Goal: Task Accomplishment & Management: Manage account settings

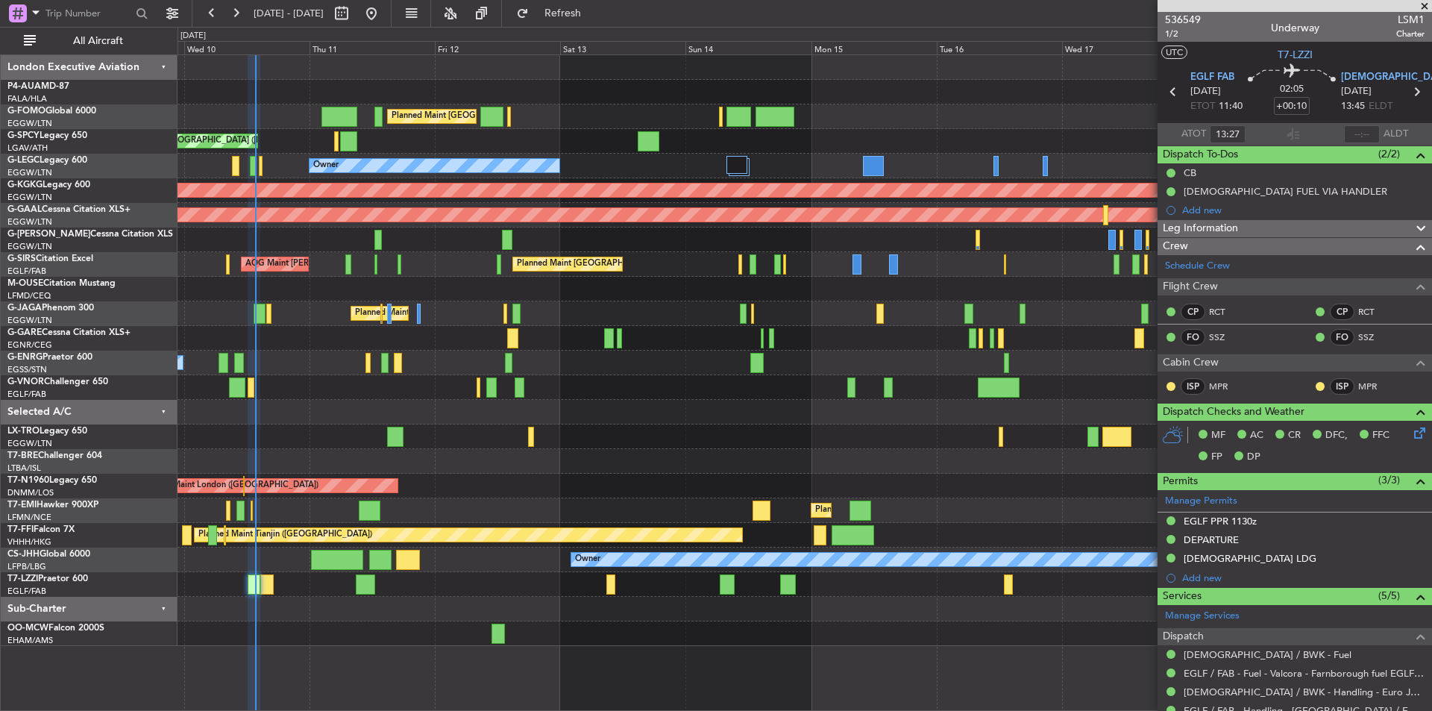
type input "12:27"
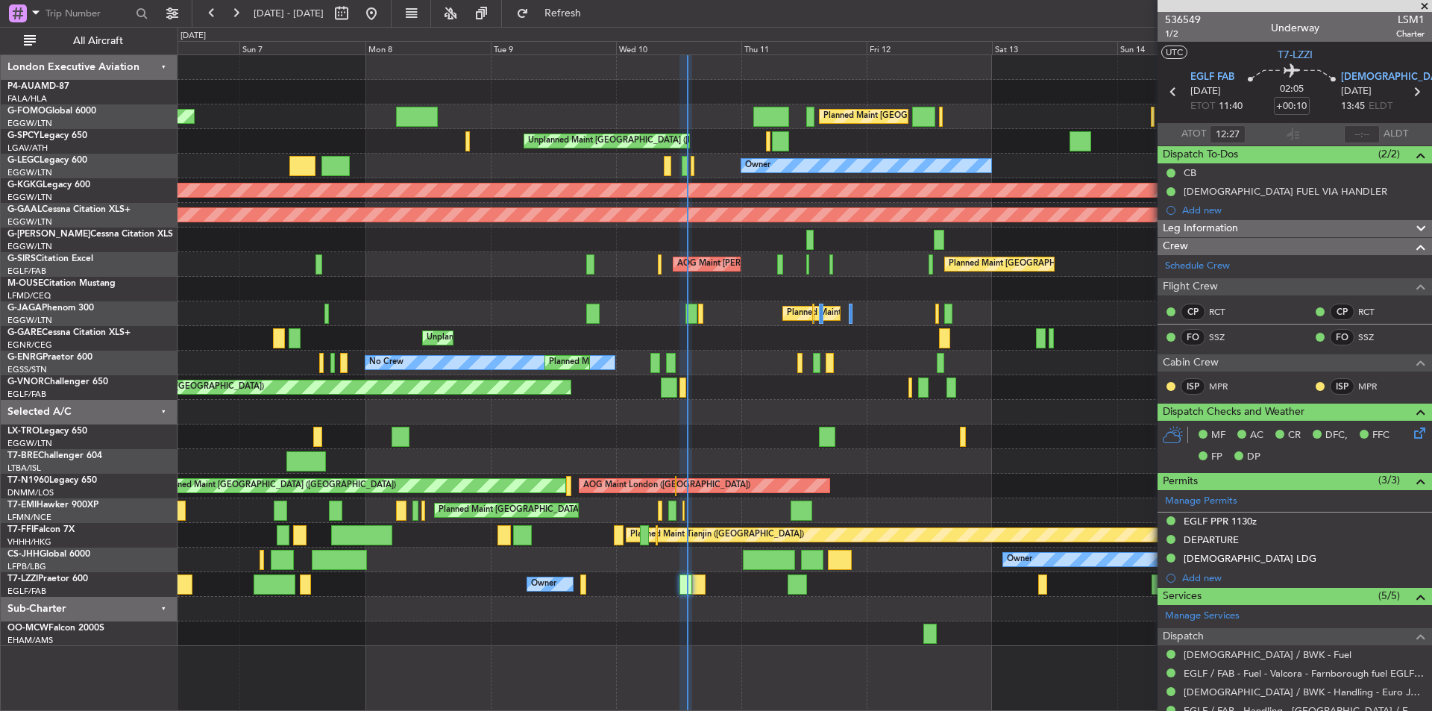
click at [889, 178] on div "Planned Maint [GEOGRAPHIC_DATA] ([GEOGRAPHIC_DATA]) Planned Maint [GEOGRAPHIC_D…" at bounding box center [805, 350] width 1254 height 591
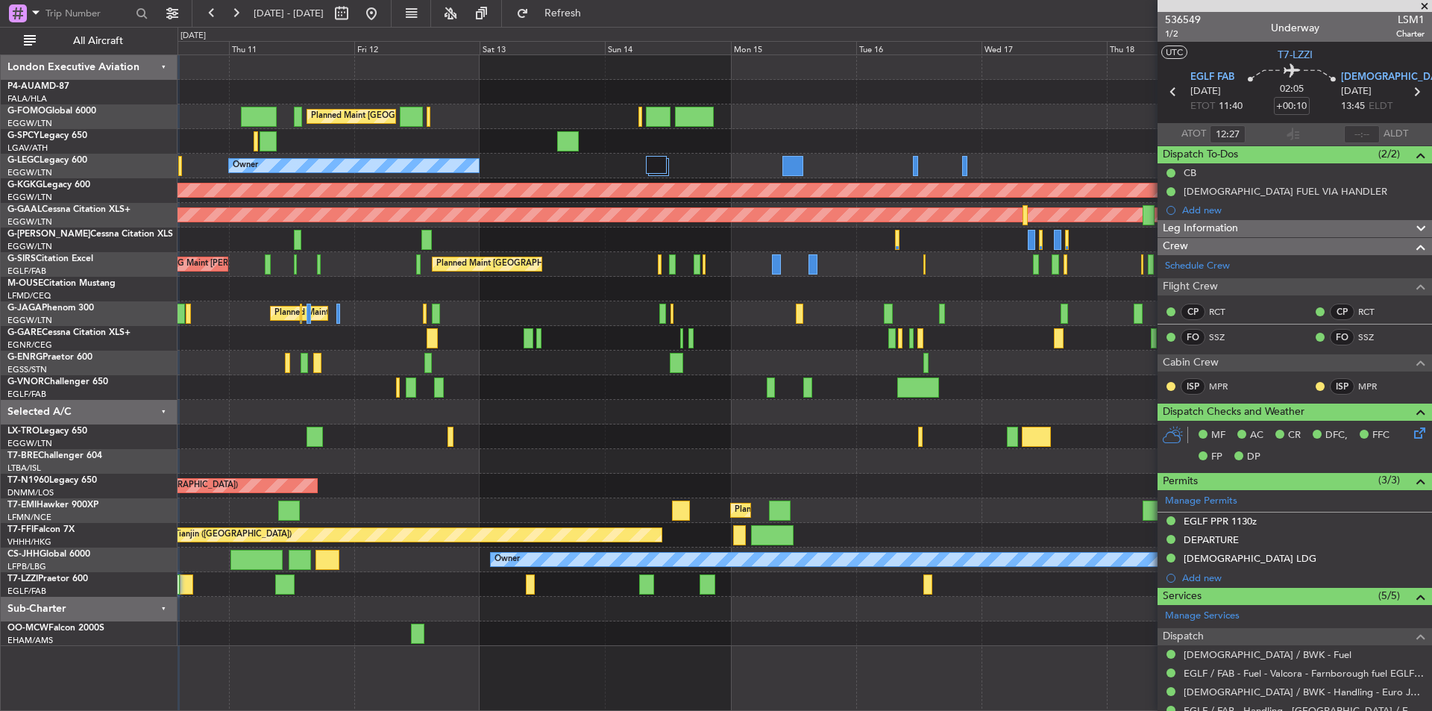
click at [401, 232] on div "Planned Maint [GEOGRAPHIC_DATA] ([GEOGRAPHIC_DATA]) Unplanned Maint [GEOGRAPHIC…" at bounding box center [805, 350] width 1254 height 591
click at [645, 166] on div "Owner" at bounding box center [805, 166] width 1254 height 25
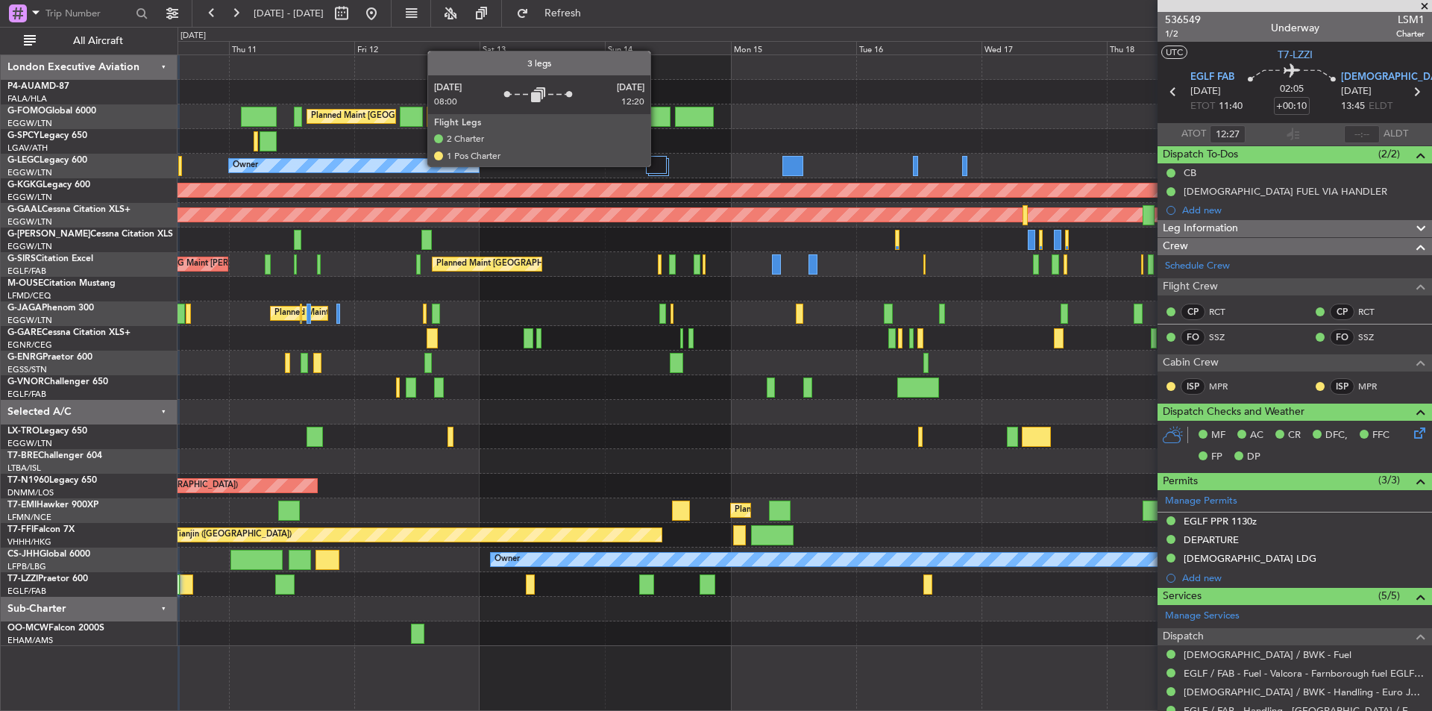
click at [657, 166] on div at bounding box center [656, 165] width 21 height 18
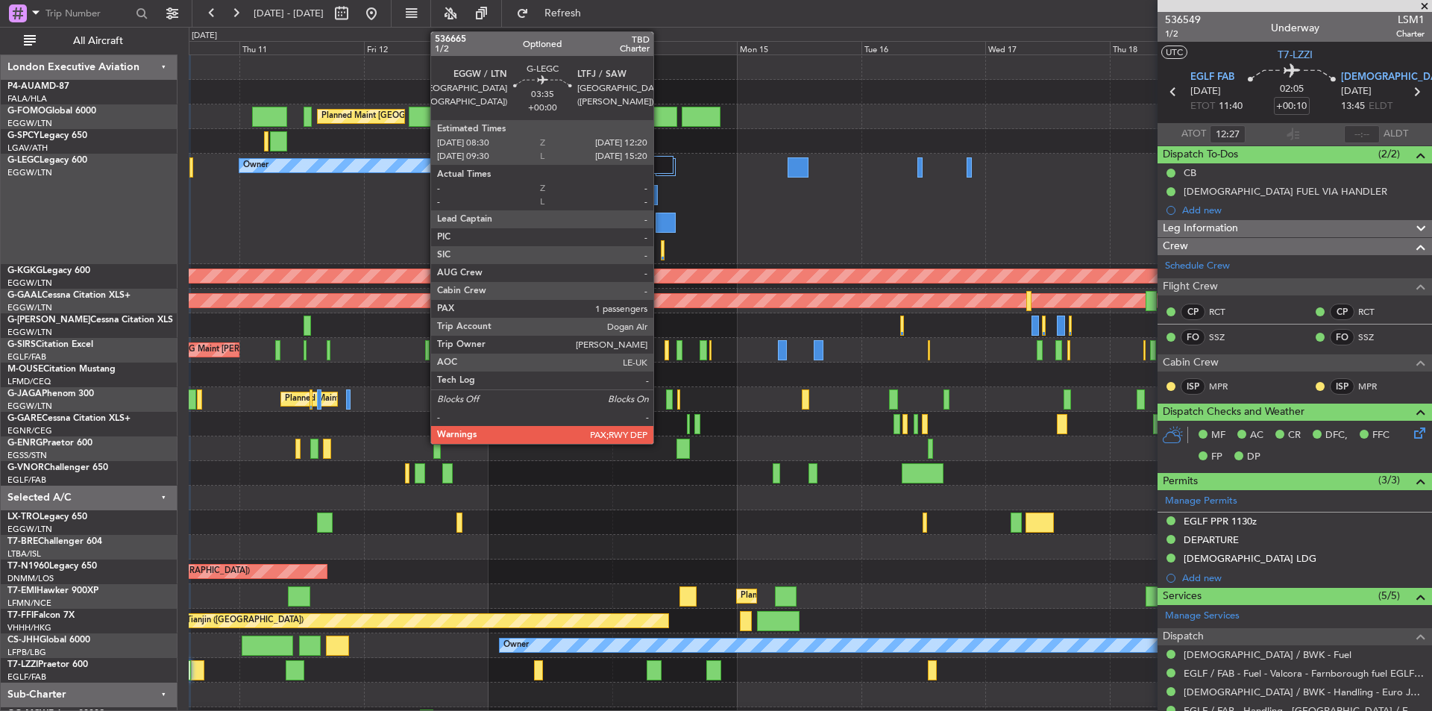
click at [660, 228] on div at bounding box center [666, 223] width 20 height 20
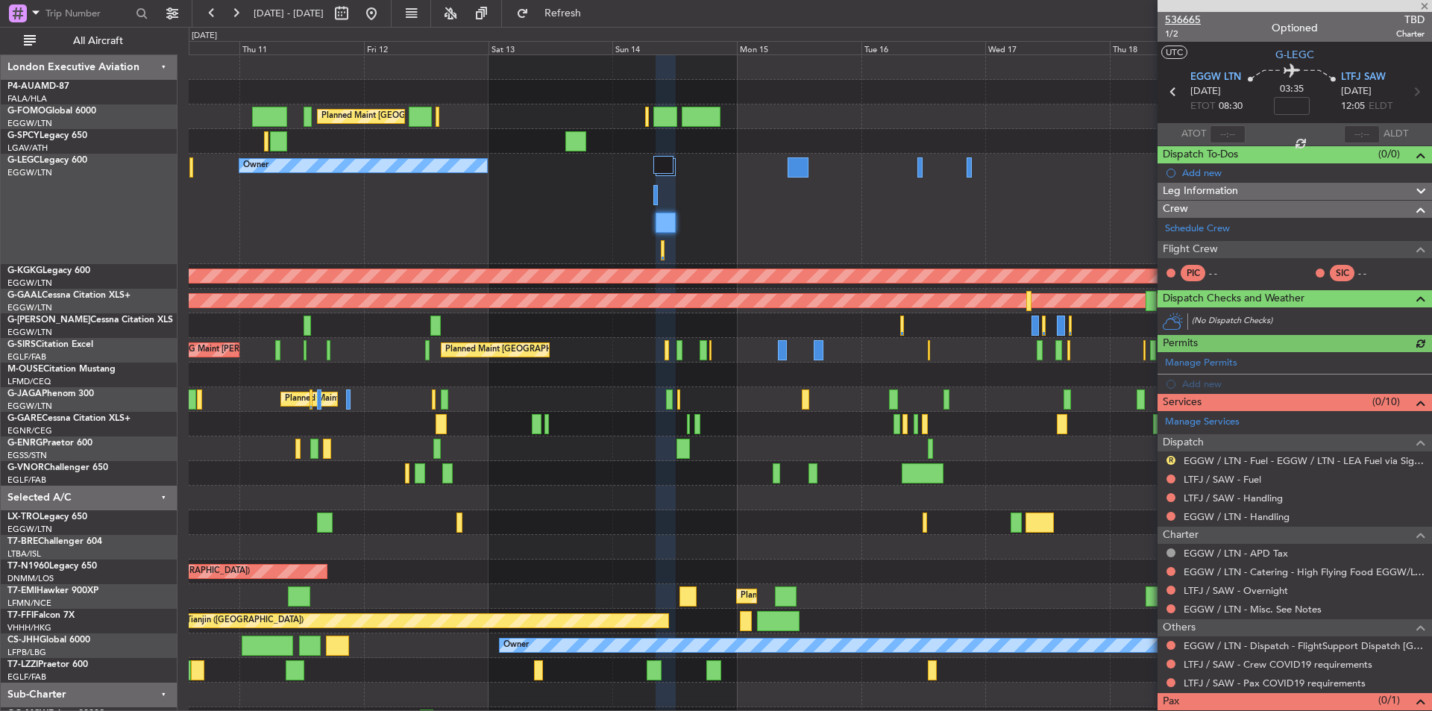
click at [1176, 19] on span "536665" at bounding box center [1183, 20] width 36 height 16
click at [592, 13] on span "Refresh" at bounding box center [563, 13] width 63 height 10
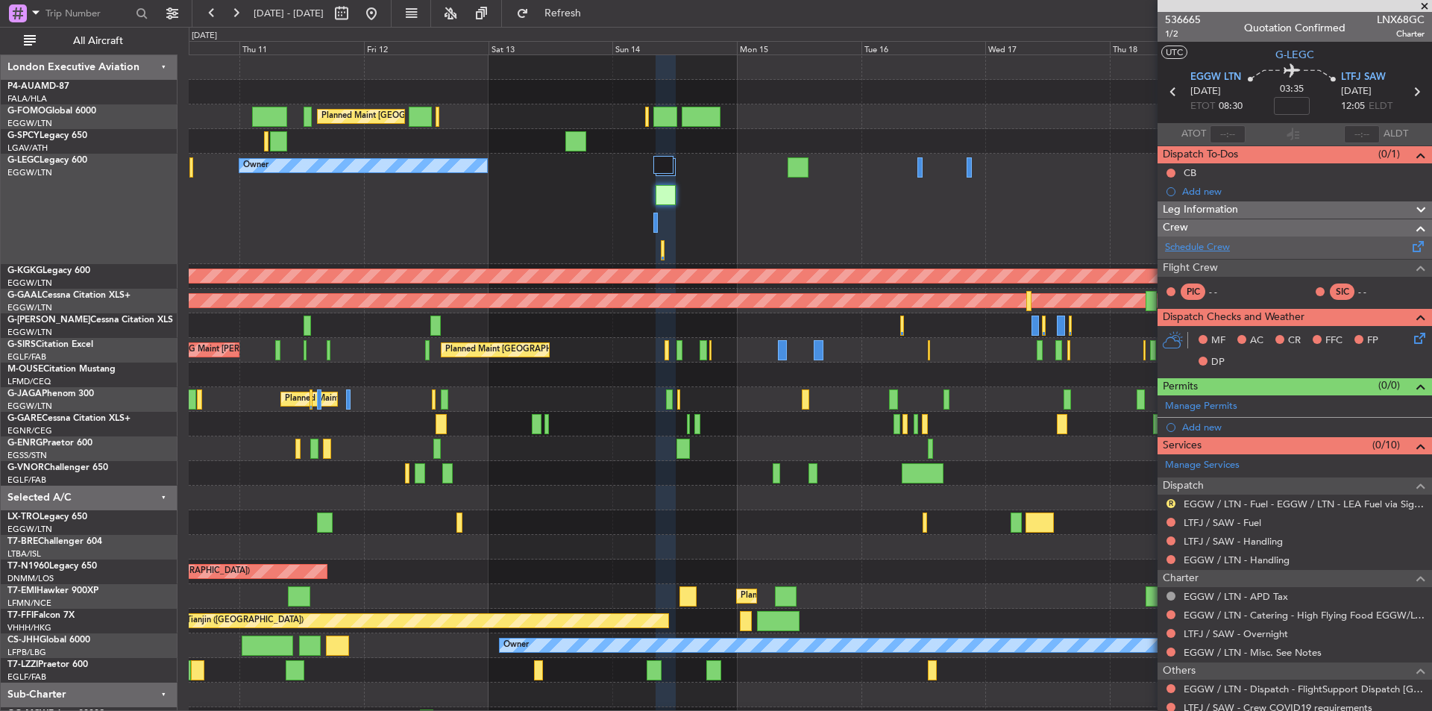
click at [1206, 251] on link "Schedule Crew" at bounding box center [1197, 247] width 65 height 15
click at [1426, 4] on span at bounding box center [1425, 6] width 15 height 13
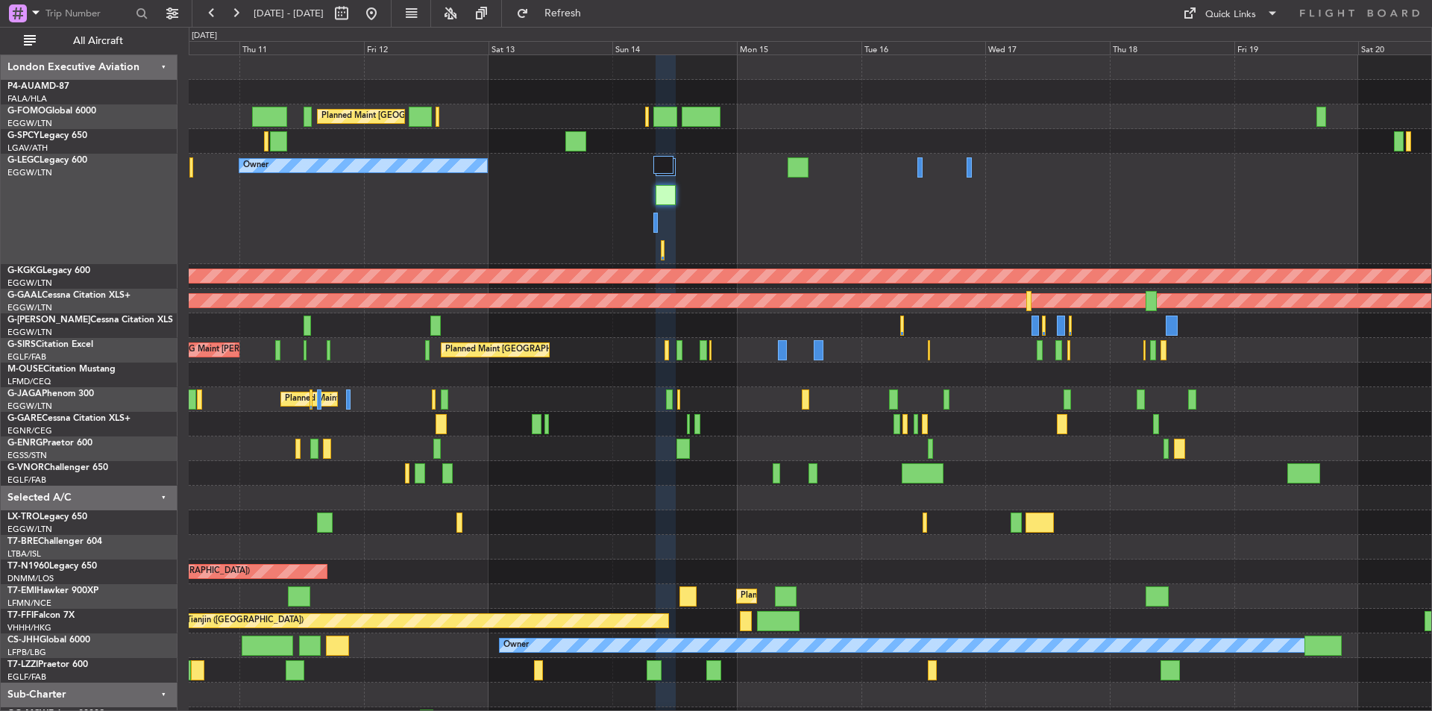
type input "0"
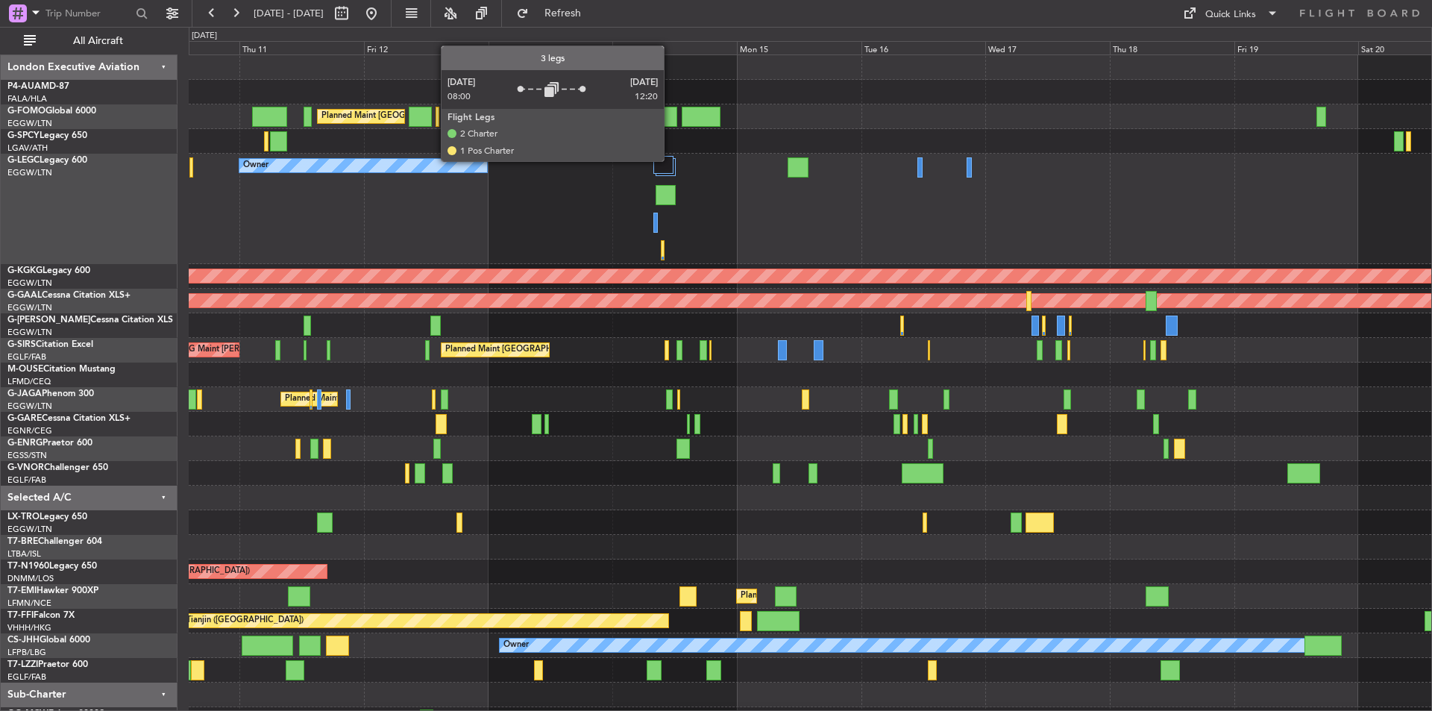
click at [671, 160] on div at bounding box center [664, 165] width 21 height 18
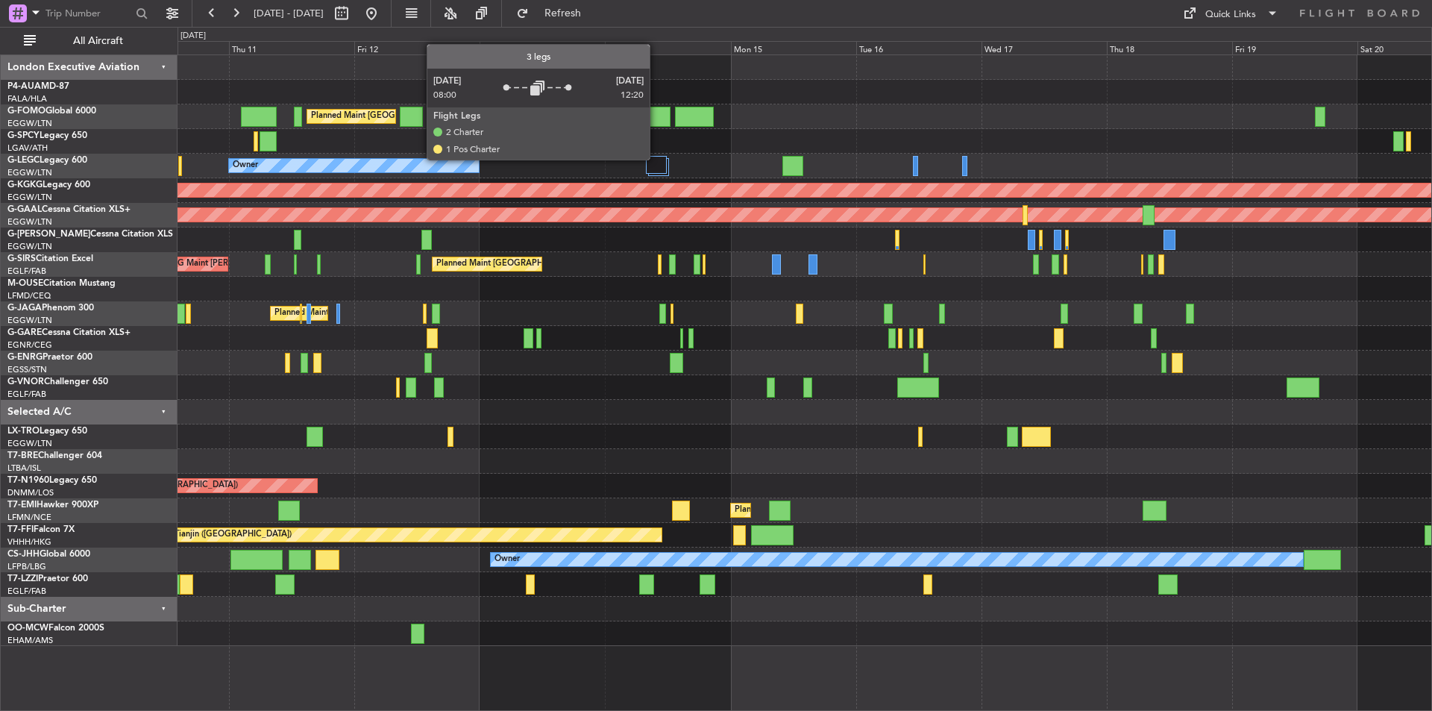
click at [657, 159] on div at bounding box center [656, 165] width 21 height 18
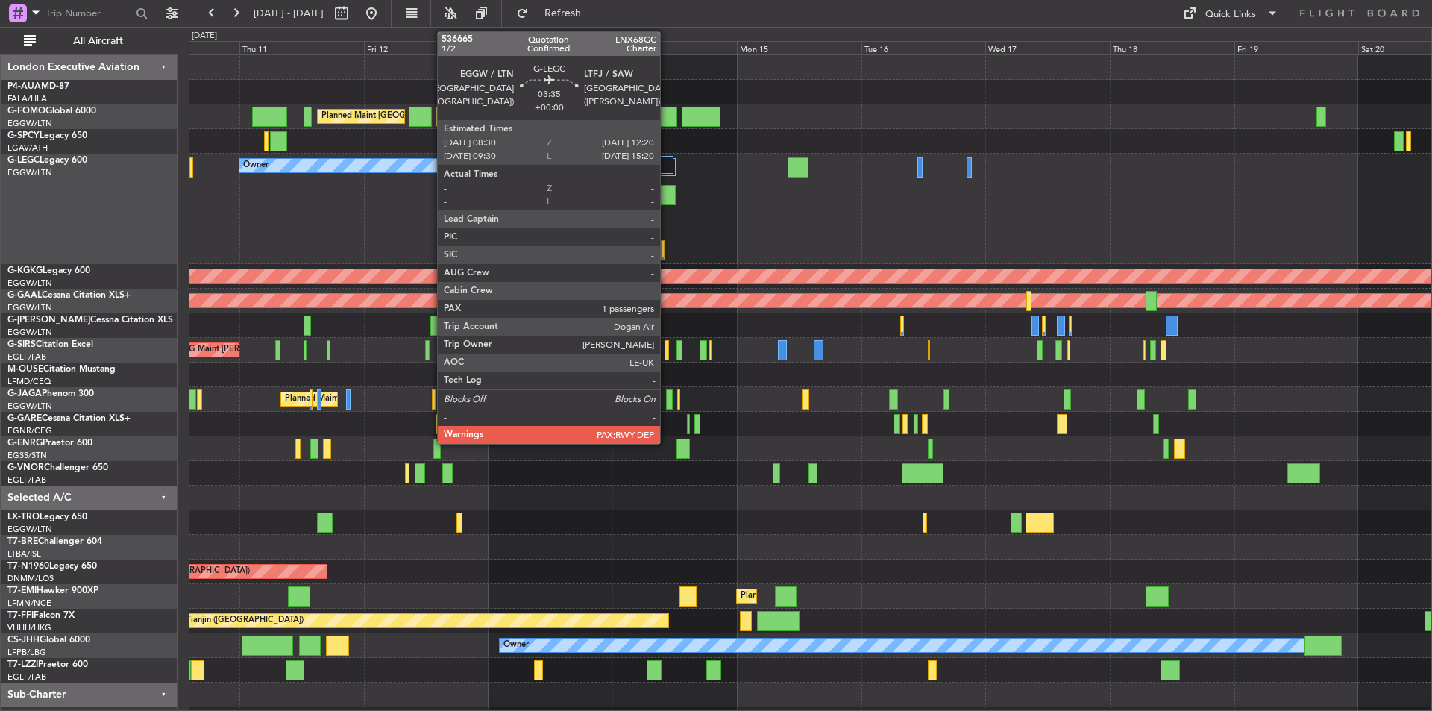
click at [667, 195] on div at bounding box center [666, 195] width 20 height 20
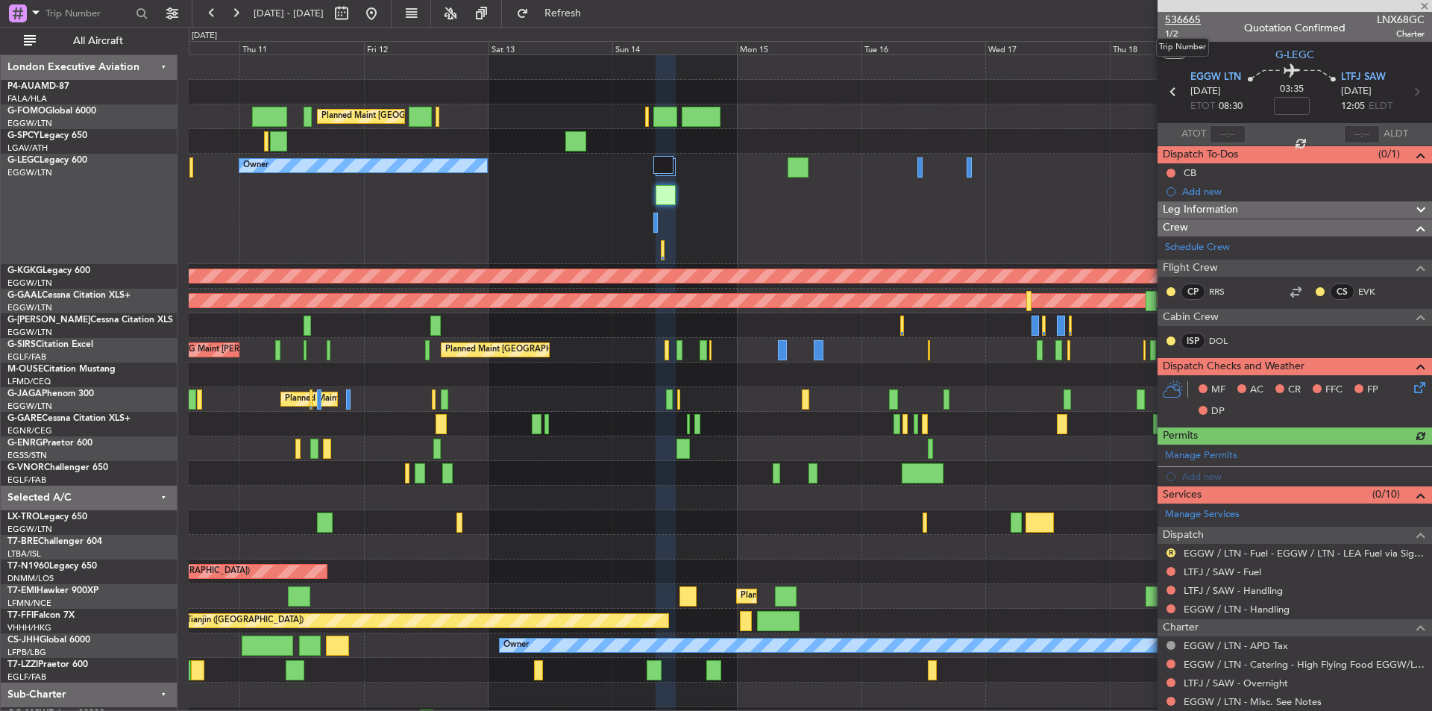
click at [1182, 23] on span "536665" at bounding box center [1183, 20] width 36 height 16
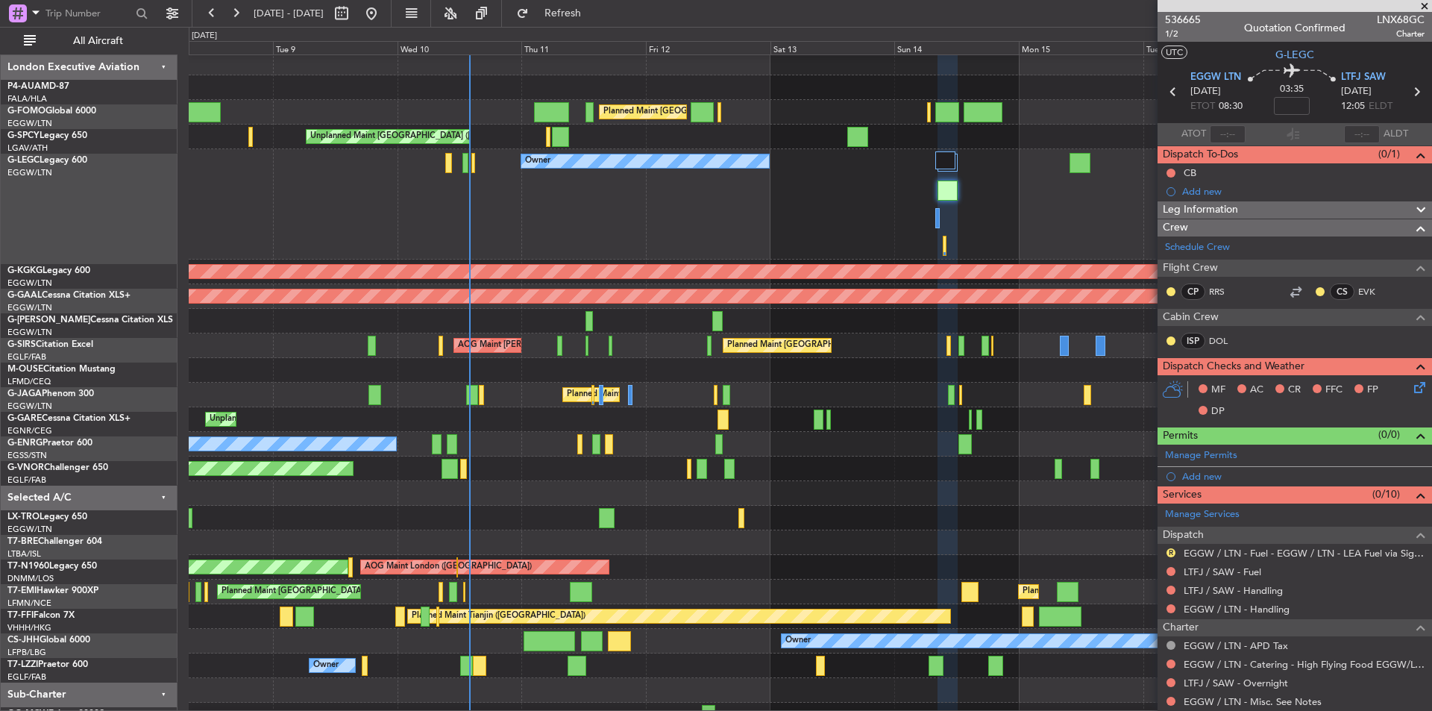
scroll to position [4, 0]
click at [684, 209] on div "Owner" at bounding box center [810, 204] width 1243 height 110
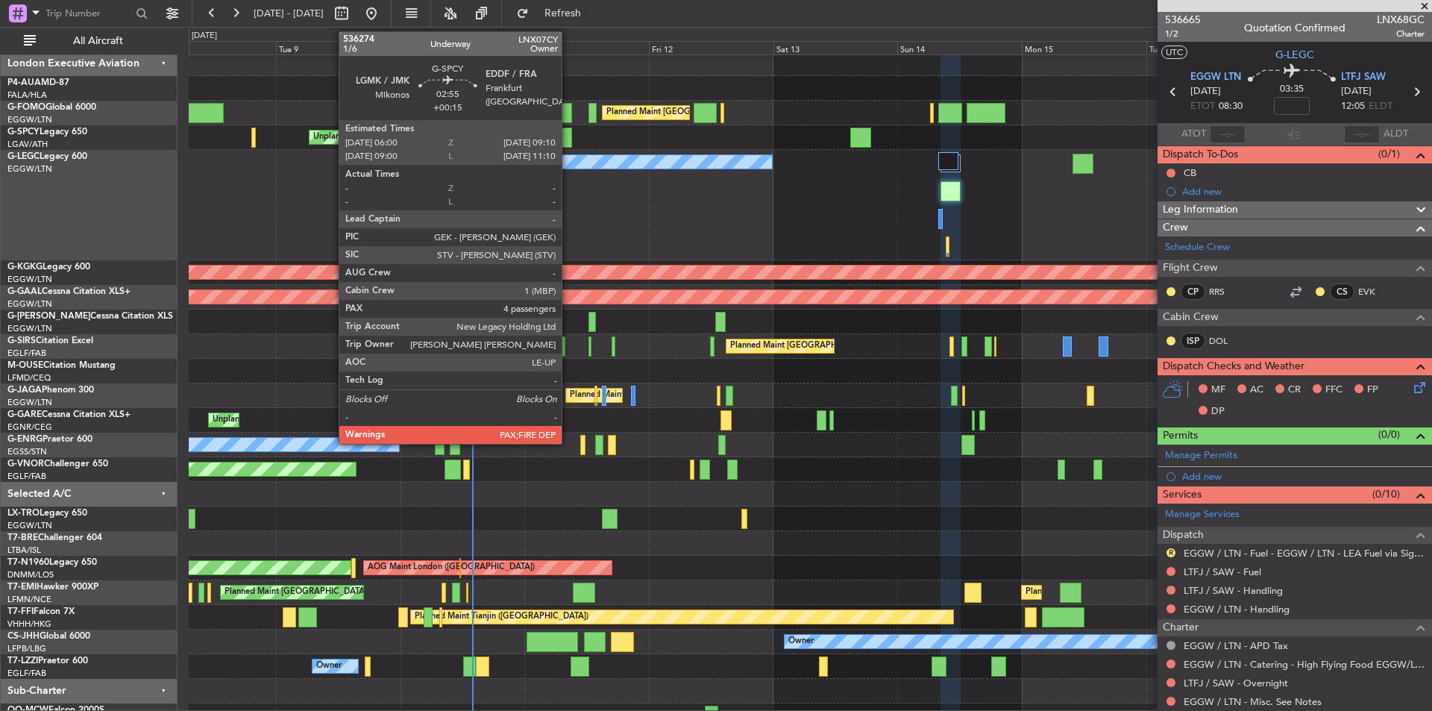
click at [568, 142] on div at bounding box center [563, 138] width 16 height 20
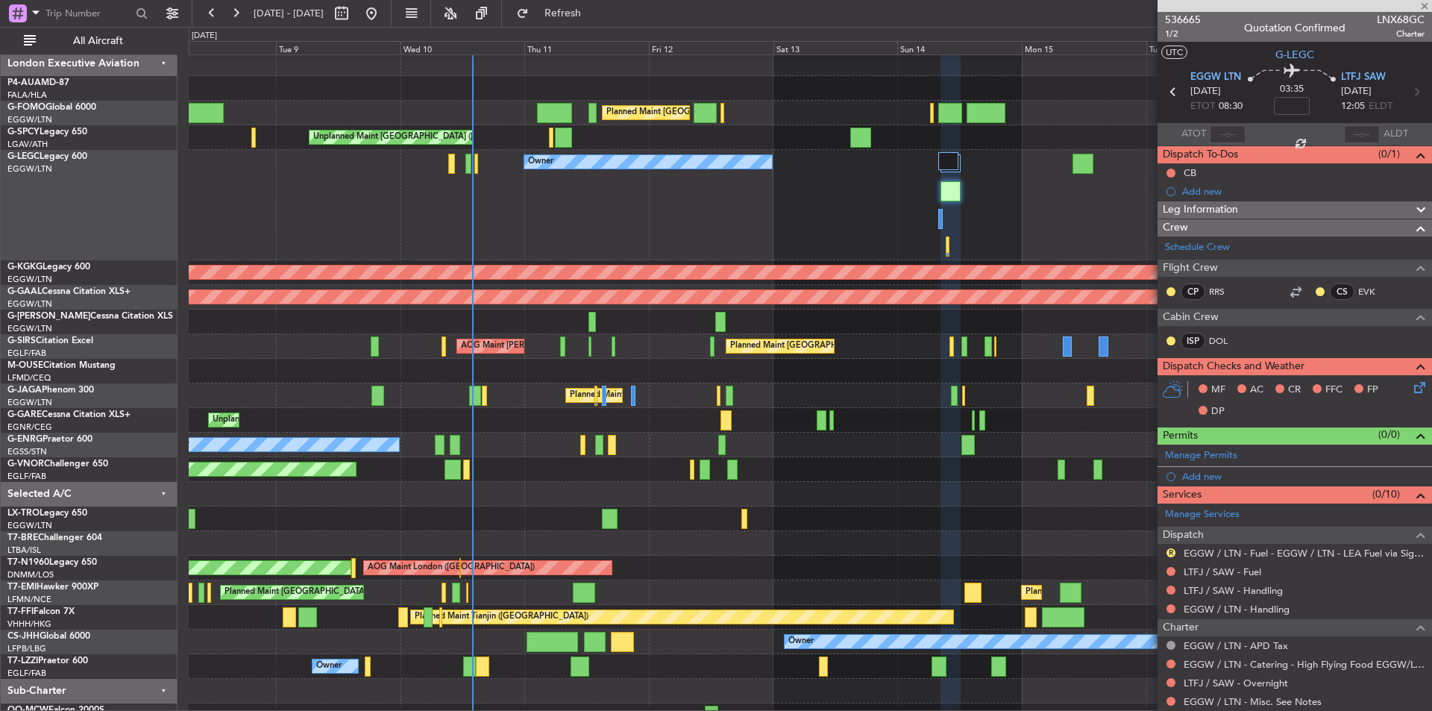
type input "+00:15"
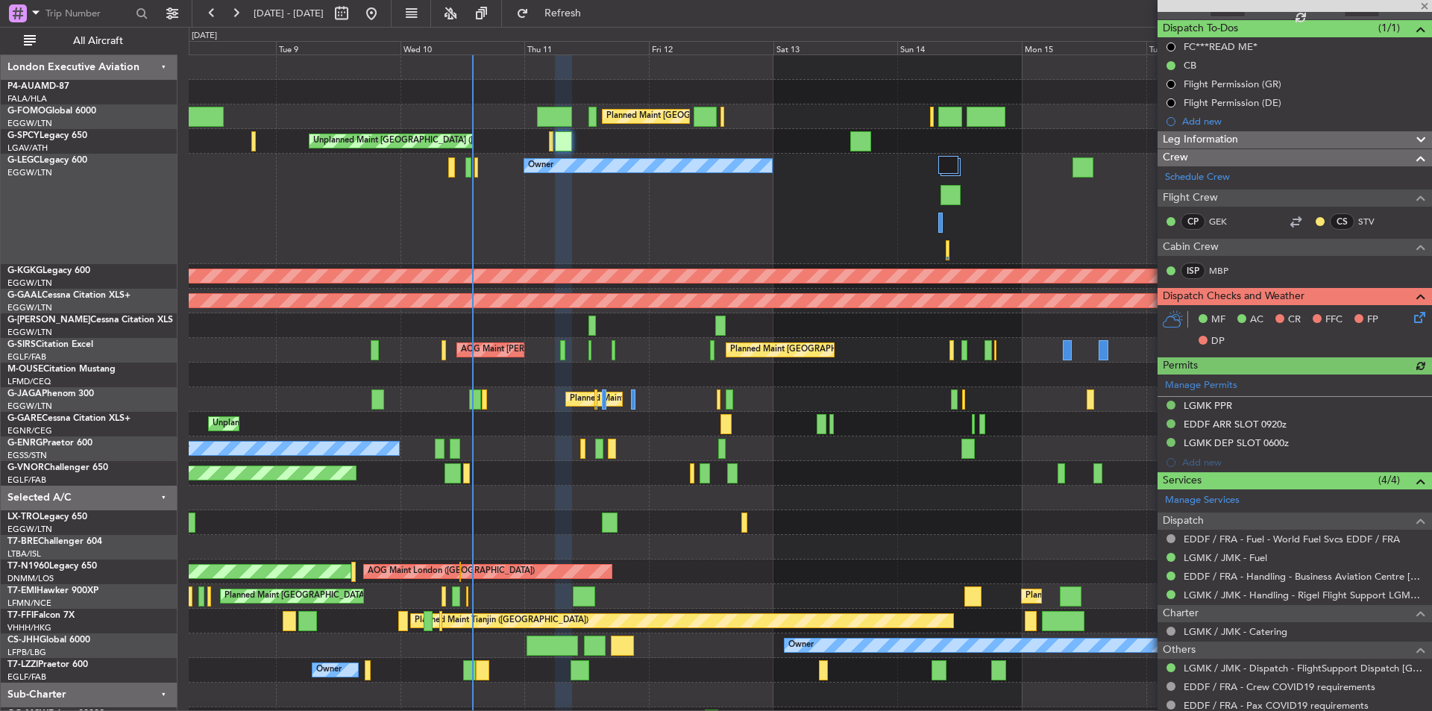
scroll to position [306, 0]
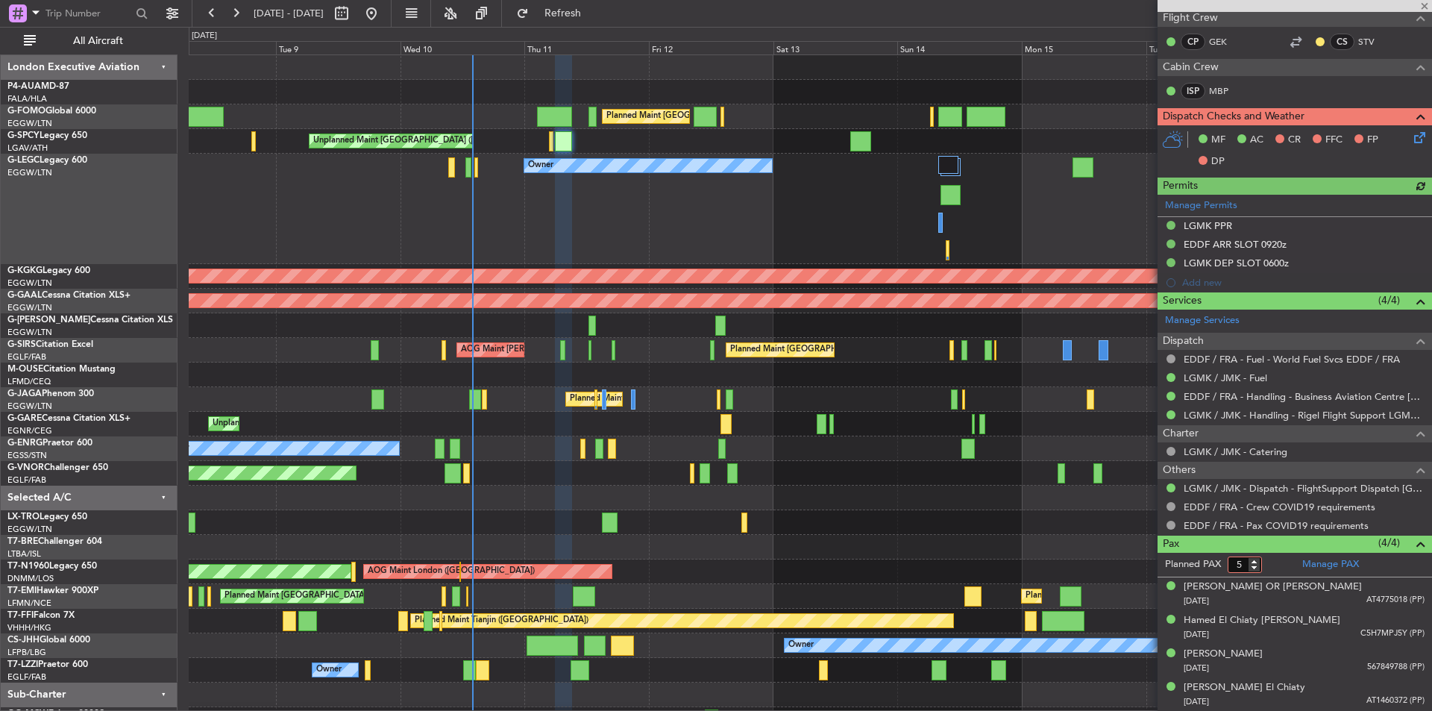
type input "5"
click at [1255, 562] on input "5" at bounding box center [1245, 565] width 34 height 16
click at [1329, 560] on link "Manage PAX" at bounding box center [1331, 564] width 57 height 15
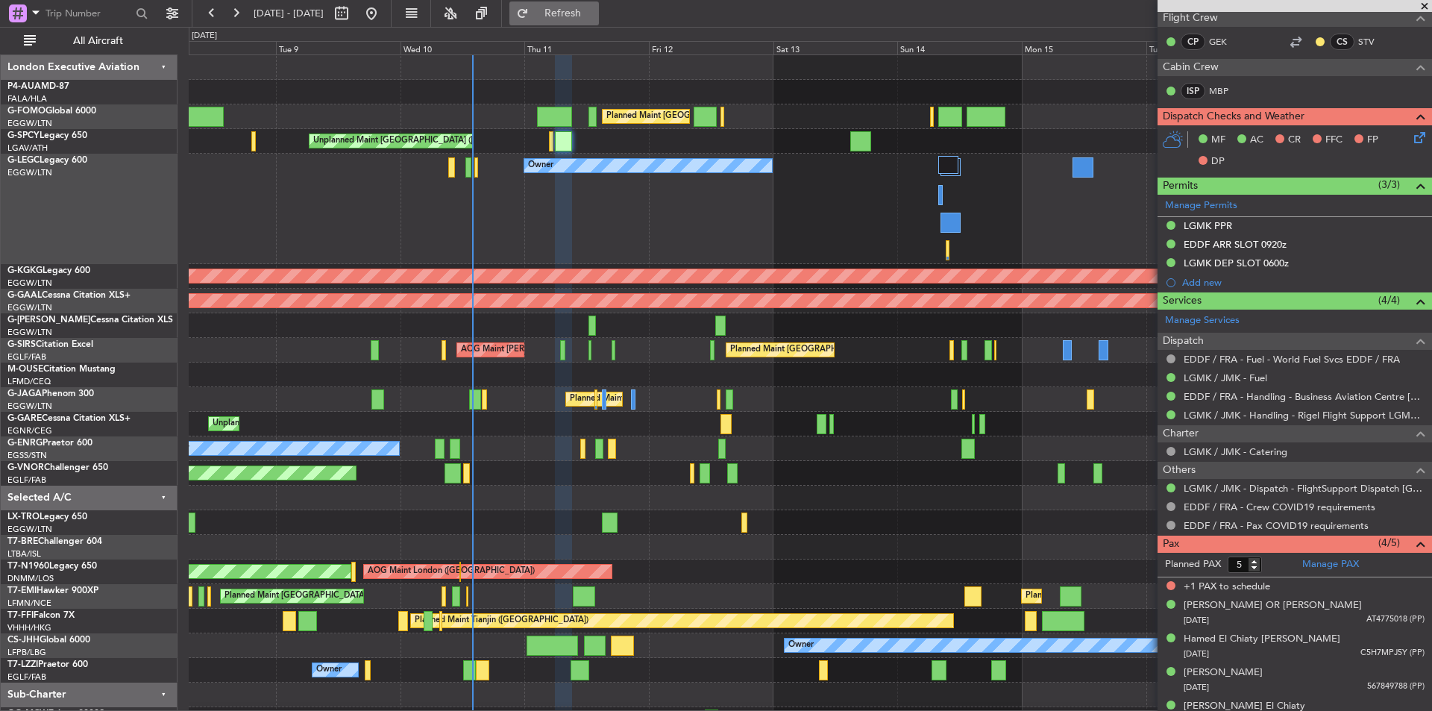
click at [587, 19] on button "Refresh" at bounding box center [555, 13] width 90 height 24
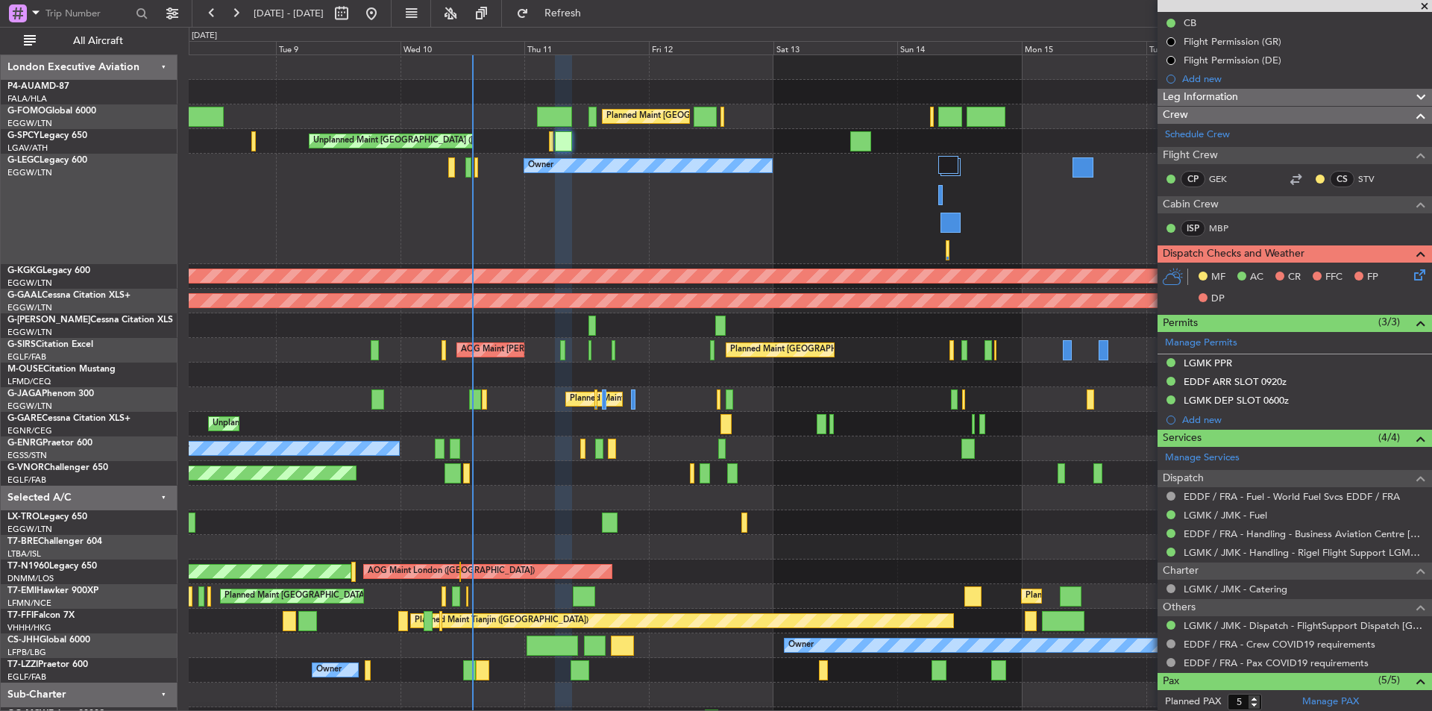
scroll to position [0, 0]
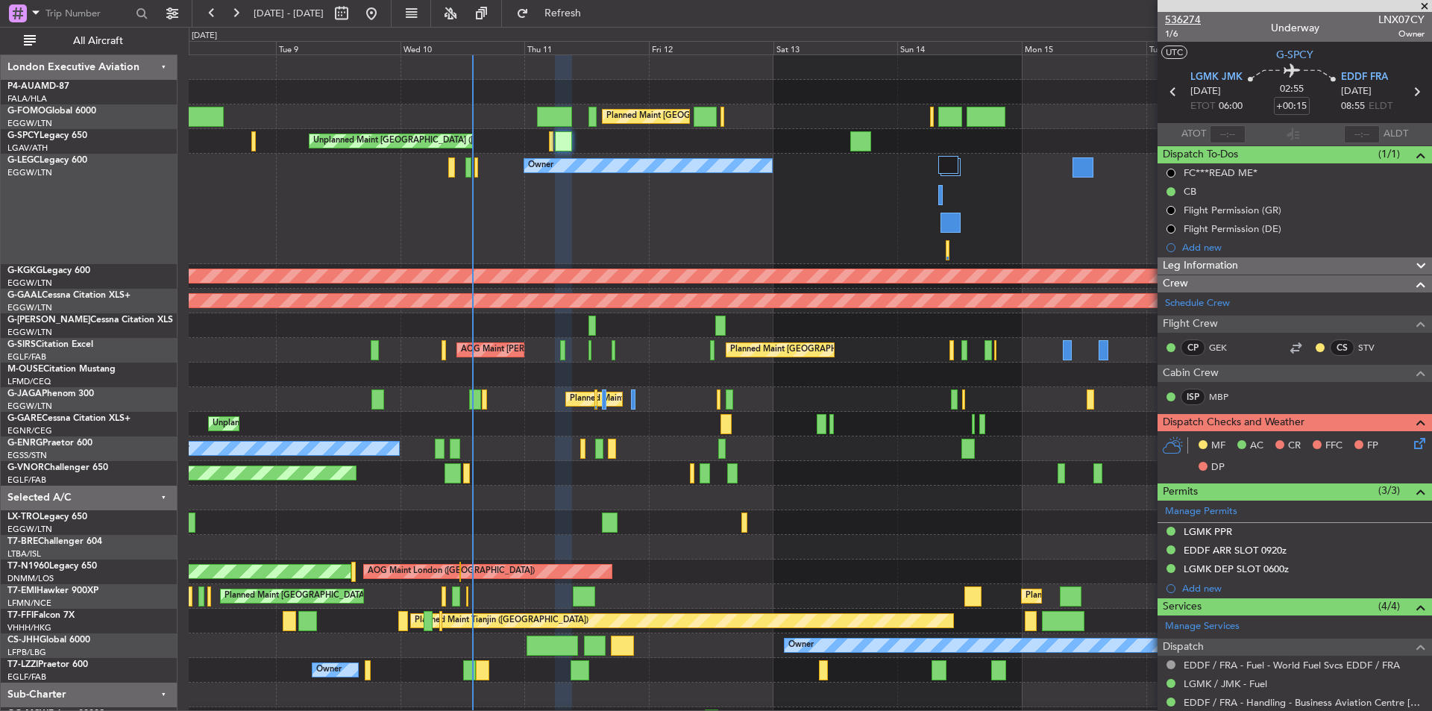
click at [1191, 20] on span "536274" at bounding box center [1183, 20] width 36 height 16
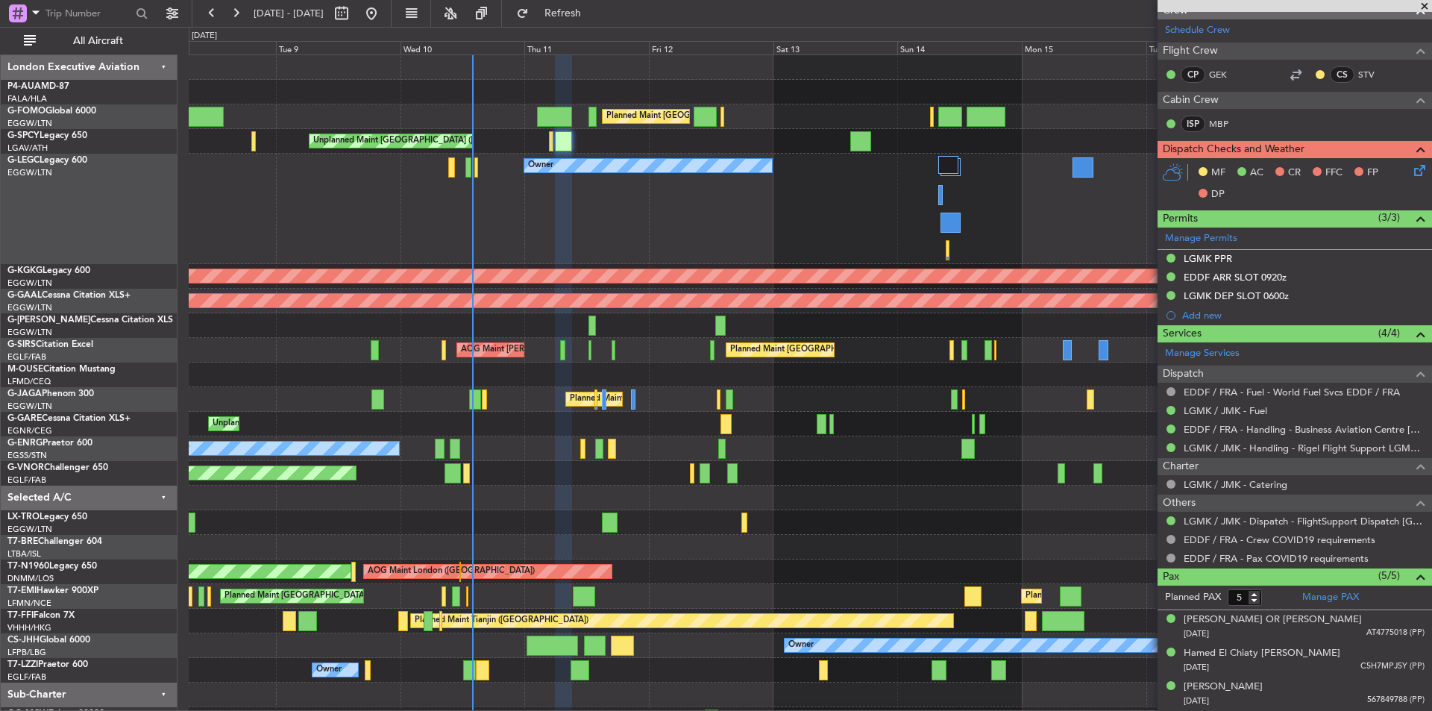
scroll to position [339, 0]
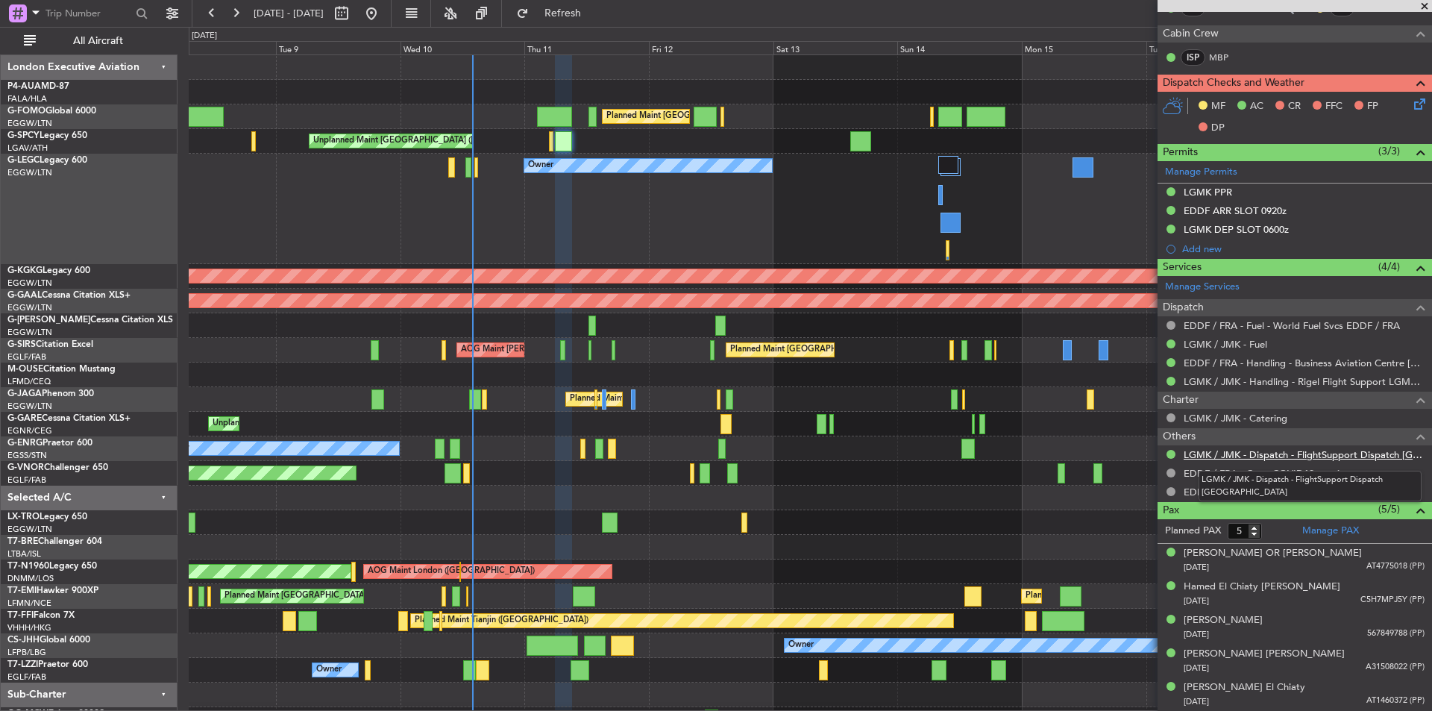
click at [1312, 454] on link "LGMK / JMK - Dispatch - FlightSupport Dispatch [GEOGRAPHIC_DATA]" at bounding box center [1304, 454] width 241 height 13
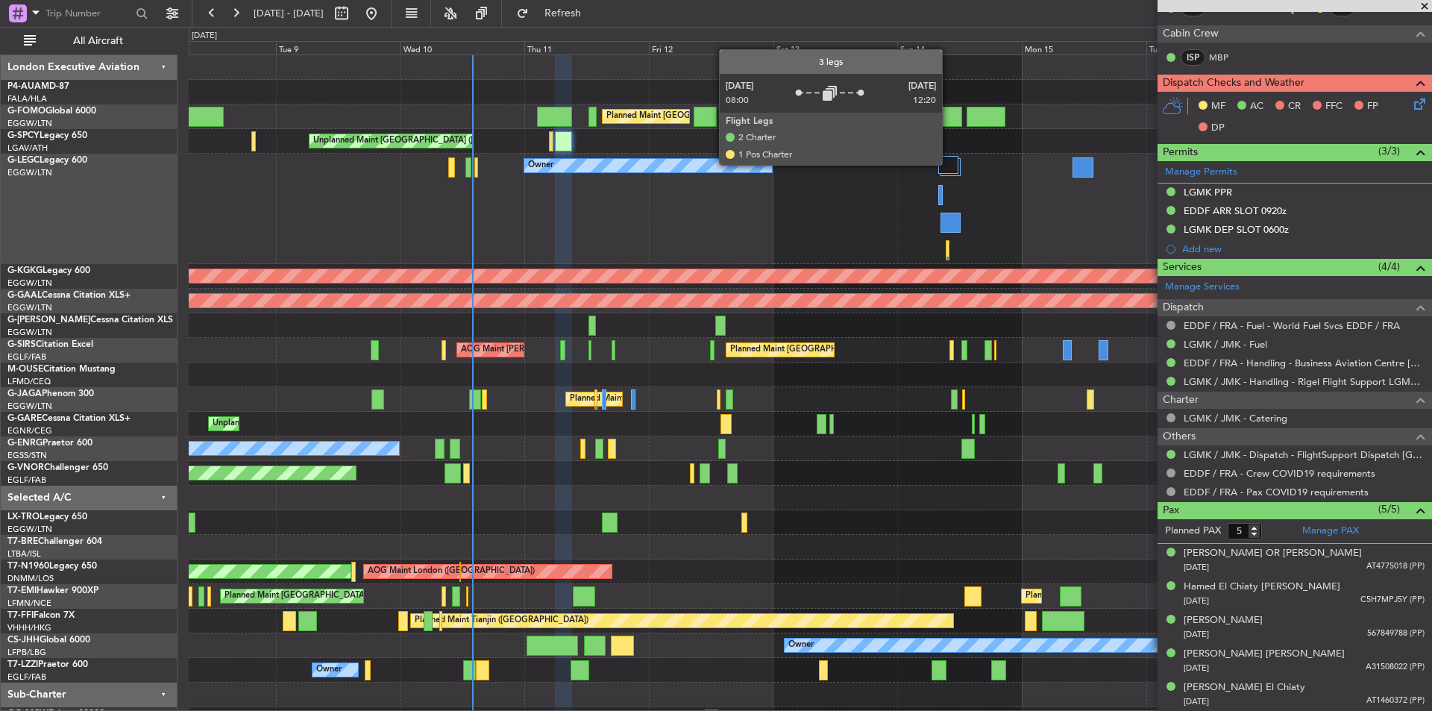
click at [949, 164] on div at bounding box center [949, 165] width 21 height 18
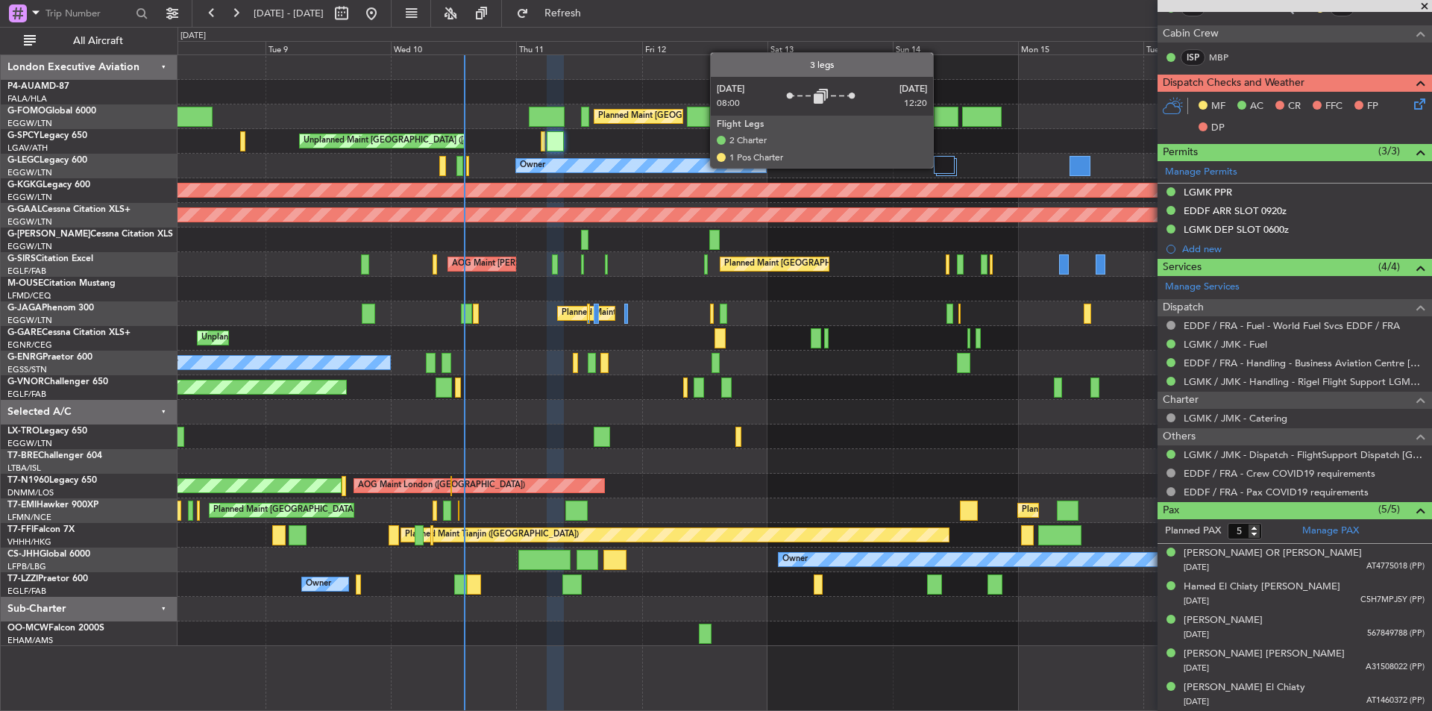
click at [940, 167] on div at bounding box center [944, 165] width 21 height 18
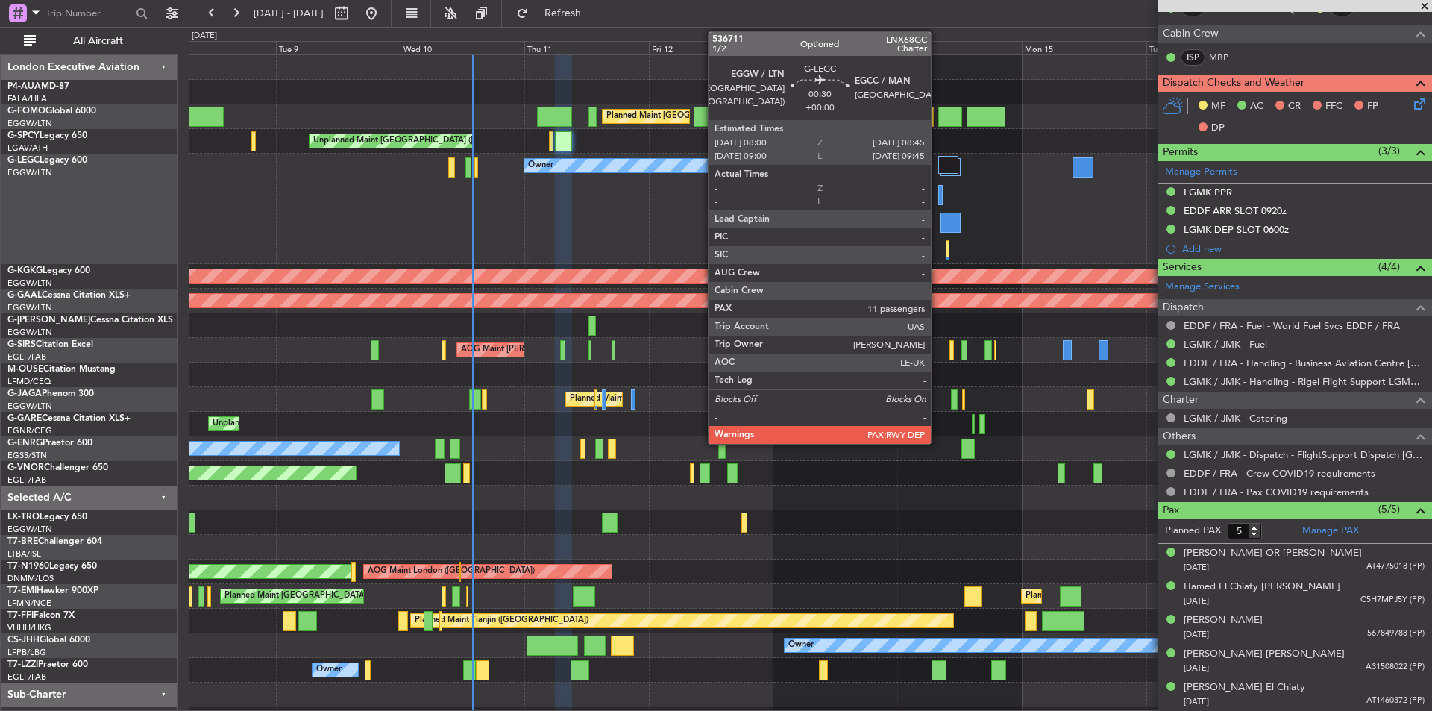
click at [939, 198] on div at bounding box center [941, 195] width 4 height 20
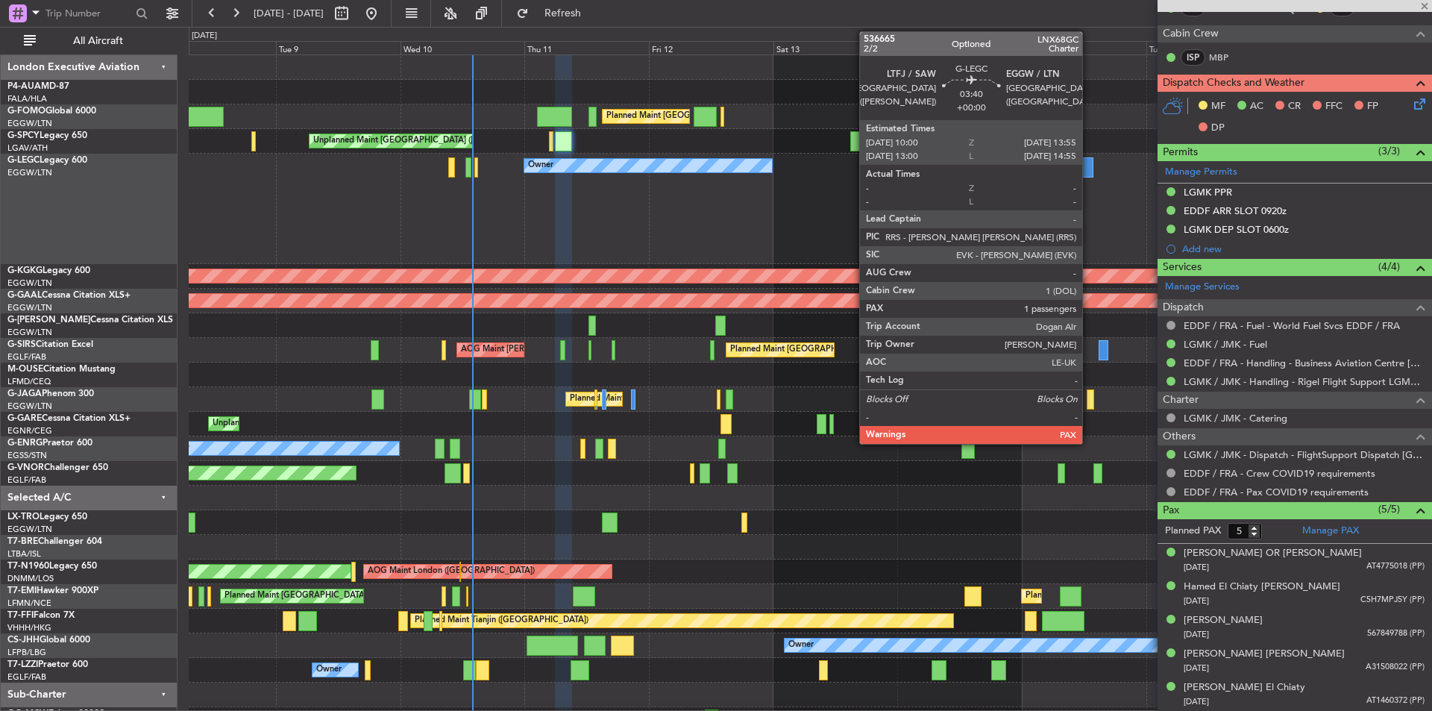
type input "11"
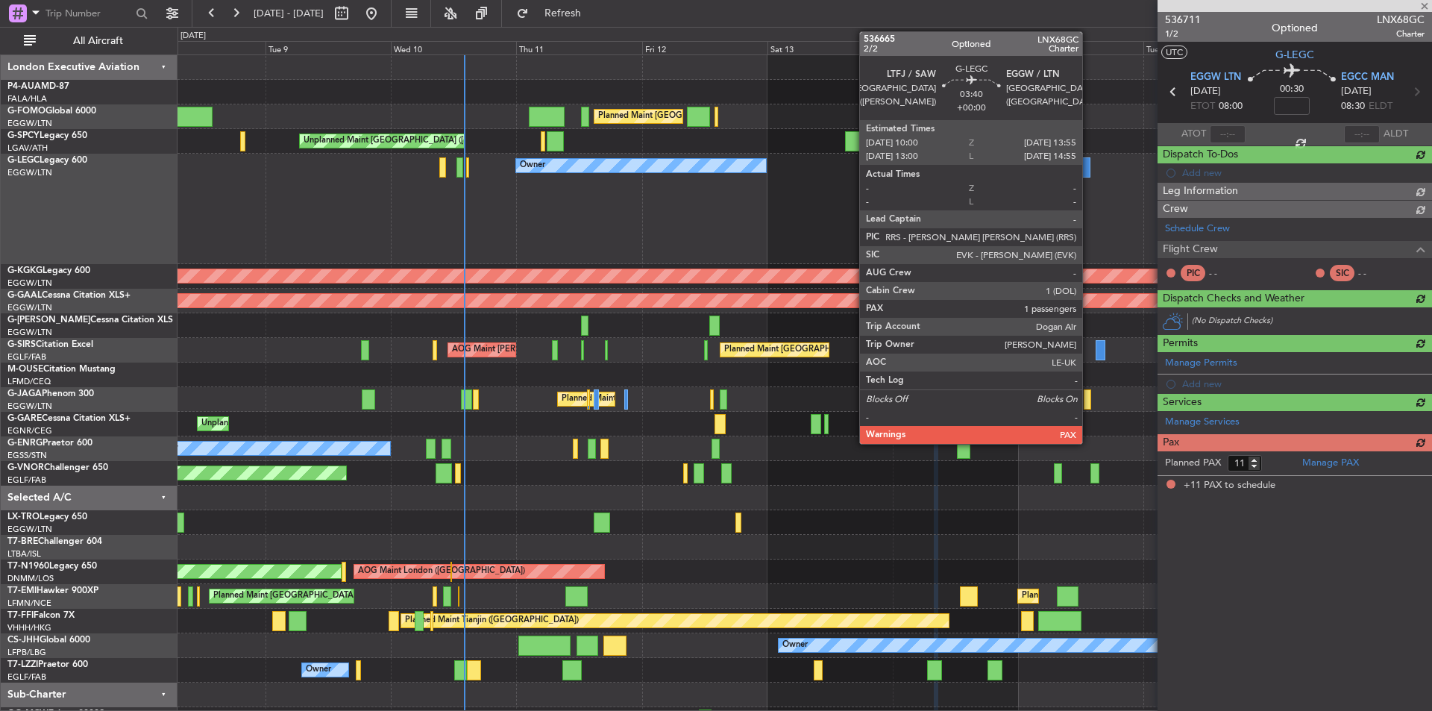
scroll to position [0, 0]
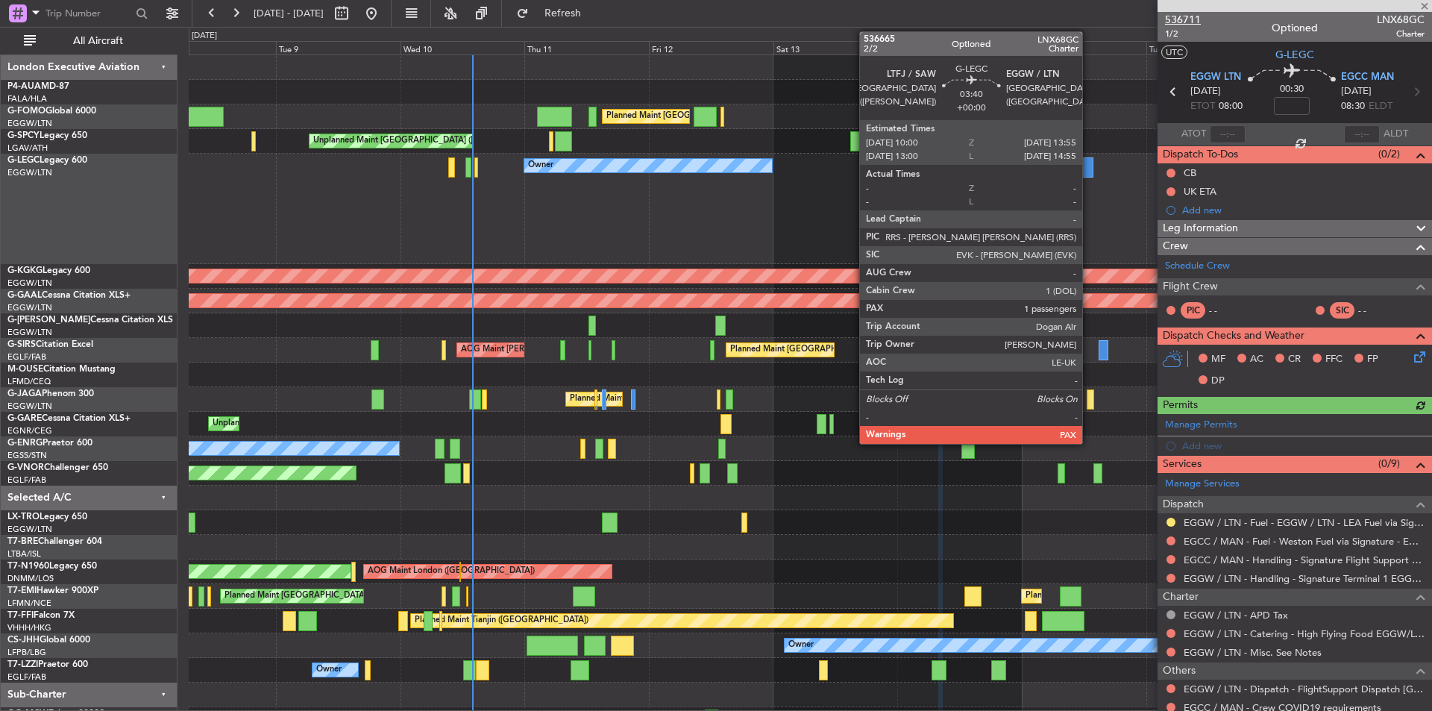
click at [1185, 16] on span "536711" at bounding box center [1183, 20] width 36 height 16
click at [595, 8] on span "Refresh" at bounding box center [563, 13] width 63 height 10
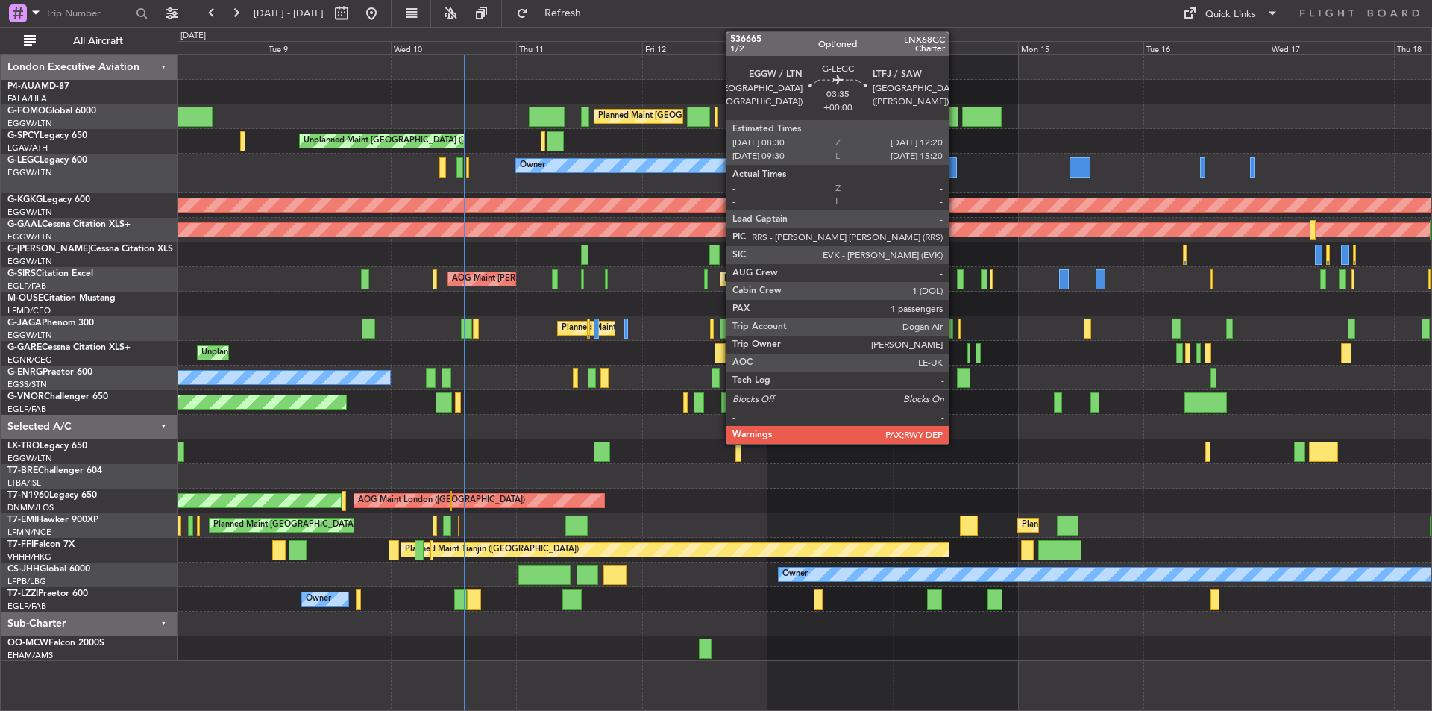
click at [956, 168] on div at bounding box center [946, 167] width 20 height 20
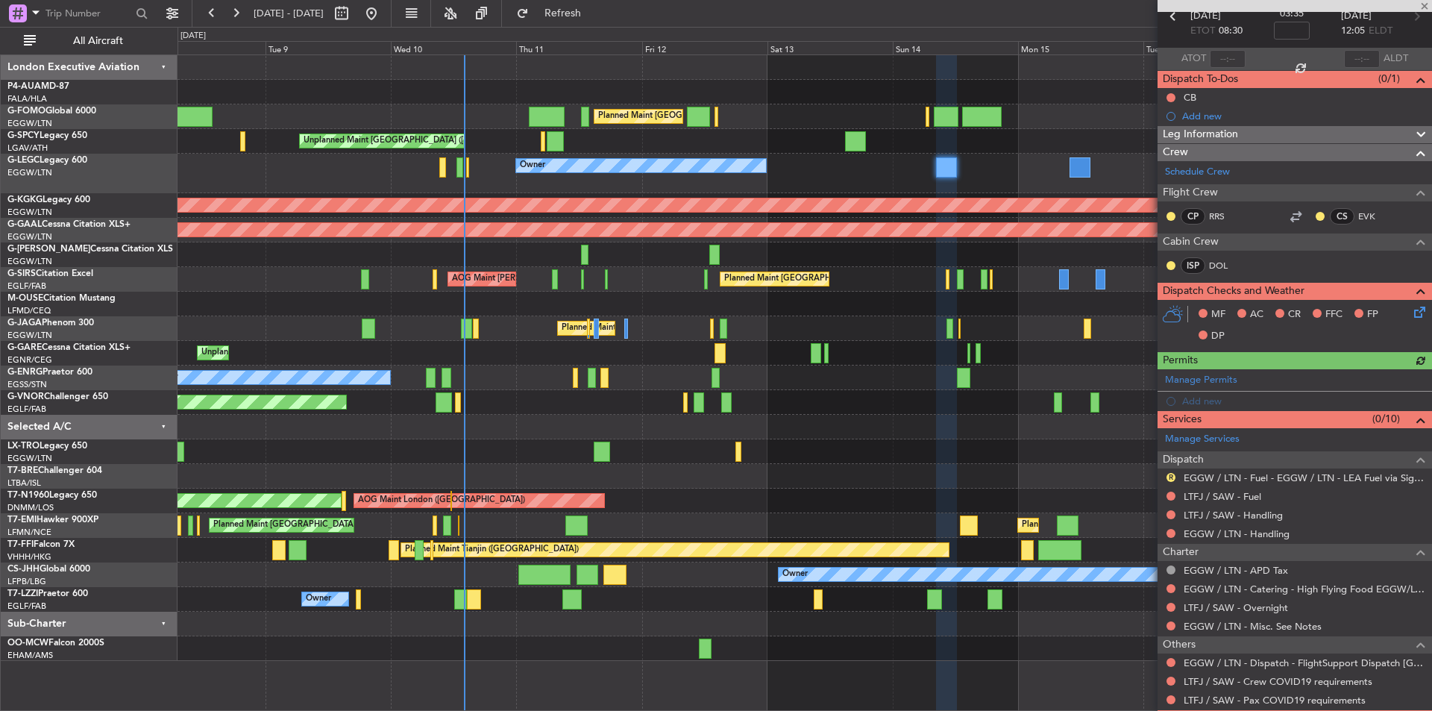
scroll to position [134, 0]
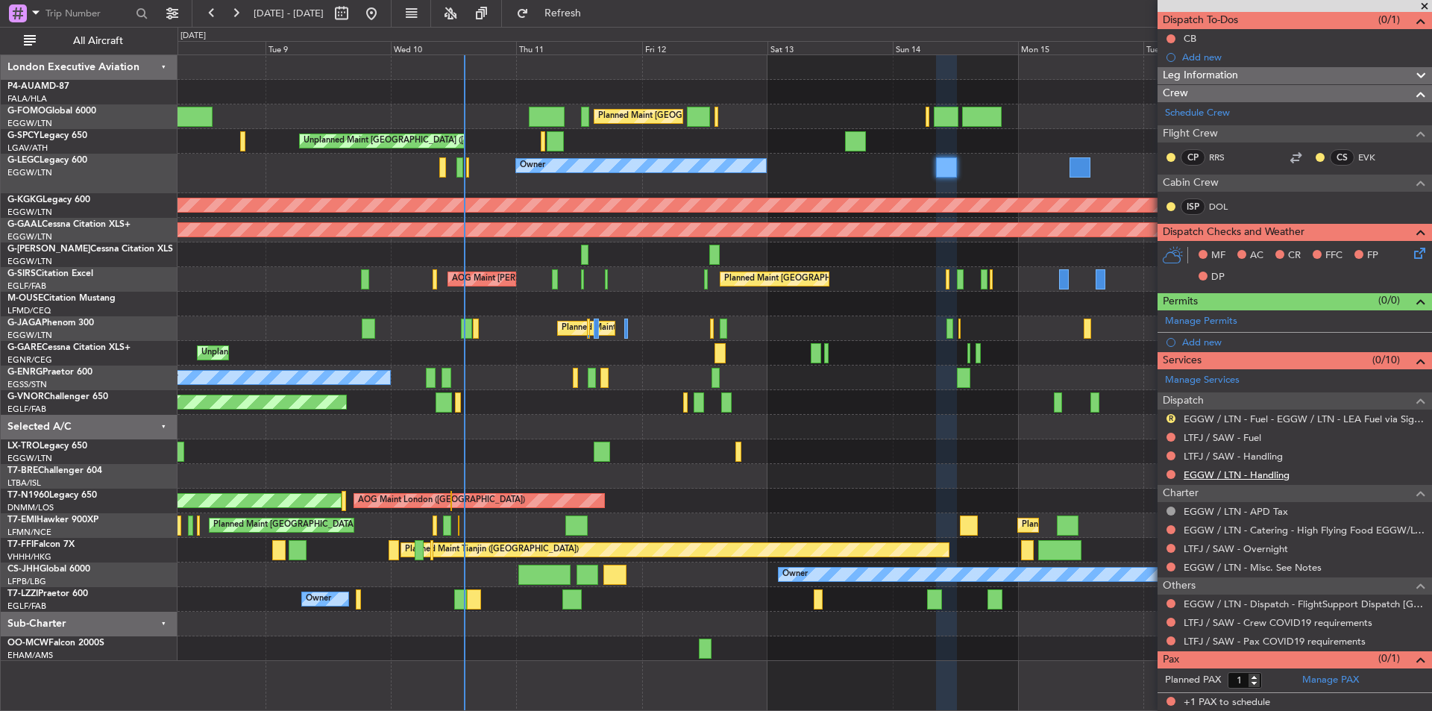
click at [1213, 476] on link "EGGW / LTN - Handling" at bounding box center [1237, 475] width 106 height 13
click at [1218, 451] on link "LTFJ / SAW - Handling" at bounding box center [1233, 456] width 99 height 13
click at [1224, 440] on link "LTFJ / SAW - Fuel" at bounding box center [1223, 437] width 78 height 13
click at [588, 7] on button "Refresh" at bounding box center [555, 13] width 90 height 24
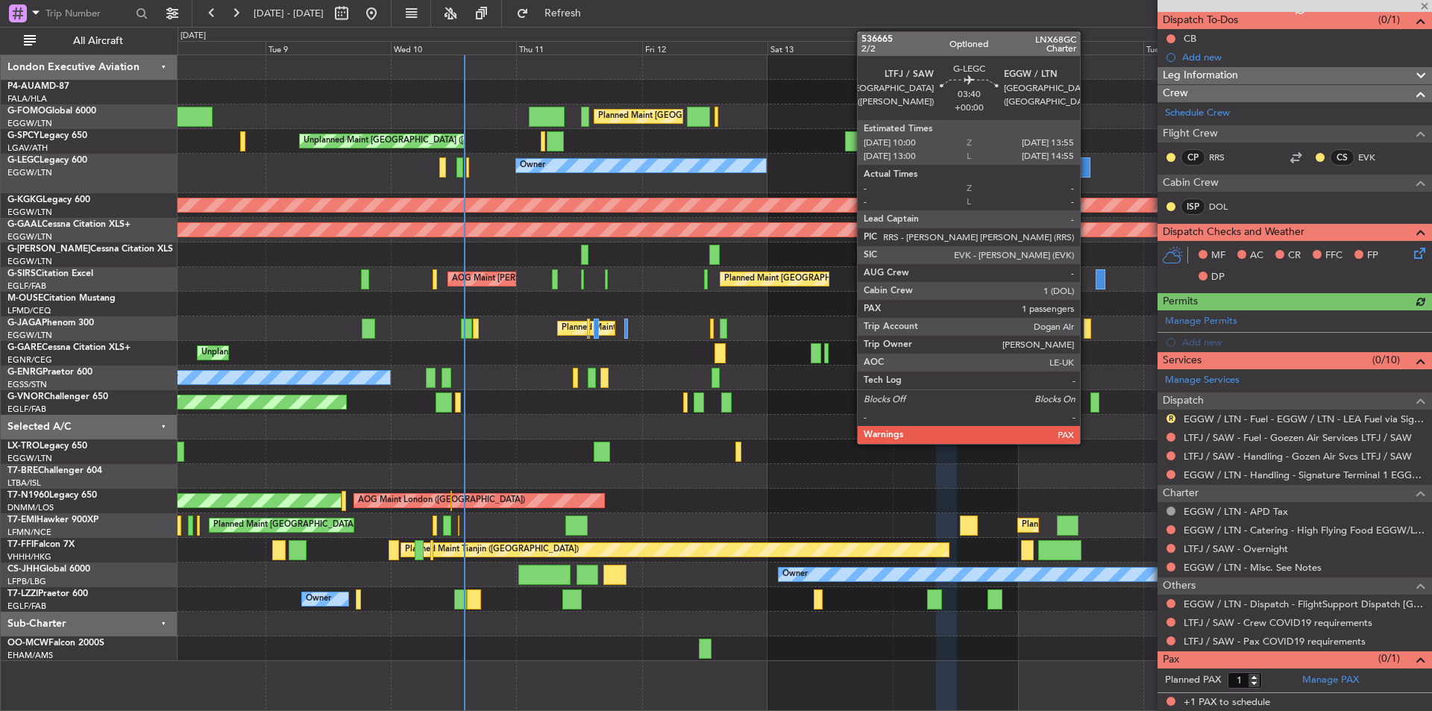
click at [1087, 160] on div at bounding box center [1080, 167] width 21 height 20
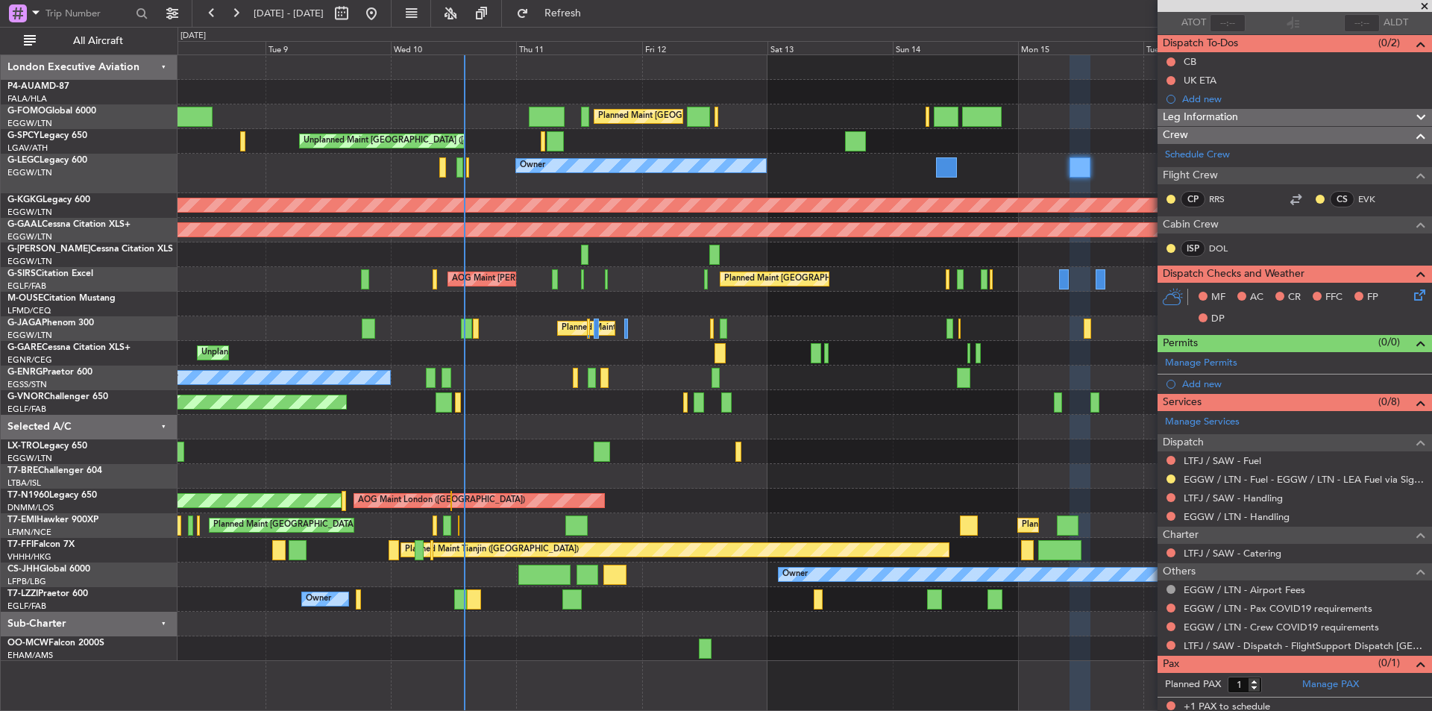
scroll to position [116, 0]
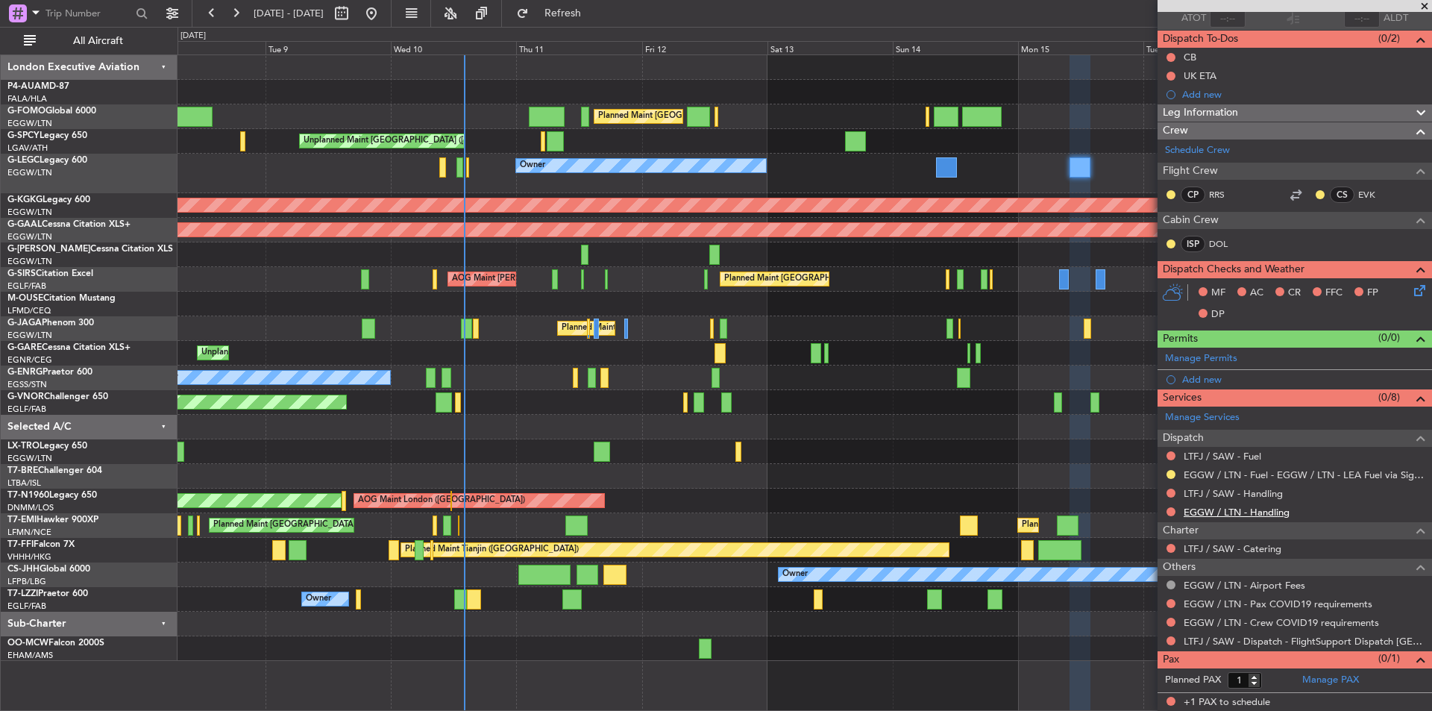
click at [1232, 514] on link "EGGW / LTN - Handling" at bounding box center [1237, 512] width 106 height 13
click at [1244, 488] on link "LTFJ / SAW - Handling" at bounding box center [1233, 493] width 99 height 13
click at [588, 14] on span "Refresh" at bounding box center [563, 13] width 63 height 10
click at [1217, 455] on link "LTFJ / SAW - Fuel" at bounding box center [1223, 456] width 78 height 13
click at [595, 16] on span "Refresh" at bounding box center [563, 13] width 63 height 10
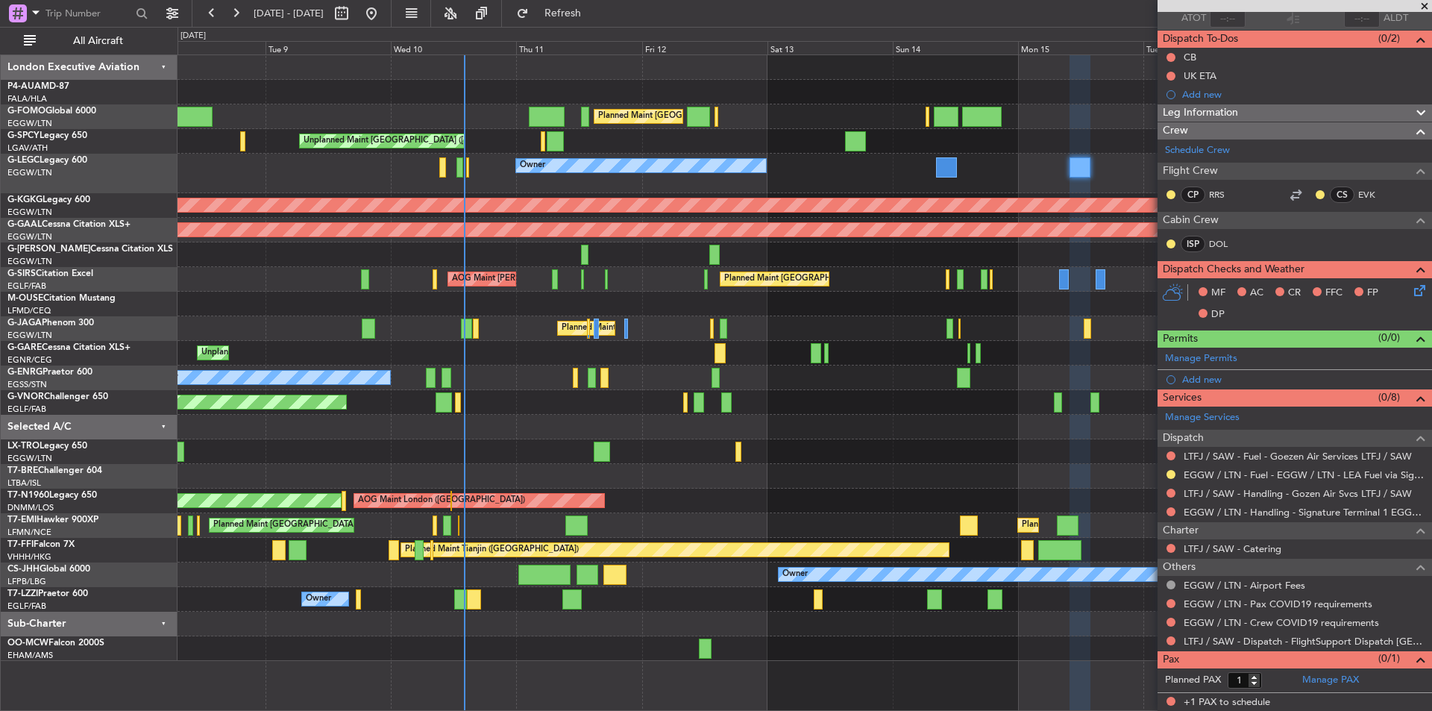
click at [1430, 6] on span at bounding box center [1425, 6] width 15 height 13
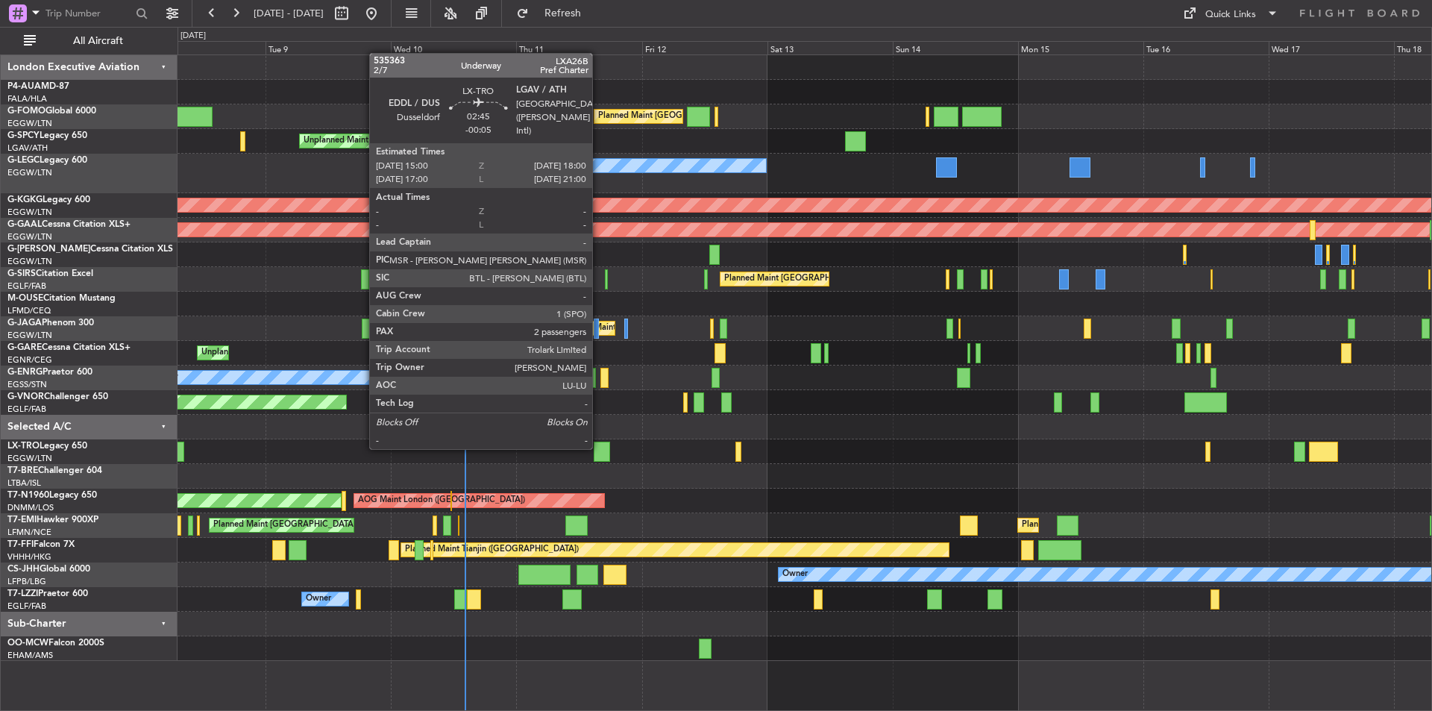
click at [599, 448] on div at bounding box center [602, 452] width 16 height 20
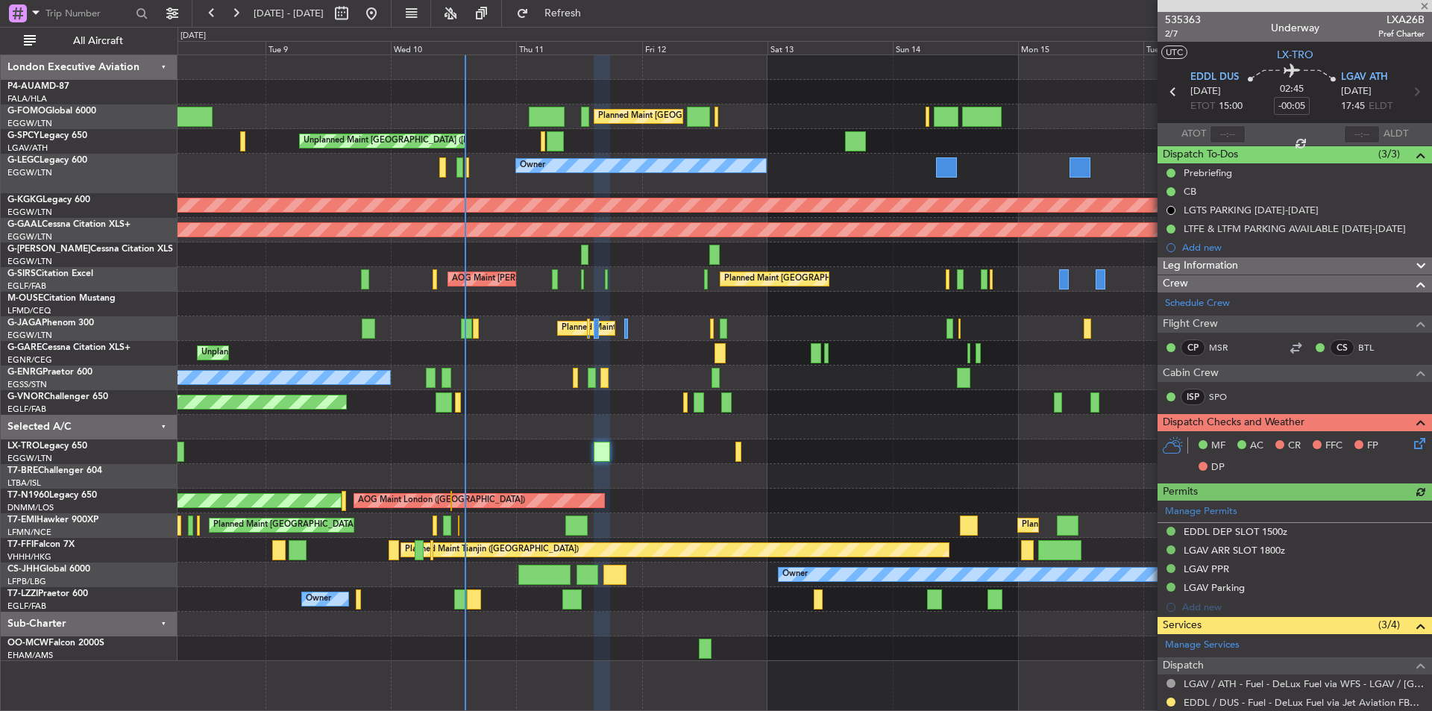
scroll to position [221, 0]
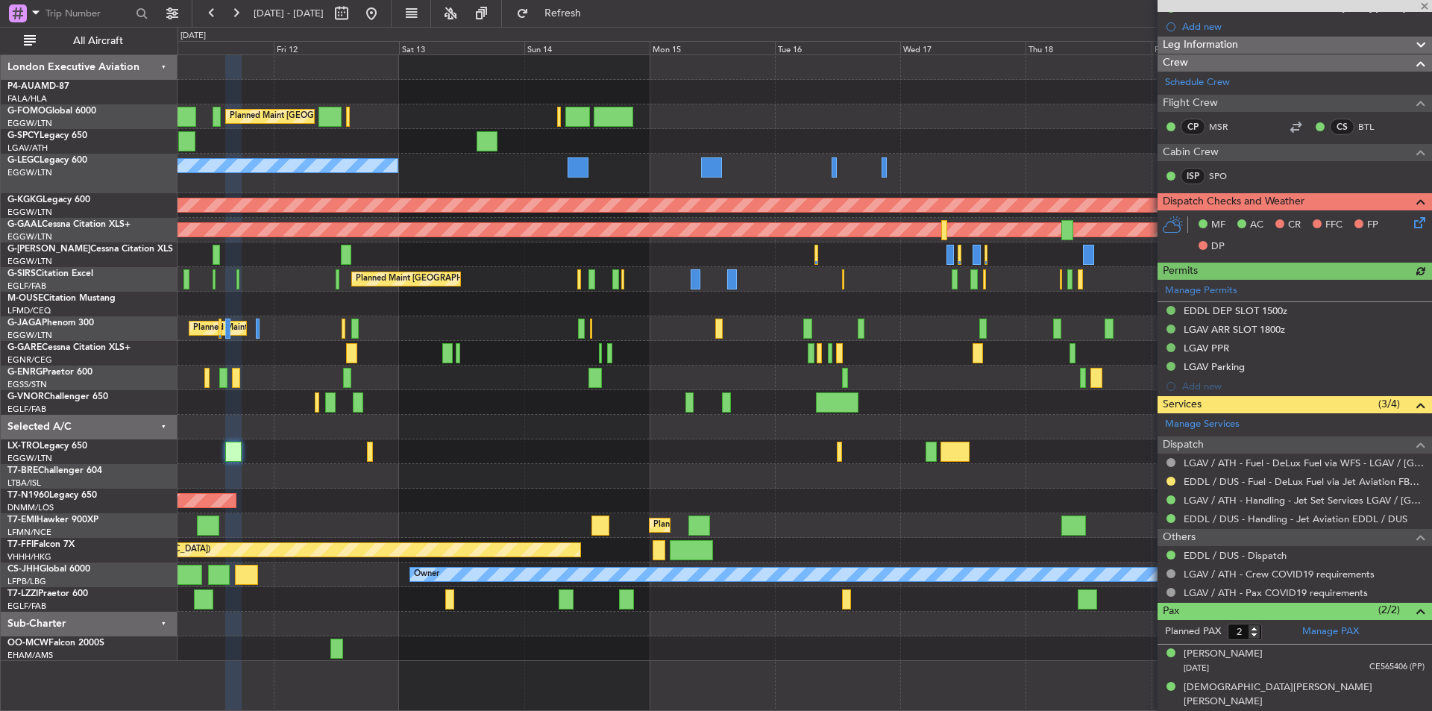
click at [595, 451] on div at bounding box center [805, 451] width 1254 height 25
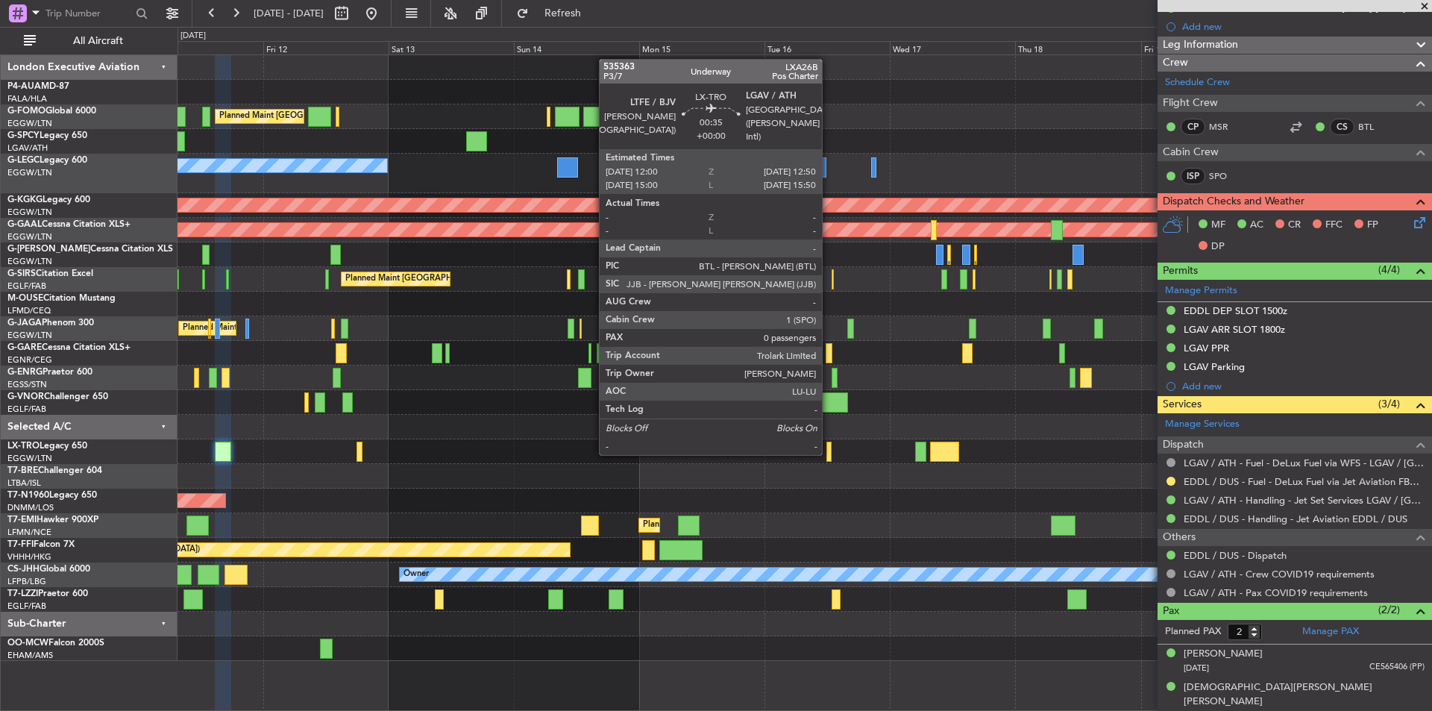
click at [829, 454] on div at bounding box center [829, 452] width 4 height 20
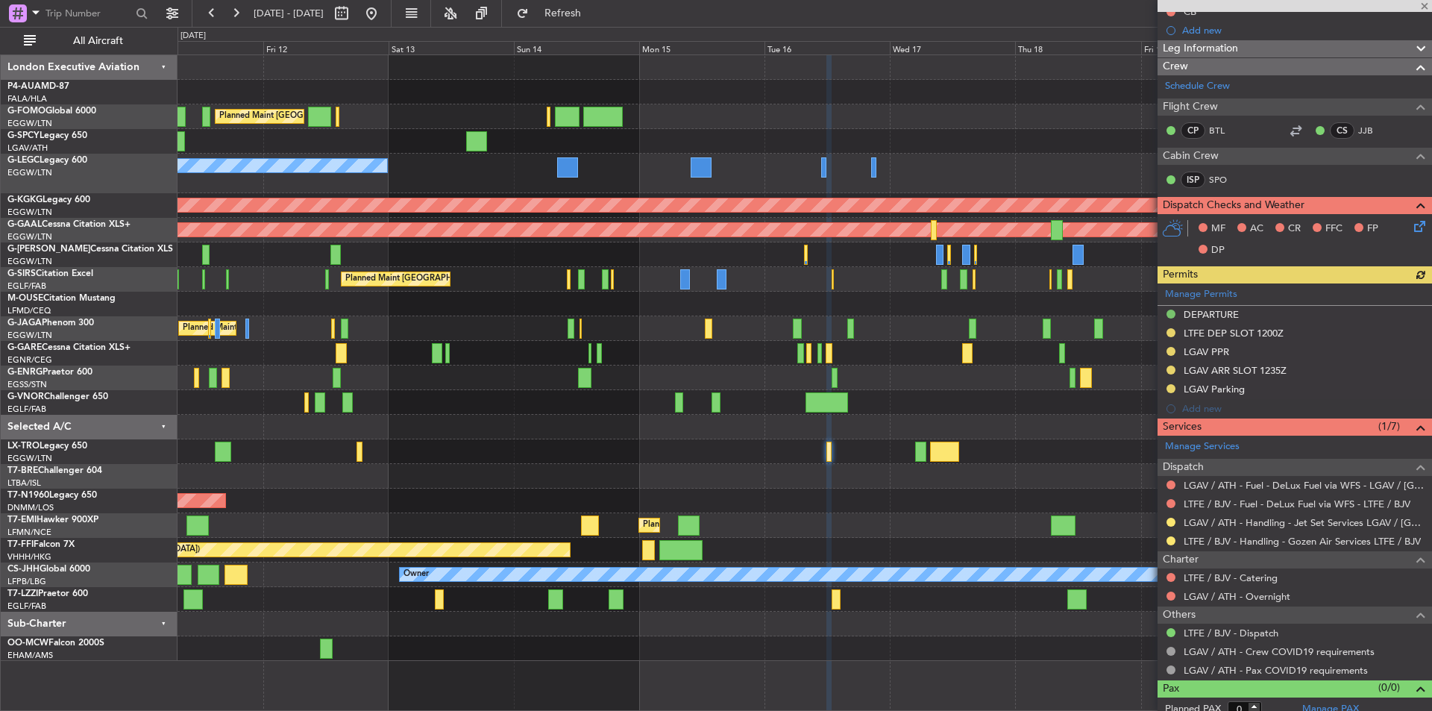
scroll to position [190, 0]
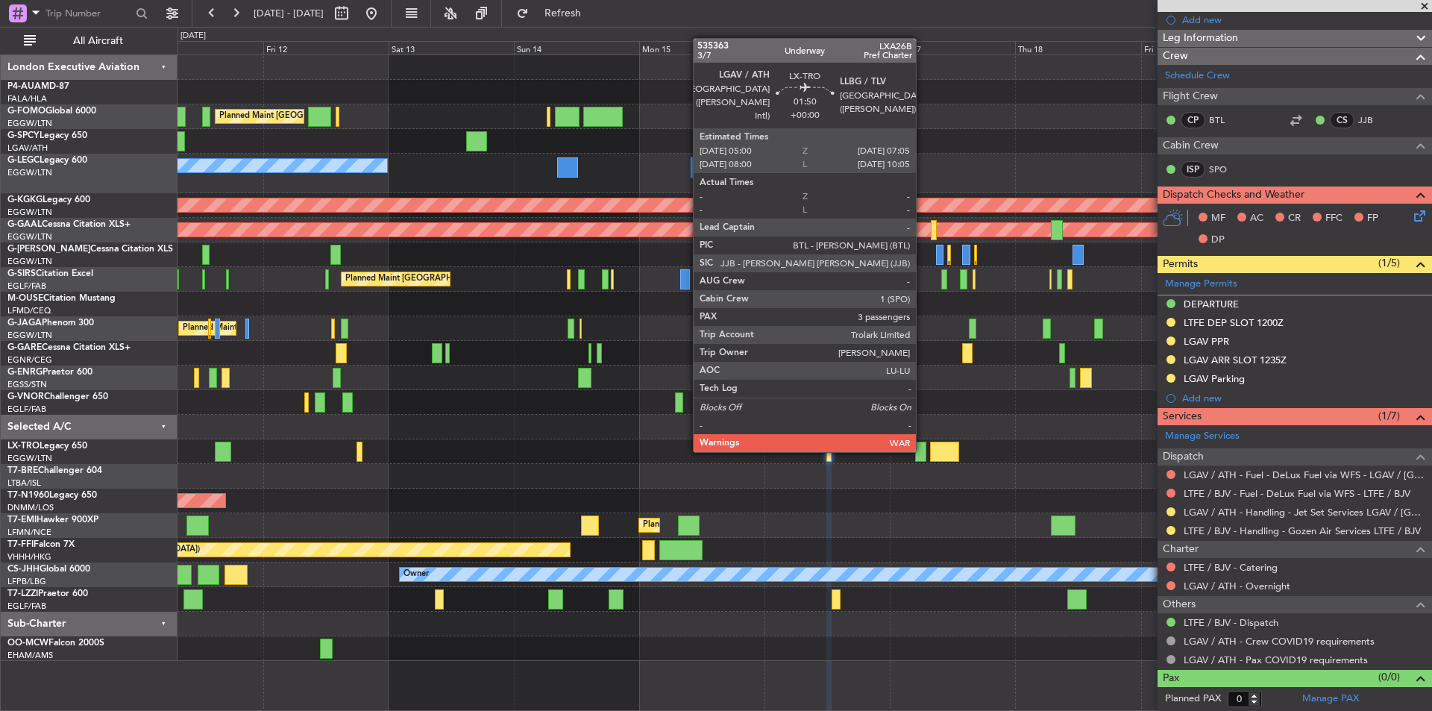
click at [923, 451] on div at bounding box center [920, 452] width 11 height 20
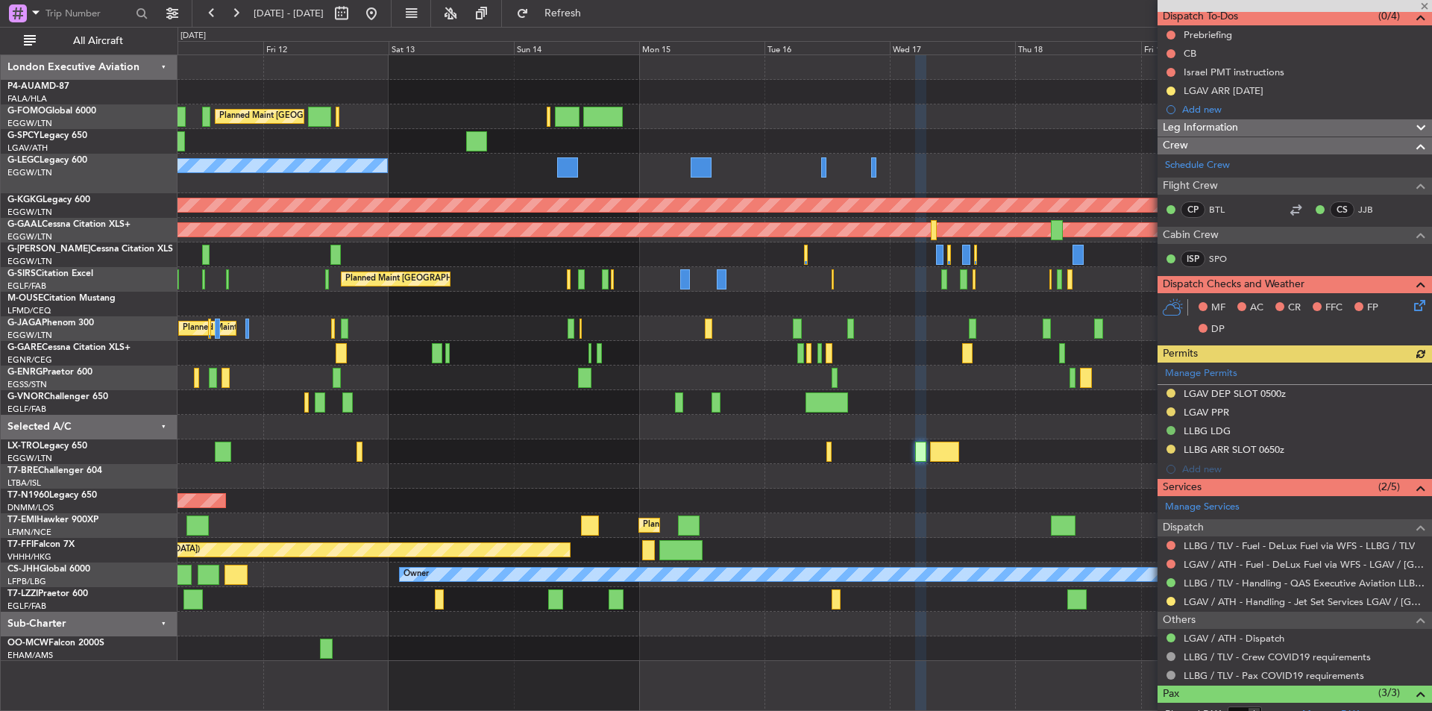
scroll to position [149, 0]
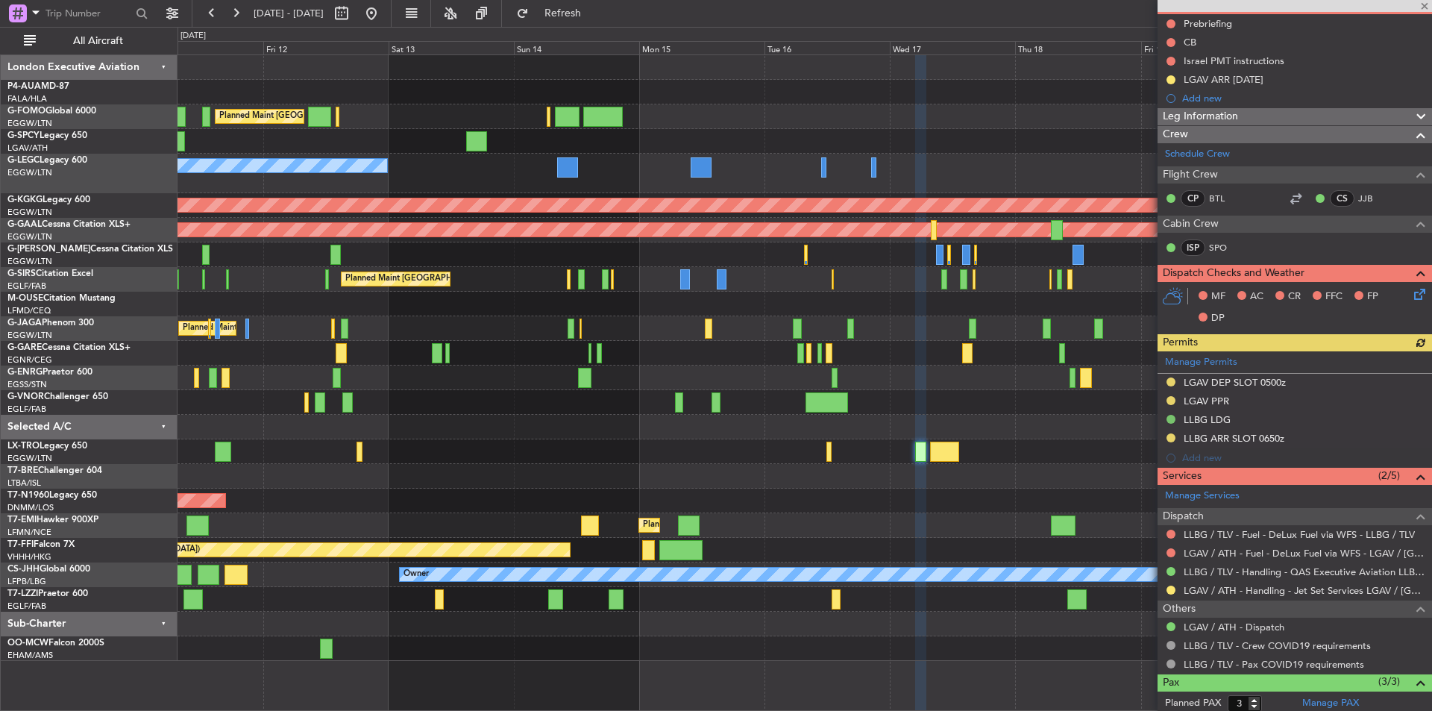
click at [833, 451] on div at bounding box center [805, 451] width 1254 height 25
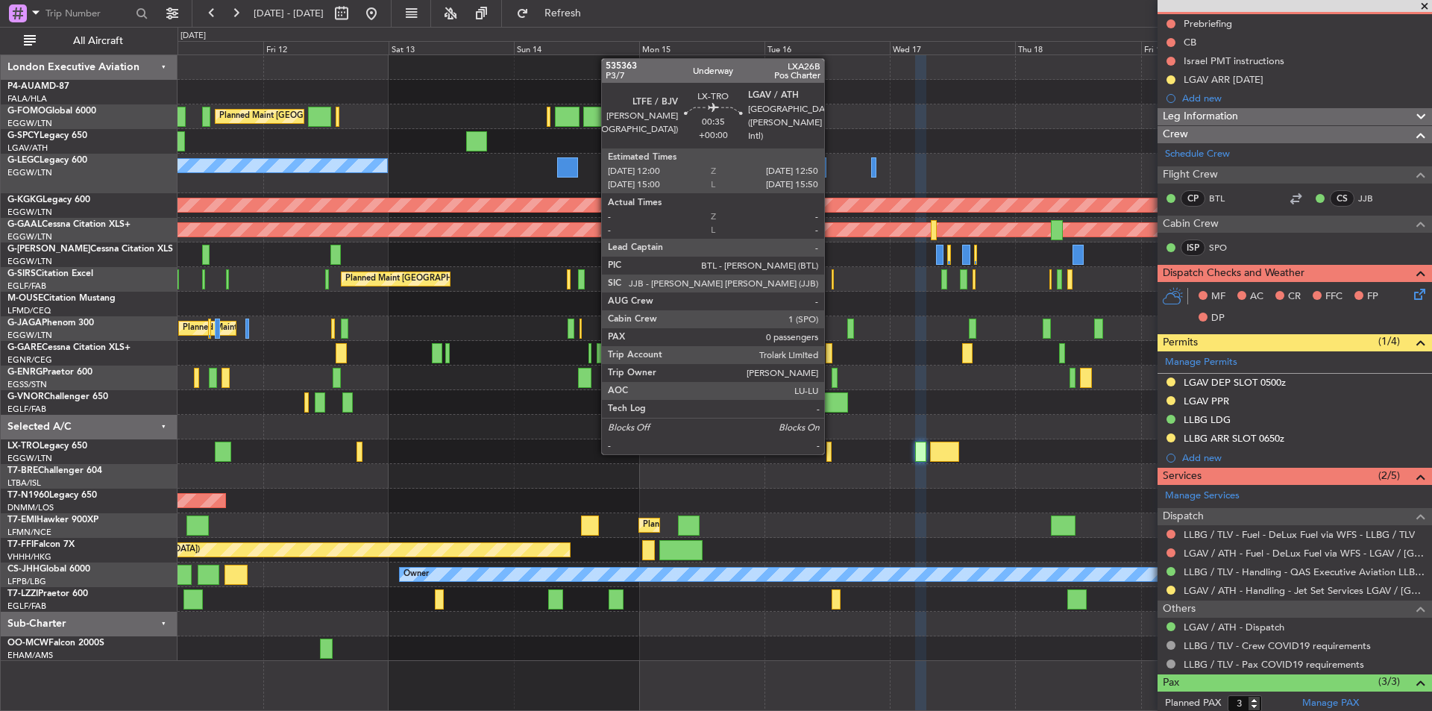
click at [831, 453] on div at bounding box center [829, 452] width 4 height 20
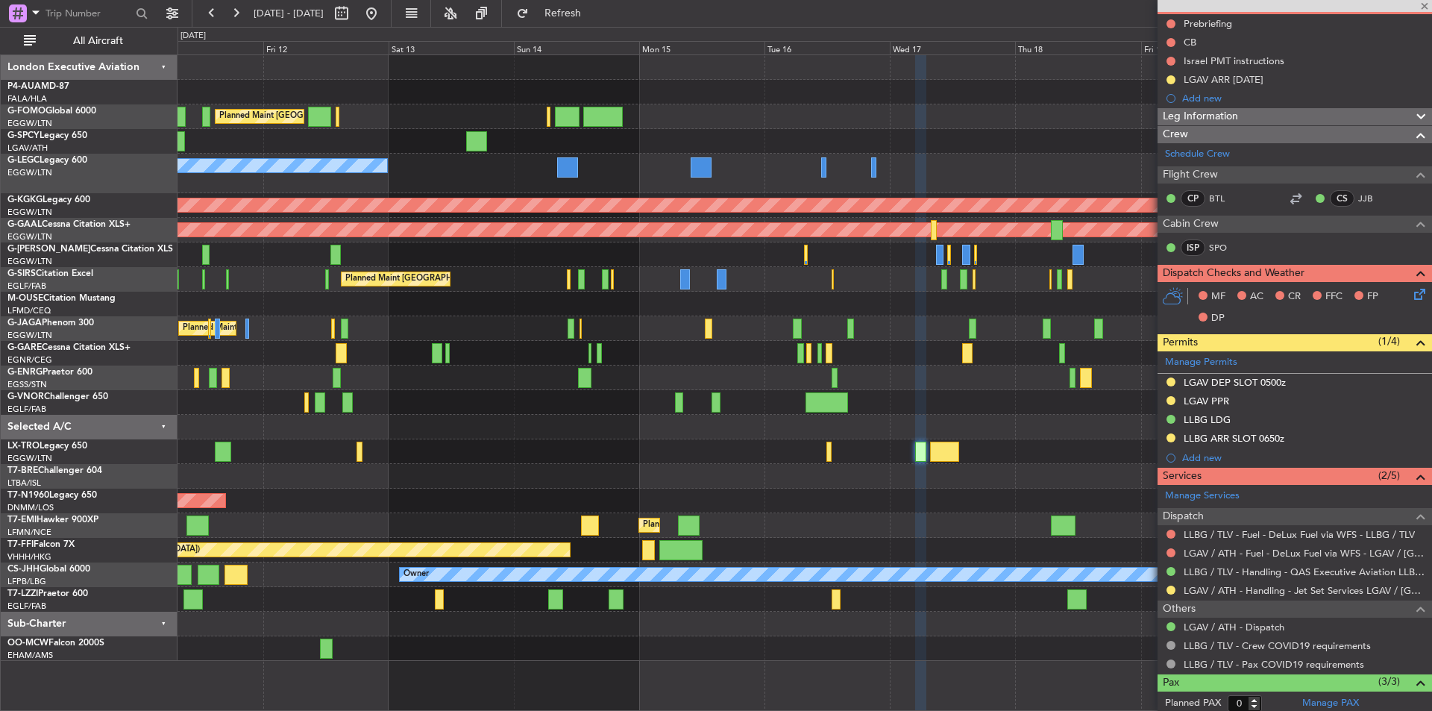
scroll to position [0, 0]
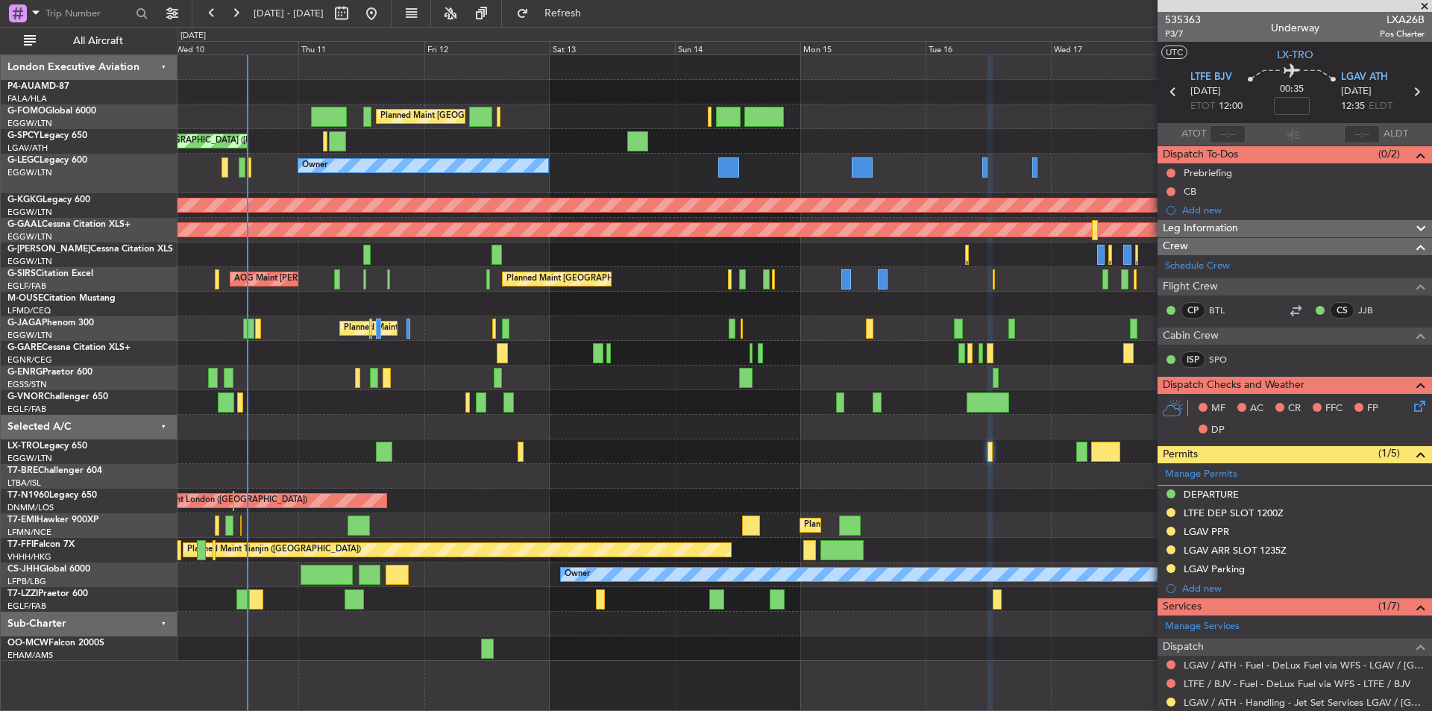
click at [406, 468] on div "Planned Maint [GEOGRAPHIC_DATA] ([GEOGRAPHIC_DATA]) Unplanned Maint [GEOGRAPHIC…" at bounding box center [805, 358] width 1254 height 606
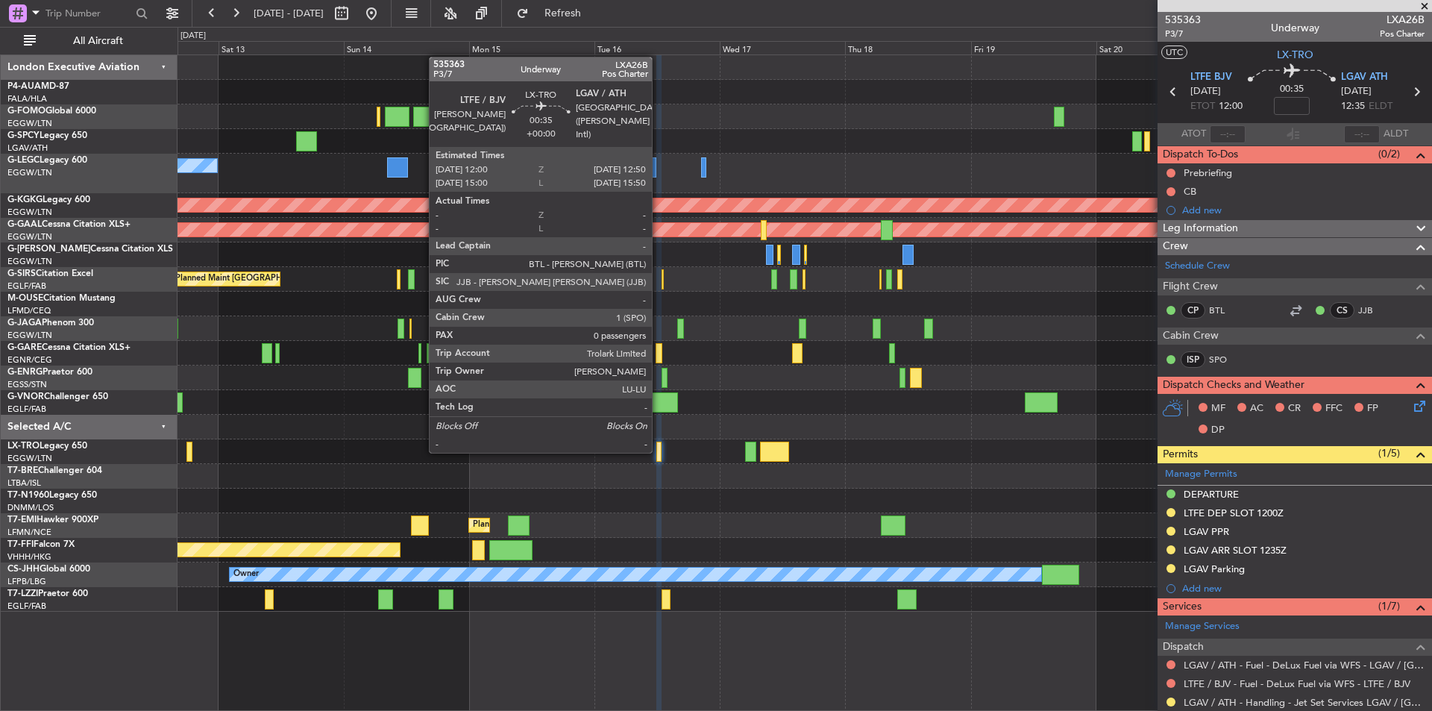
click at [659, 451] on div at bounding box center [659, 452] width 4 height 20
click at [660, 447] on div at bounding box center [659, 452] width 4 height 20
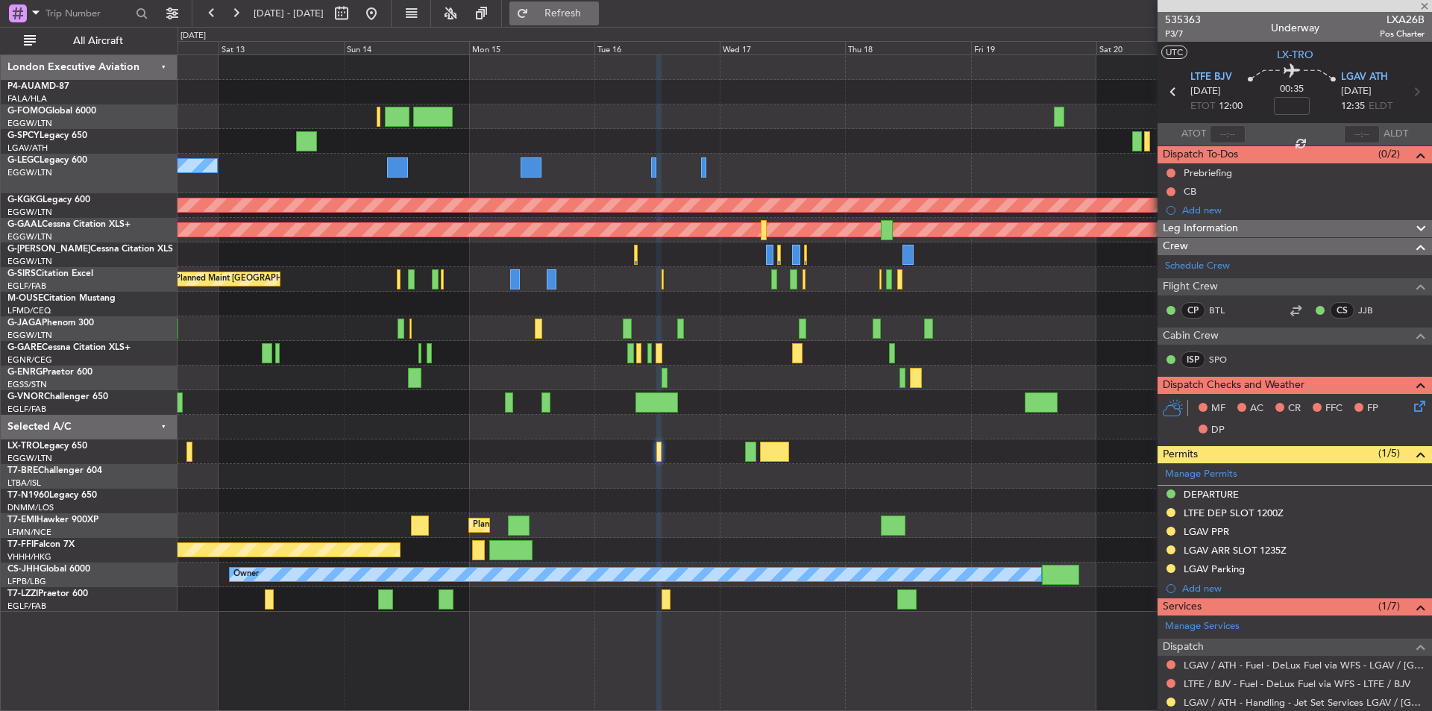
click at [592, 12] on span "Refresh" at bounding box center [563, 13] width 63 height 10
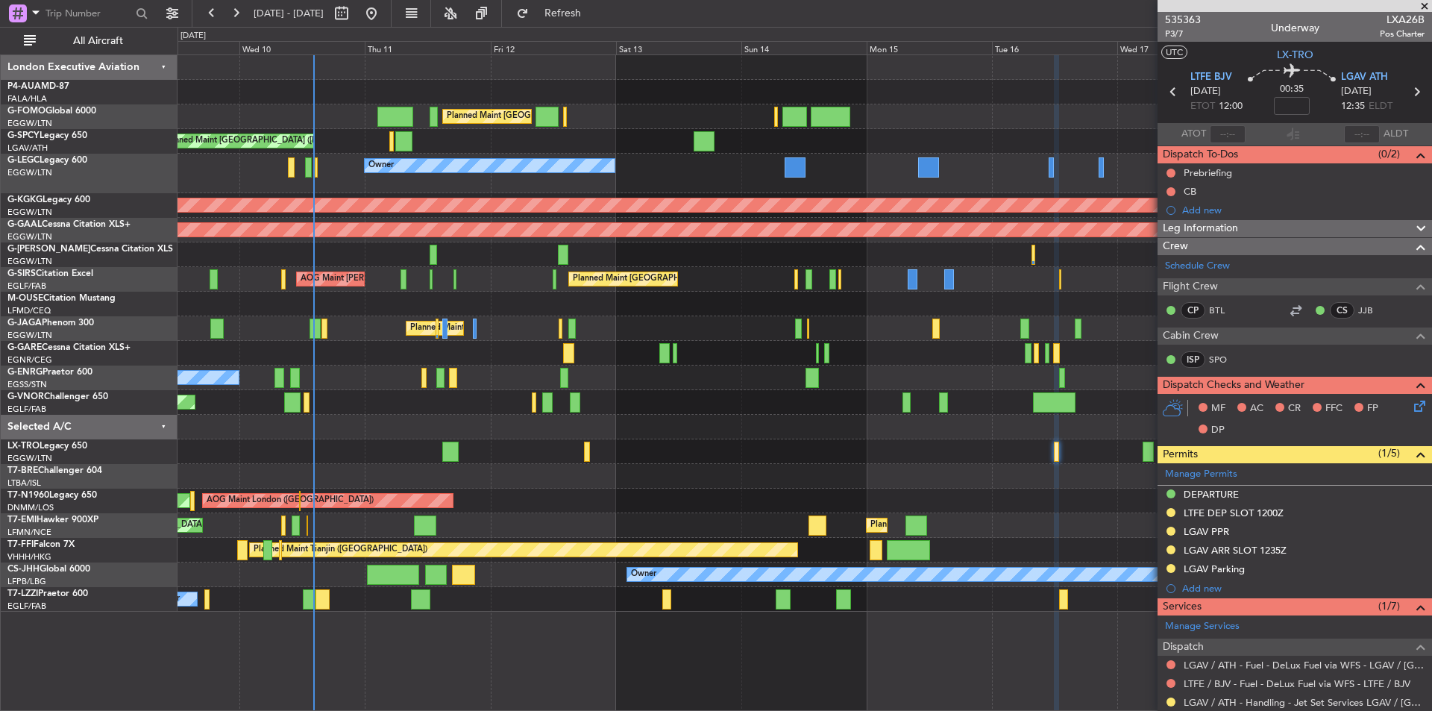
click at [676, 437] on div "Planned Maint [GEOGRAPHIC_DATA] ([GEOGRAPHIC_DATA]) Unplanned Maint [GEOGRAPHIC…" at bounding box center [805, 333] width 1254 height 557
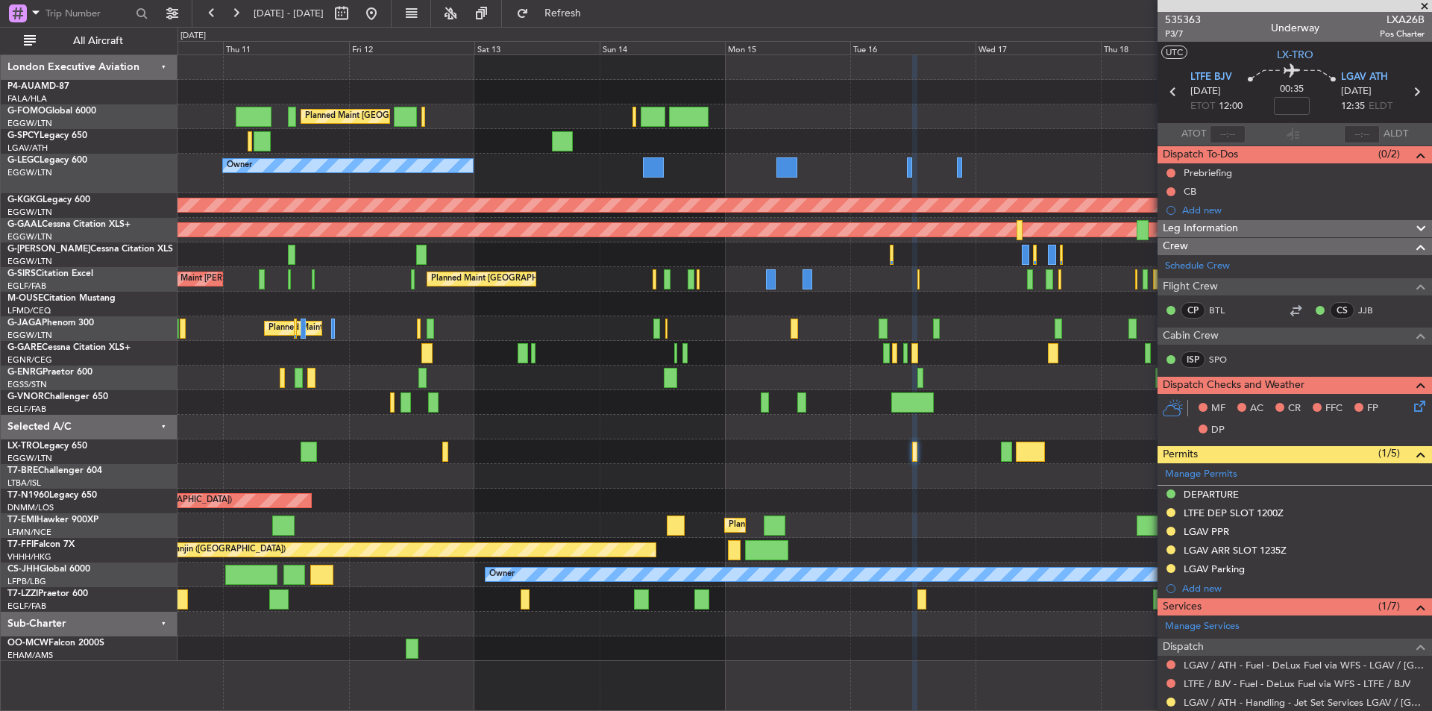
click at [856, 401] on div "Planned Maint [GEOGRAPHIC_DATA] ([GEOGRAPHIC_DATA]) Unplanned Maint [GEOGRAPHIC…" at bounding box center [805, 358] width 1254 height 606
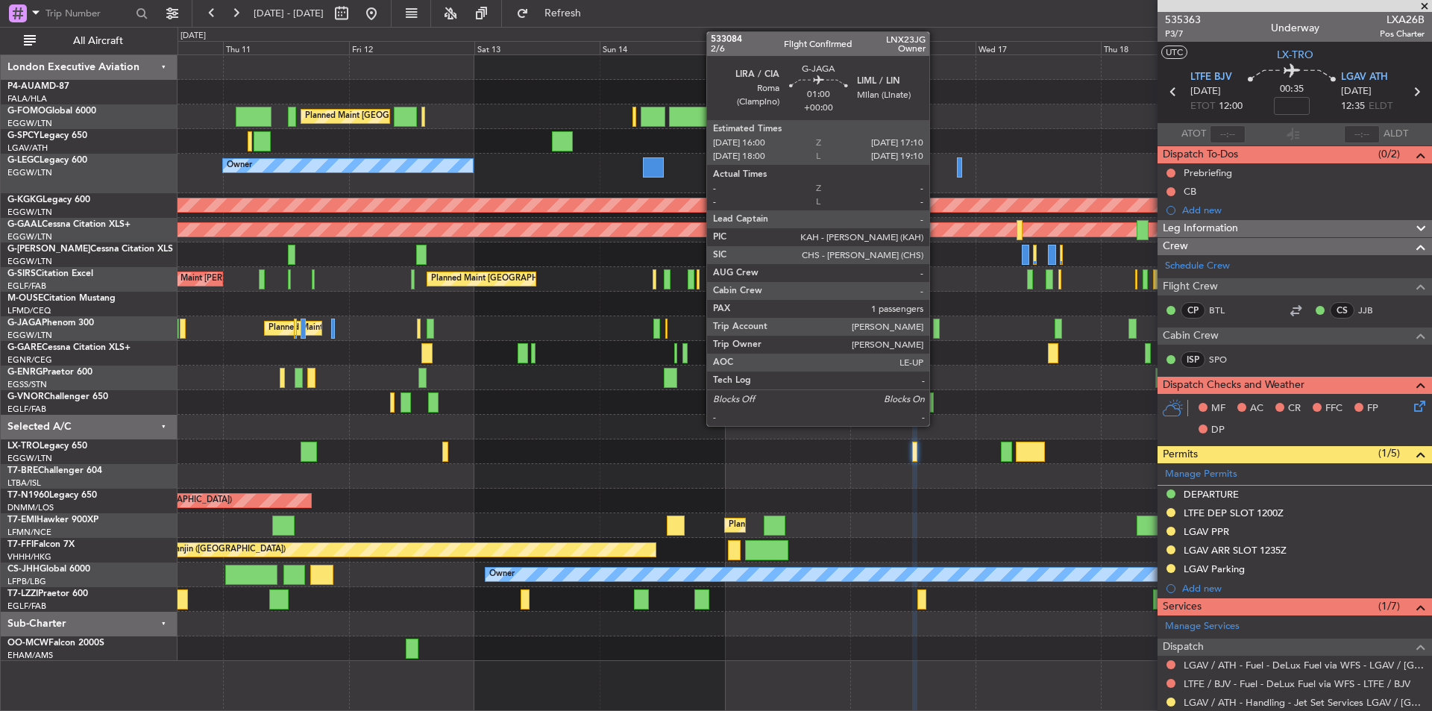
click at [936, 325] on div at bounding box center [936, 329] width 7 height 20
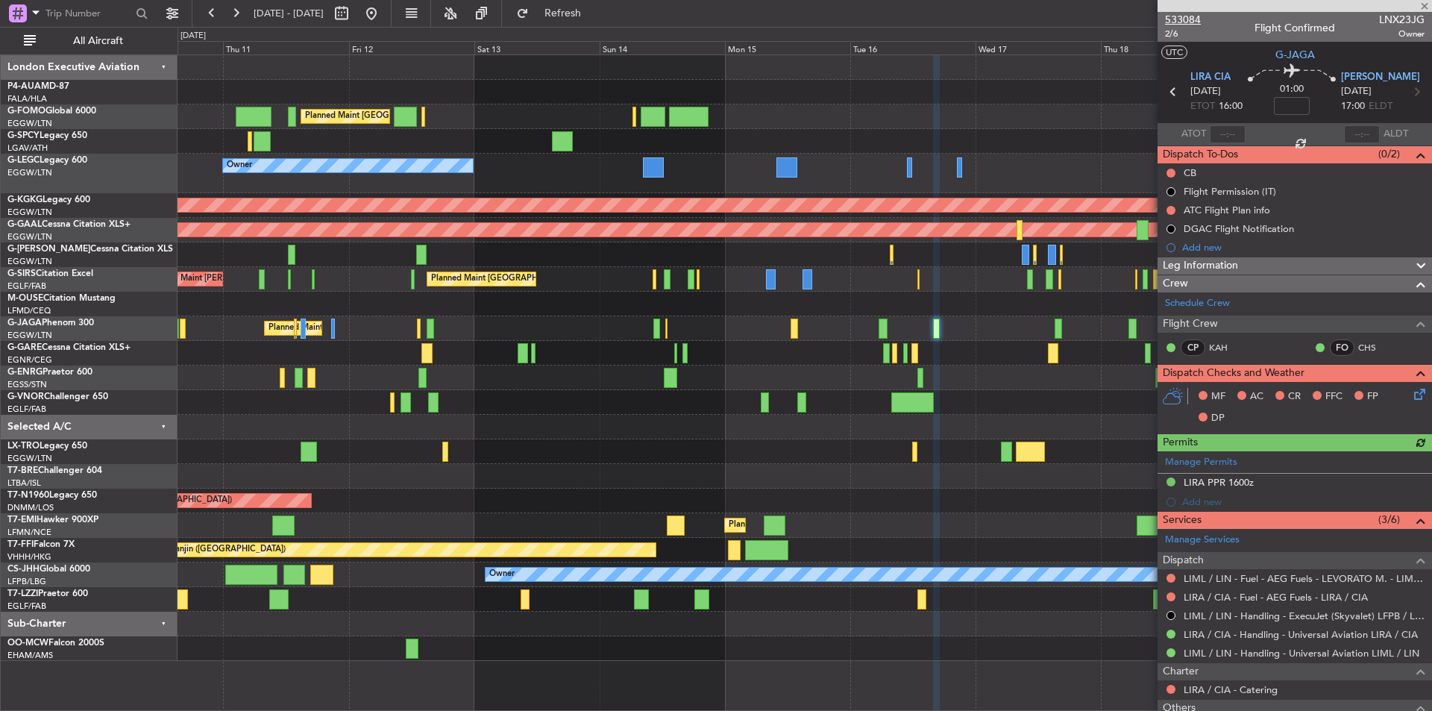
click at [1200, 16] on span "533084" at bounding box center [1183, 20] width 36 height 16
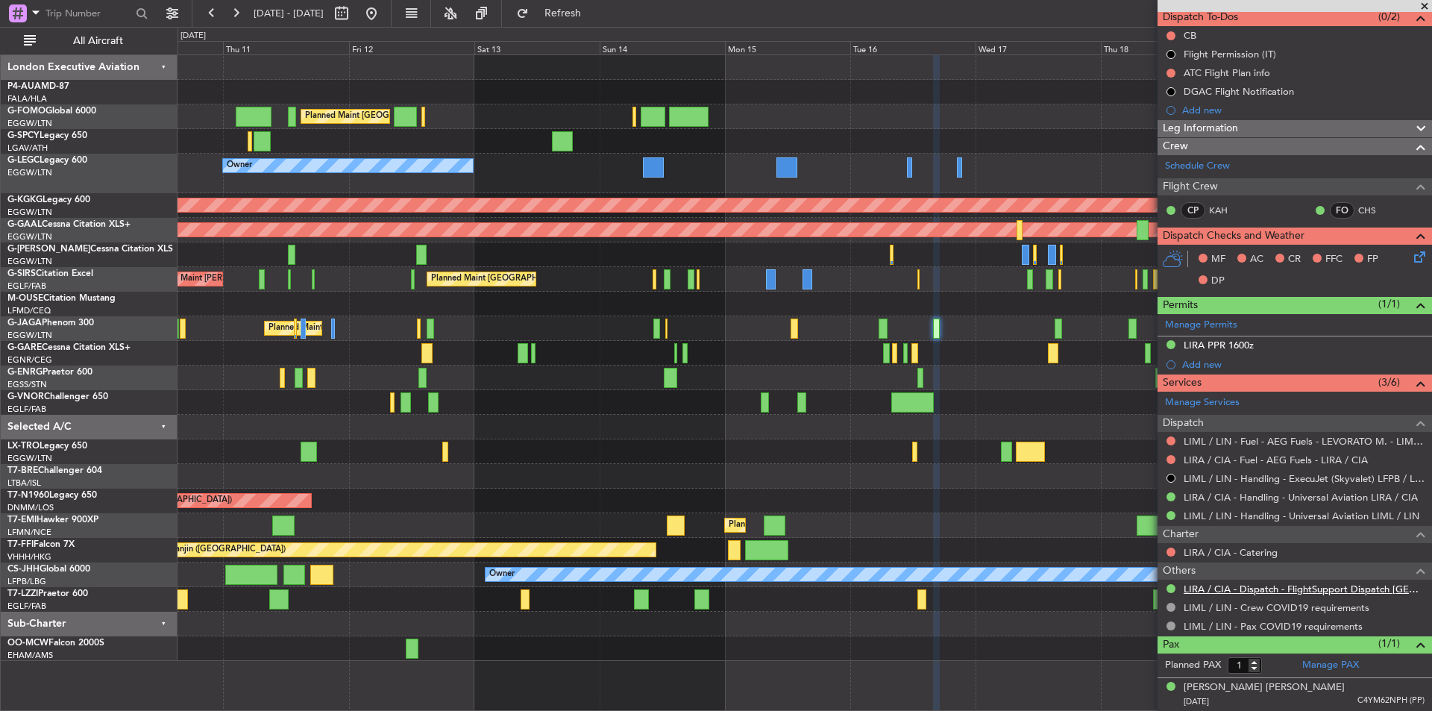
click at [1282, 587] on link "LIRA / CIA - Dispatch - FlightSupport Dispatch UK" at bounding box center [1304, 589] width 241 height 13
click at [1428, 3] on span at bounding box center [1425, 6] width 15 height 13
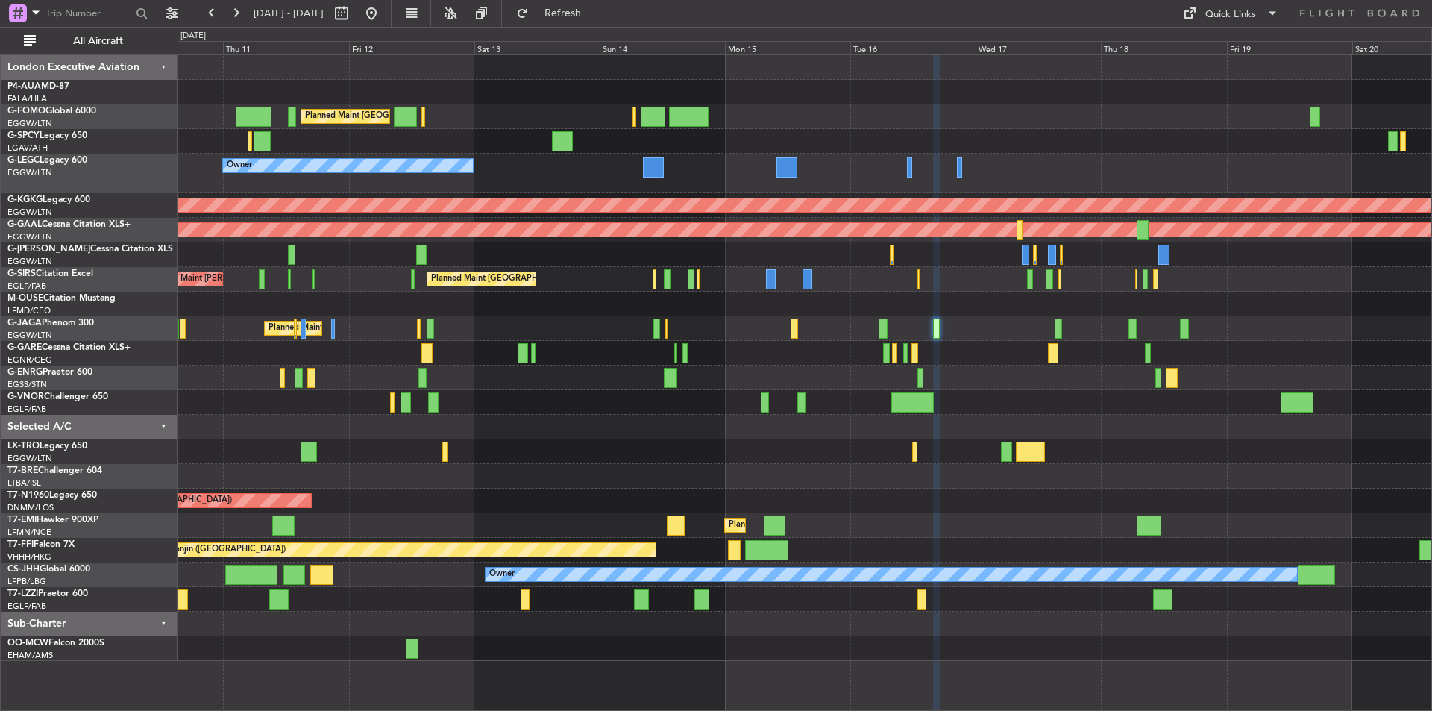
type input "0"
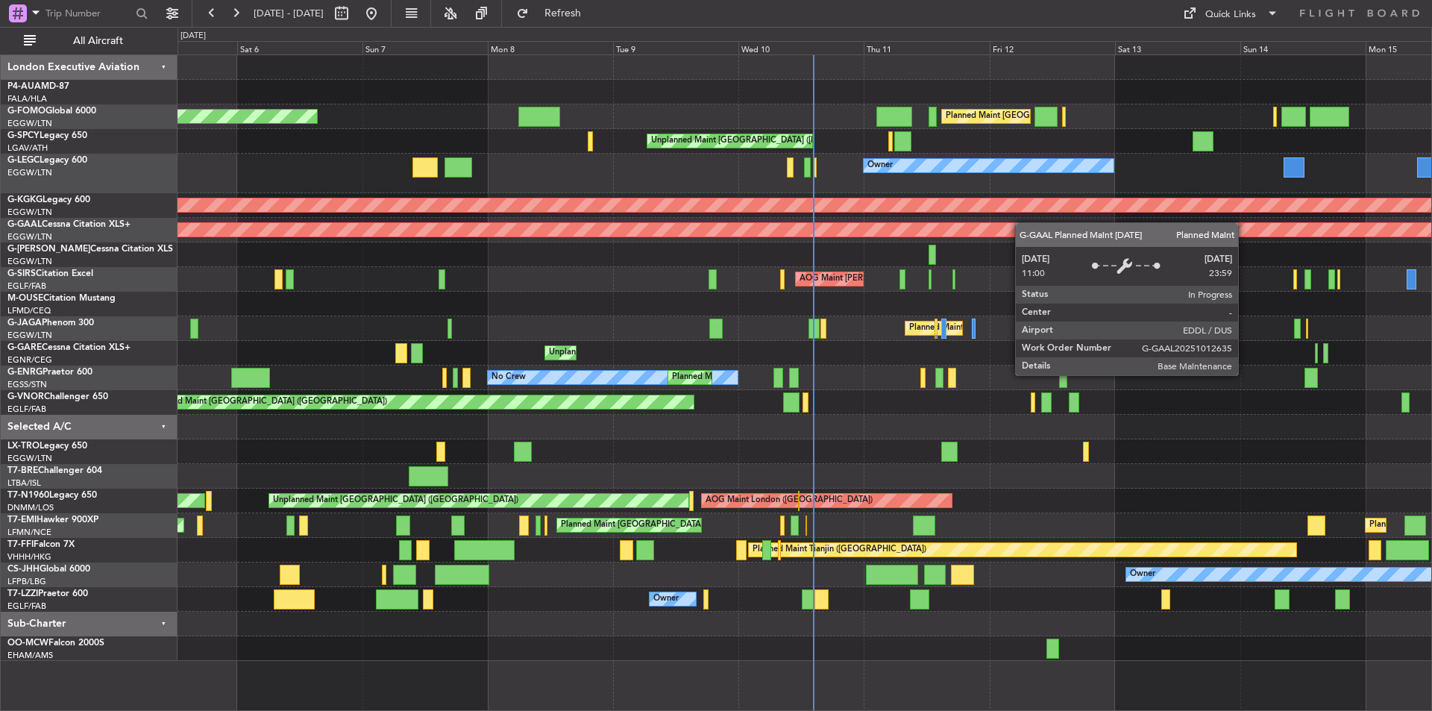
click at [1134, 235] on div "Planned Maint Dusseldorf" at bounding box center [805, 229] width 3762 height 13
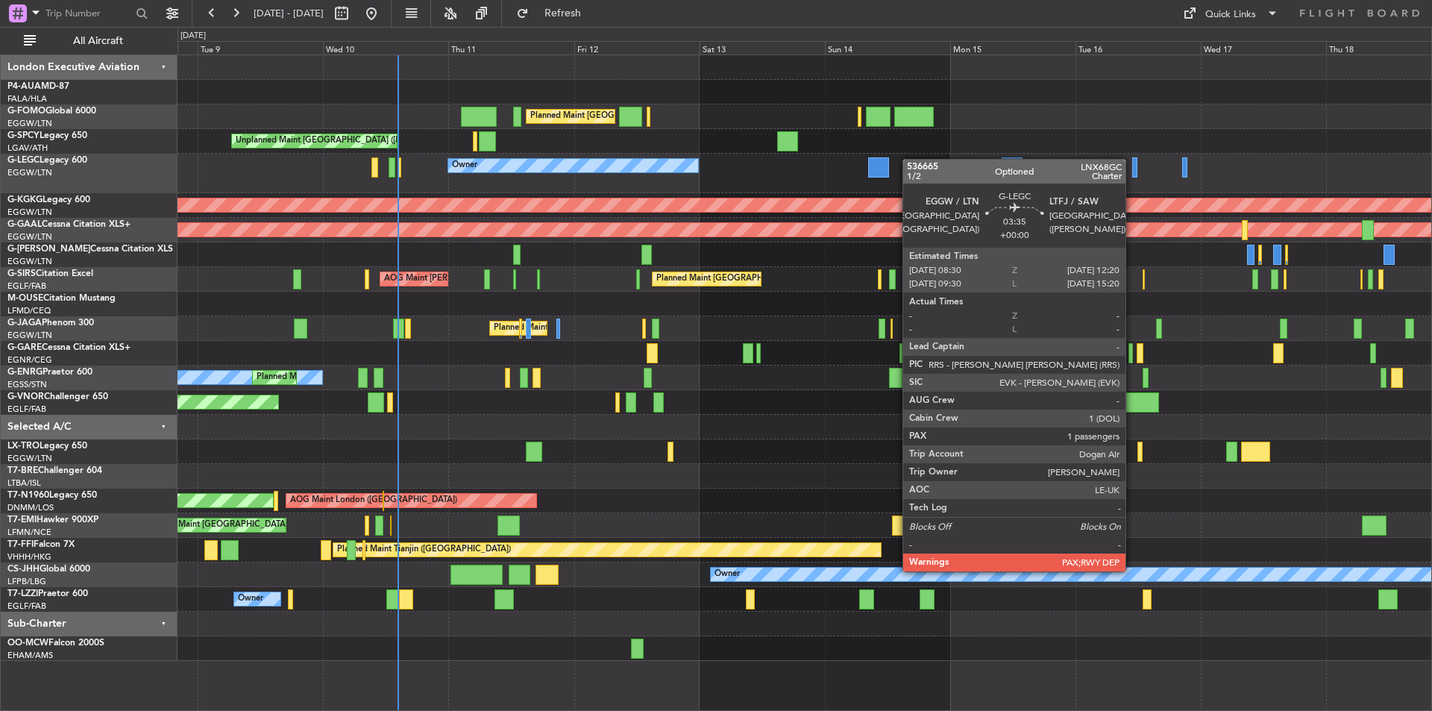
click at [873, 159] on div "Owner" at bounding box center [805, 174] width 1254 height 40
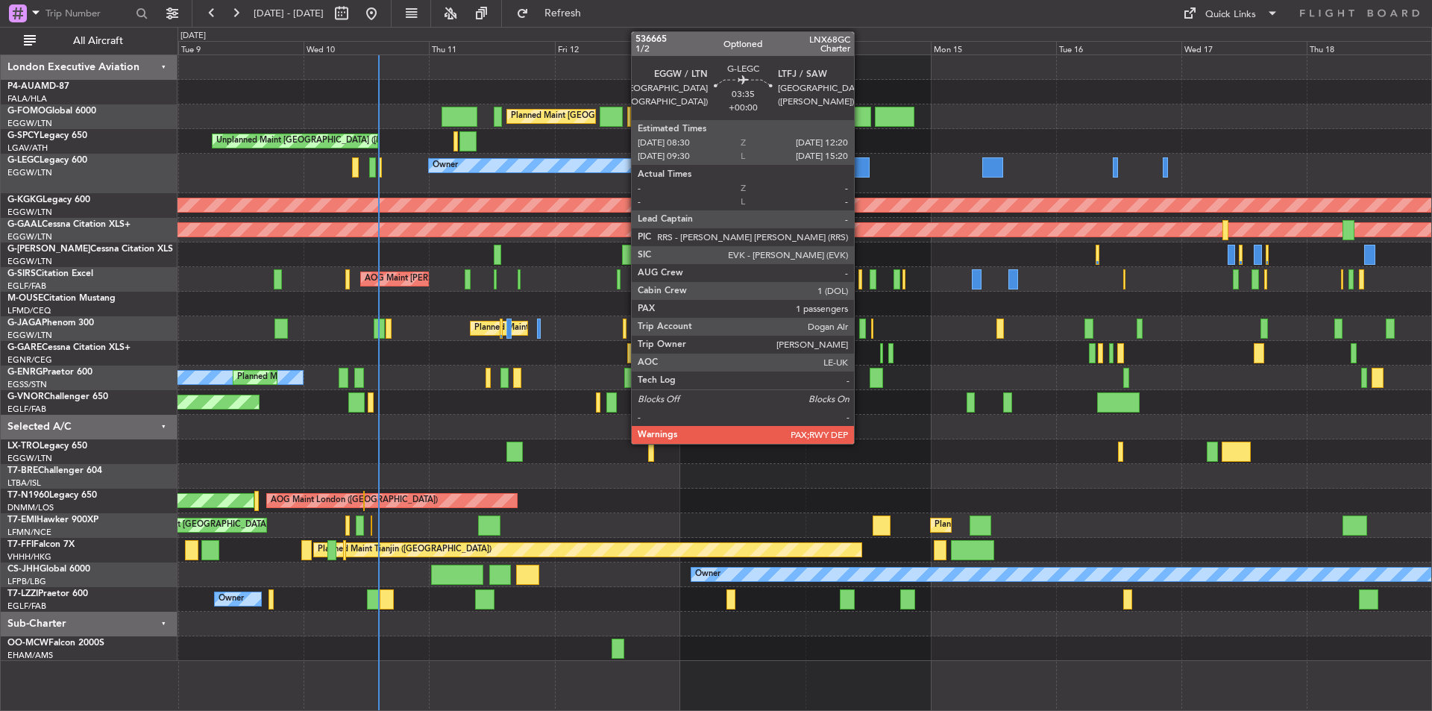
click at [860, 172] on div at bounding box center [859, 167] width 20 height 20
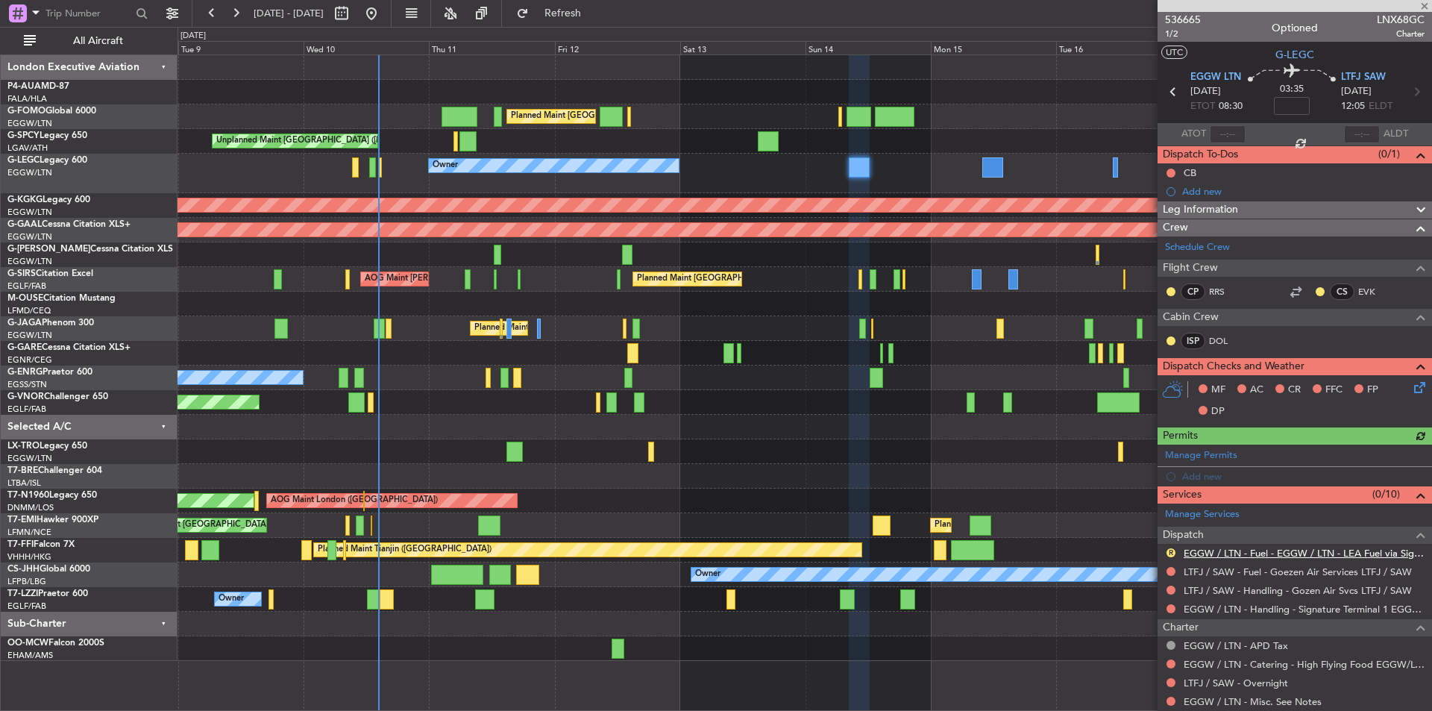
scroll to position [134, 0]
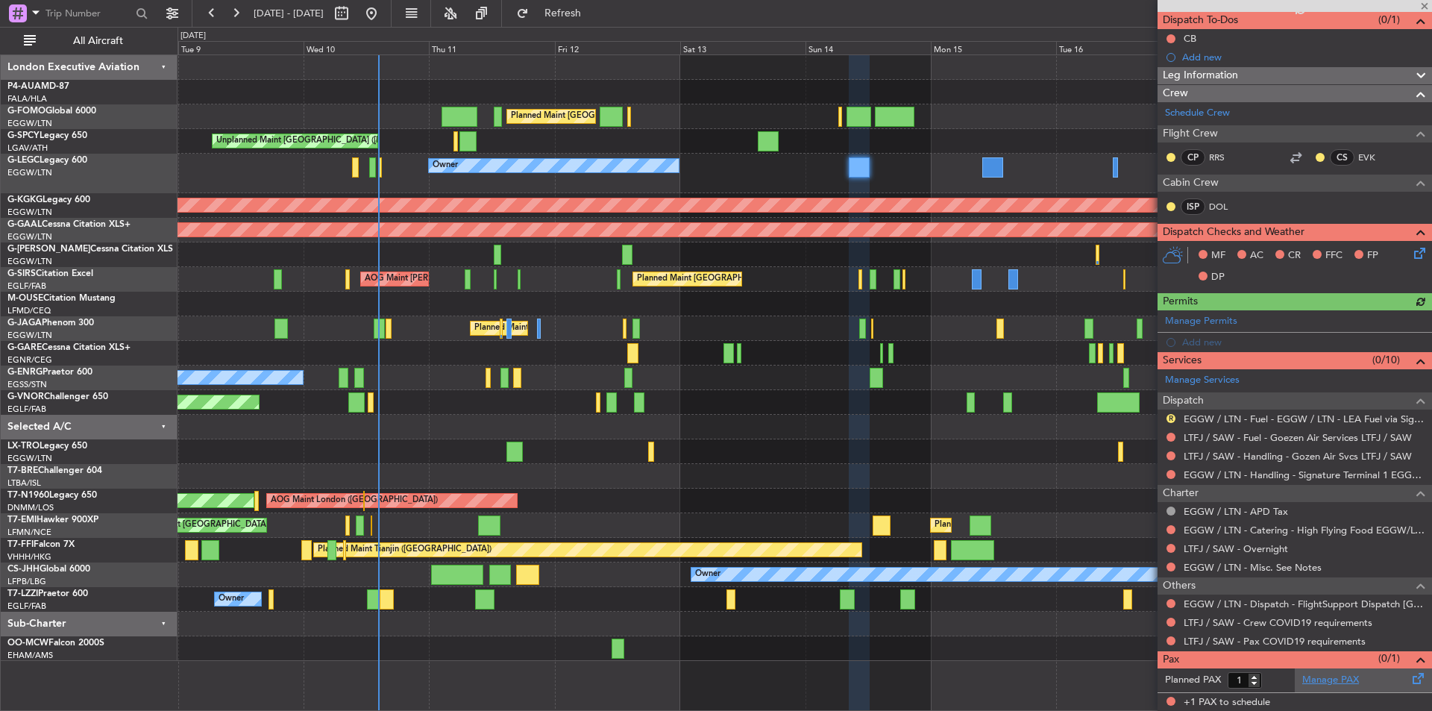
click at [1323, 682] on link "Manage PAX" at bounding box center [1331, 680] width 57 height 15
click at [1424, 7] on span at bounding box center [1425, 6] width 15 height 13
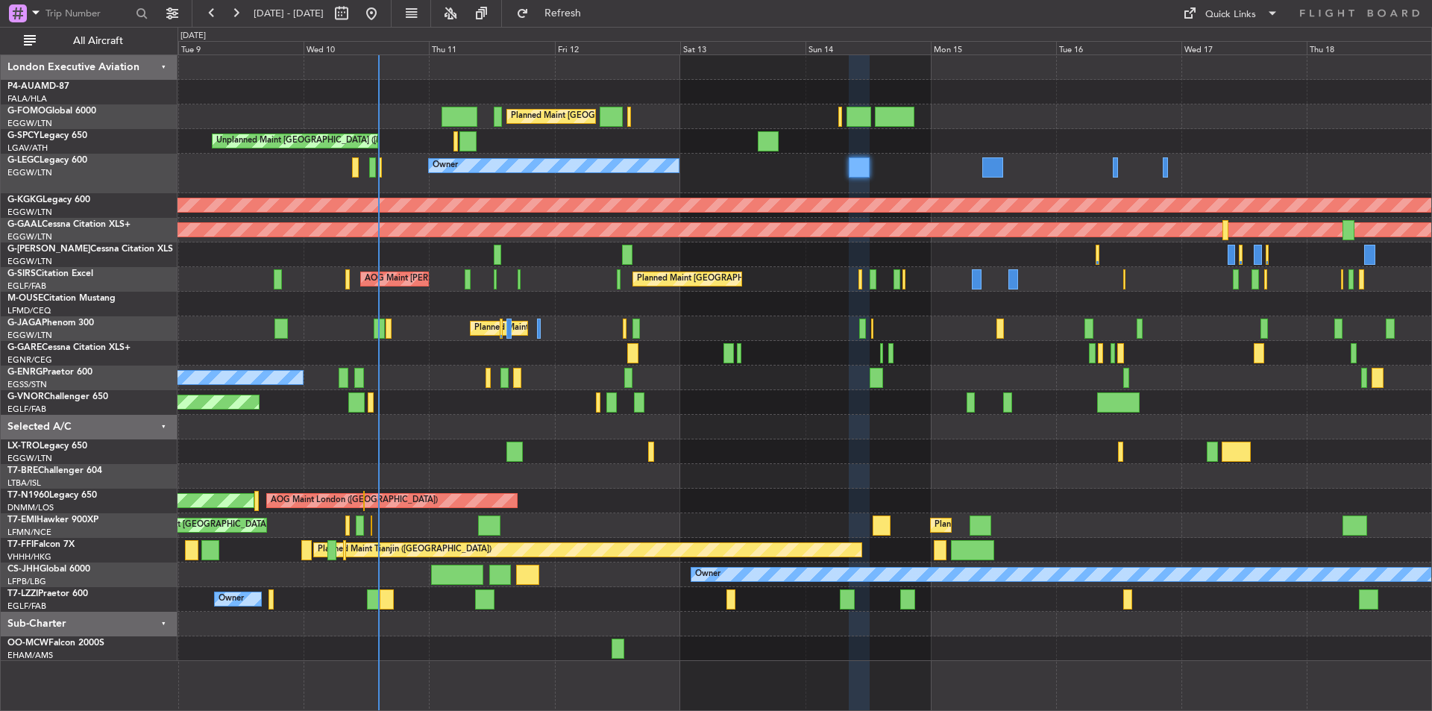
type input "0"
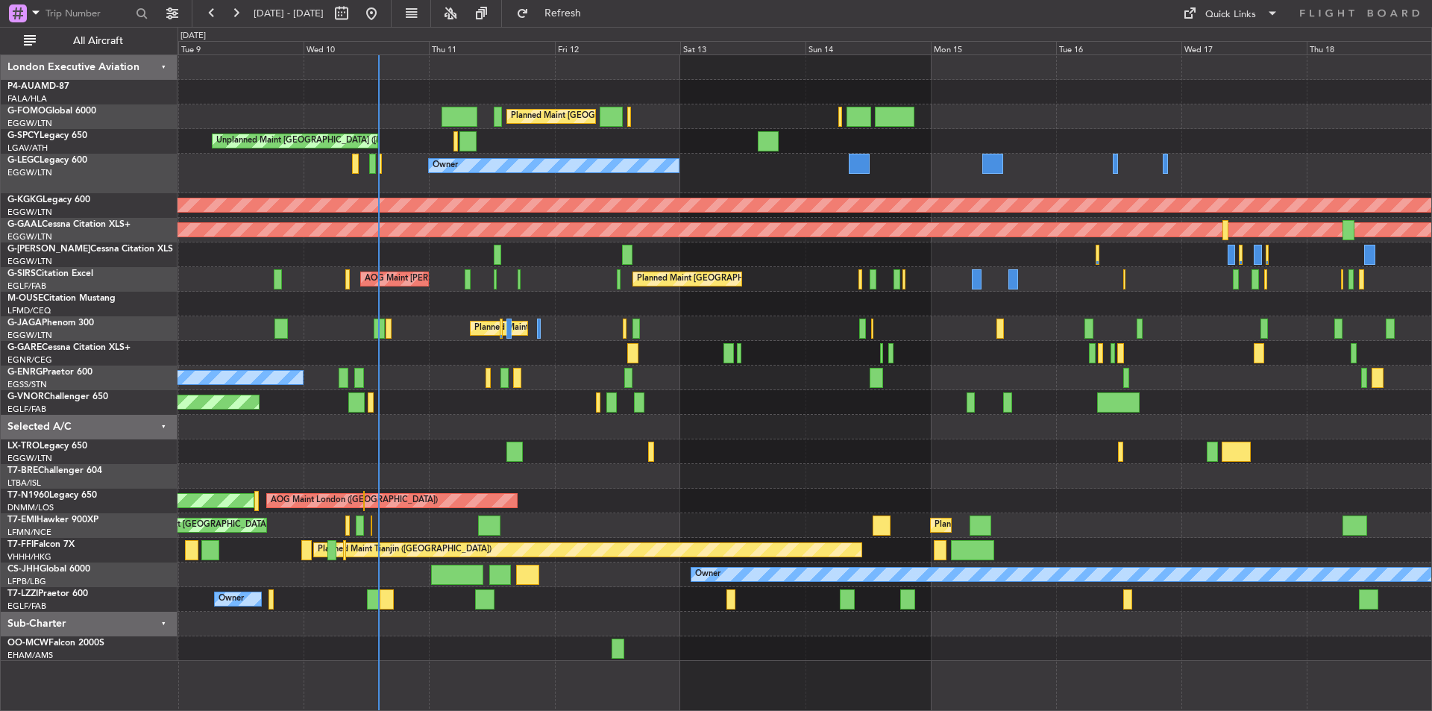
scroll to position [0, 0]
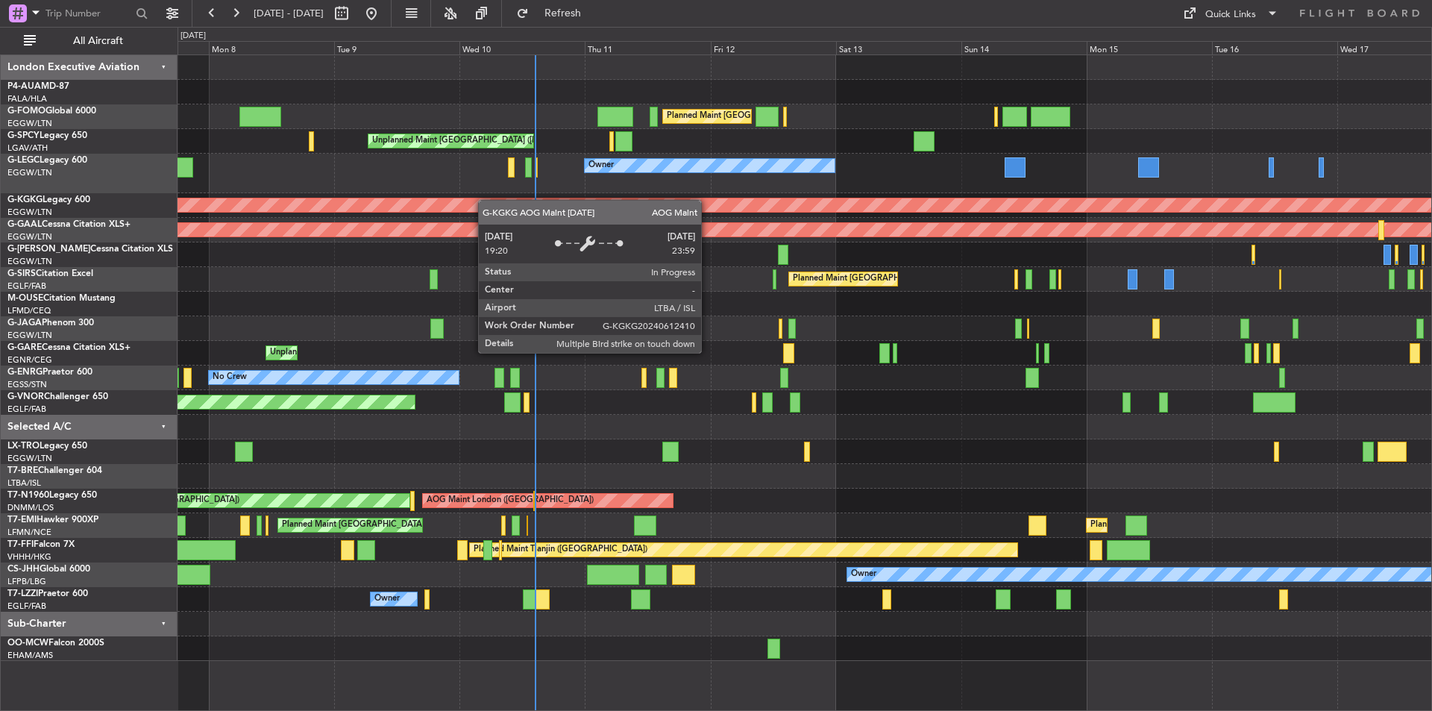
click at [591, 207] on div "Planned Maint London (Luton) Planned Maint London (Luton) Unplanned Maint Athen…" at bounding box center [805, 358] width 1254 height 606
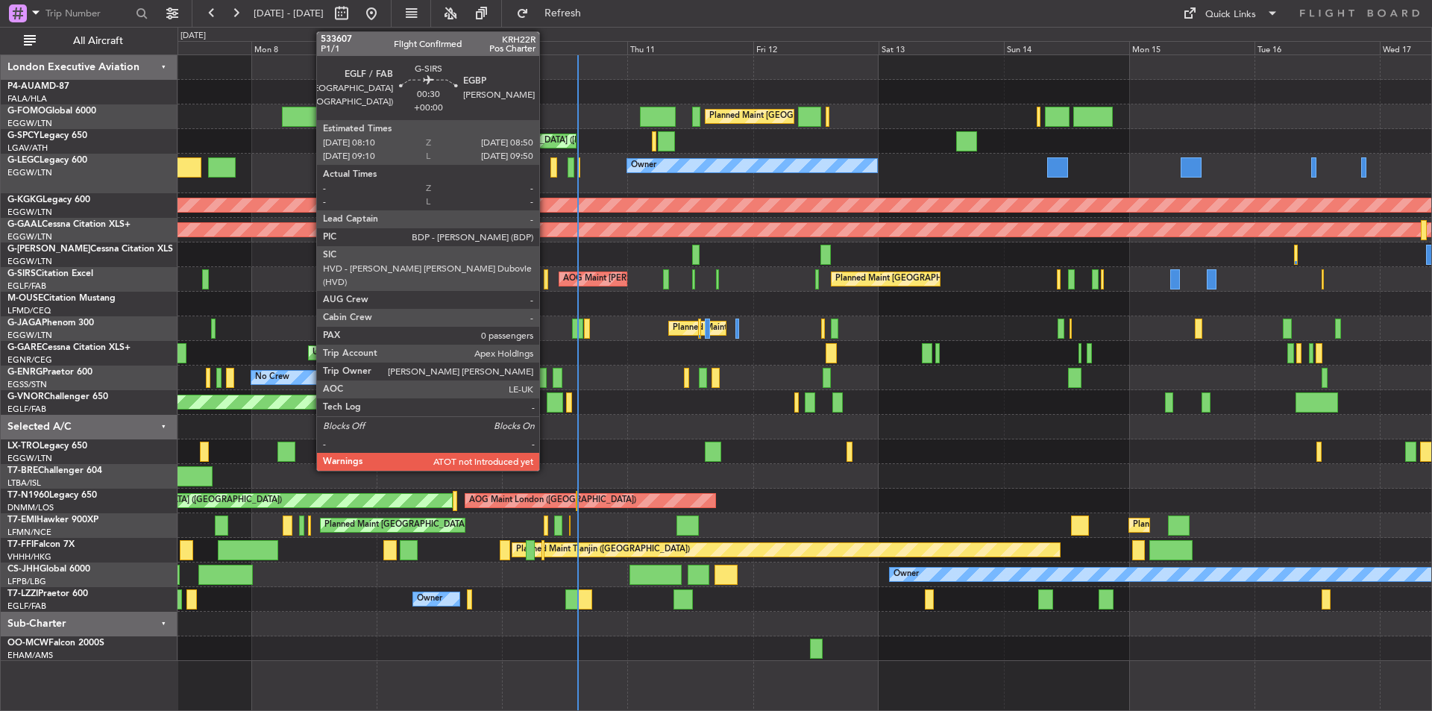
click at [546, 278] on div at bounding box center [546, 279] width 4 height 20
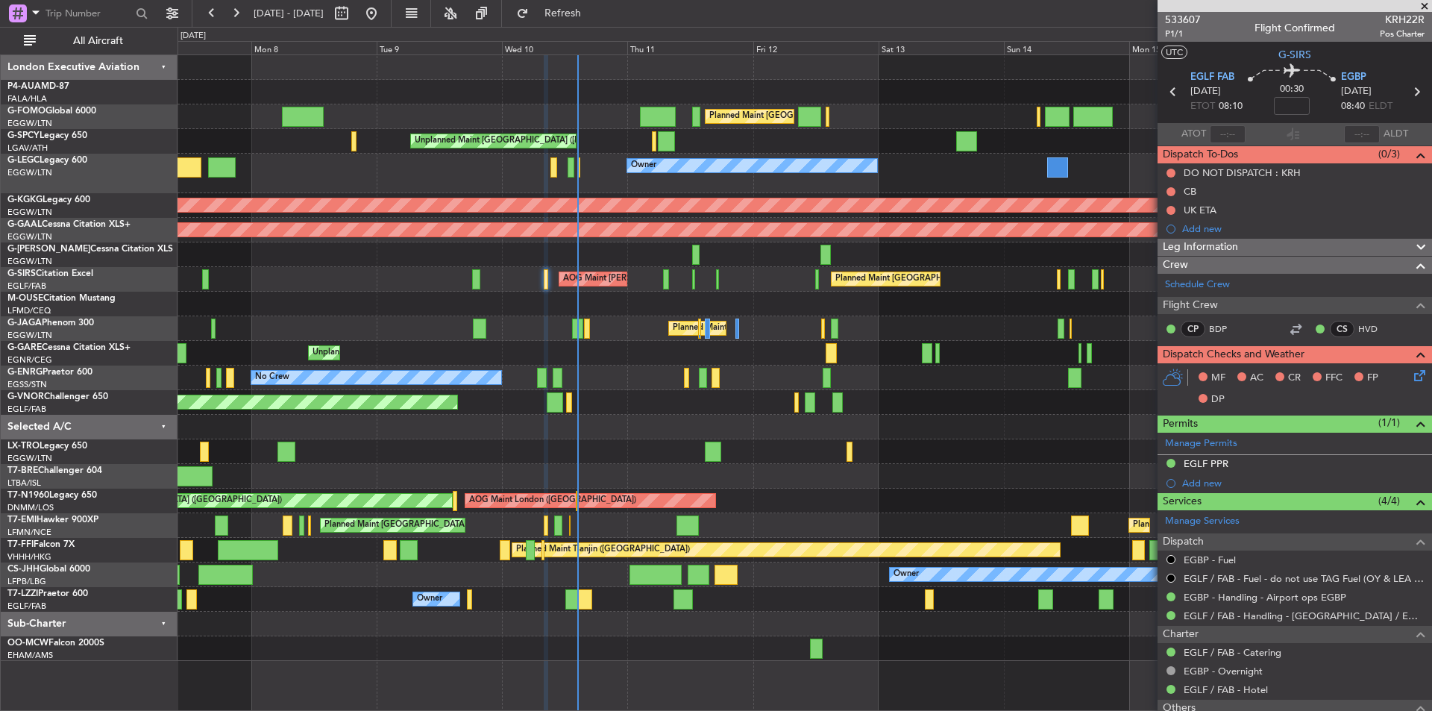
click at [1425, 6] on span at bounding box center [1425, 6] width 15 height 13
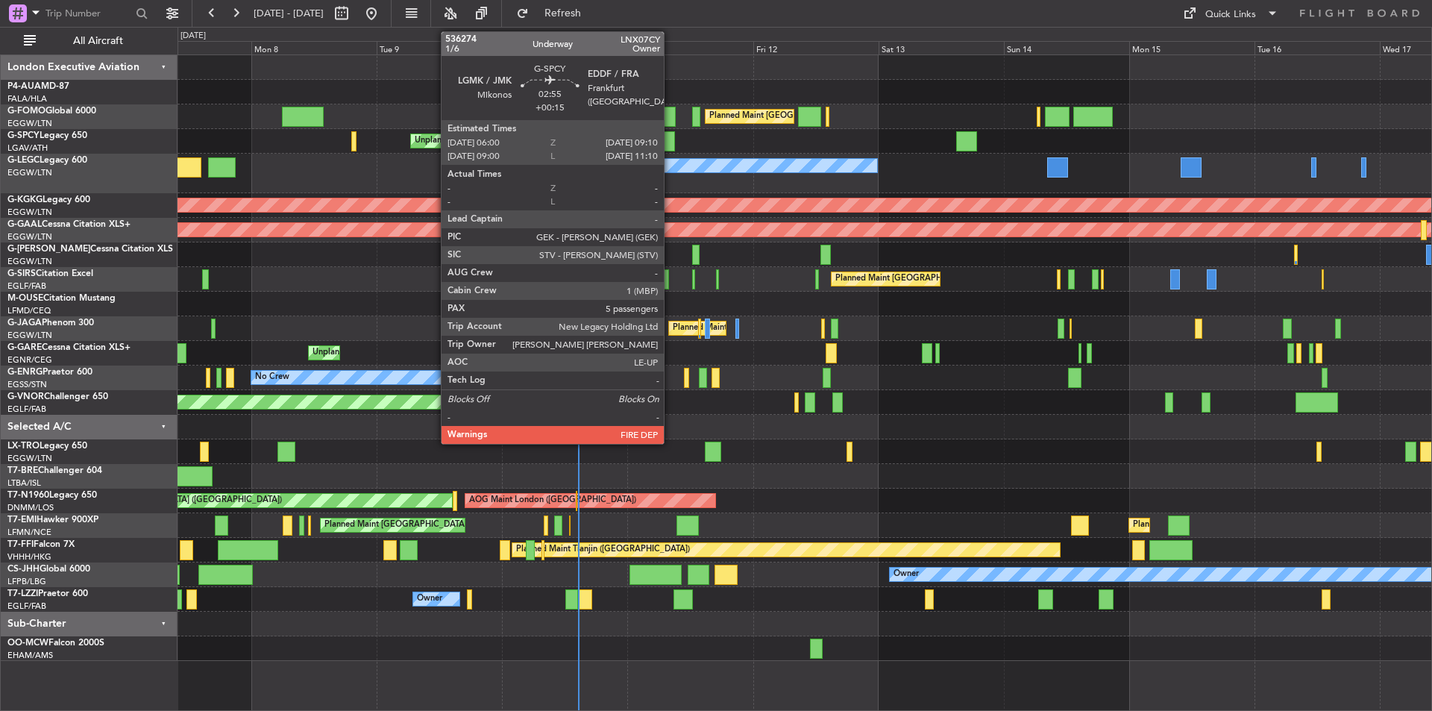
click at [671, 135] on div at bounding box center [666, 141] width 17 height 20
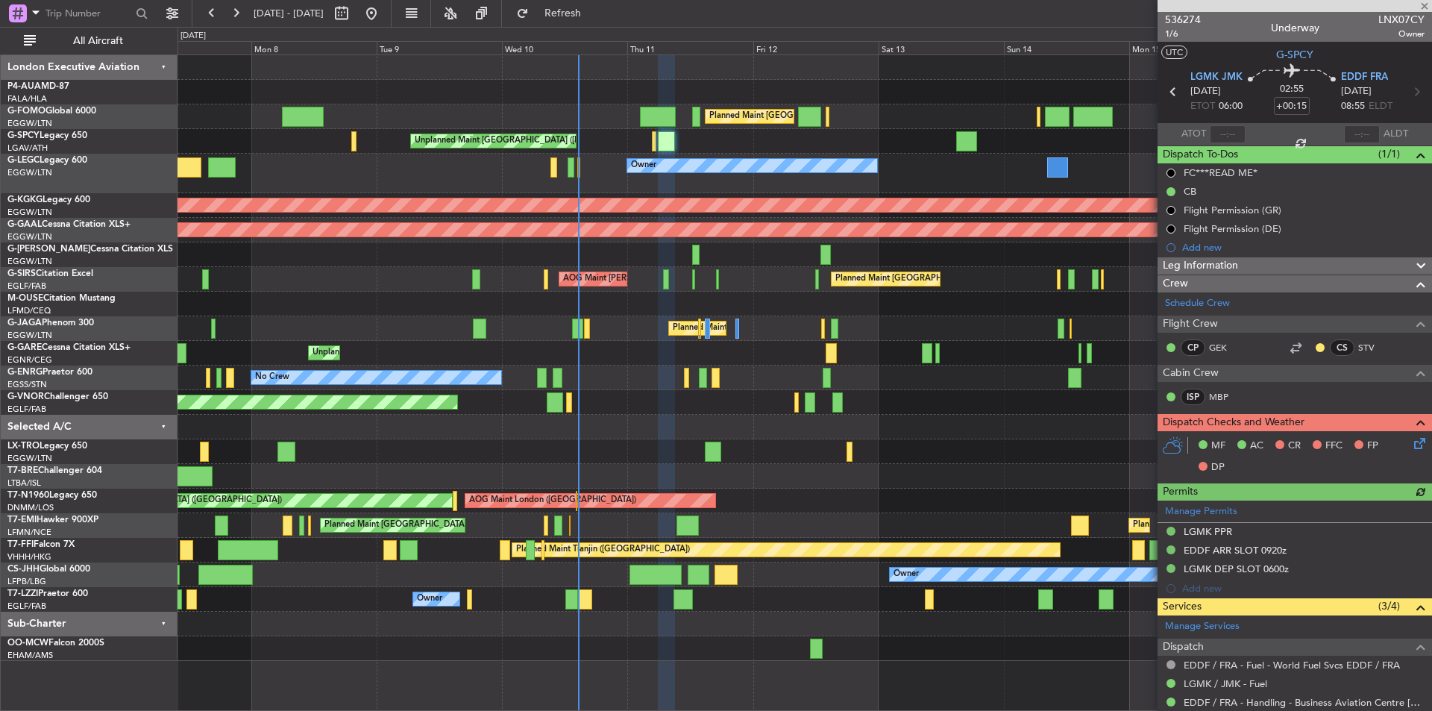
scroll to position [339, 0]
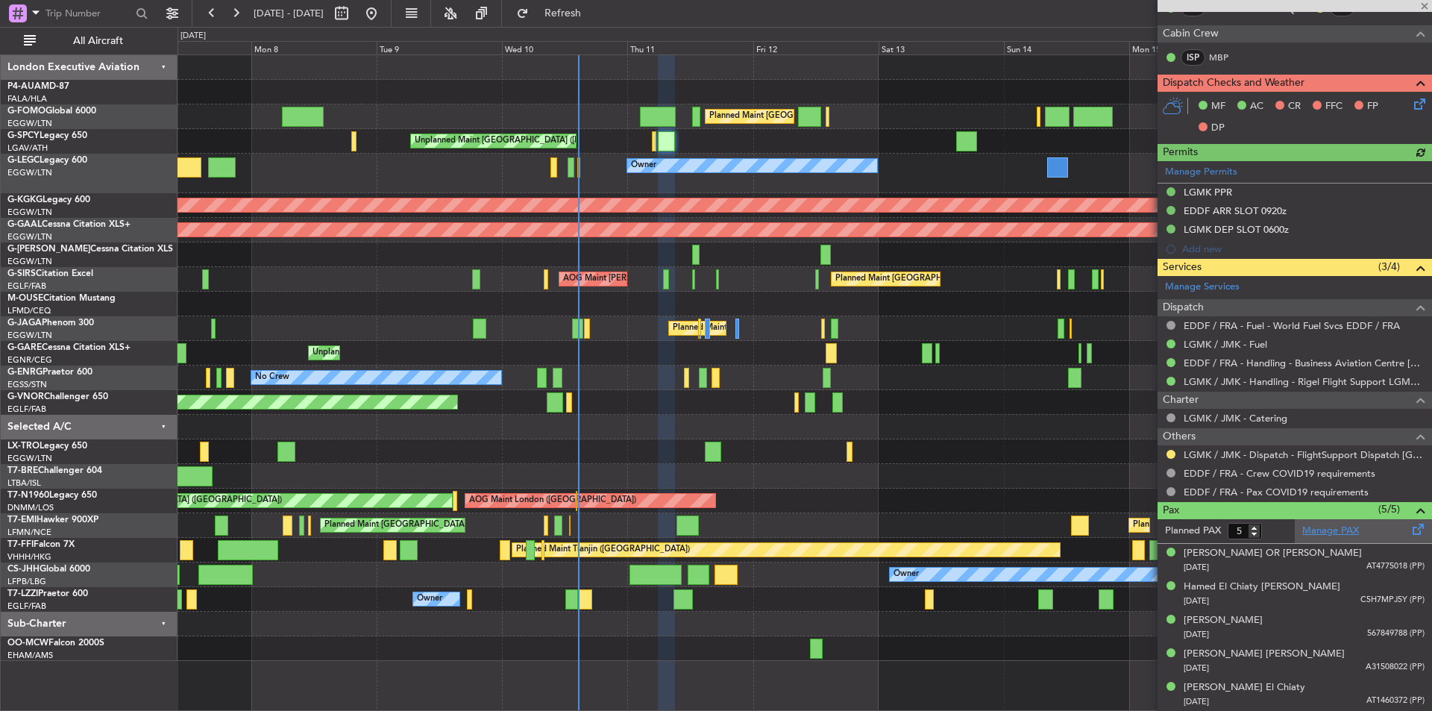
click at [1320, 529] on link "Manage PAX" at bounding box center [1331, 531] width 57 height 15
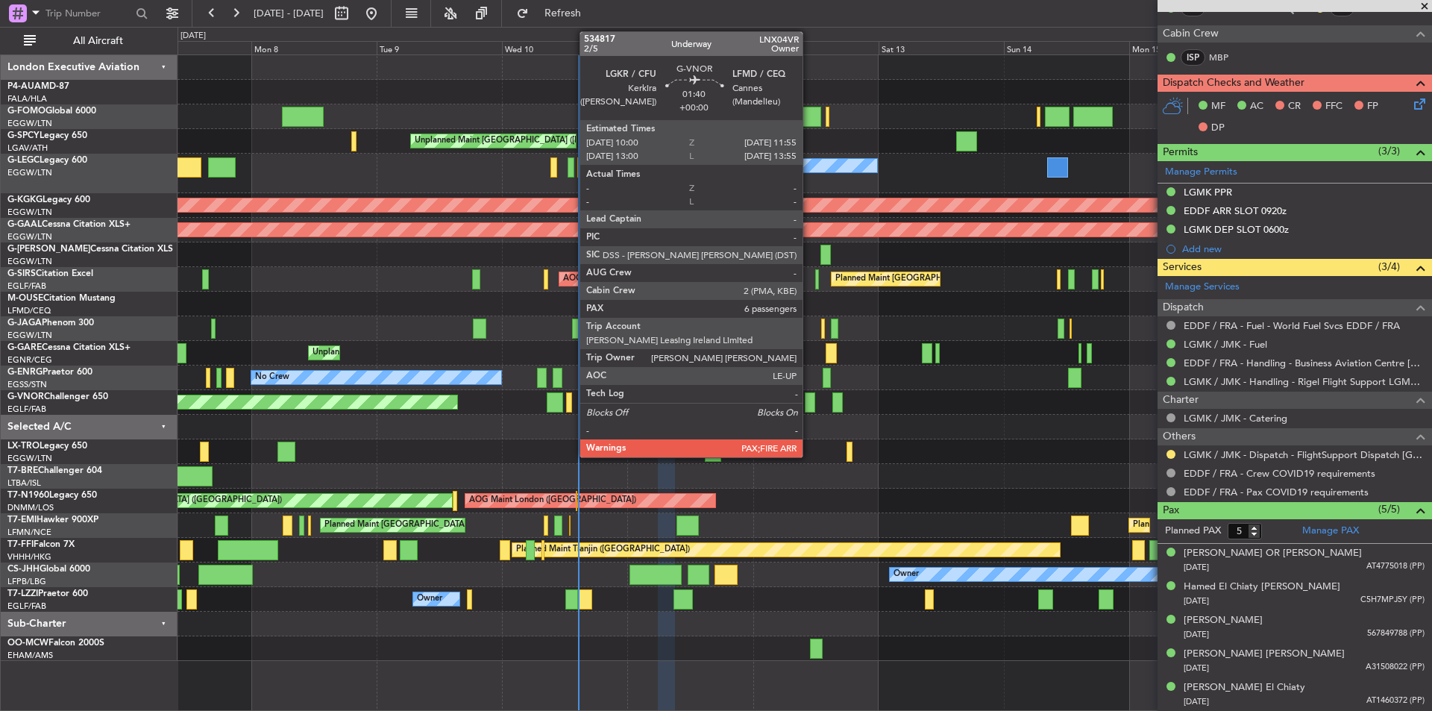
click at [809, 400] on div at bounding box center [810, 402] width 10 height 20
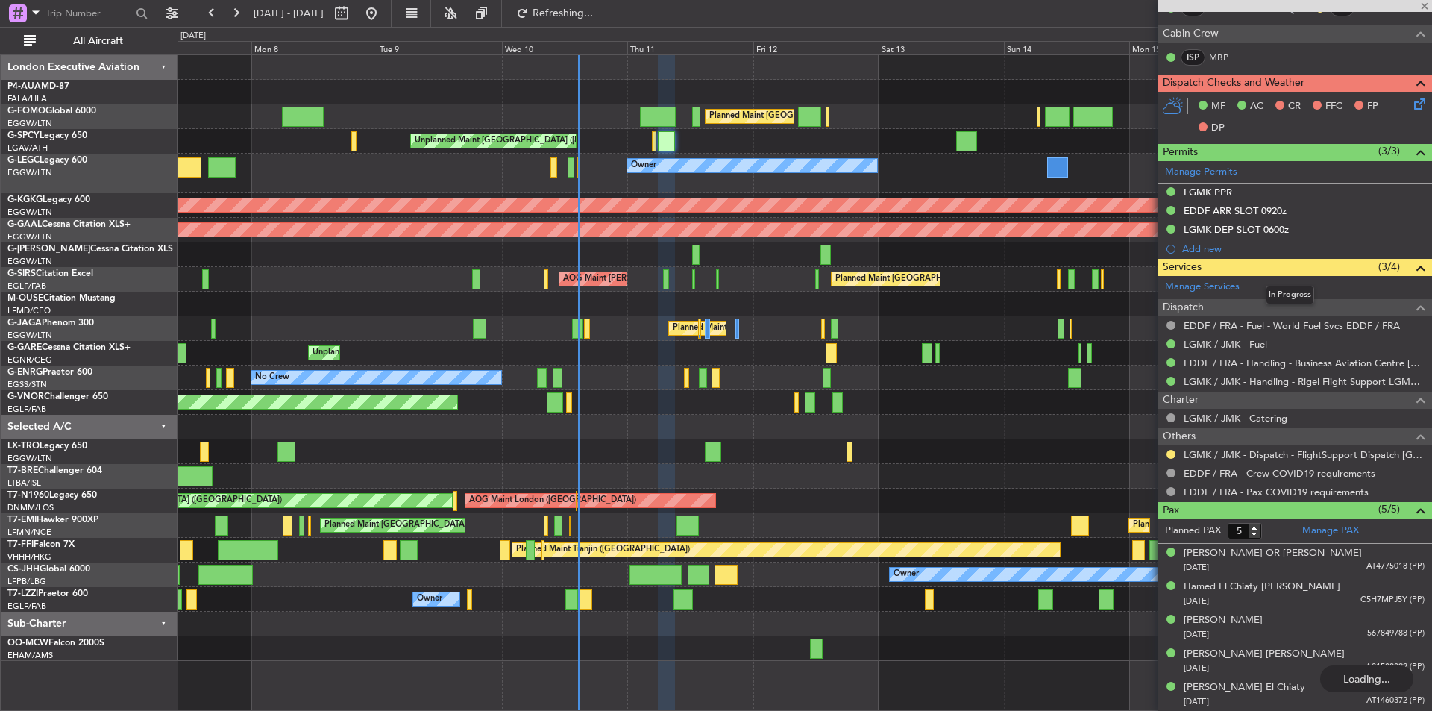
type input "6"
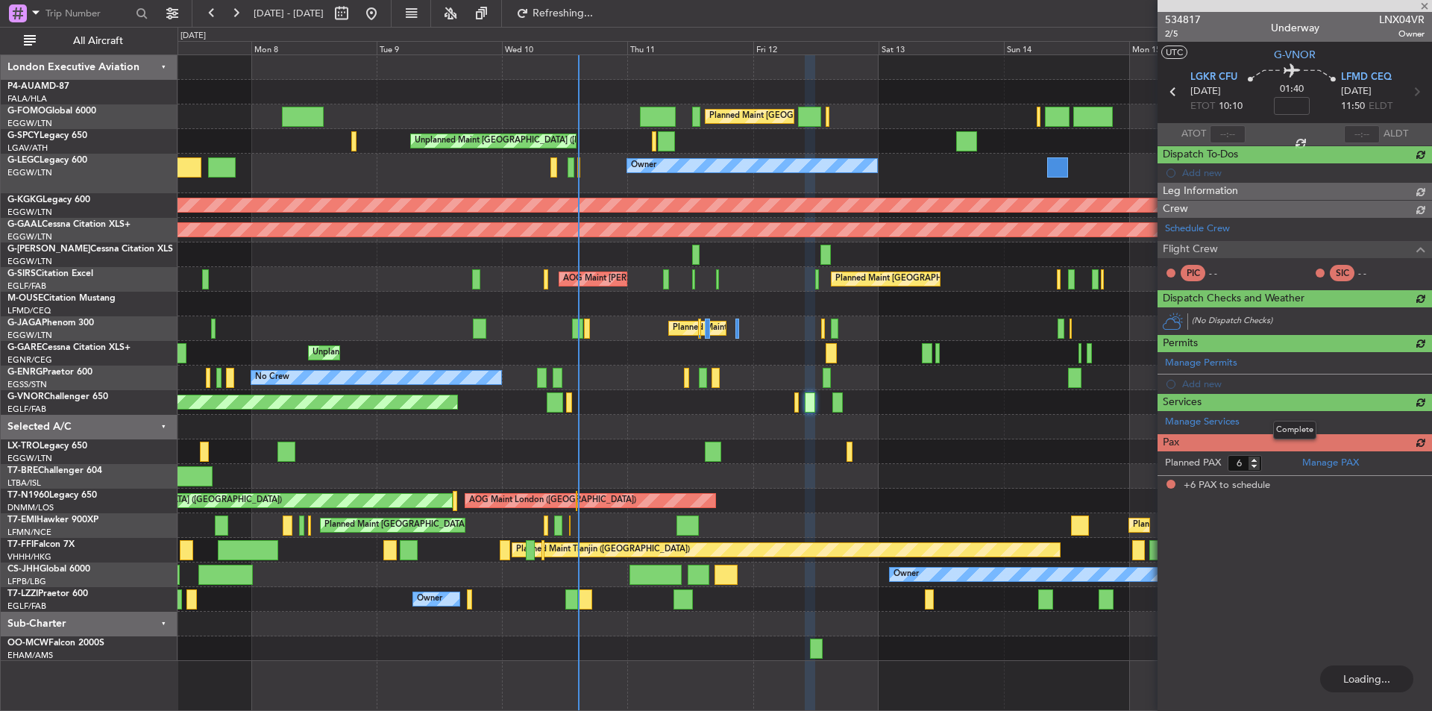
scroll to position [0, 0]
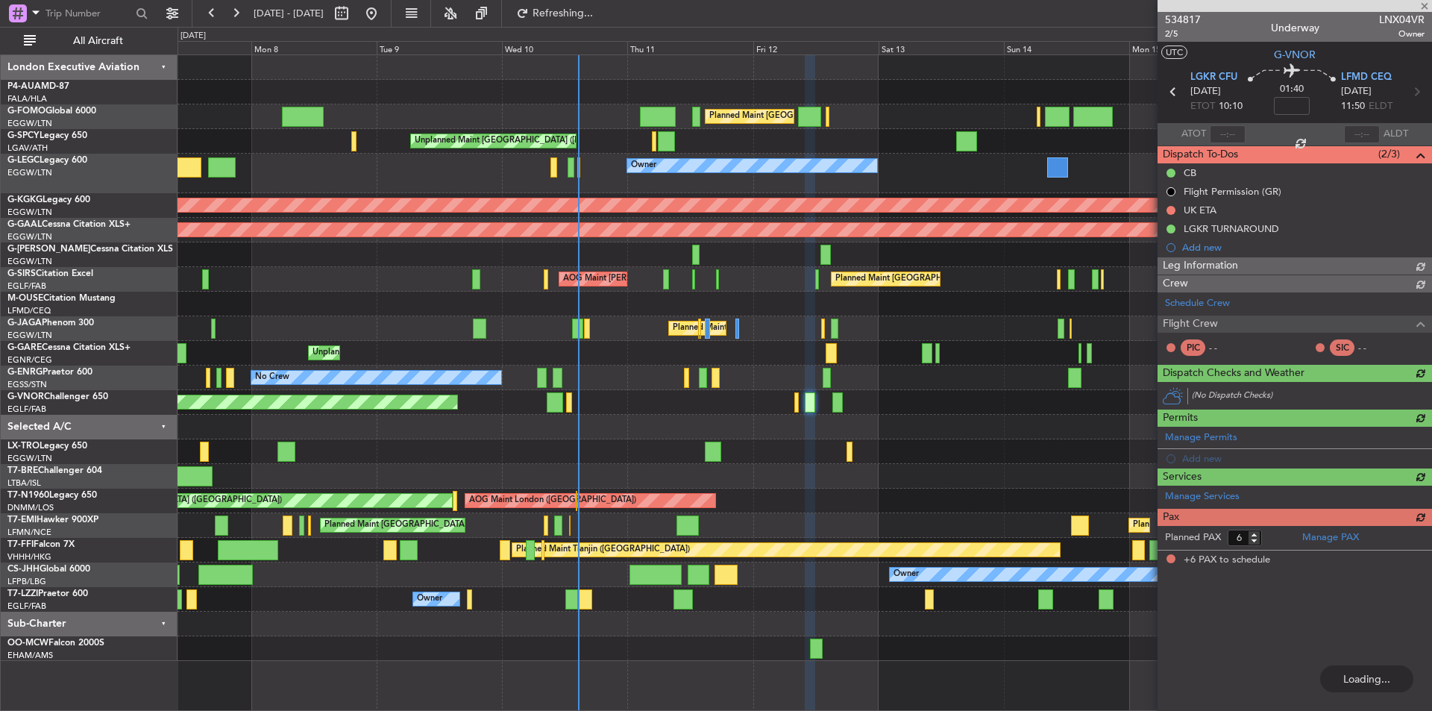
type input "+00:15"
type input "5"
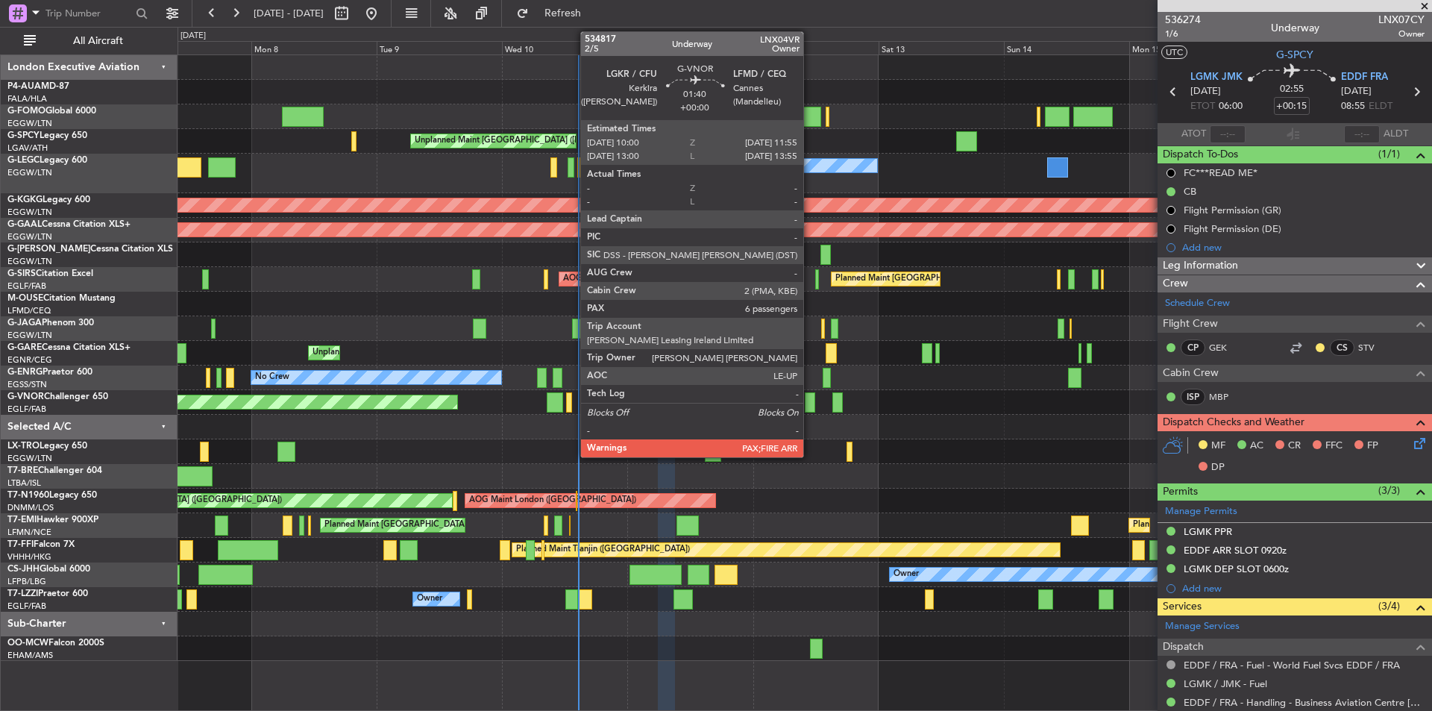
click at [810, 400] on div at bounding box center [810, 402] width 10 height 20
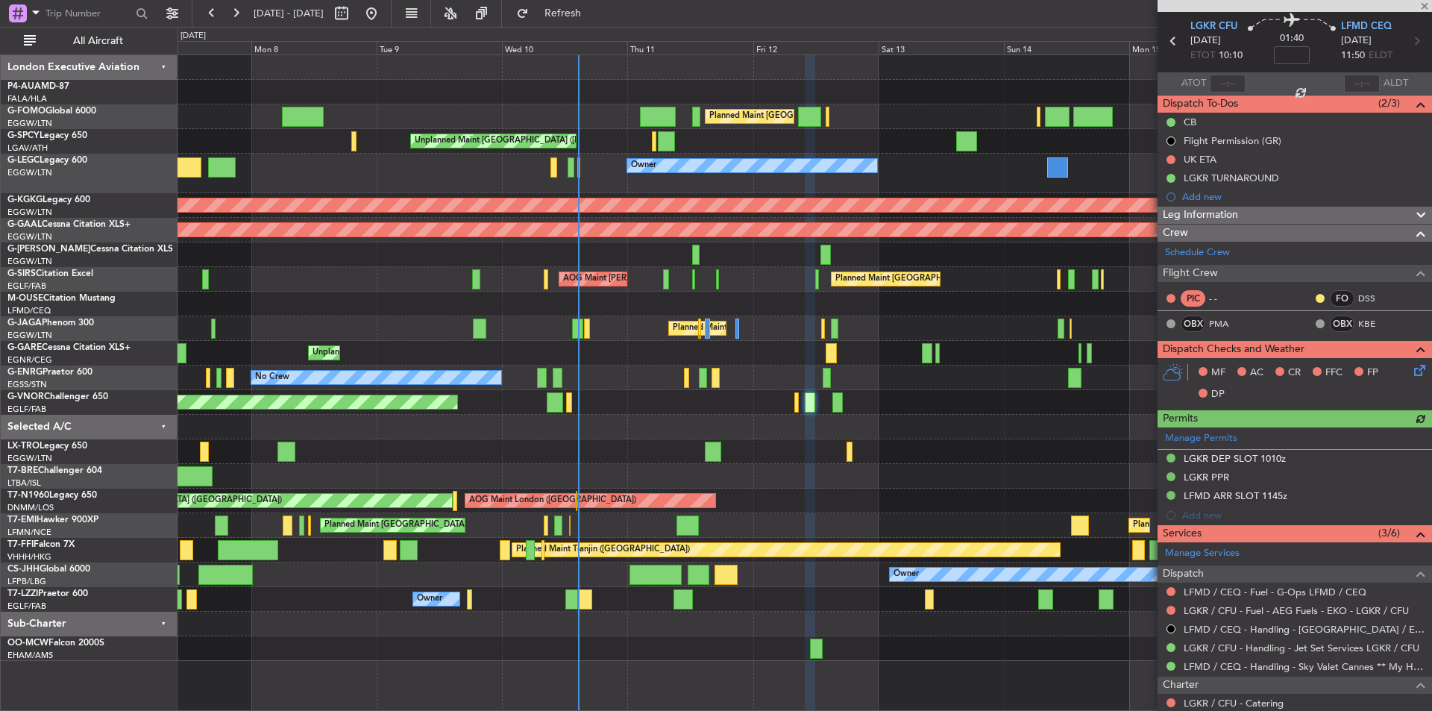
scroll to position [75, 0]
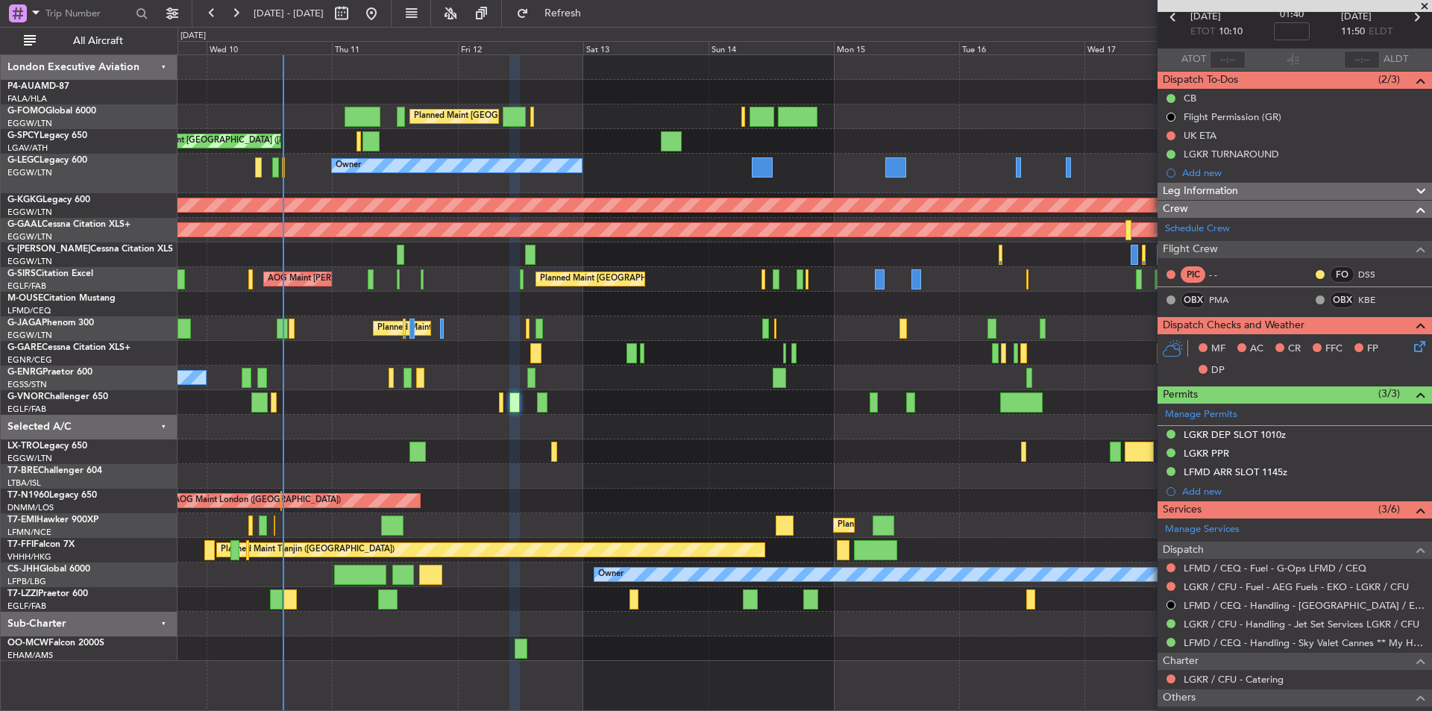
click at [569, 497] on div "Planned Maint London (Luton) Unplanned Maint Athens (Eleftherios Venizelos Intl…" at bounding box center [805, 358] width 1254 height 606
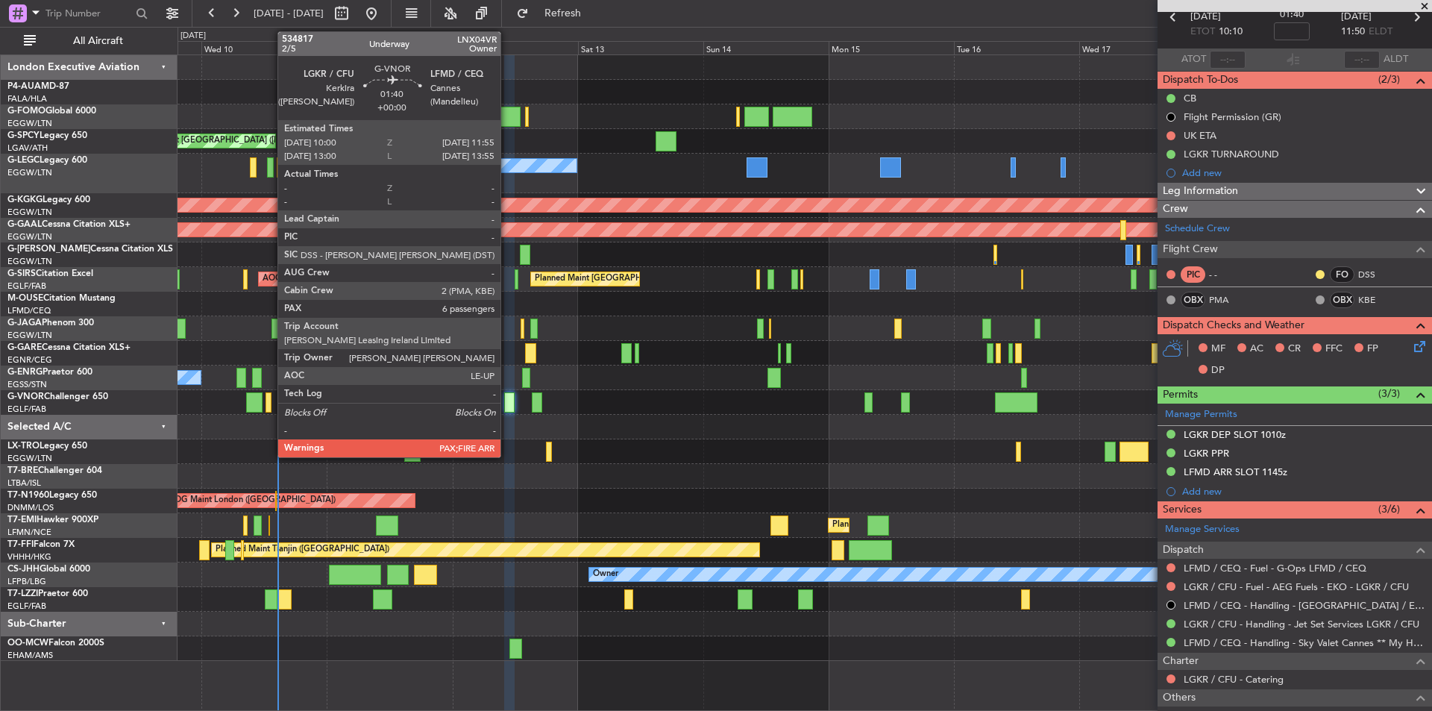
click at [507, 398] on div at bounding box center [509, 402] width 10 height 20
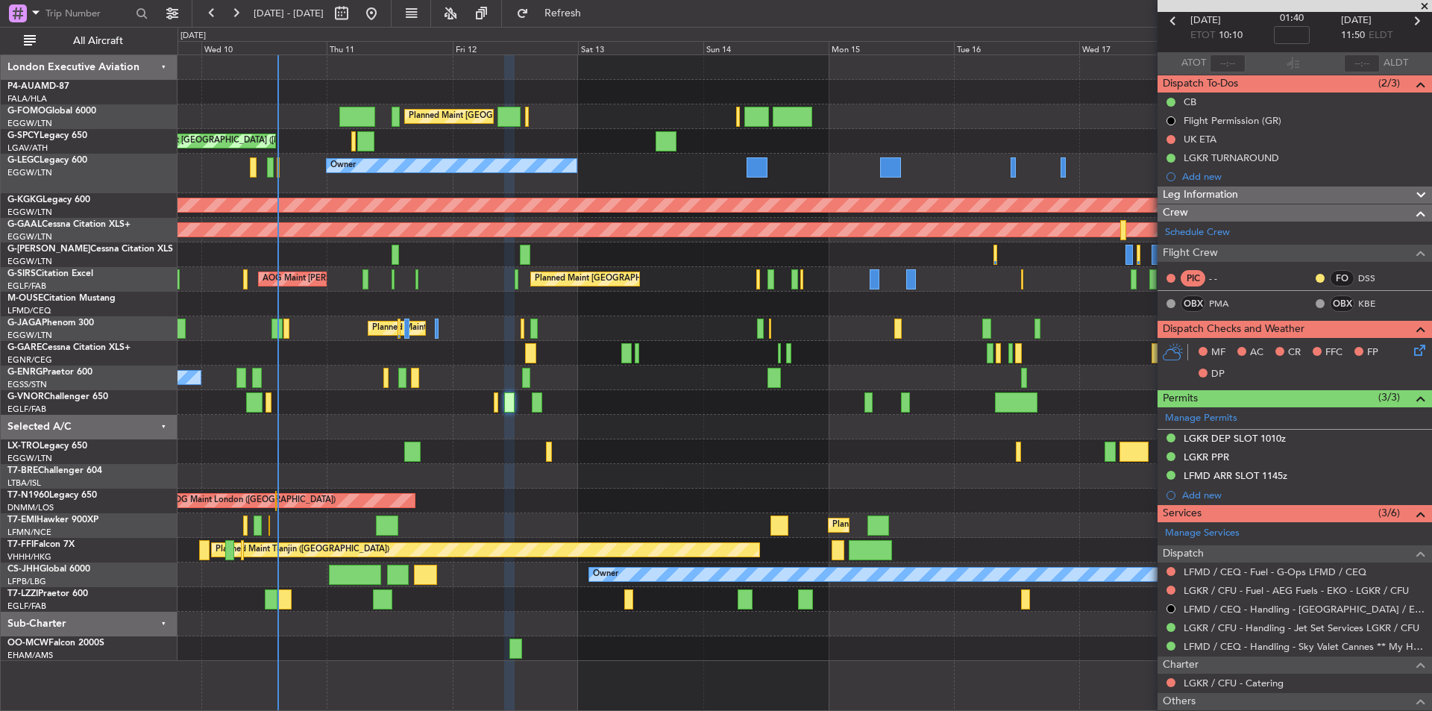
scroll to position [0, 0]
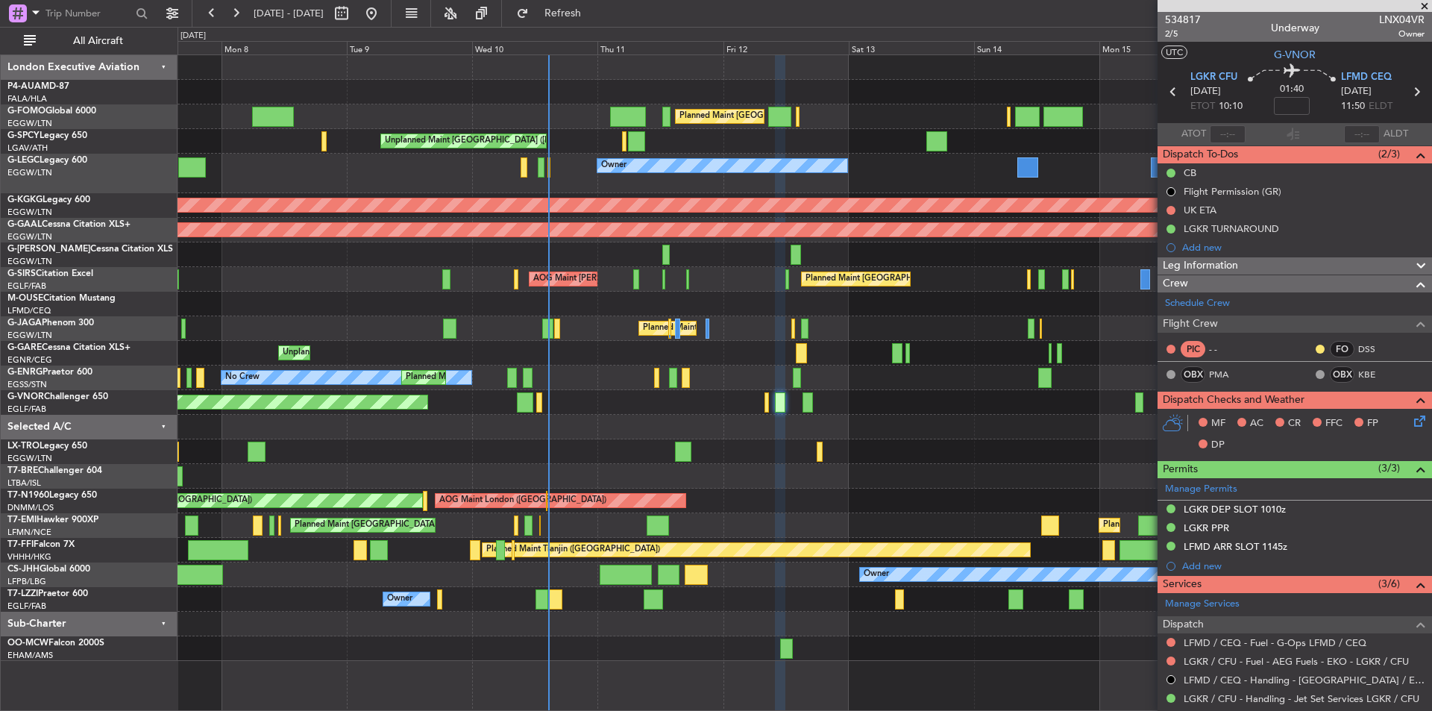
click at [655, 267] on div "Planned Maint London (Farnborough) AOG Maint Kemble" at bounding box center [805, 279] width 1254 height 25
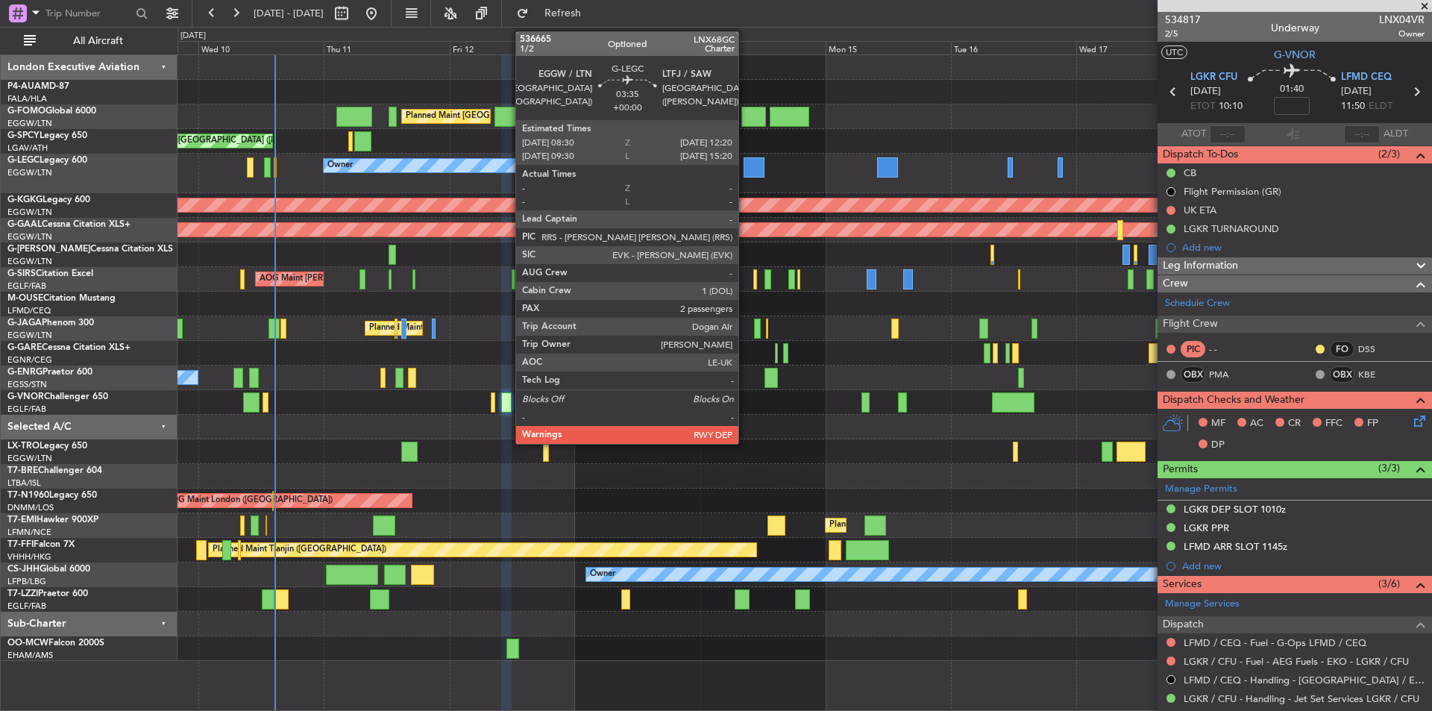
click at [745, 174] on div at bounding box center [754, 167] width 20 height 20
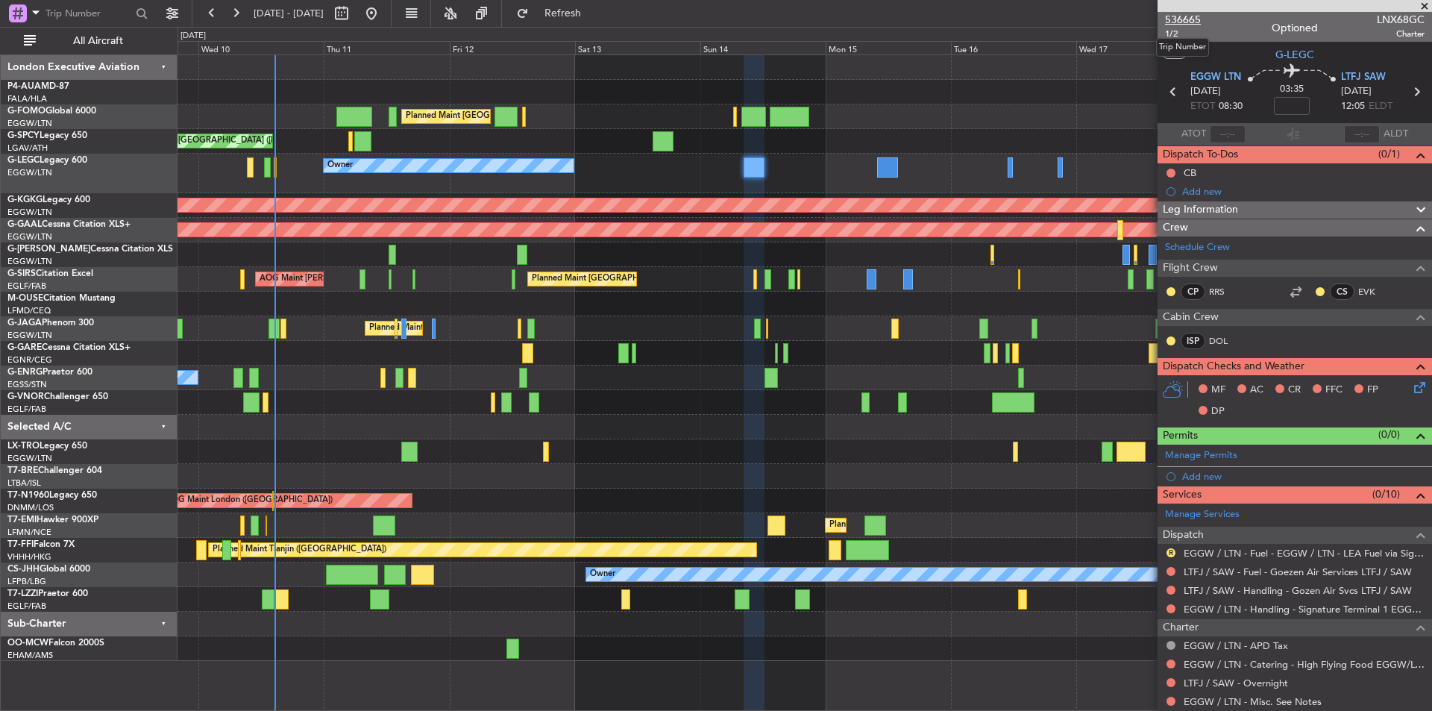
click at [1175, 23] on span "536665" at bounding box center [1183, 20] width 36 height 16
click at [1185, 19] on span "536665" at bounding box center [1183, 20] width 36 height 16
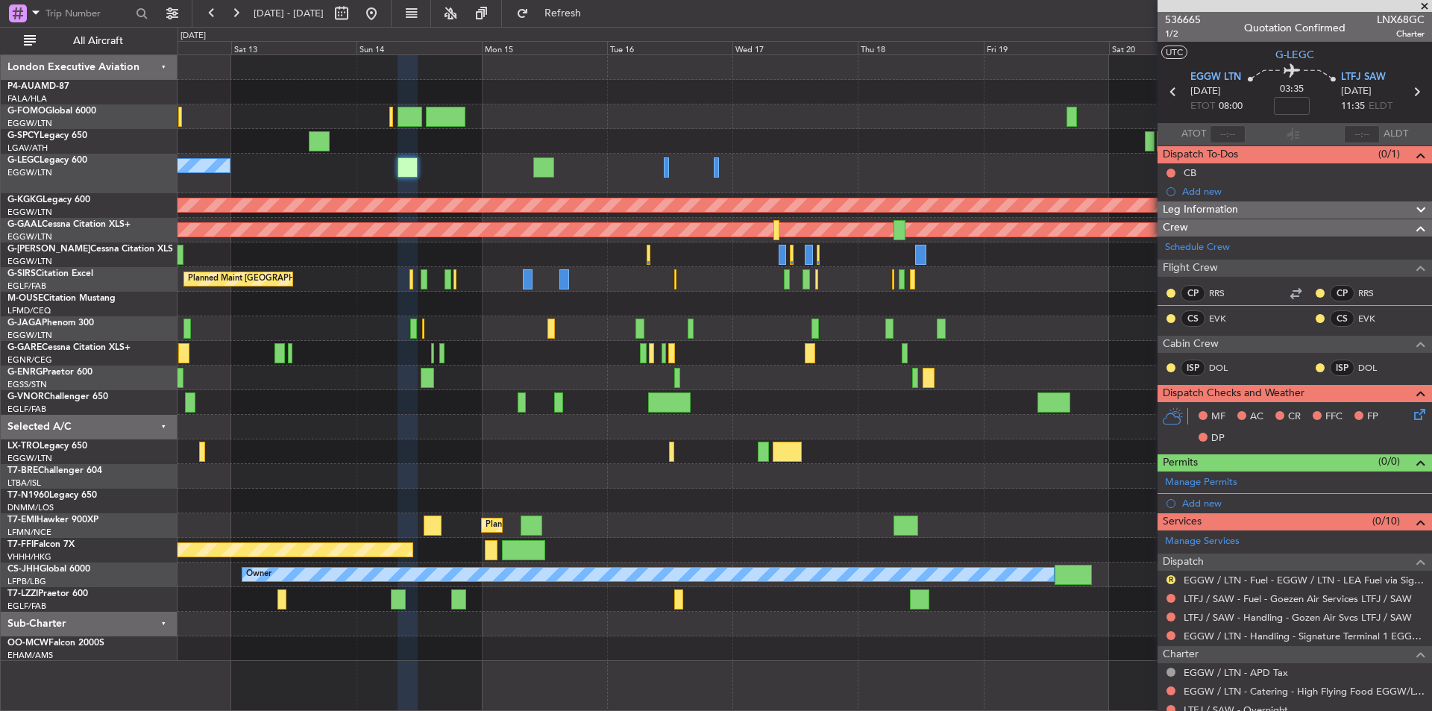
click at [324, 393] on div "Planned Maint London (Luton) Unplanned Maint Athens (Eleftherios Venizelos Intl…" at bounding box center [805, 358] width 1254 height 606
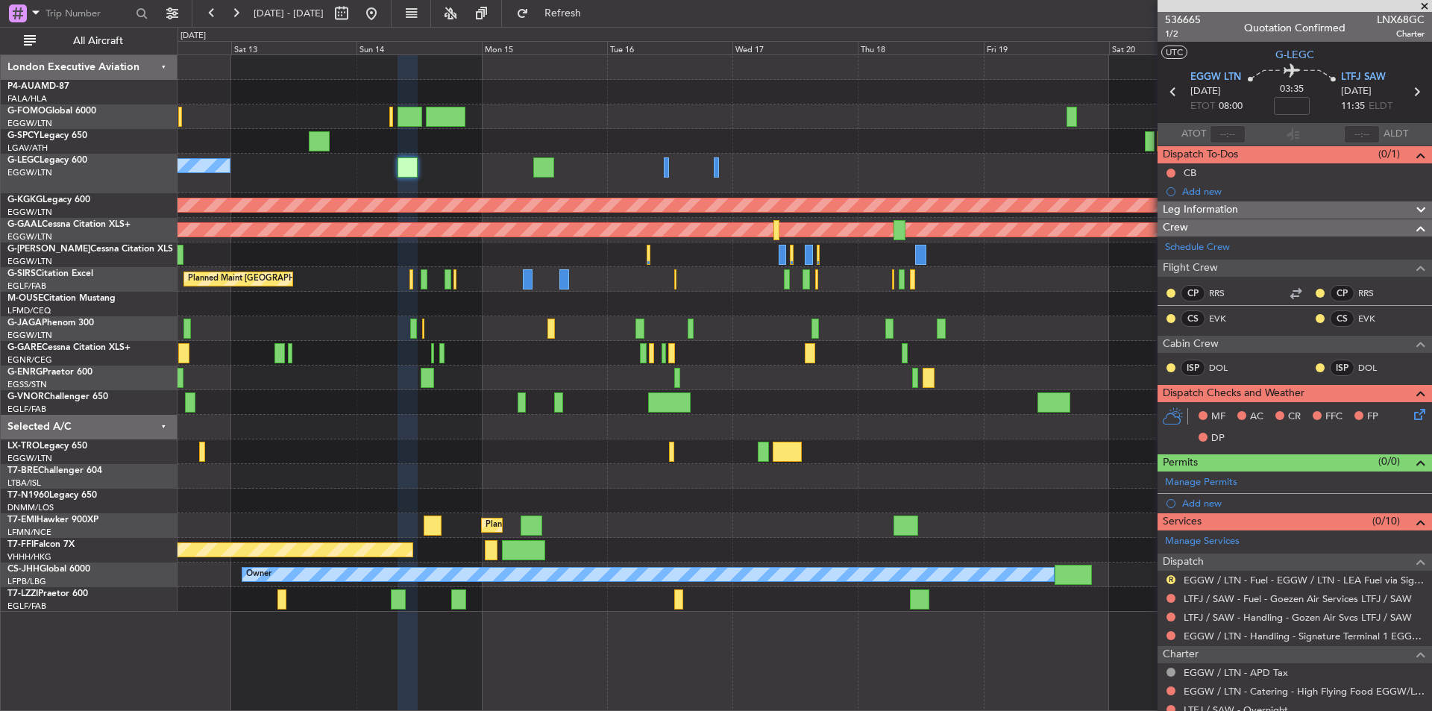
click at [1425, 8] on span at bounding box center [1425, 6] width 15 height 13
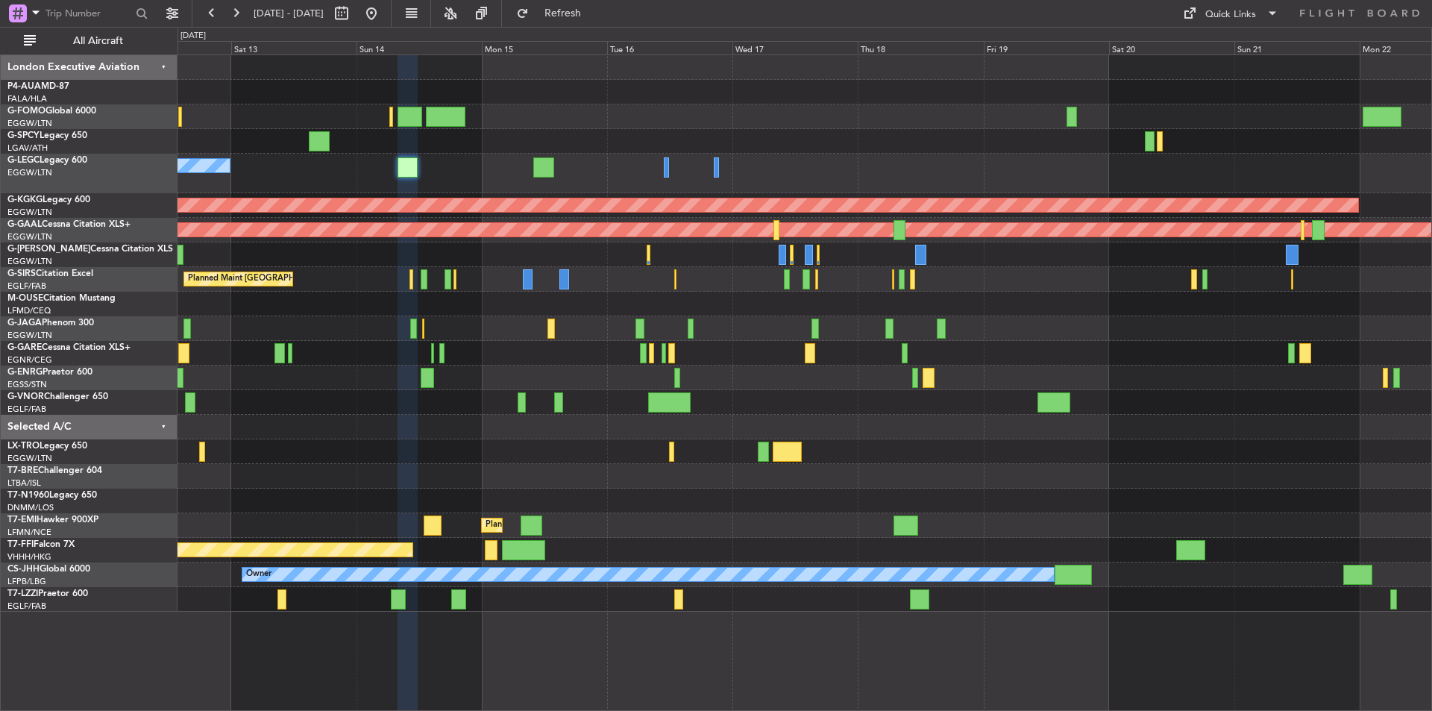
type input "0"
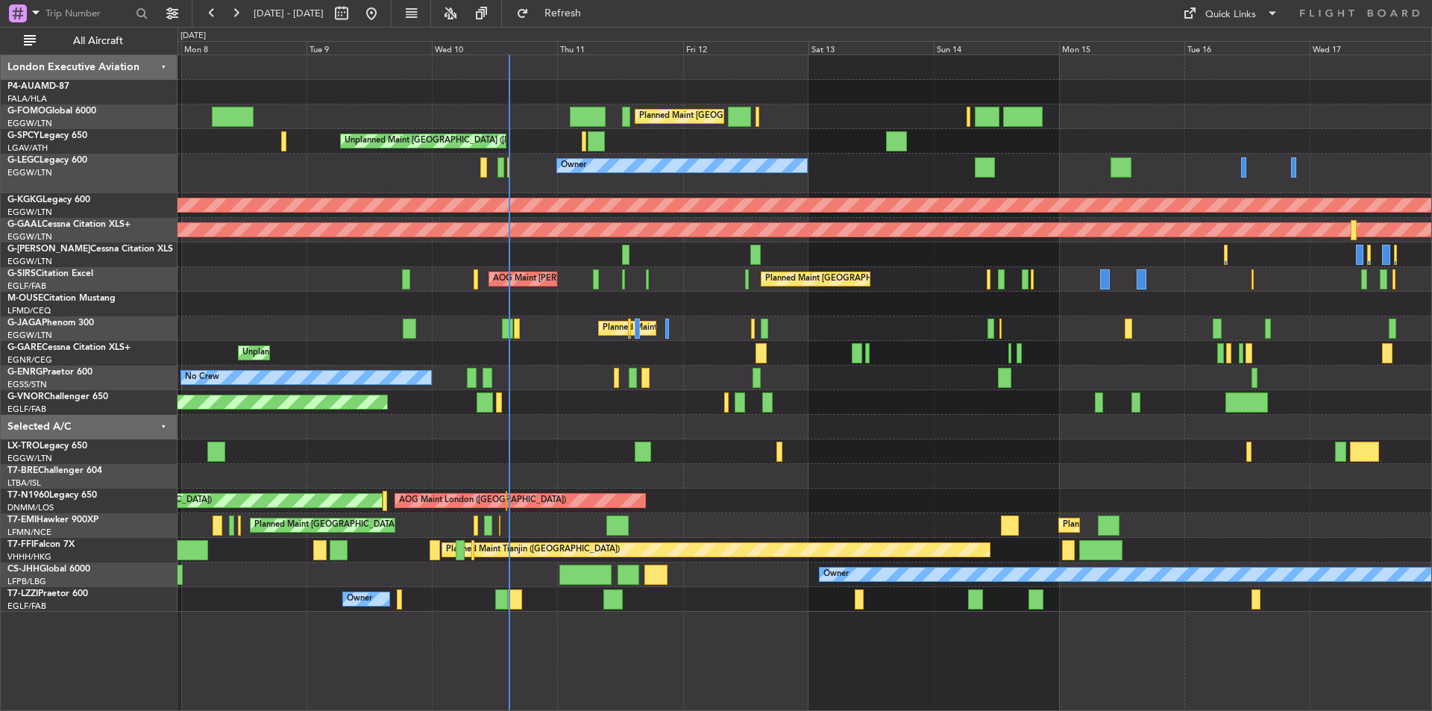
click at [1030, 289] on div "Planned Maint London (Luton) Planned Maint London (Luton) Unplanned Maint Athen…" at bounding box center [805, 333] width 1254 height 557
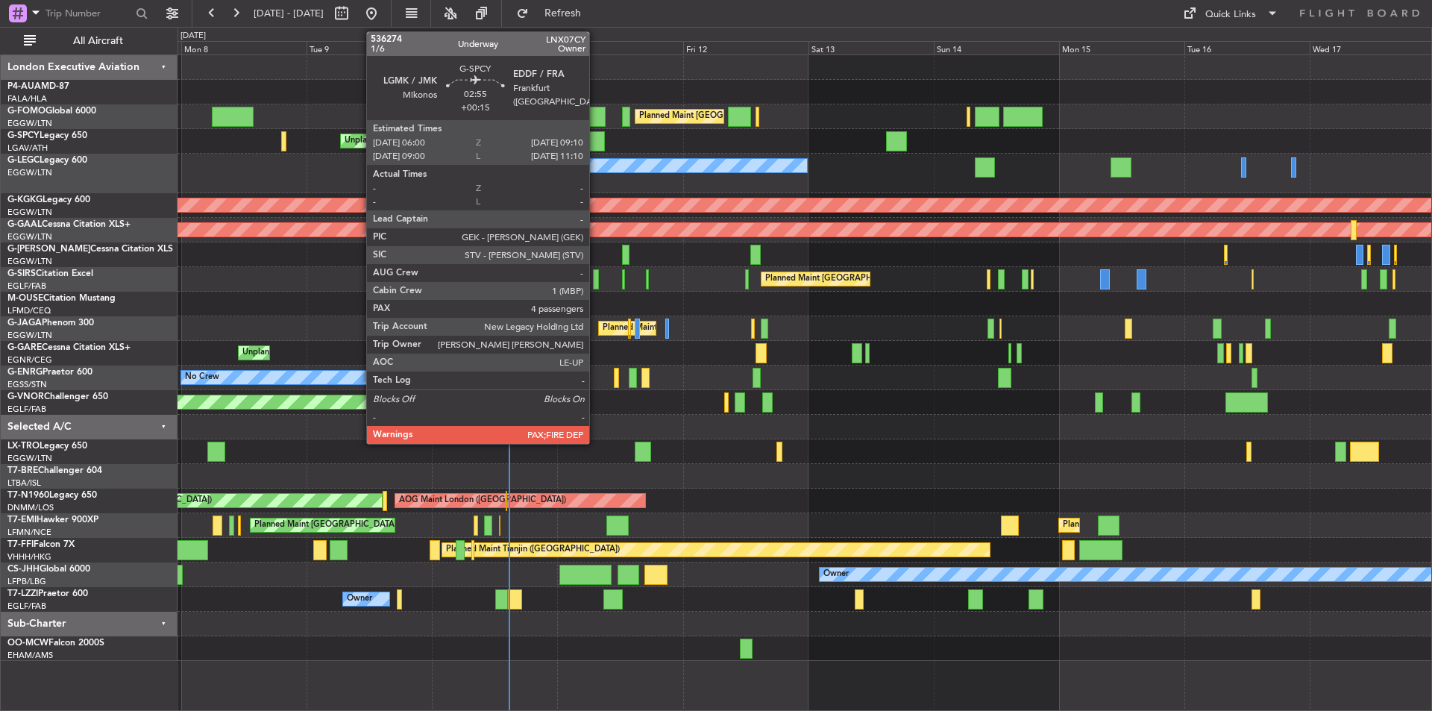
click at [596, 138] on div at bounding box center [596, 141] width 17 height 20
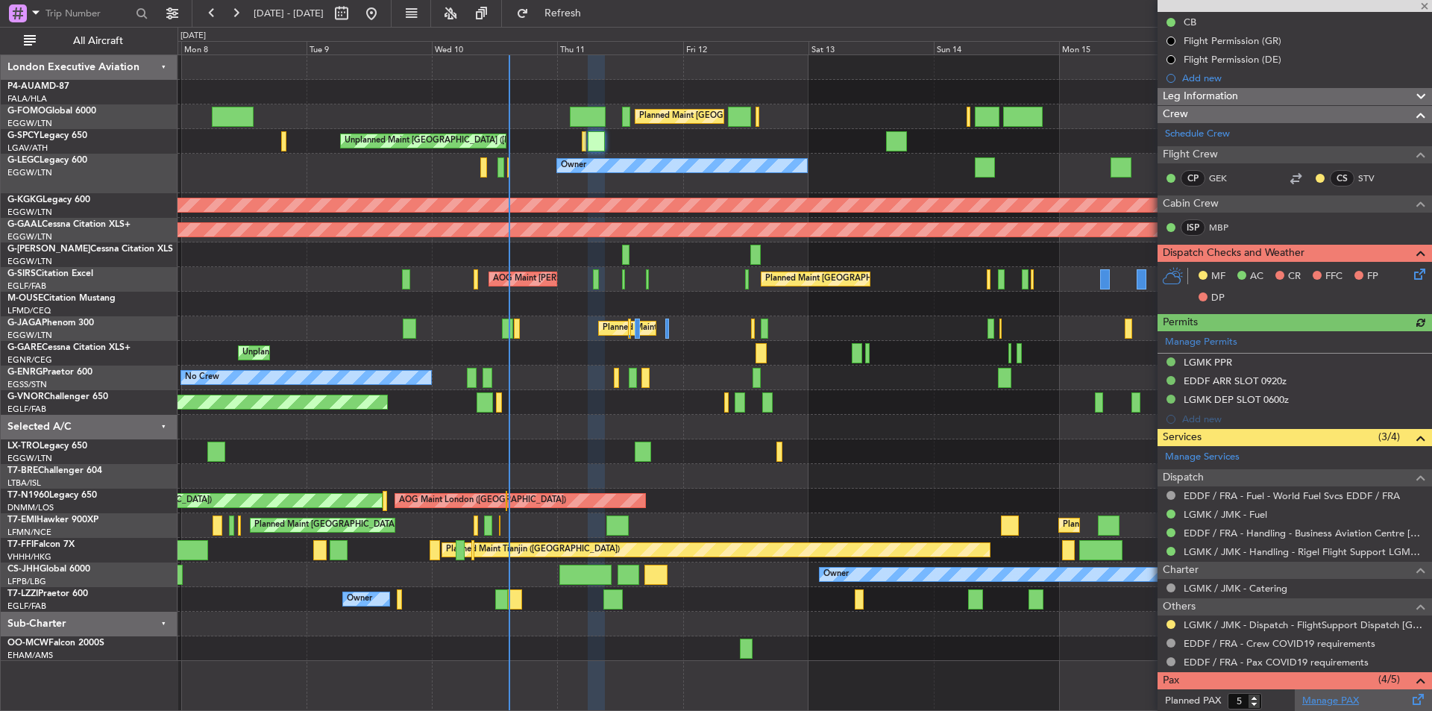
scroll to position [325, 0]
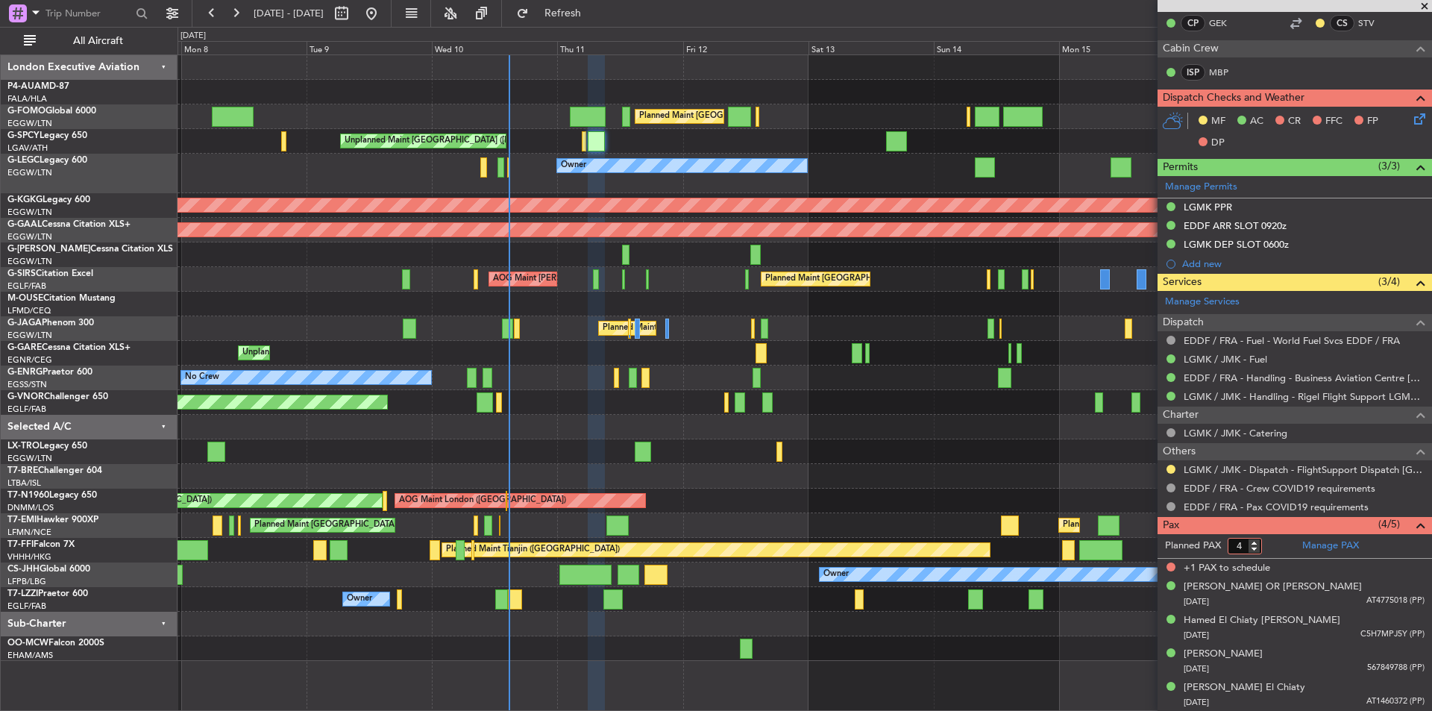
type input "4"
click at [1256, 546] on input "4" at bounding box center [1245, 546] width 34 height 16
click at [1280, 544] on form "Planned PAX 4" at bounding box center [1226, 546] width 137 height 24
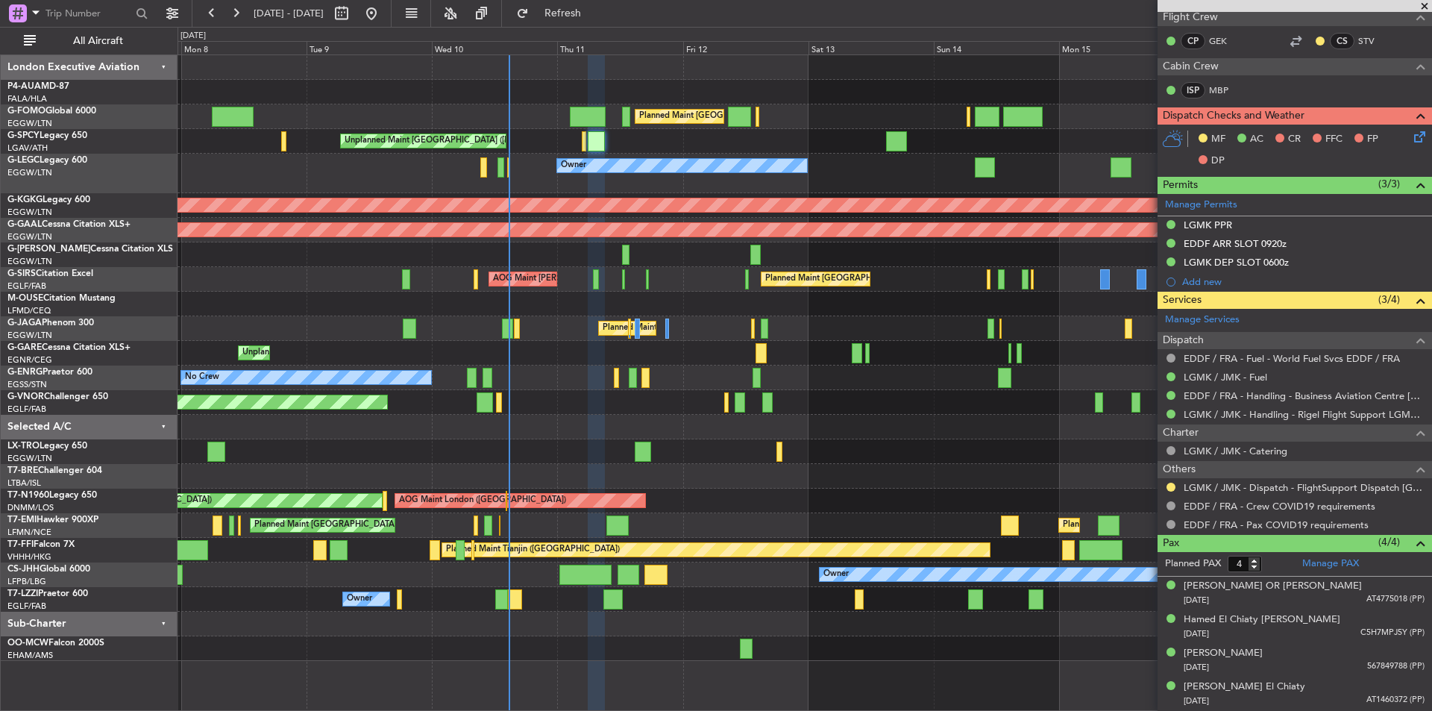
scroll to position [306, 0]
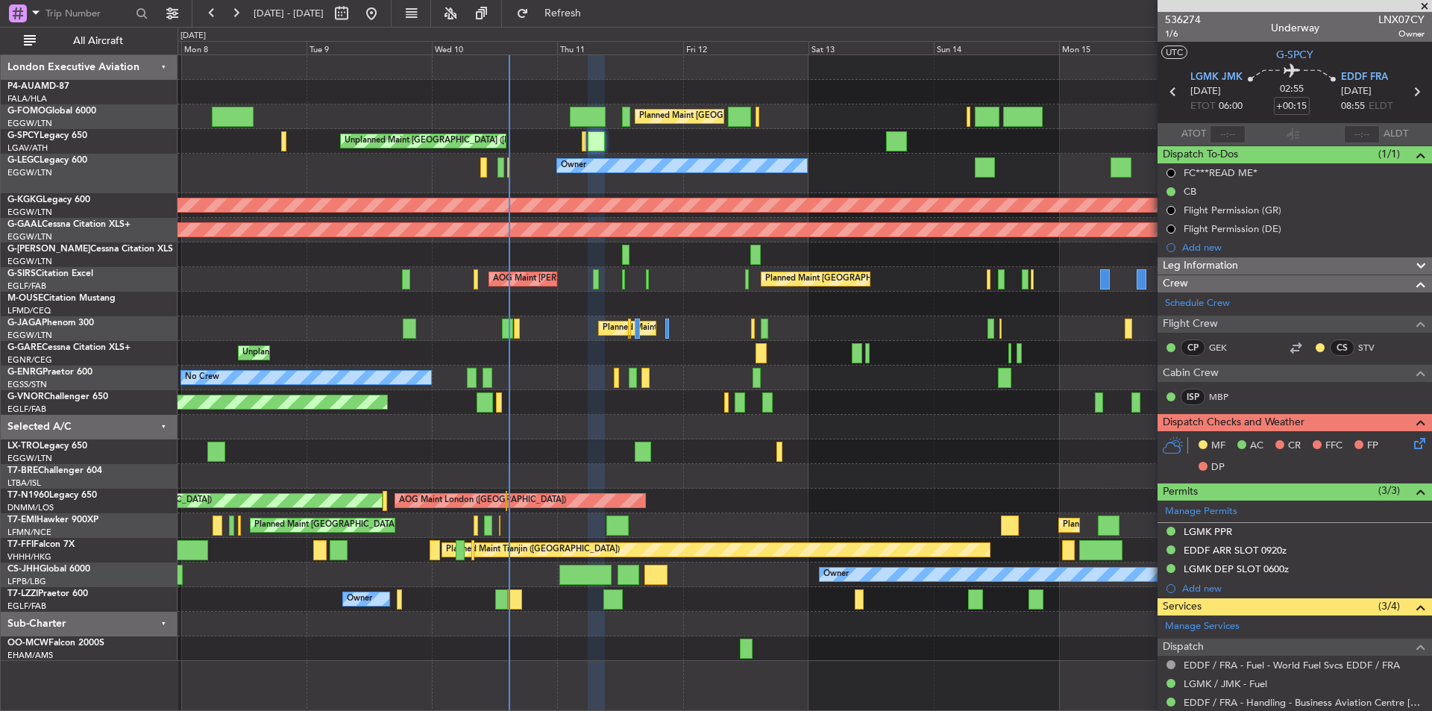
scroll to position [306, 0]
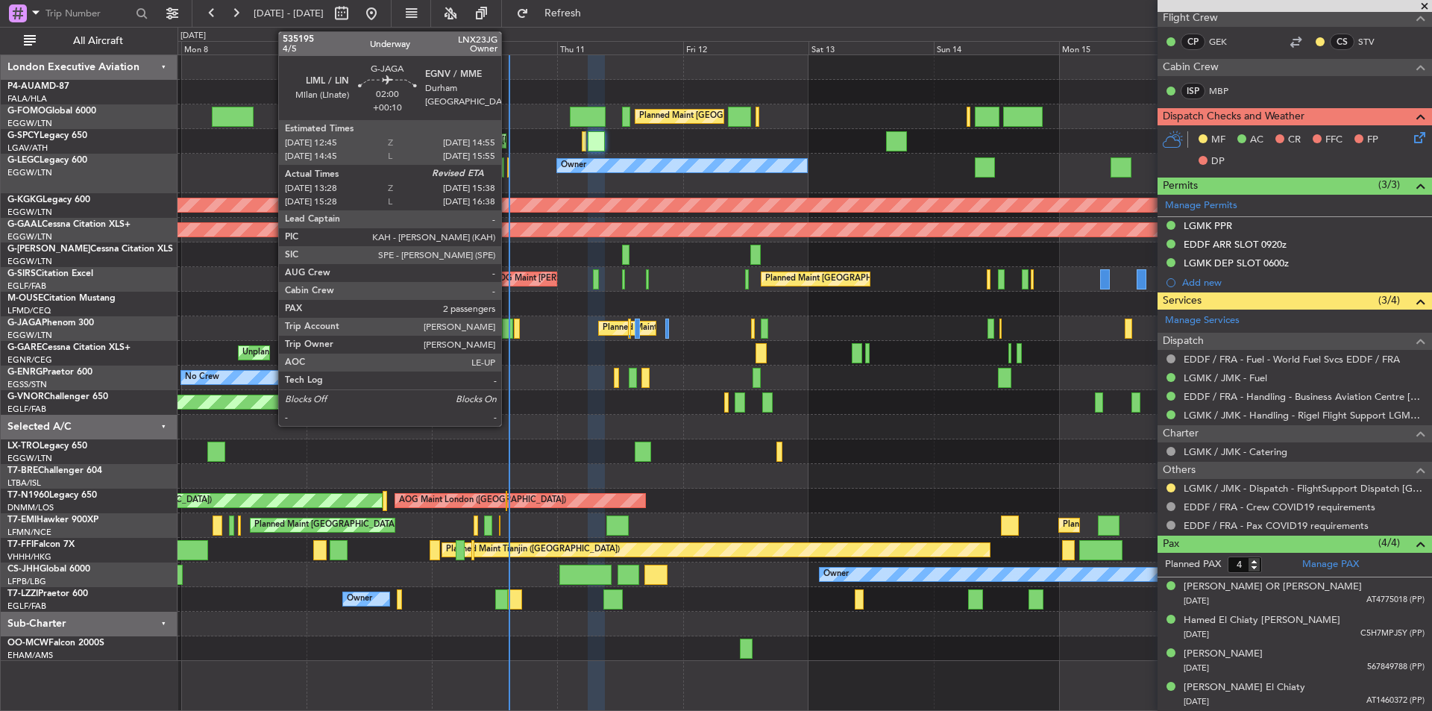
click at [508, 327] on div at bounding box center [508, 329] width 12 height 20
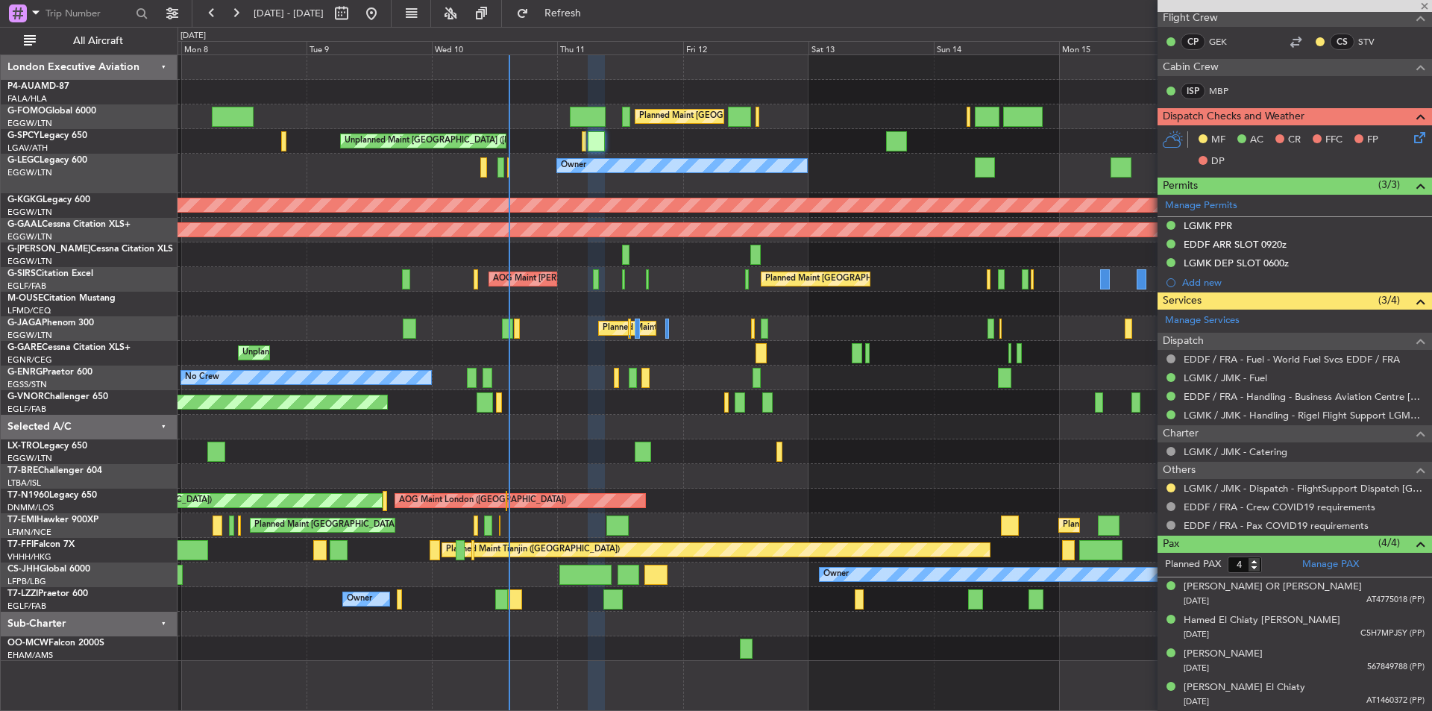
type input "+00:10"
type input "13:28"
type input "2"
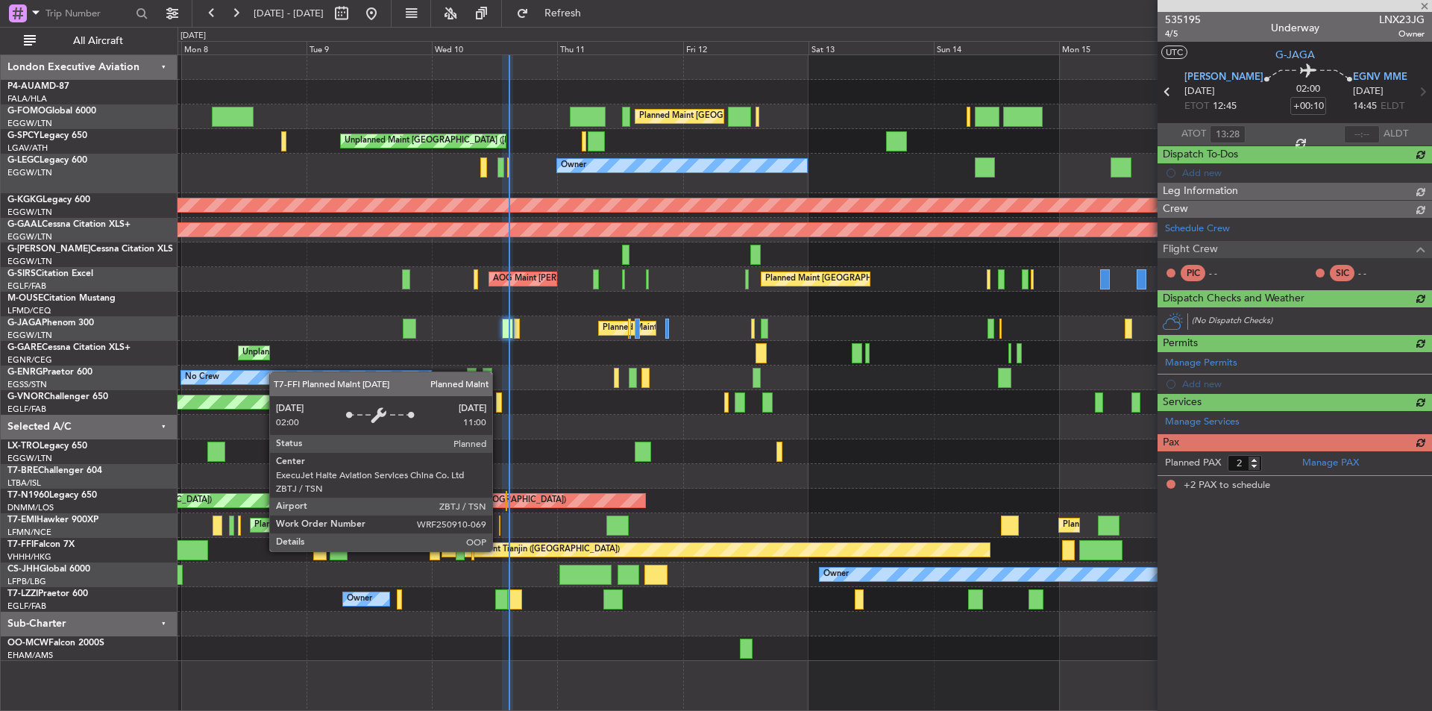
scroll to position [0, 0]
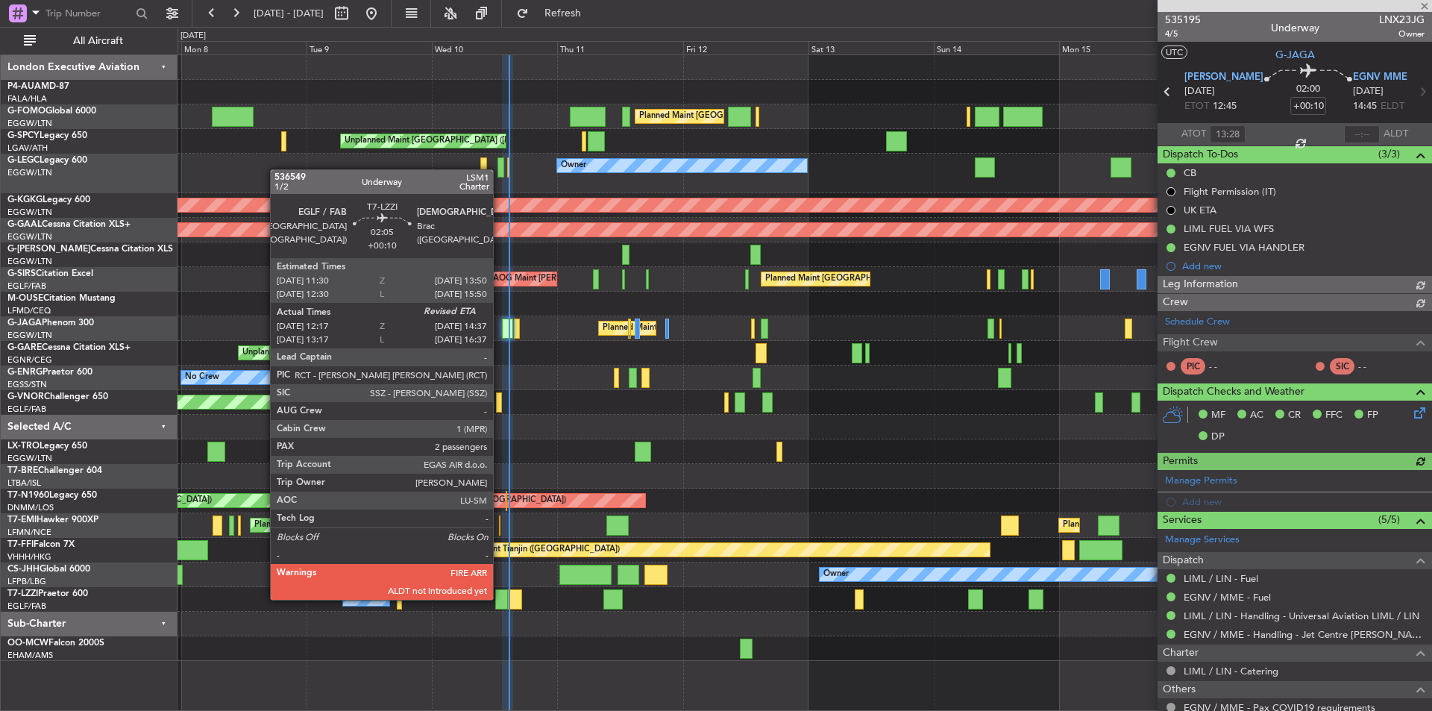
click at [500, 598] on div at bounding box center [501, 599] width 13 height 20
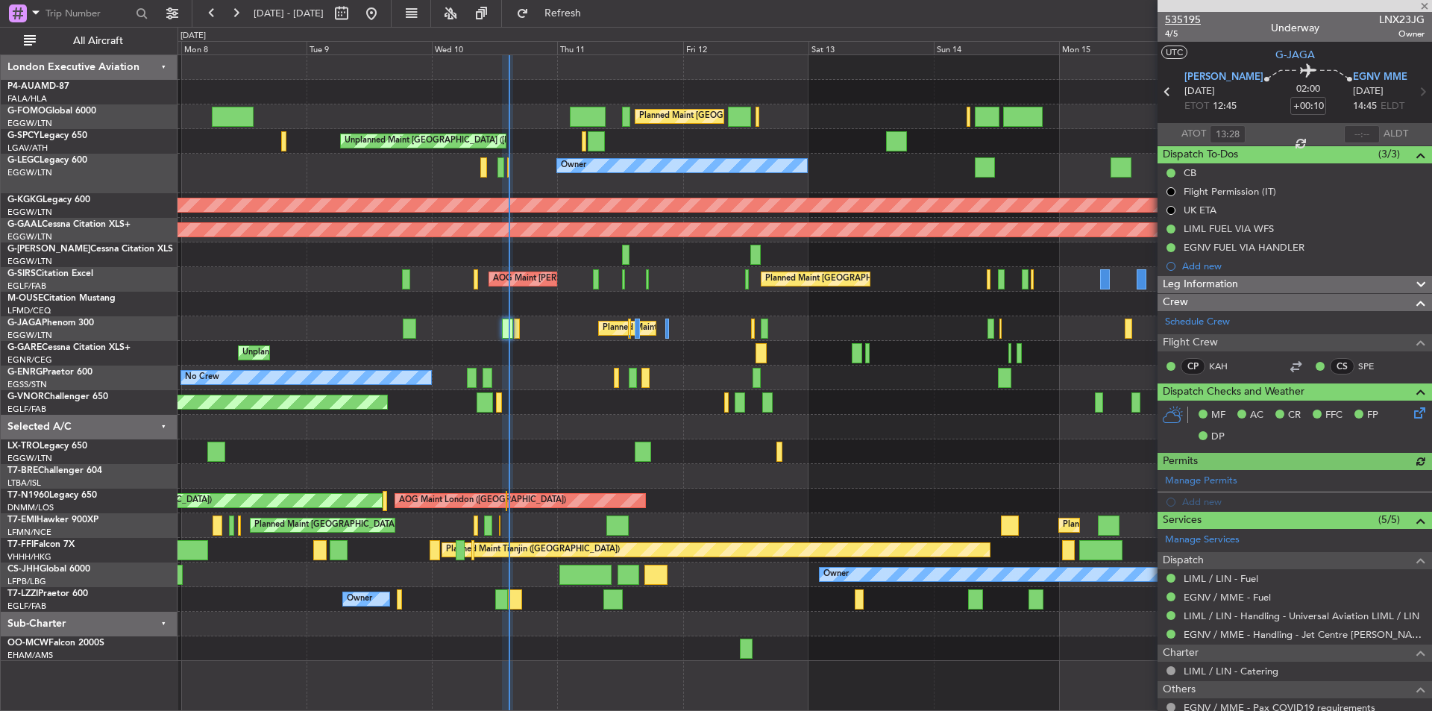
type input "12:27"
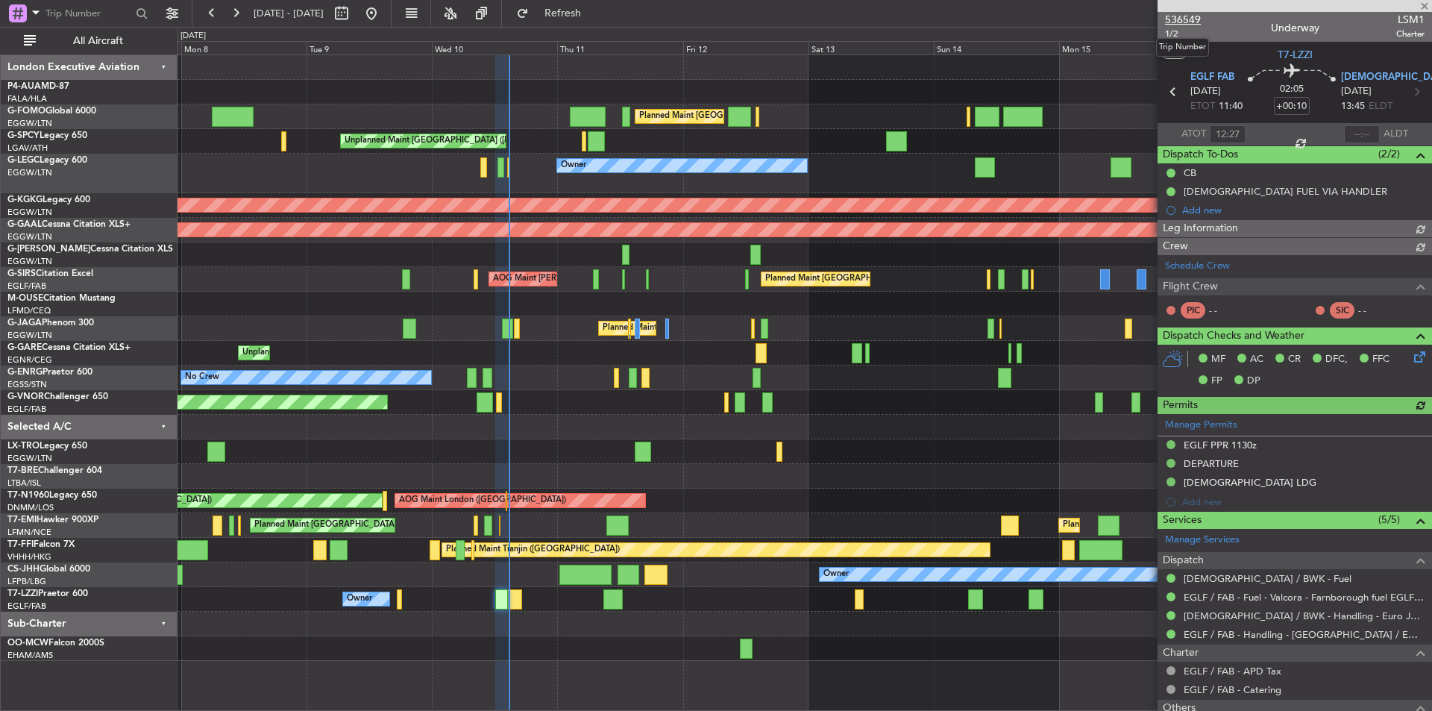
click at [1187, 17] on span "536549" at bounding box center [1183, 20] width 36 height 16
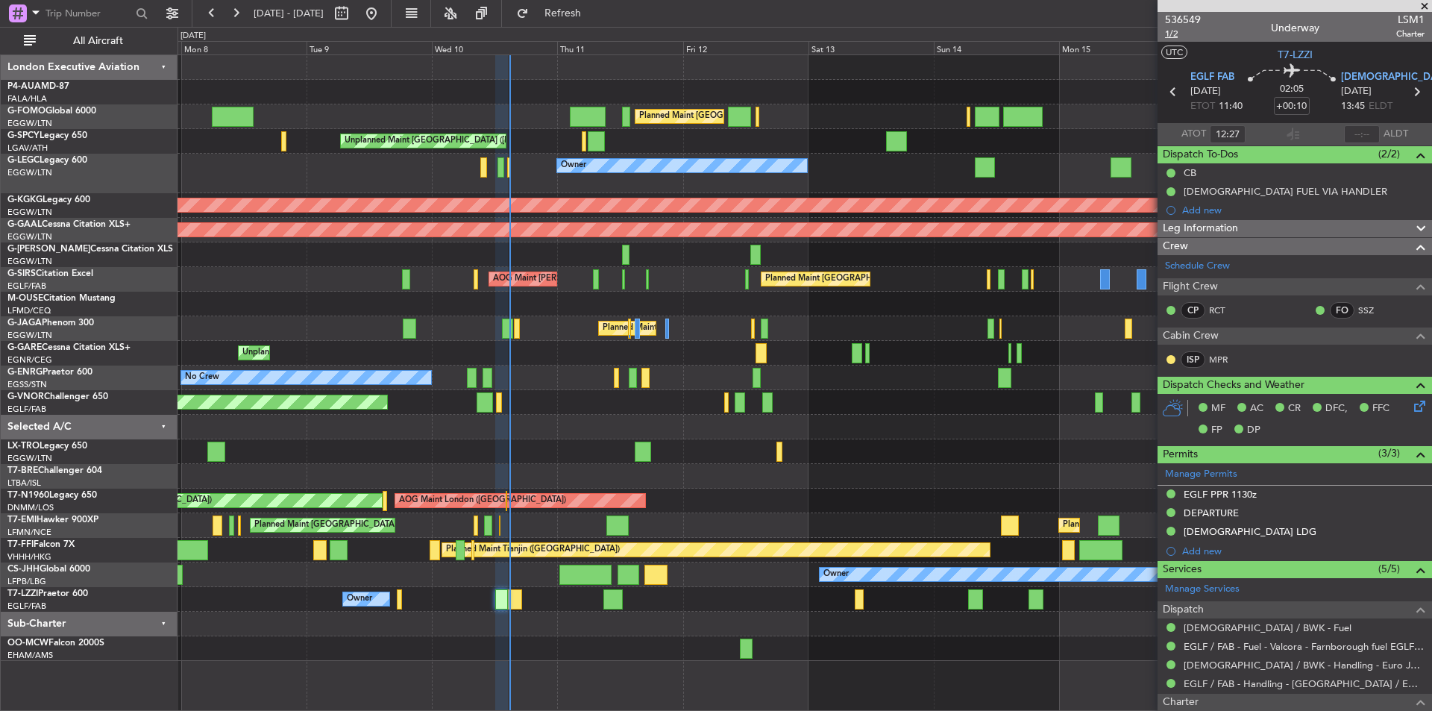
click at [1170, 33] on span "1/2" at bounding box center [1183, 34] width 36 height 13
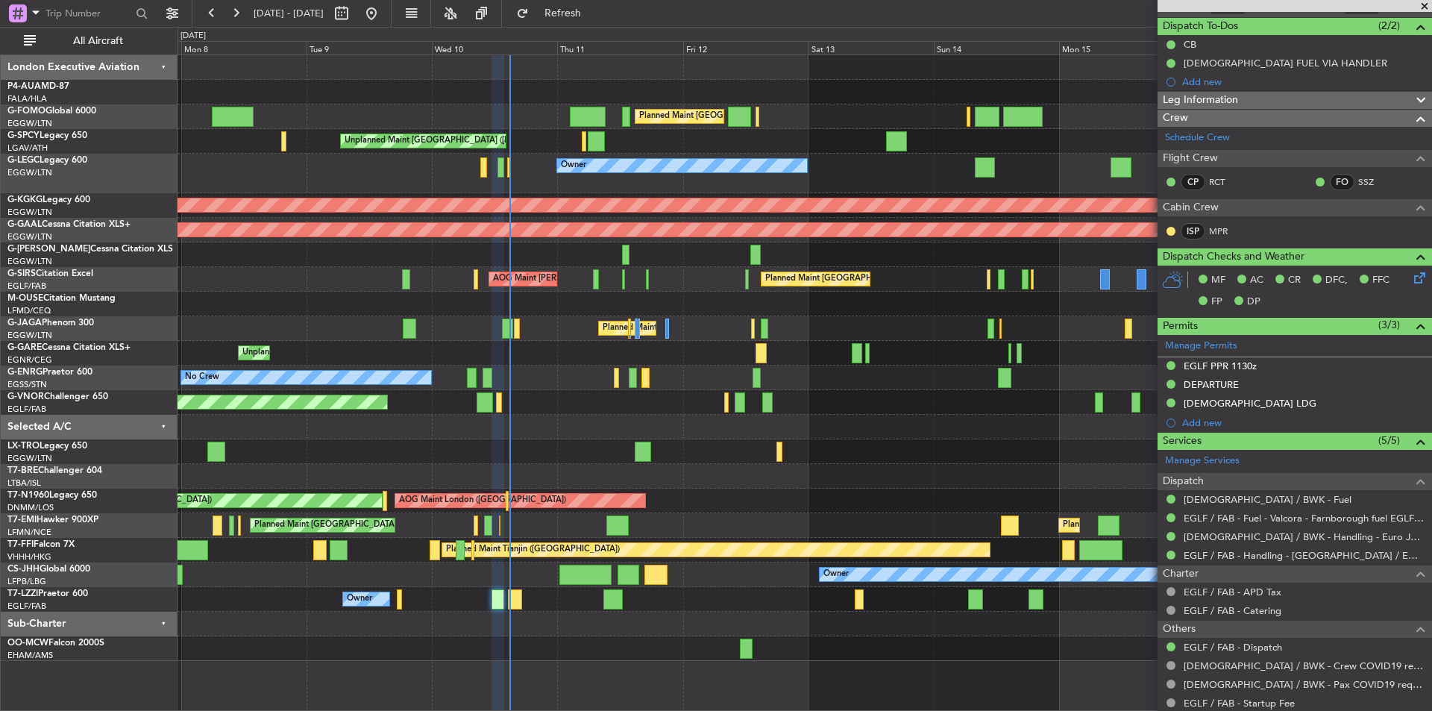
scroll to position [239, 0]
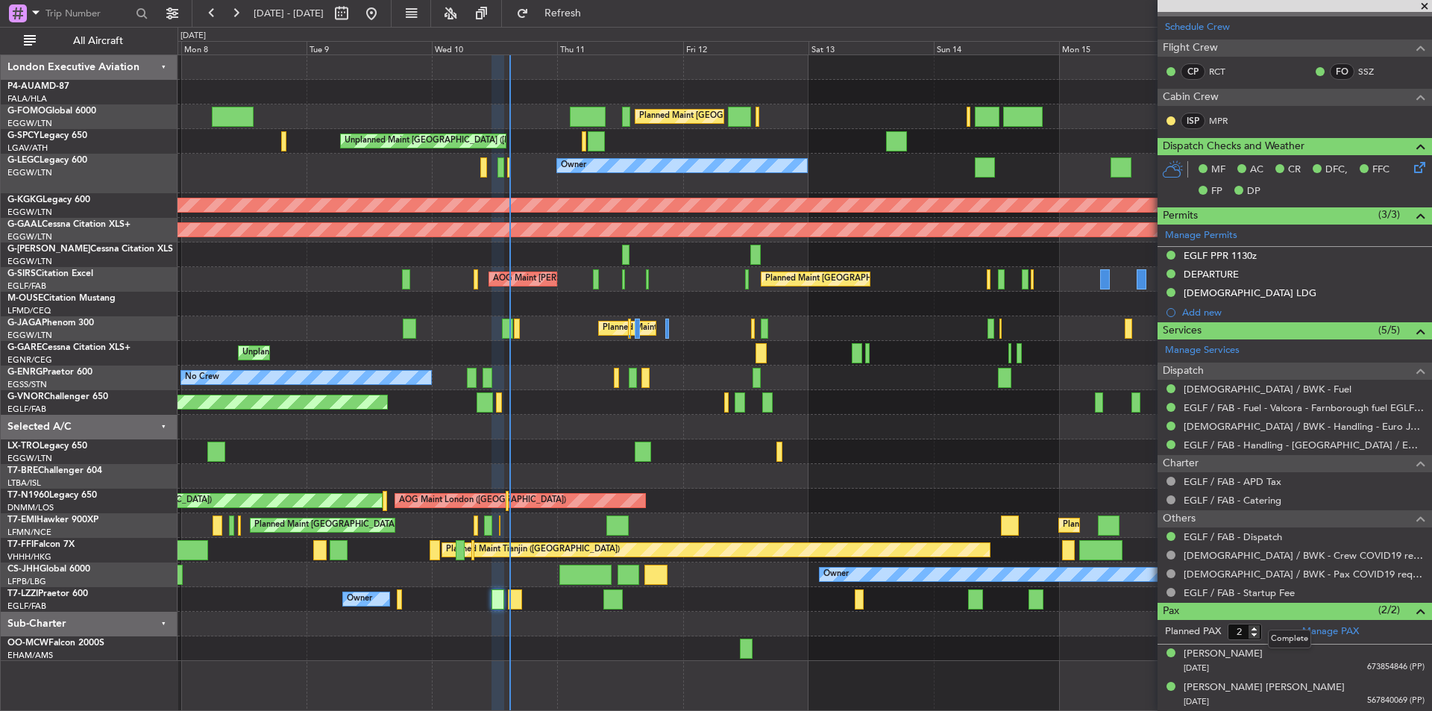
click at [1306, 630] on div "Complete" at bounding box center [1289, 639] width 43 height 19
click at [1322, 630] on link "Manage PAX" at bounding box center [1331, 631] width 57 height 15
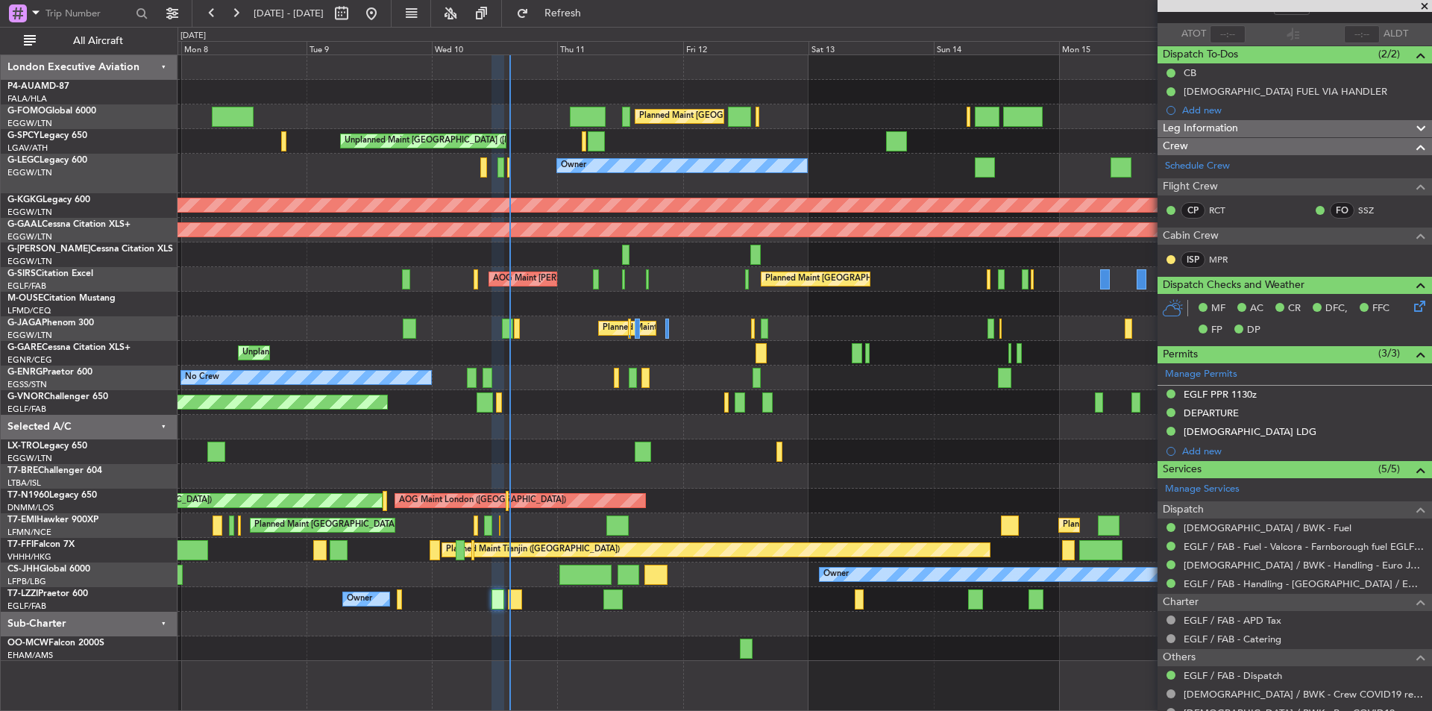
scroll to position [15, 0]
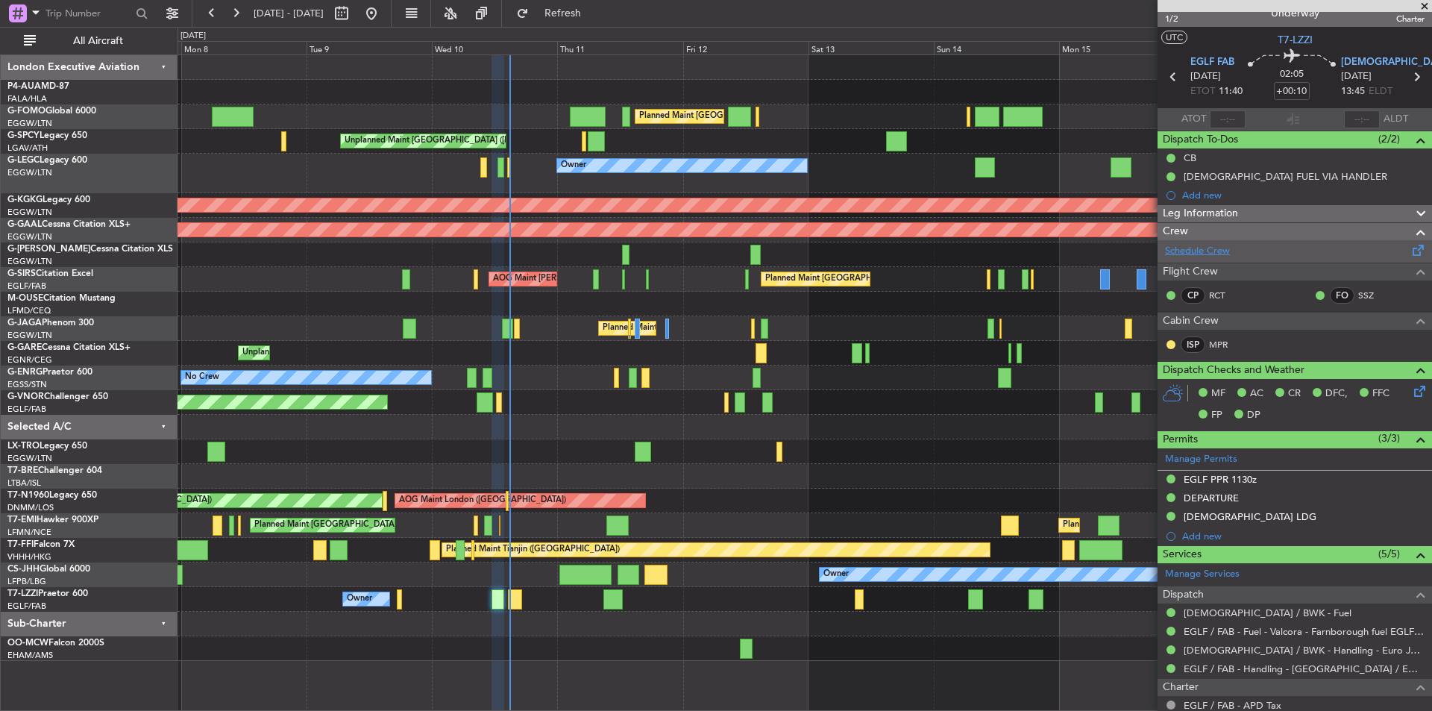
click at [1195, 248] on link "Schedule Crew" at bounding box center [1197, 251] width 65 height 15
click at [599, 22] on button "Refresh" at bounding box center [555, 13] width 90 height 24
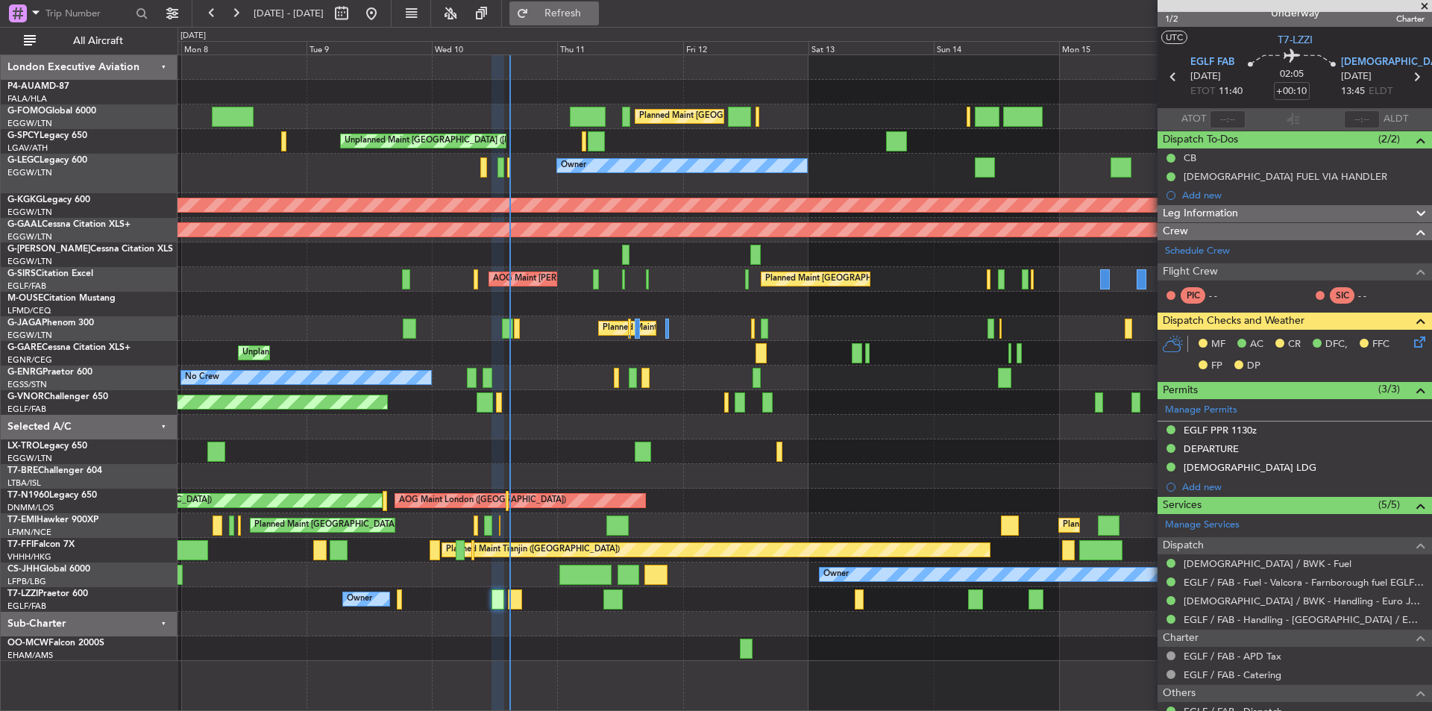
click at [595, 9] on span "Refresh" at bounding box center [563, 13] width 63 height 10
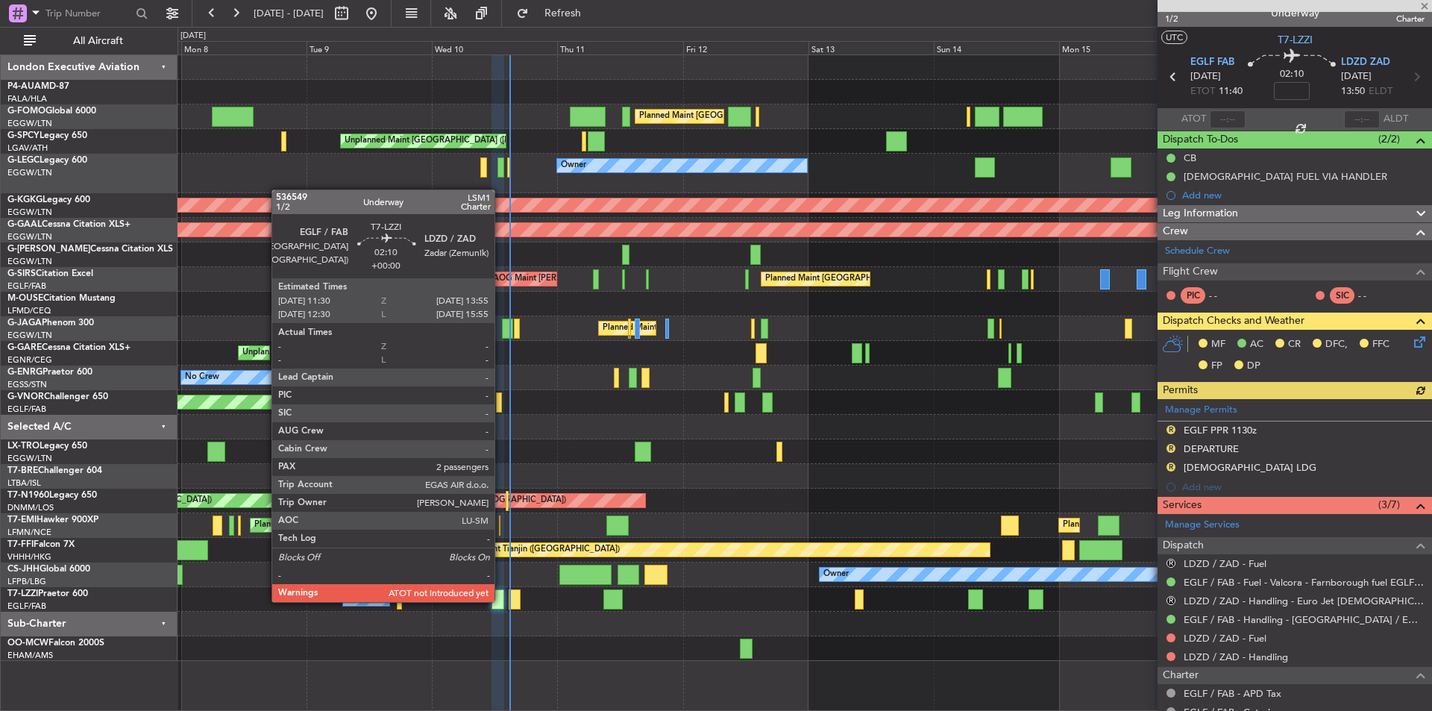
click at [501, 601] on div at bounding box center [498, 599] width 13 height 20
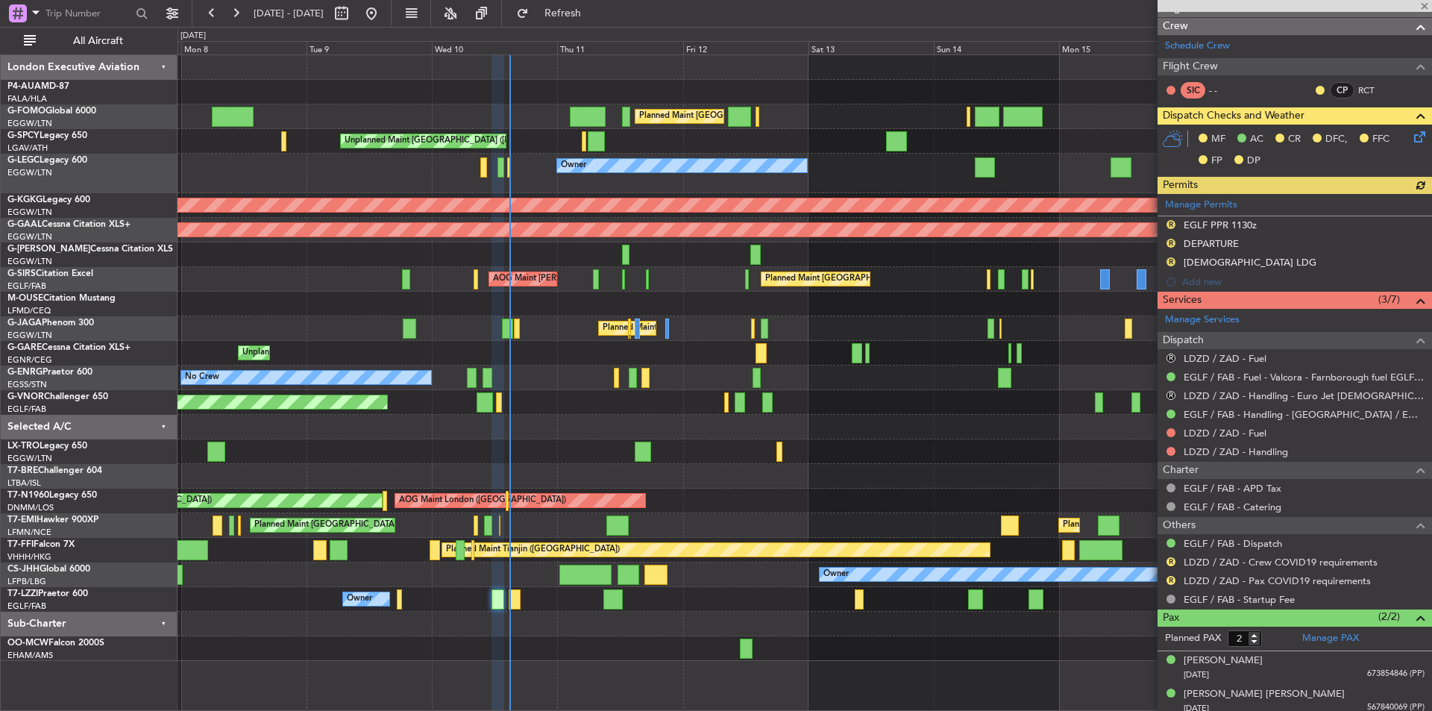
scroll to position [227, 0]
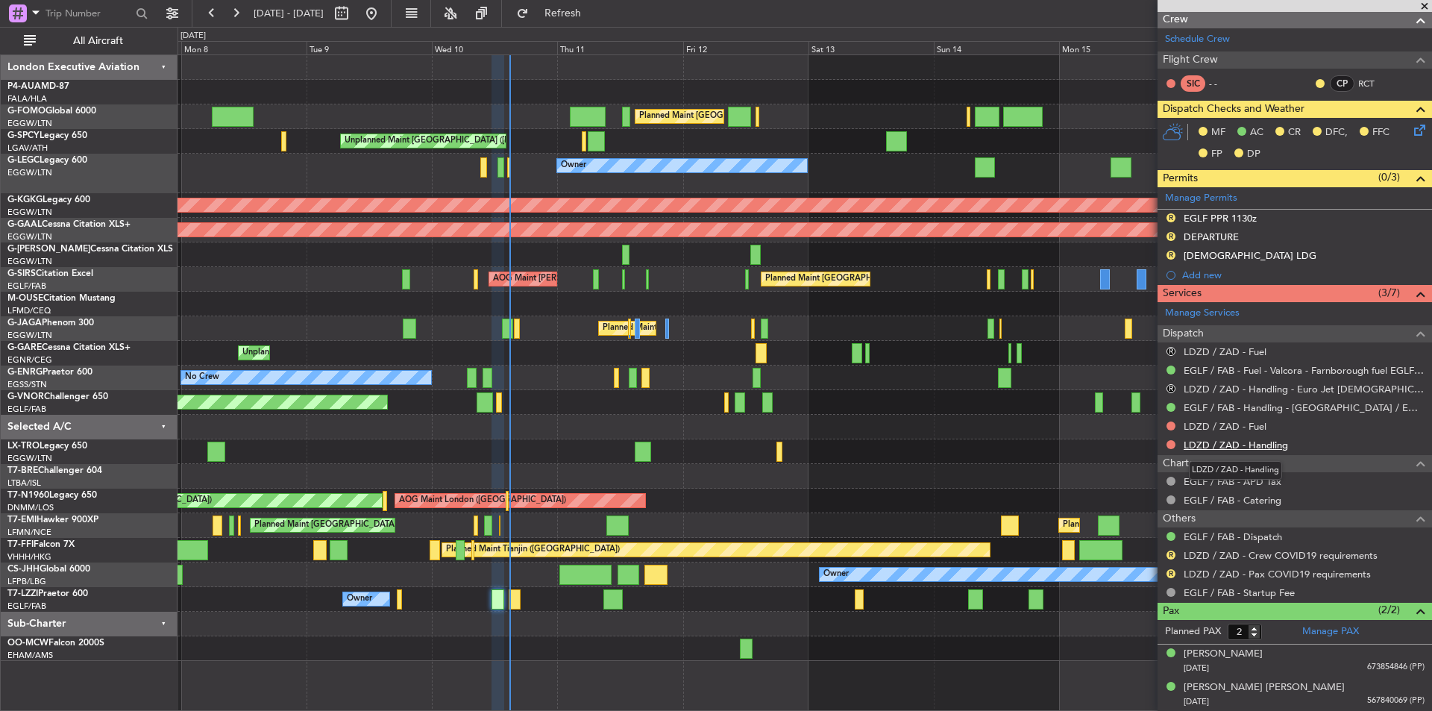
click at [1269, 448] on link "LDZD / ZAD - Handling" at bounding box center [1236, 445] width 104 height 13
click at [1221, 427] on link "LDZD / ZAD - Fuel" at bounding box center [1225, 426] width 83 height 13
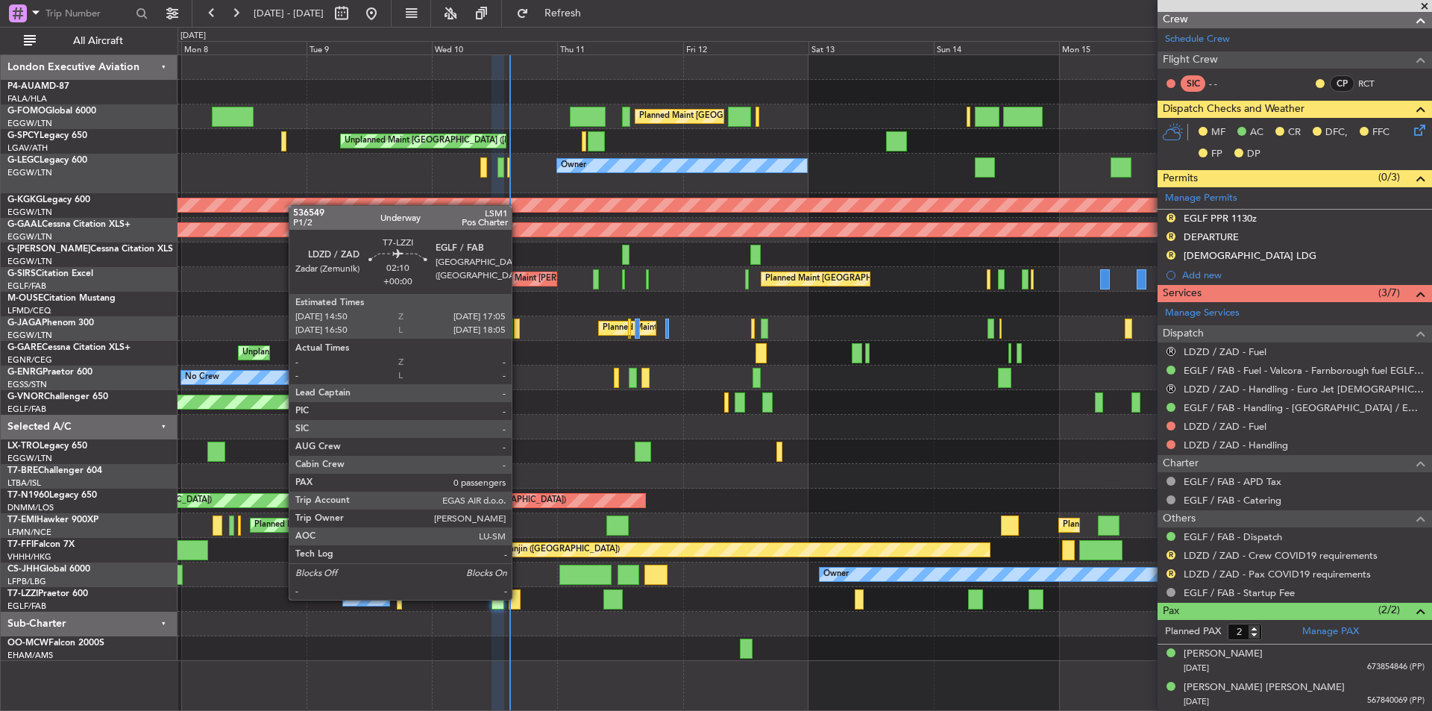
click at [518, 599] on div at bounding box center [515, 599] width 12 height 20
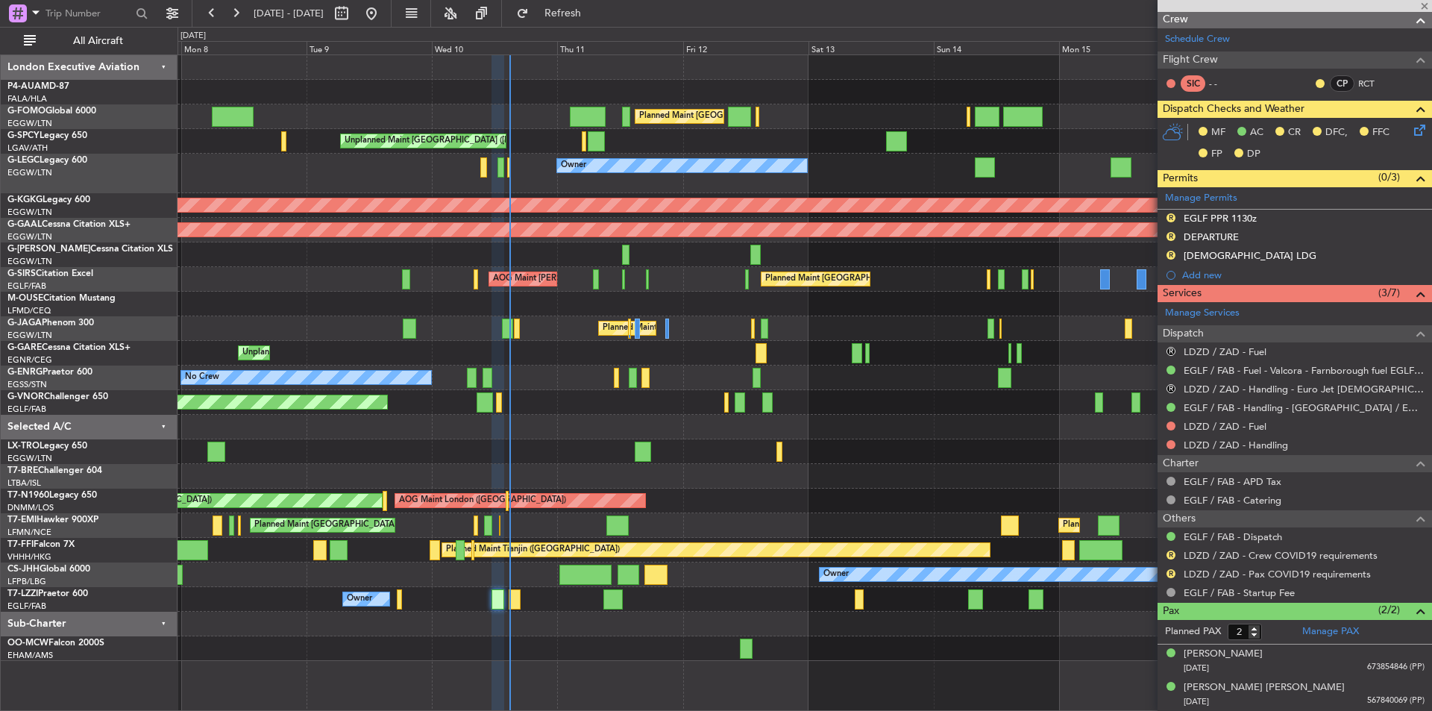
type input "0"
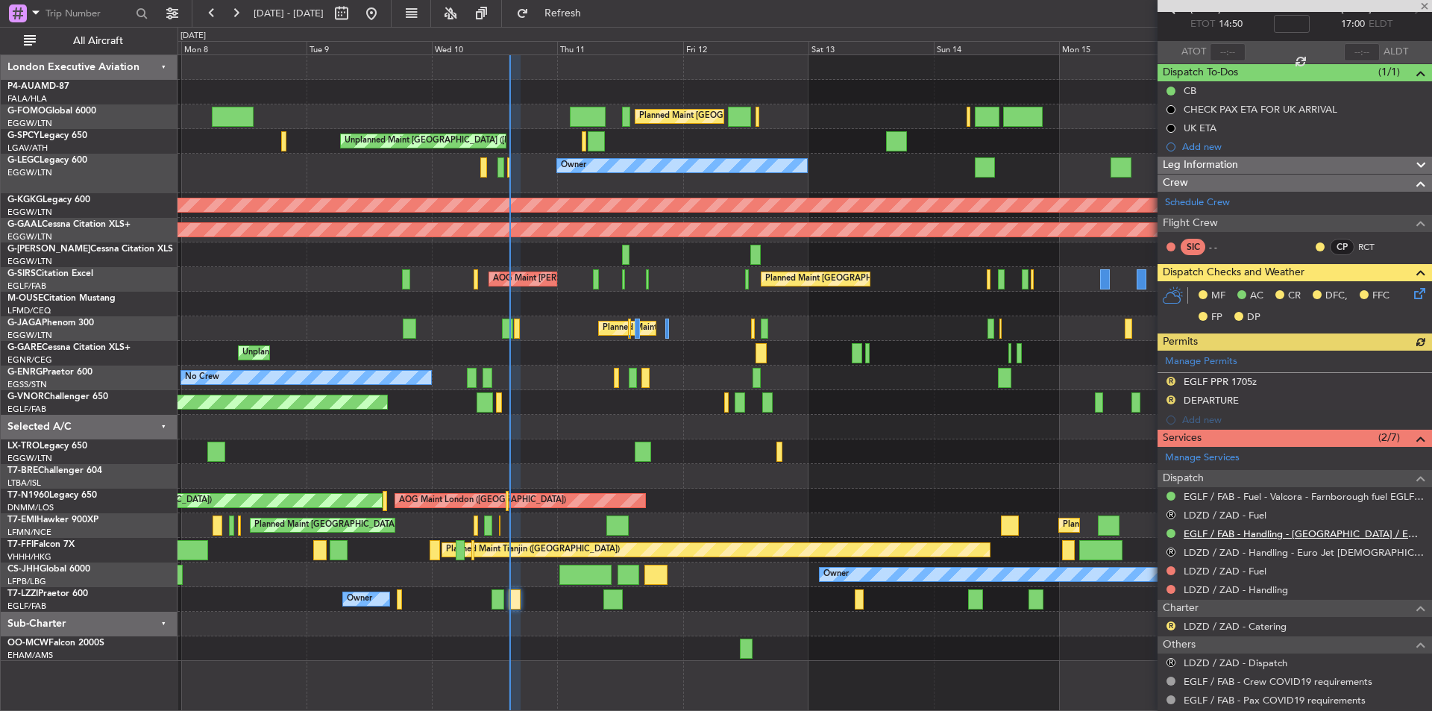
scroll to position [160, 0]
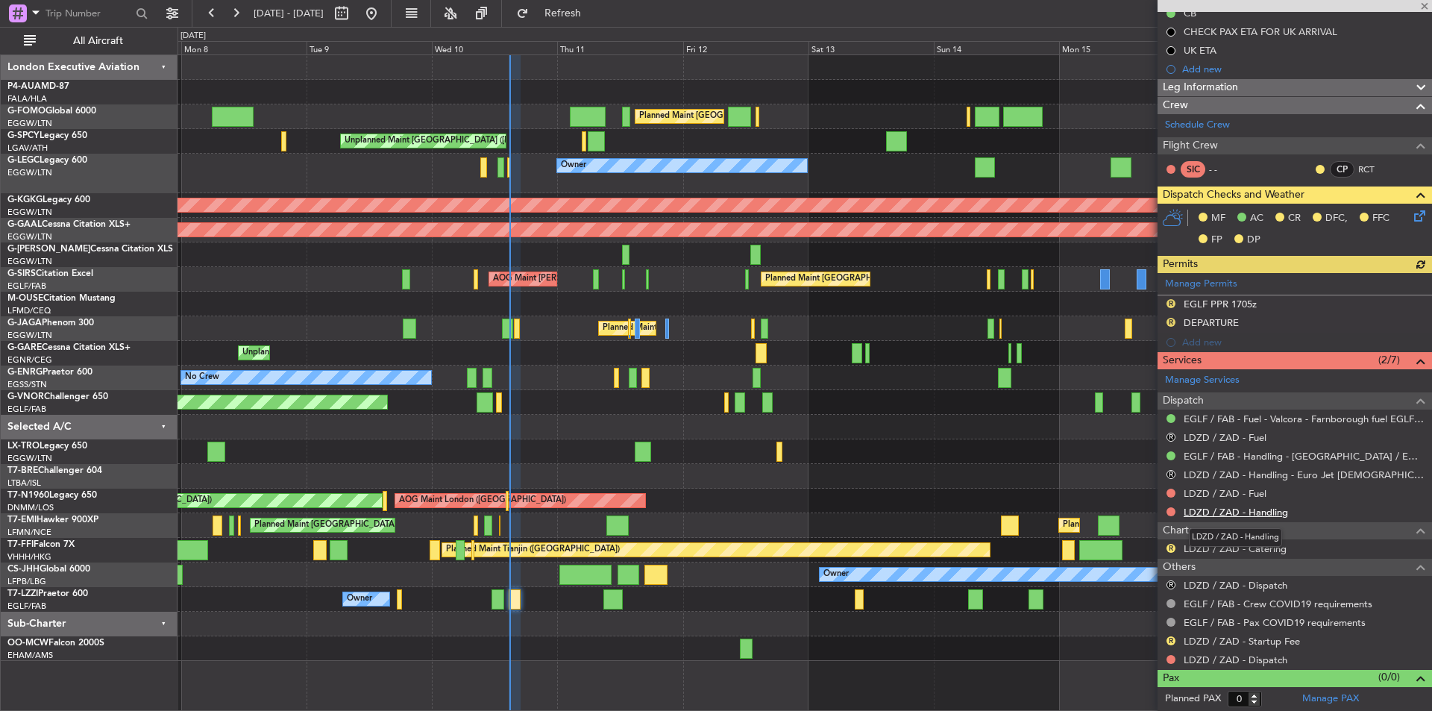
click at [1229, 514] on link "LDZD / ZAD - Handling" at bounding box center [1236, 512] width 104 height 13
click at [590, 13] on span "Refresh" at bounding box center [563, 13] width 63 height 10
click at [1239, 493] on link "LDZD / ZAD - Fuel" at bounding box center [1225, 493] width 83 height 13
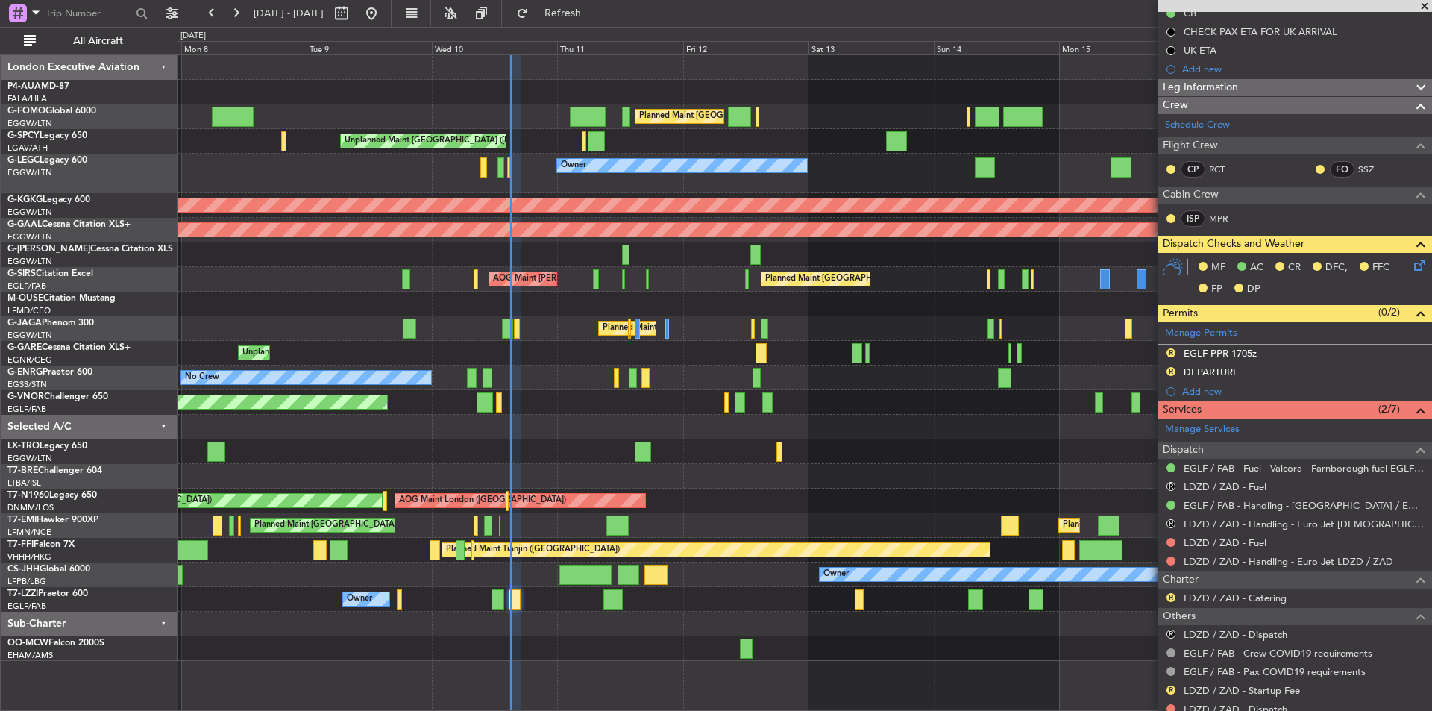
click at [1424, 1] on span at bounding box center [1425, 6] width 15 height 13
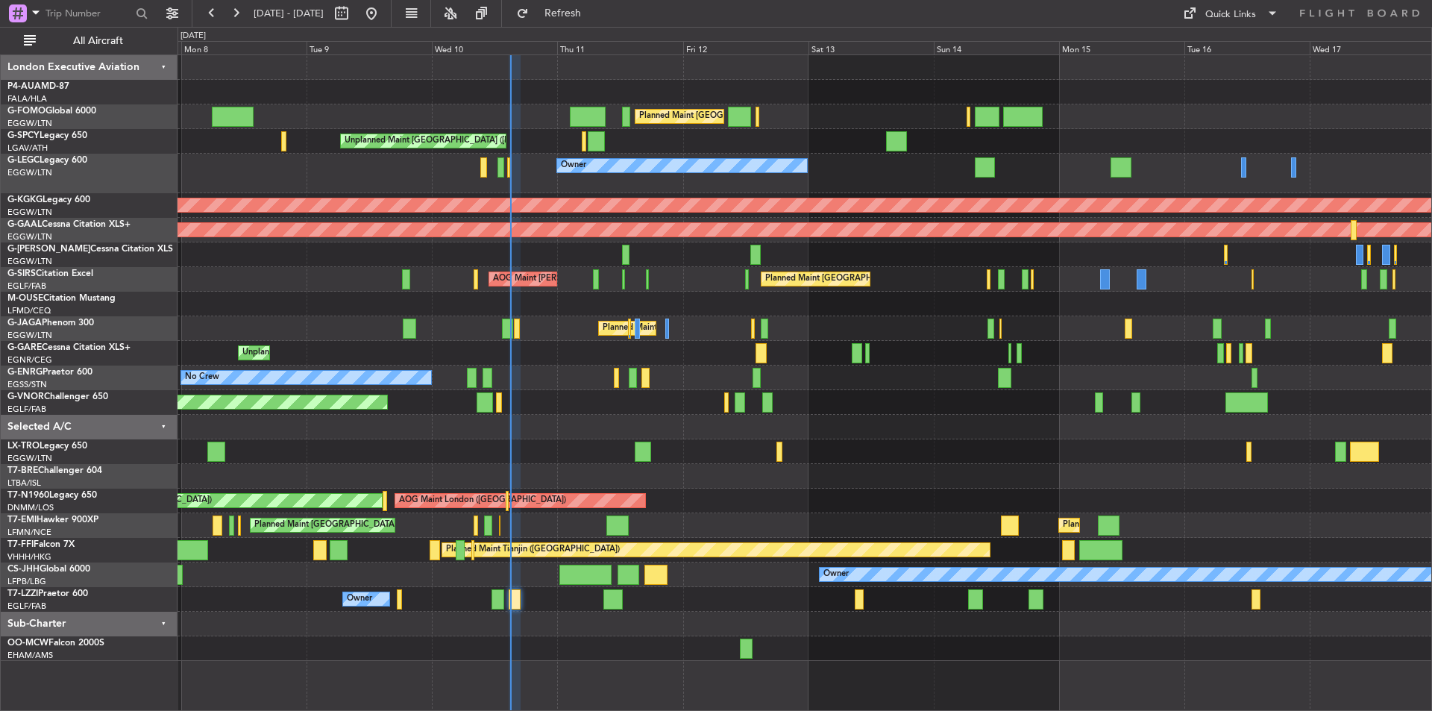
scroll to position [0, 0]
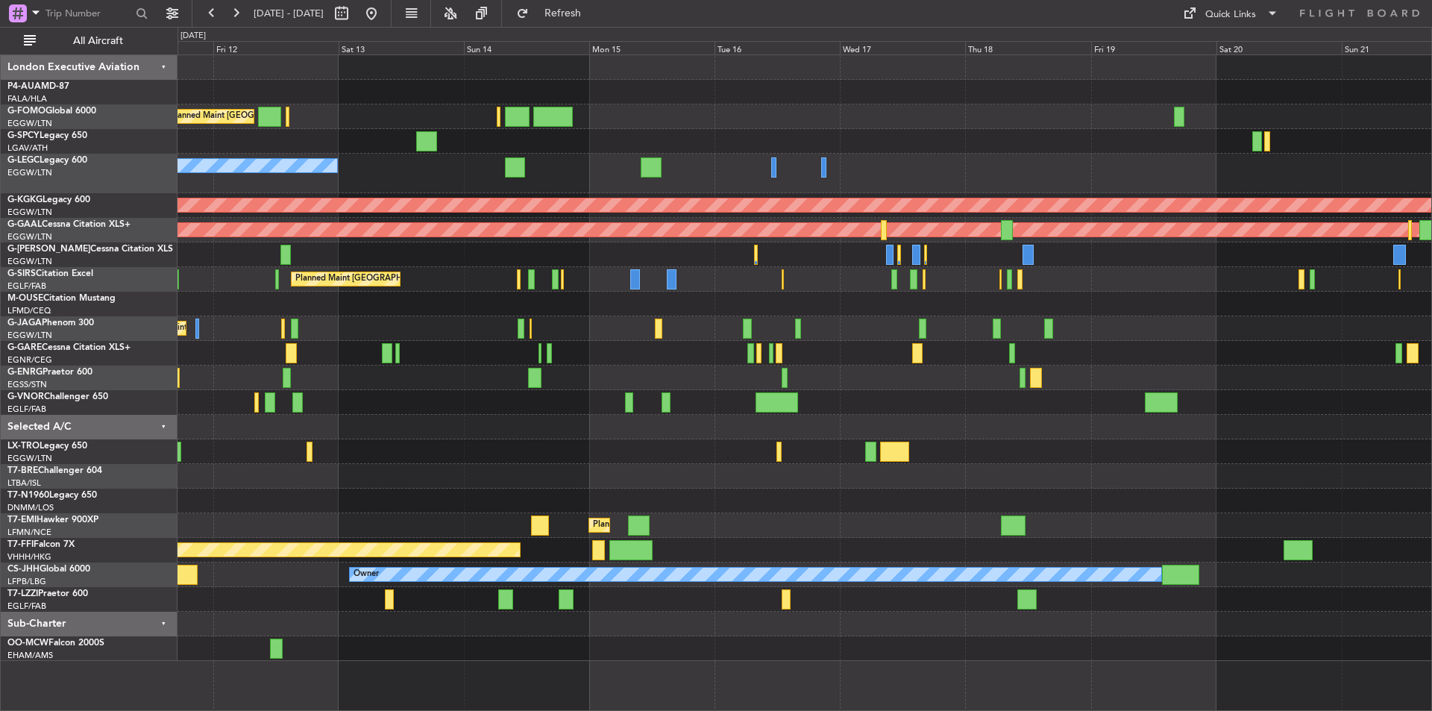
click at [545, 492] on div "Planned Maint London (Luton) Unplanned Maint Athens (Eleftherios Venizelos Intl…" at bounding box center [805, 358] width 1254 height 606
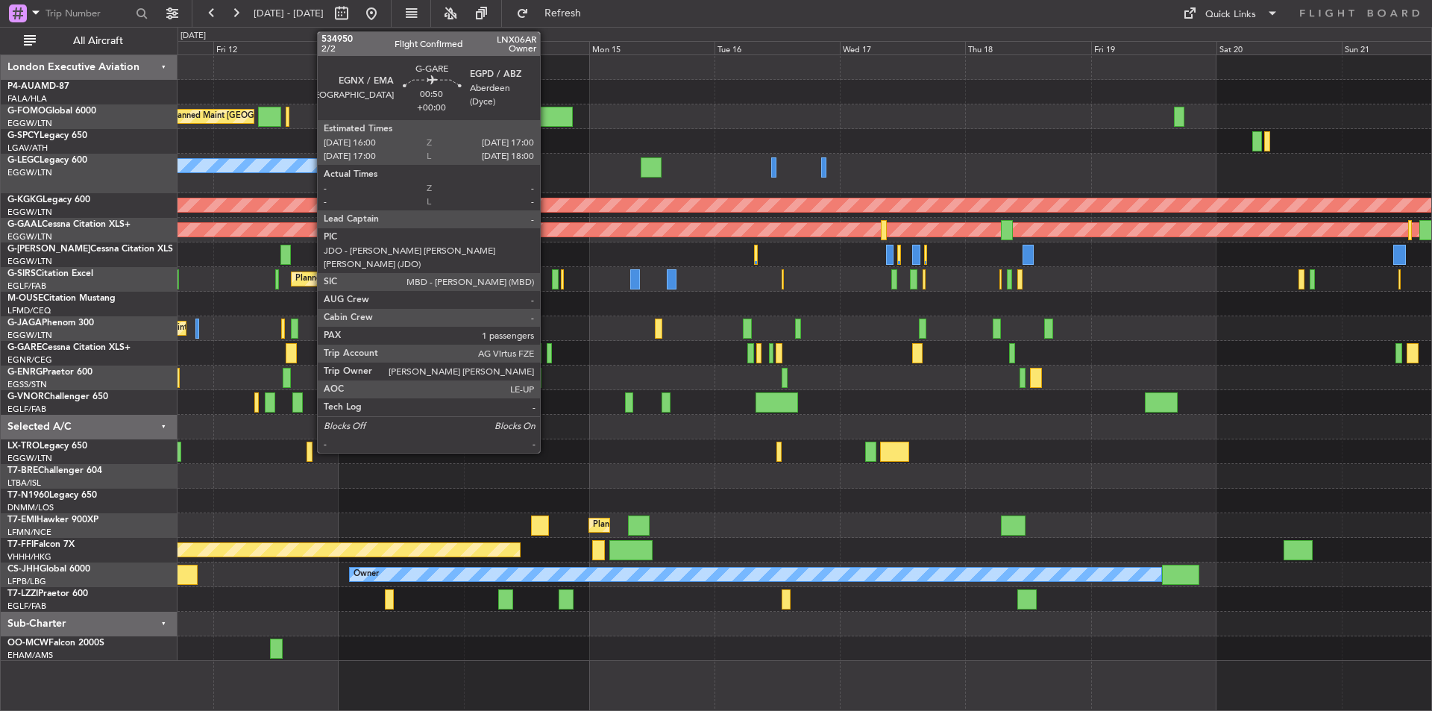
click at [547, 361] on div at bounding box center [550, 353] width 6 height 20
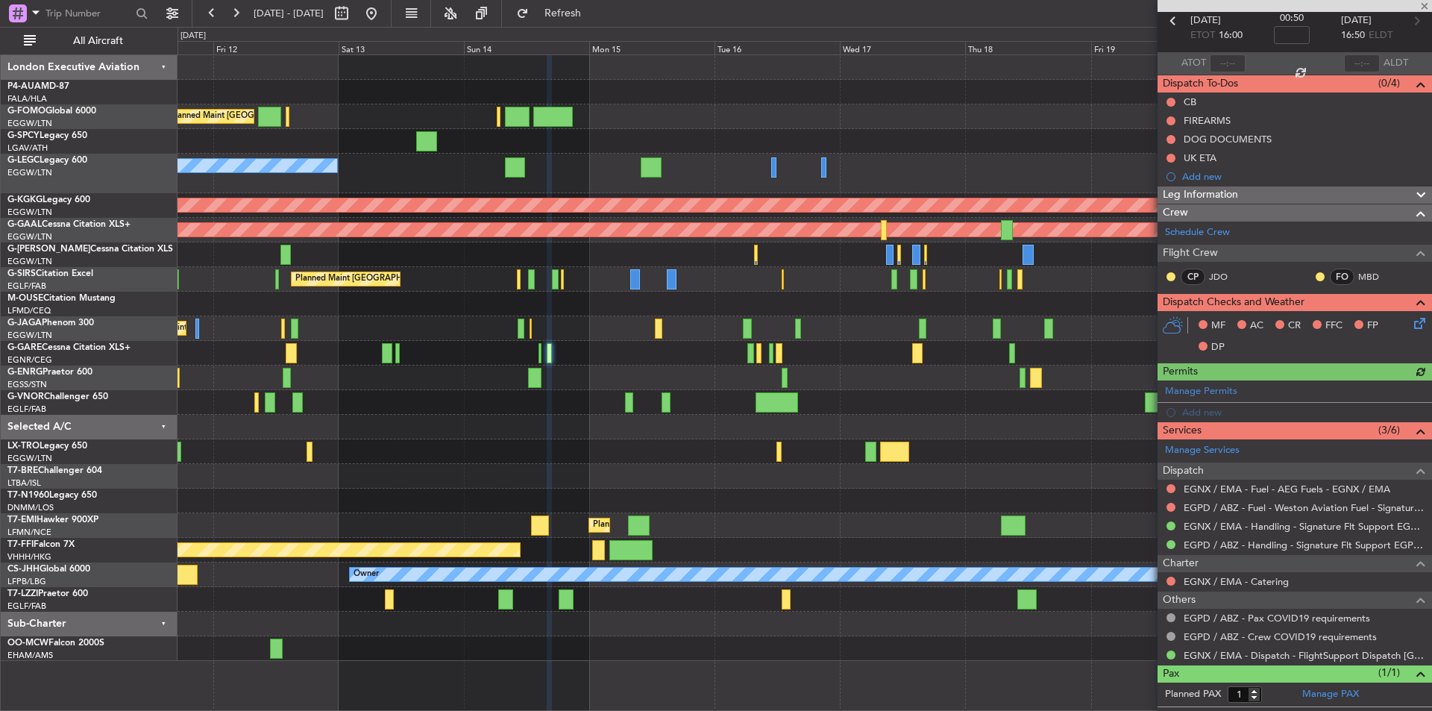
scroll to position [100, 0]
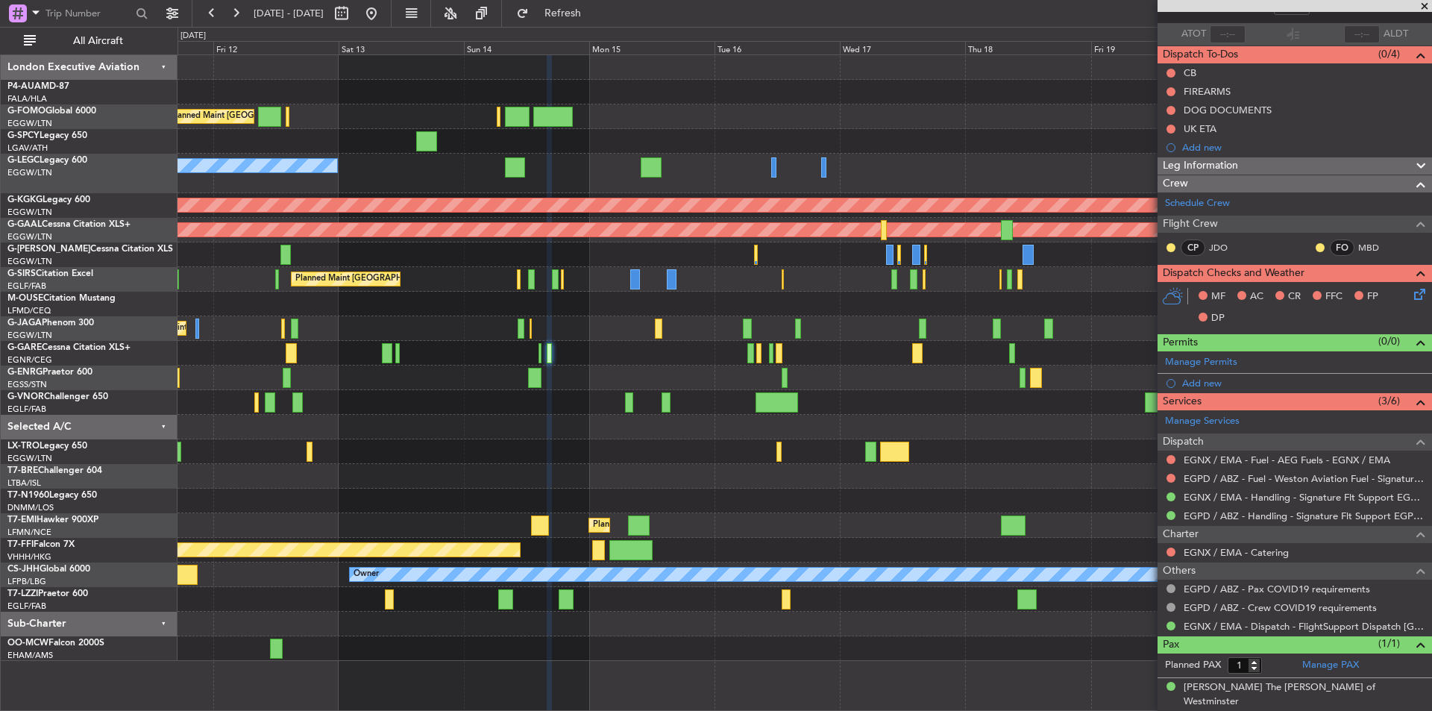
click at [1425, 7] on span at bounding box center [1425, 6] width 15 height 13
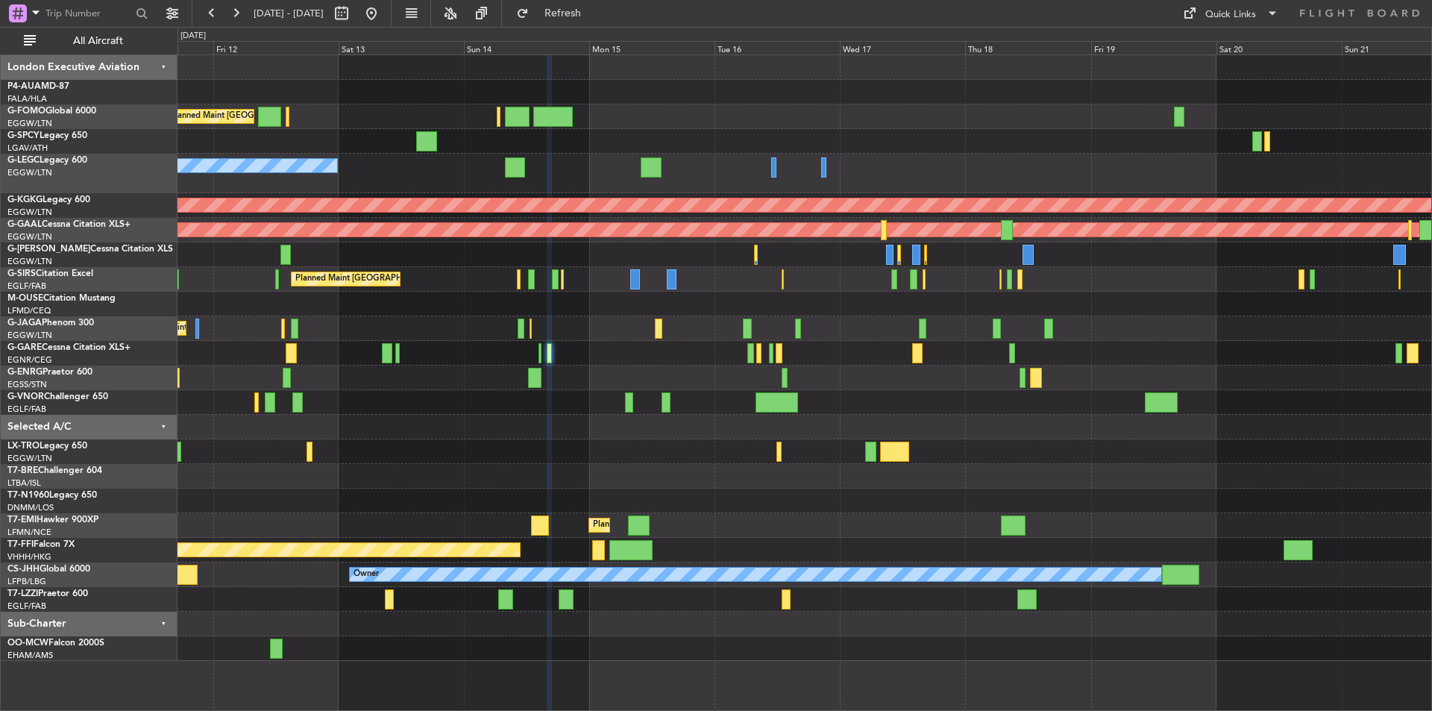
type input "0"
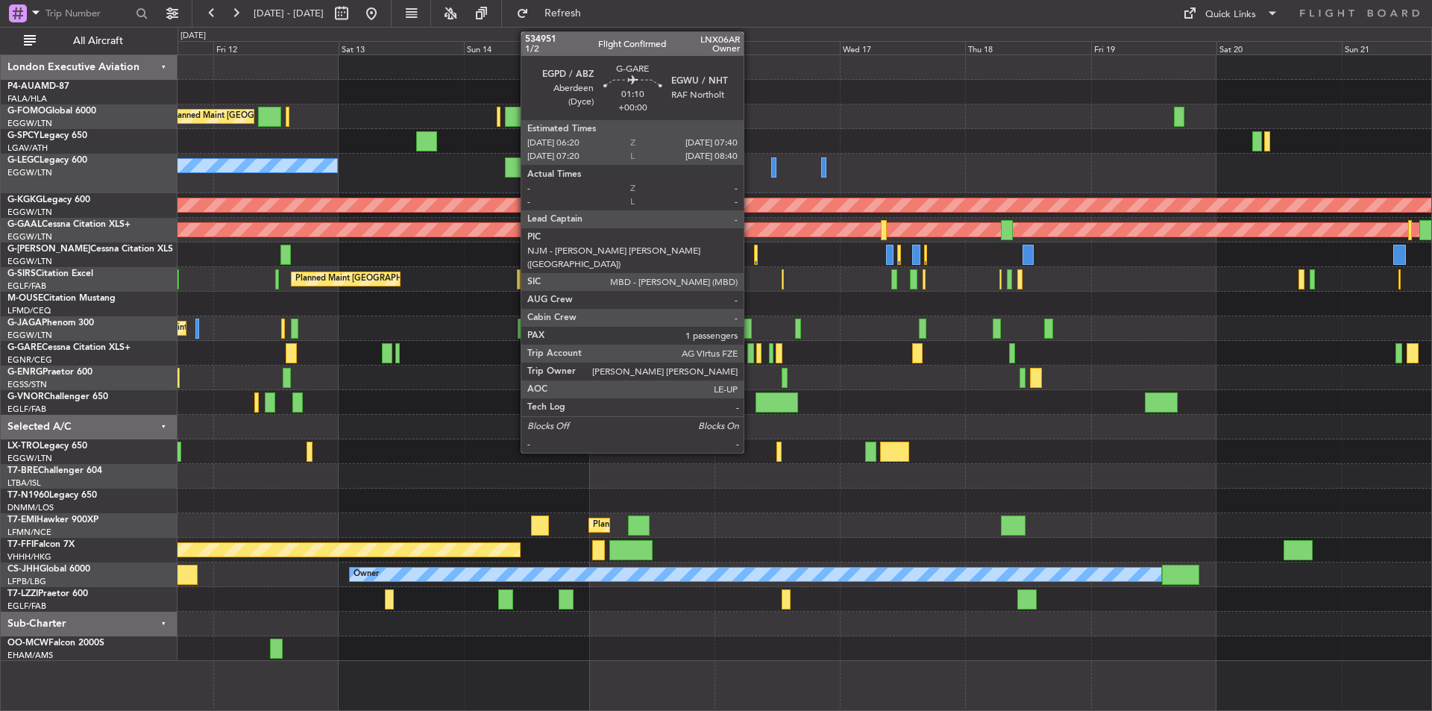
click at [751, 352] on div at bounding box center [751, 353] width 7 height 20
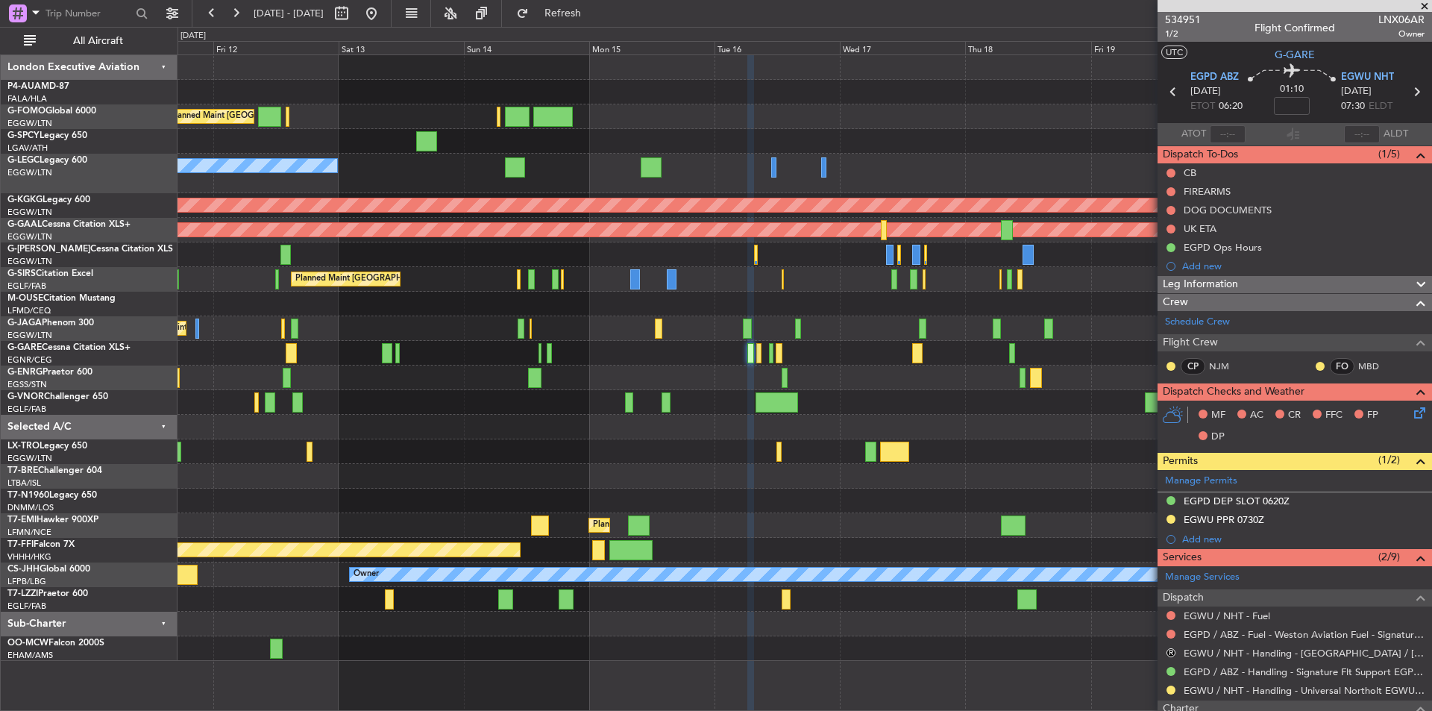
drag, startPoint x: 1221, startPoint y: 323, endPoint x: 950, endPoint y: 469, distance: 307.8
click at [1024, 515] on fb-app "11 Sep 2025 - 21 Sep 2025 Refresh Quick Links All Aircraft Planned Maint London…" at bounding box center [716, 361] width 1432 height 700
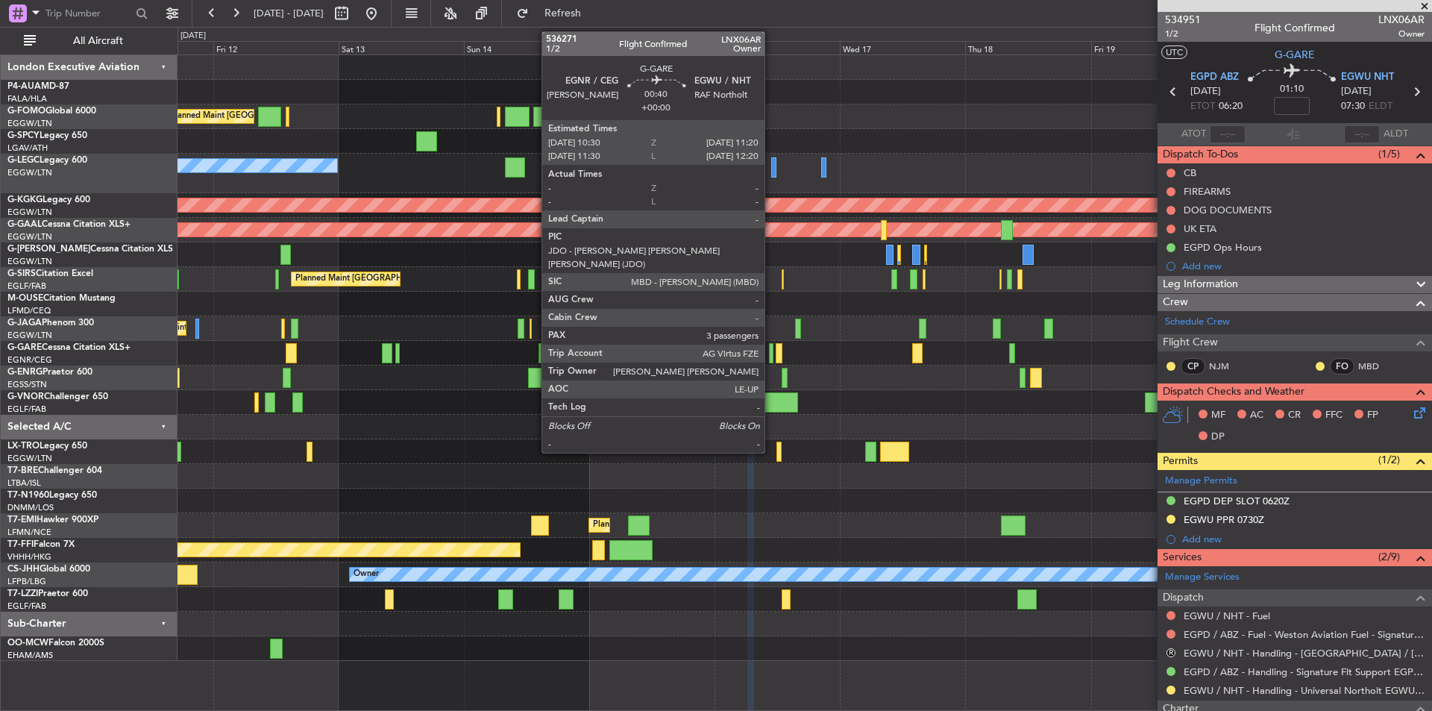
click at [771, 353] on div at bounding box center [771, 353] width 4 height 20
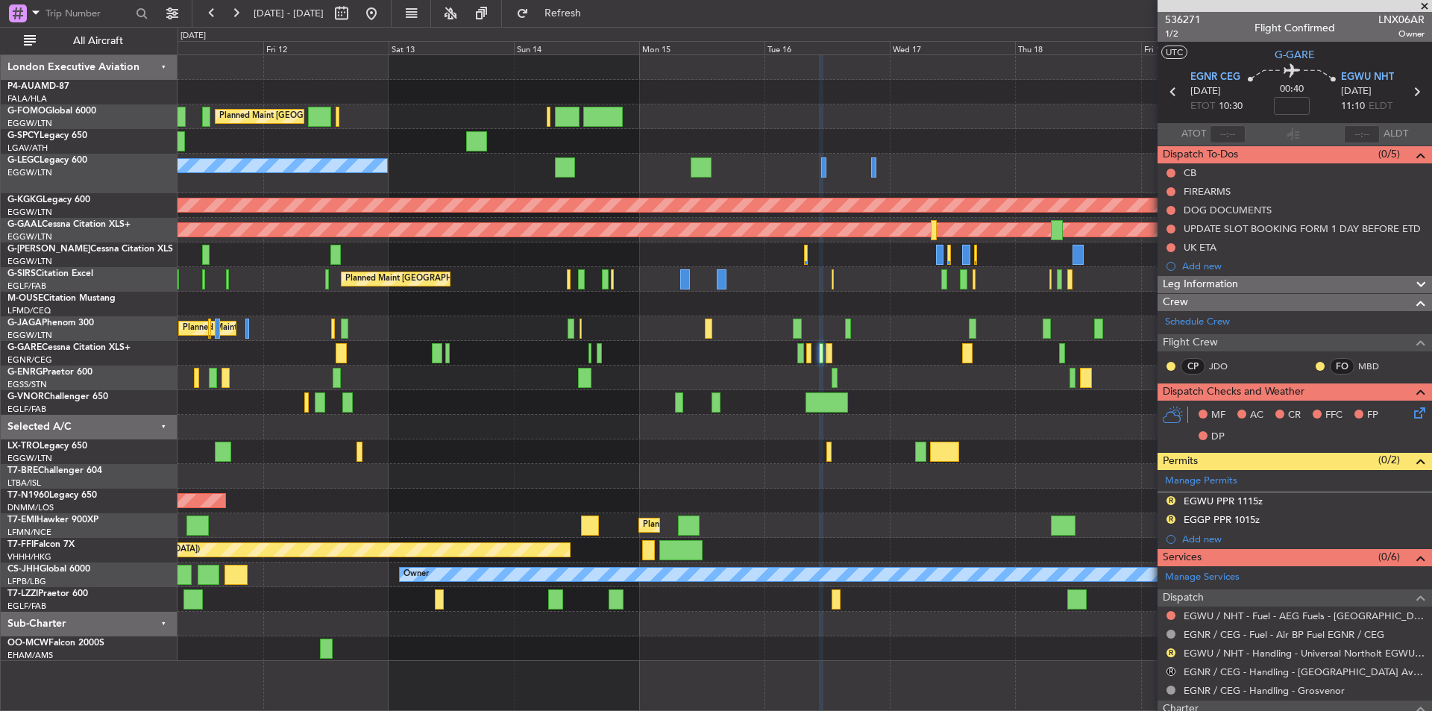
click at [486, 642] on div at bounding box center [805, 648] width 1254 height 25
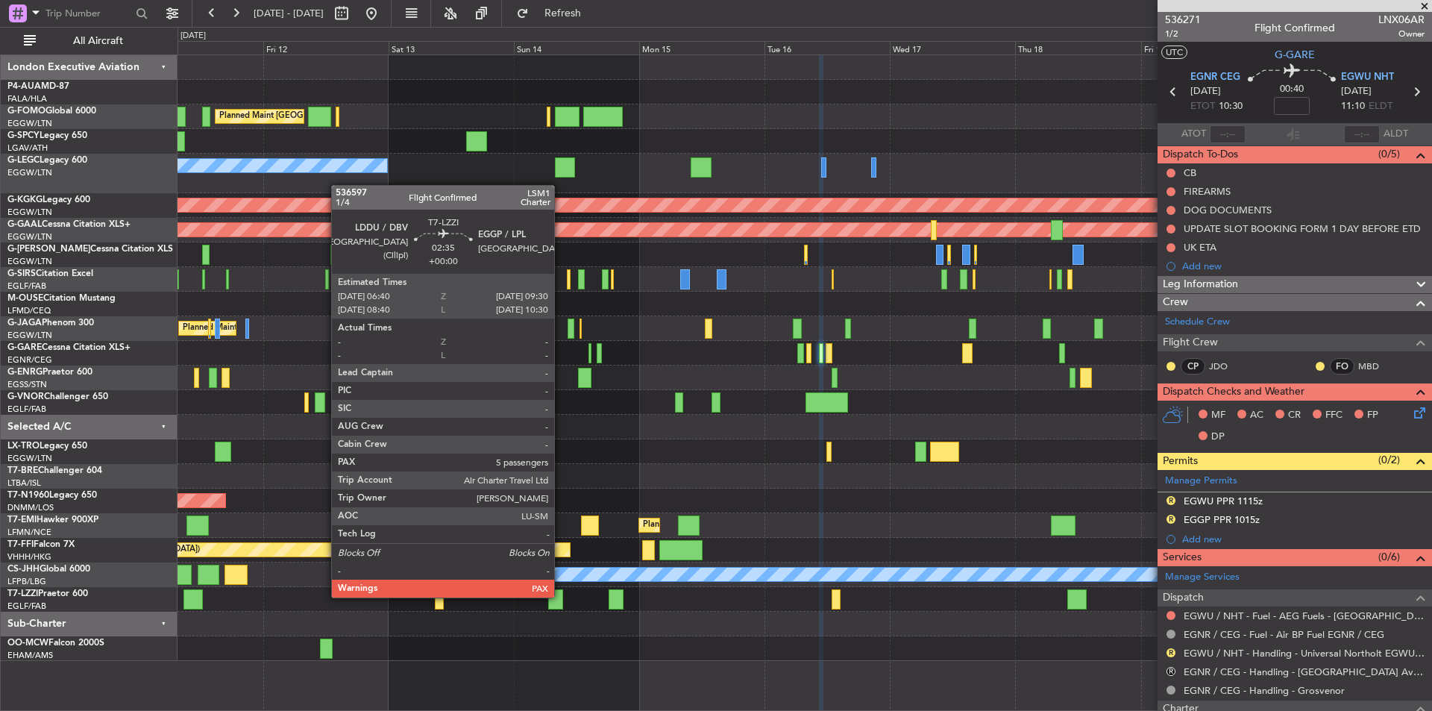
click at [561, 596] on div at bounding box center [555, 599] width 15 height 20
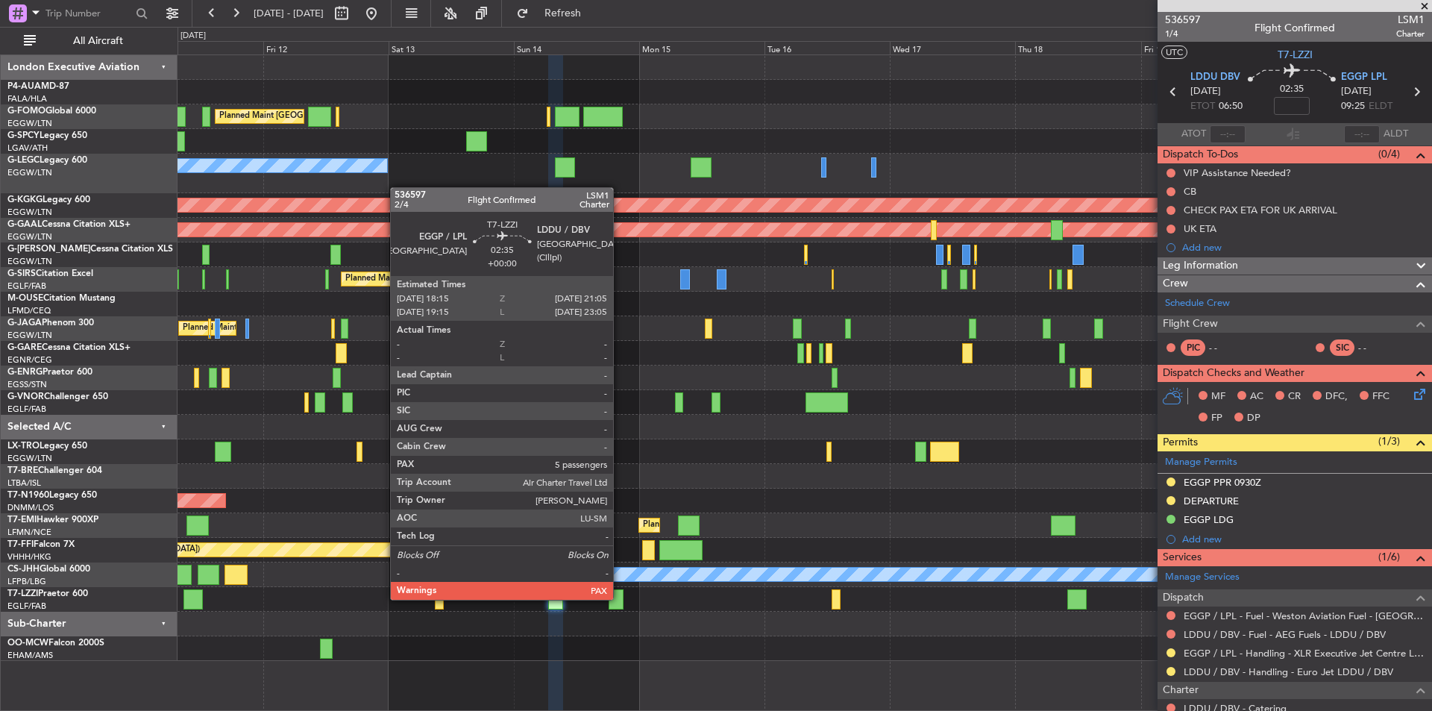
click at [620, 598] on div at bounding box center [616, 599] width 15 height 20
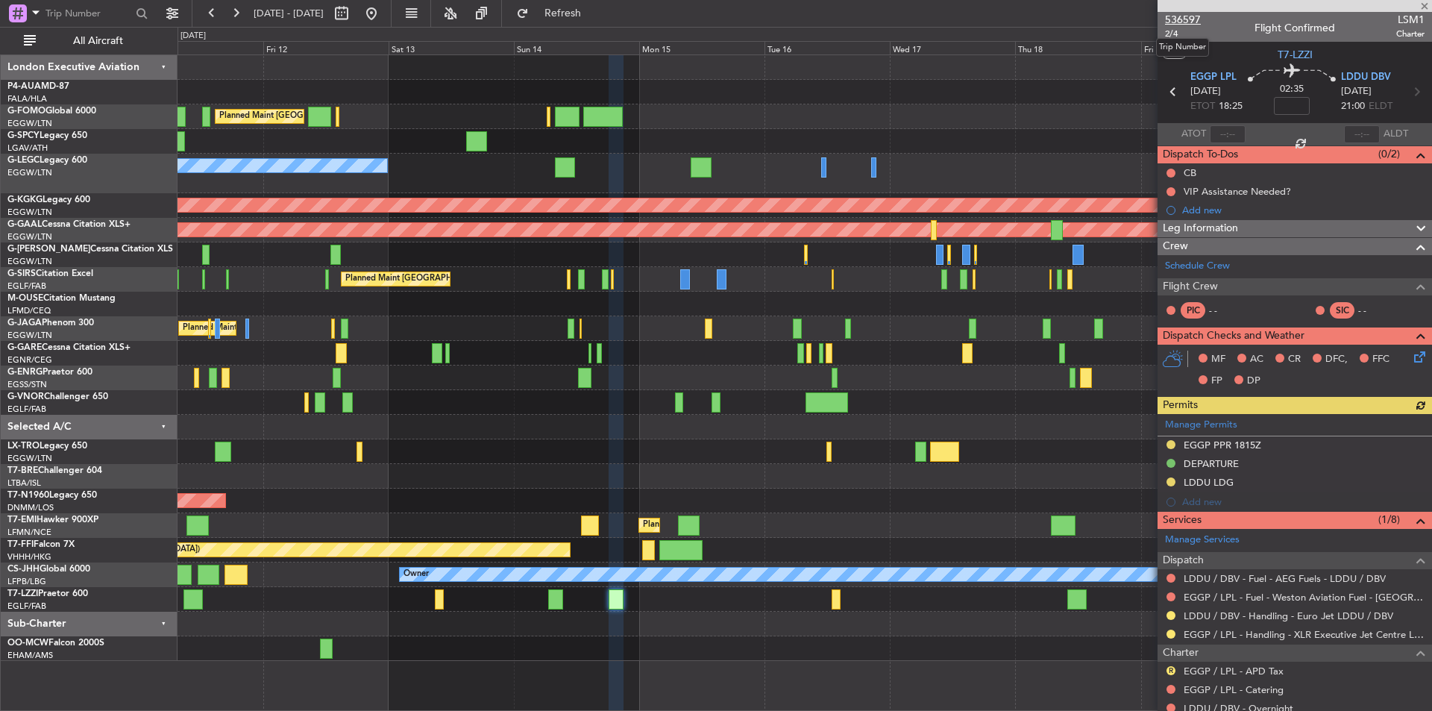
click at [1179, 20] on span "536597" at bounding box center [1183, 20] width 36 height 16
click at [1431, 7] on span at bounding box center [1425, 6] width 15 height 13
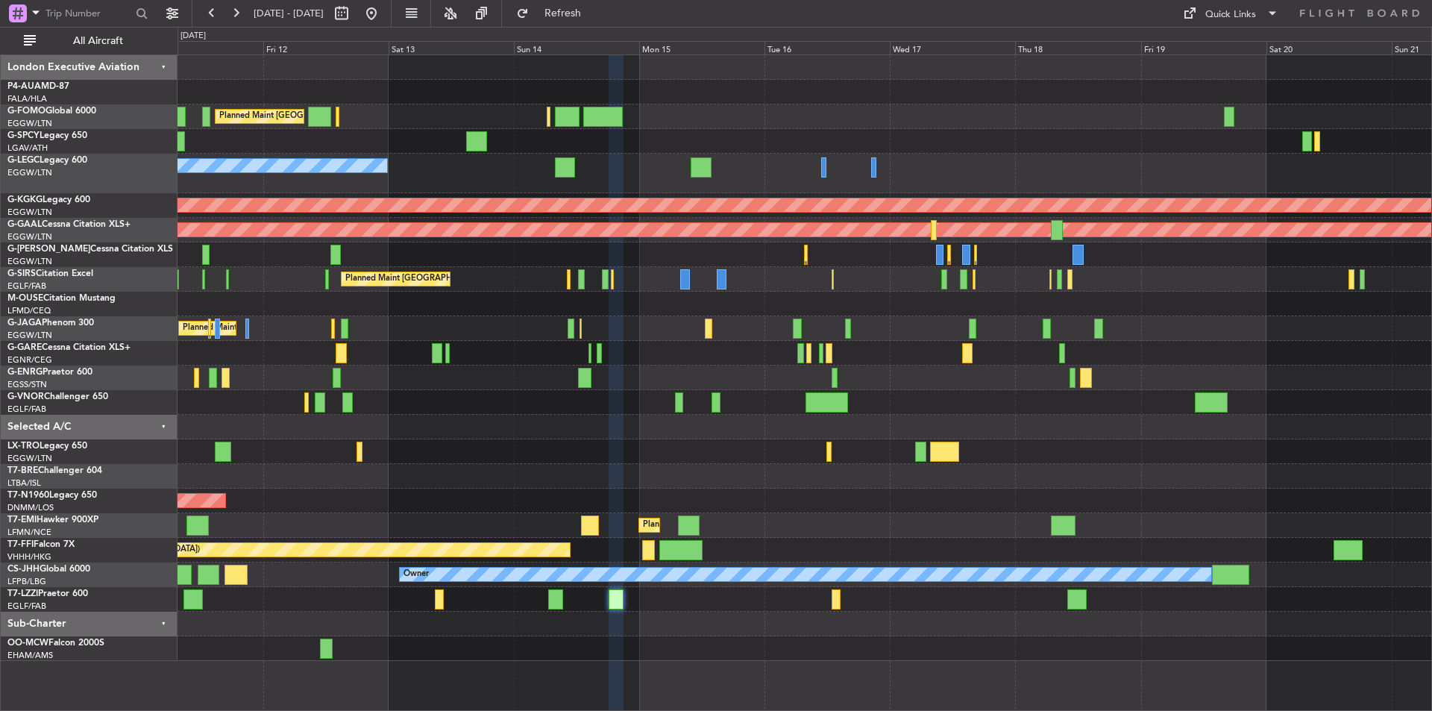
type input "0"
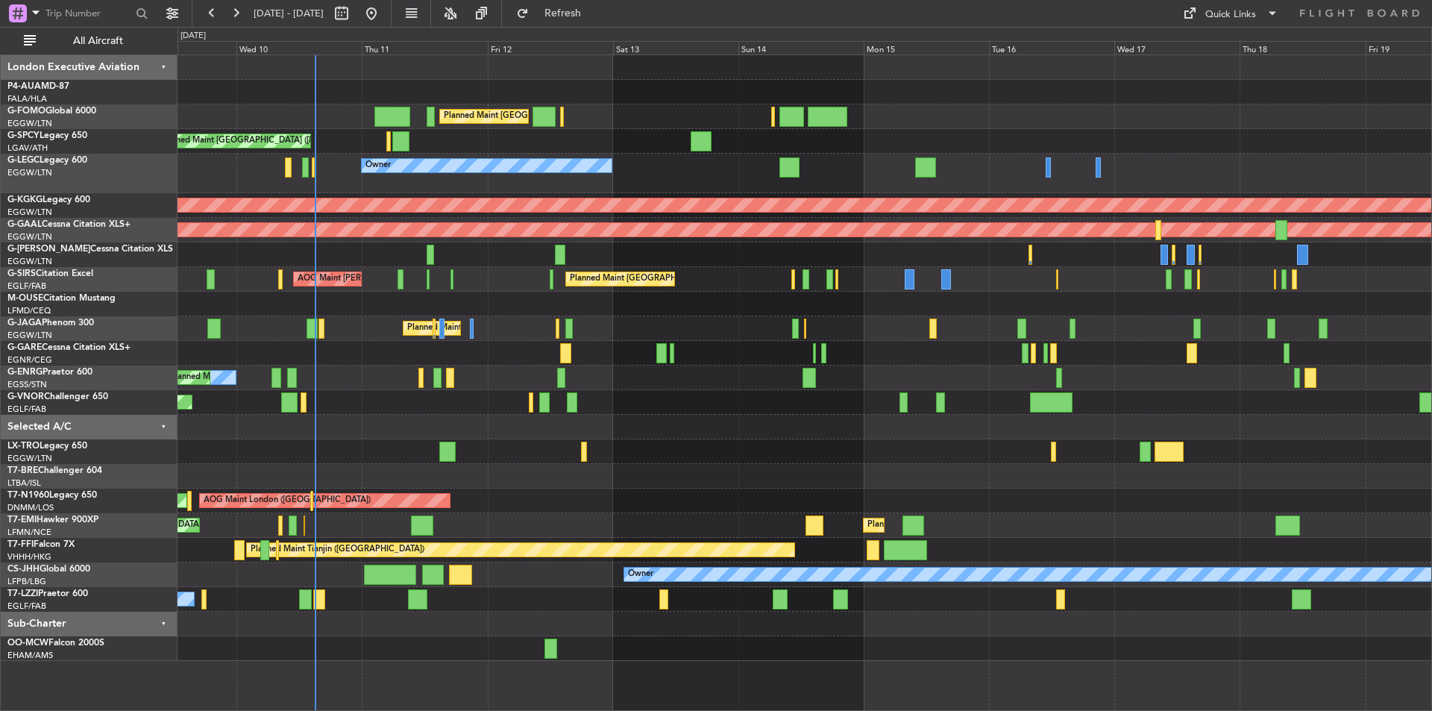
click at [765, 460] on div "Planned Maint London (Luton) Unplanned Maint Athens (Eleftherios Venizelos Intl…" at bounding box center [805, 358] width 1254 height 606
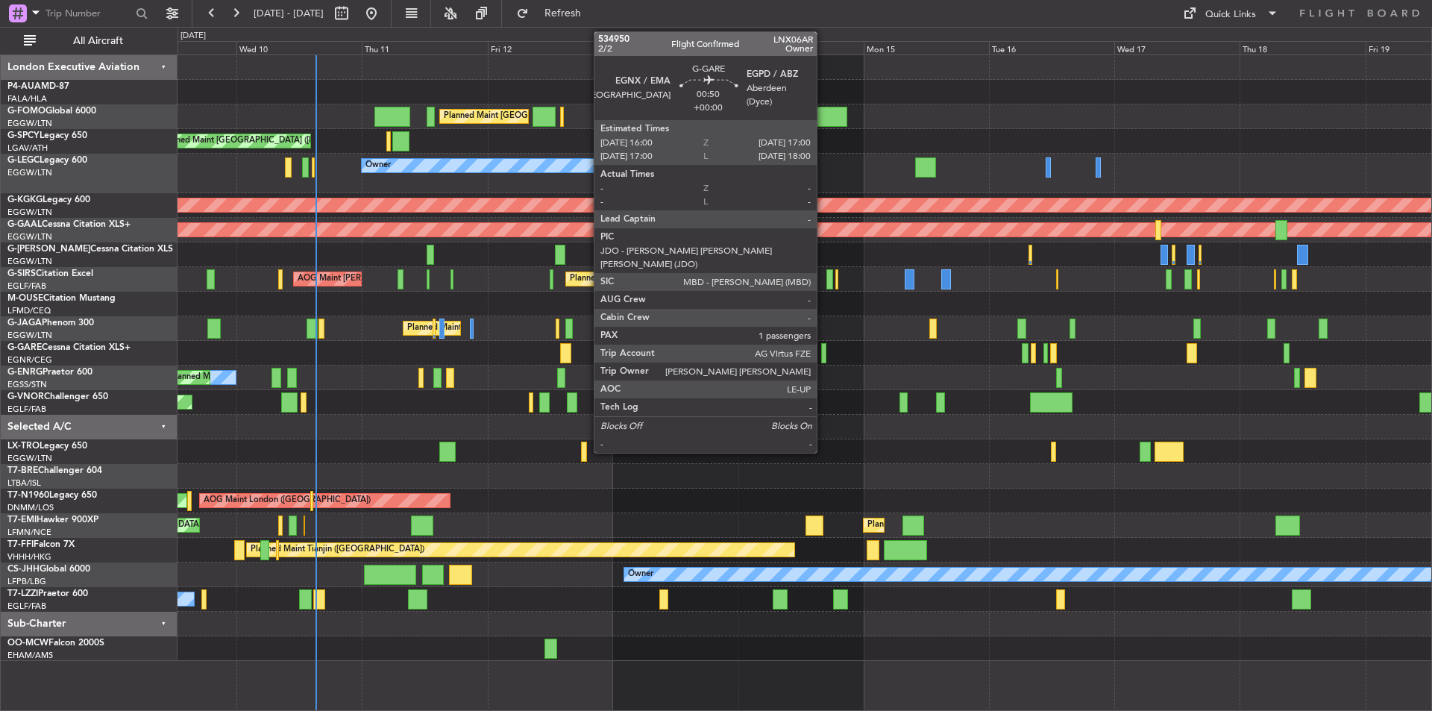
click at [824, 351] on div at bounding box center [824, 353] width 6 height 20
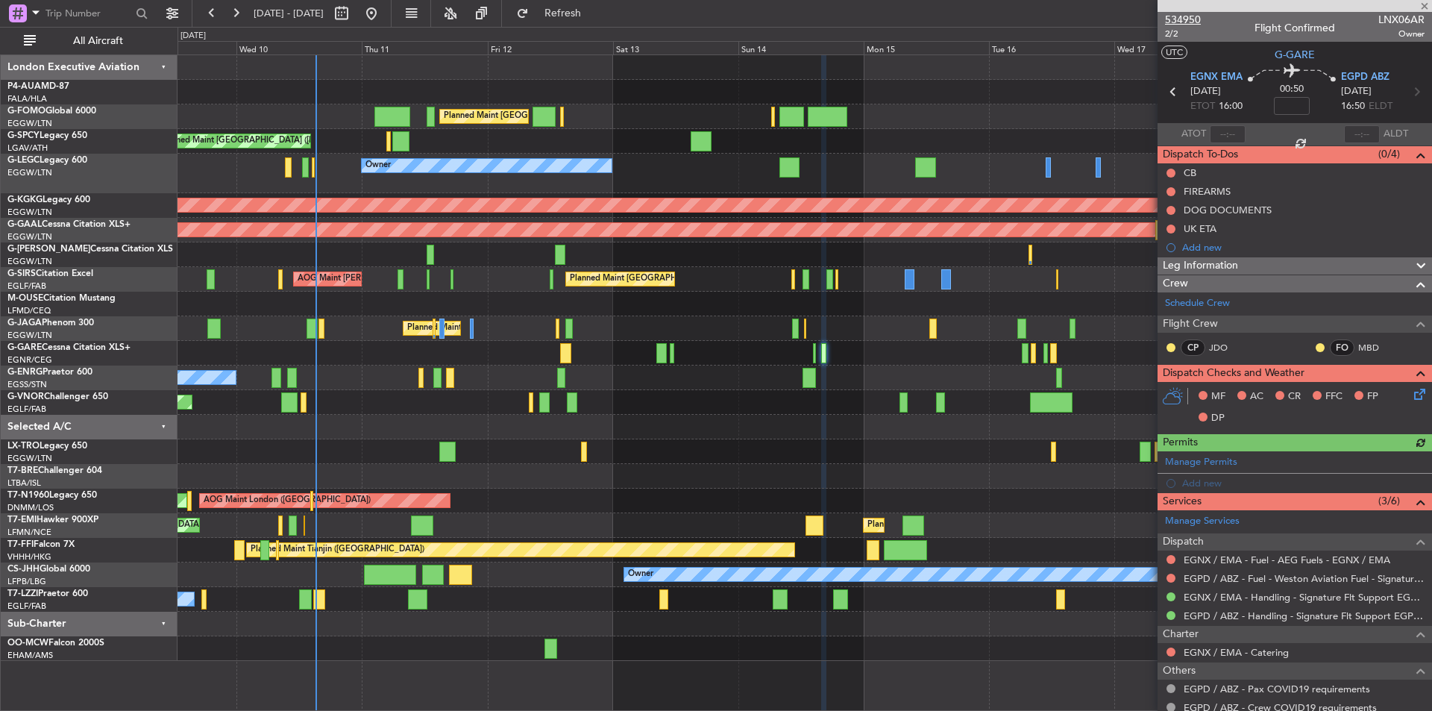
click at [1180, 18] on span "534950" at bounding box center [1183, 20] width 36 height 16
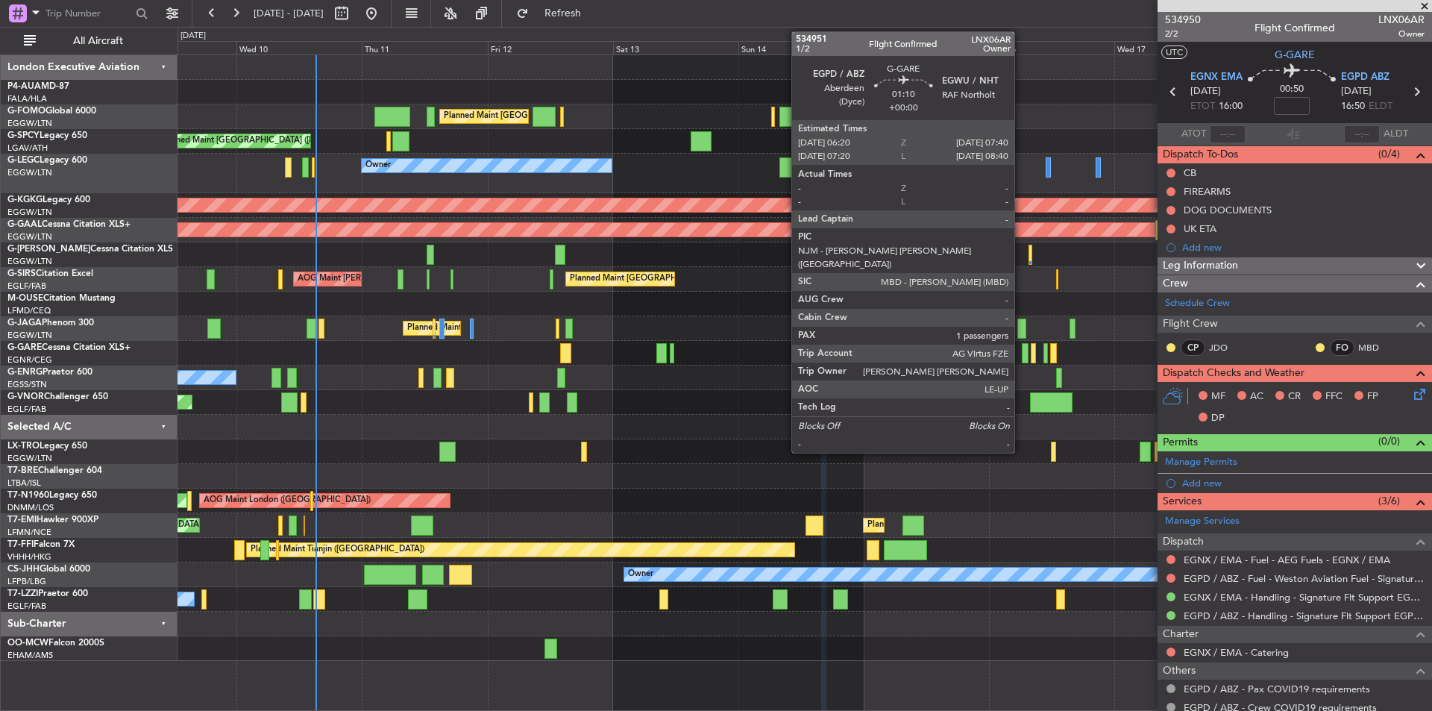
click at [1022, 353] on div at bounding box center [1025, 353] width 7 height 20
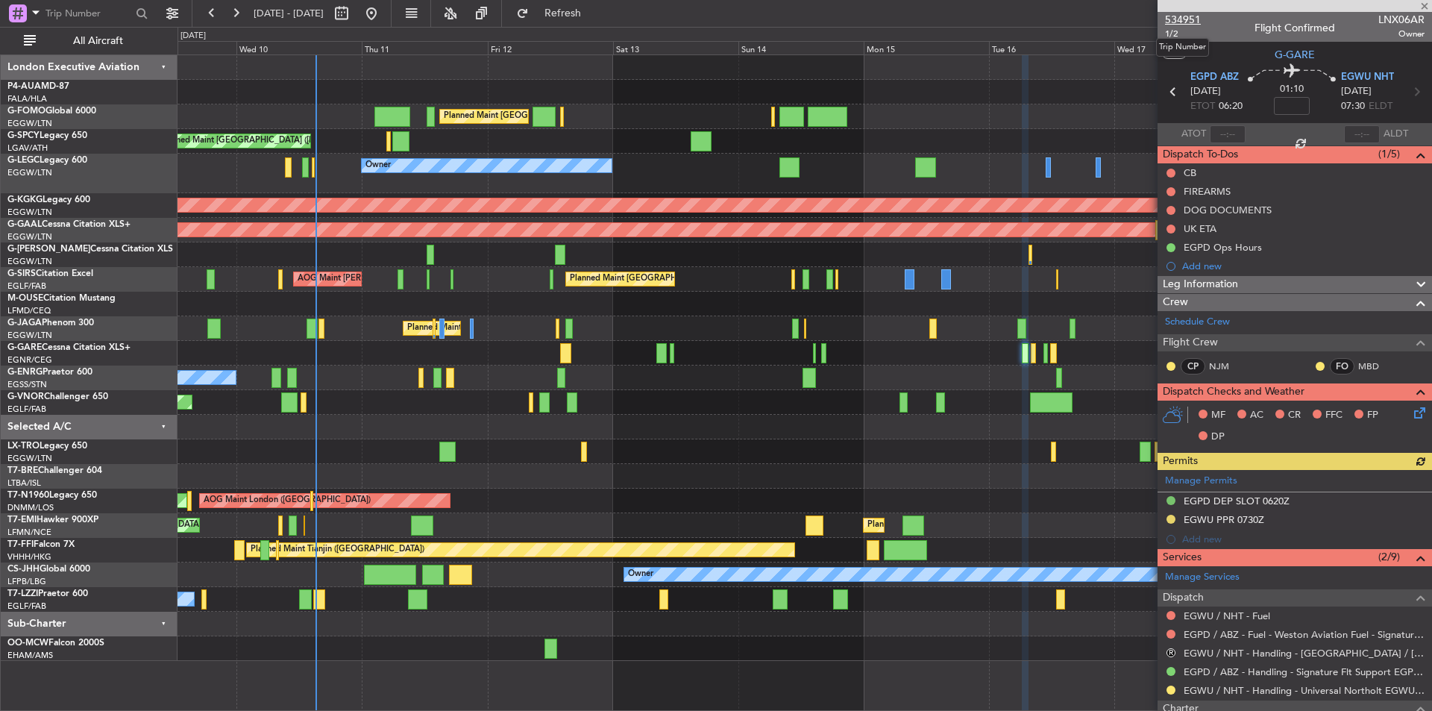
click at [1186, 20] on span "534951" at bounding box center [1183, 20] width 36 height 16
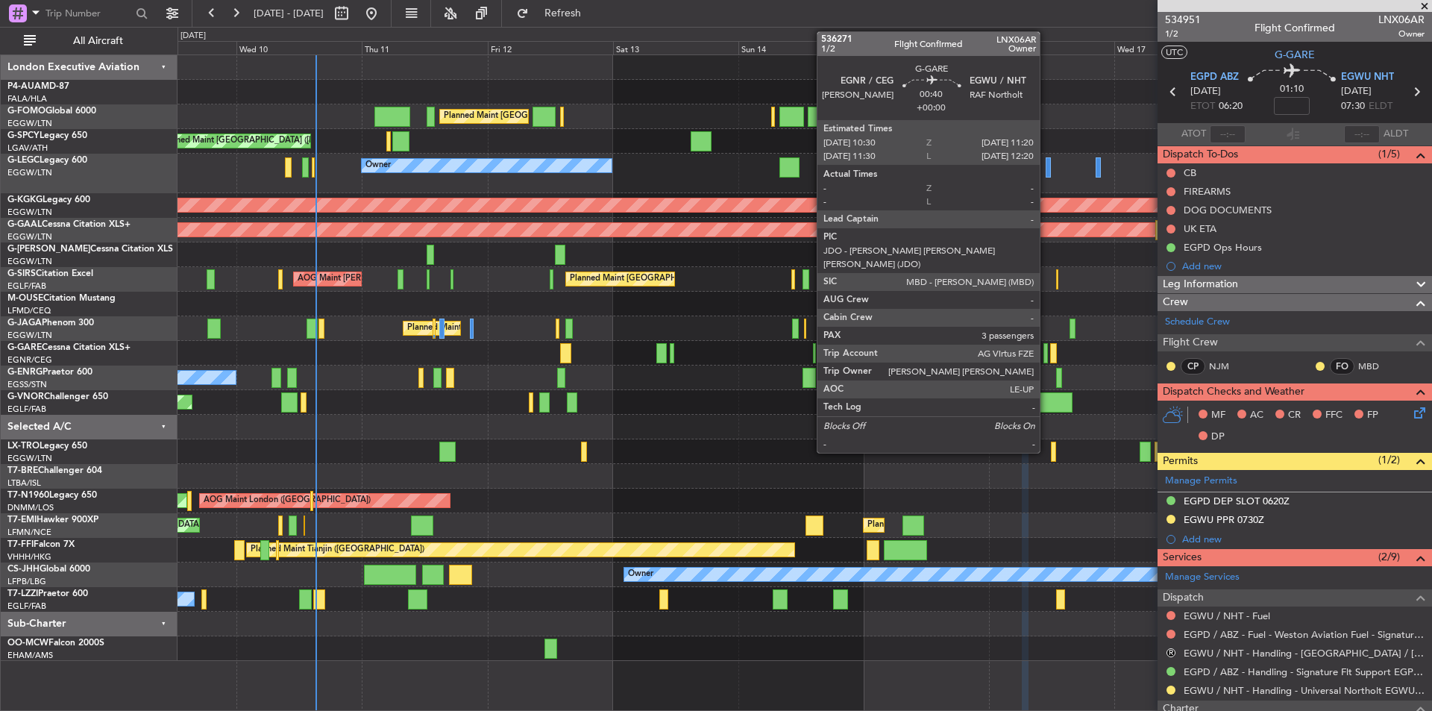
click at [1047, 353] on div at bounding box center [1046, 353] width 4 height 20
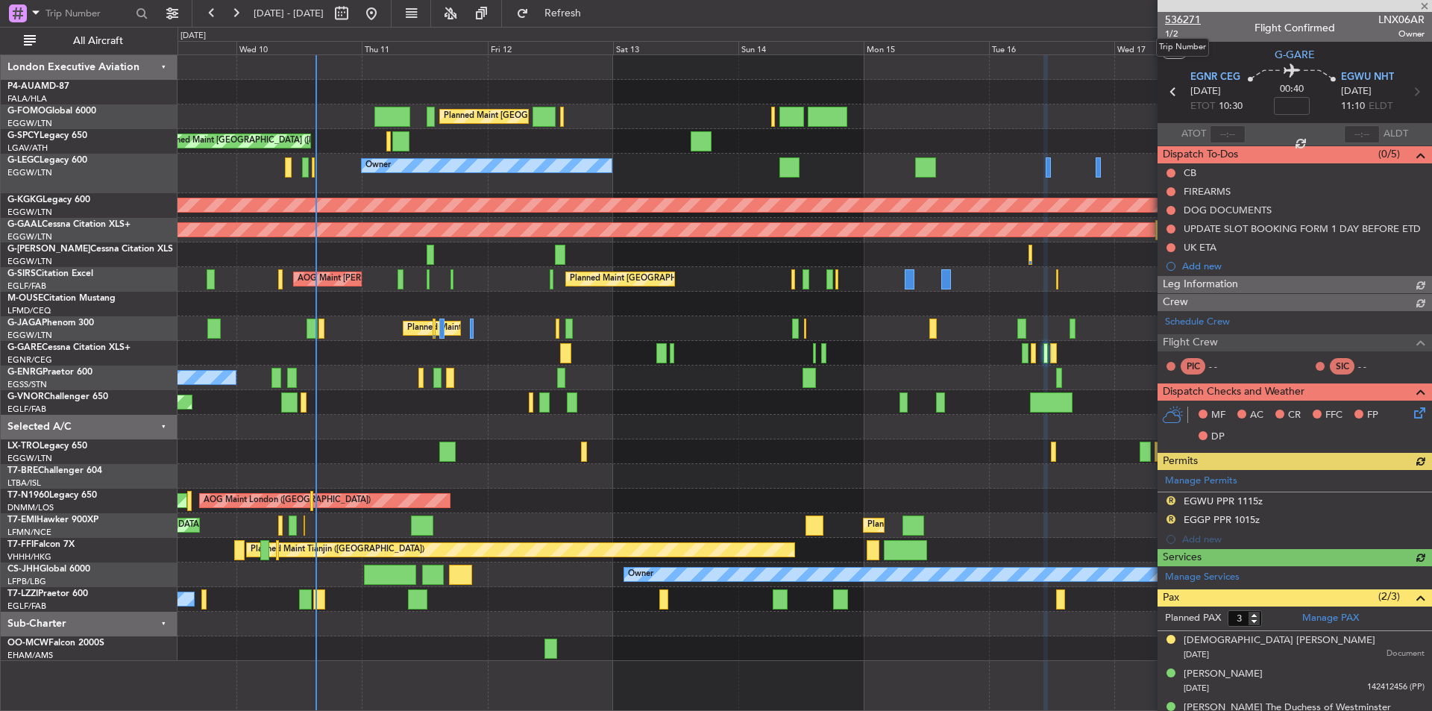
click at [1192, 22] on span "536271" at bounding box center [1183, 20] width 36 height 16
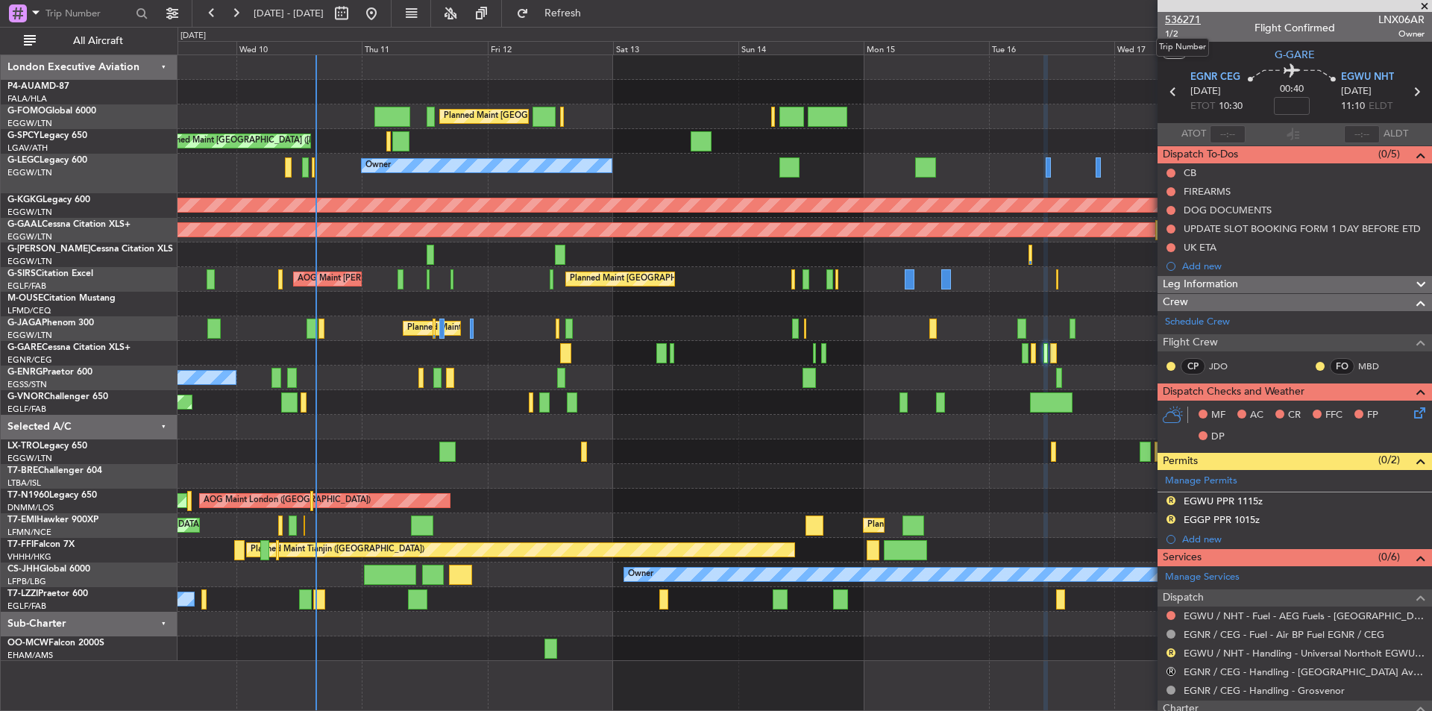
click at [1186, 16] on span "536271" at bounding box center [1183, 20] width 36 height 16
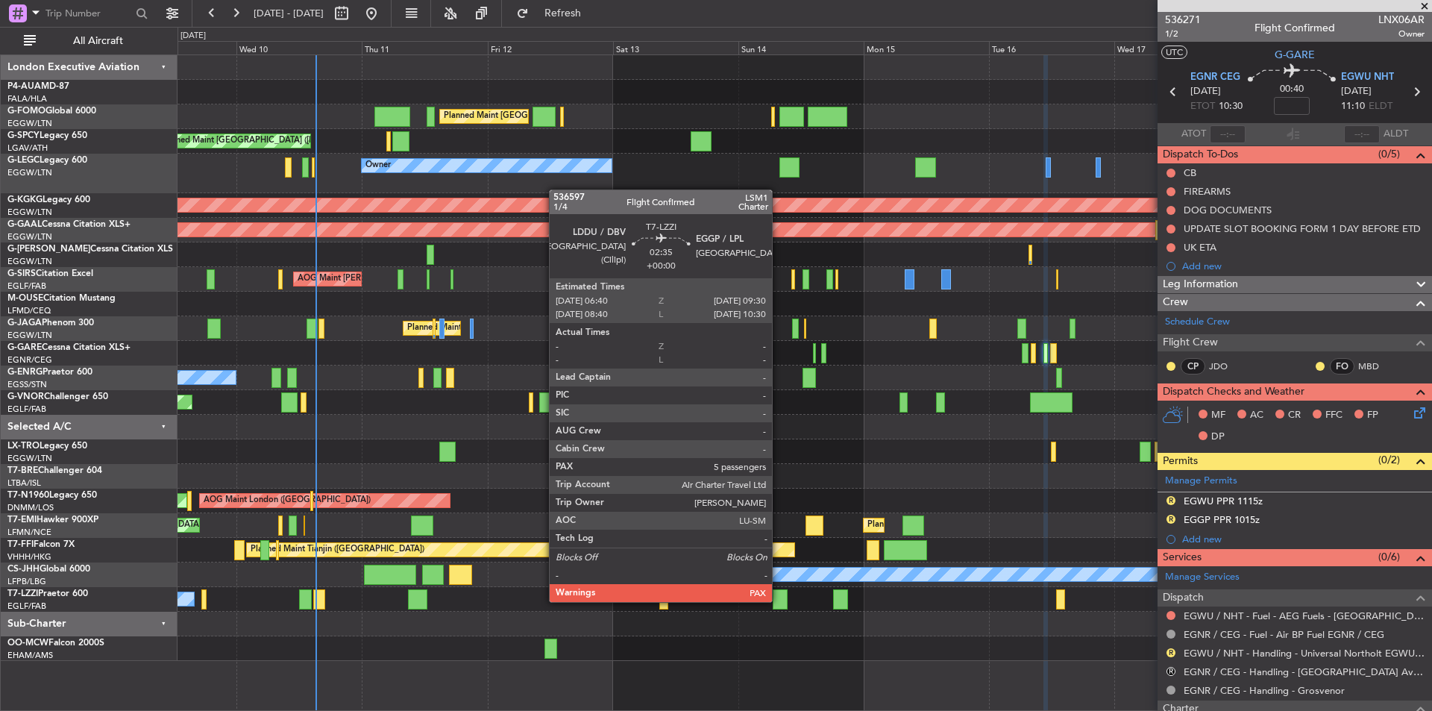
click at [779, 601] on div at bounding box center [780, 599] width 15 height 20
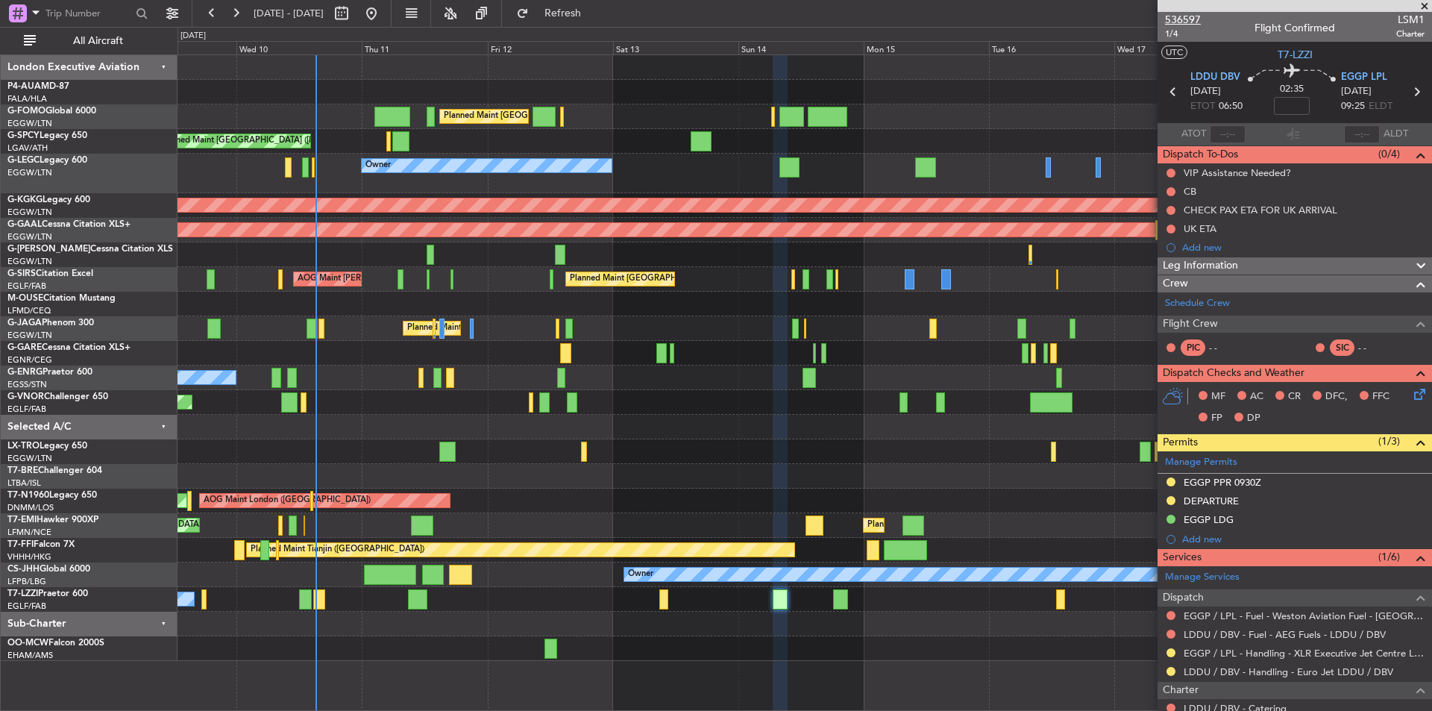
click at [1190, 22] on span "536597" at bounding box center [1183, 20] width 36 height 16
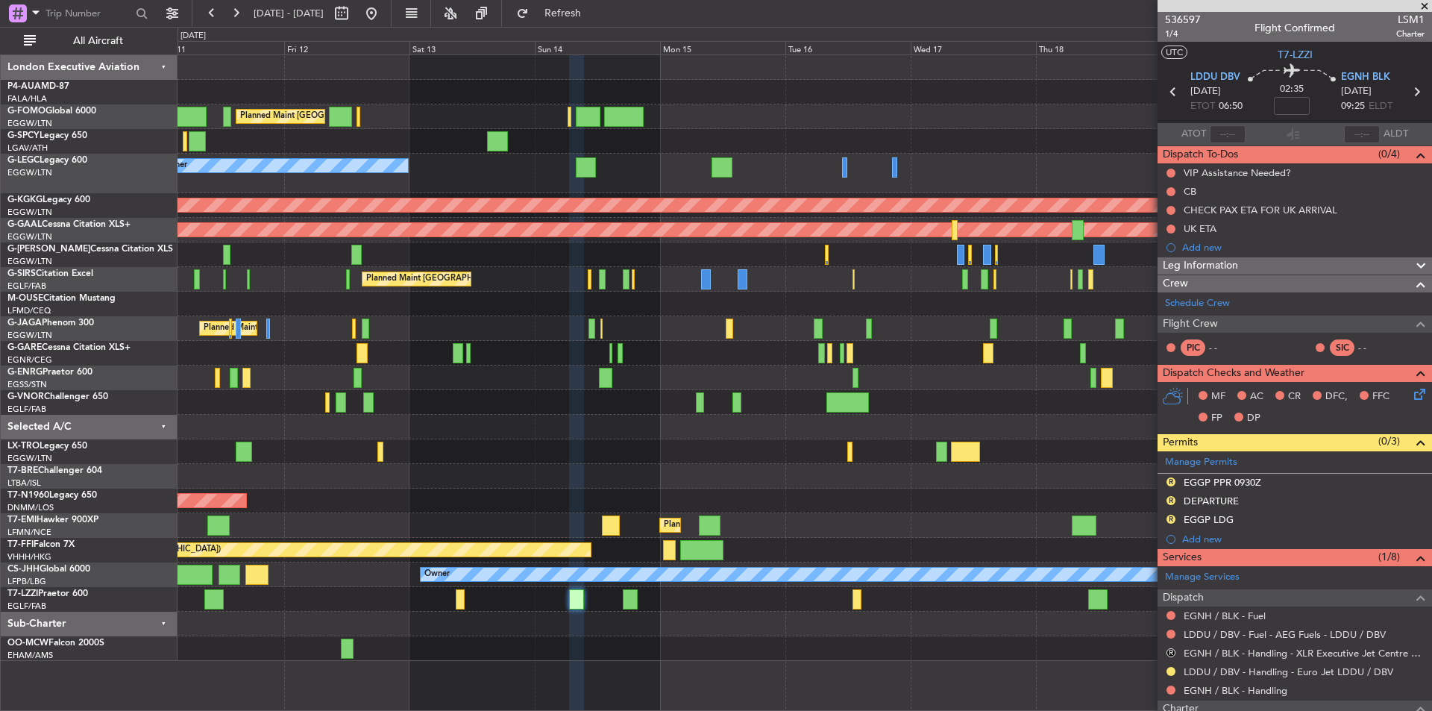
click at [689, 402] on div "Planned Maint [GEOGRAPHIC_DATA] ([GEOGRAPHIC_DATA])" at bounding box center [805, 402] width 1254 height 25
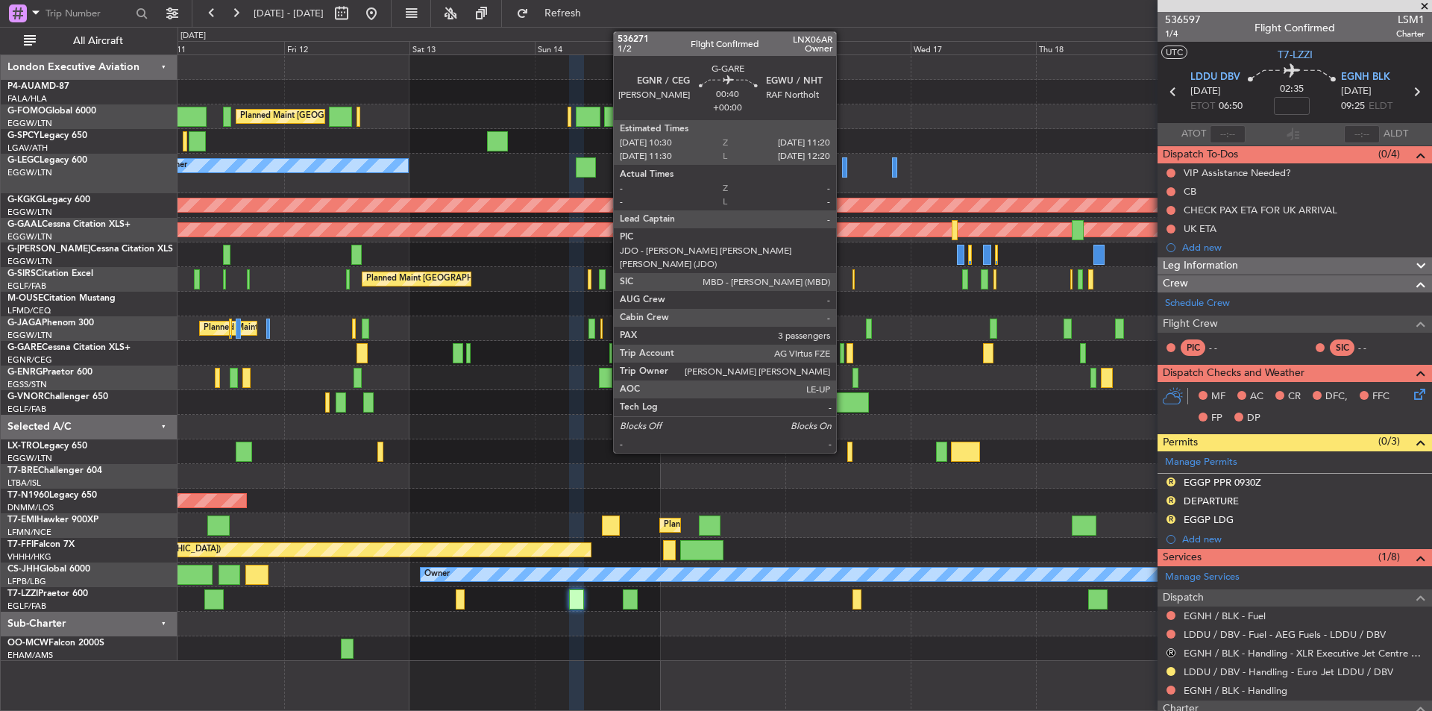
click at [843, 355] on div at bounding box center [842, 353] width 4 height 20
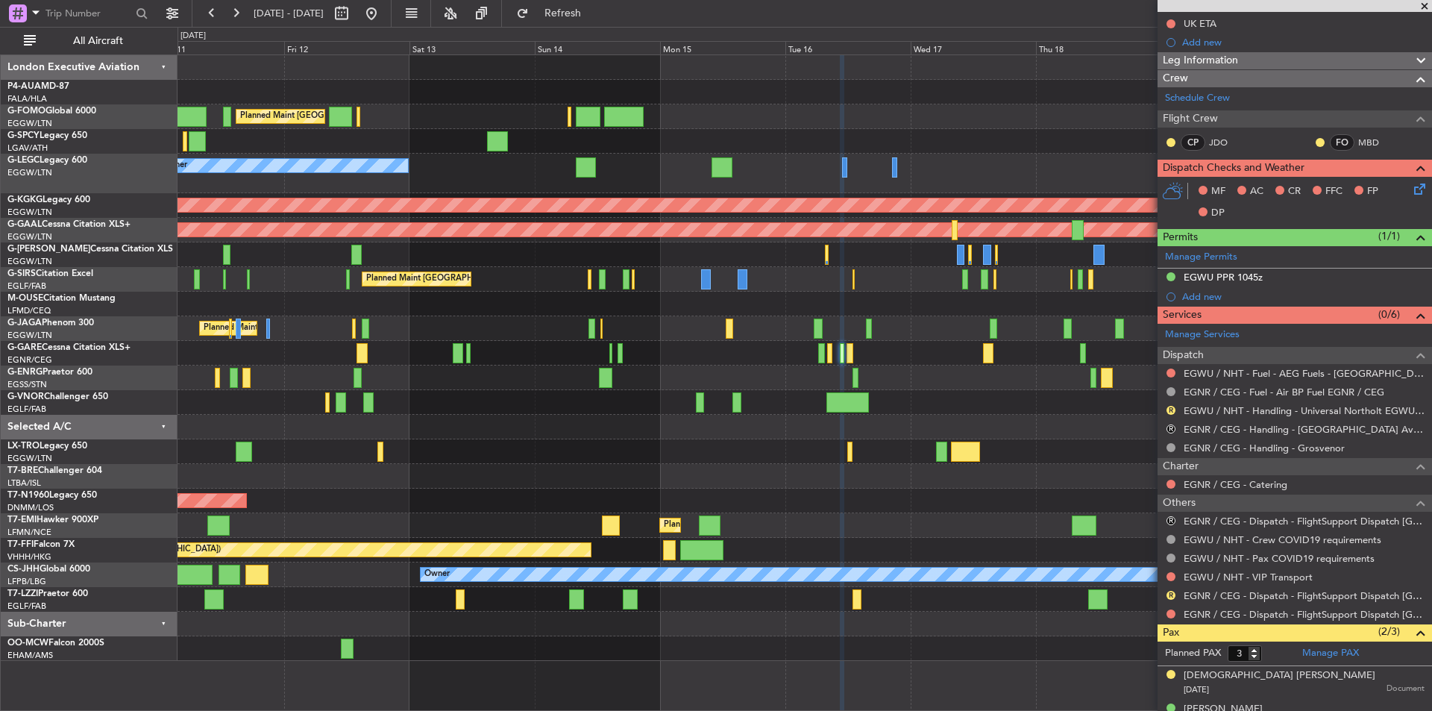
scroll to position [279, 0]
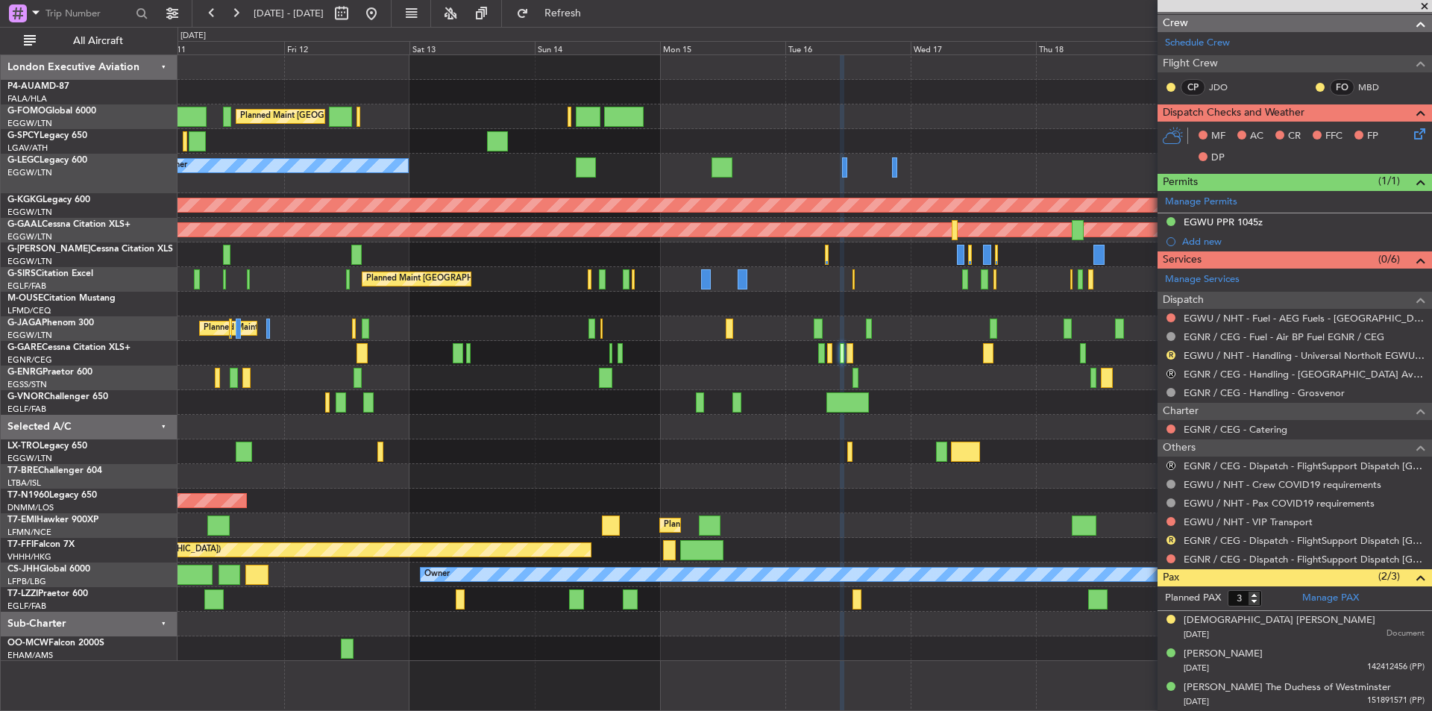
click at [1420, 10] on span at bounding box center [1425, 6] width 15 height 13
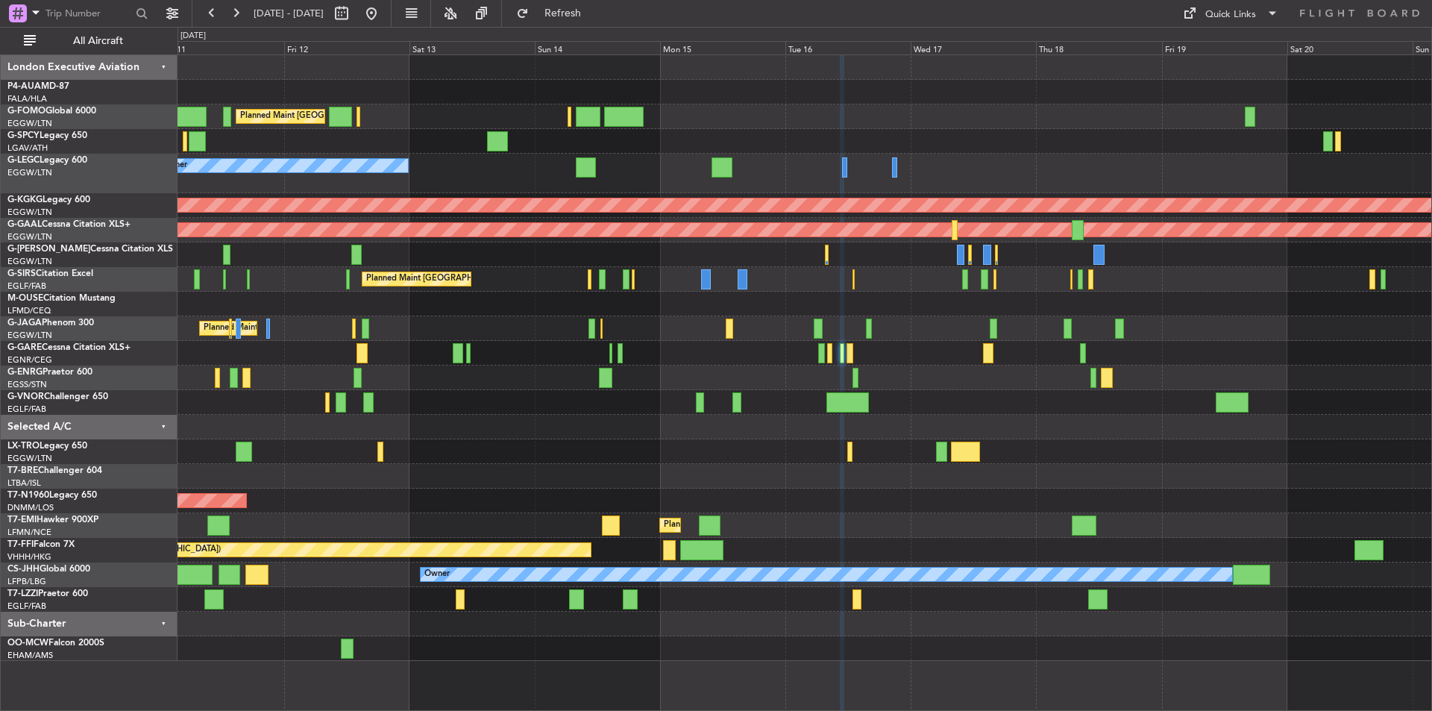
type input "0"
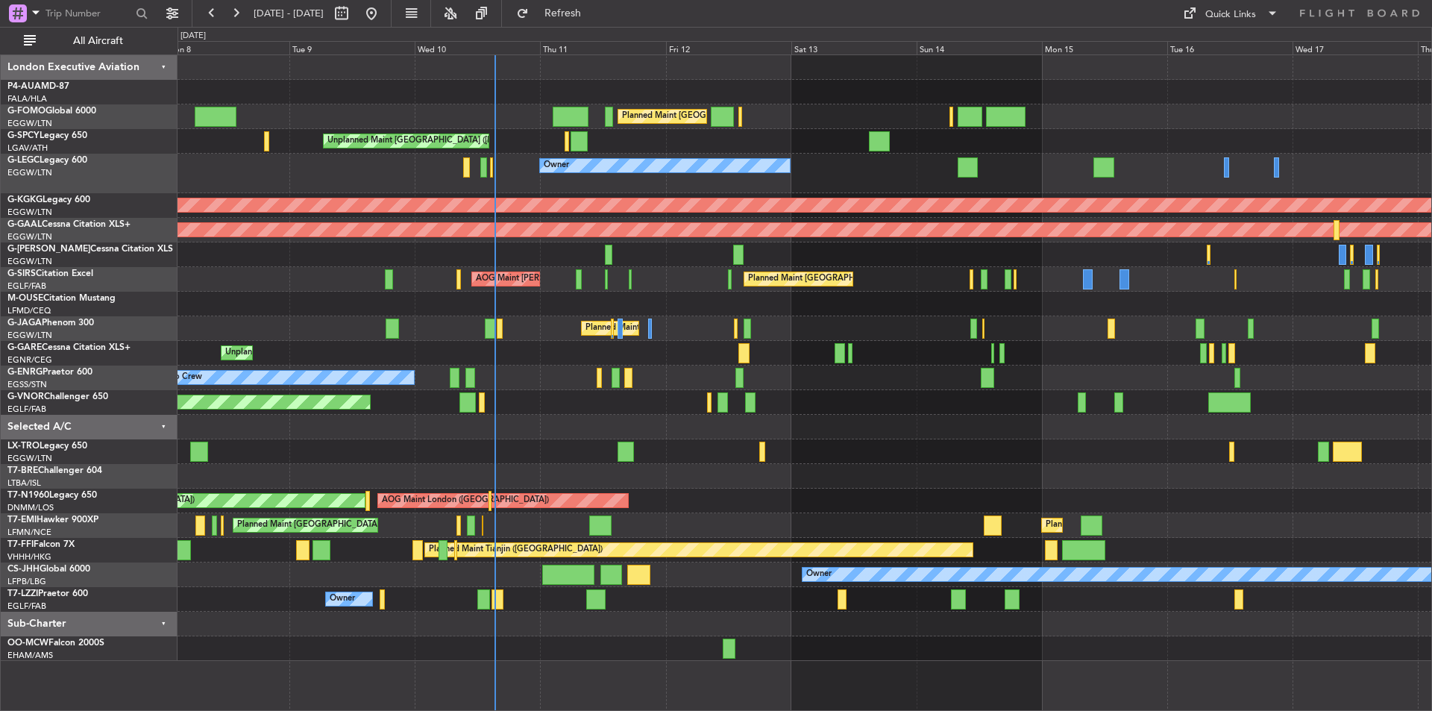
click at [677, 197] on div "AOG Maint [GEOGRAPHIC_DATA] (Ataturk)" at bounding box center [805, 205] width 1254 height 25
click at [383, 15] on button at bounding box center [372, 13] width 24 height 24
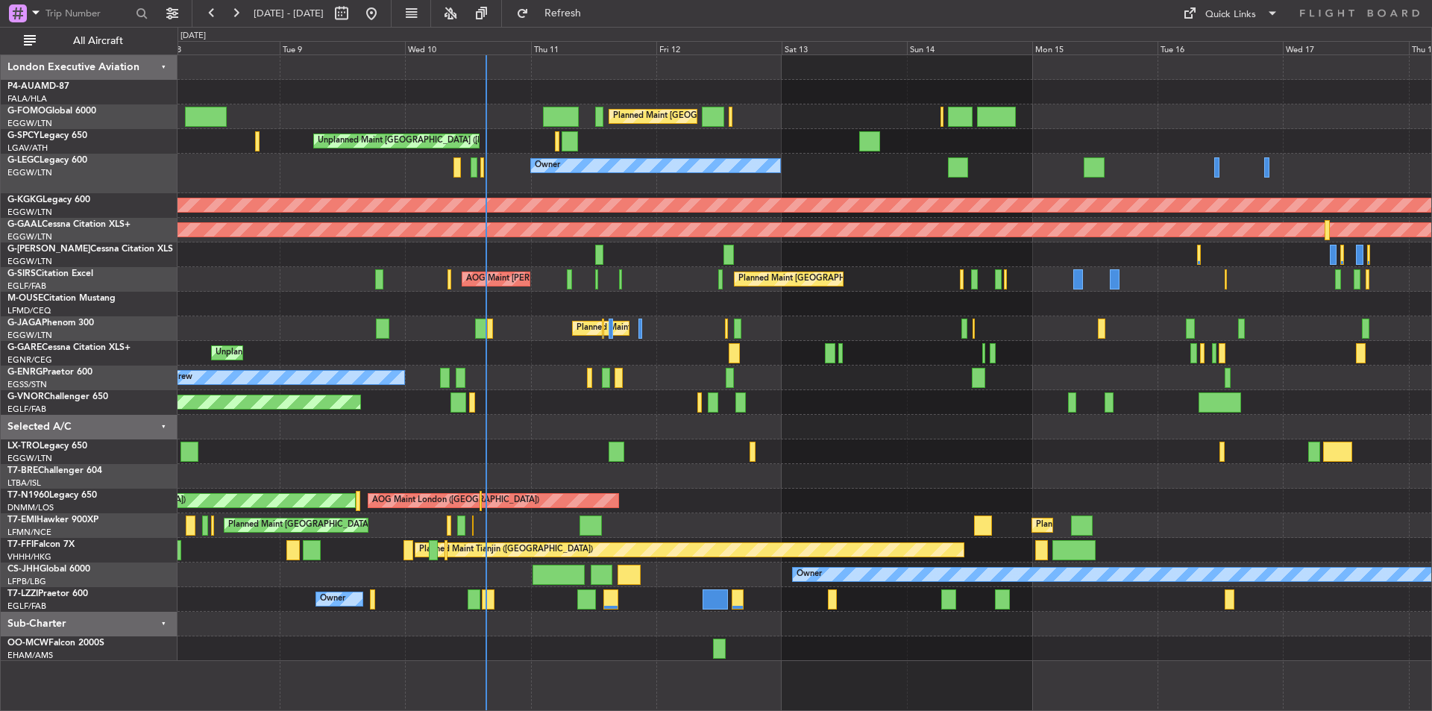
click at [542, 385] on div "Planned Maint London (Luton) Planned Maint London (Luton) Unplanned Maint Athen…" at bounding box center [805, 358] width 1254 height 606
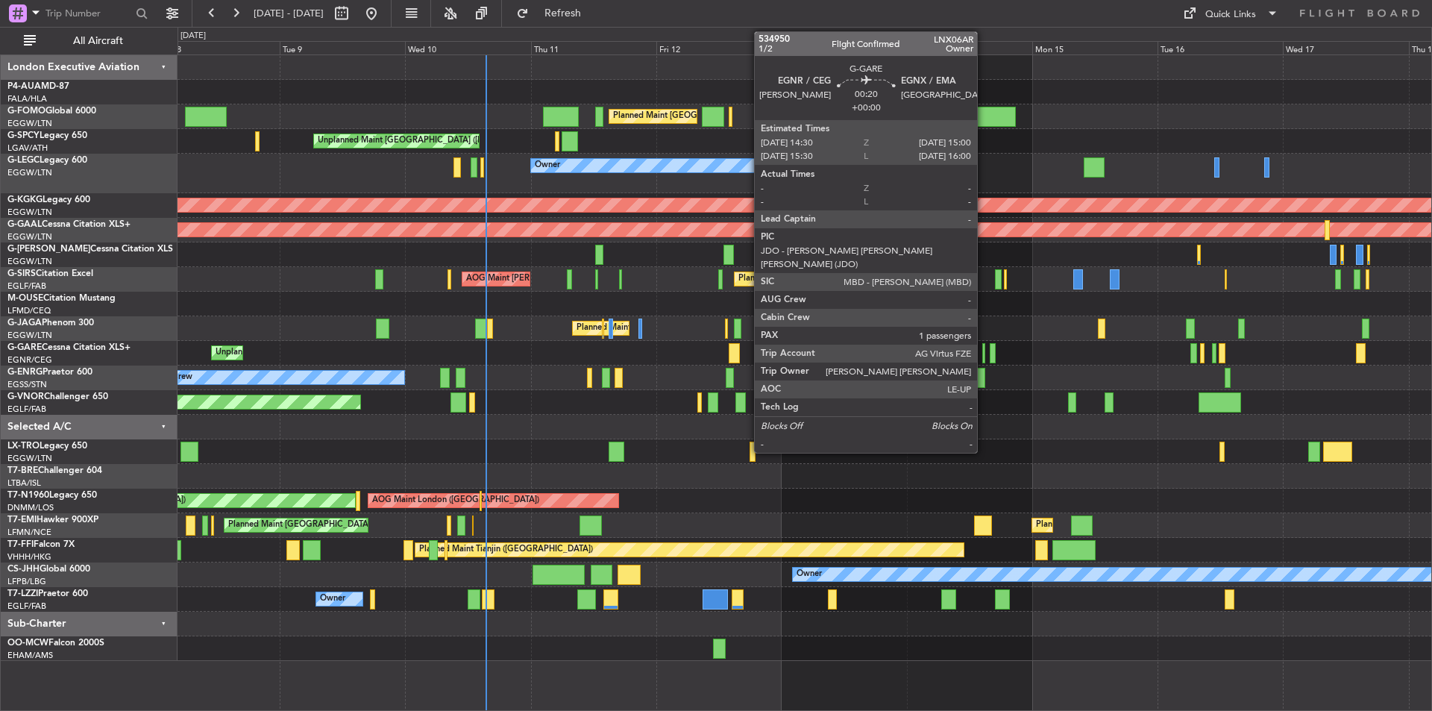
click at [984, 351] on div at bounding box center [984, 353] width 3 height 20
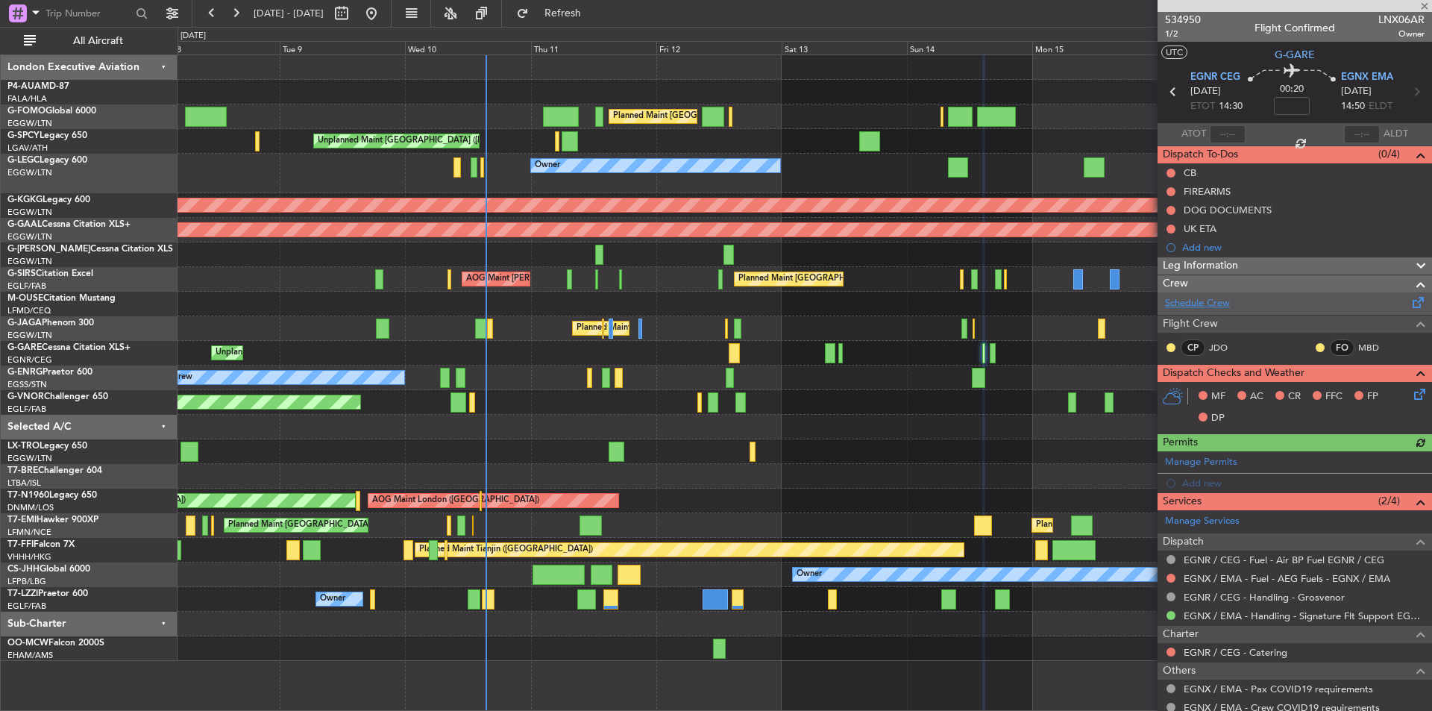
click at [1201, 303] on link "Schedule Crew" at bounding box center [1197, 303] width 65 height 15
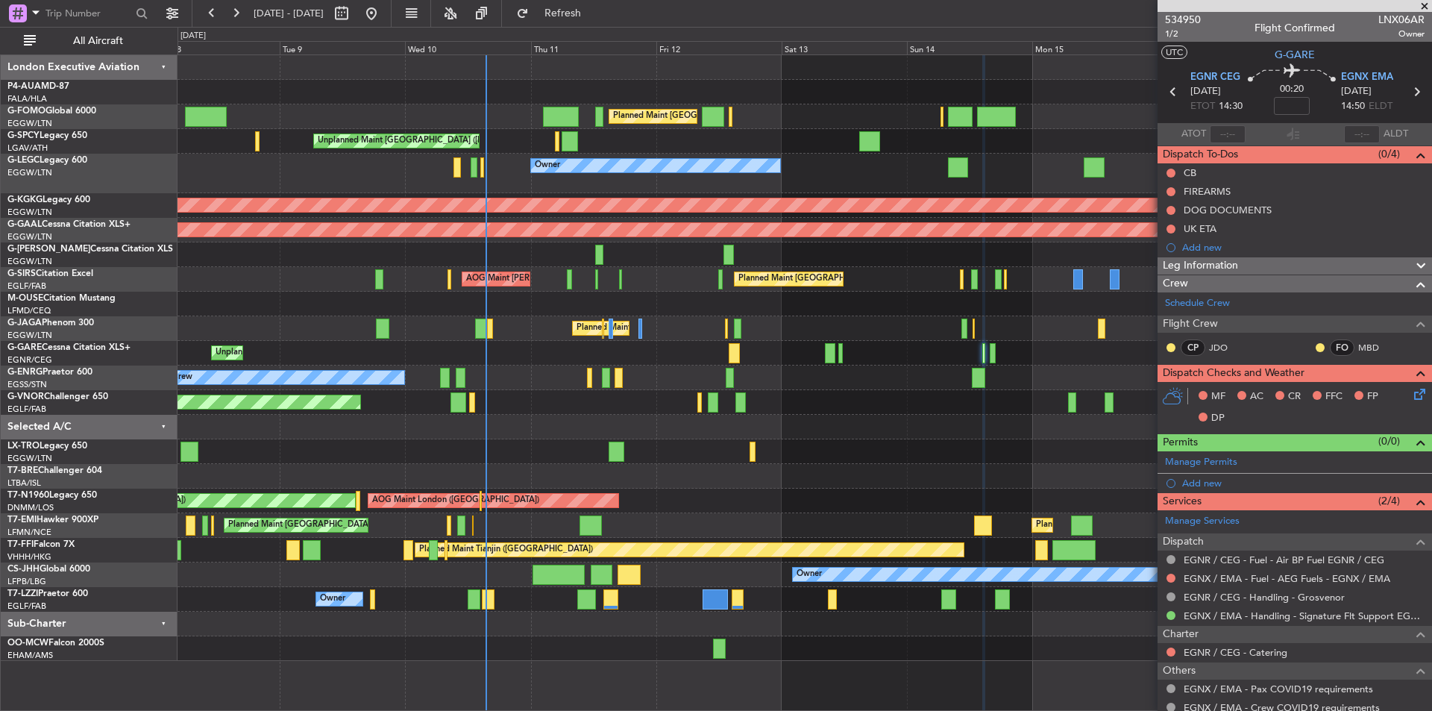
click at [1425, 7] on span at bounding box center [1425, 6] width 15 height 13
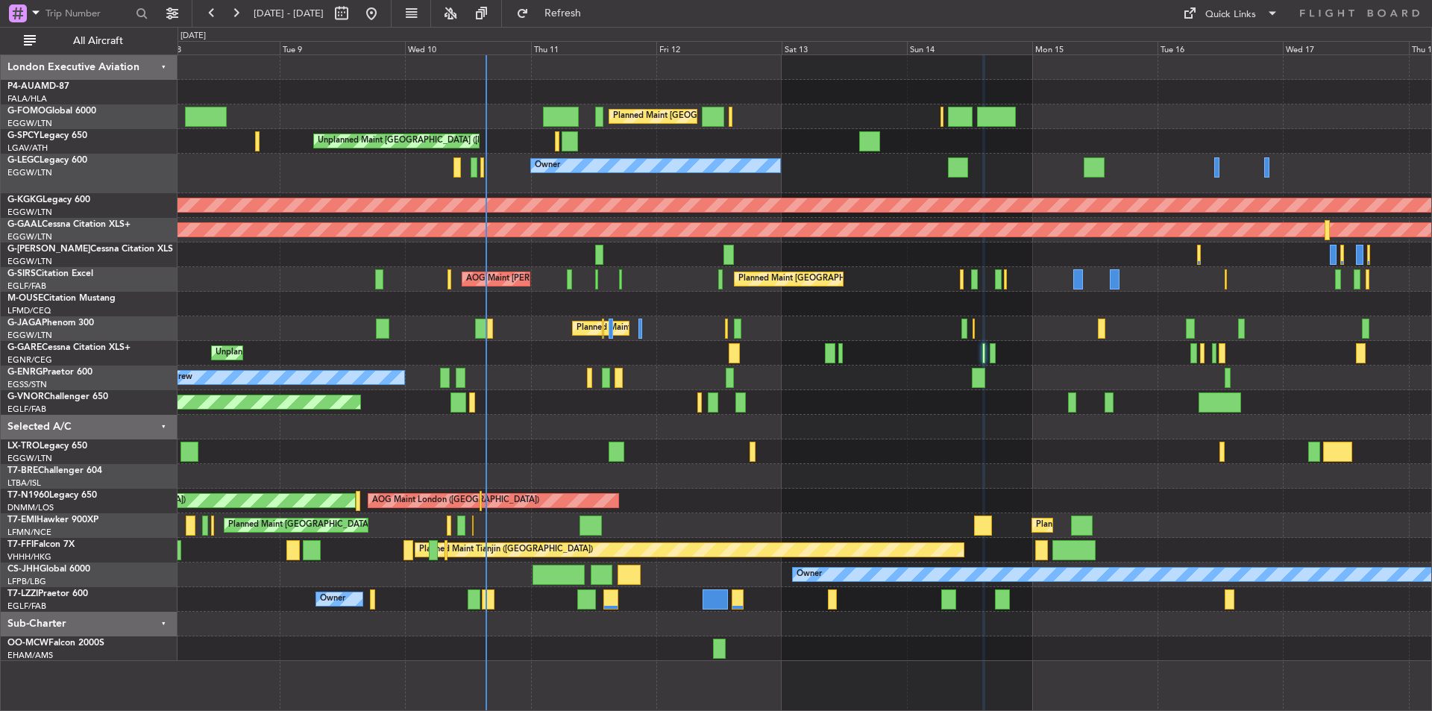
type input "0"
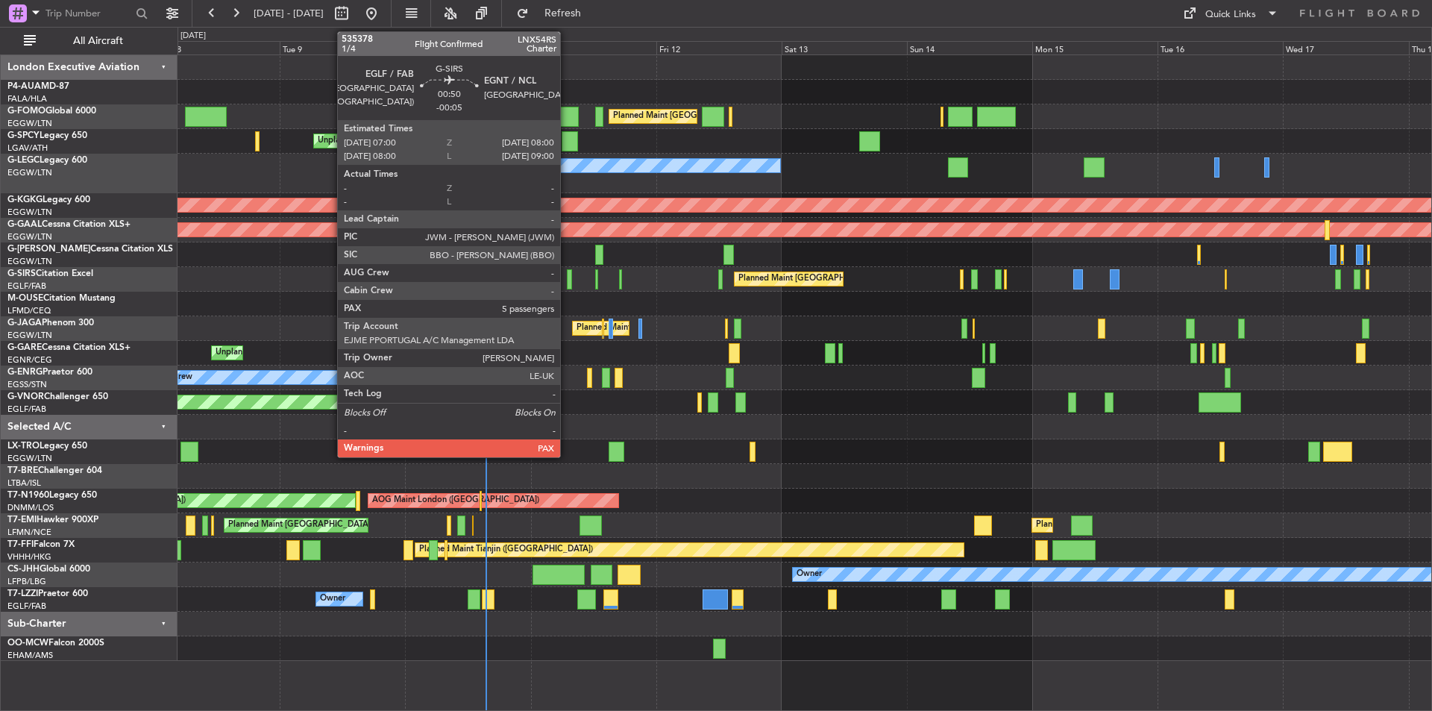
click at [567, 282] on div at bounding box center [570, 279] width 6 height 20
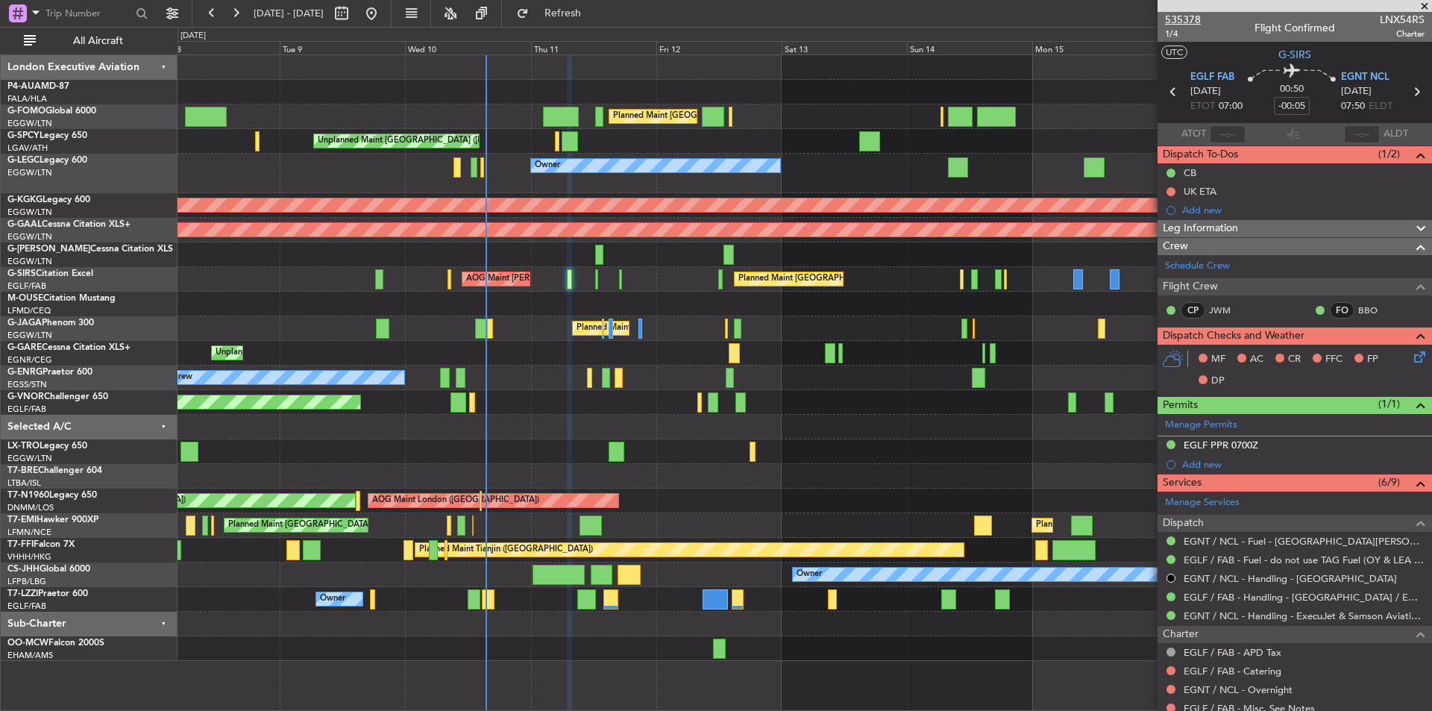
click at [1176, 13] on span "535378" at bounding box center [1183, 20] width 36 height 16
click at [1424, 7] on span at bounding box center [1425, 6] width 15 height 13
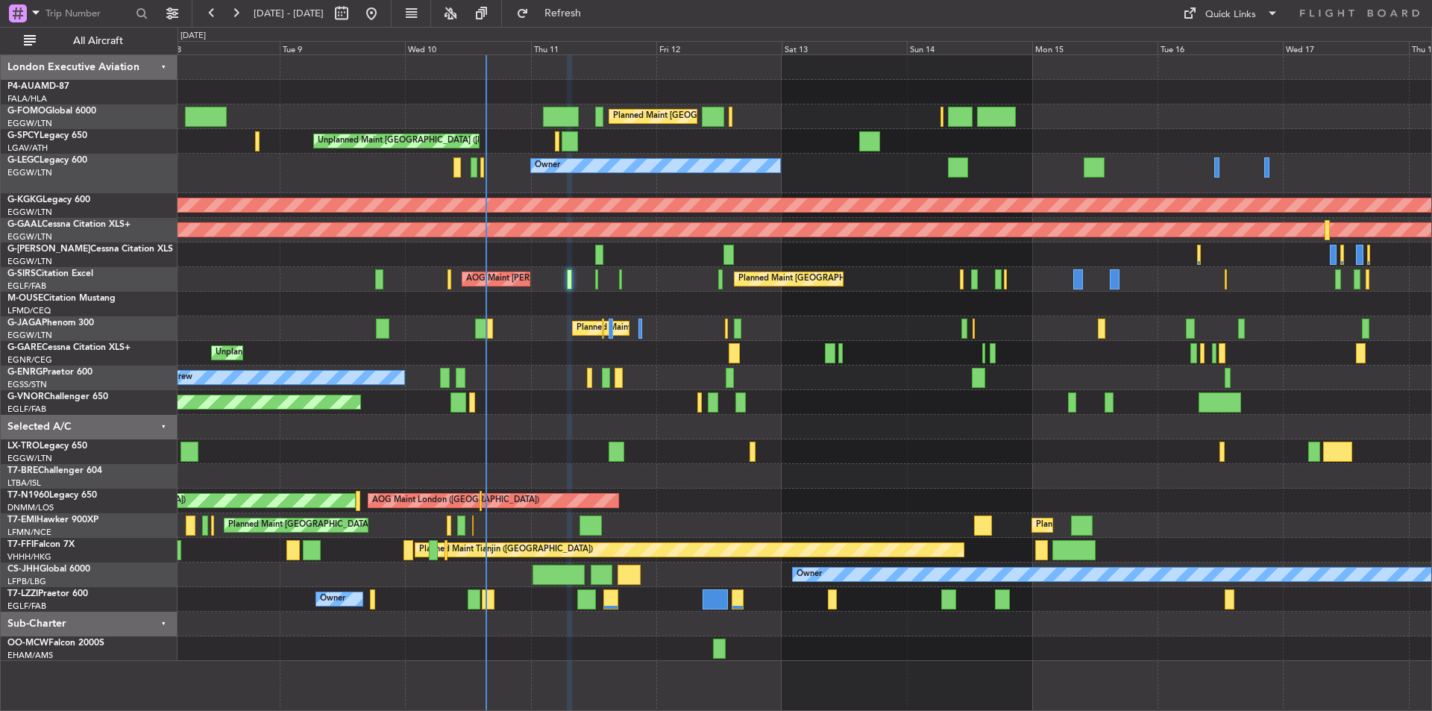
type input "0"
click at [1250, 7] on div "Quick Links" at bounding box center [1231, 14] width 51 height 15
click at [1234, 34] on button "Trip Builder" at bounding box center [1232, 49] width 112 height 36
click at [592, 19] on button "Refresh" at bounding box center [555, 13] width 90 height 24
click at [595, 3] on button "Refresh" at bounding box center [555, 13] width 90 height 24
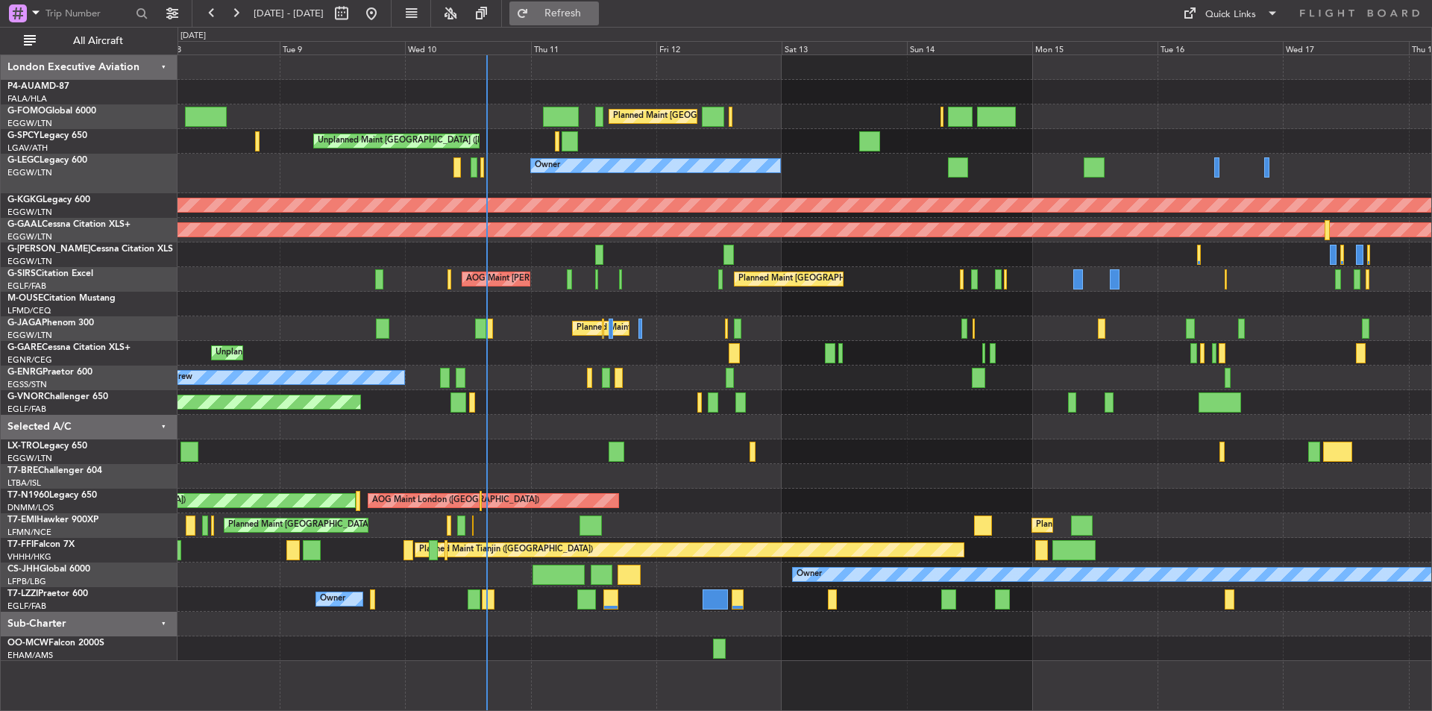
click at [595, 8] on span "Refresh" at bounding box center [563, 13] width 63 height 10
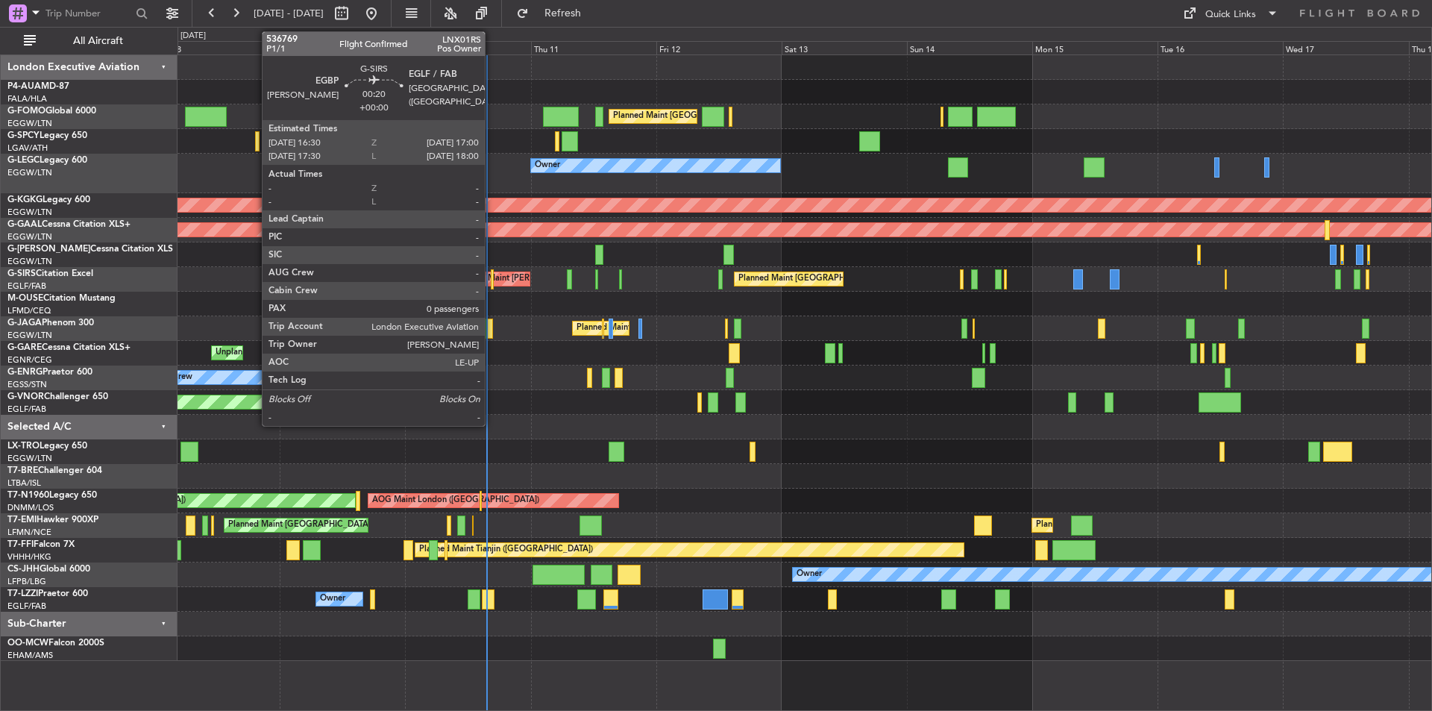
click at [492, 277] on div at bounding box center [492, 279] width 3 height 20
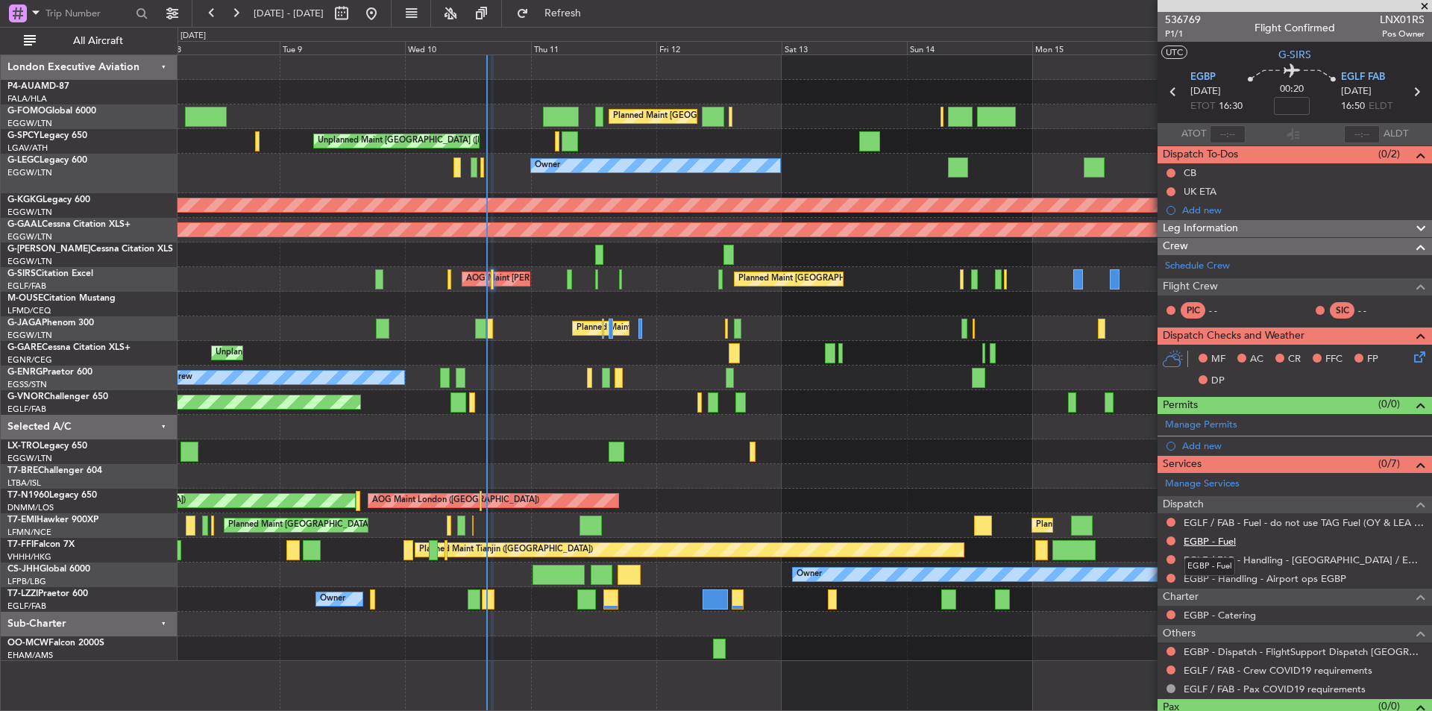
click at [1202, 538] on link "EGBP - Fuel" at bounding box center [1210, 541] width 52 height 13
click at [1203, 268] on link "Schedule Crew" at bounding box center [1197, 266] width 65 height 15
click at [595, 13] on span "Refresh" at bounding box center [563, 13] width 63 height 10
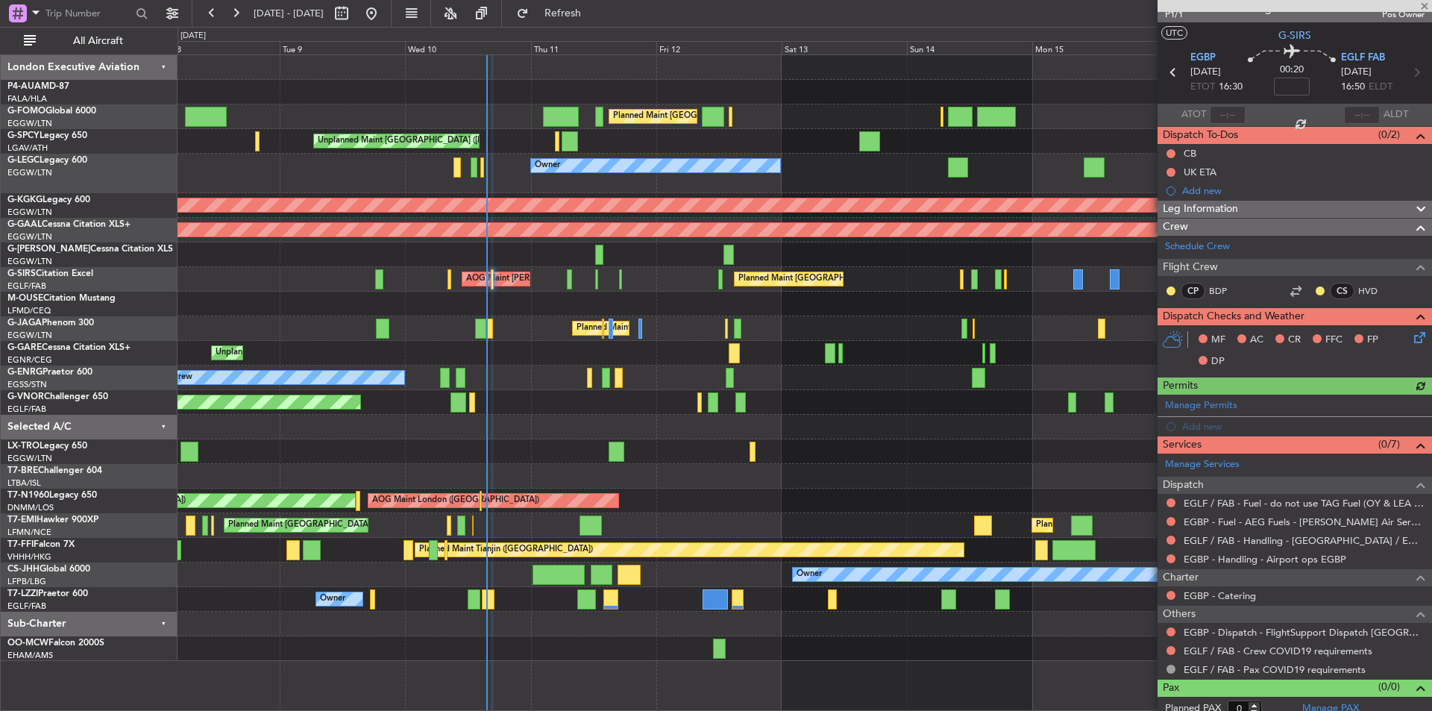
scroll to position [29, 0]
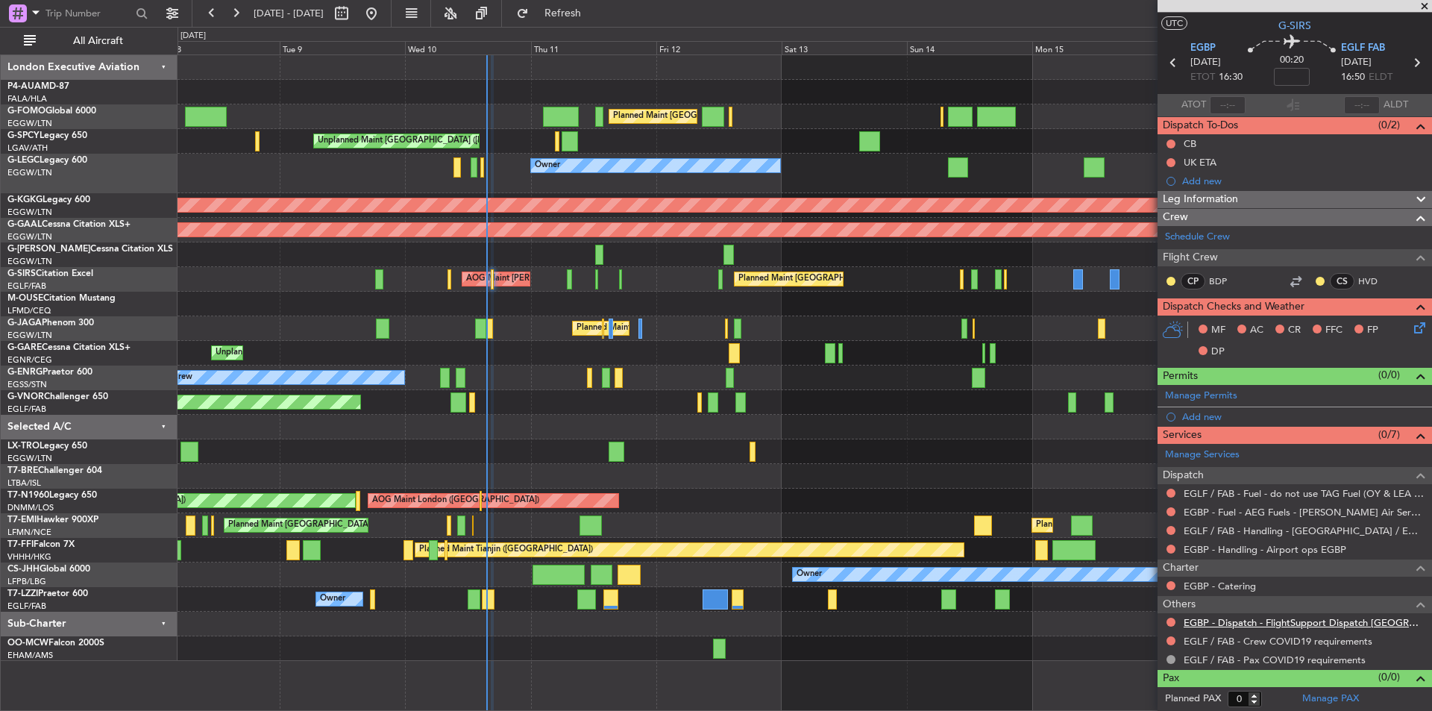
click at [1322, 620] on link "EGBP - Dispatch - FlightSupport Dispatch UK" at bounding box center [1304, 622] width 241 height 13
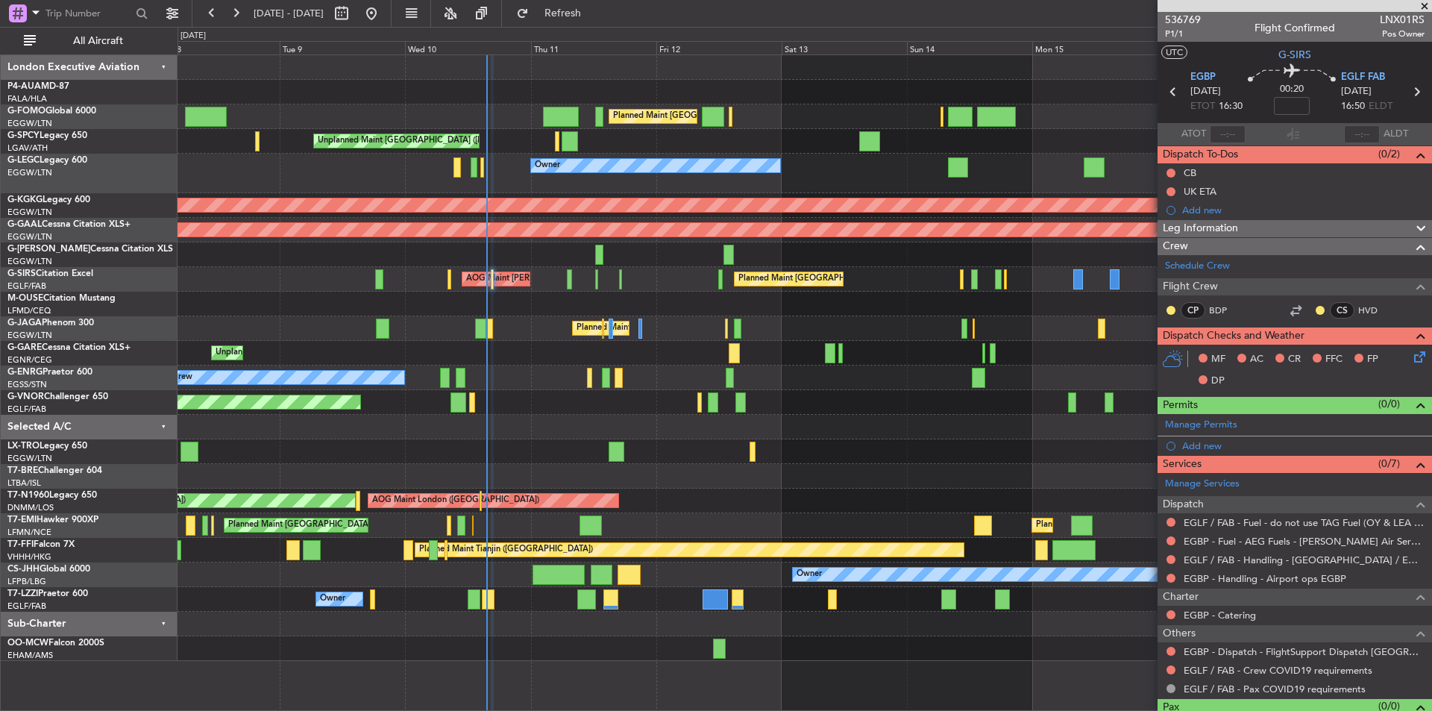
click at [1427, 8] on span at bounding box center [1425, 6] width 15 height 13
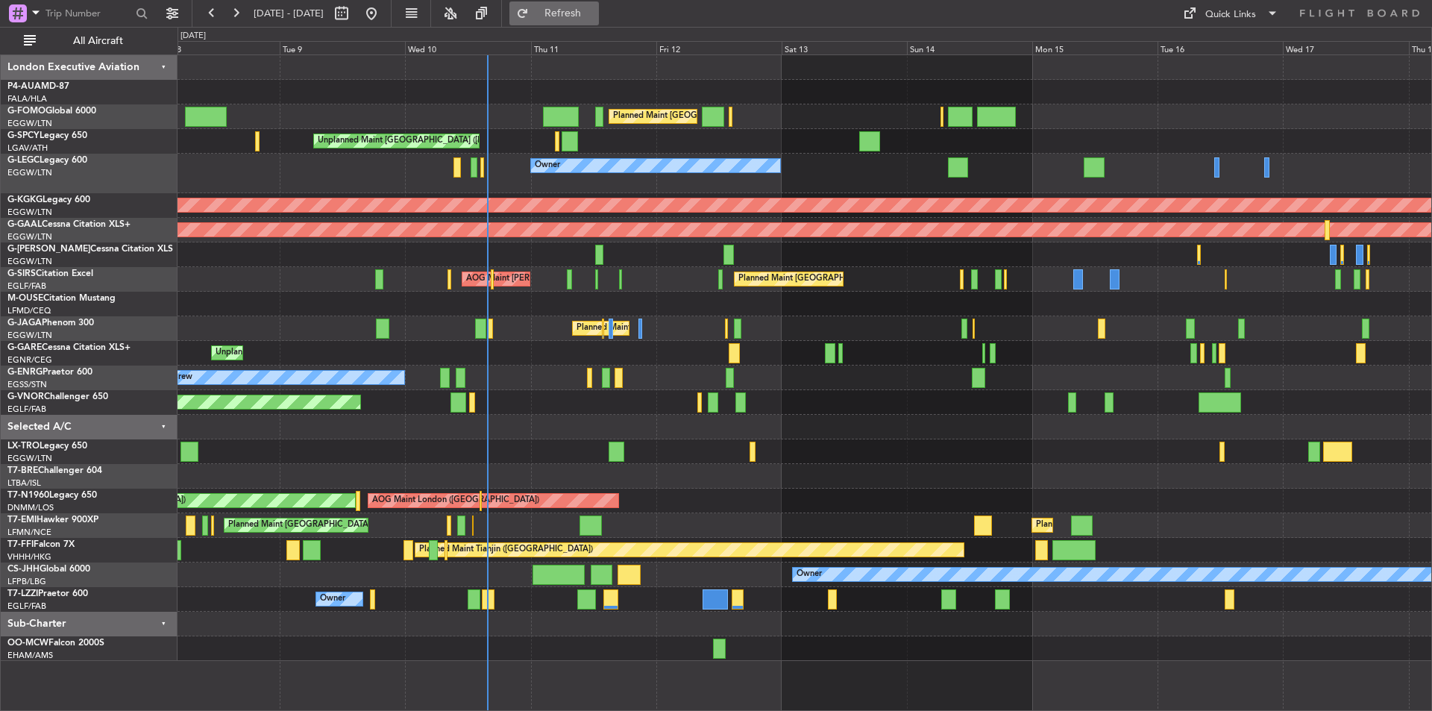
click at [579, 6] on button "Refresh" at bounding box center [555, 13] width 90 height 24
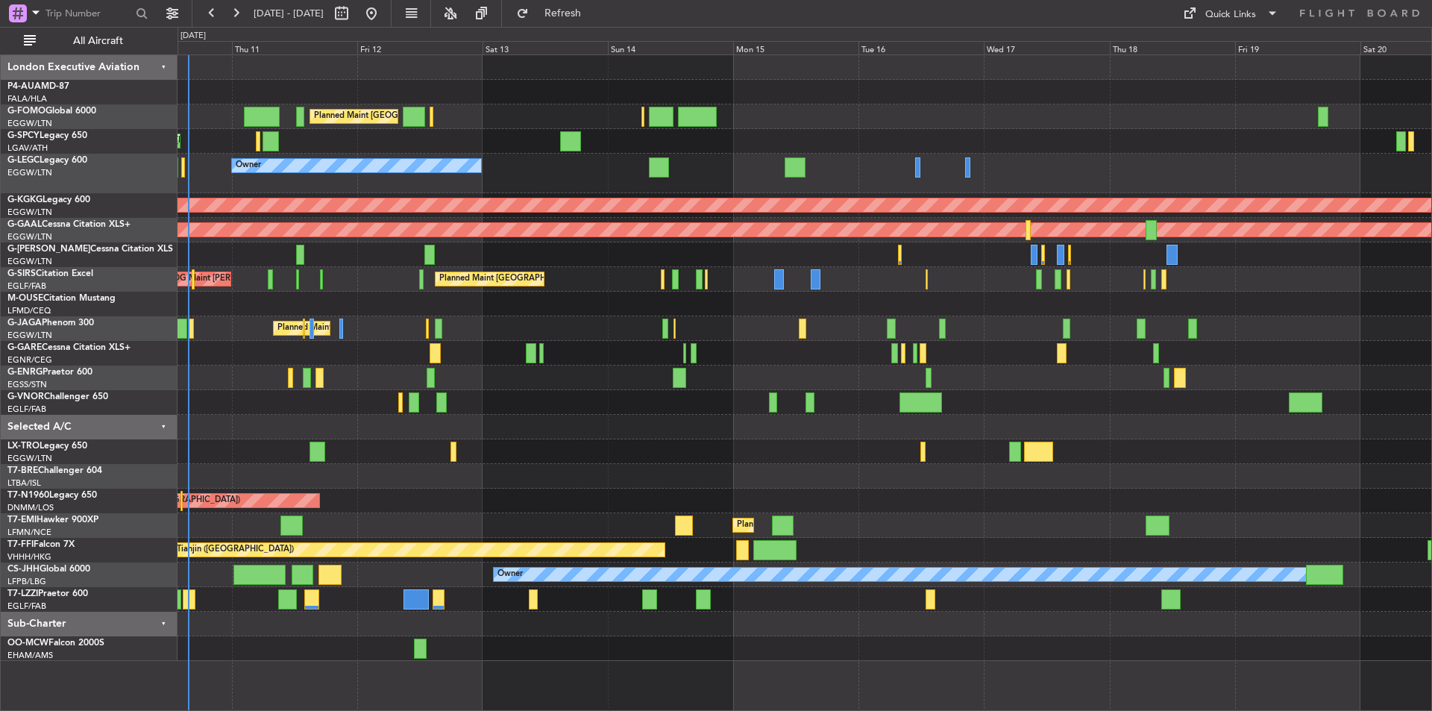
click at [865, 540] on div "Planned Maint London (Luton) Unplanned Maint Athens (Eleftherios Venizelos Intl…" at bounding box center [805, 358] width 1254 height 606
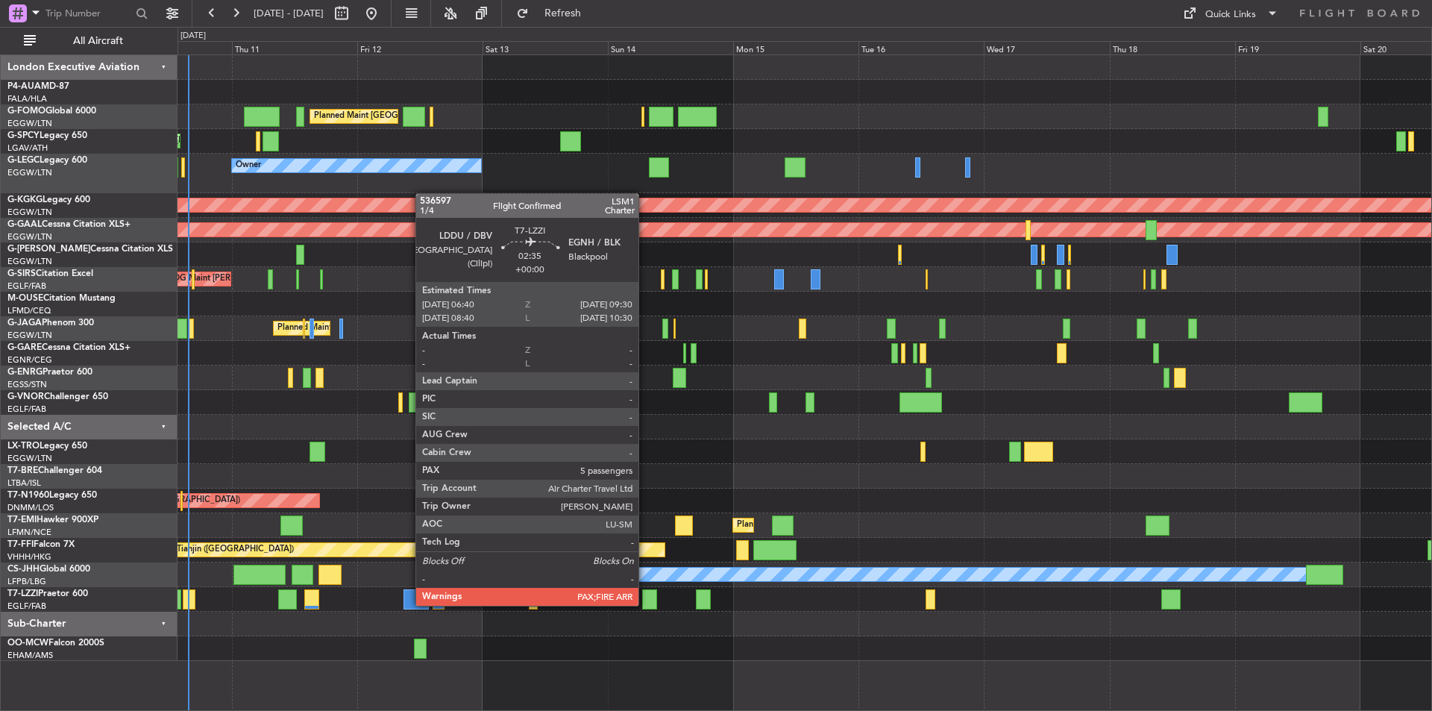
click at [645, 604] on div at bounding box center [649, 599] width 15 height 20
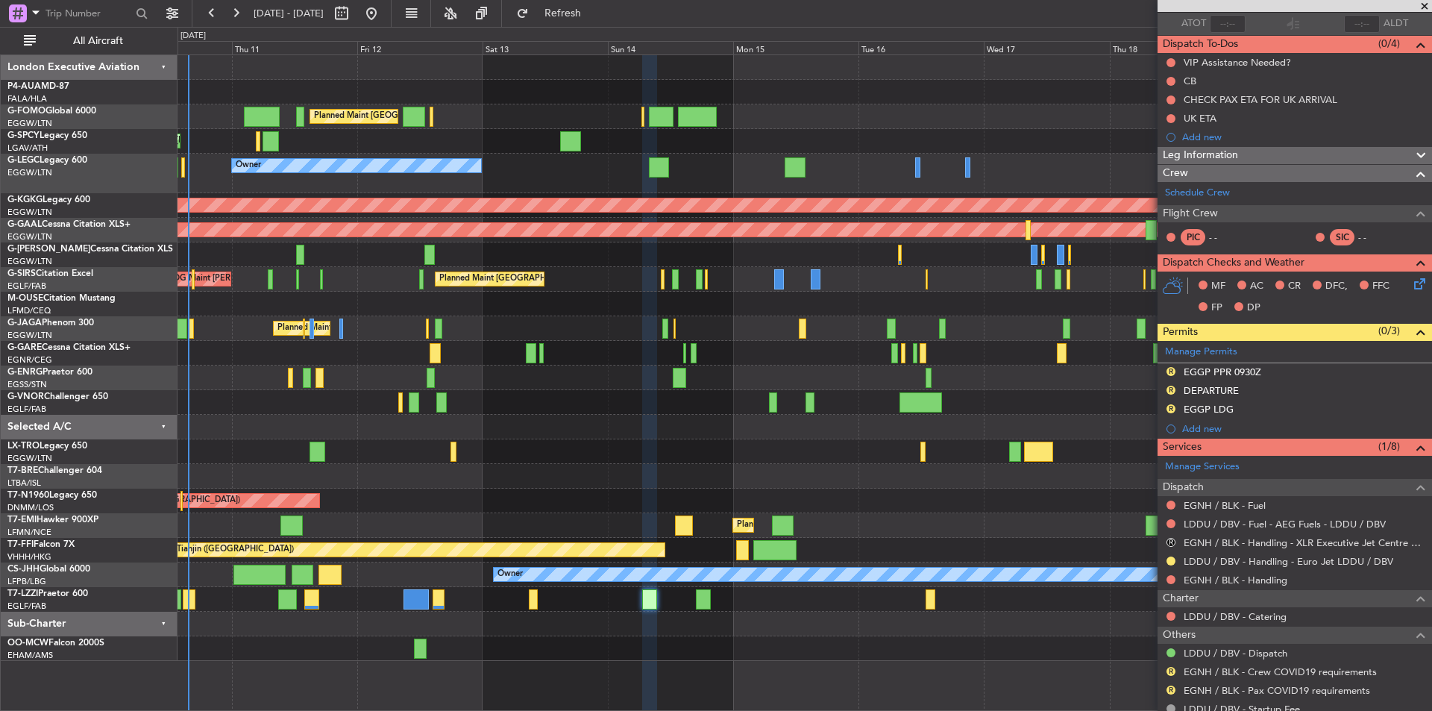
scroll to position [178, 0]
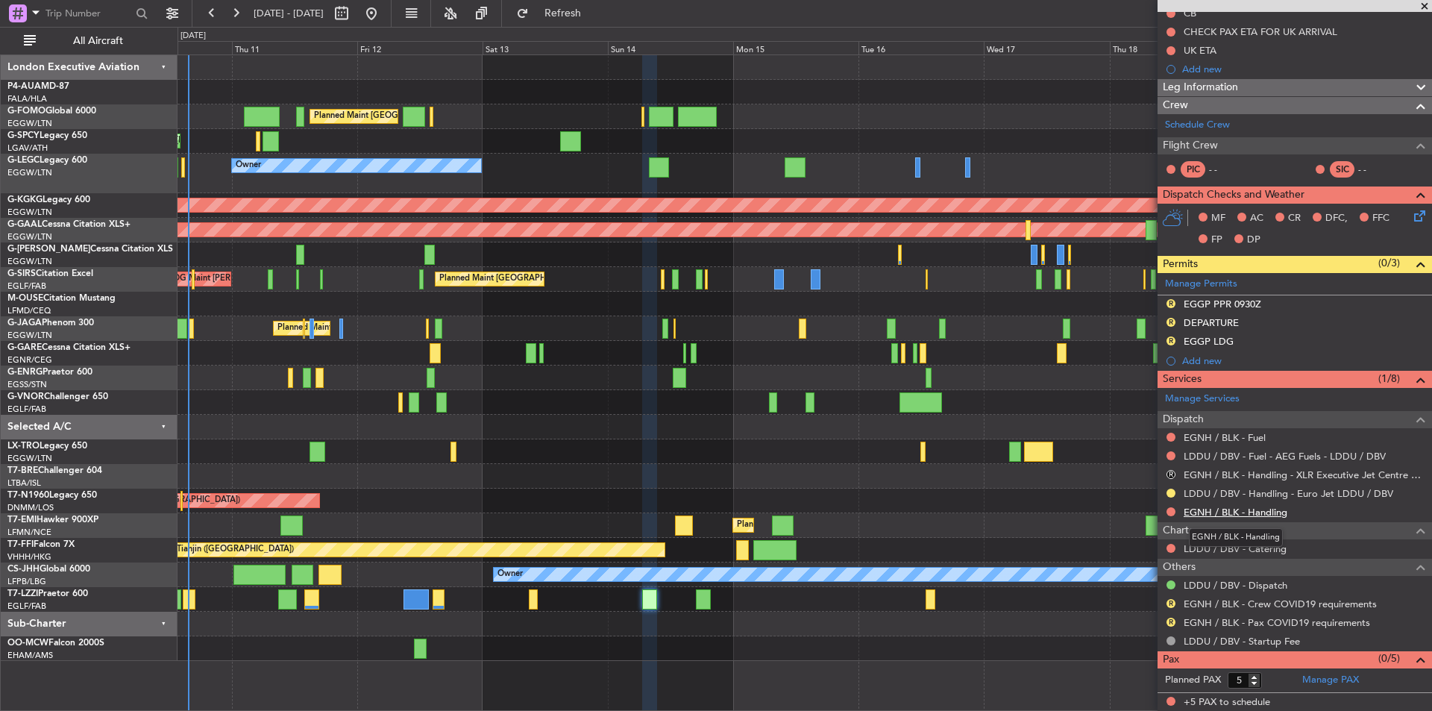
click at [1232, 510] on link "EGNH / BLK - Handling" at bounding box center [1236, 512] width 104 height 13
click at [1237, 433] on link "EGNH / BLK - Fuel" at bounding box center [1225, 437] width 82 height 13
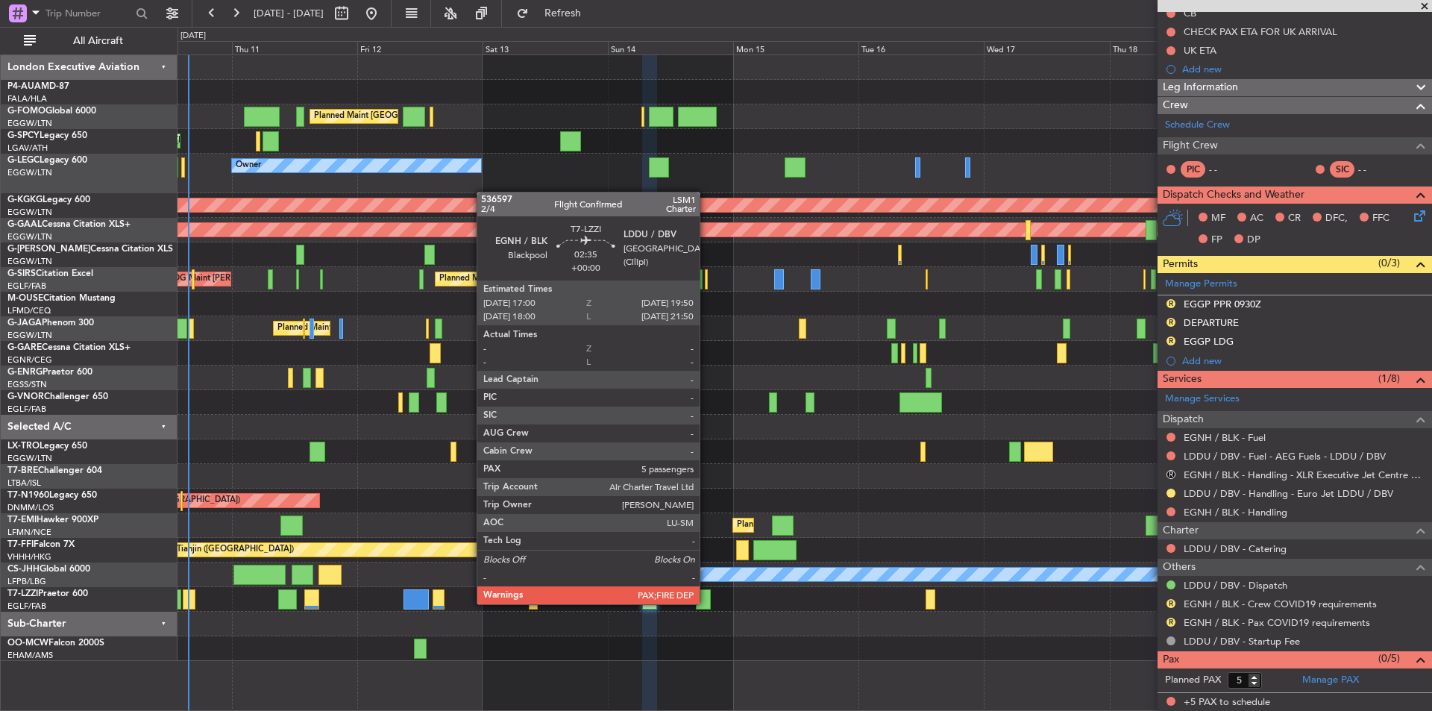
click at [707, 603] on div at bounding box center [703, 599] width 15 height 20
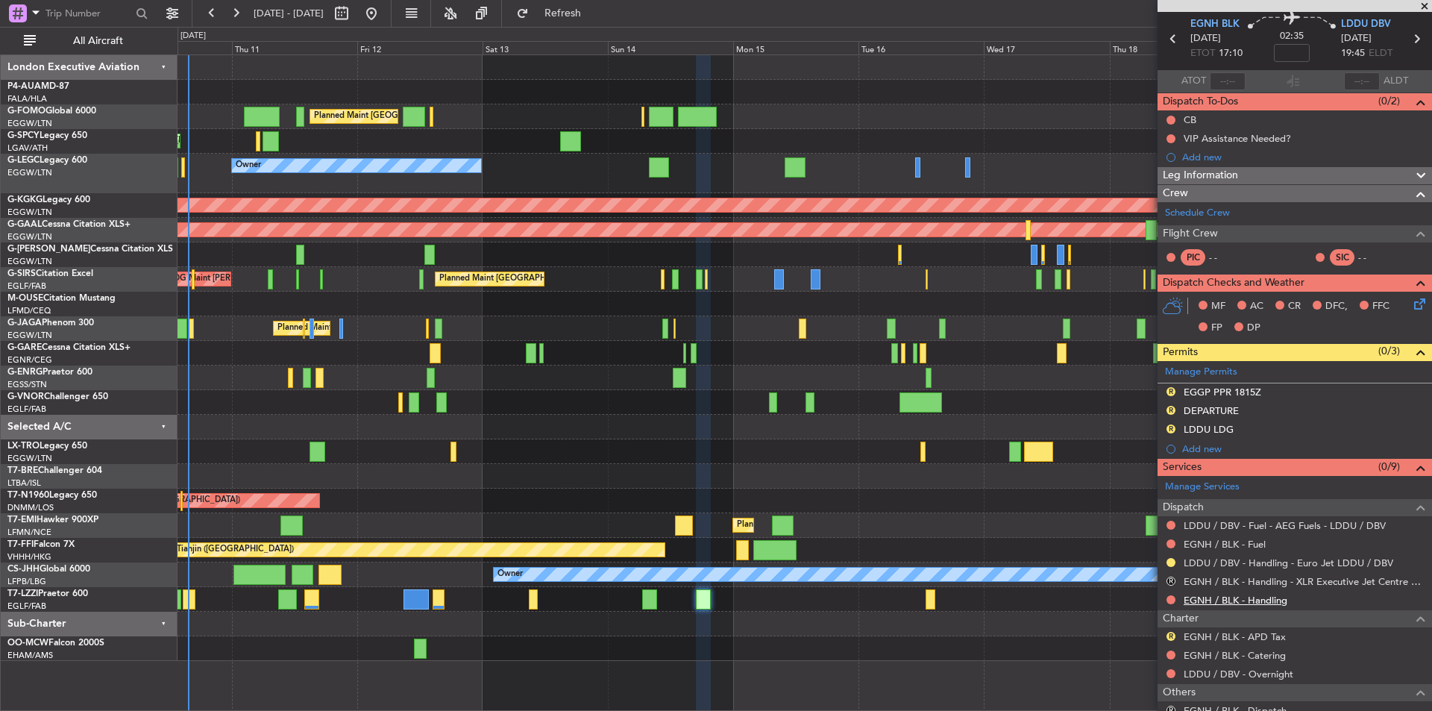
scroll to position [75, 0]
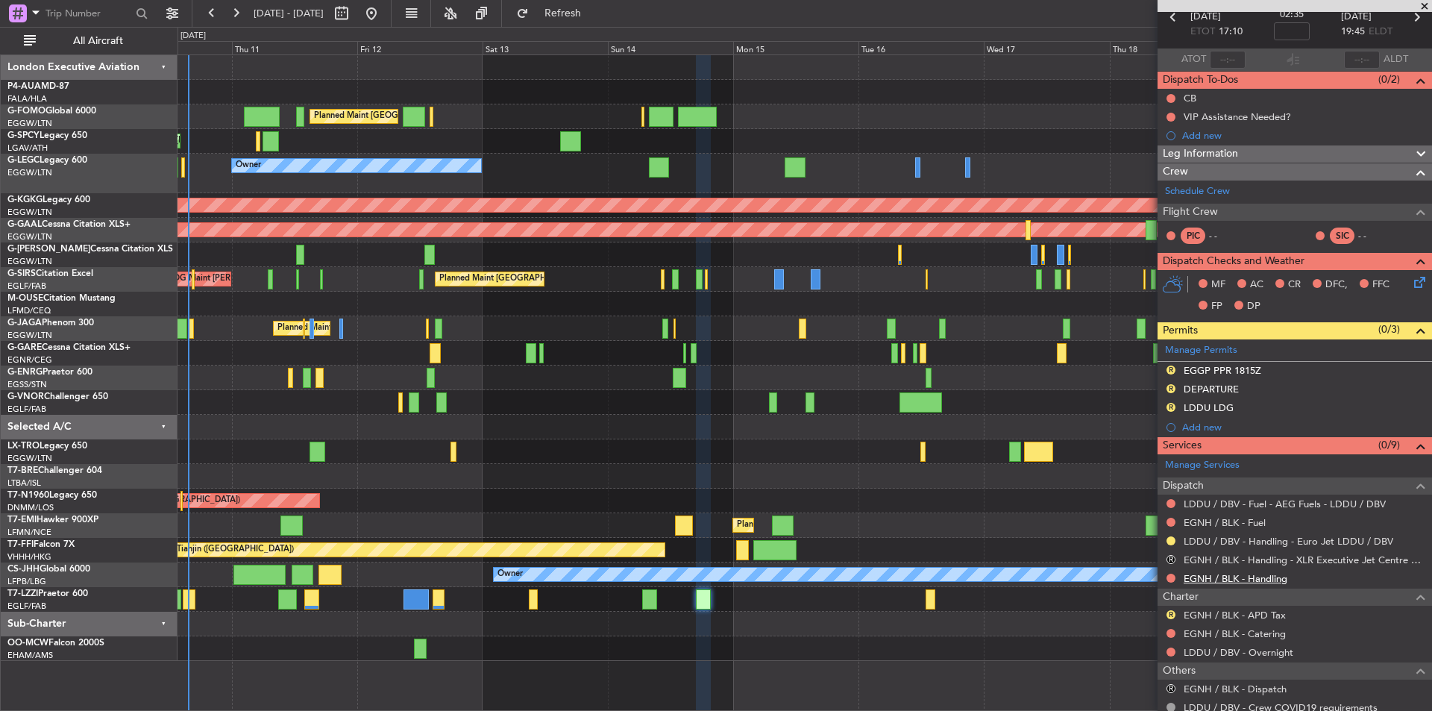
click at [1286, 581] on link "EGNH / BLK - Handling" at bounding box center [1236, 578] width 104 height 13
click at [1225, 524] on link "EGNH / BLK - Fuel" at bounding box center [1225, 522] width 82 height 13
click at [597, 21] on button "Refresh" at bounding box center [555, 13] width 90 height 24
click at [1197, 185] on link "Schedule Crew" at bounding box center [1197, 191] width 65 height 15
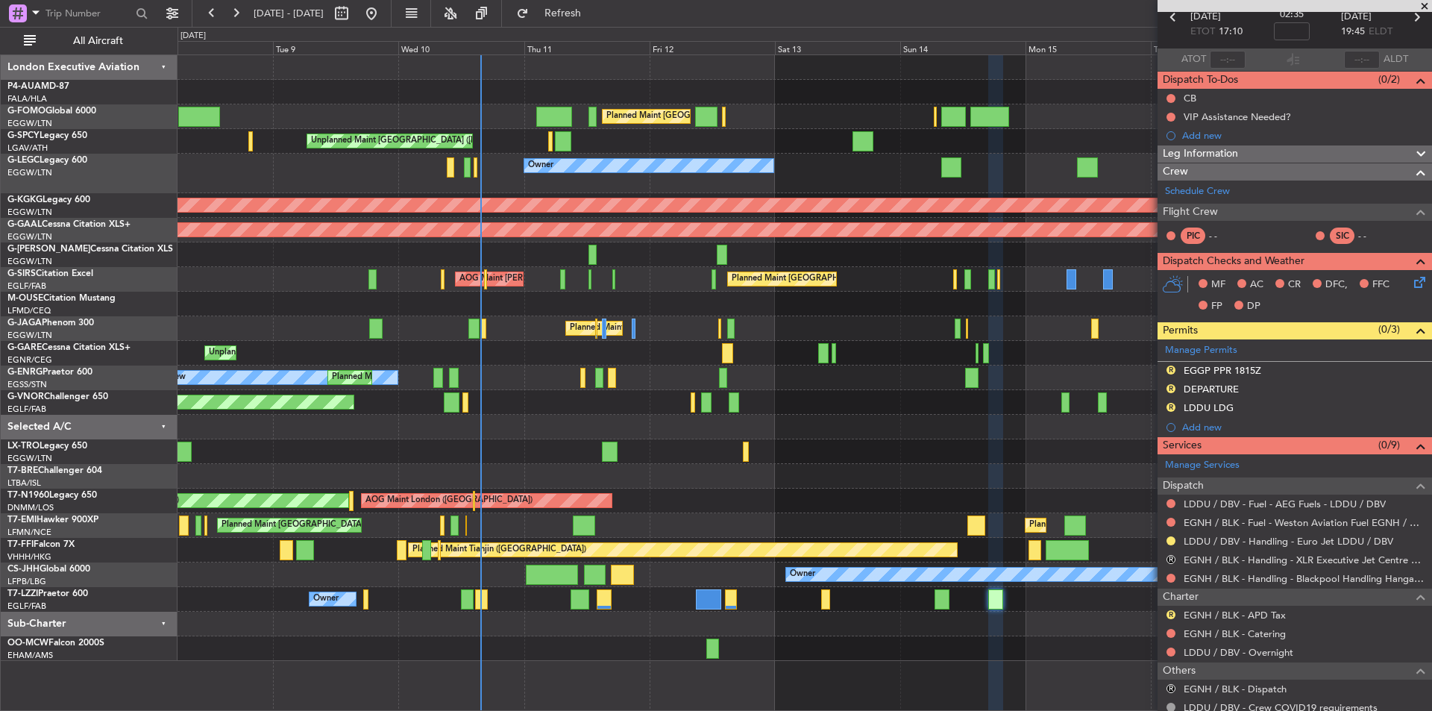
click at [584, 263] on div "Planned Maint London (Luton) Planned Maint London (Luton) Unplanned Maint Athen…" at bounding box center [805, 358] width 1254 height 606
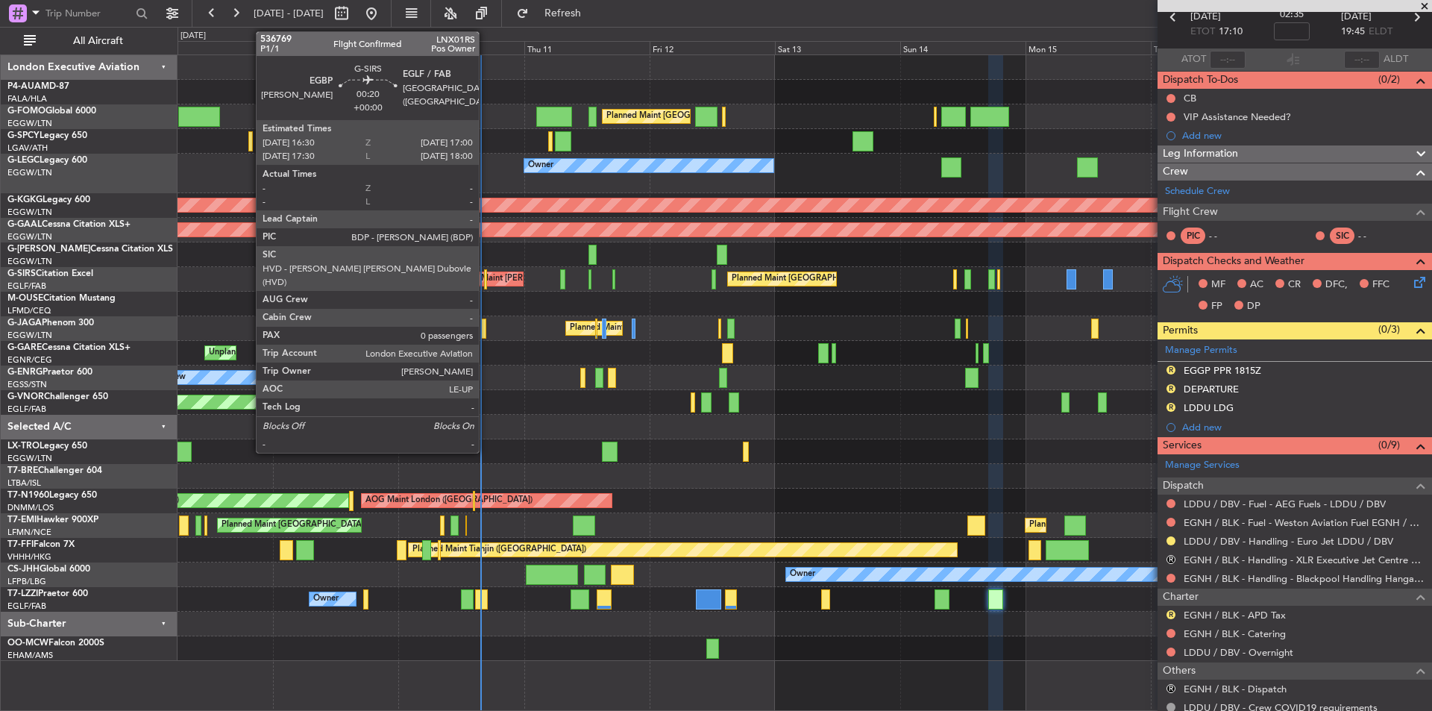
click at [486, 278] on div at bounding box center [485, 279] width 3 height 20
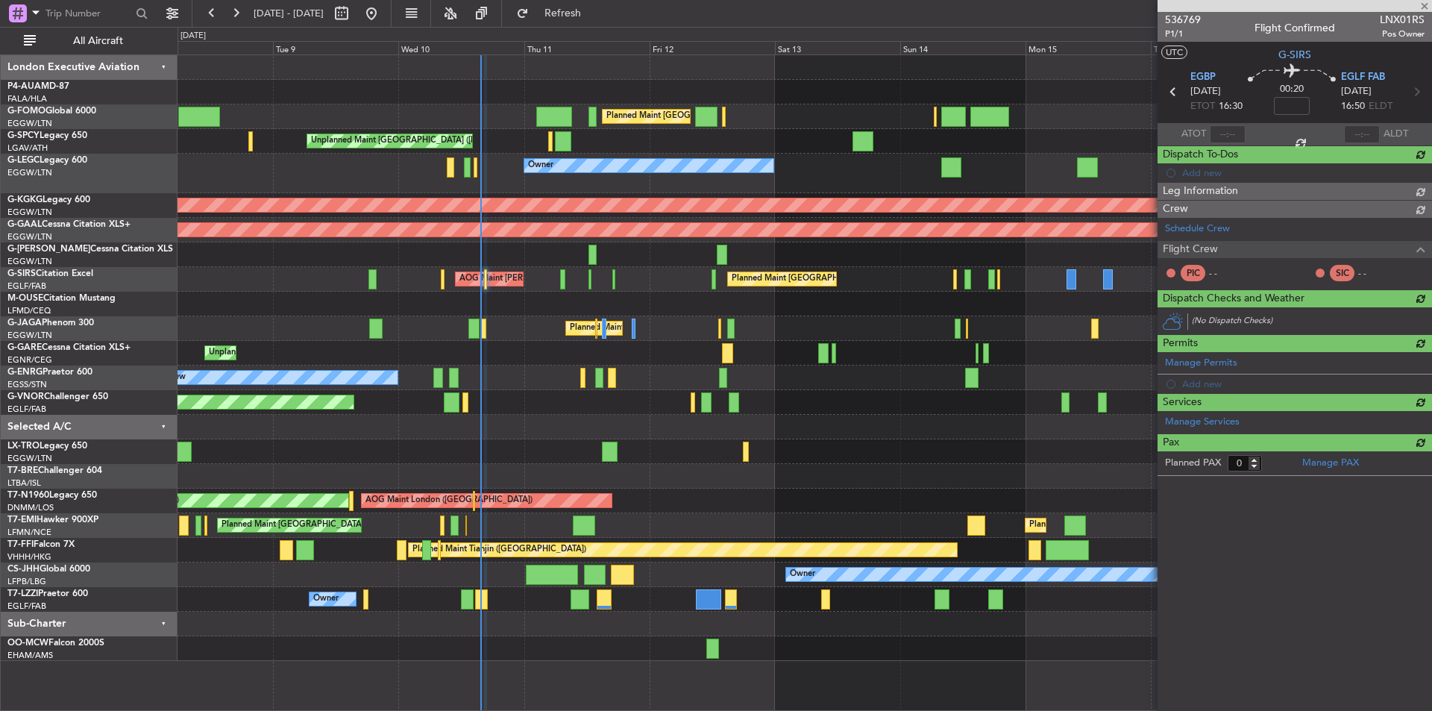
scroll to position [0, 0]
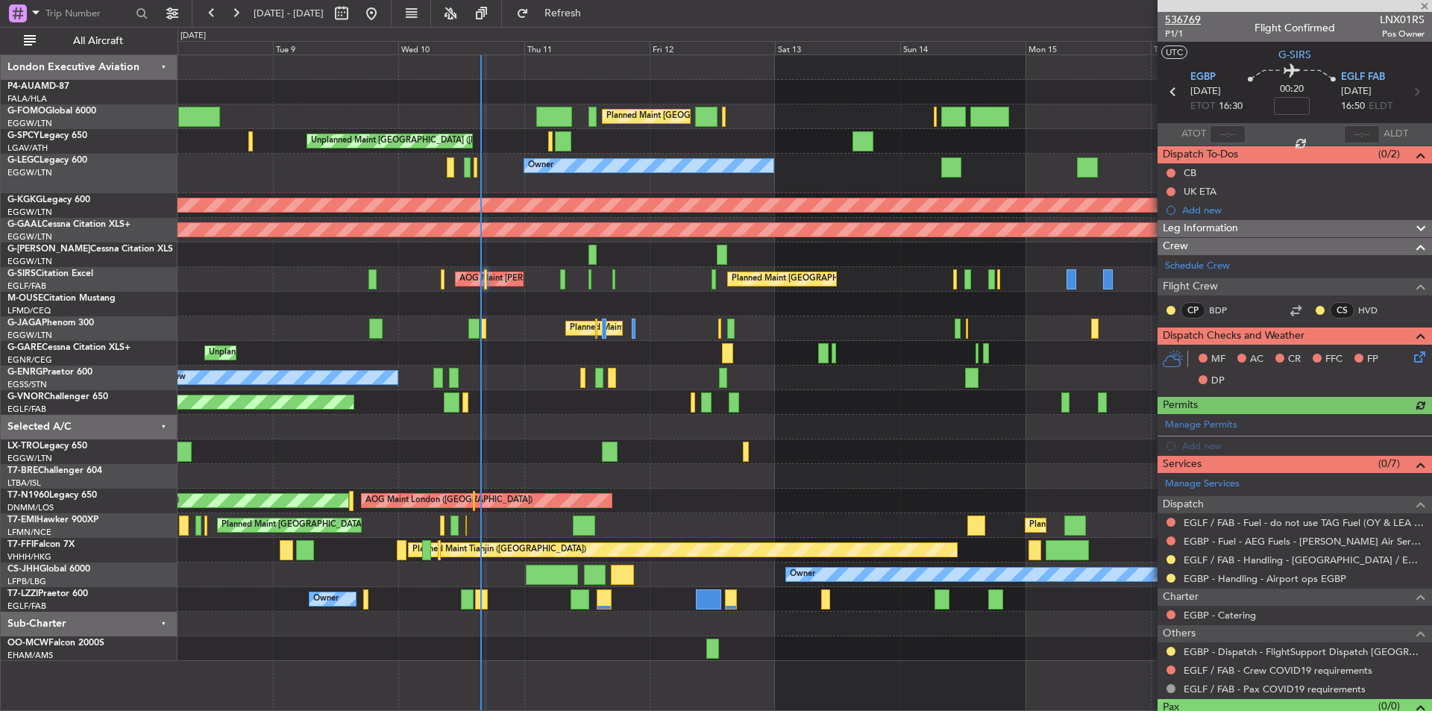
click at [1183, 16] on span "536769" at bounding box center [1183, 20] width 36 height 16
click at [574, 11] on button "Refresh" at bounding box center [555, 13] width 90 height 24
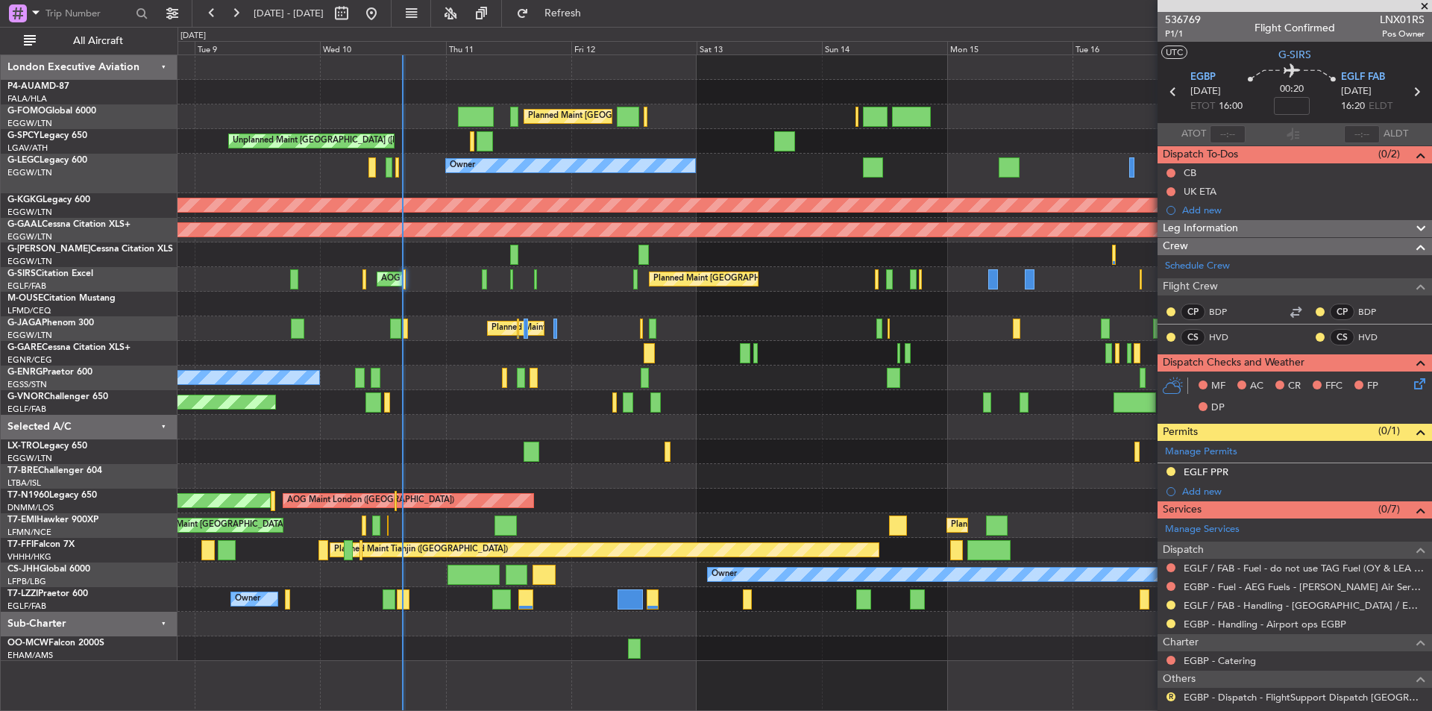
click at [755, 427] on div at bounding box center [805, 427] width 1254 height 25
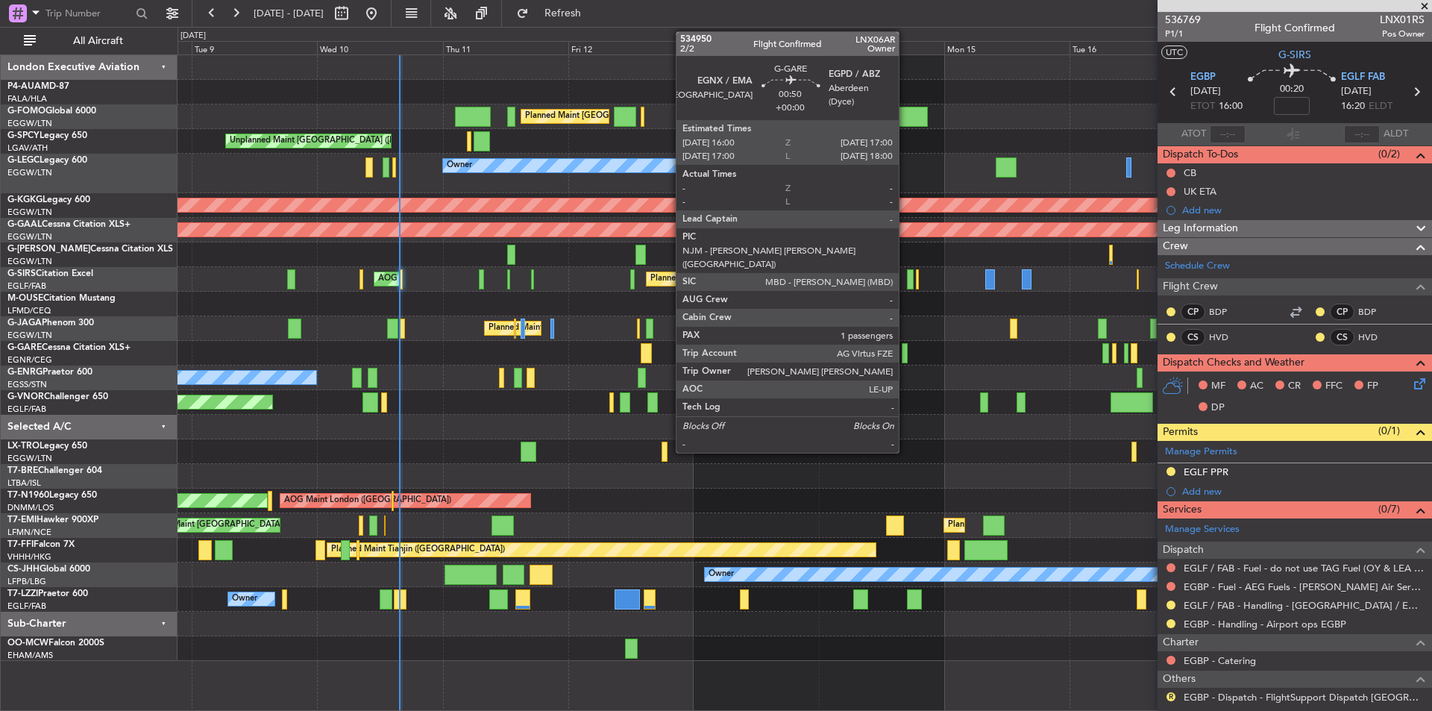
click at [906, 350] on div at bounding box center [905, 353] width 6 height 20
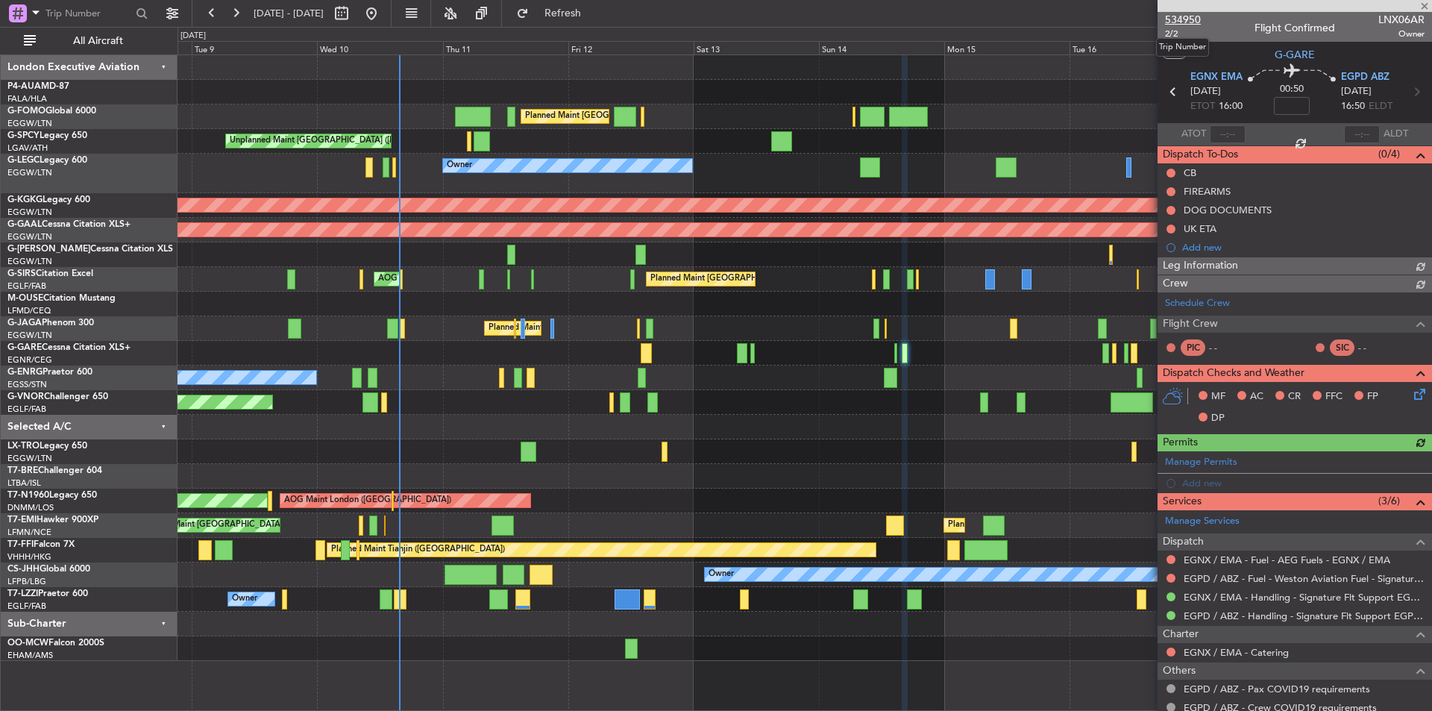
click at [1197, 21] on span "534950" at bounding box center [1183, 20] width 36 height 16
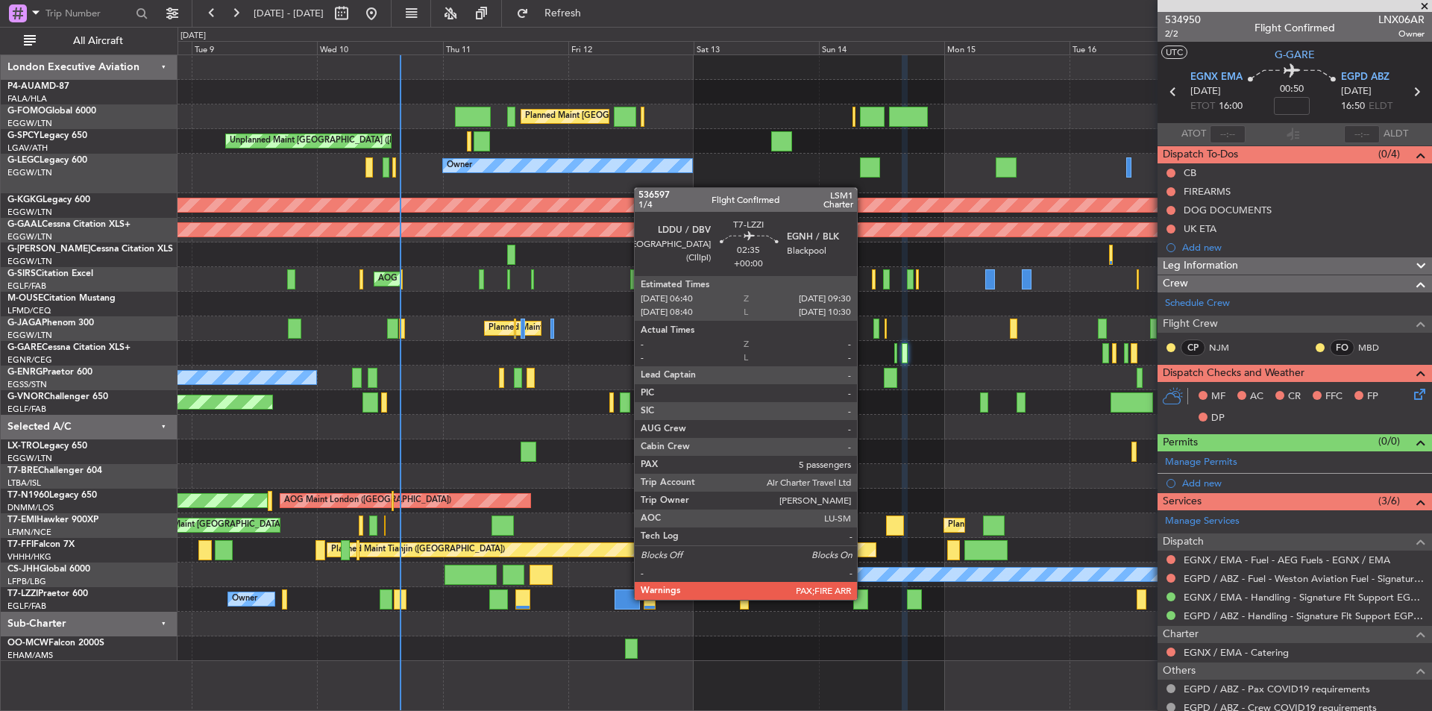
click at [864, 598] on div at bounding box center [860, 599] width 15 height 20
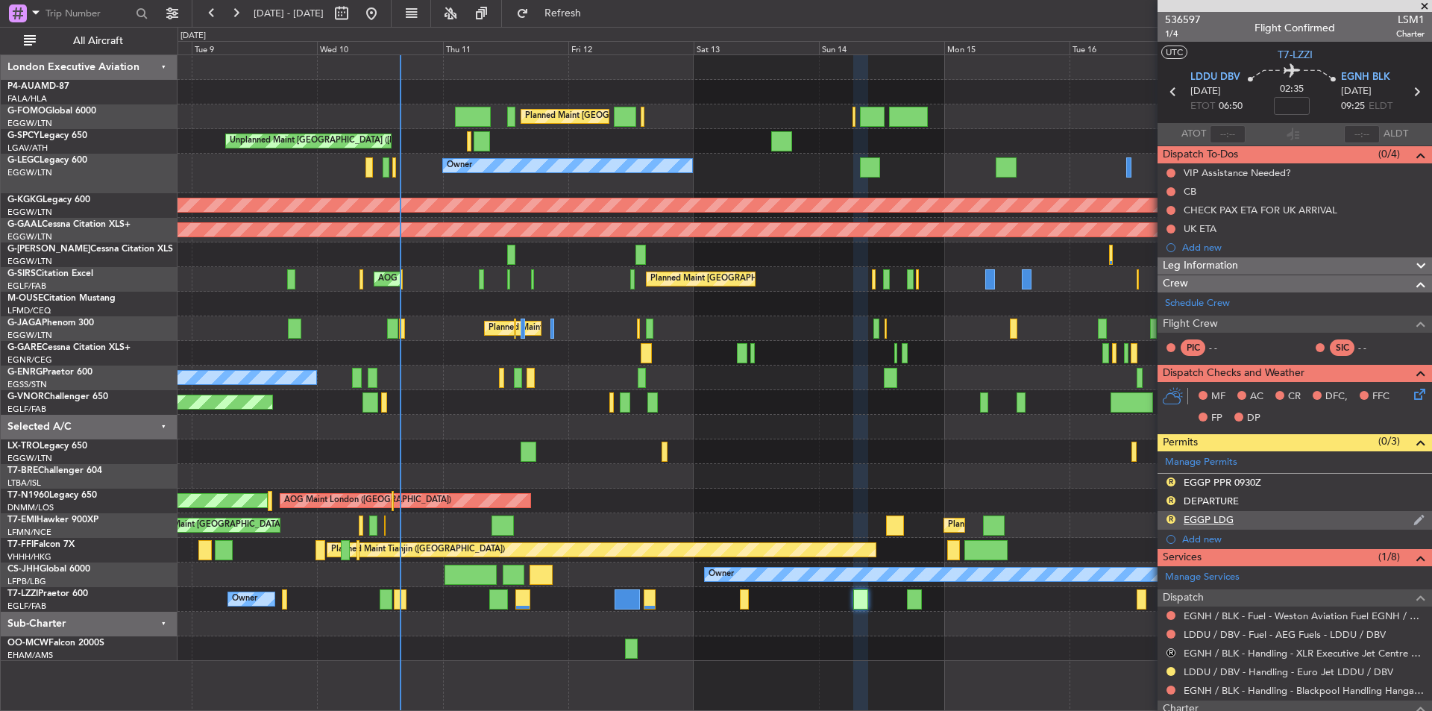
scroll to position [178, 0]
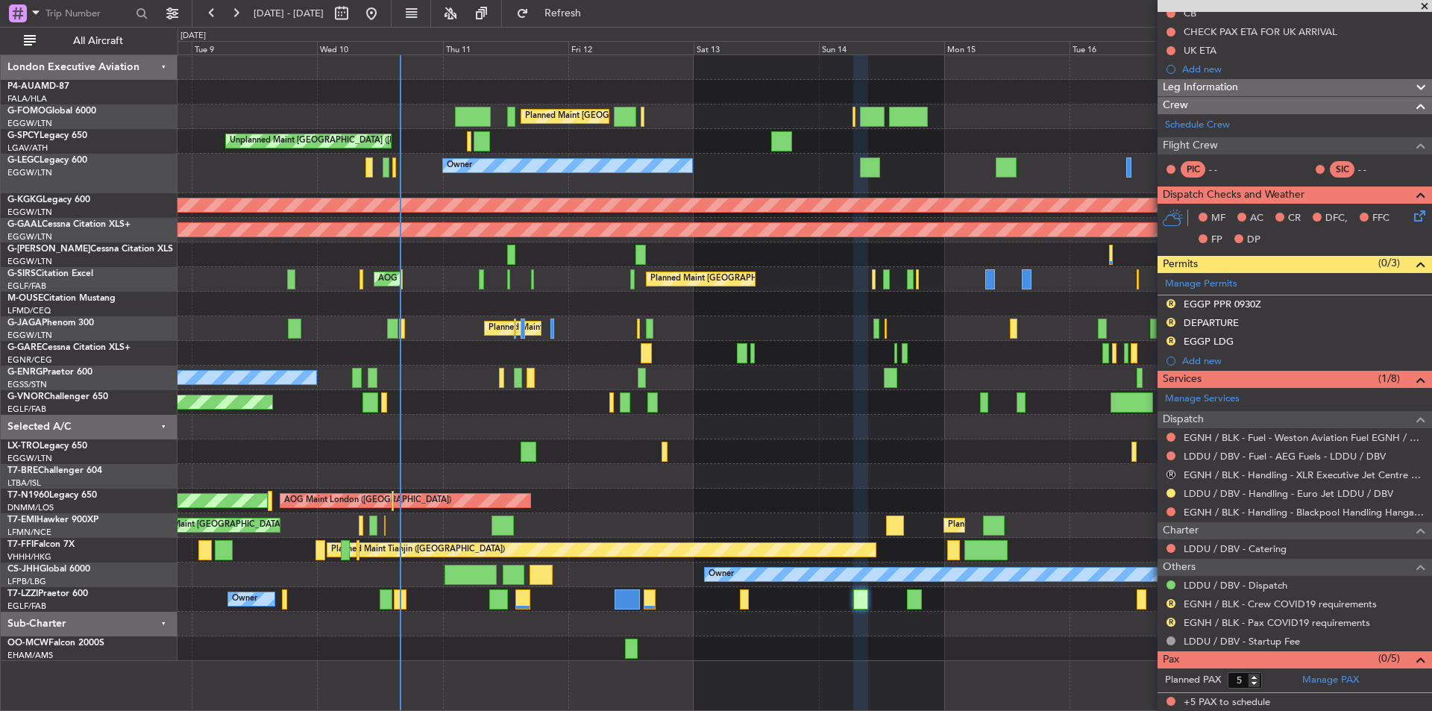
click at [1427, 6] on span at bounding box center [1425, 6] width 15 height 13
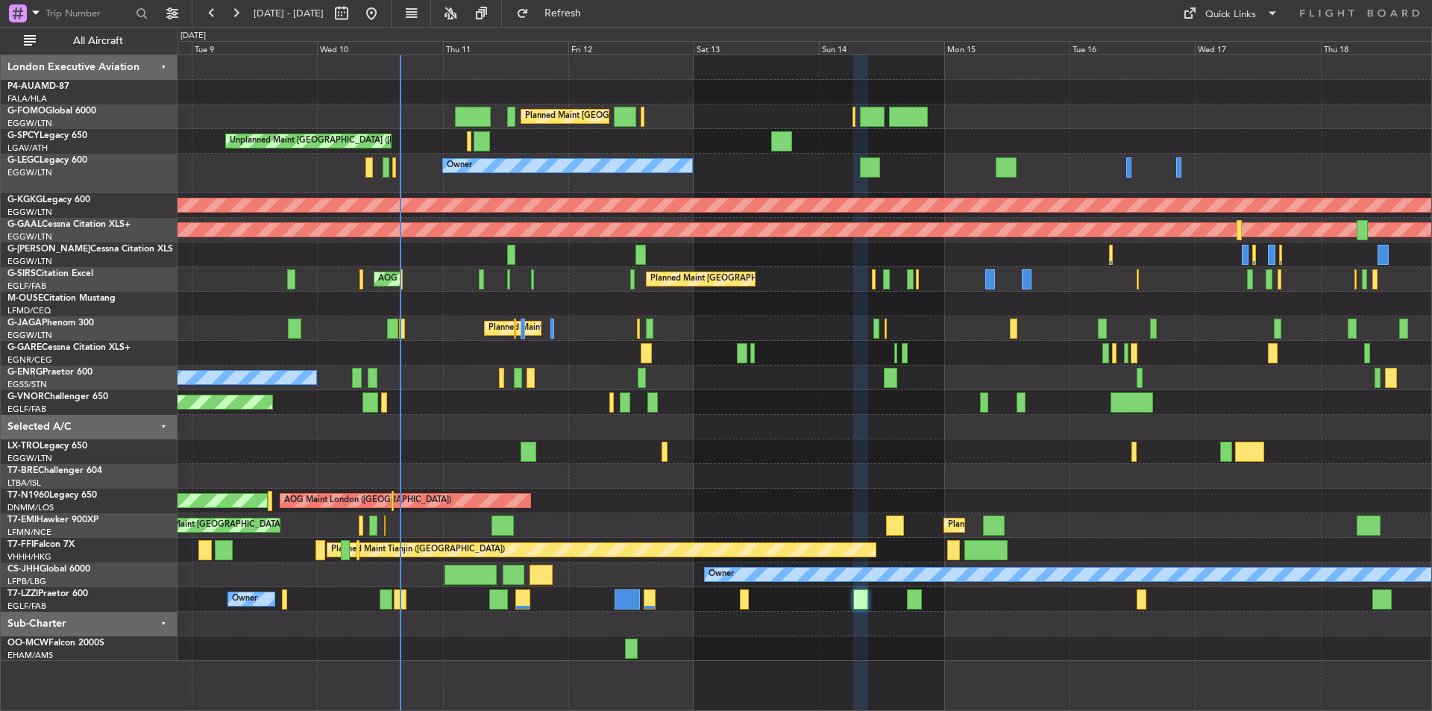
type input "0"
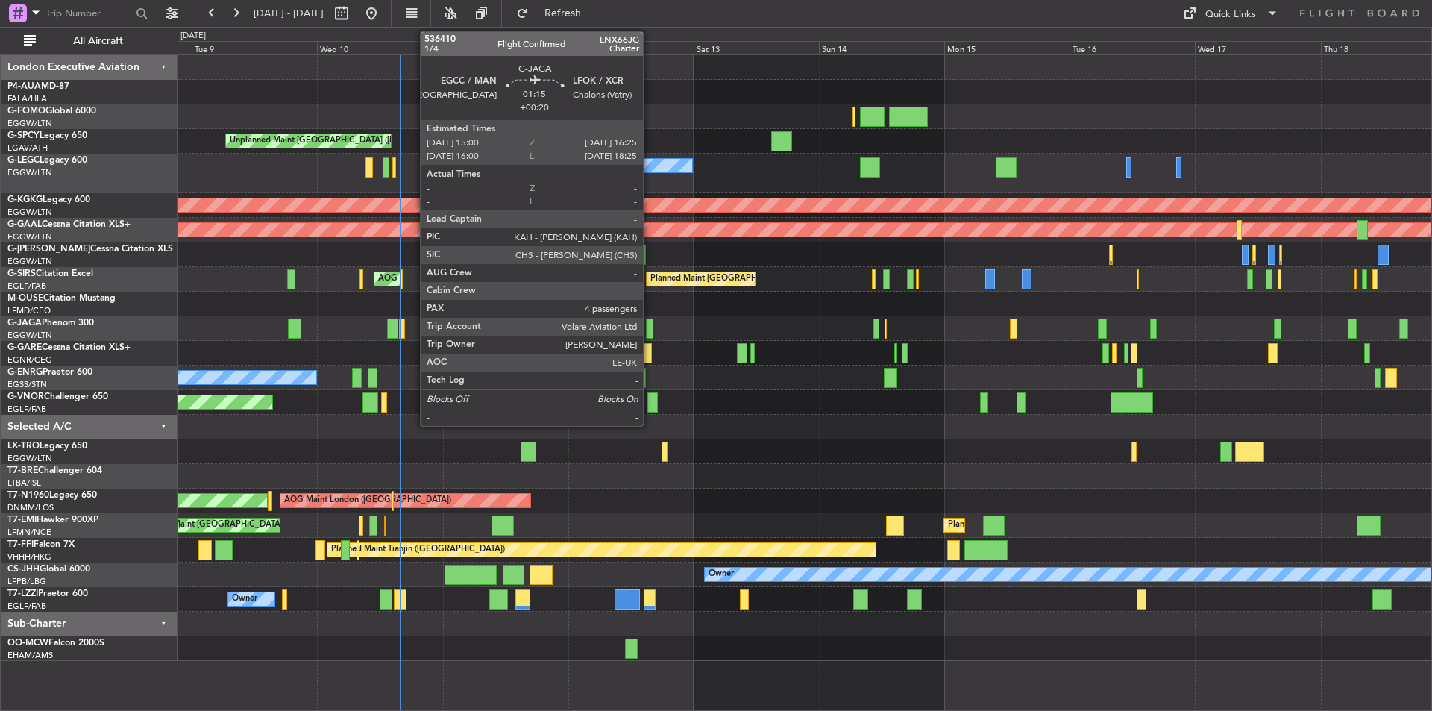
click at [650, 333] on div at bounding box center [649, 329] width 7 height 20
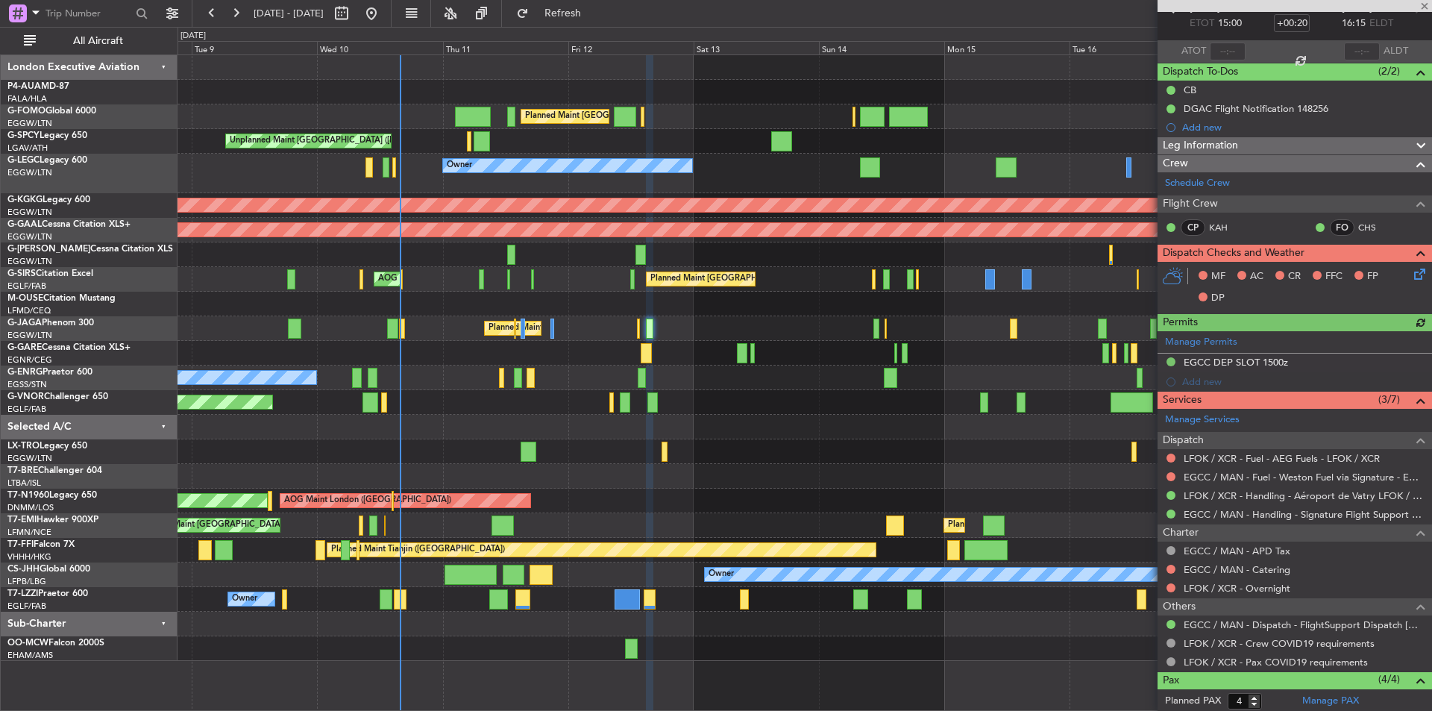
scroll to position [219, 0]
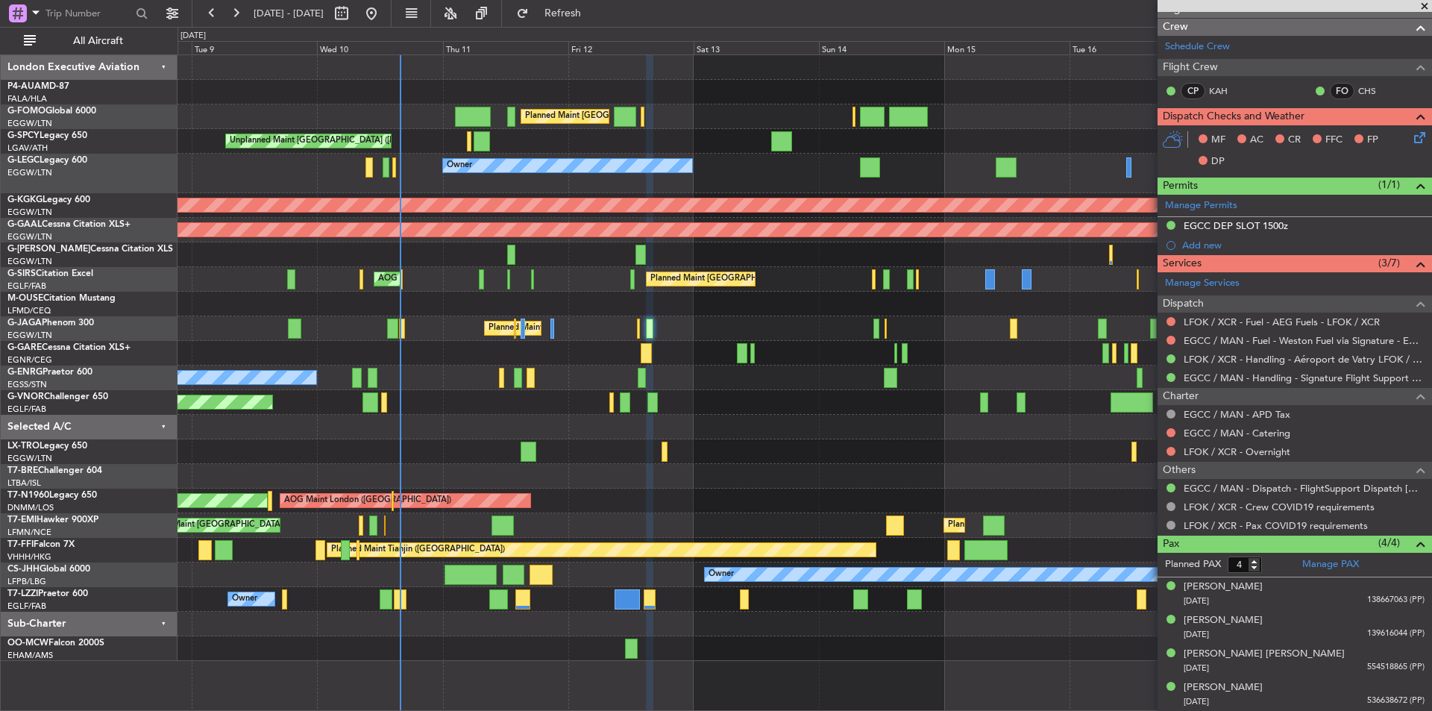
click at [807, 184] on div "Owner" at bounding box center [805, 174] width 1254 height 40
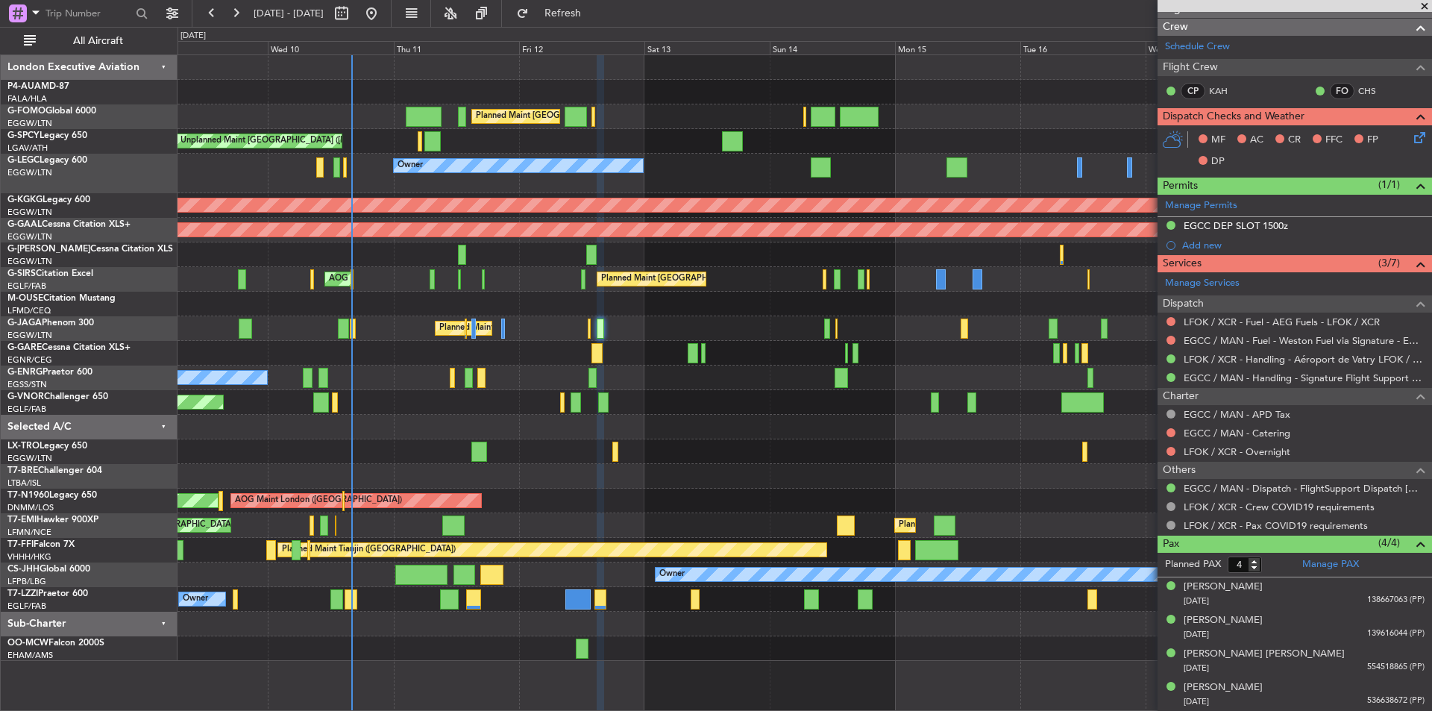
click at [865, 354] on div "Unplanned Maint [PERSON_NAME]" at bounding box center [805, 353] width 1254 height 25
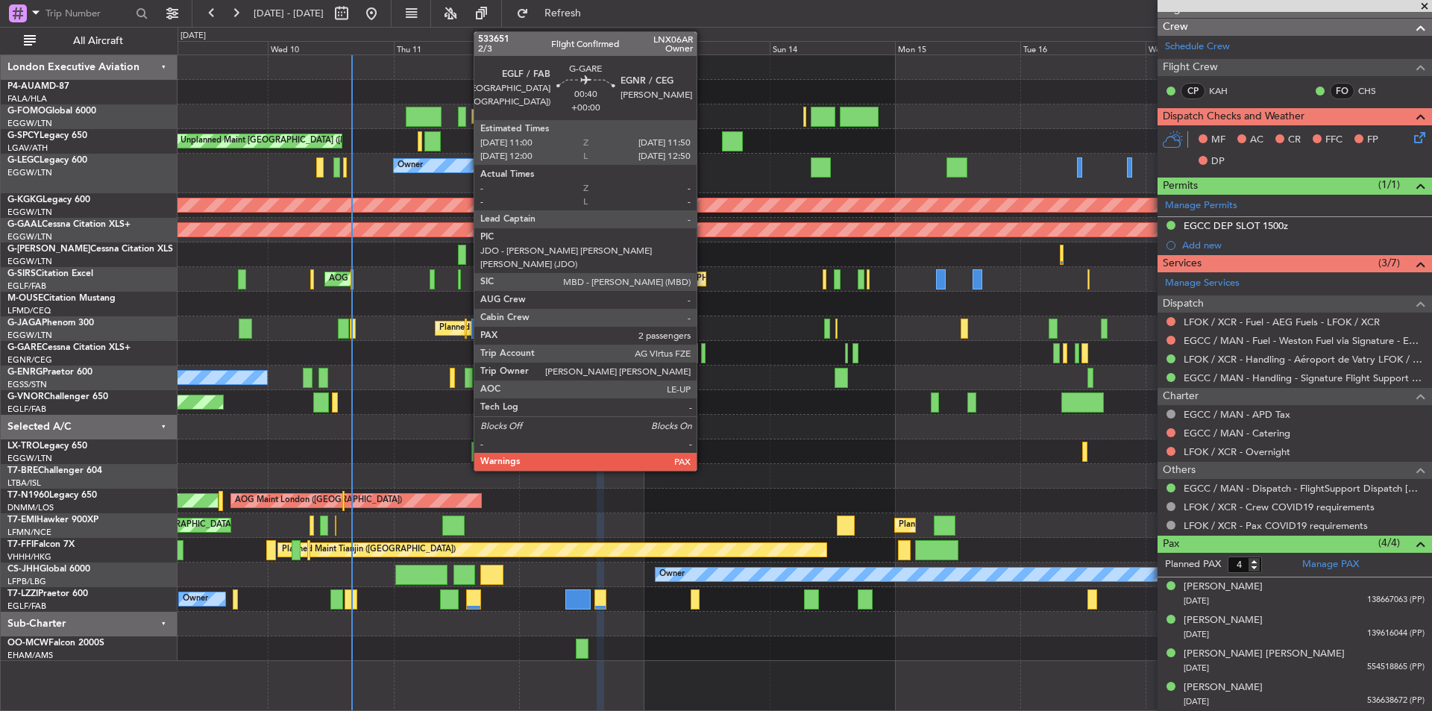
click at [704, 354] on div at bounding box center [703, 353] width 4 height 20
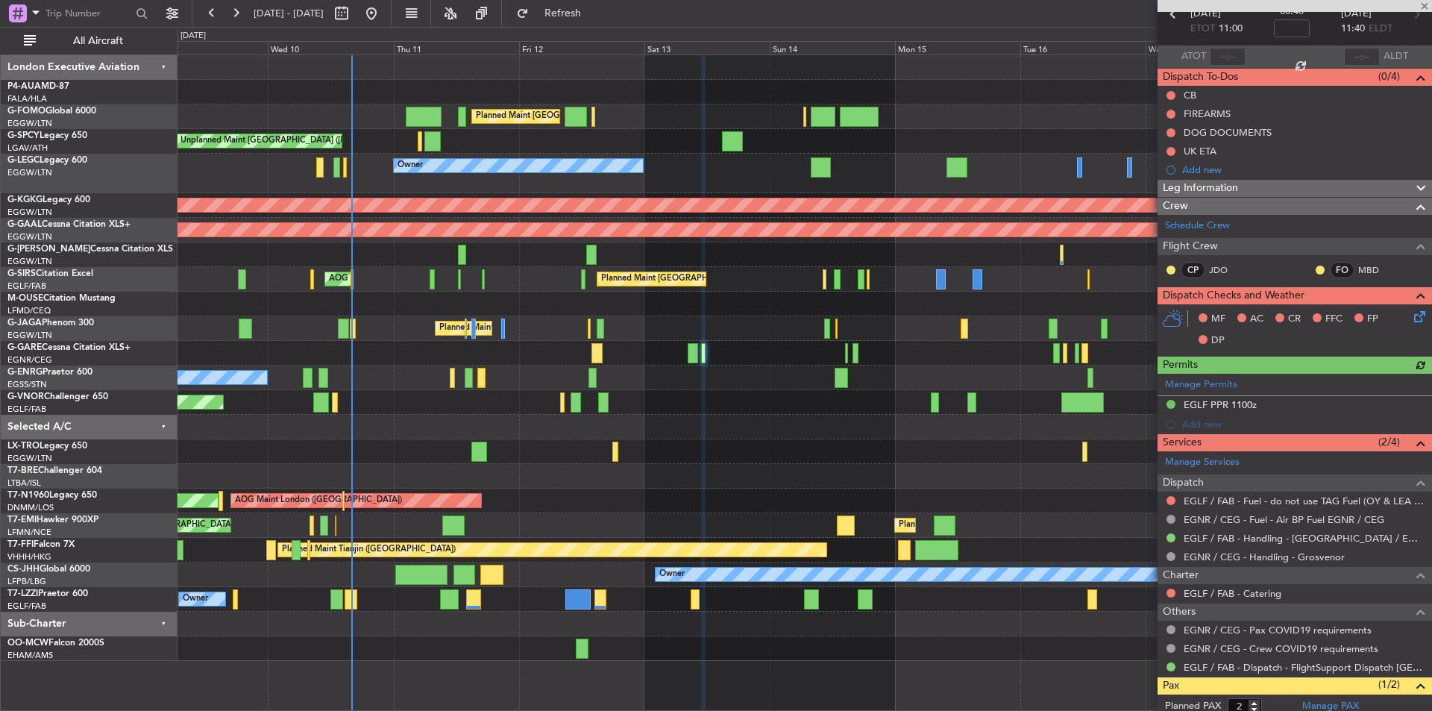
scroll to position [150, 0]
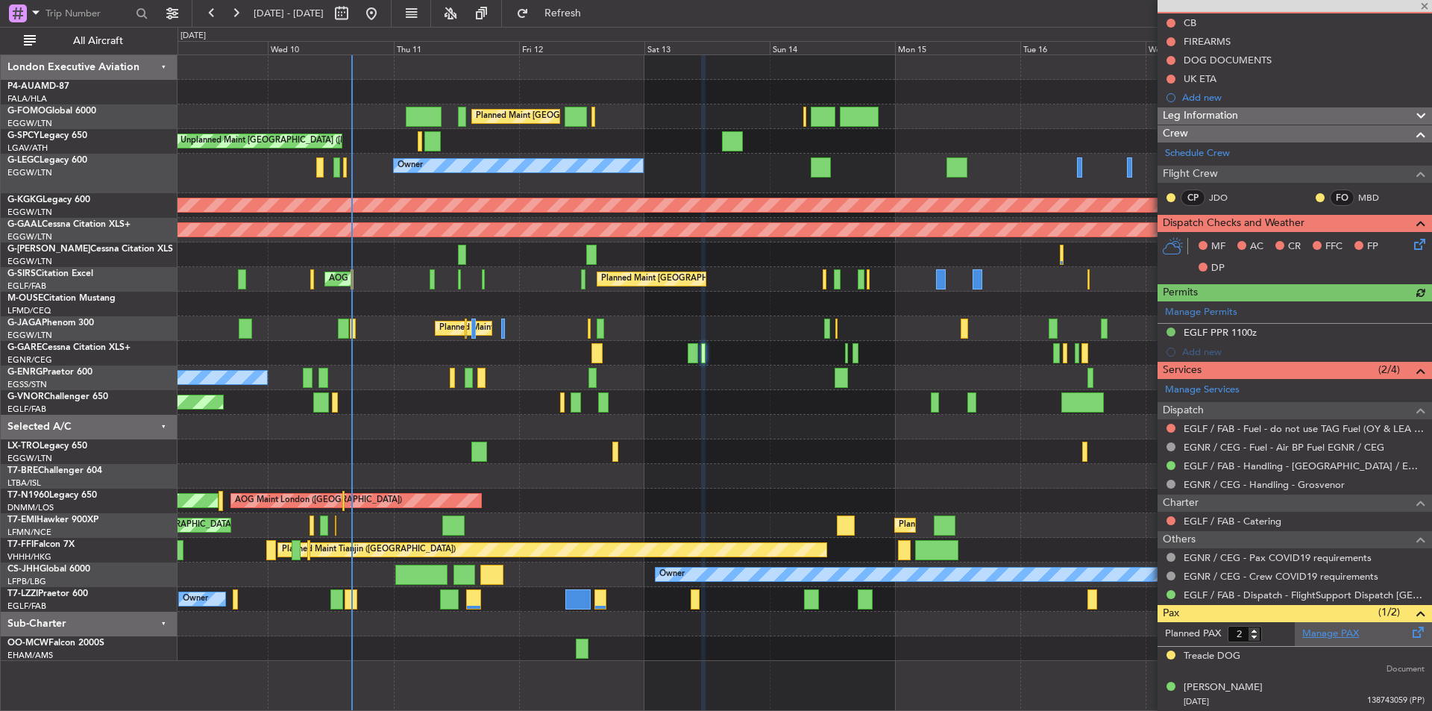
click at [1320, 632] on link "Manage PAX" at bounding box center [1331, 634] width 57 height 15
type input "1"
click at [1258, 636] on input "1" at bounding box center [1245, 634] width 34 height 16
click at [1278, 629] on form "Planned PAX" at bounding box center [1226, 634] width 137 height 24
click at [590, 4] on button "Refresh" at bounding box center [555, 13] width 90 height 24
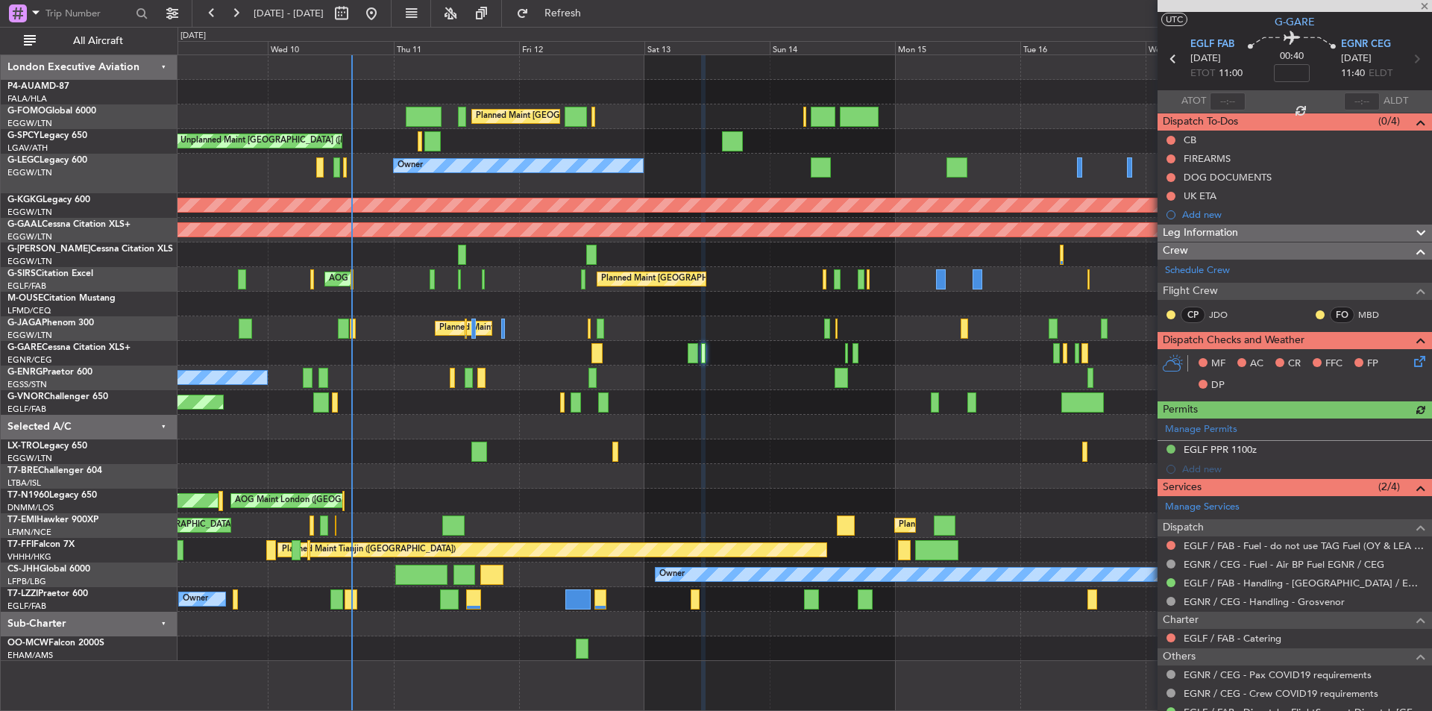
scroll to position [0, 0]
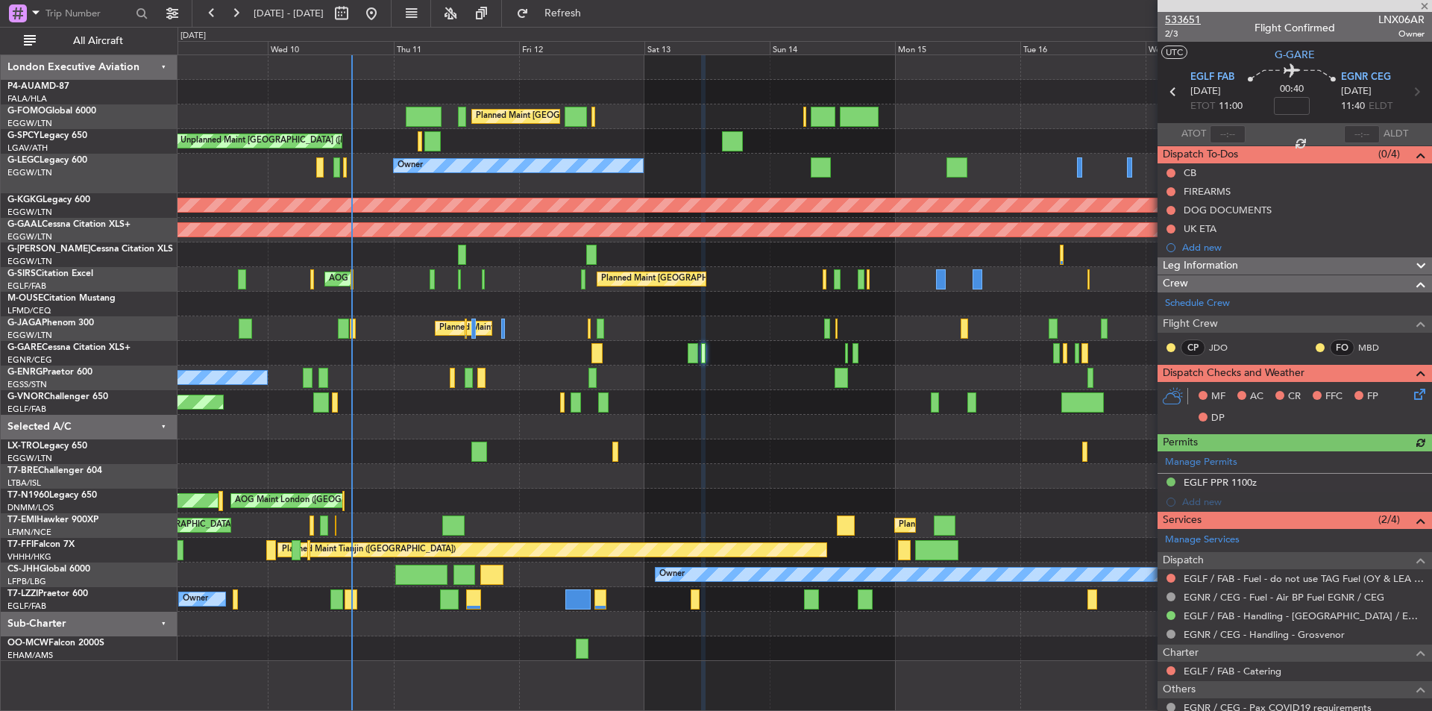
click at [1185, 19] on span "533651" at bounding box center [1183, 20] width 36 height 16
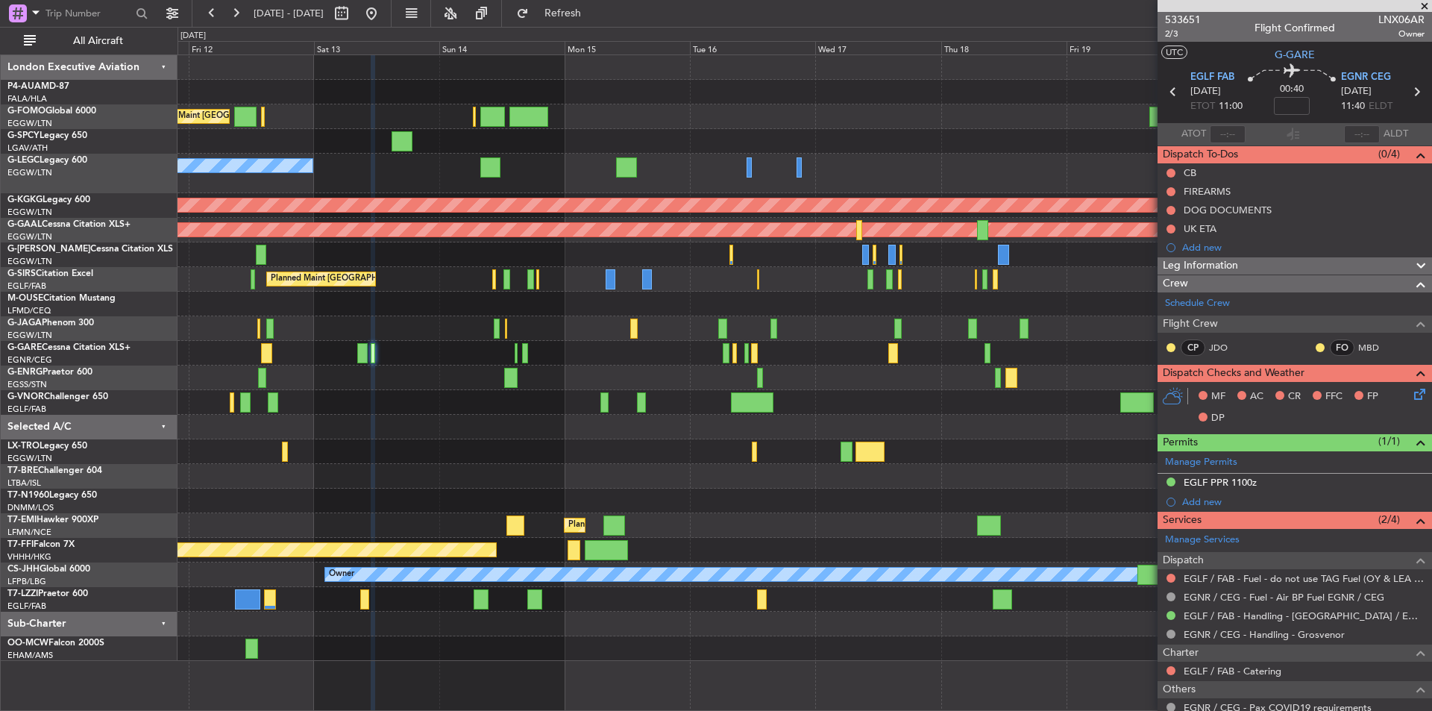
click at [486, 434] on div at bounding box center [805, 427] width 1254 height 25
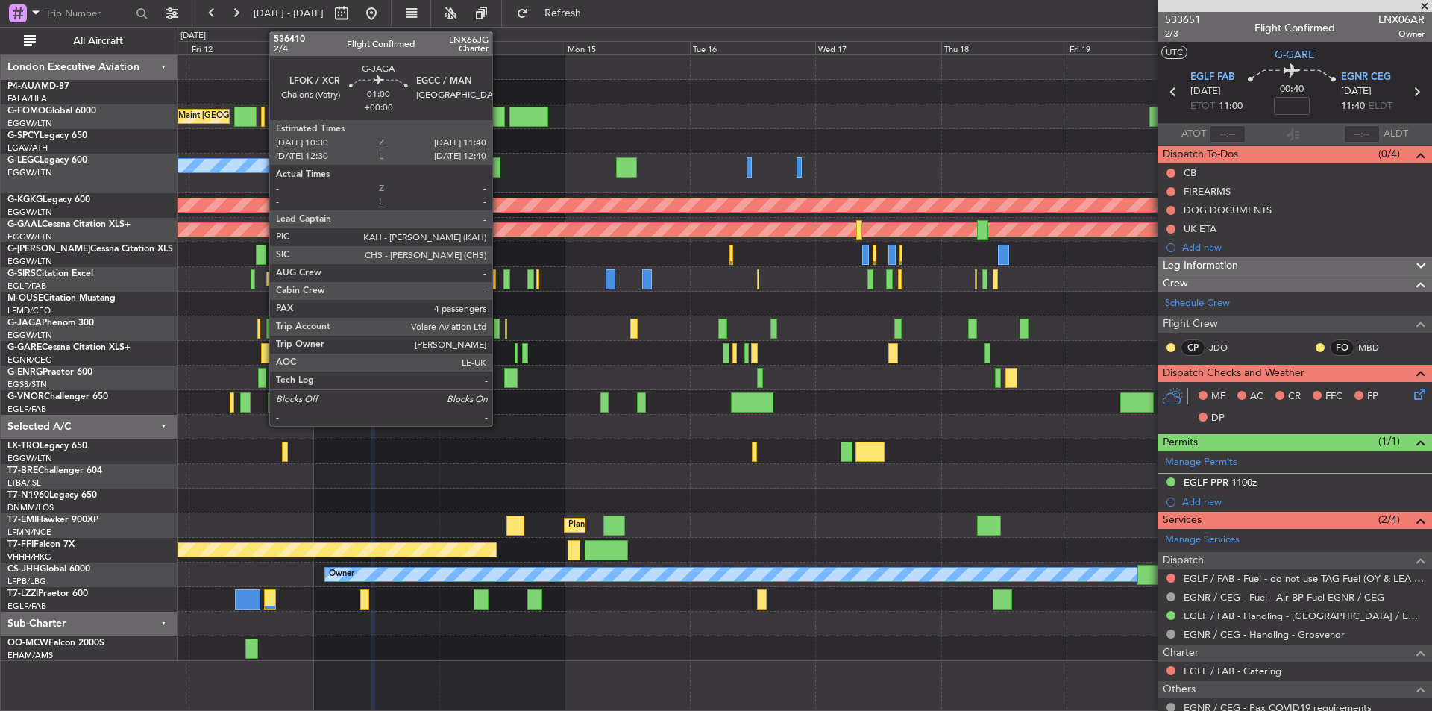
click at [499, 328] on div at bounding box center [497, 329] width 7 height 20
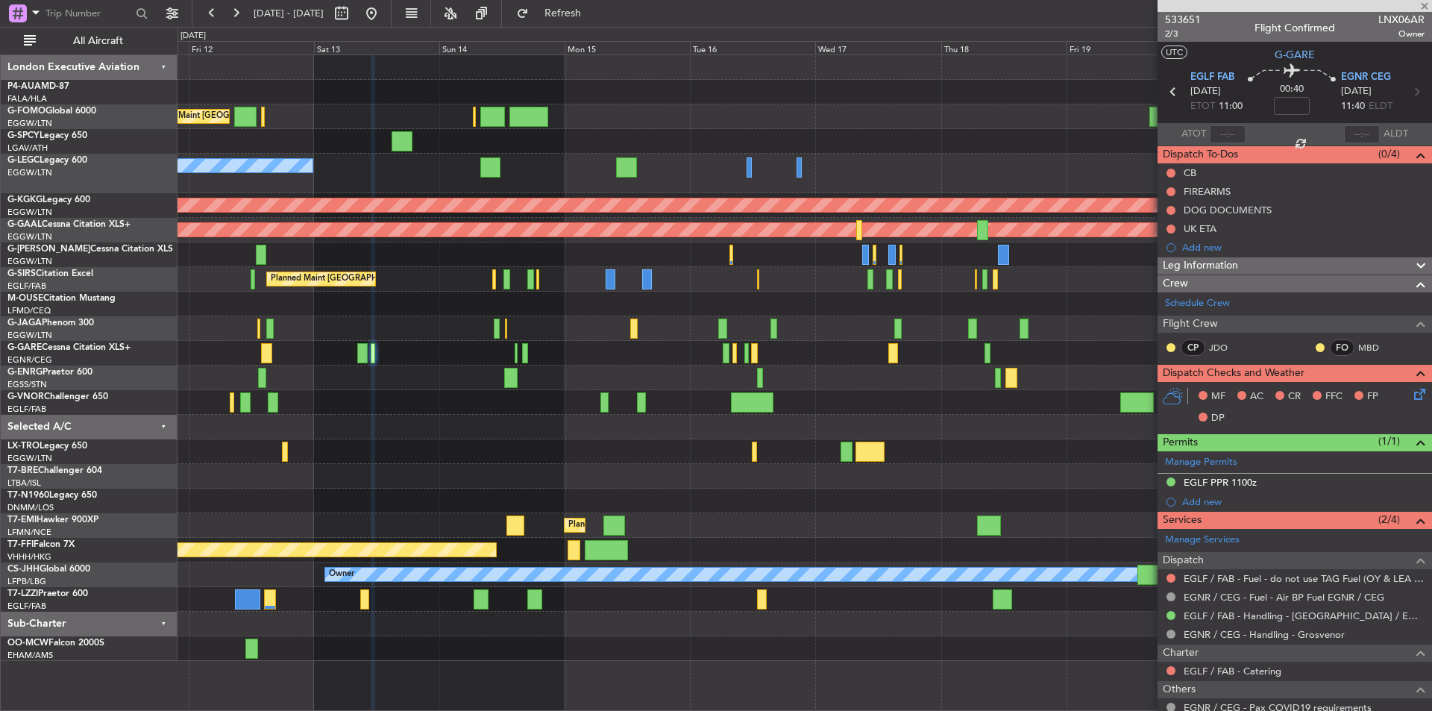
type input "4"
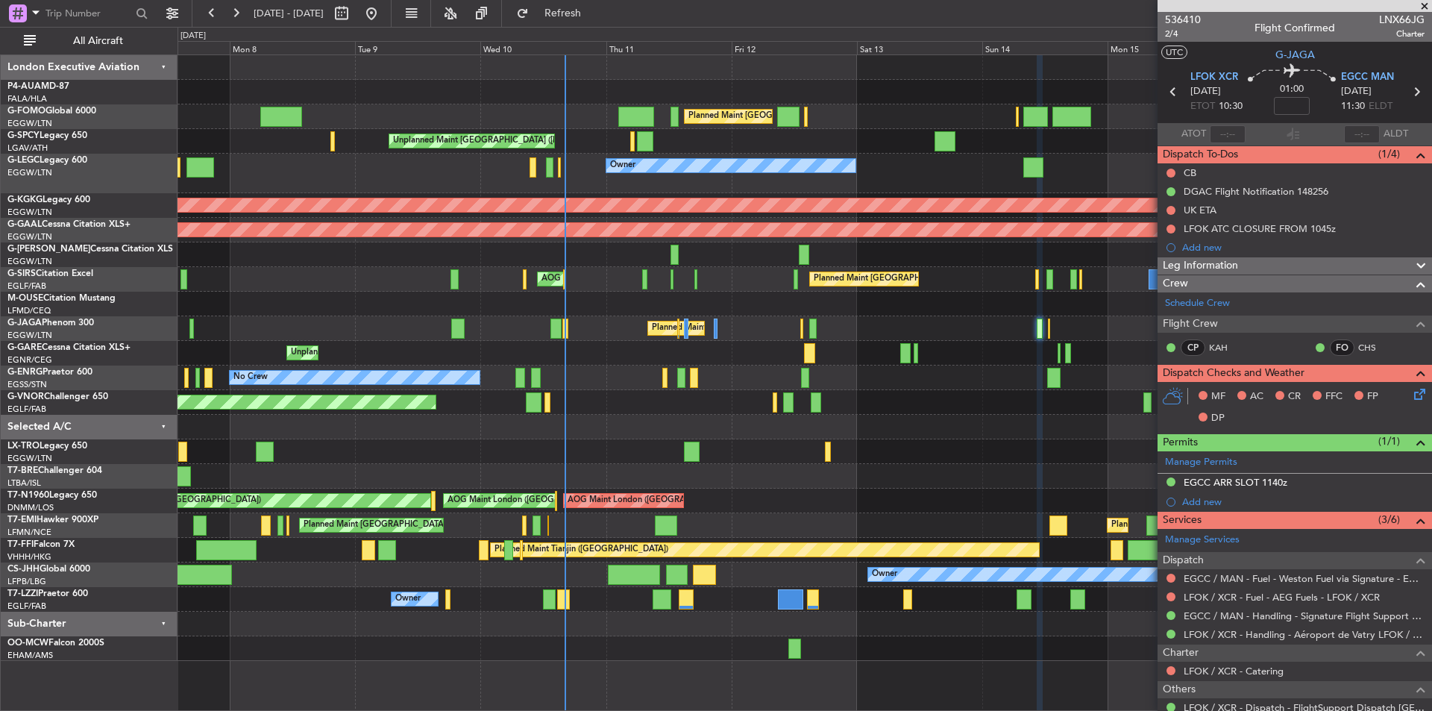
click at [934, 387] on div "Planned Maint London (Luton) Planned Maint London (Luton) Unplanned Maint Athen…" at bounding box center [805, 358] width 1254 height 606
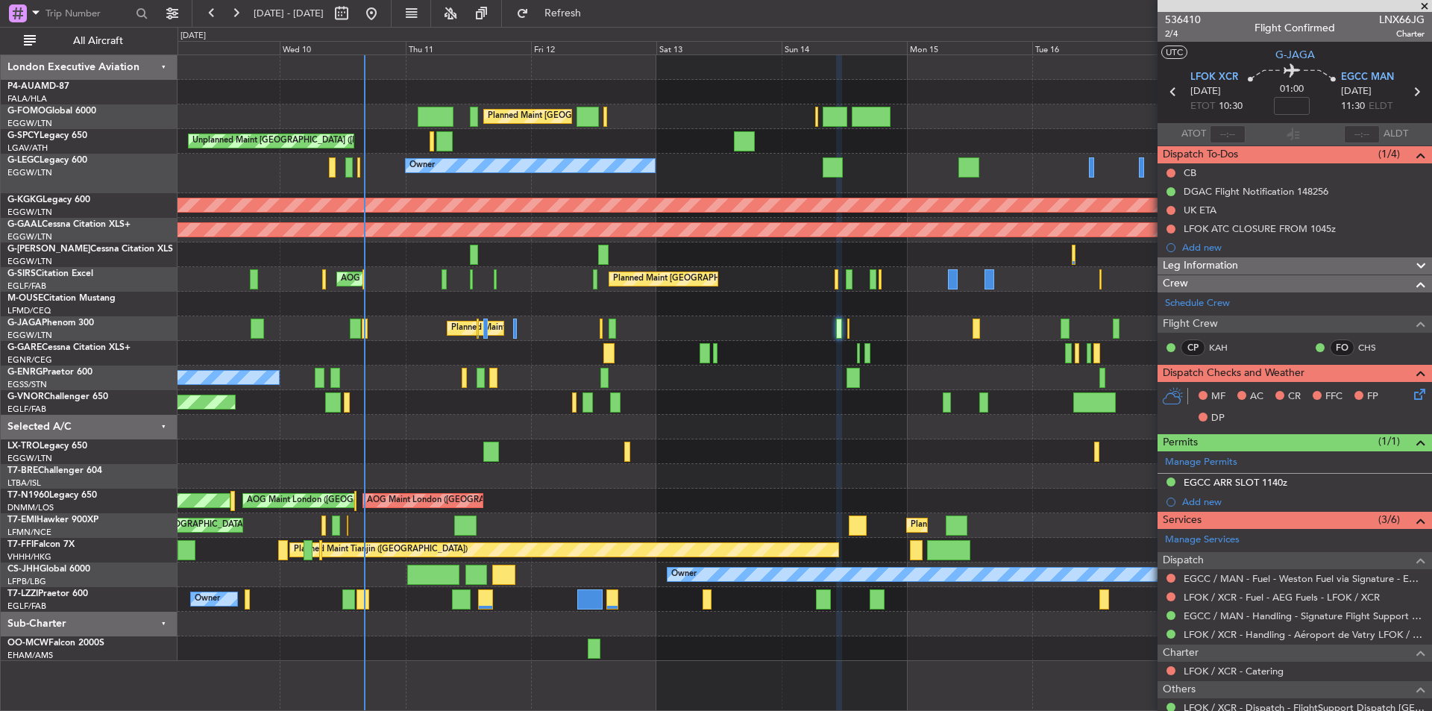
click at [724, 442] on div at bounding box center [805, 451] width 1254 height 25
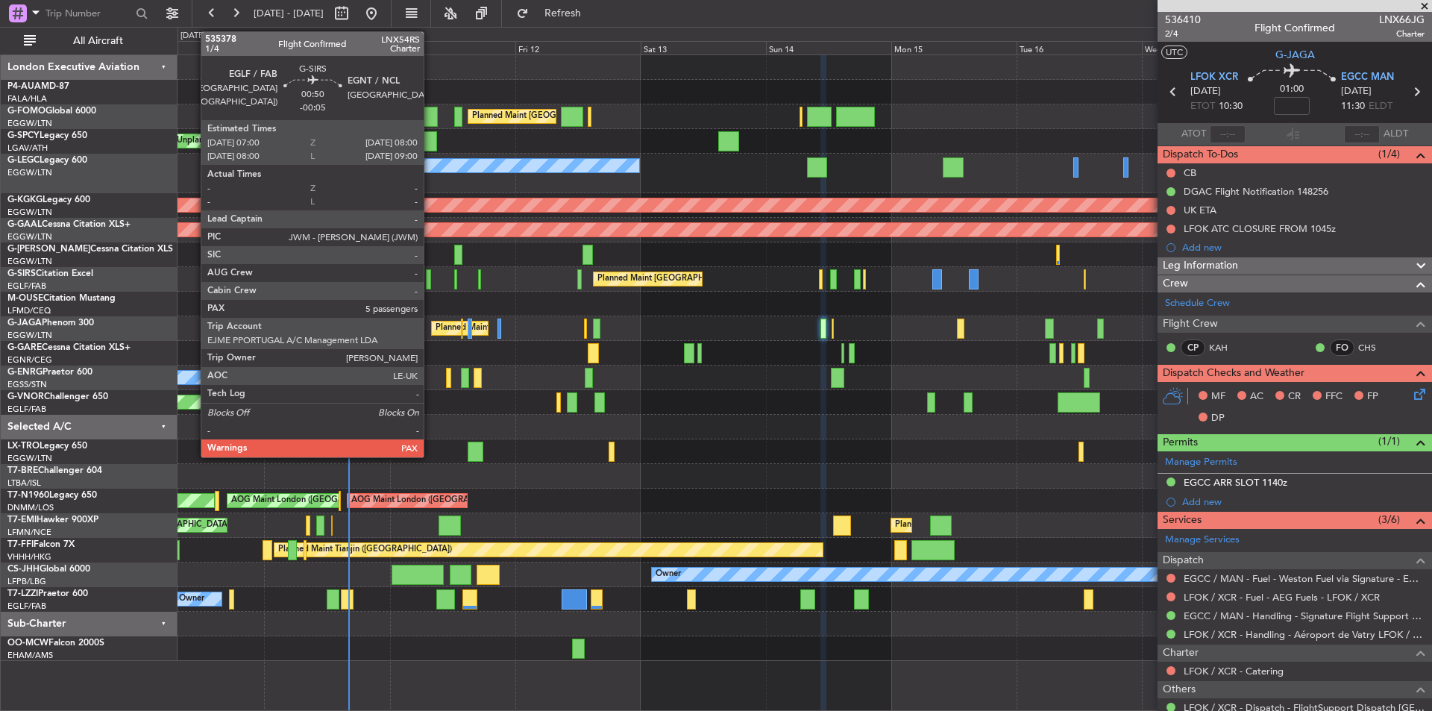
click at [430, 275] on div at bounding box center [429, 279] width 6 height 20
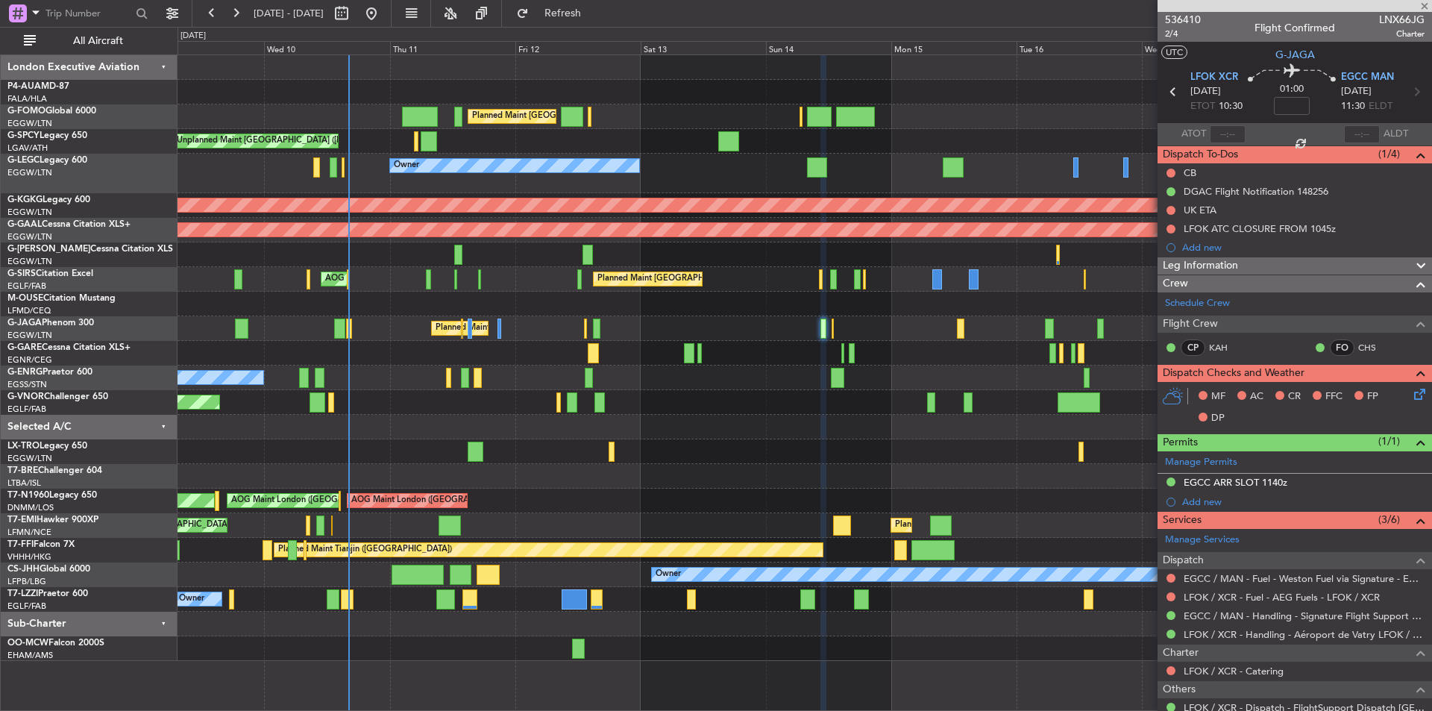
type input "-00:05"
type input "8"
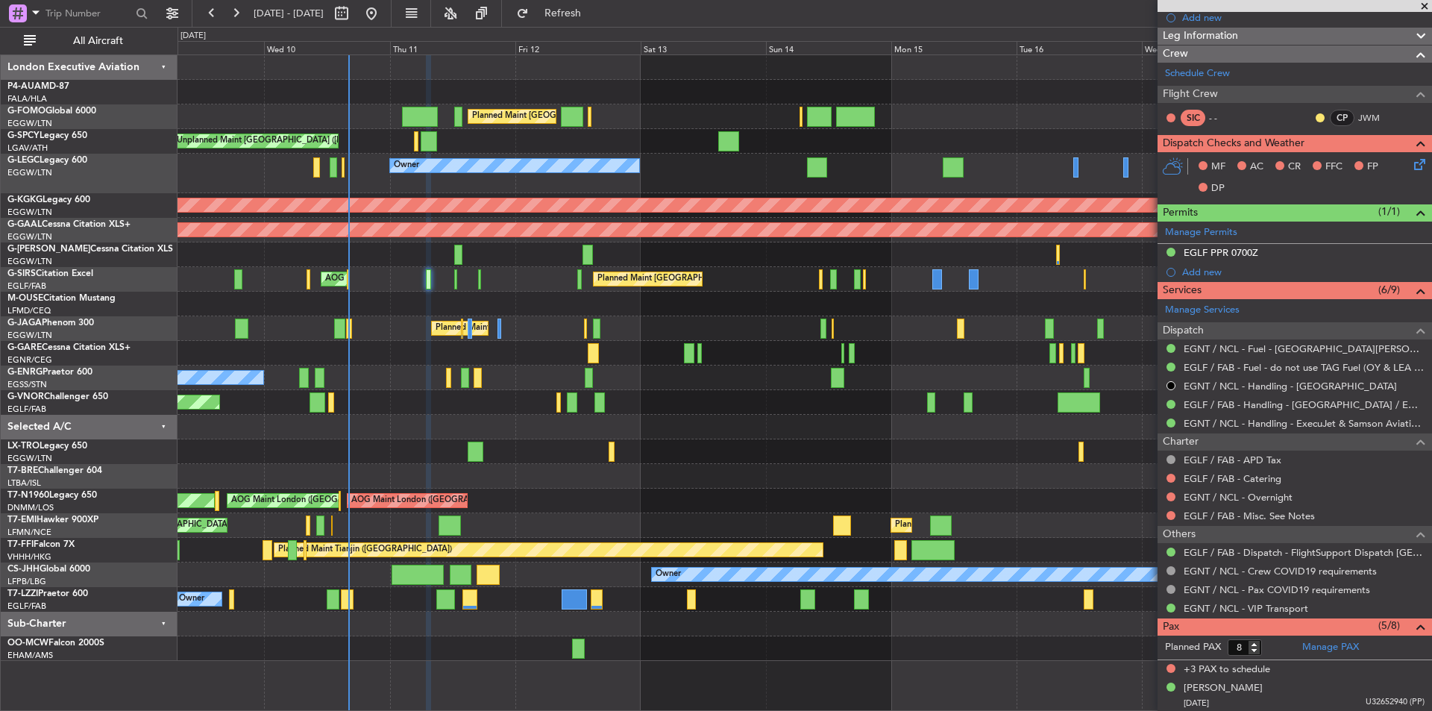
scroll to position [328, 0]
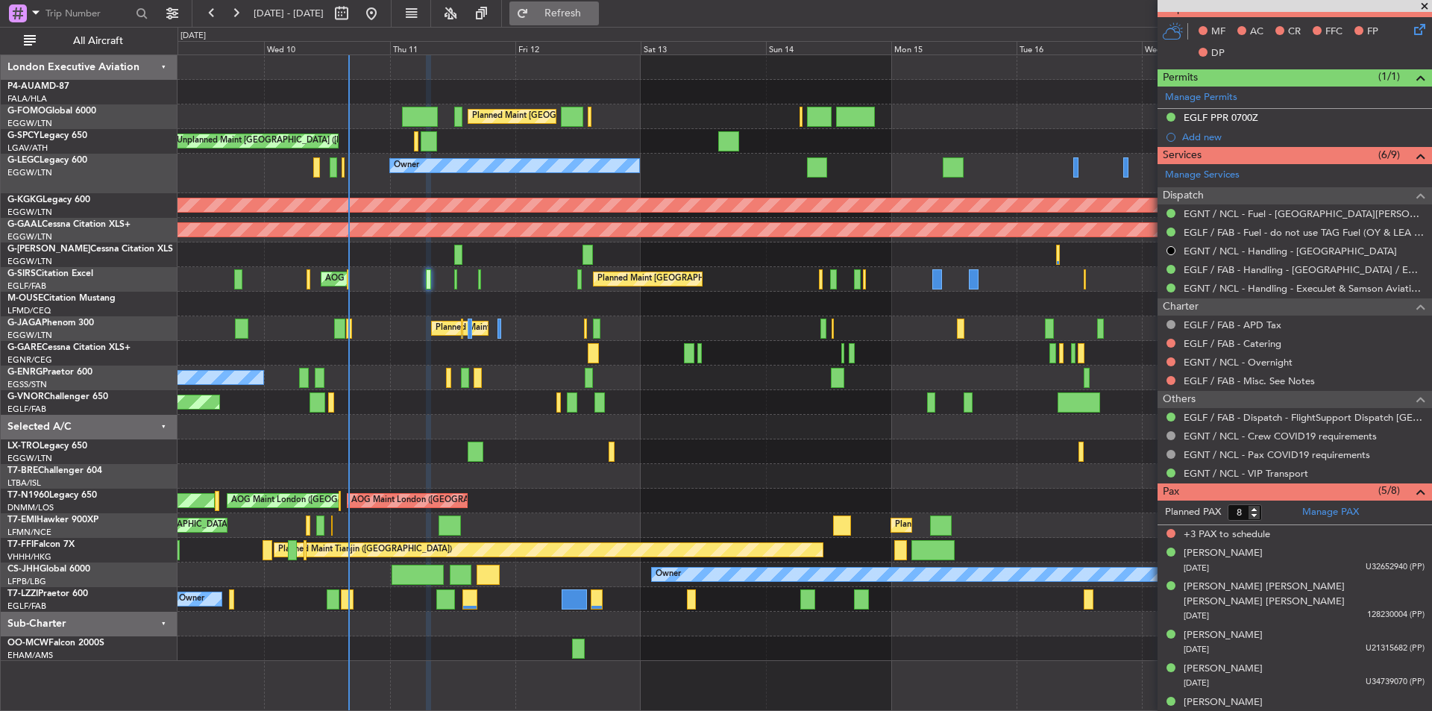
click at [595, 9] on span "Refresh" at bounding box center [563, 13] width 63 height 10
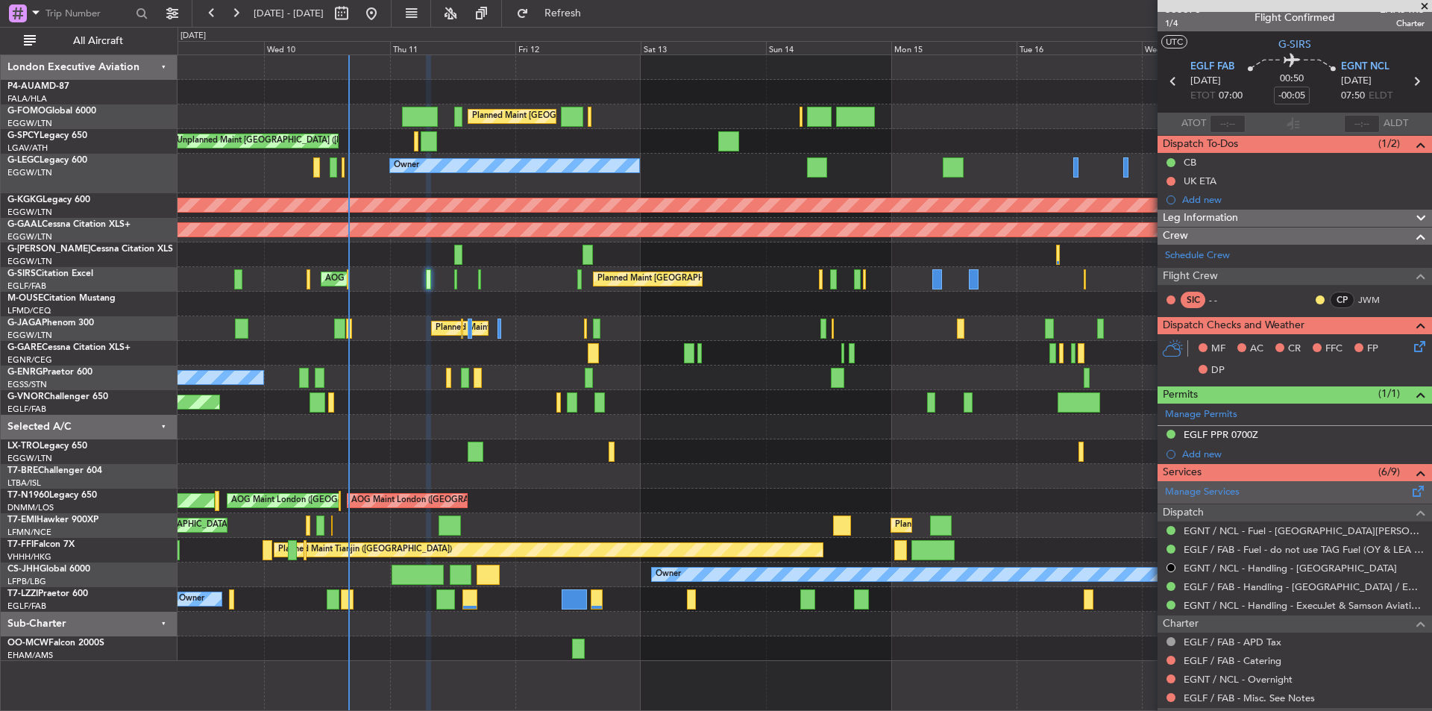
scroll to position [0, 0]
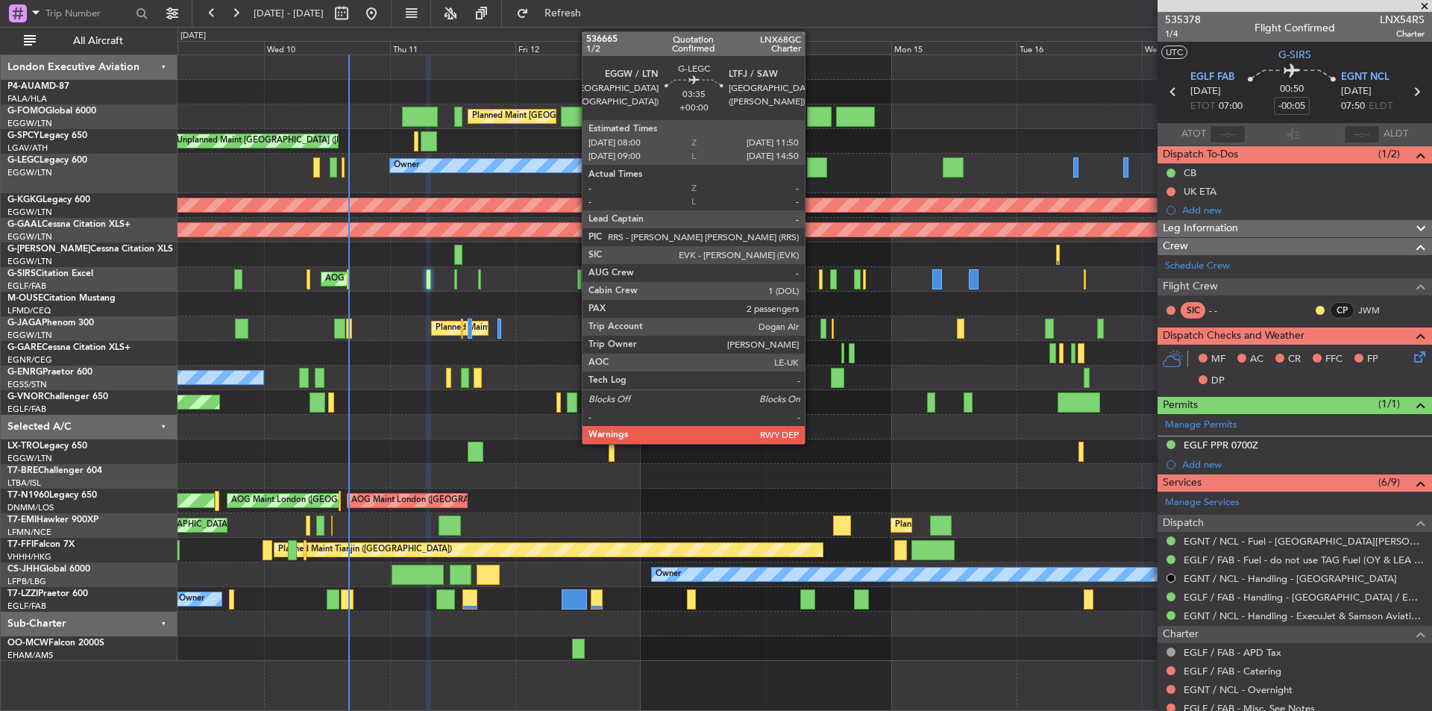
click at [812, 172] on div at bounding box center [817, 167] width 20 height 20
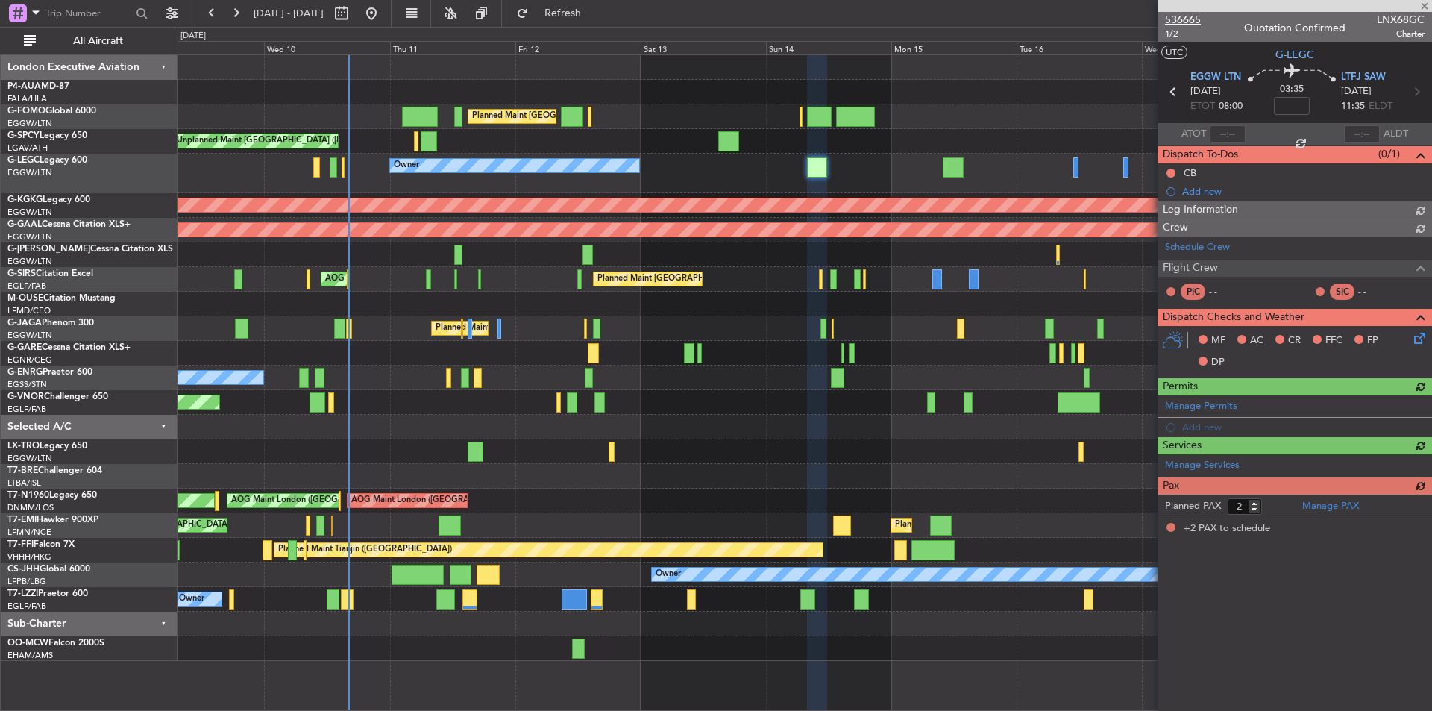
click at [1175, 15] on span "536665" at bounding box center [1183, 20] width 36 height 16
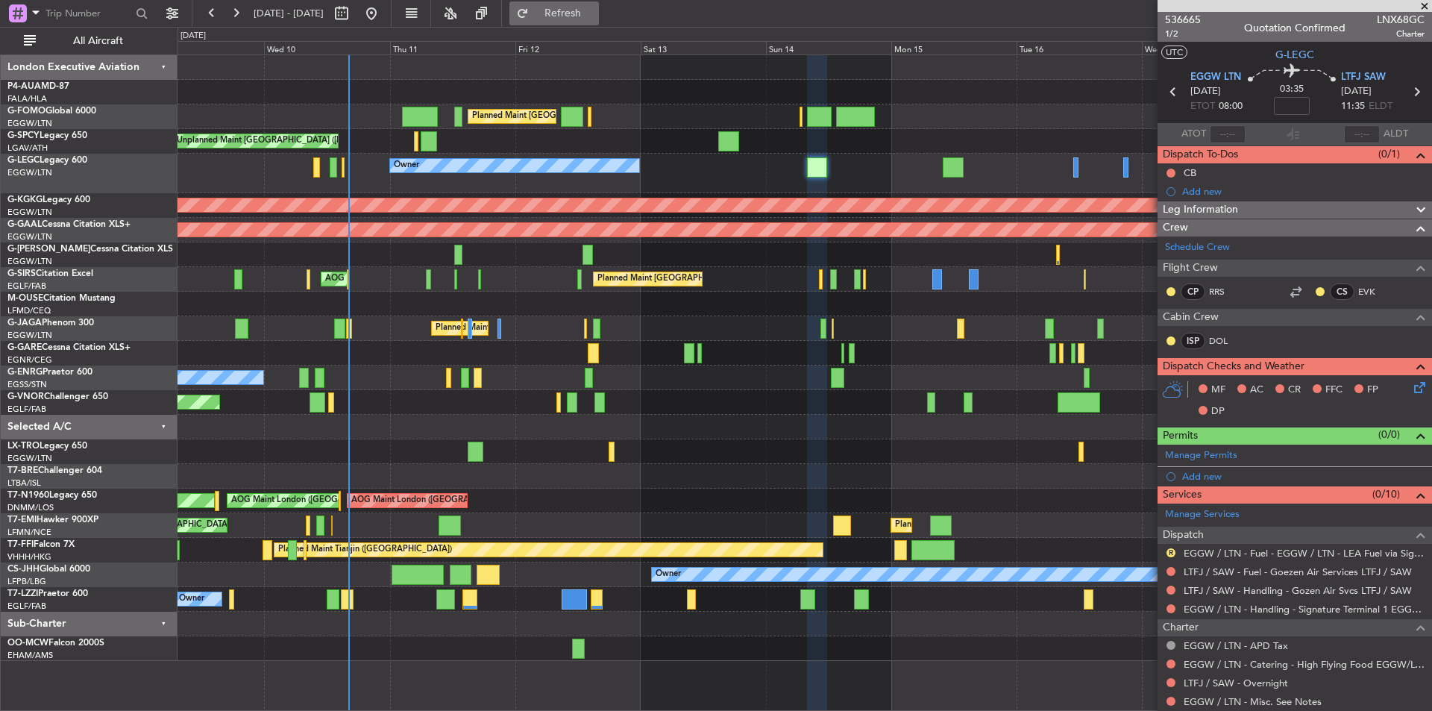
click at [568, 15] on button "Refresh" at bounding box center [555, 13] width 90 height 24
click at [1426, 10] on div at bounding box center [1295, 6] width 275 height 12
click at [1426, 5] on div at bounding box center [1295, 6] width 275 height 12
click at [1426, 10] on span at bounding box center [1425, 6] width 15 height 13
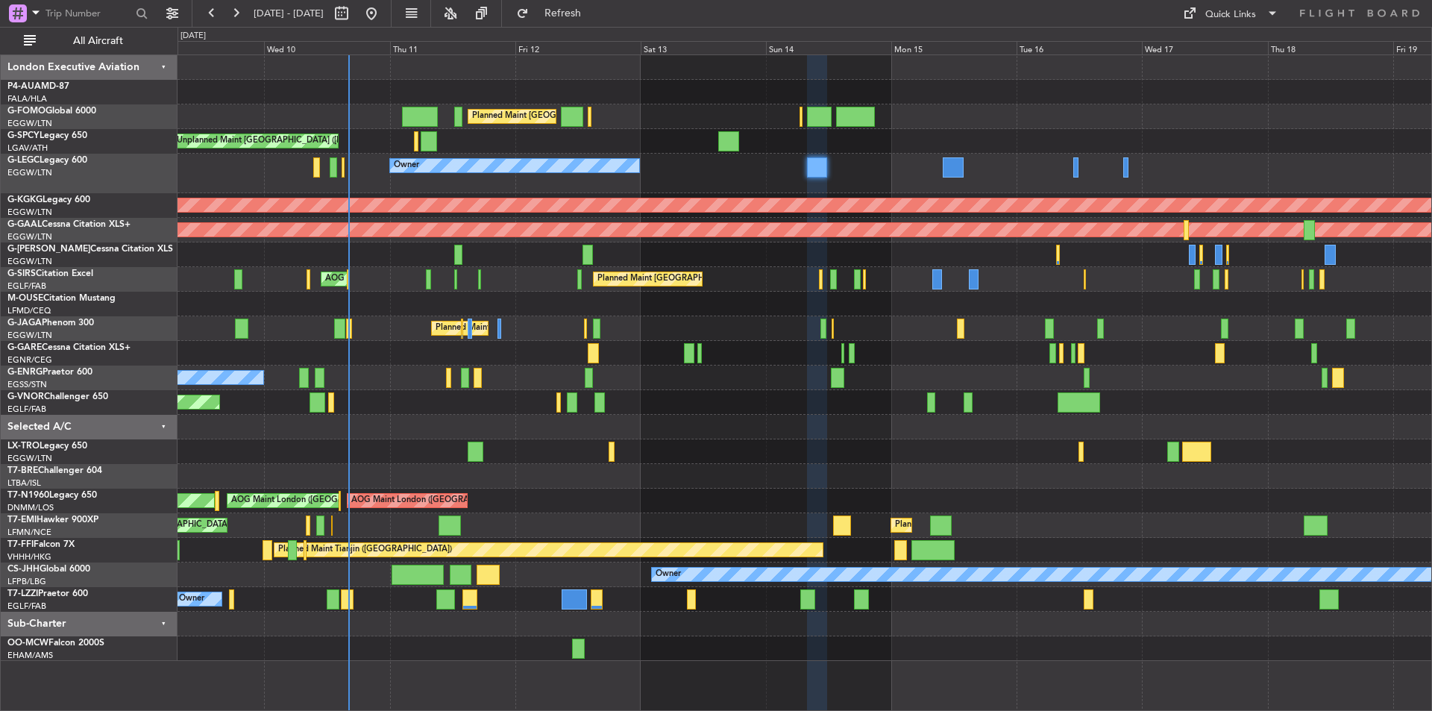
type input "0"
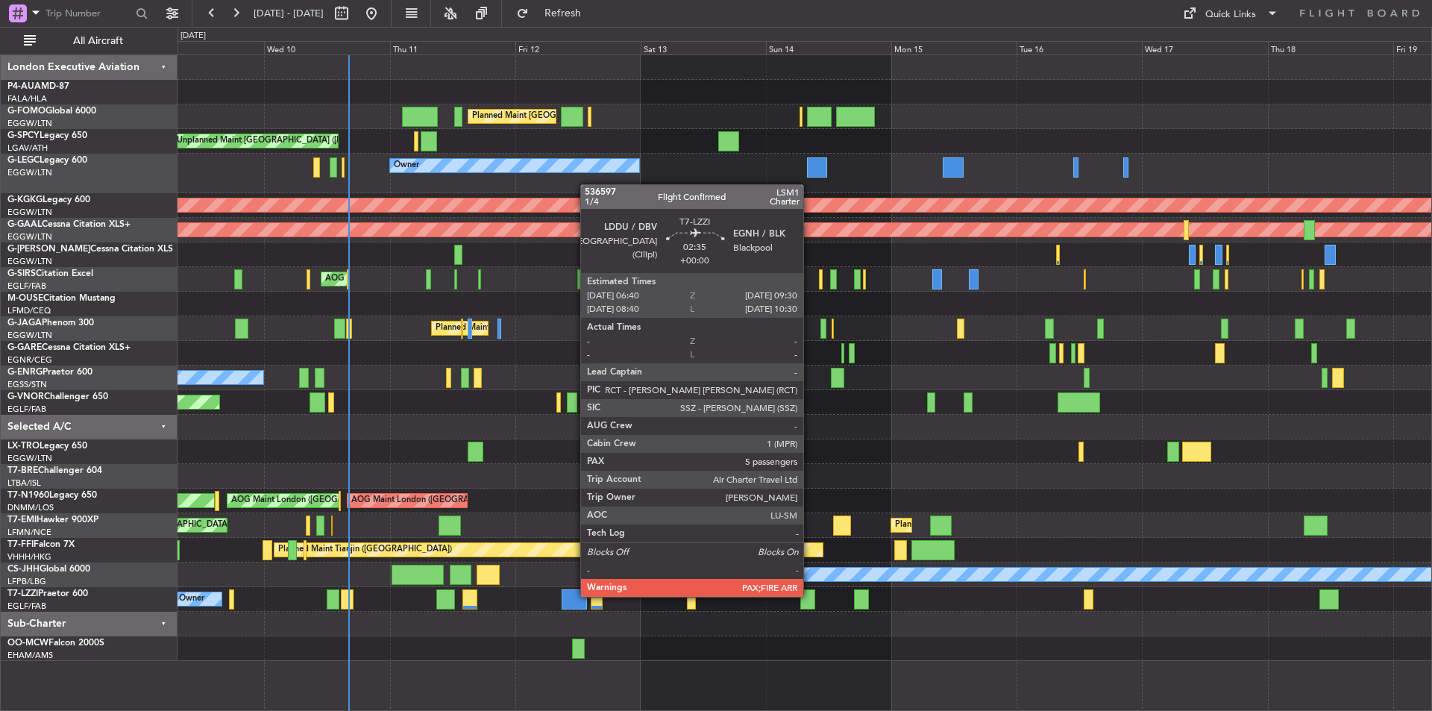
click at [810, 595] on div at bounding box center [808, 599] width 15 height 20
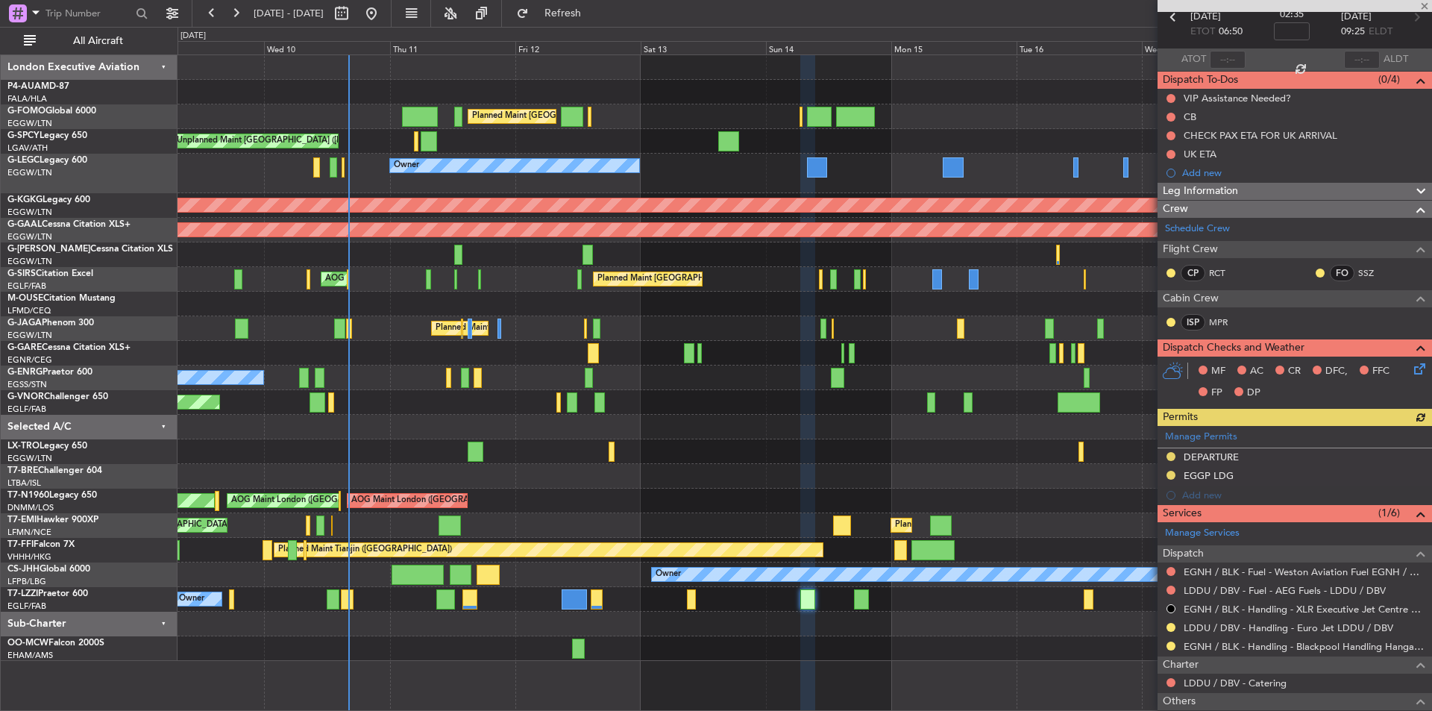
scroll to position [209, 0]
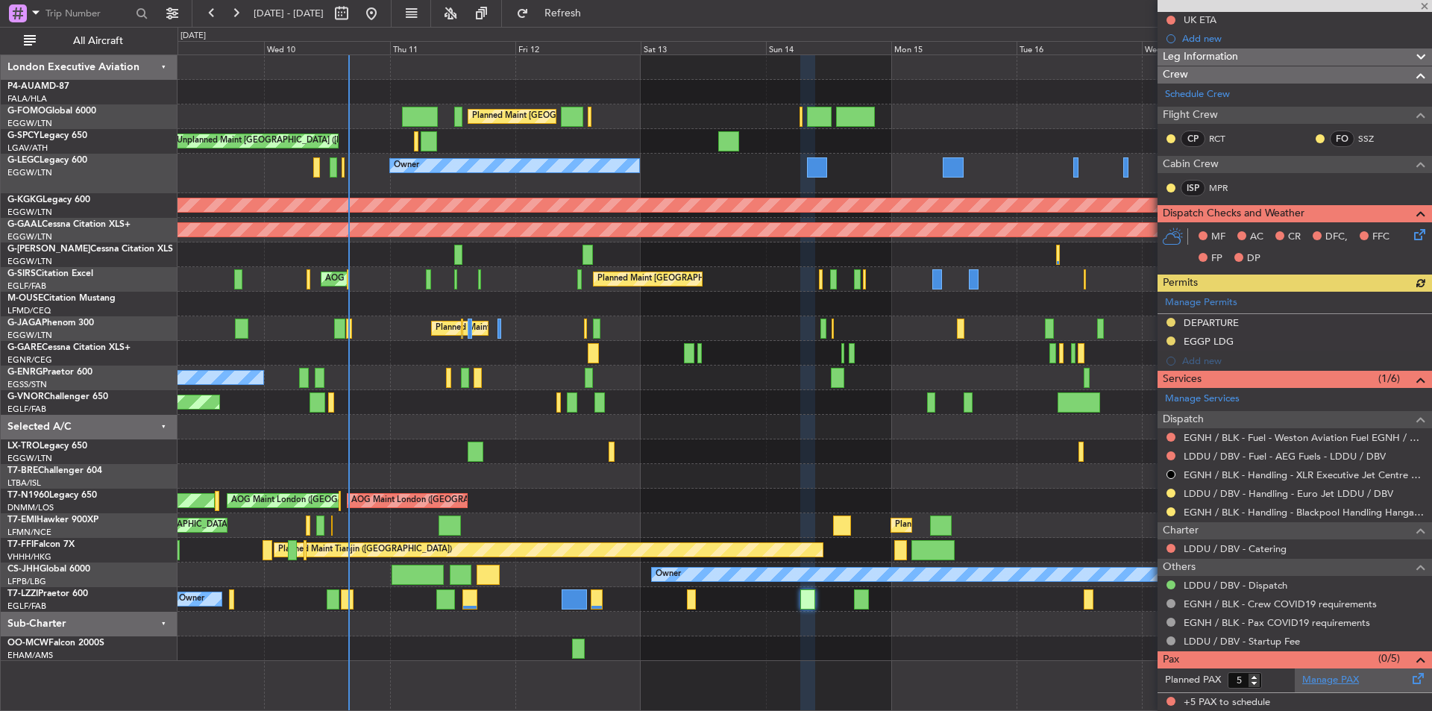
click at [1337, 686] on link "Manage PAX" at bounding box center [1331, 680] width 57 height 15
type input "4"
click at [1253, 680] on input "4" at bounding box center [1245, 680] width 34 height 16
click at [1279, 679] on form "Planned PAX 4" at bounding box center [1226, 680] width 137 height 24
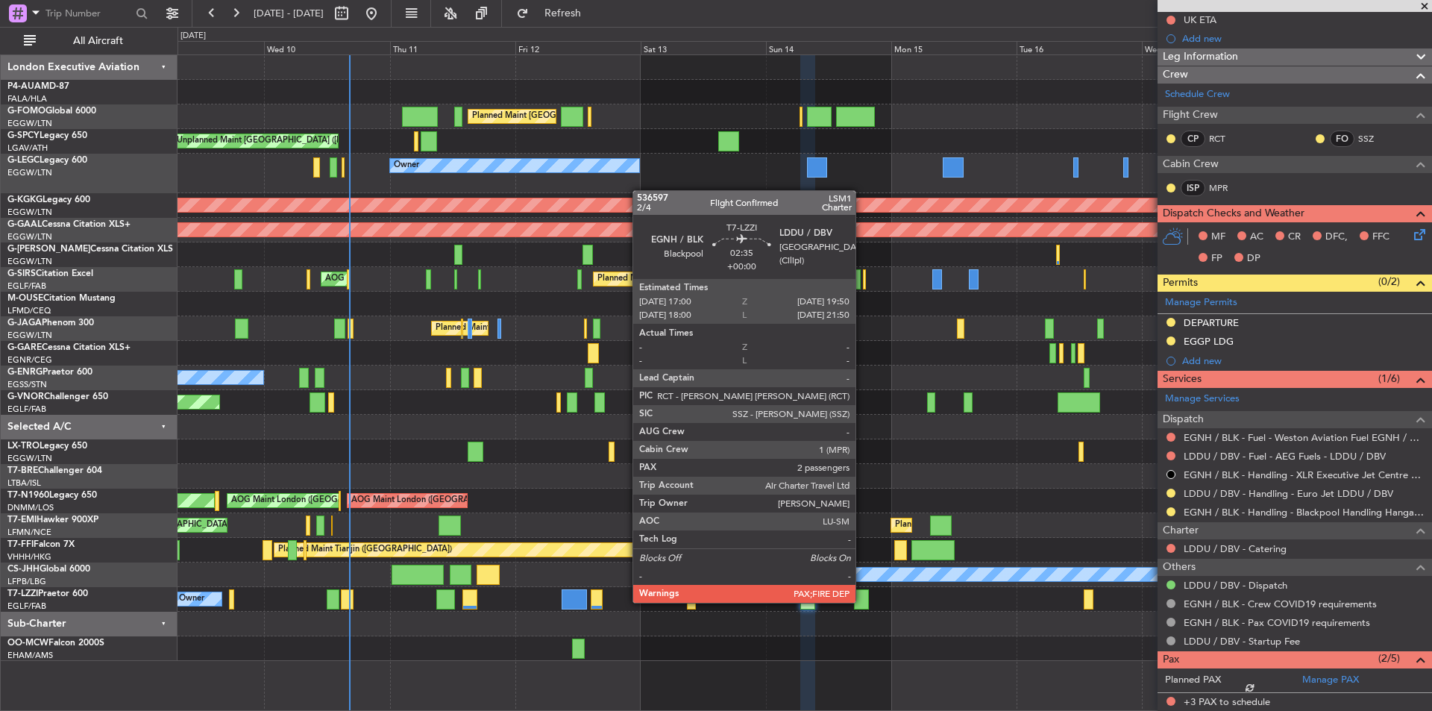
click at [862, 601] on div at bounding box center [861, 599] width 15 height 20
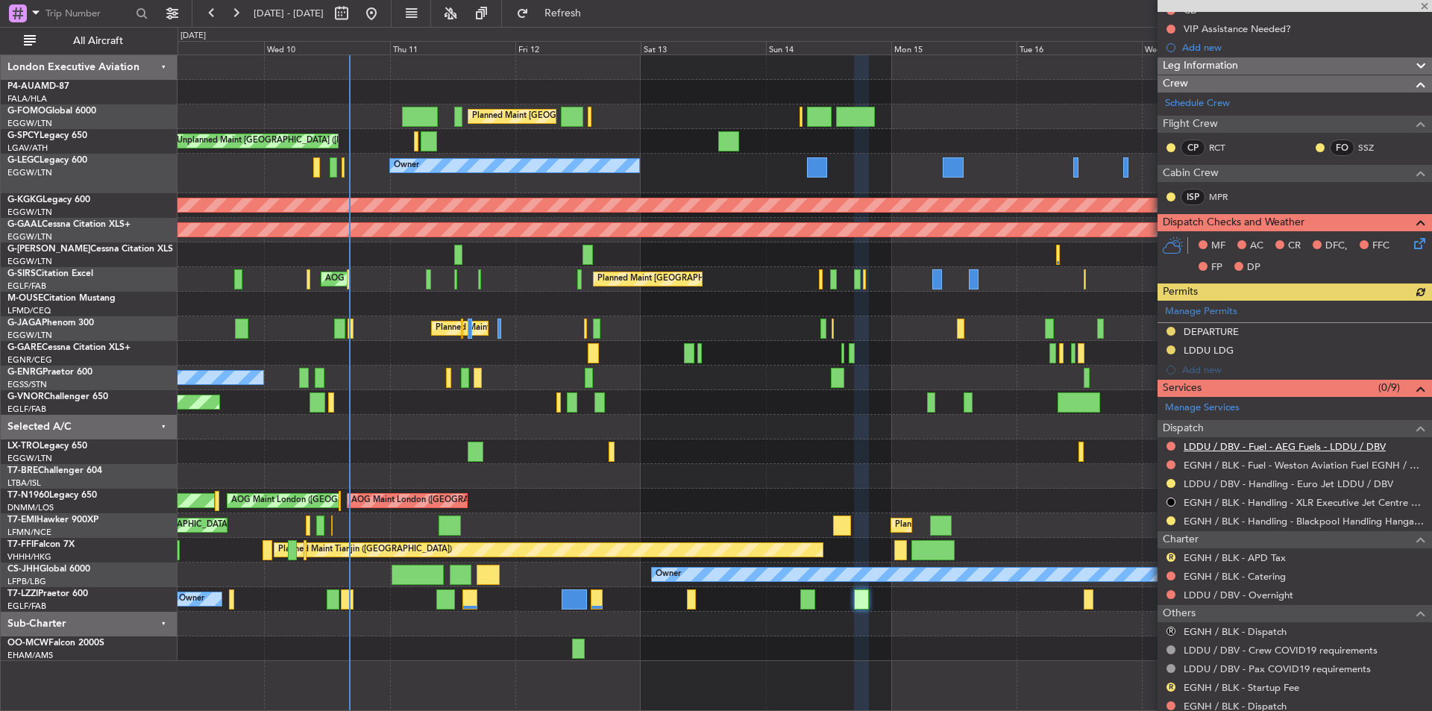
scroll to position [362, 0]
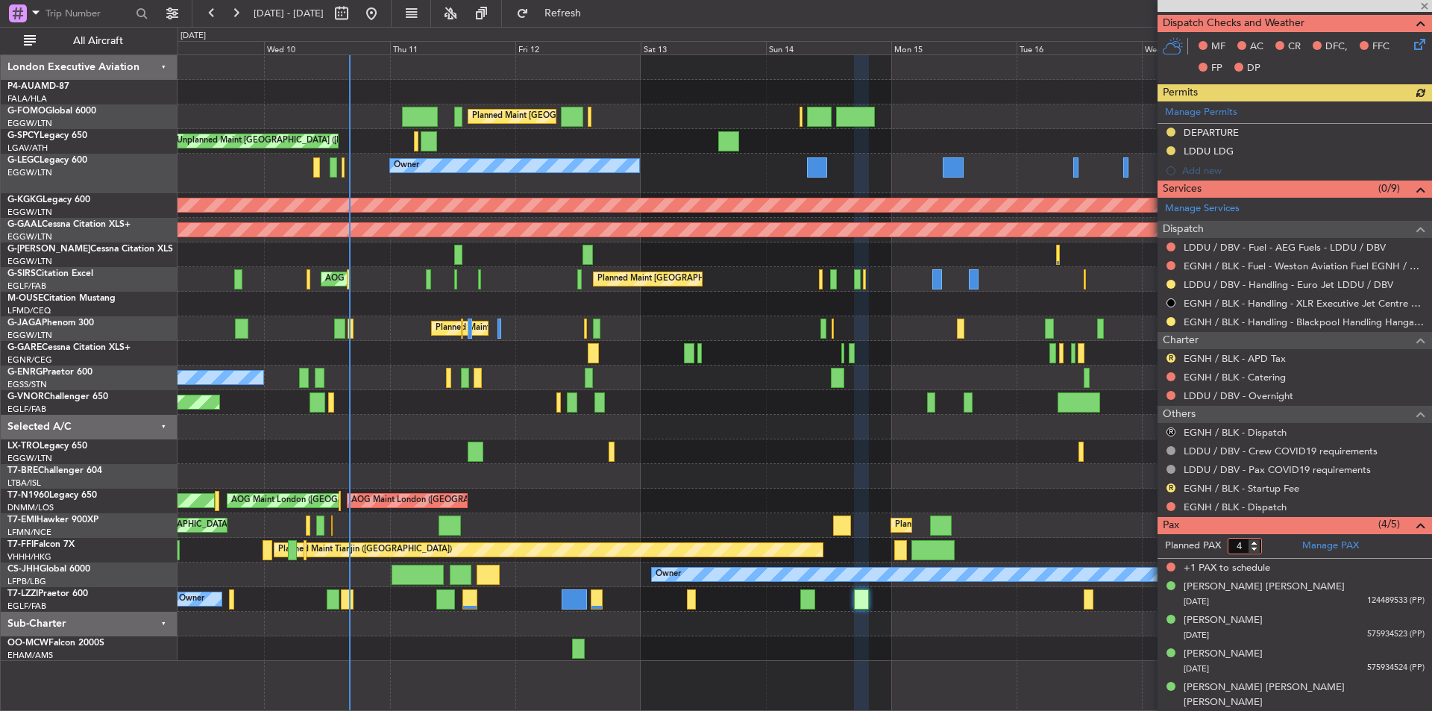
type input "4"
click at [1254, 551] on input "4" at bounding box center [1245, 546] width 34 height 16
click at [1282, 549] on form "Planned PAX 4" at bounding box center [1226, 546] width 137 height 24
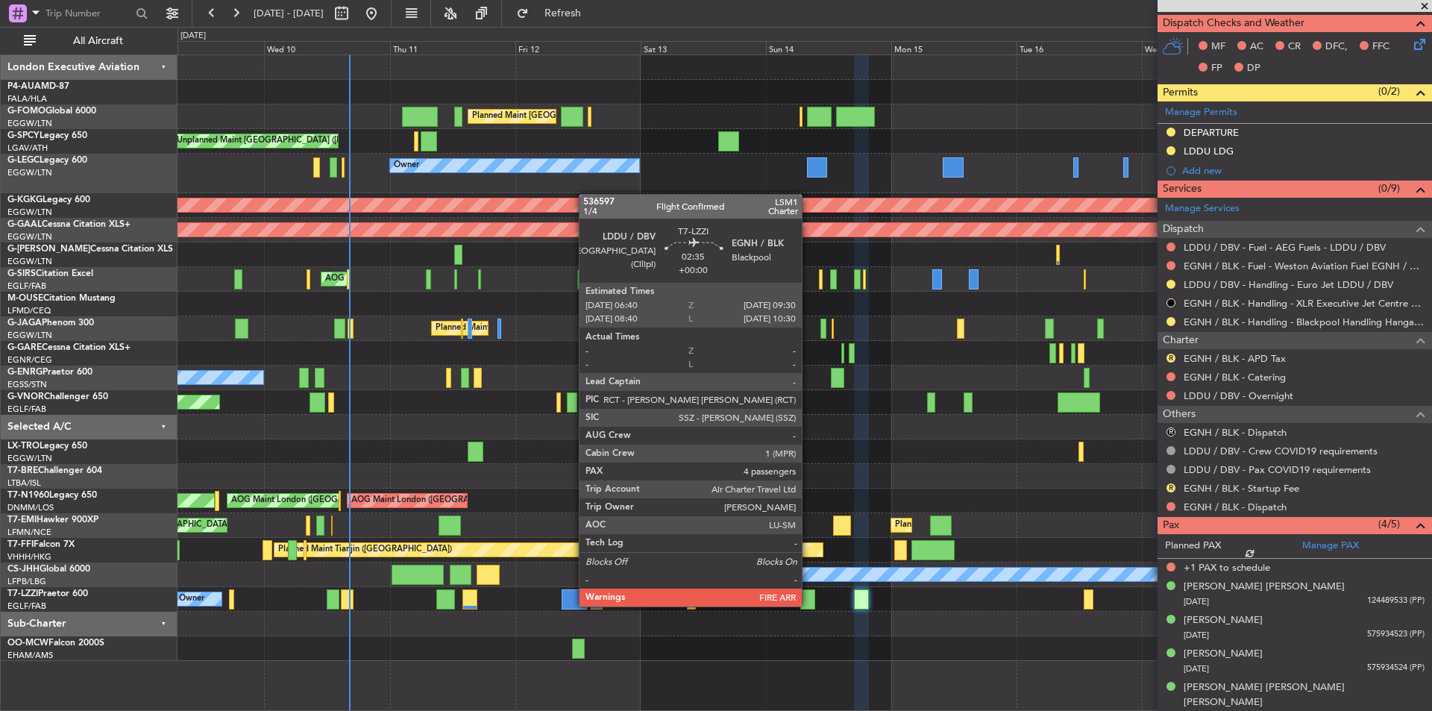
click at [809, 605] on div at bounding box center [808, 599] width 15 height 20
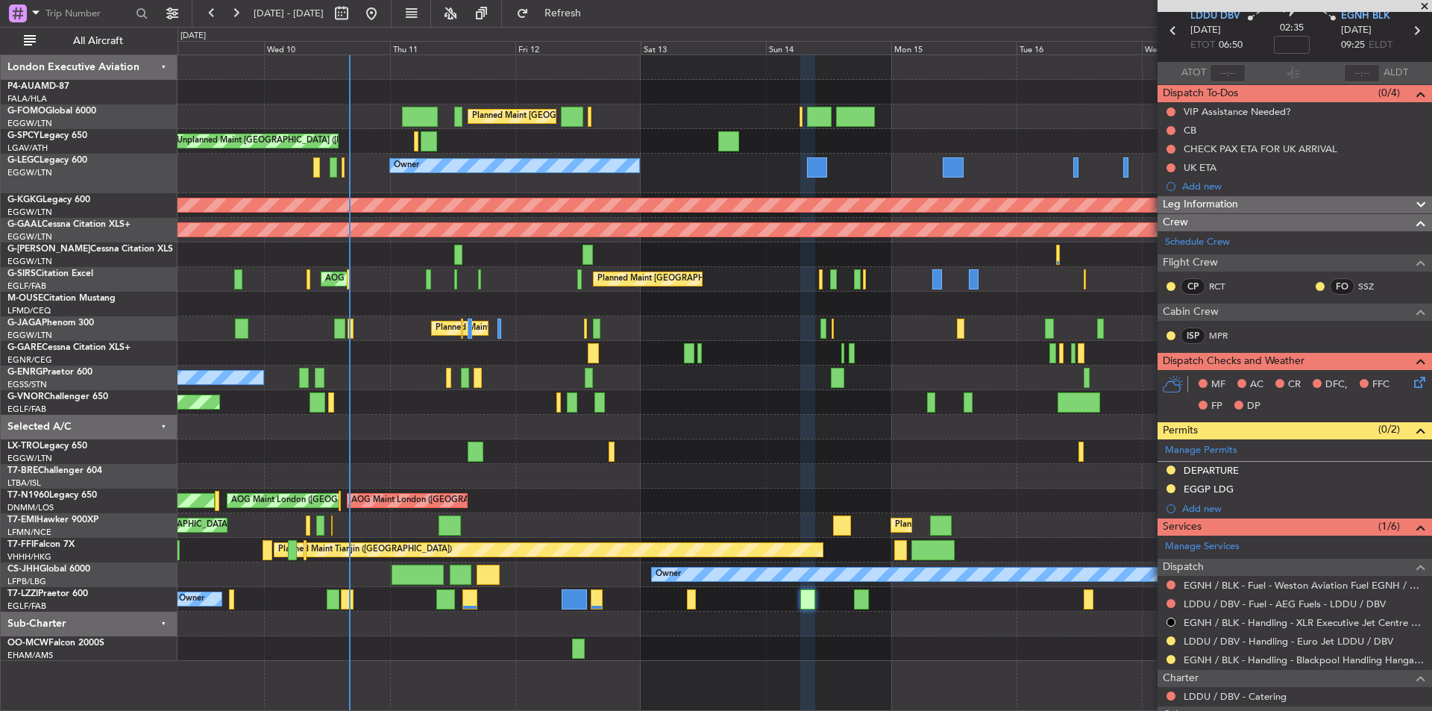
scroll to position [0, 0]
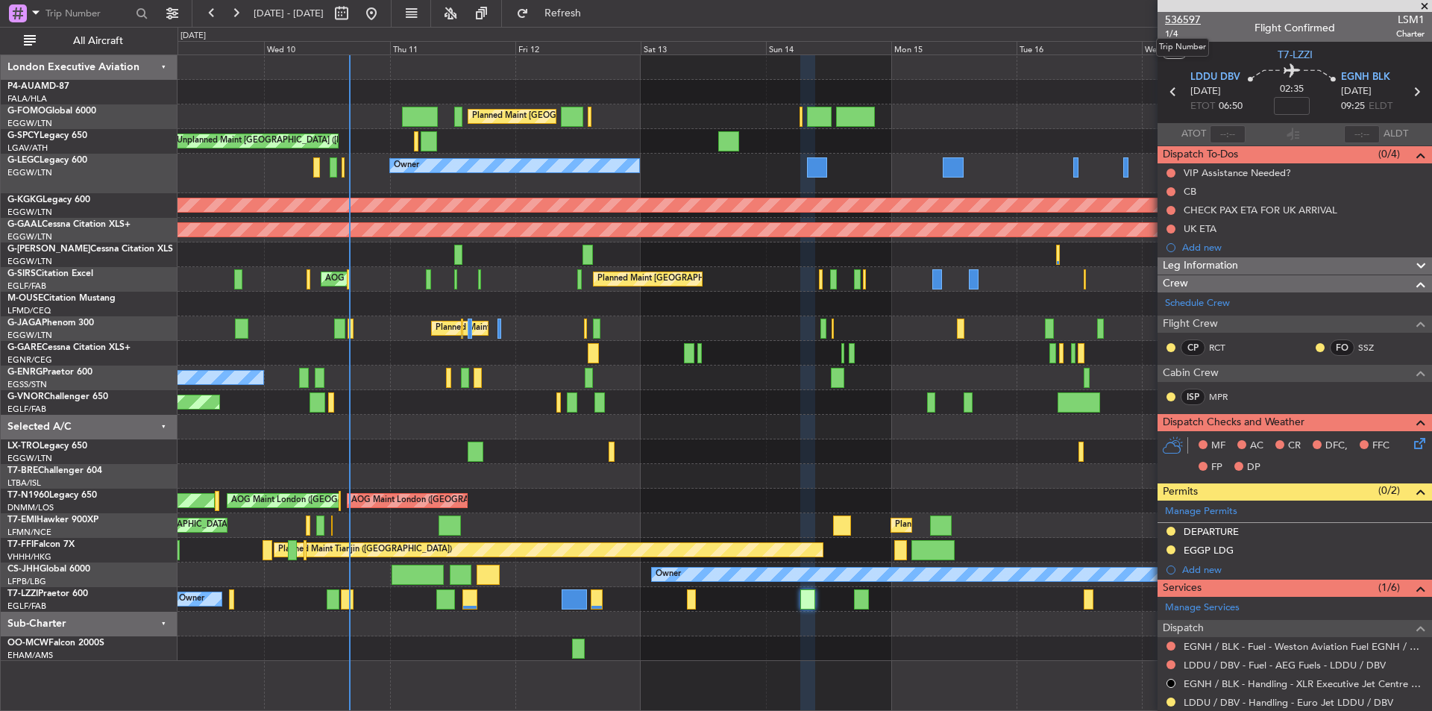
click at [1189, 16] on span "536597" at bounding box center [1183, 20] width 36 height 16
click at [595, 16] on span "Refresh" at bounding box center [563, 13] width 63 height 10
click at [1183, 12] on span "536597" at bounding box center [1183, 20] width 36 height 16
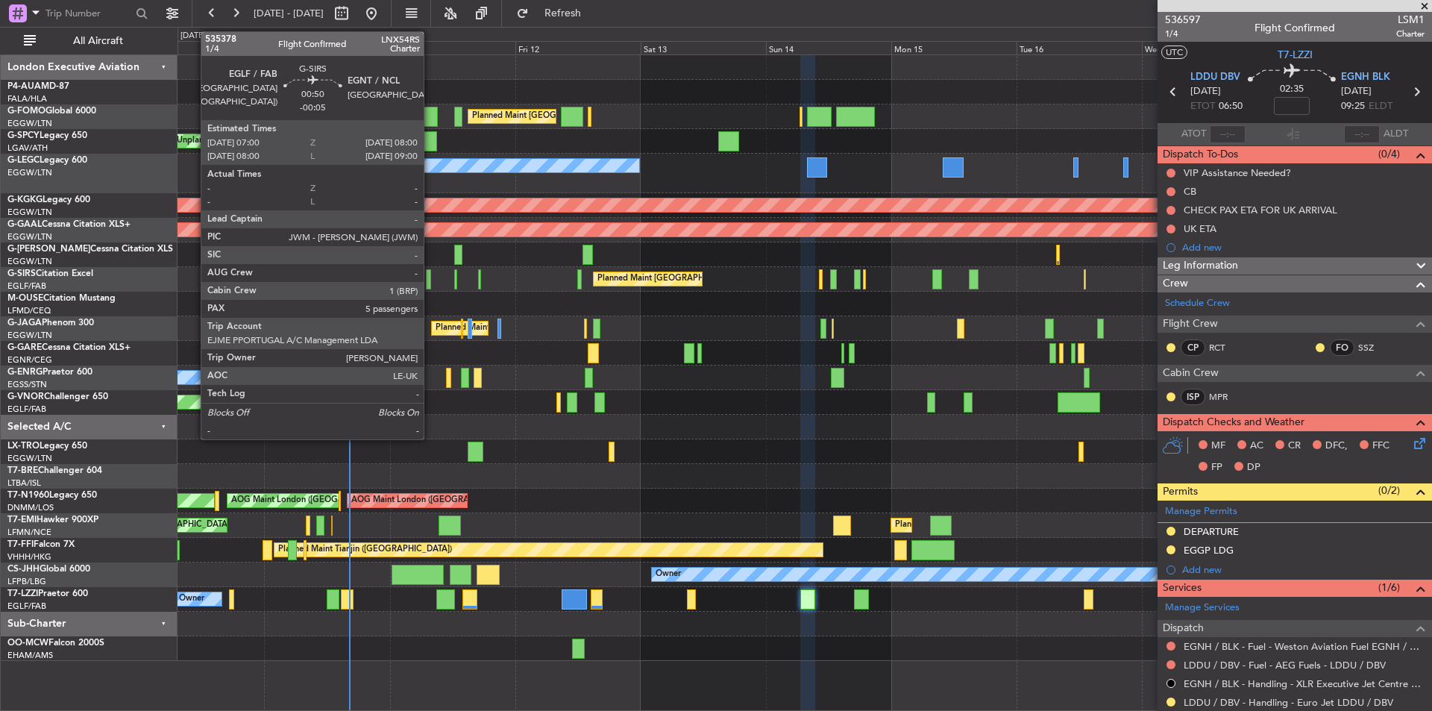
click at [430, 279] on div at bounding box center [429, 279] width 6 height 20
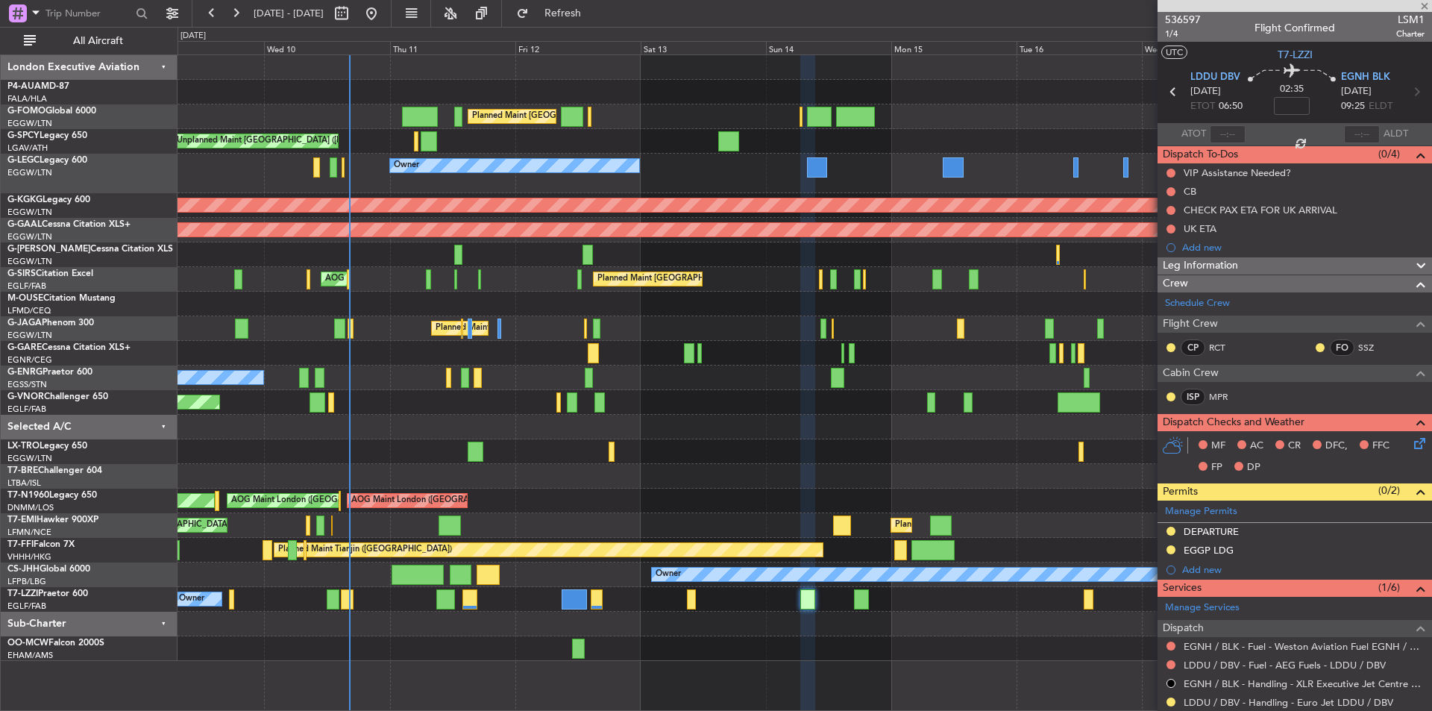
type input "-00:05"
type input "5"
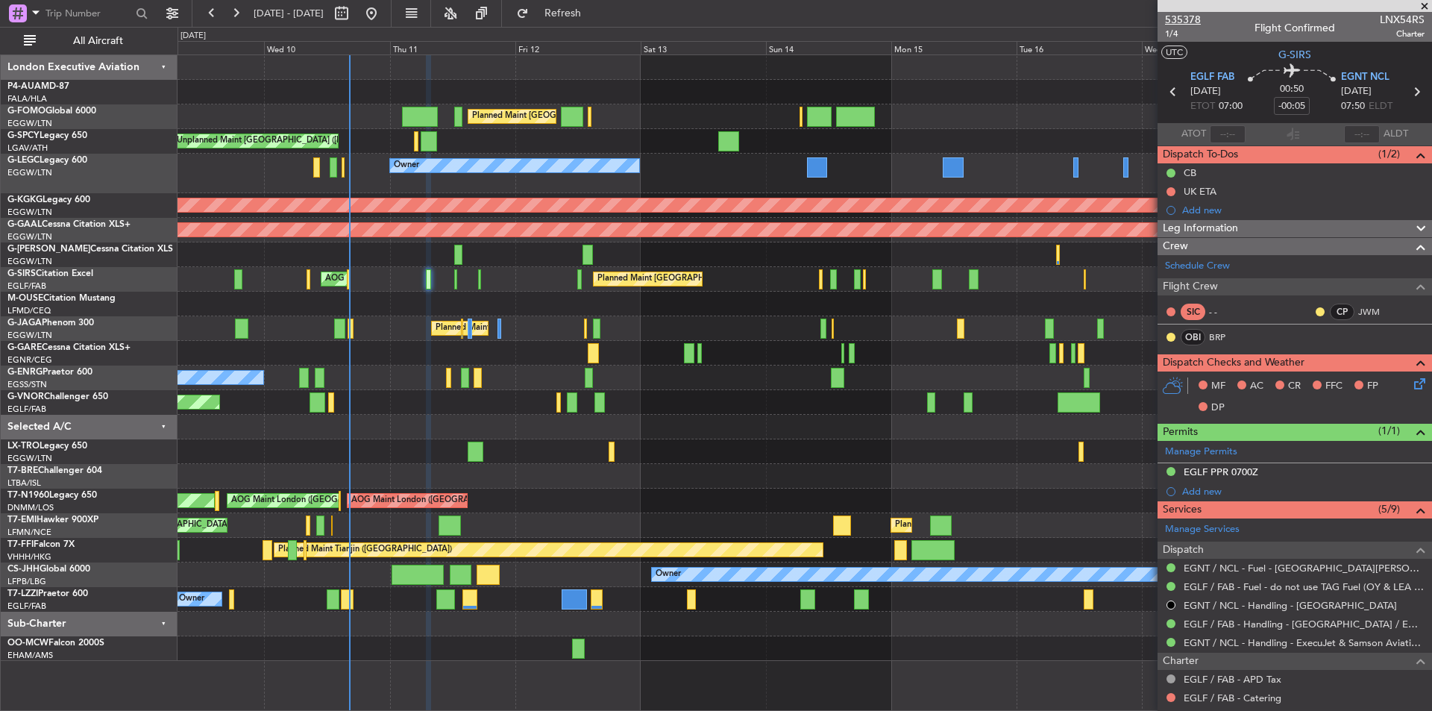
click at [1180, 17] on span "535378" at bounding box center [1183, 20] width 36 height 16
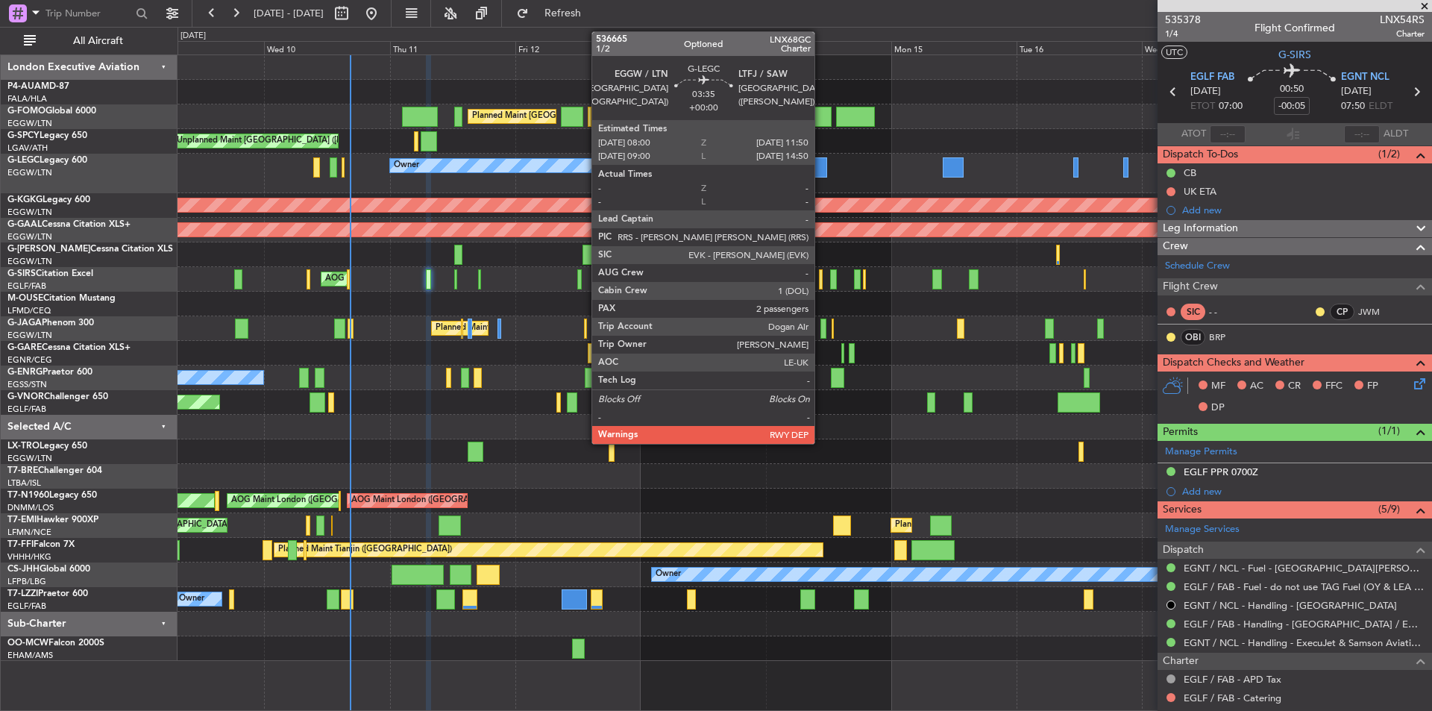
click at [821, 163] on div at bounding box center [817, 167] width 20 height 20
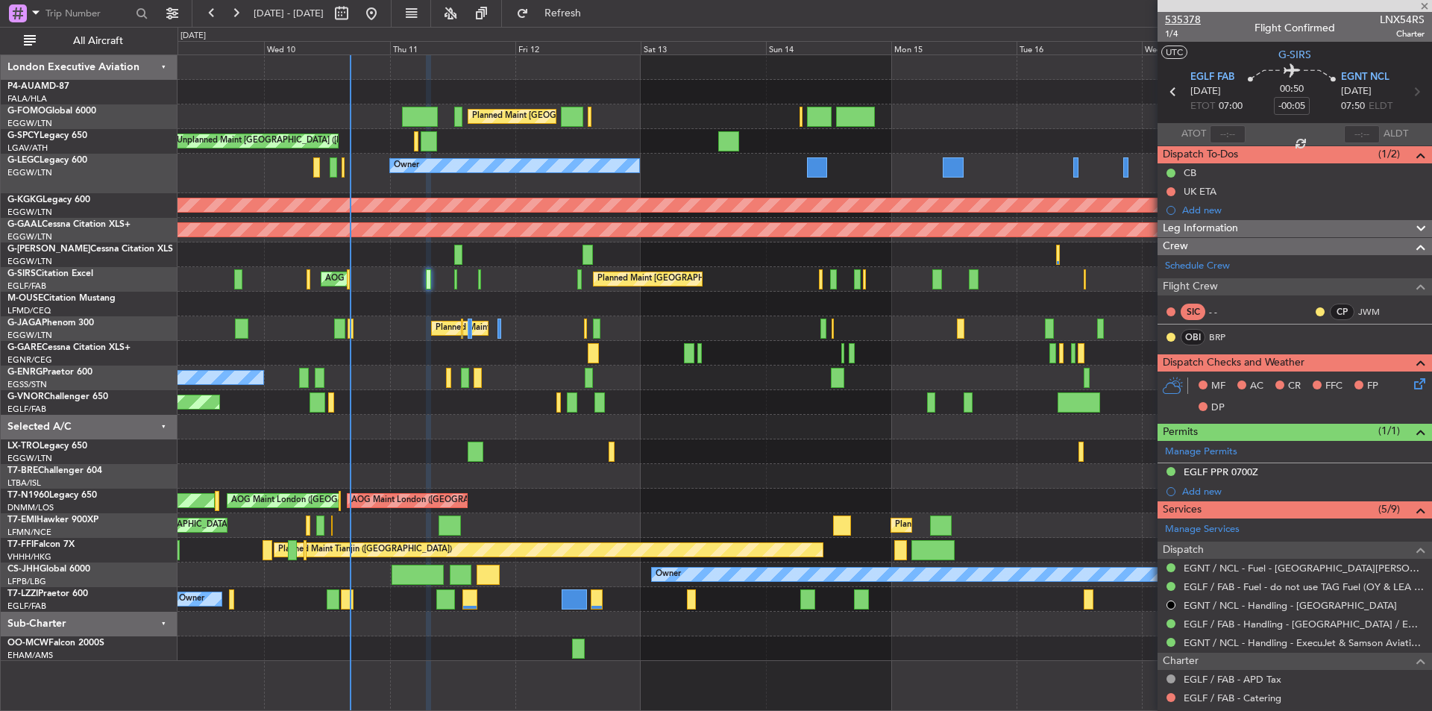
type input "2"
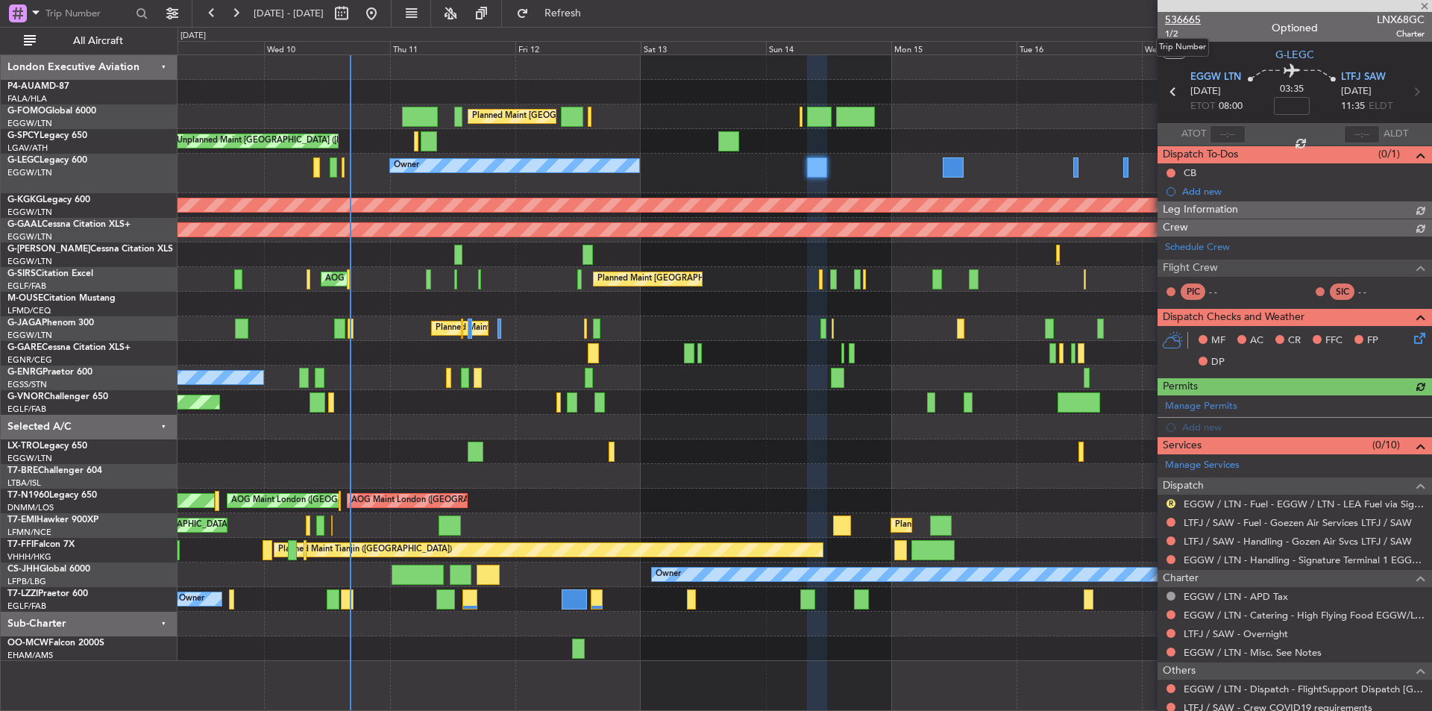
click at [1194, 17] on span "536665" at bounding box center [1183, 20] width 36 height 16
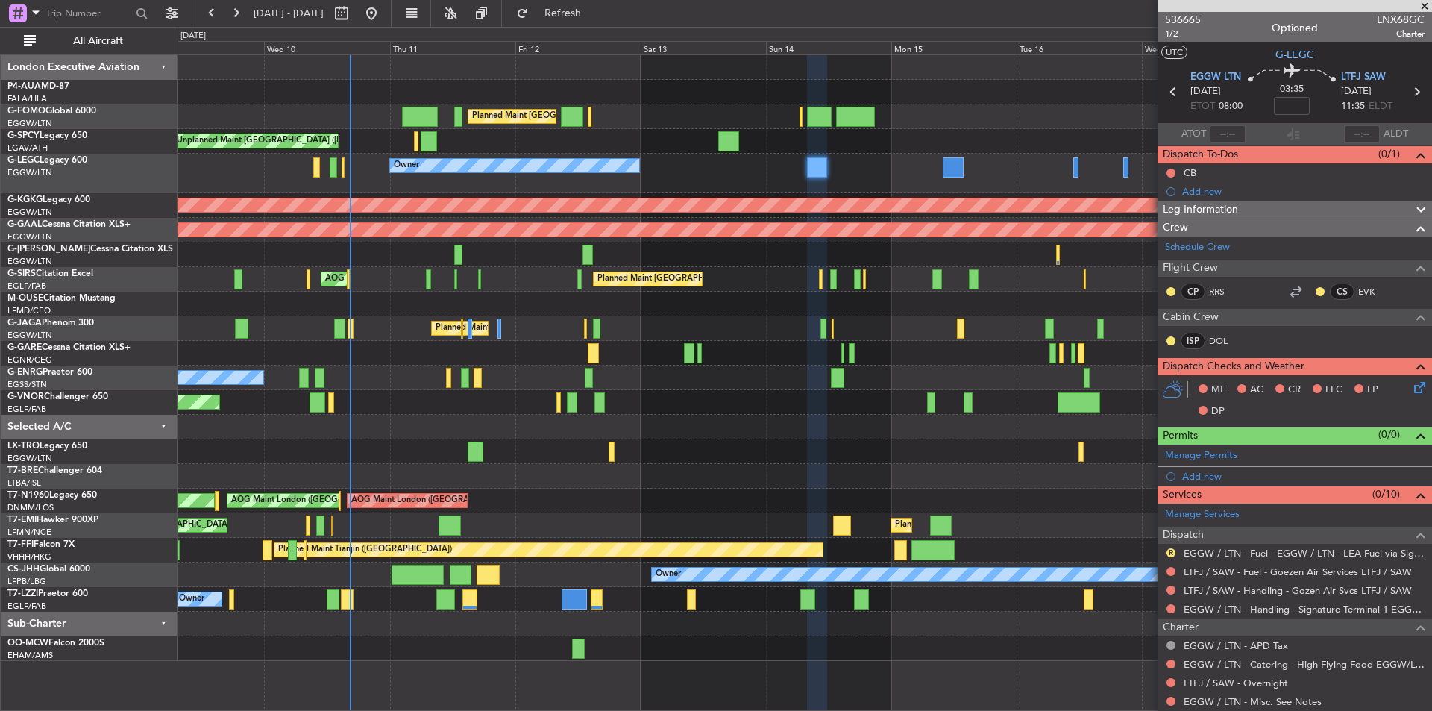
click at [647, 187] on div "Owner" at bounding box center [805, 174] width 1254 height 40
click at [595, 14] on span "Refresh" at bounding box center [563, 13] width 63 height 10
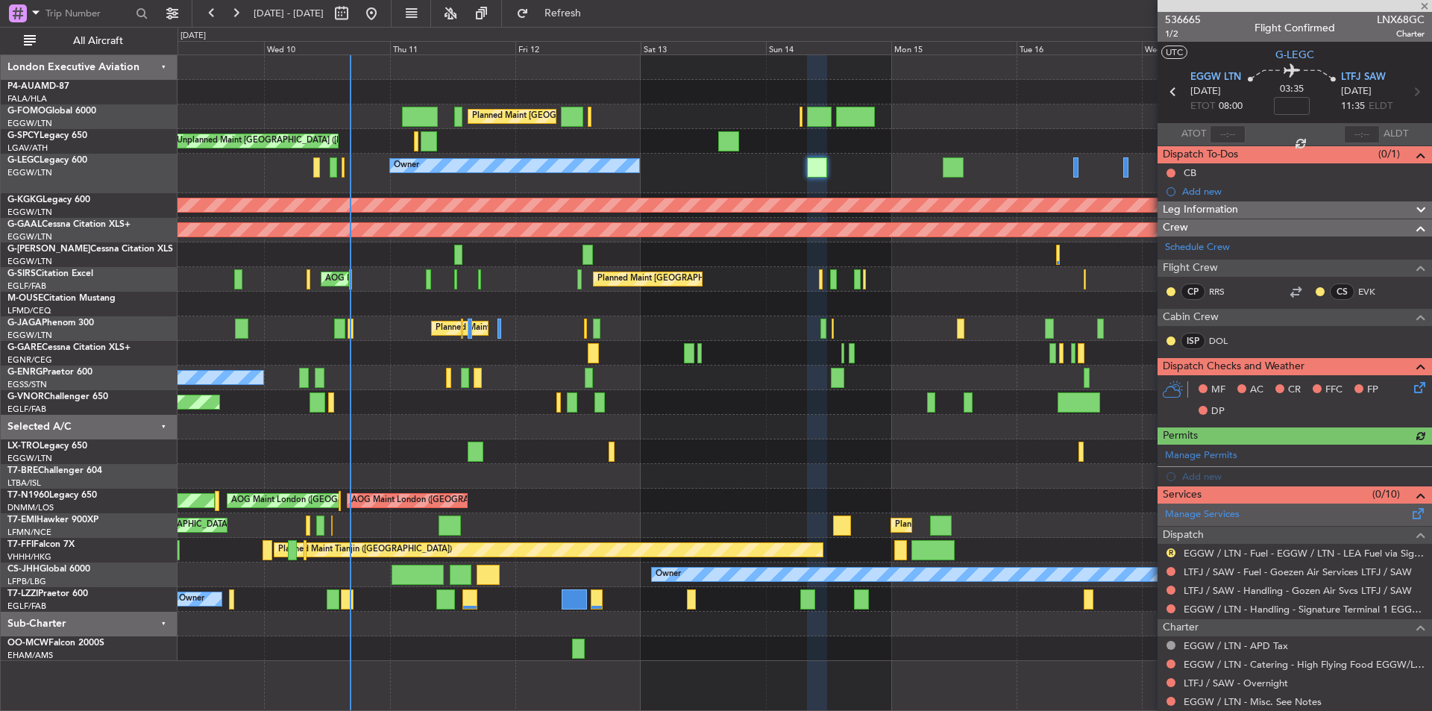
scroll to position [183, 0]
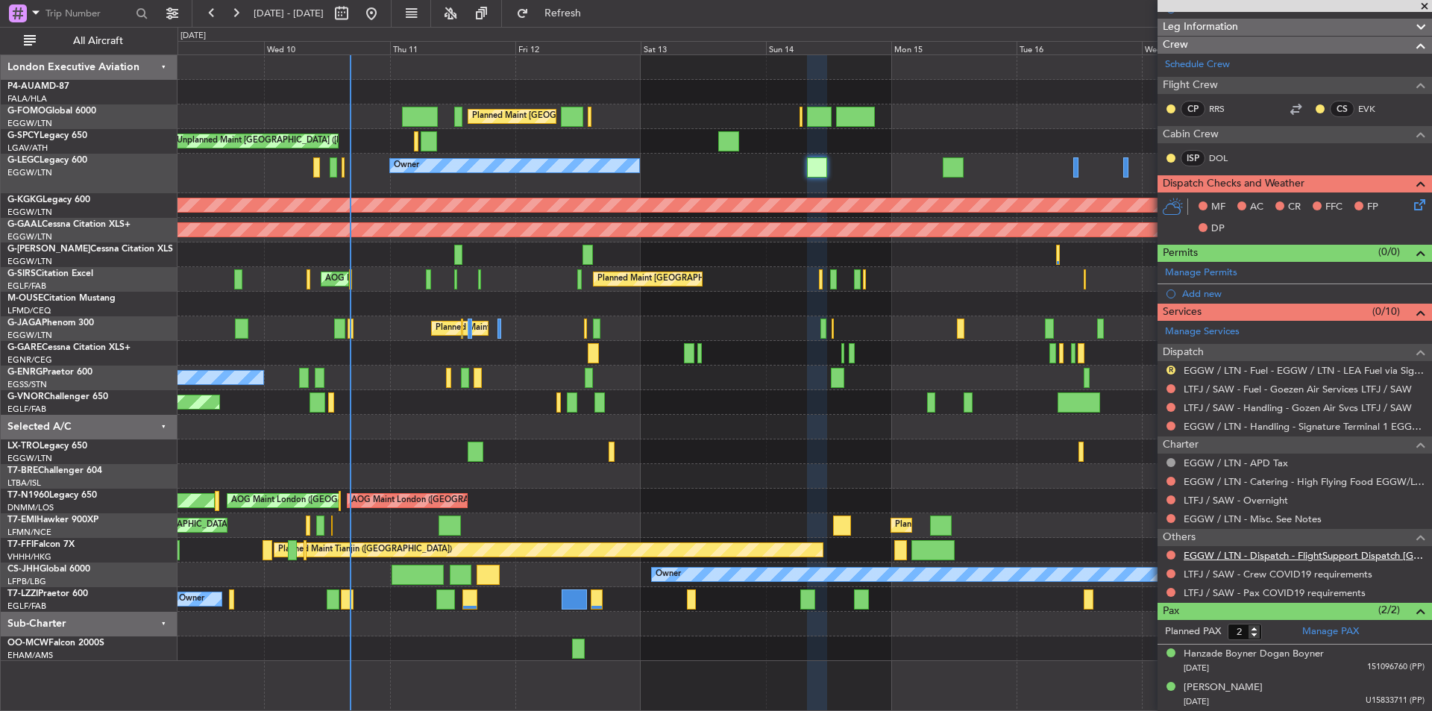
click at [1254, 553] on link "EGGW / LTN - Dispatch - FlightSupport Dispatch [GEOGRAPHIC_DATA]" at bounding box center [1304, 555] width 241 height 13
click at [595, 8] on span "Refresh" at bounding box center [563, 13] width 63 height 10
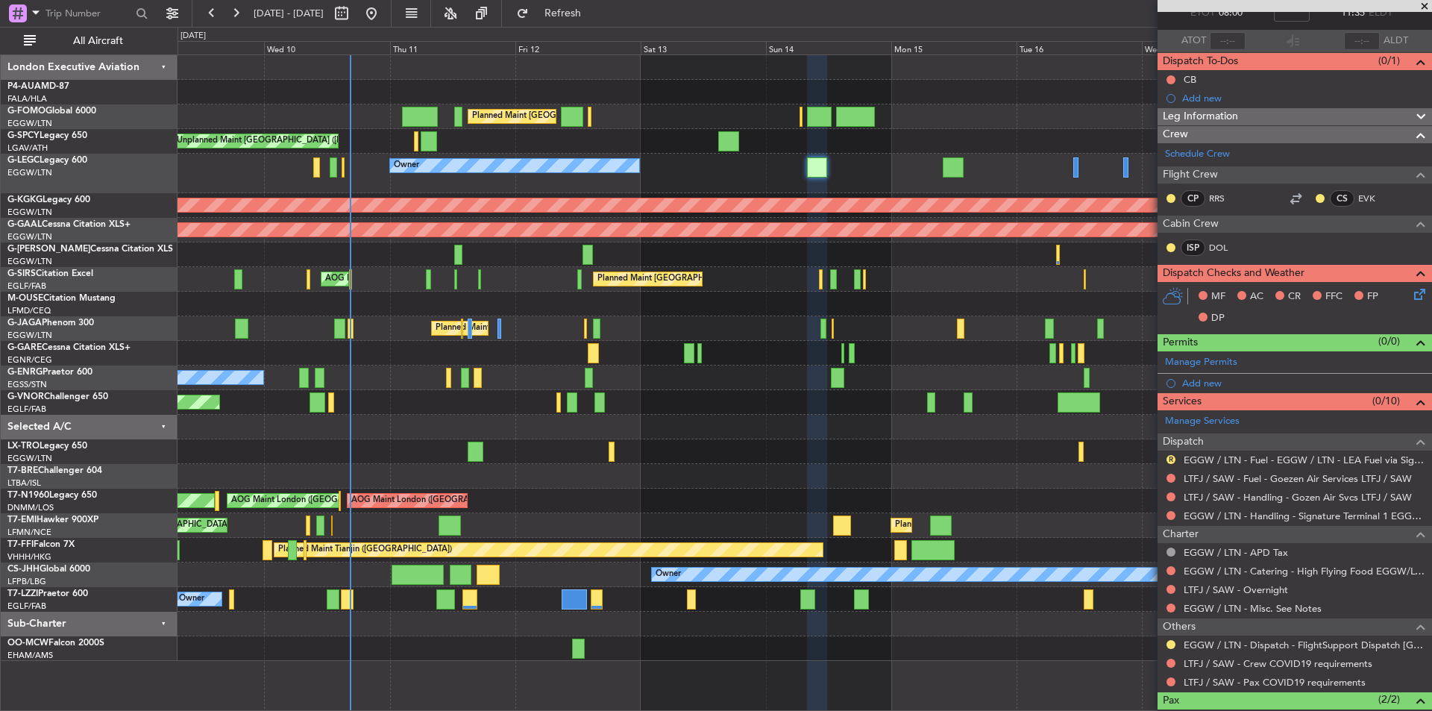
scroll to position [0, 0]
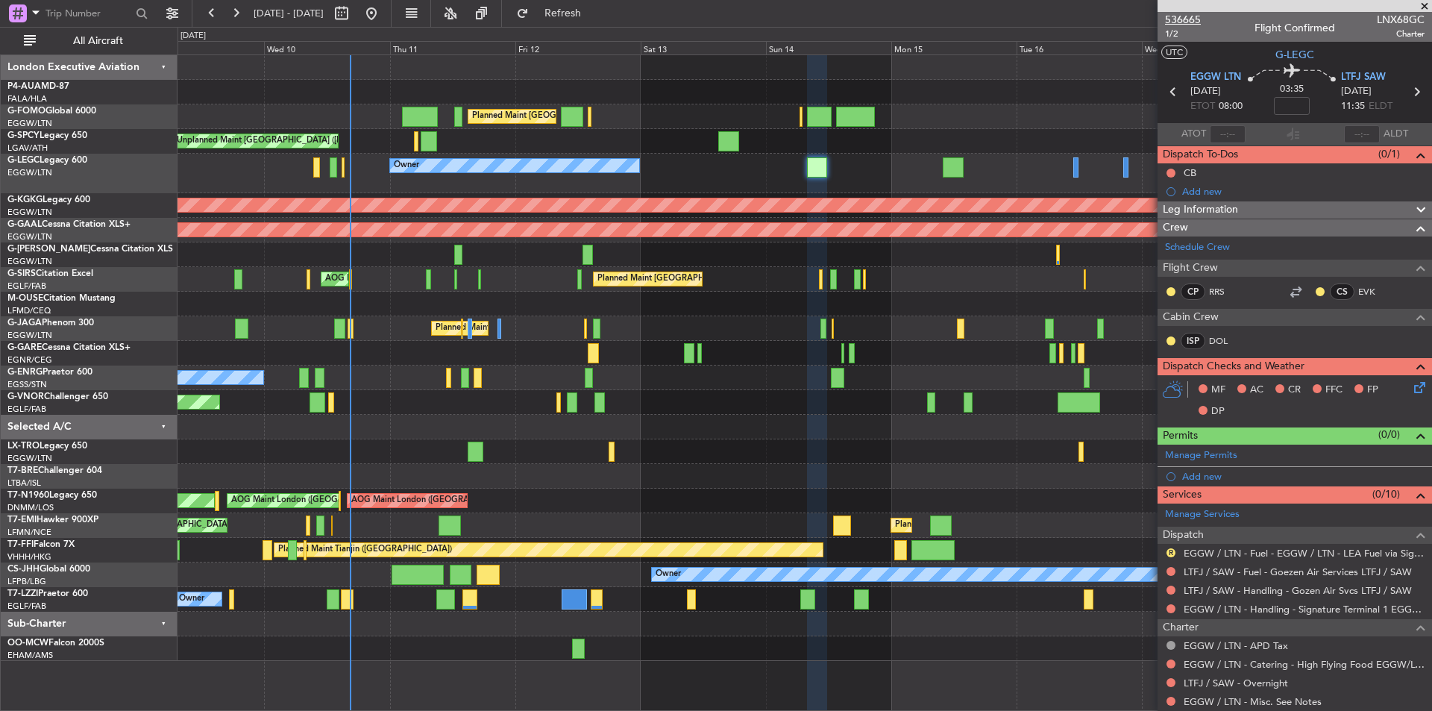
click at [1186, 13] on span "536665" at bounding box center [1183, 20] width 36 height 16
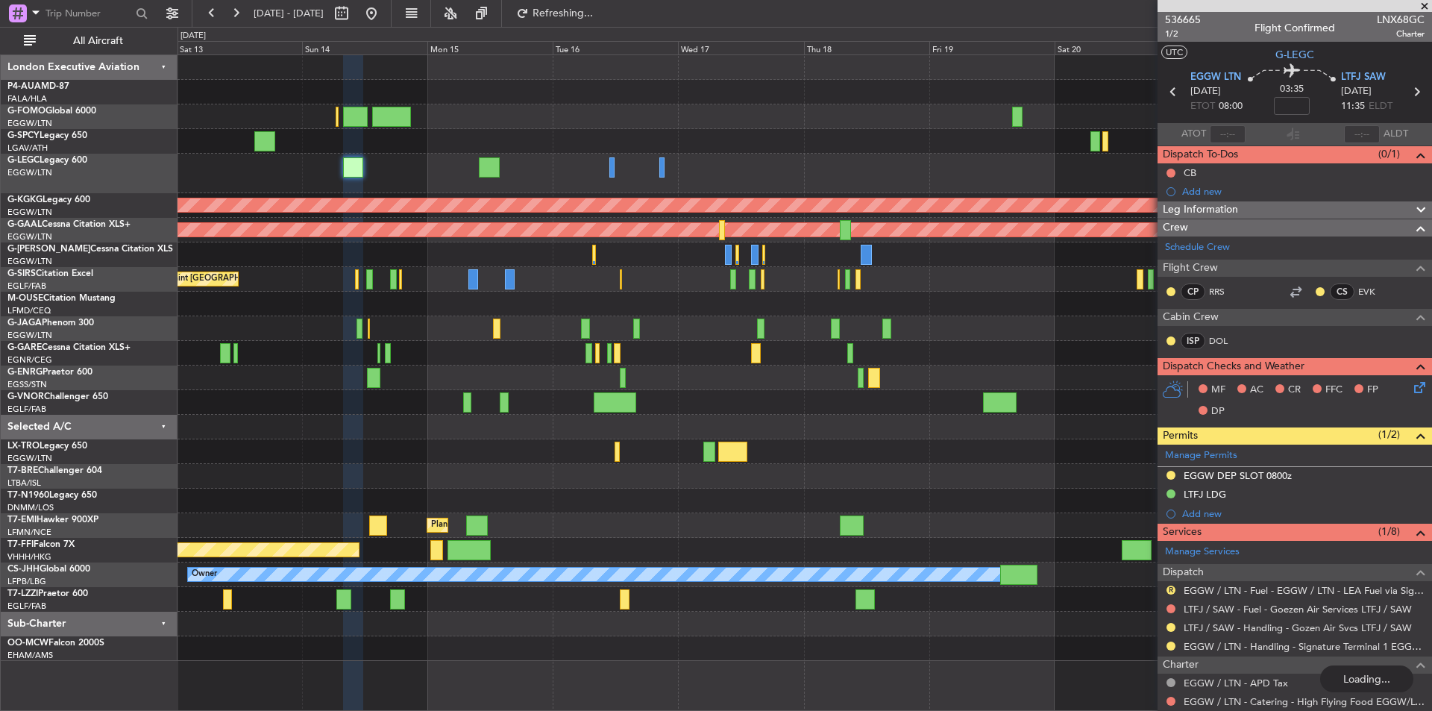
click at [492, 534] on div "Planned Maint London (Luton) Unplanned Maint Athens (Eleftherios Venizelos Intl…" at bounding box center [805, 358] width 1254 height 606
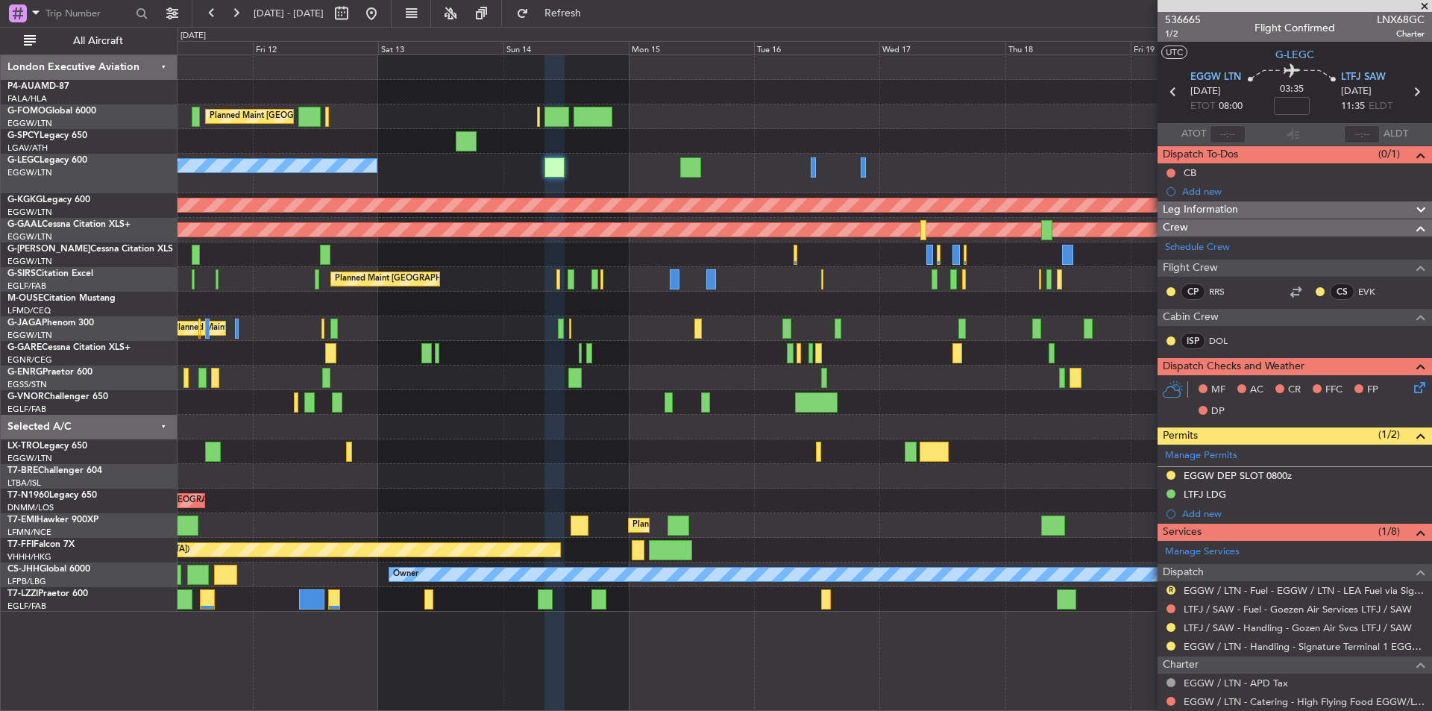
click at [604, 196] on div "AOG Maint [GEOGRAPHIC_DATA] (Ataturk)" at bounding box center [805, 205] width 1254 height 25
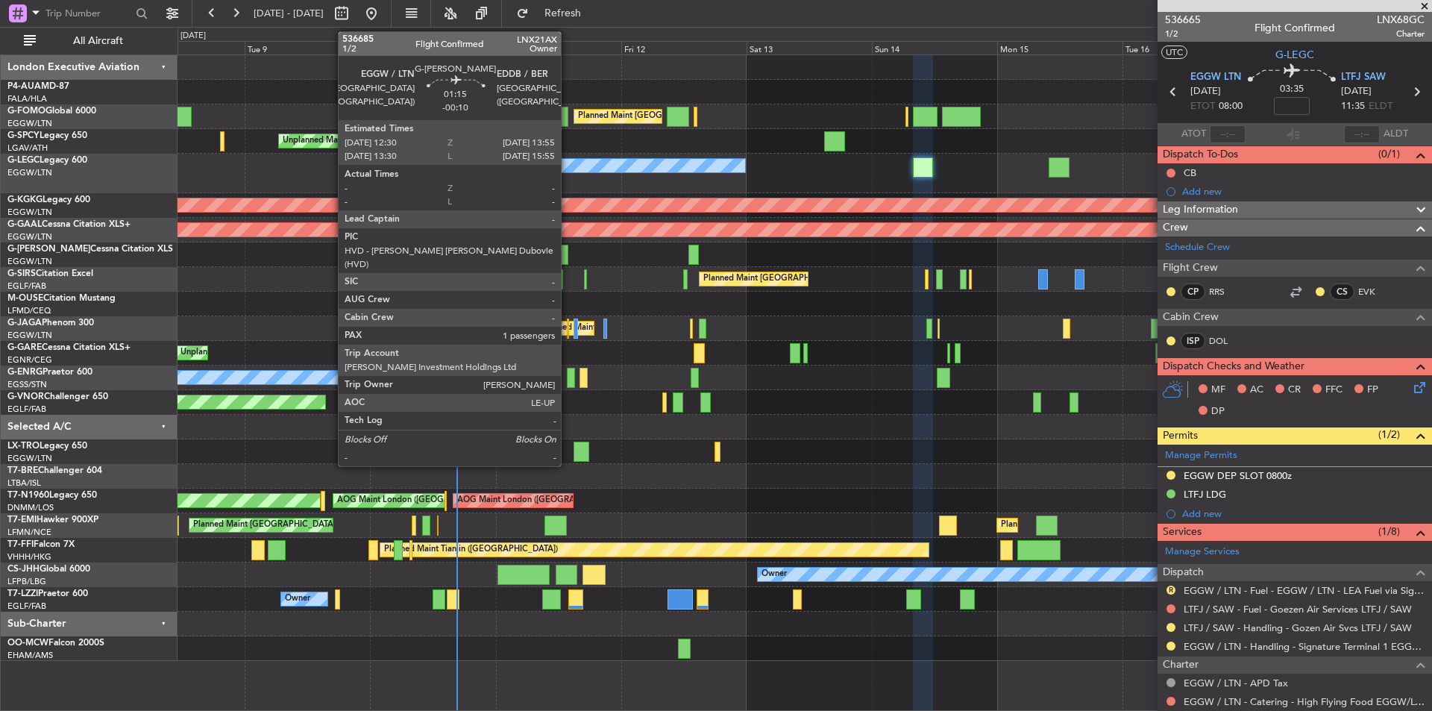
click at [568, 257] on div at bounding box center [563, 255] width 7 height 20
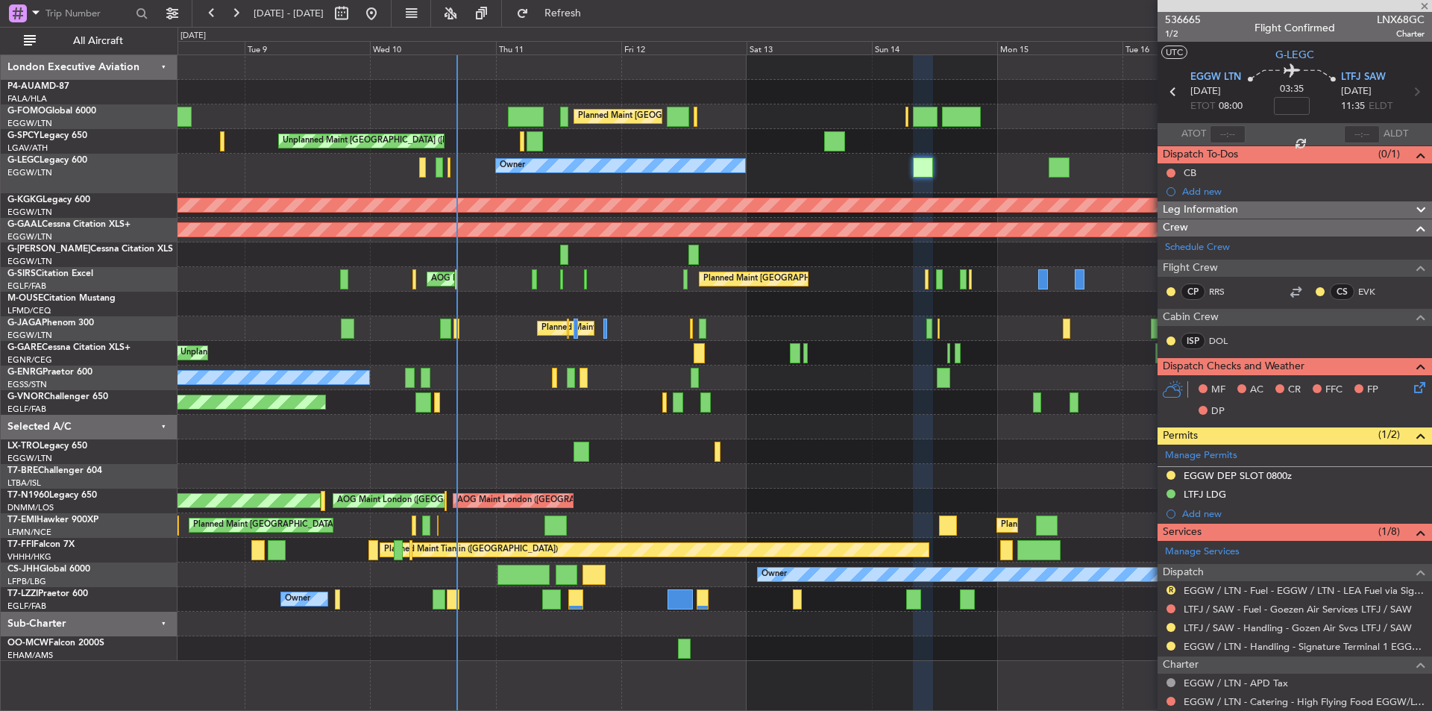
type input "-00:10"
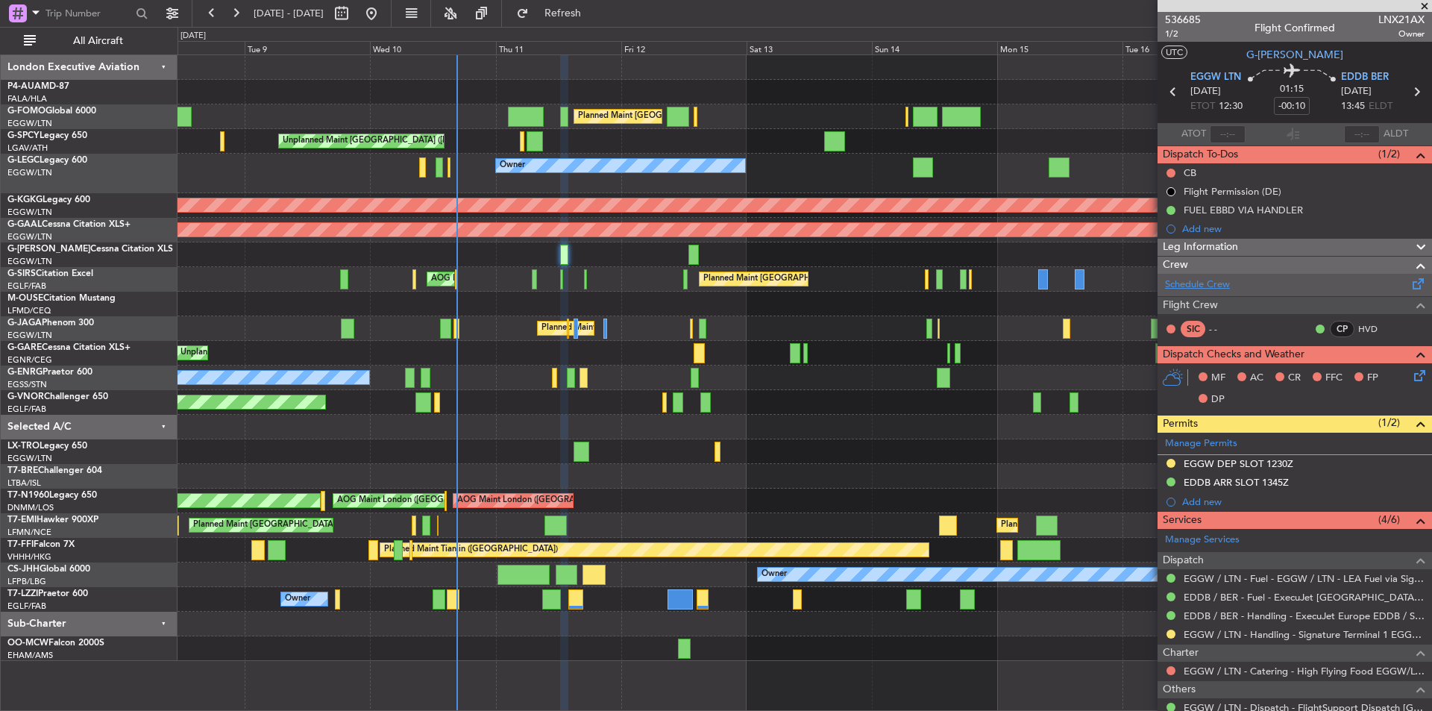
click at [1221, 288] on link "Schedule Crew" at bounding box center [1197, 285] width 65 height 15
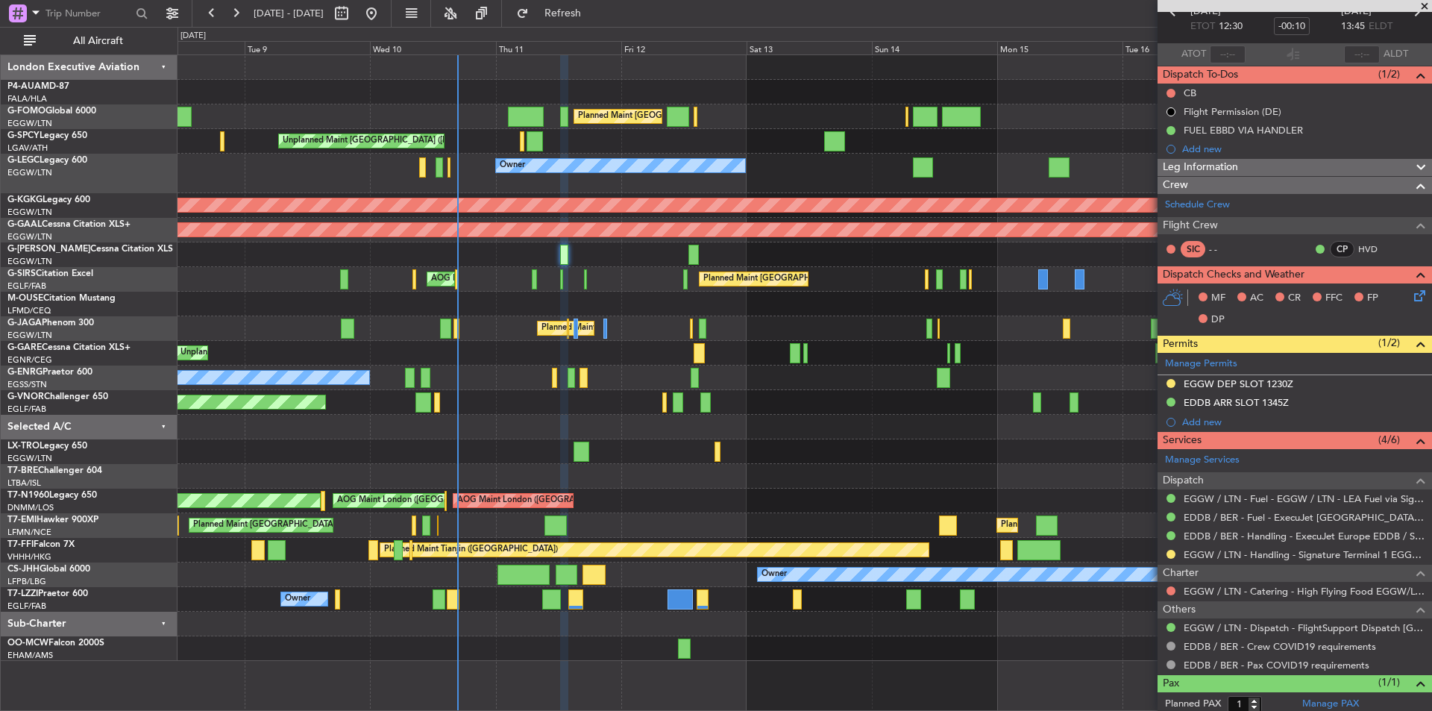
scroll to position [119, 0]
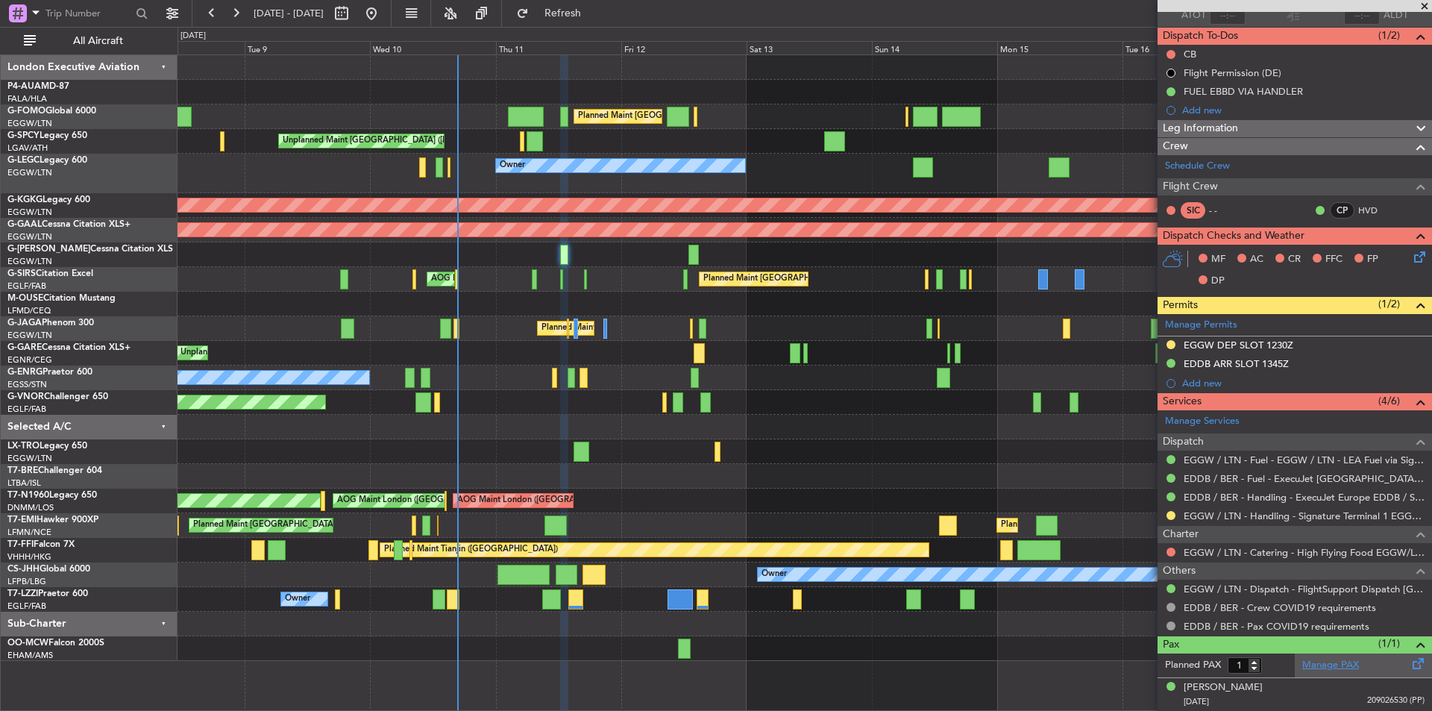
click at [1320, 665] on link "Manage PAX" at bounding box center [1331, 665] width 57 height 15
click at [595, 16] on span "Refresh" at bounding box center [563, 13] width 63 height 10
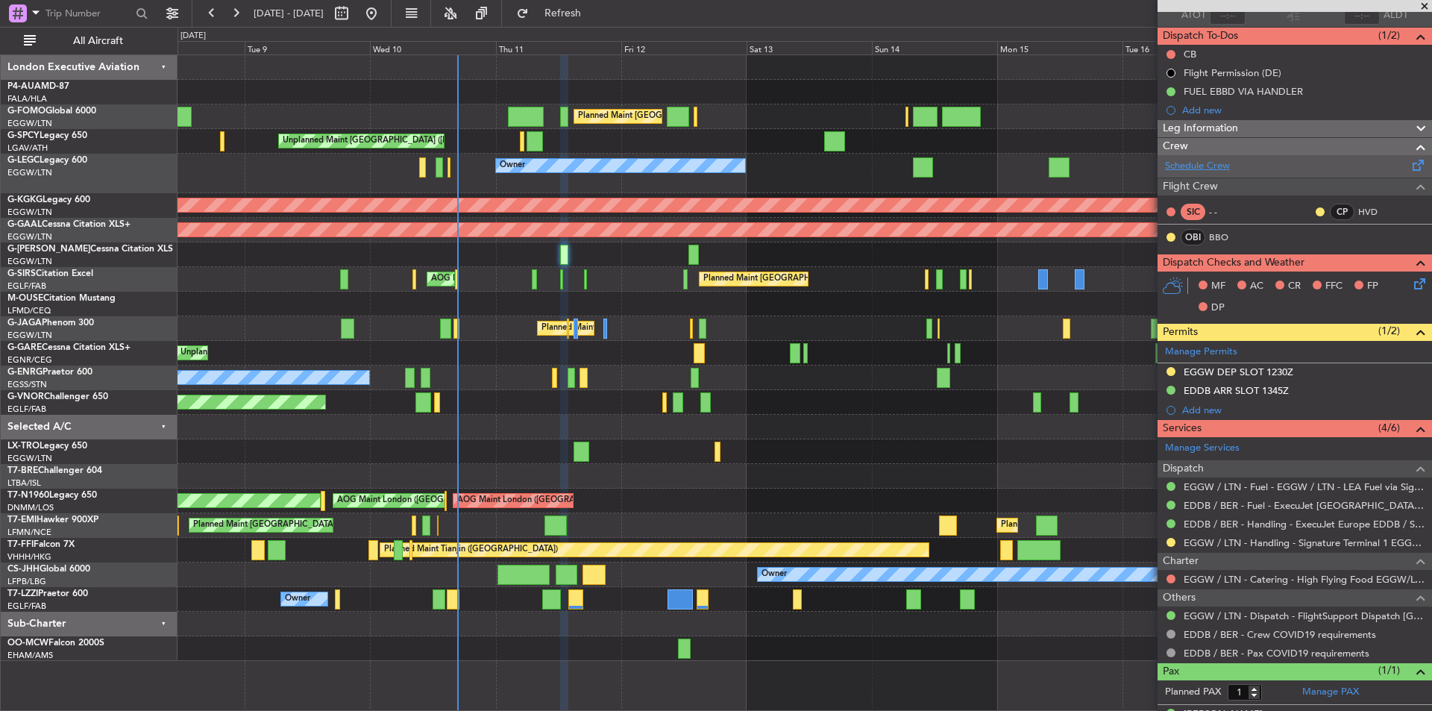
click at [1217, 160] on link "Schedule Crew" at bounding box center [1197, 166] width 65 height 15
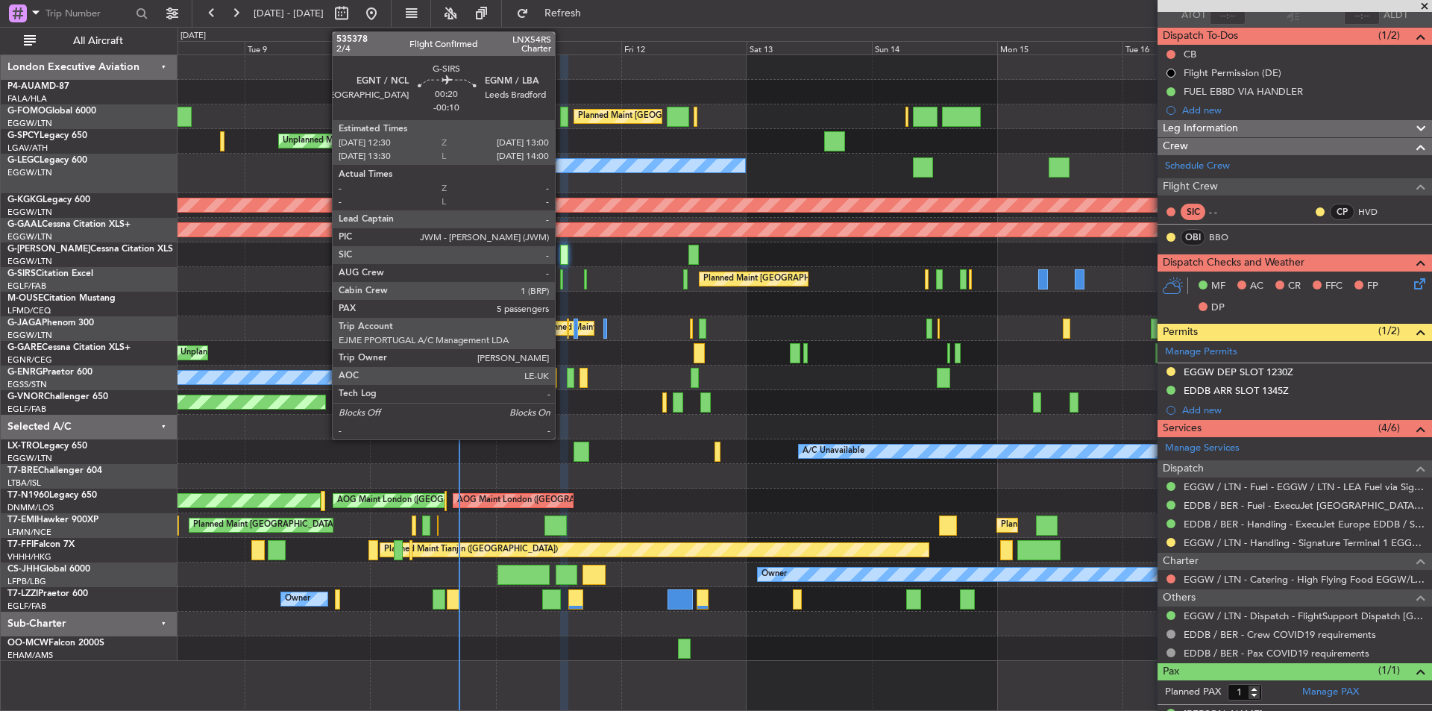
click at [562, 278] on div at bounding box center [561, 279] width 3 height 20
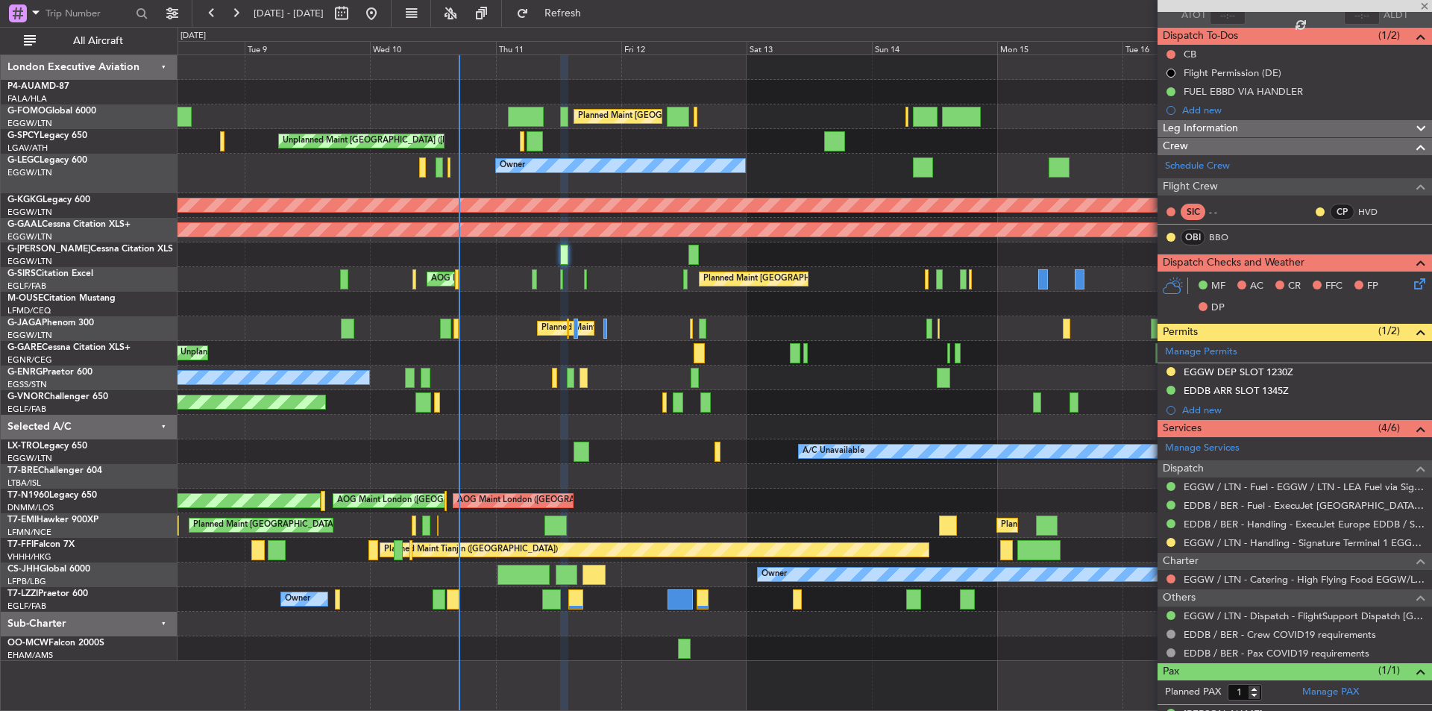
type input "5"
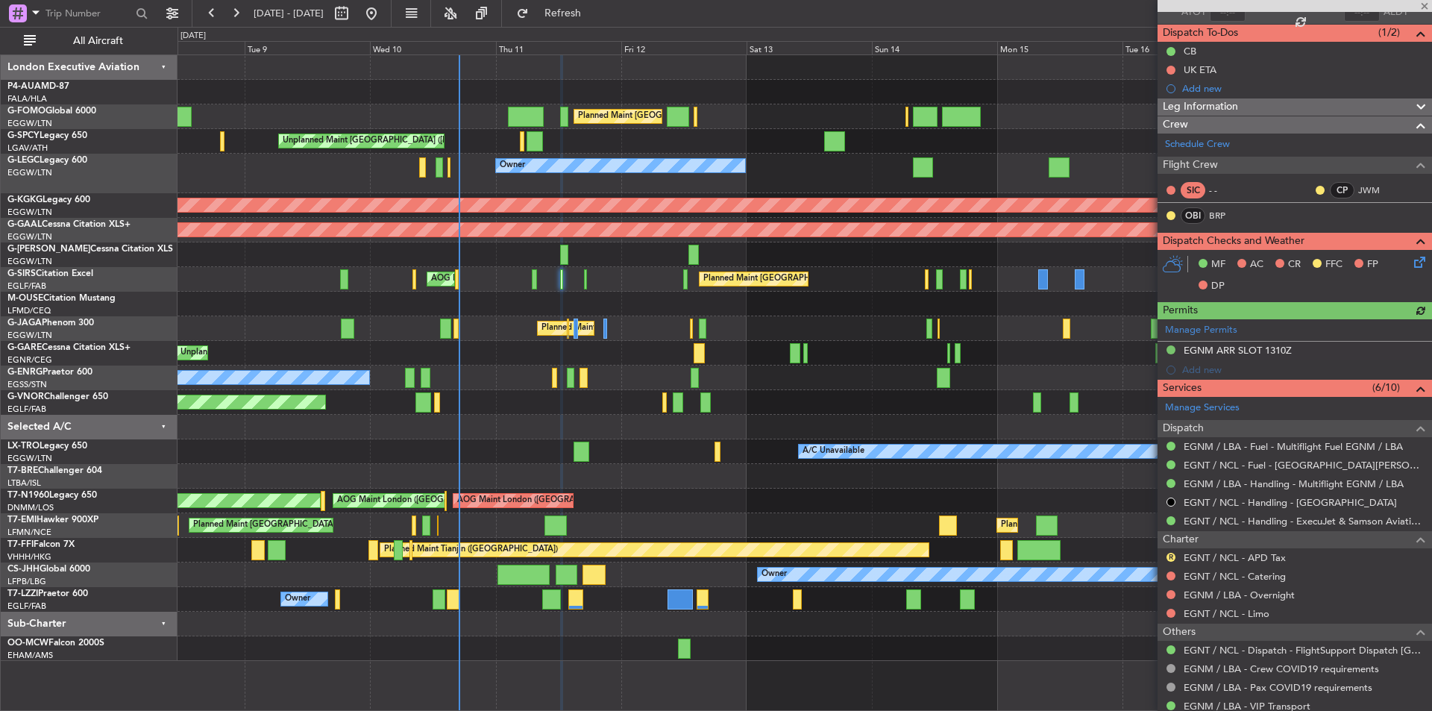
scroll to position [336, 0]
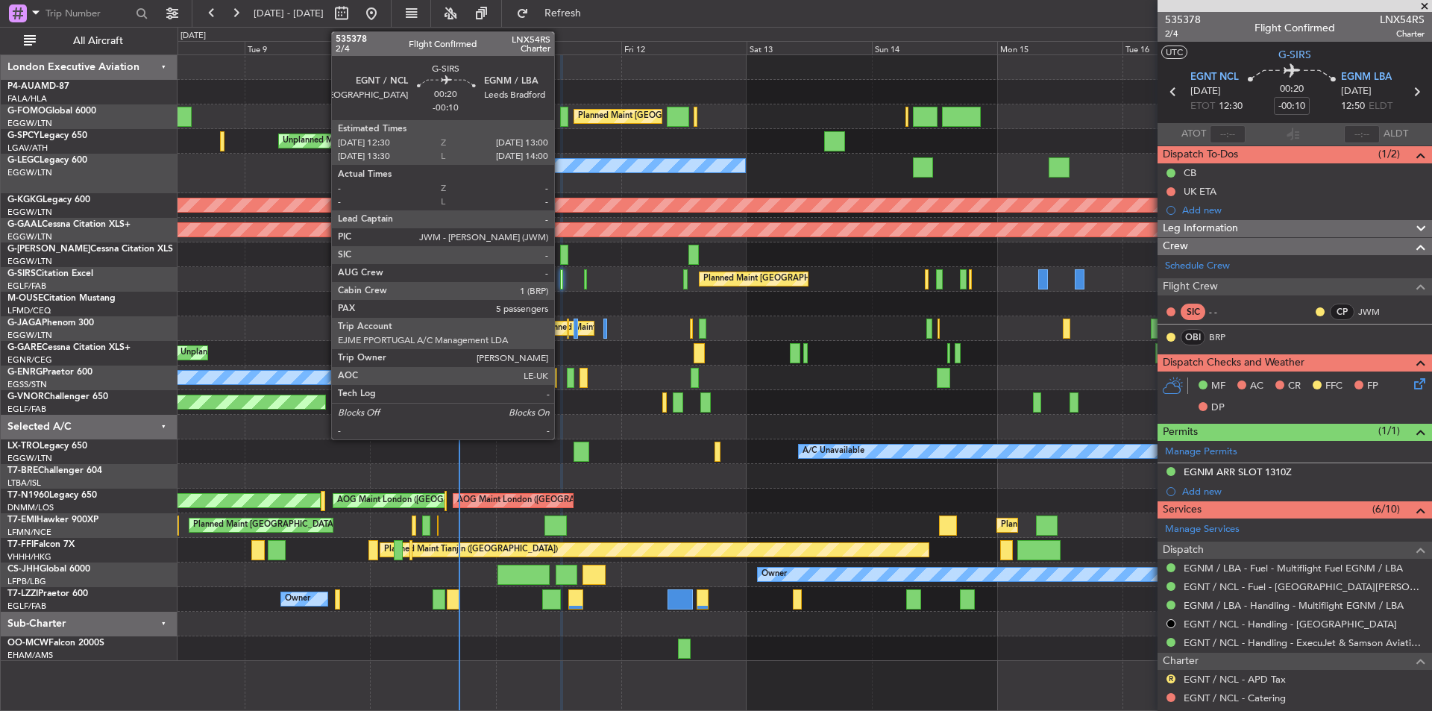
scroll to position [336, 0]
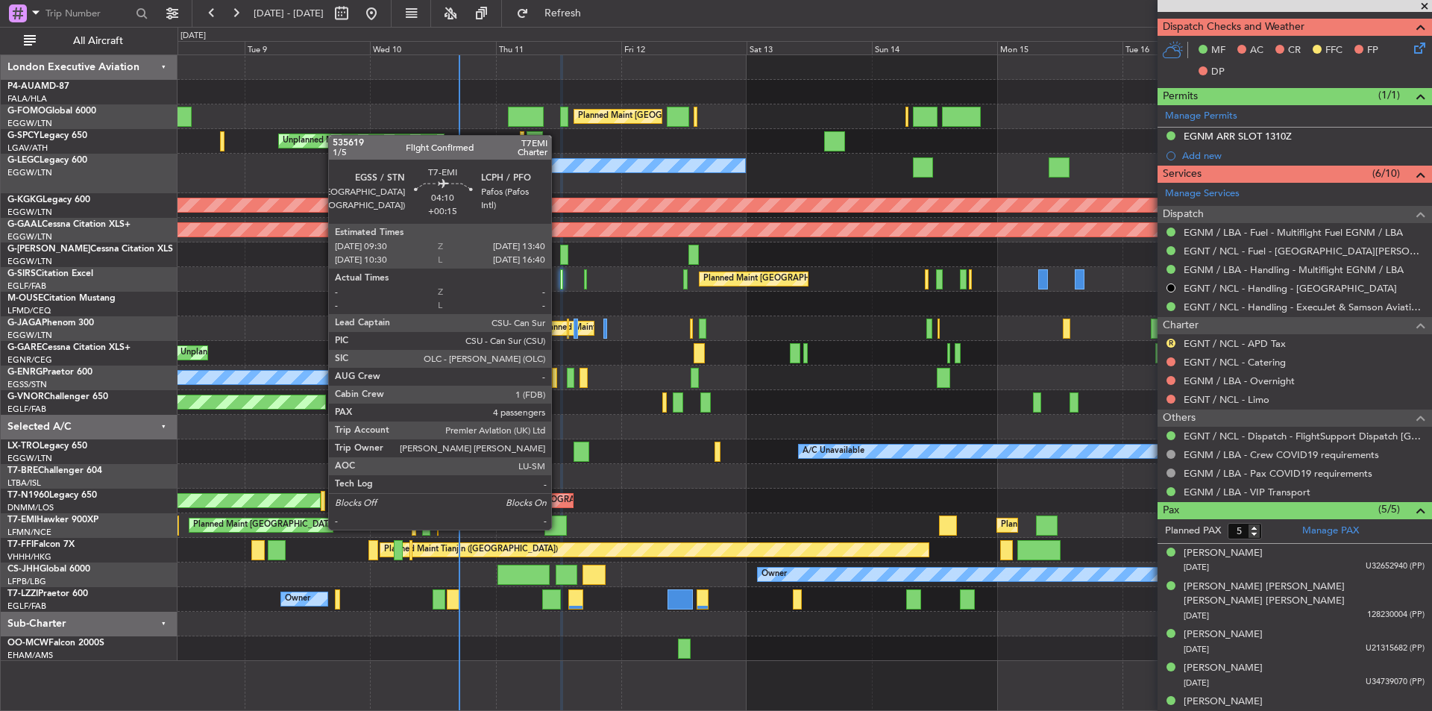
click at [558, 528] on div at bounding box center [556, 526] width 22 height 20
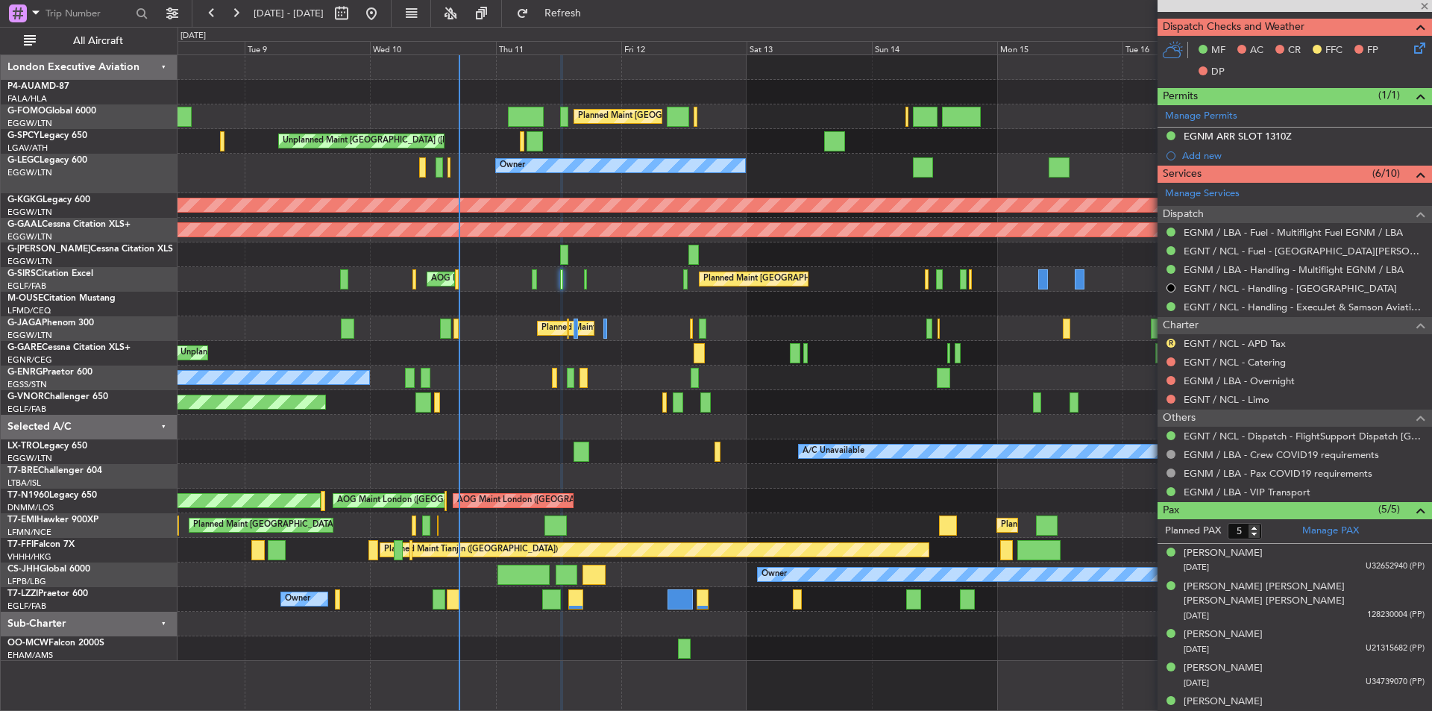
type input "+00:15"
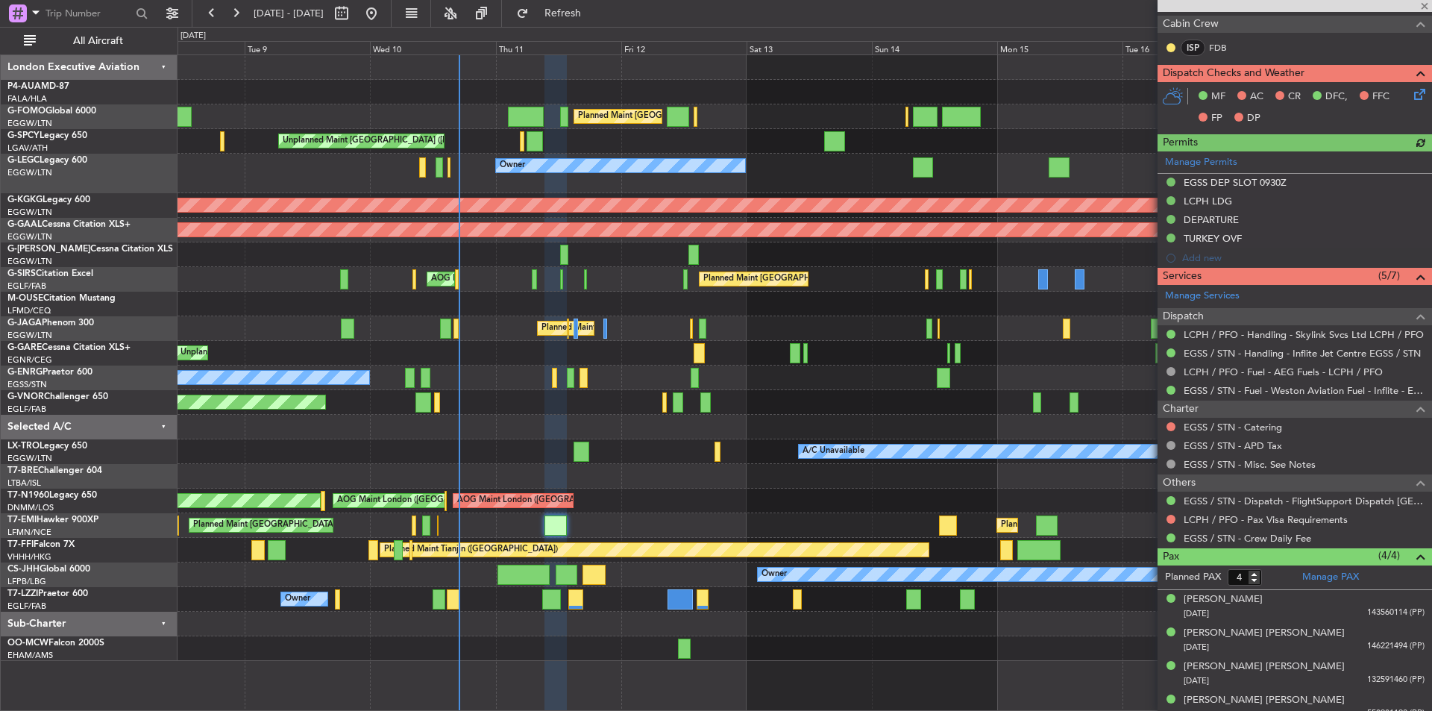
scroll to position [325, 0]
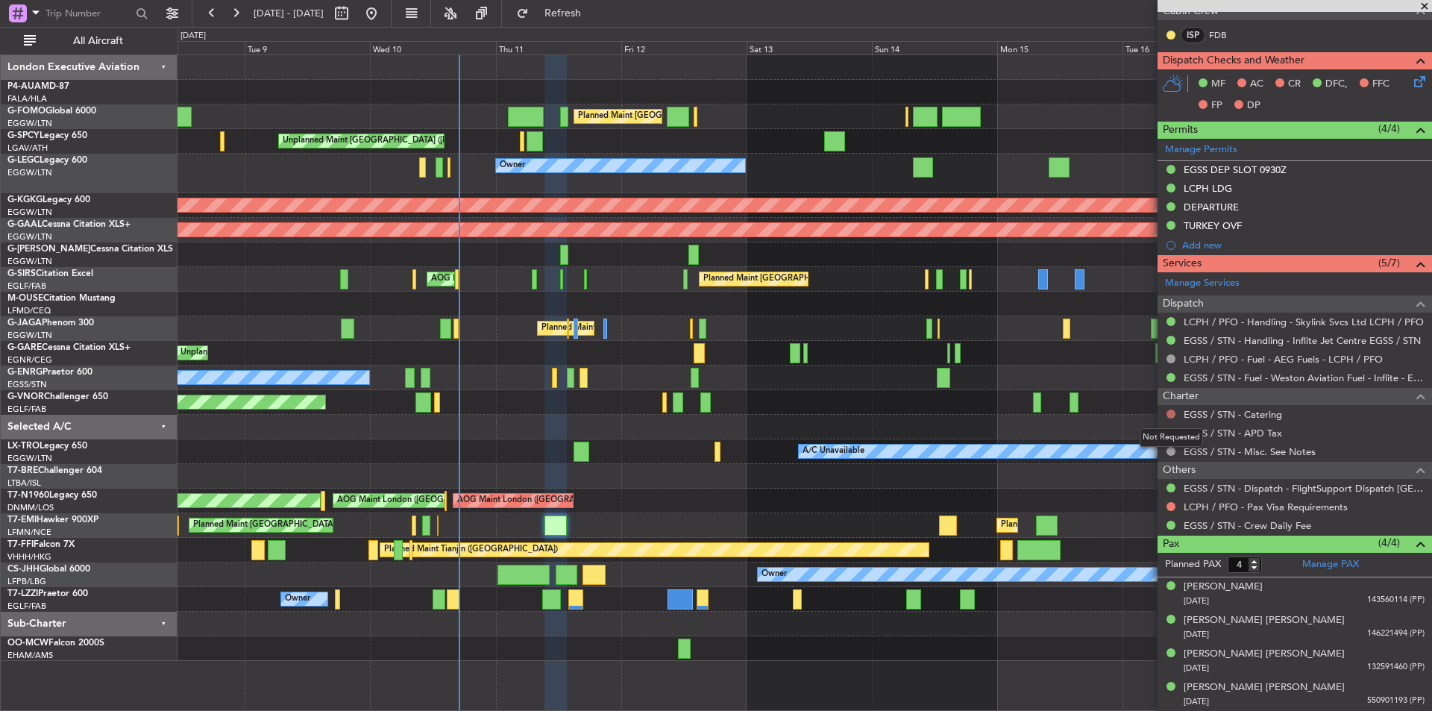
click at [1171, 412] on button at bounding box center [1171, 414] width 9 height 9
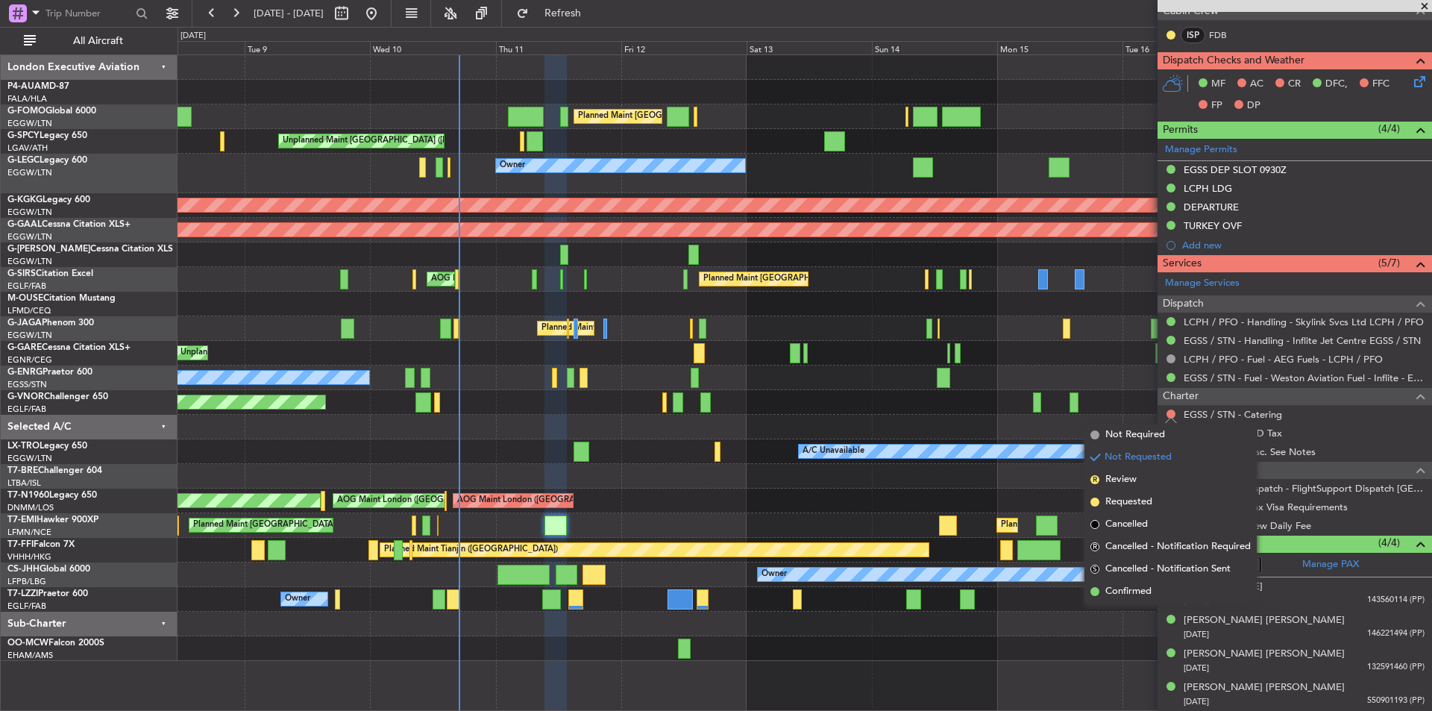
click at [1003, 420] on div at bounding box center [805, 427] width 1254 height 25
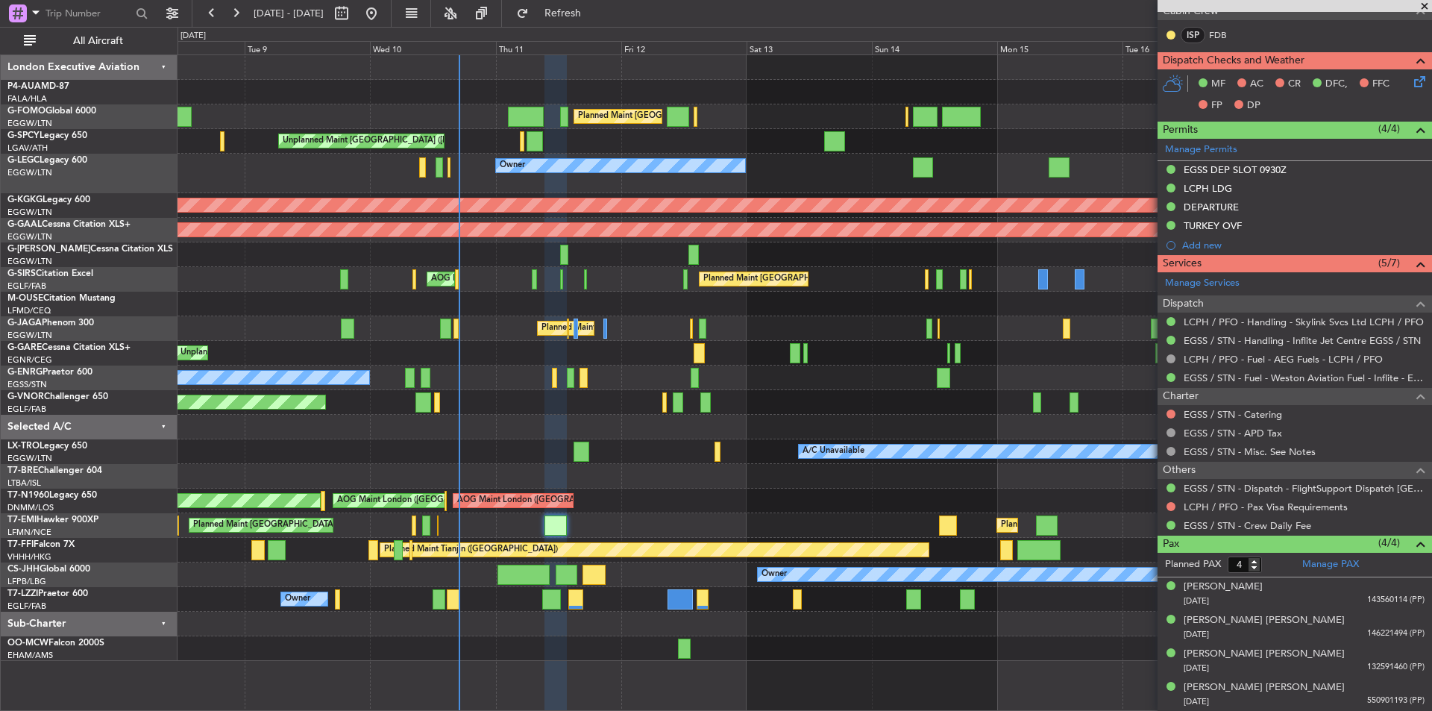
click at [1424, 4] on span at bounding box center [1425, 6] width 15 height 13
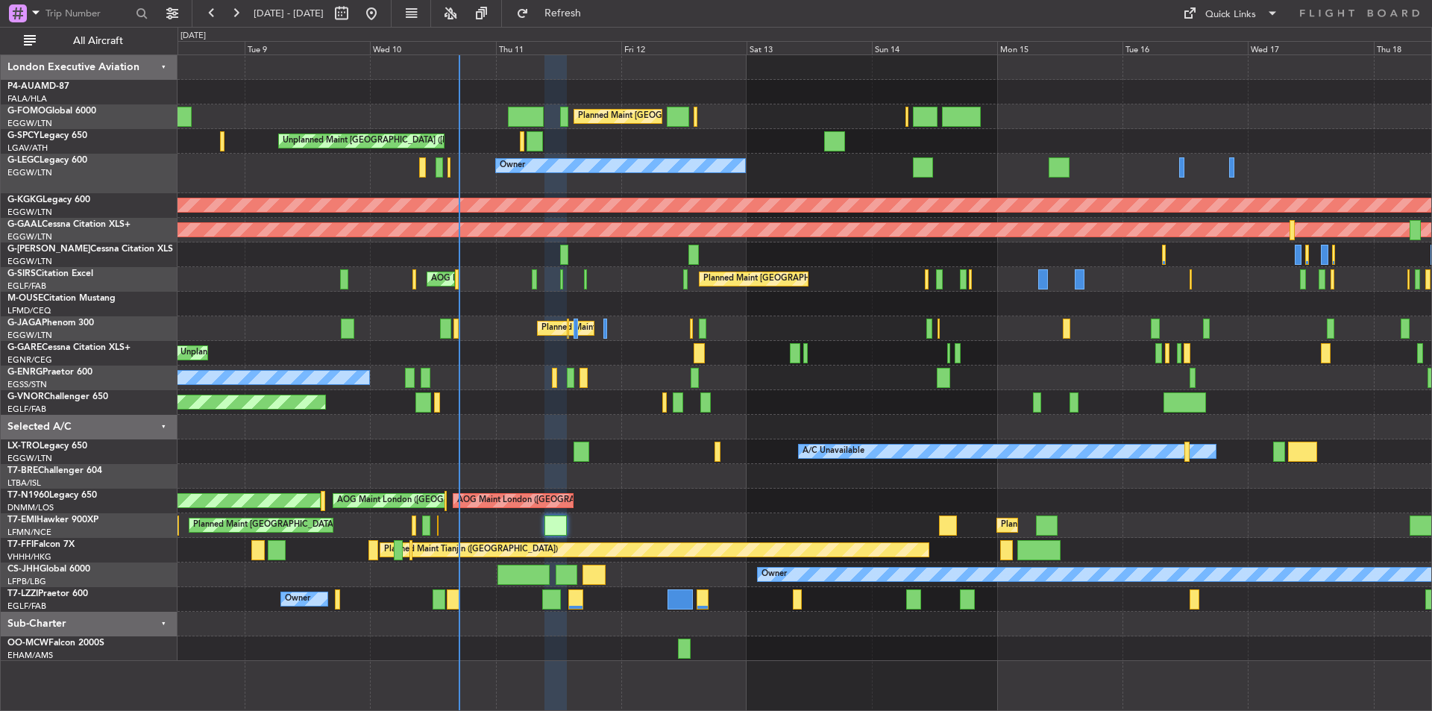
type input "0"
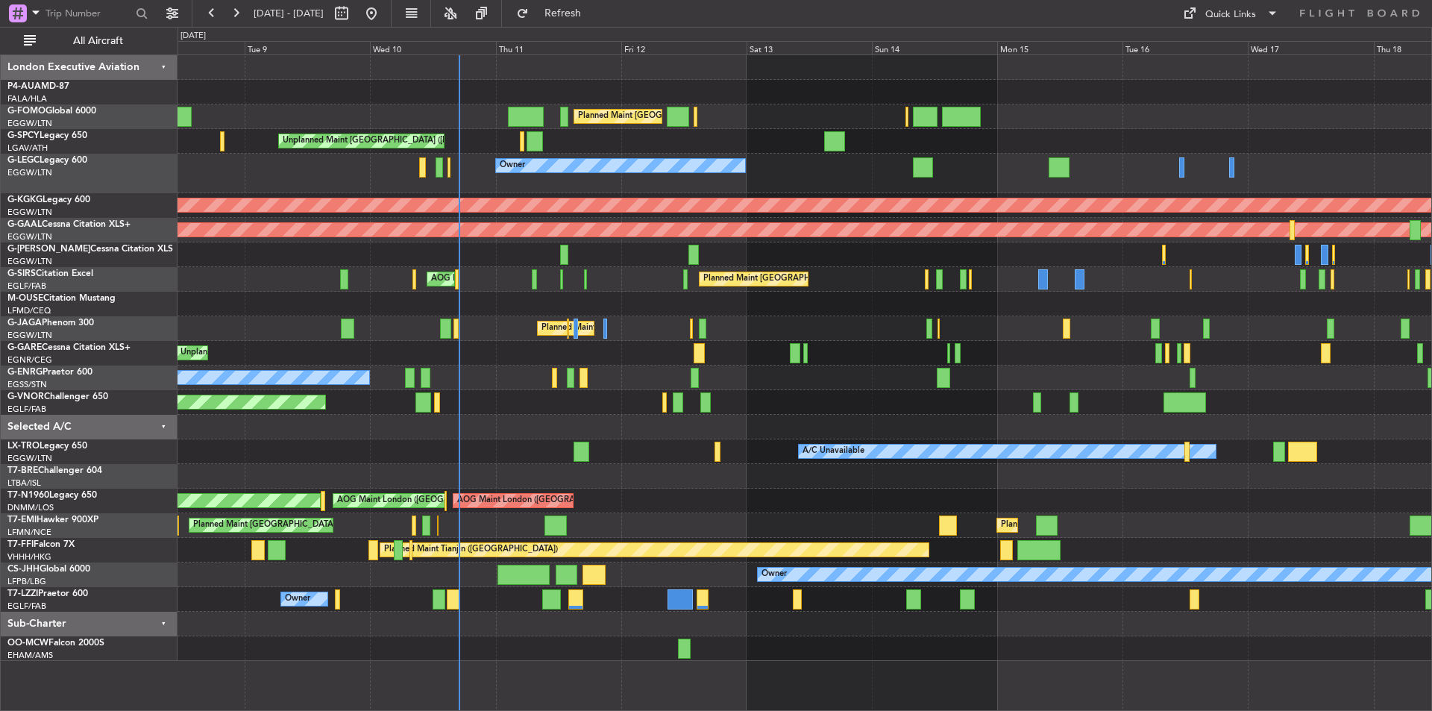
scroll to position [0, 0]
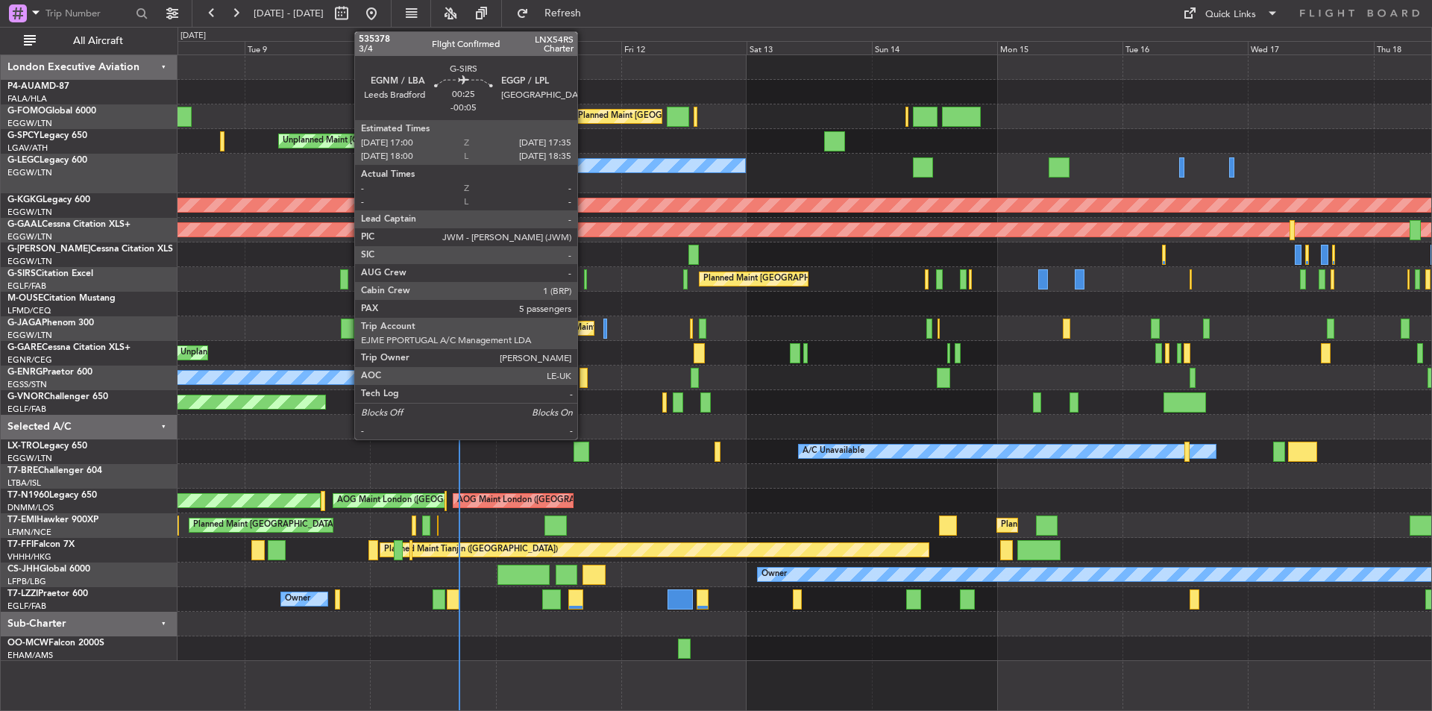
click at [584, 276] on div at bounding box center [586, 279] width 4 height 20
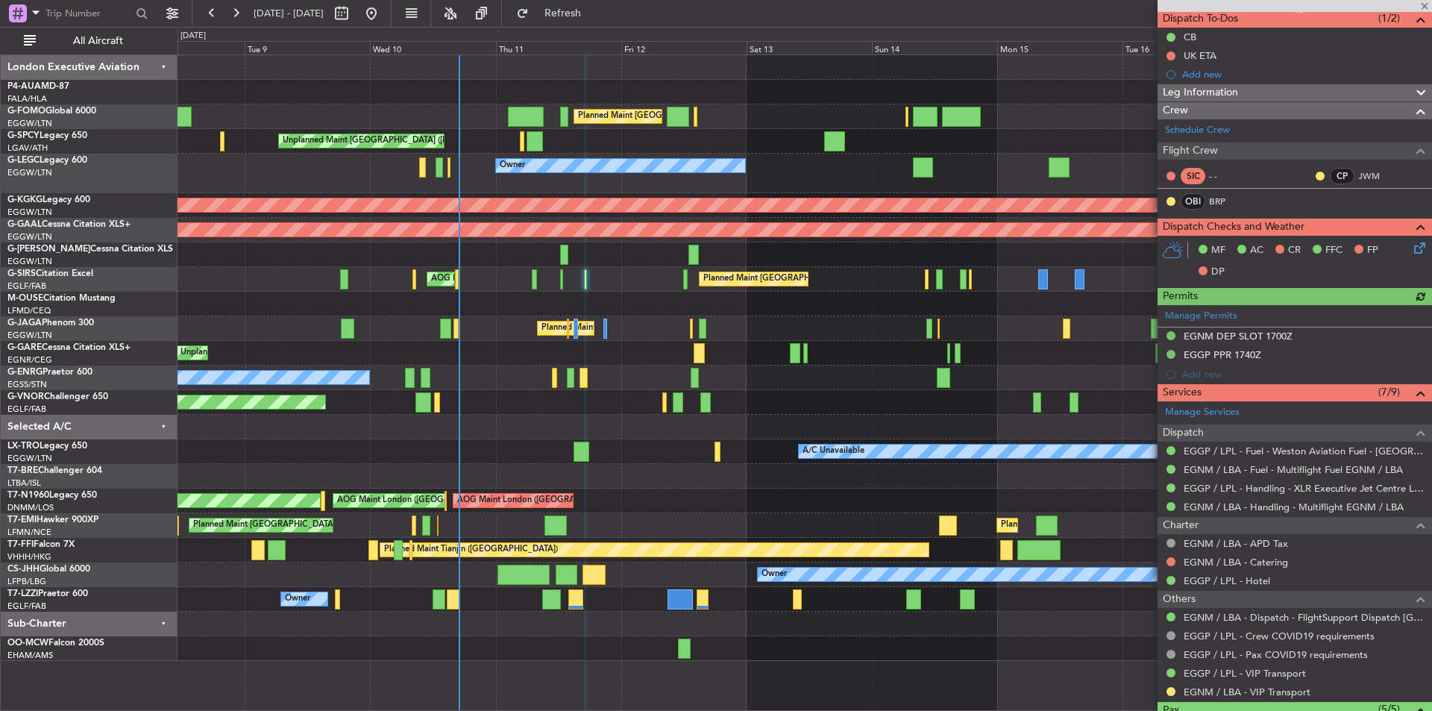
scroll to position [336, 0]
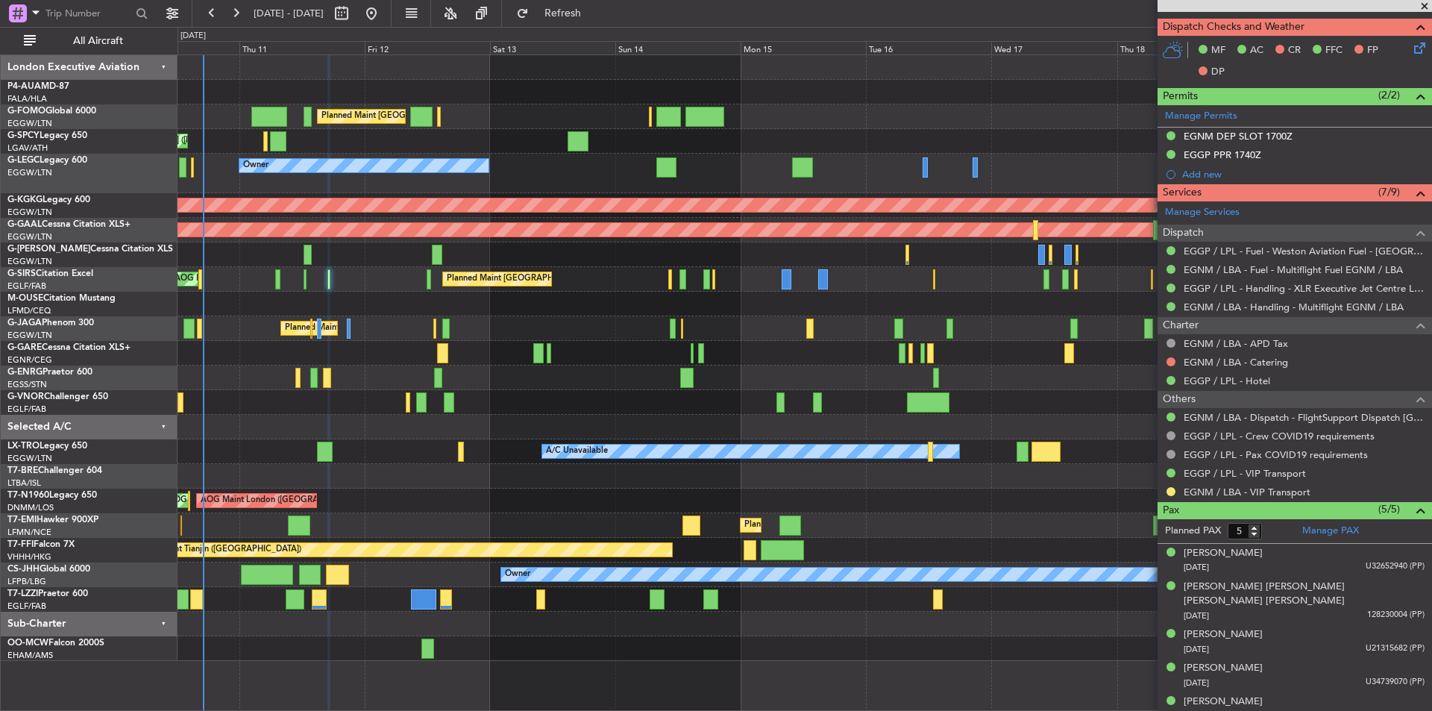
click at [647, 595] on div "Planned Maint London (Luton) Unplanned Maint Athens (Eleftherios Venizelos Intl…" at bounding box center [805, 358] width 1254 height 606
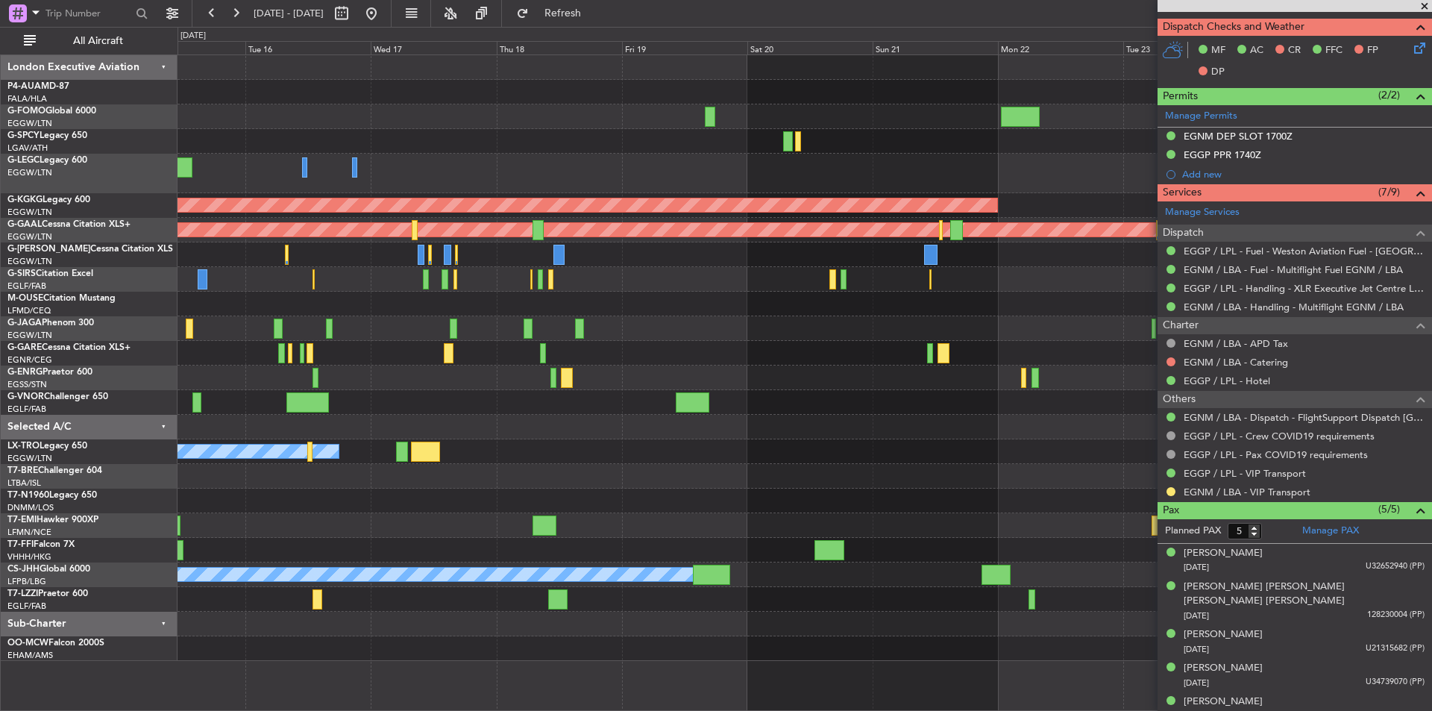
click at [364, 363] on div "A/C Unavailable London (Luton) Owner AOG Maint Istanbul (Ataturk) Planned Maint…" at bounding box center [805, 358] width 1254 height 606
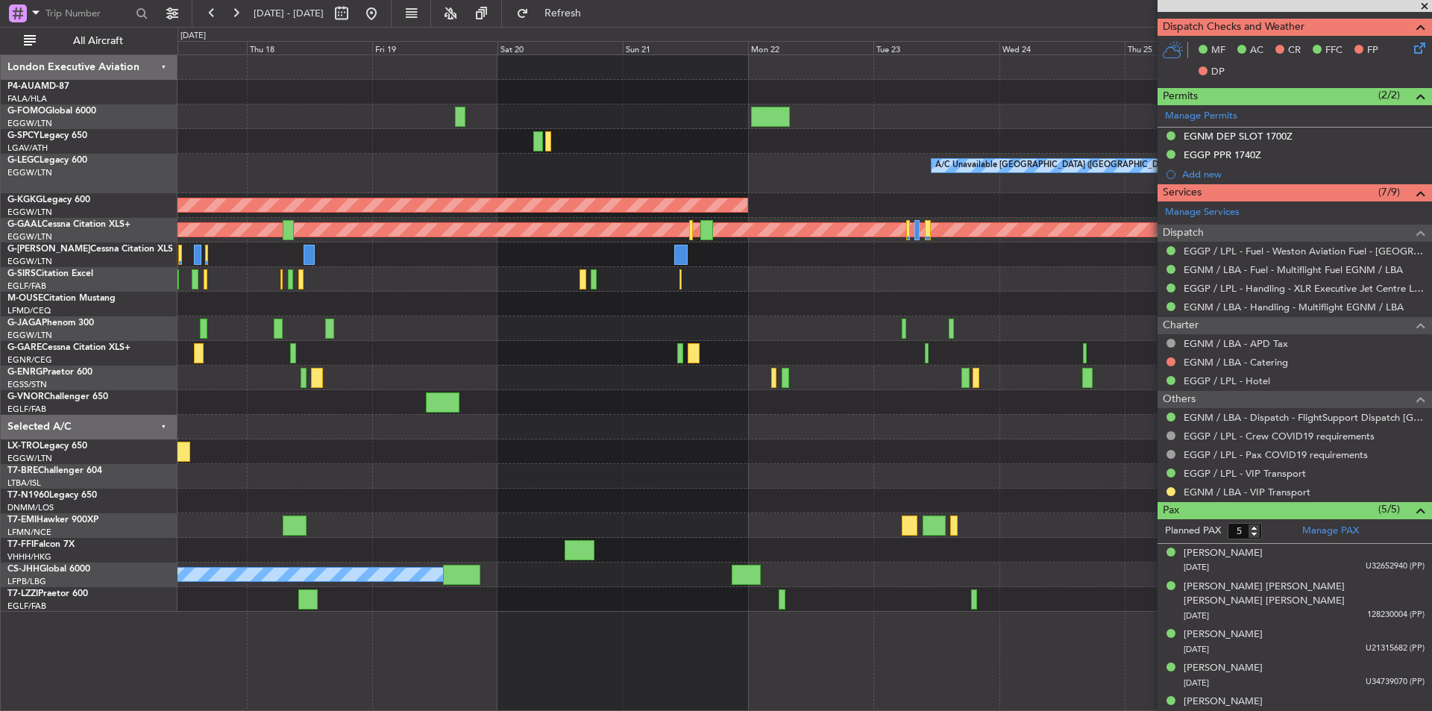
click at [747, 492] on div "A/C Unavailable London (Luton) AOG Maint Istanbul (Ataturk) Planned Maint Dusse…" at bounding box center [805, 333] width 1254 height 557
click at [383, 11] on button at bounding box center [372, 13] width 24 height 24
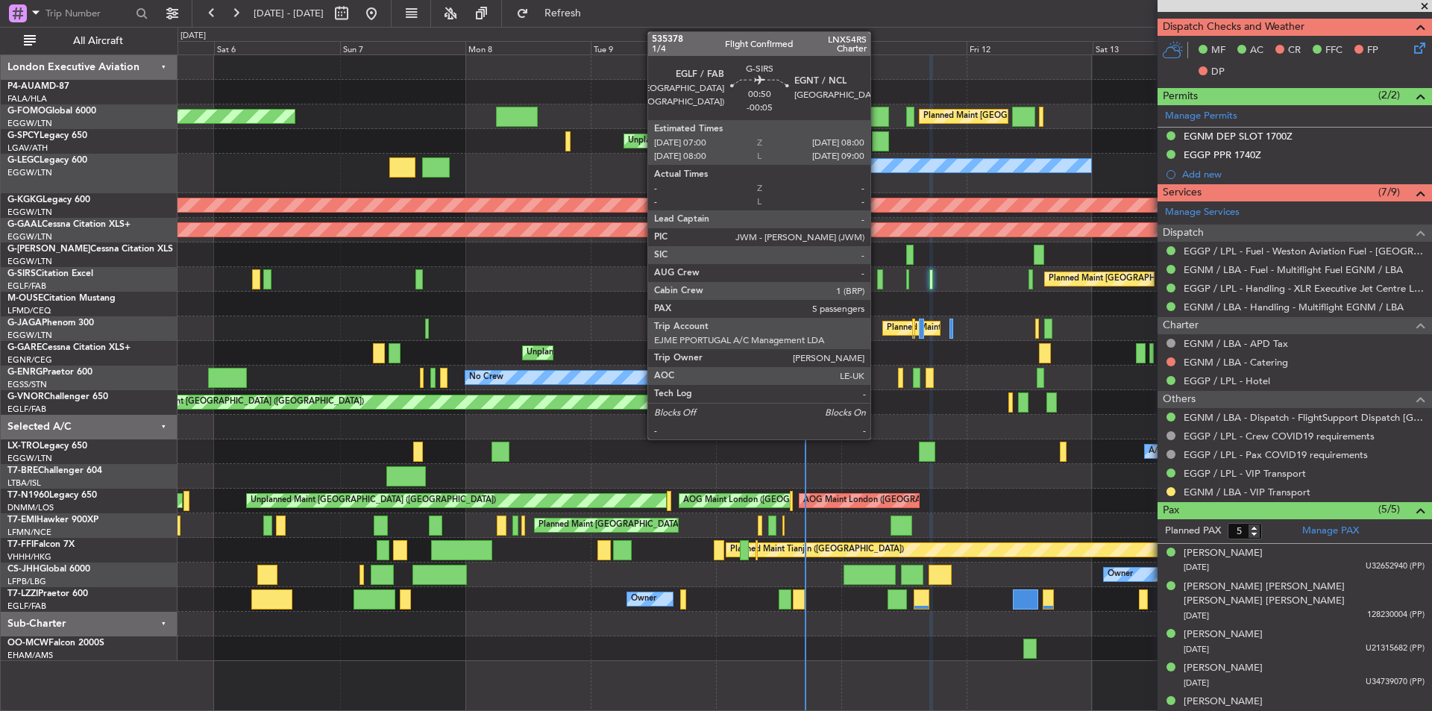
click at [877, 278] on div at bounding box center [880, 279] width 6 height 20
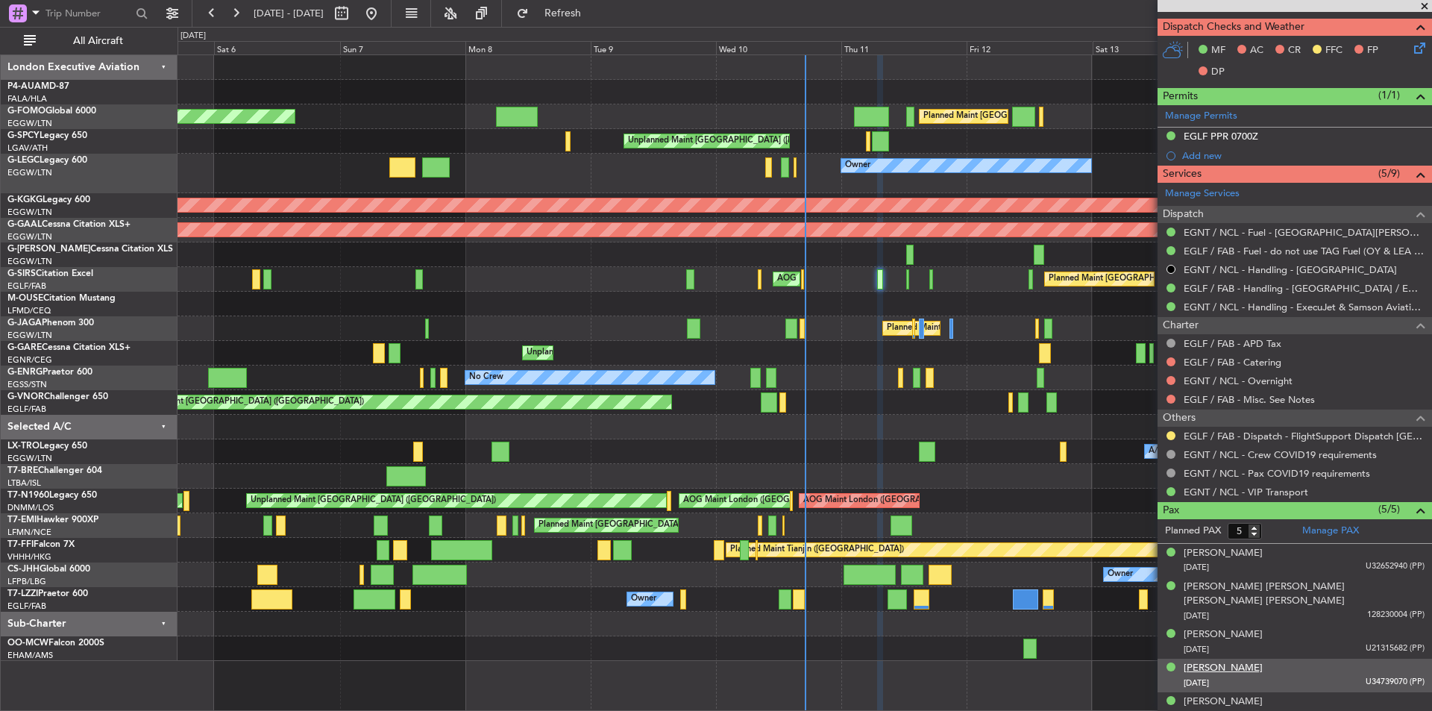
click at [1215, 661] on div "Murar Ulker" at bounding box center [1223, 668] width 79 height 15
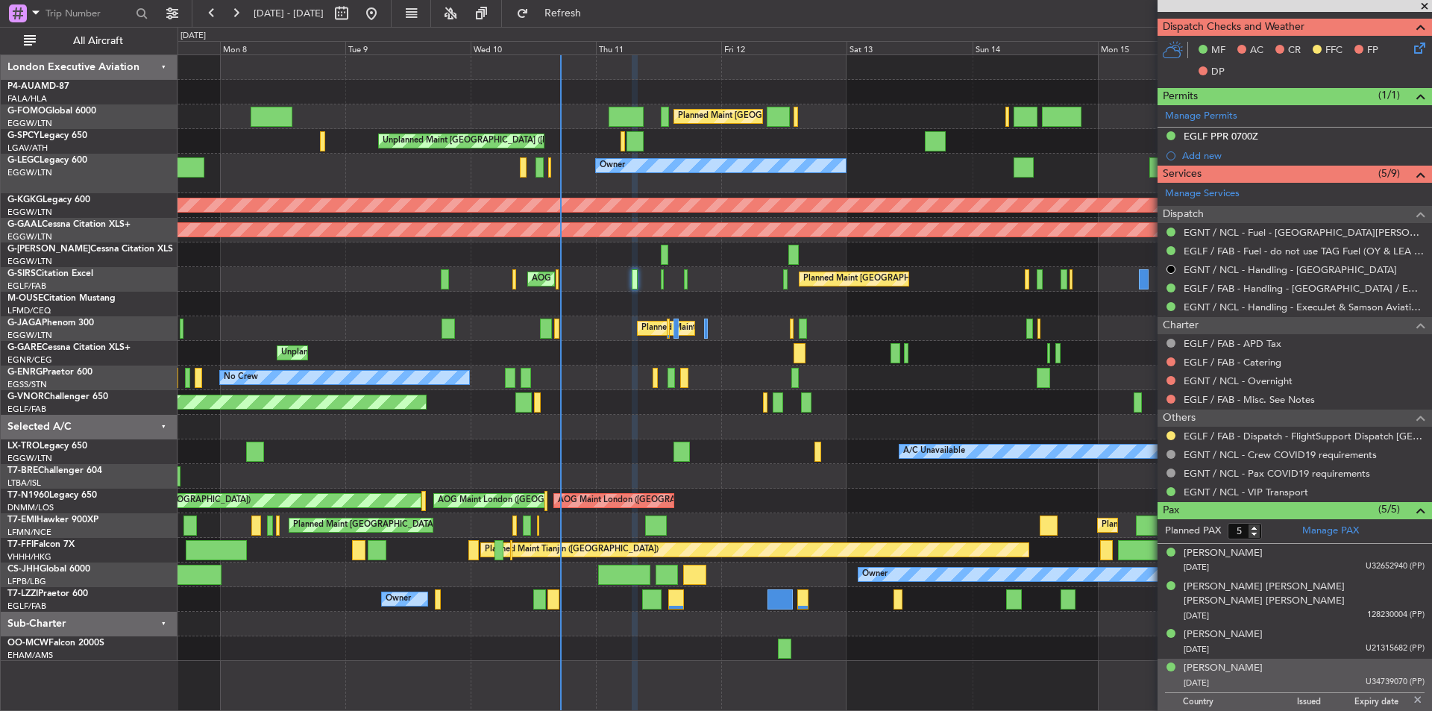
click at [568, 690] on div "Planned Maint London (Luton) Planned Maint London (Luton) Unplanned Maint Athen…" at bounding box center [805, 382] width 1255 height 657
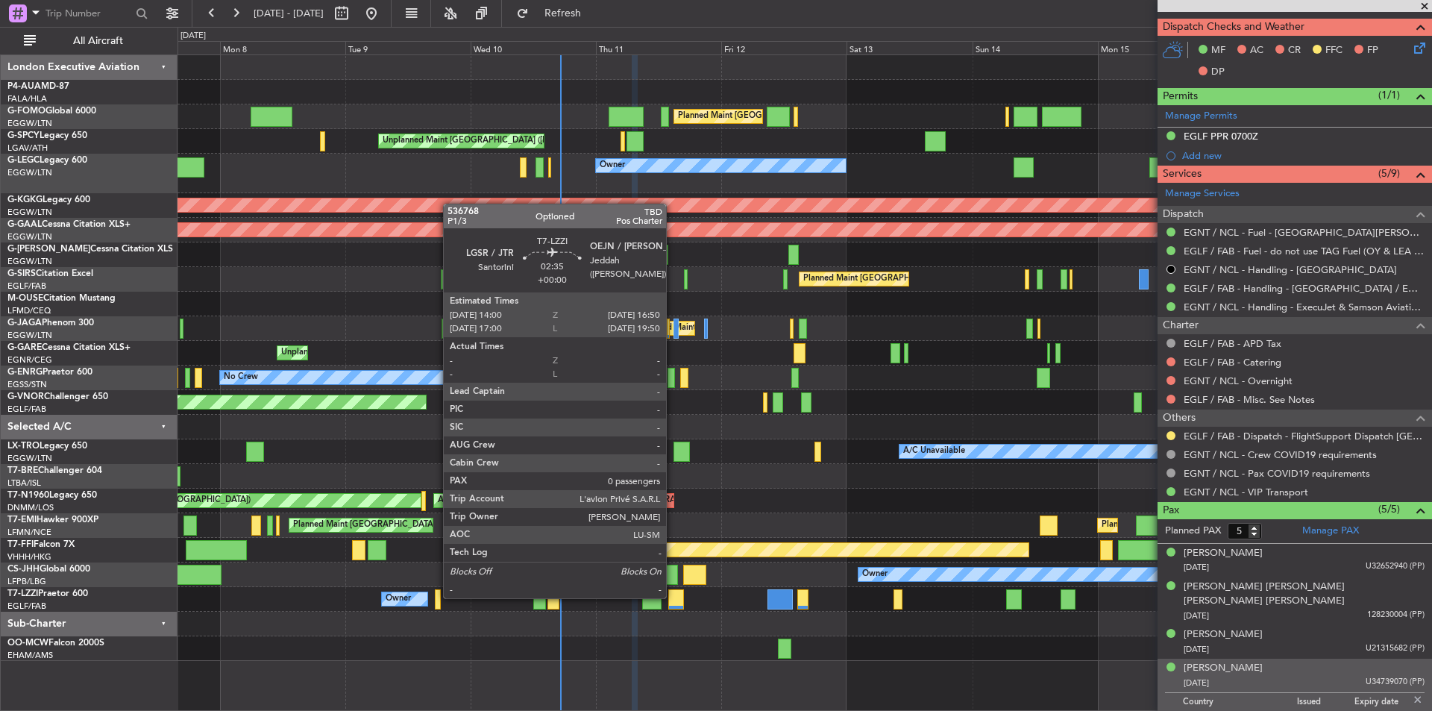
click at [673, 597] on div at bounding box center [675, 599] width 15 height 20
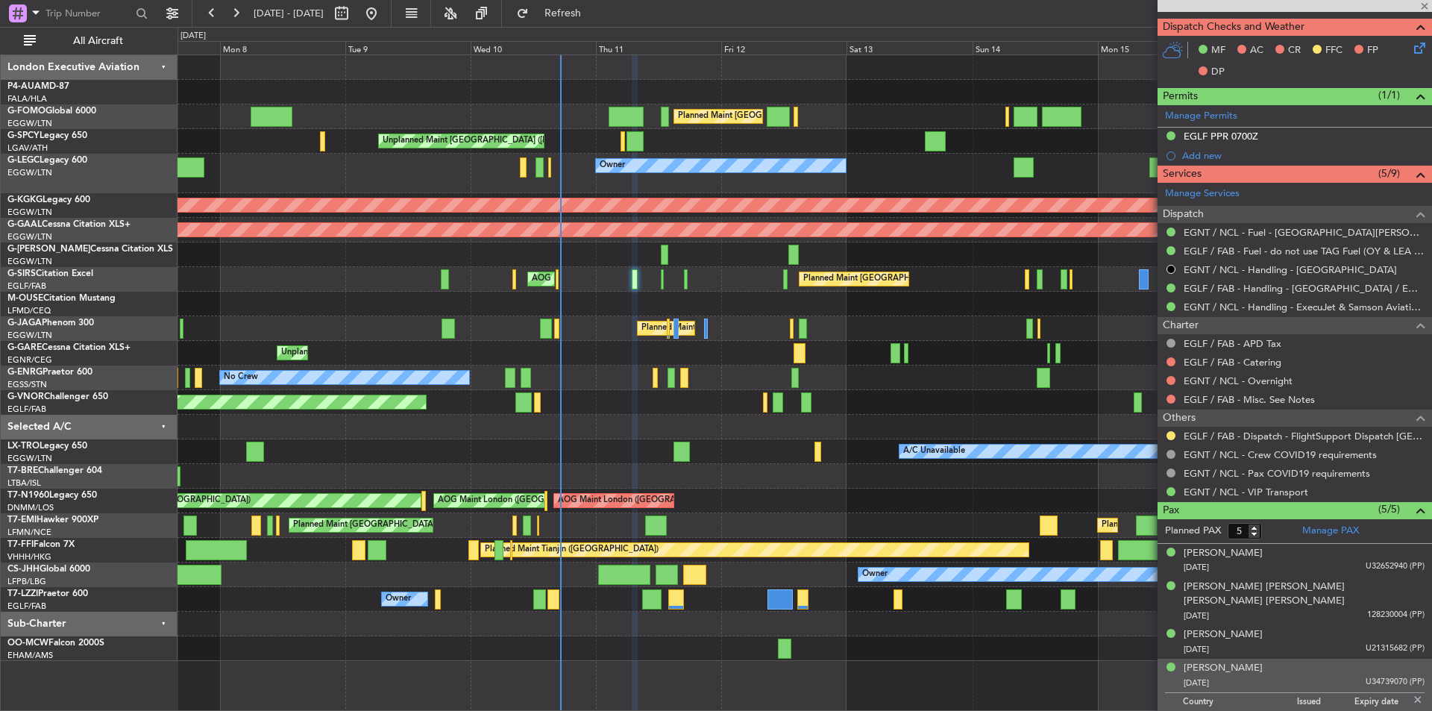
type input "0"
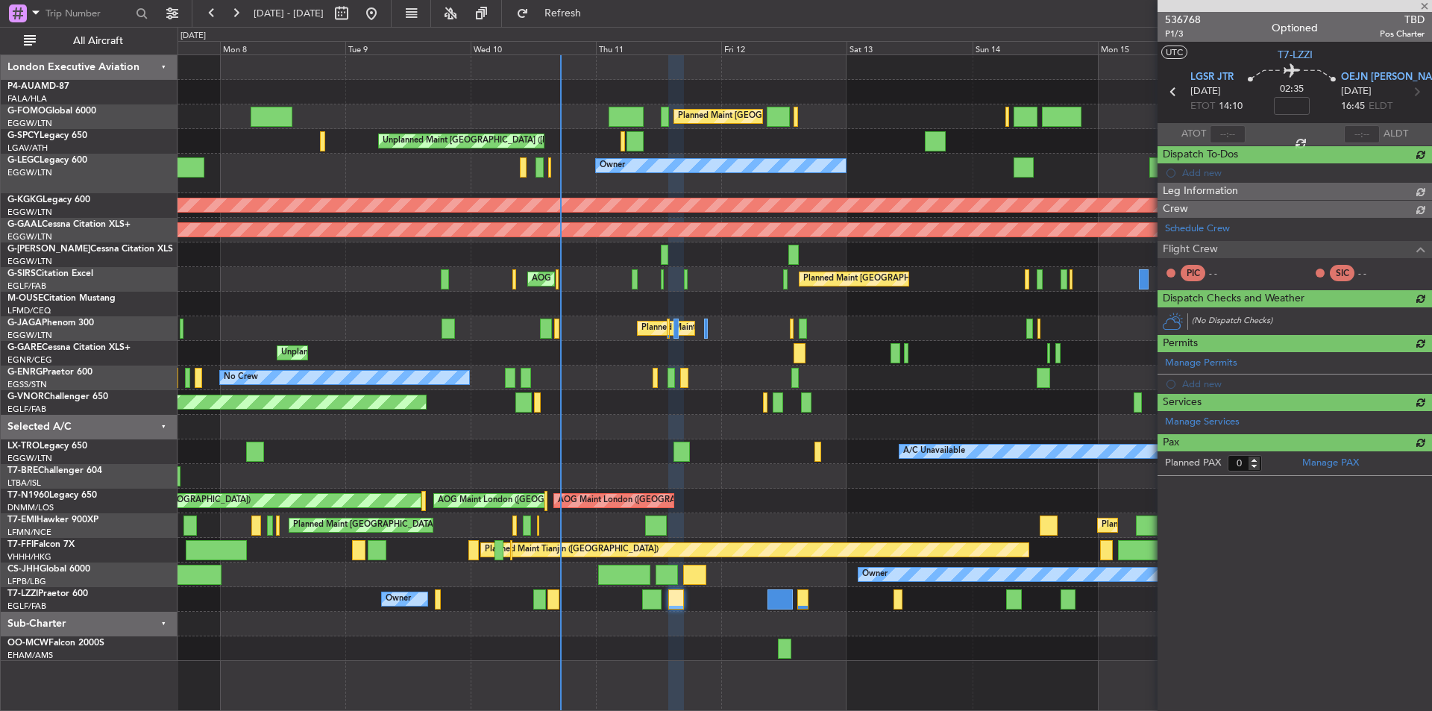
scroll to position [0, 0]
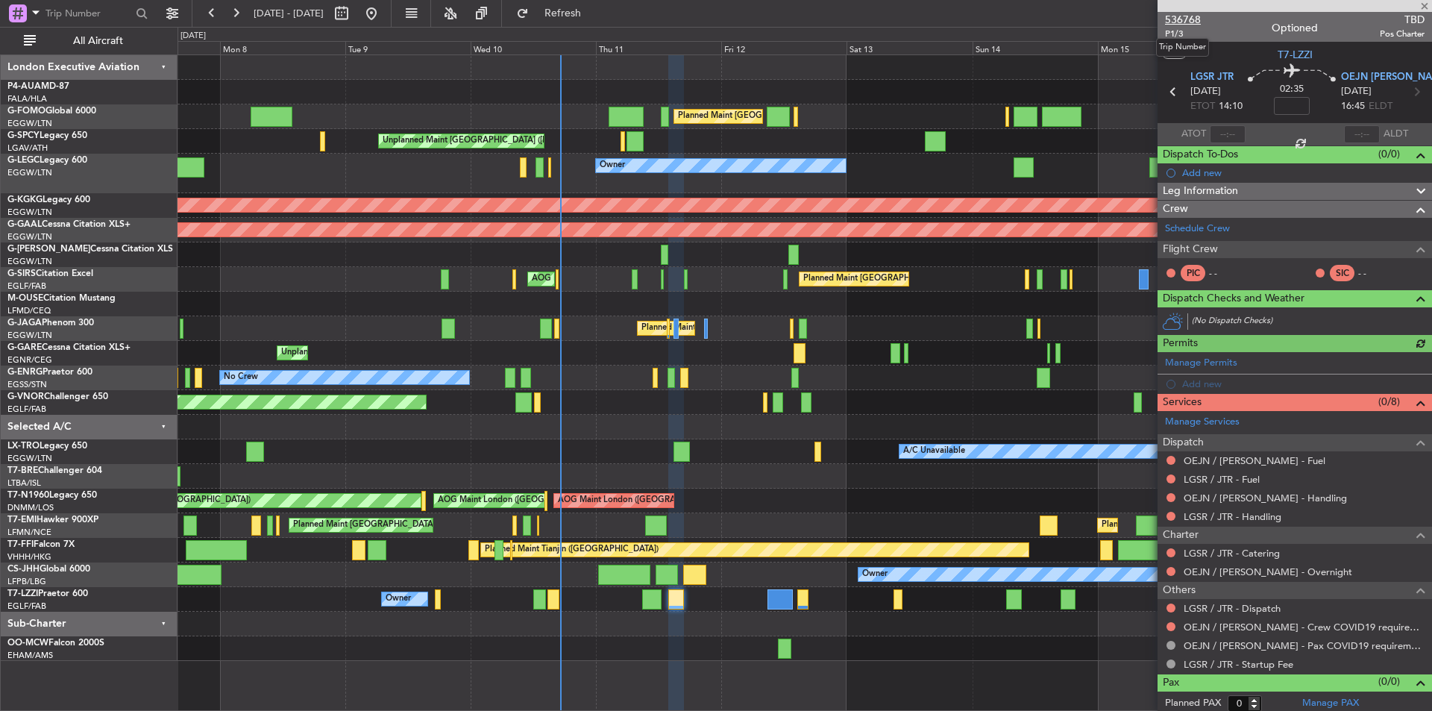
click at [1190, 25] on span "536768" at bounding box center [1183, 20] width 36 height 16
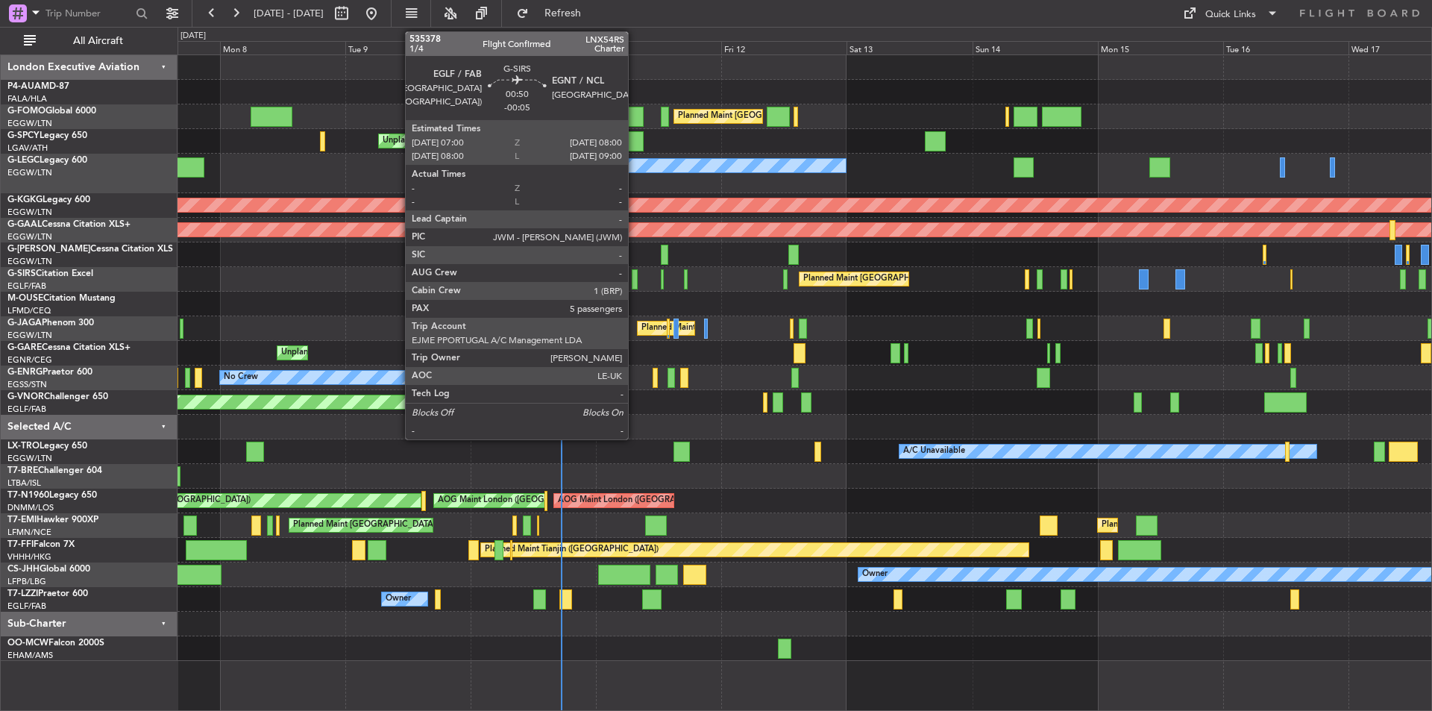
click at [635, 278] on div at bounding box center [635, 279] width 6 height 20
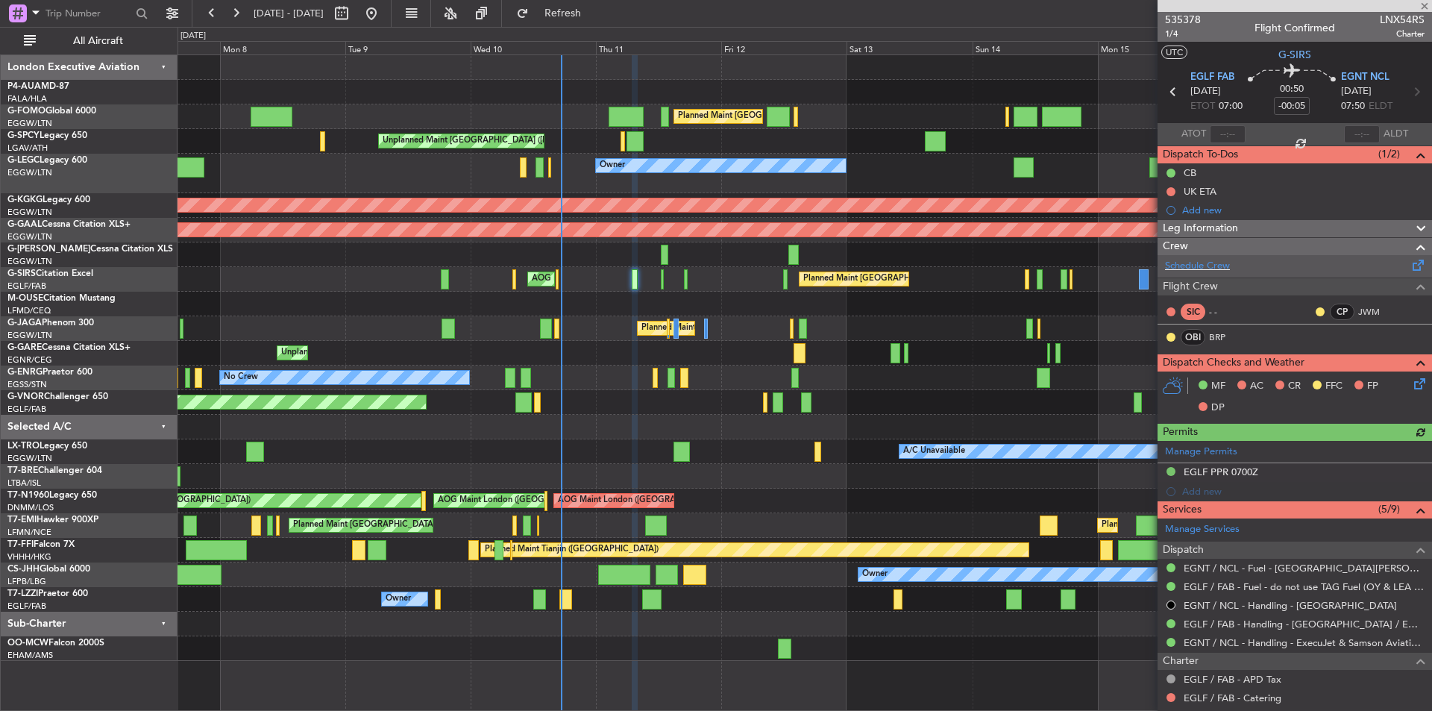
click at [1215, 273] on div "Schedule Crew" at bounding box center [1295, 266] width 275 height 22
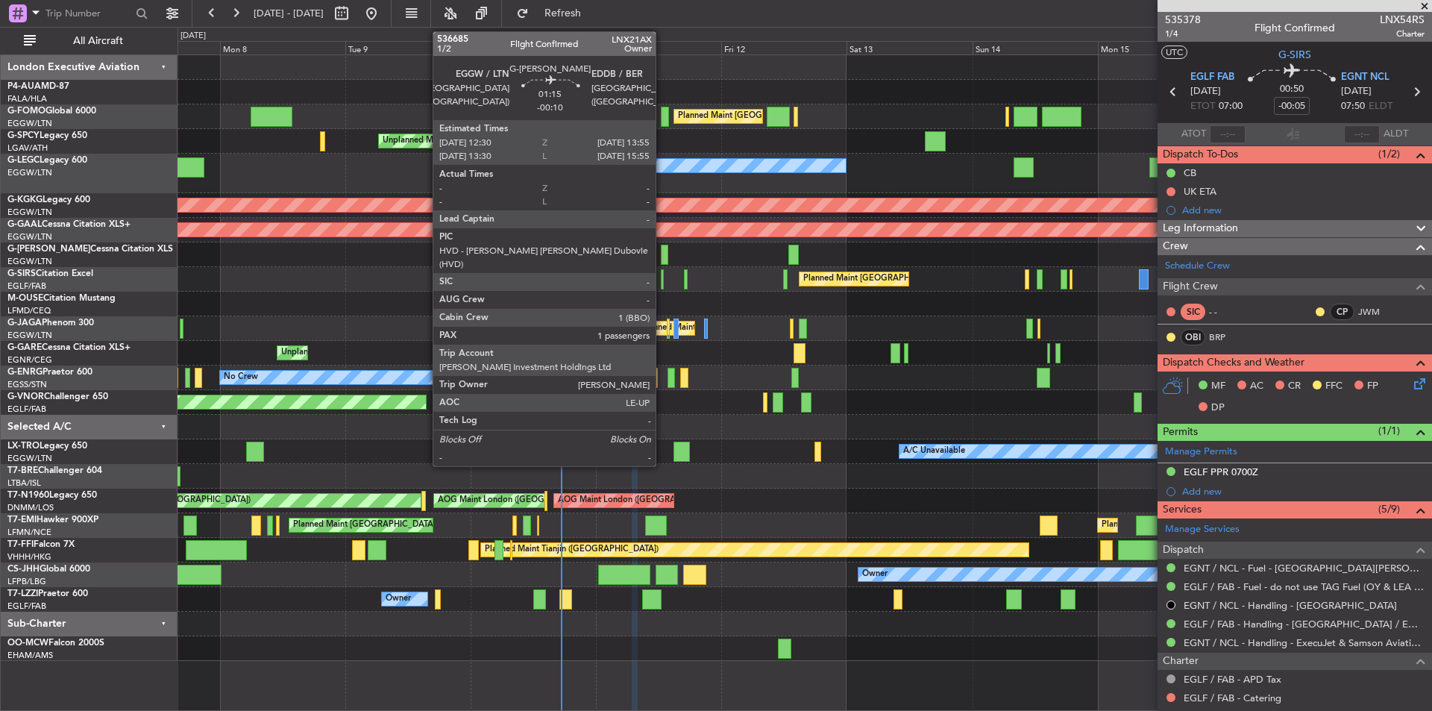
click at [662, 254] on div at bounding box center [664, 255] width 7 height 20
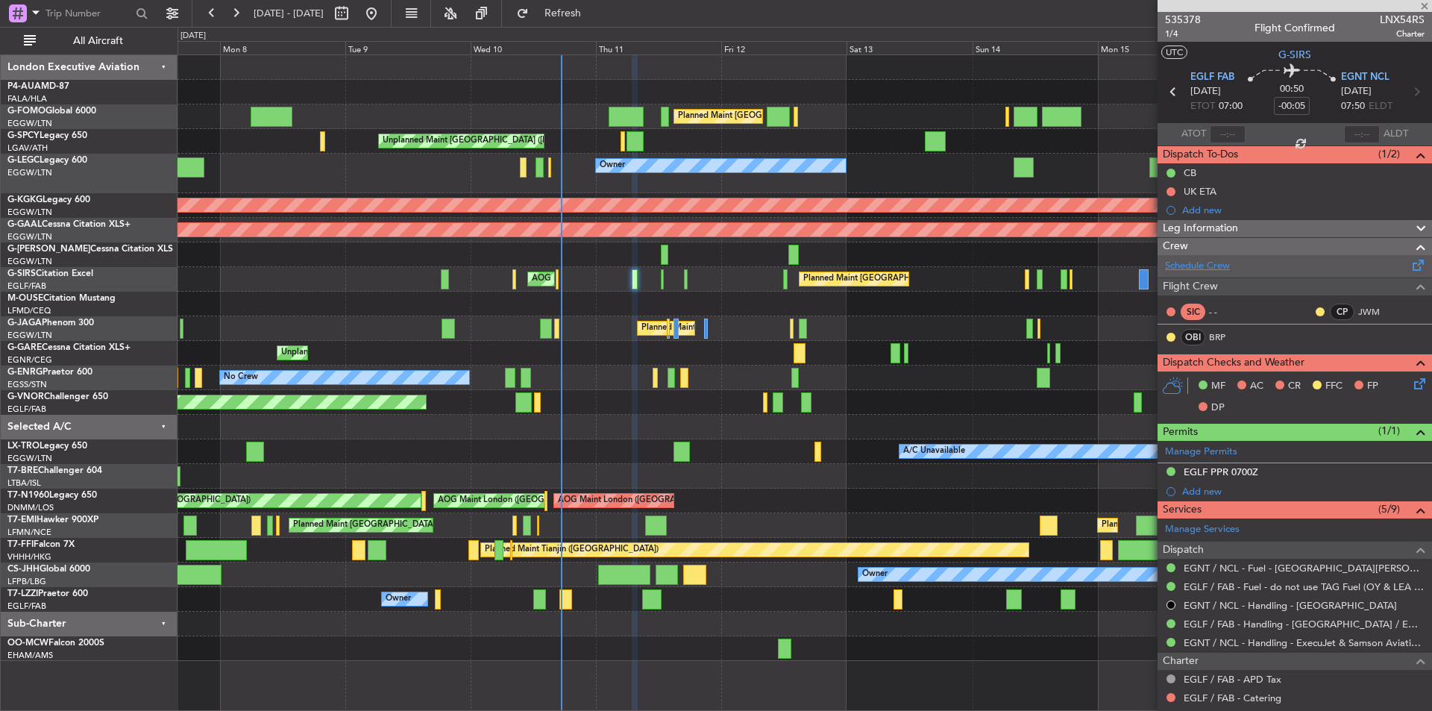
type input "-00:10"
type input "1"
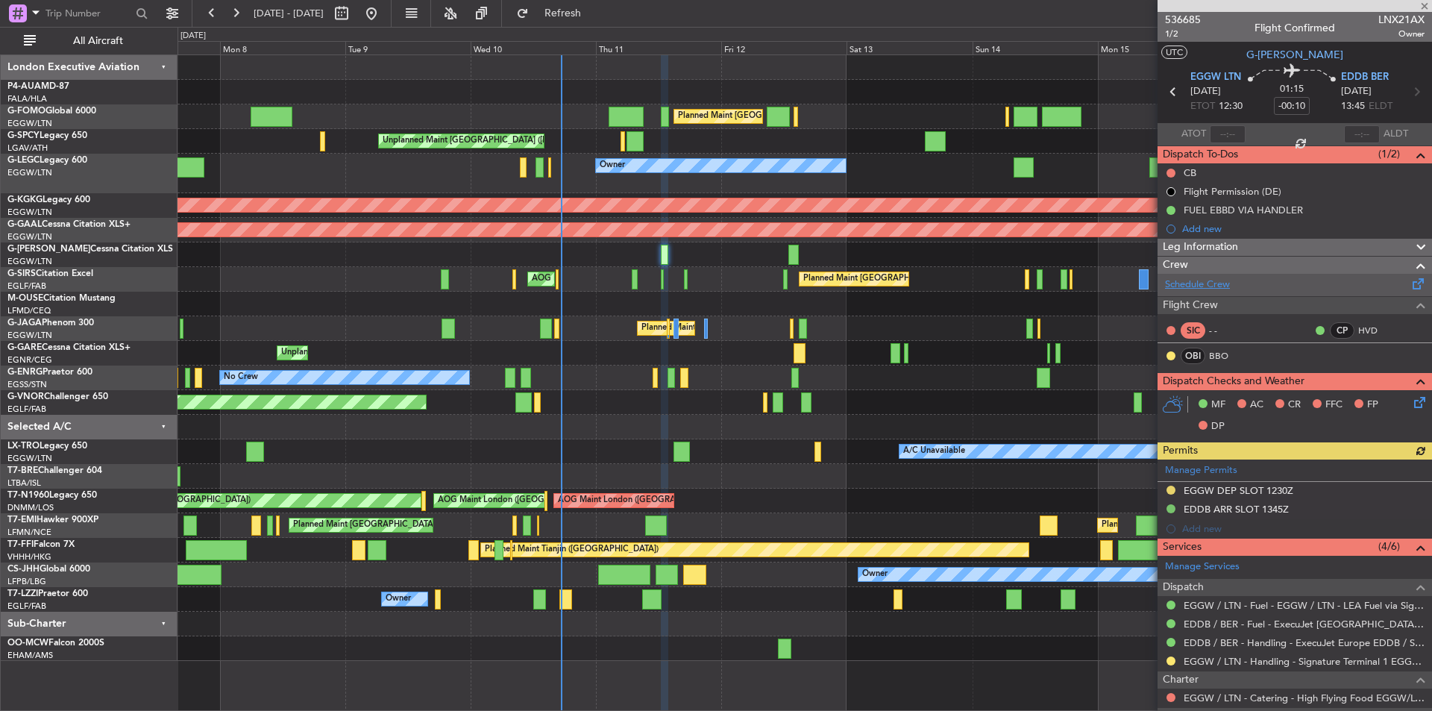
click at [1209, 281] on link "Schedule Crew" at bounding box center [1197, 285] width 65 height 15
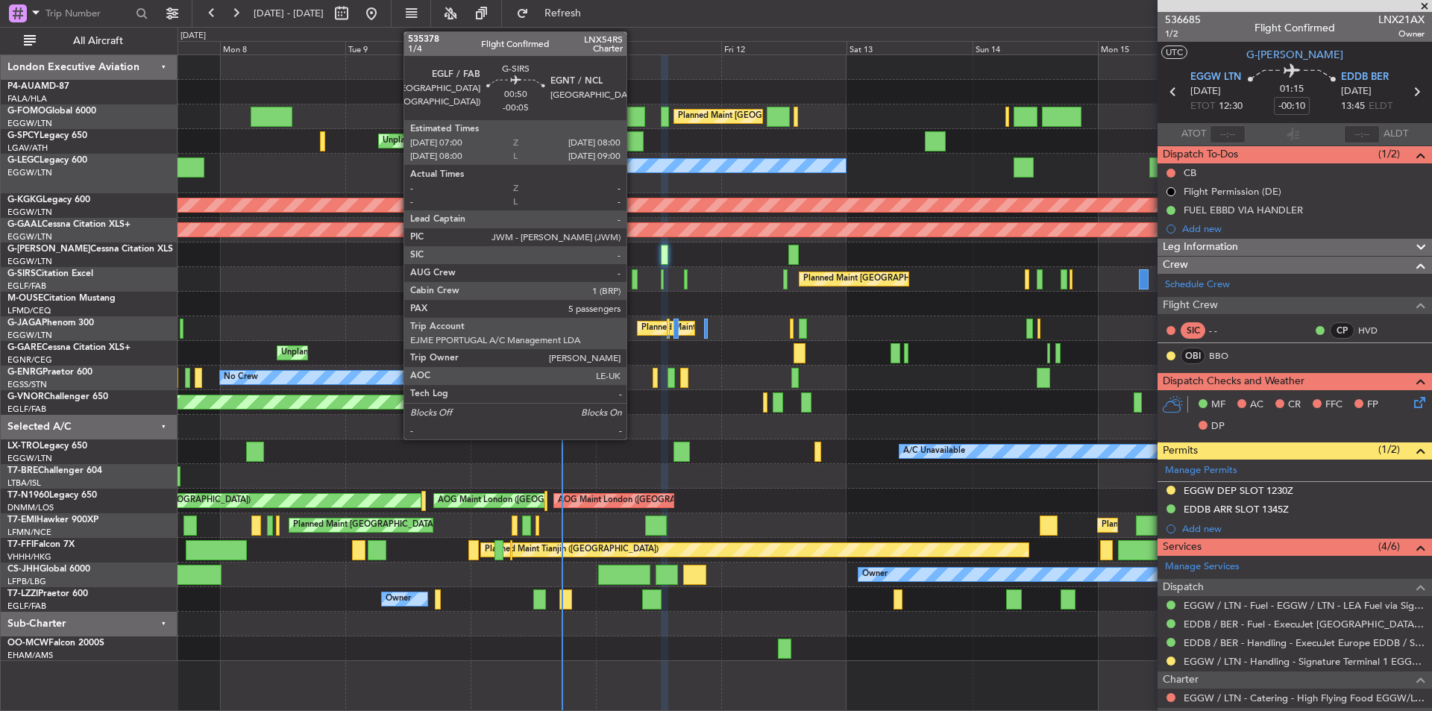
click at [633, 285] on div at bounding box center [635, 279] width 6 height 20
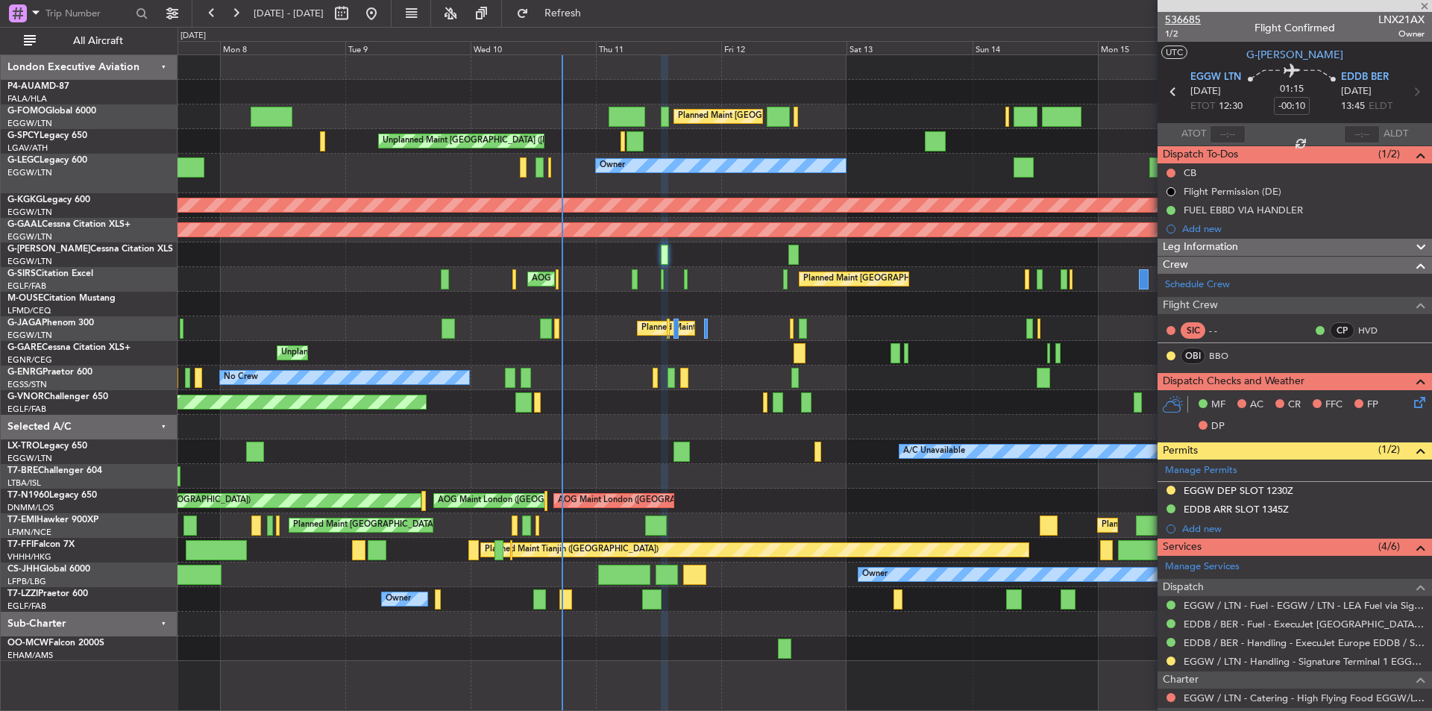
type input "-00:05"
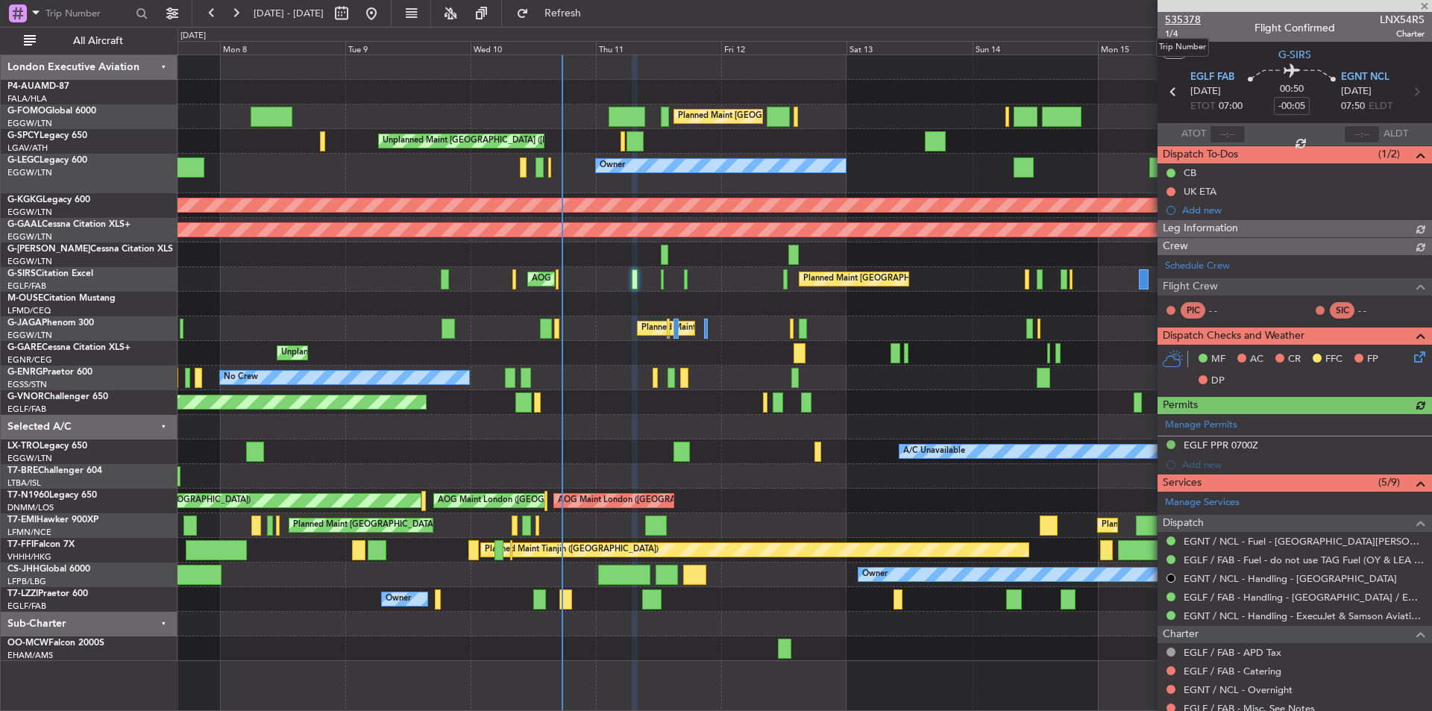
click at [1185, 19] on span "535378" at bounding box center [1183, 20] width 36 height 16
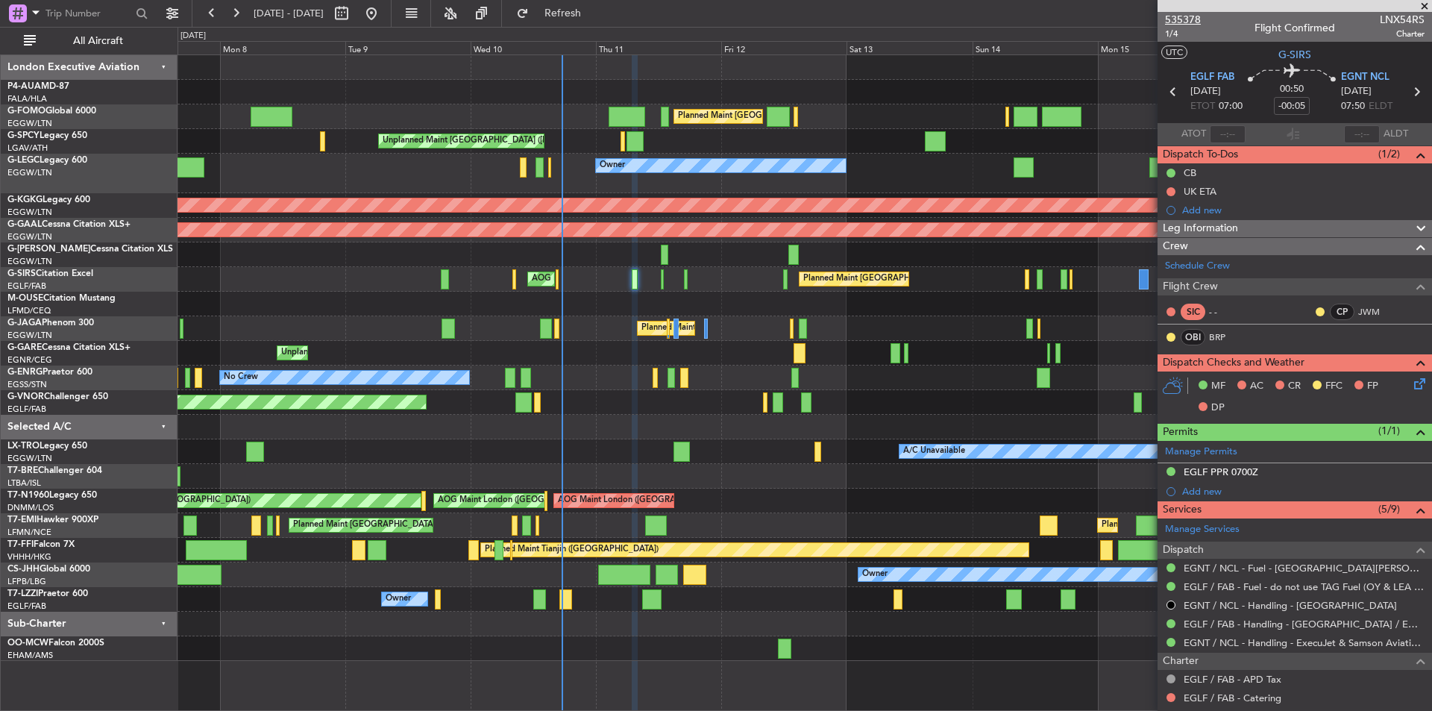
click at [1194, 16] on span "535378" at bounding box center [1183, 20] width 36 height 16
click at [222, 460] on div "A/C Unavailable" at bounding box center [805, 451] width 1254 height 25
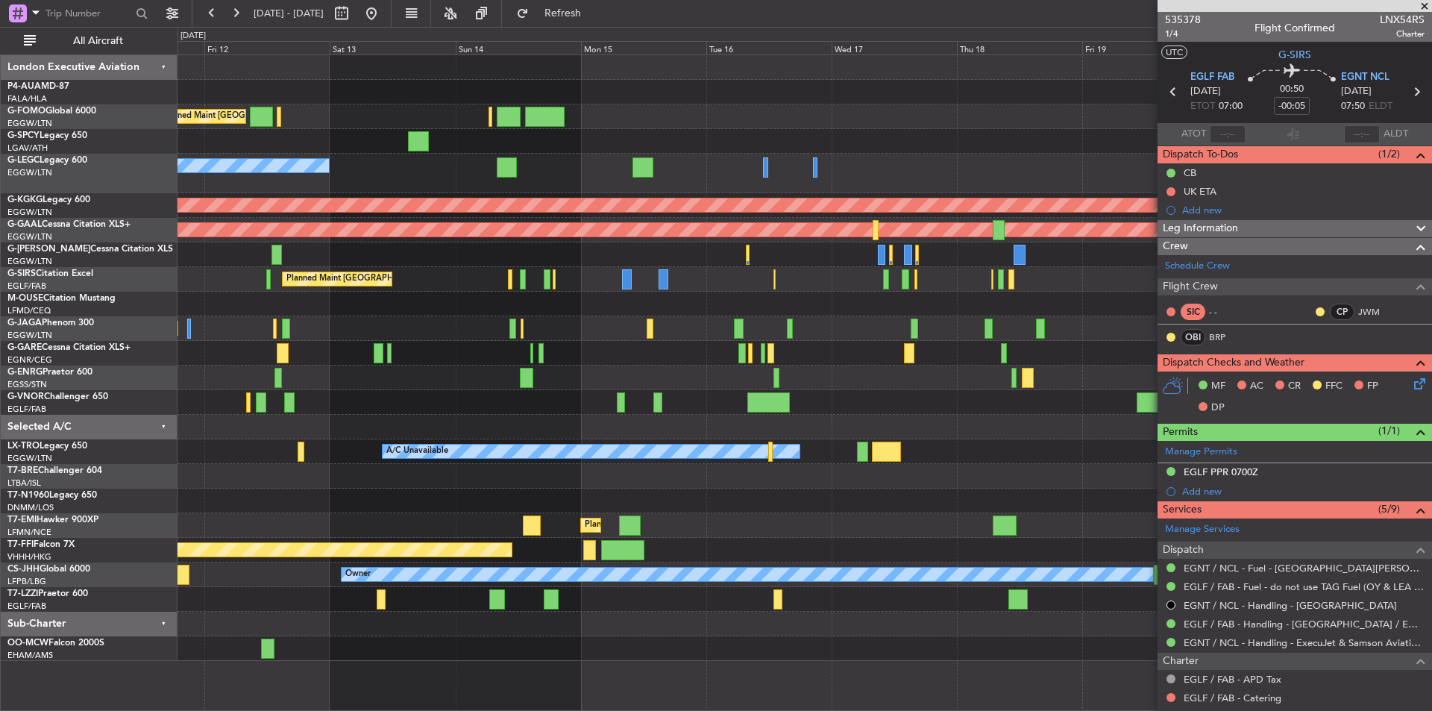
click at [270, 474] on div "Planned Maint London (Luton) Unplanned Maint Athens (Eleftherios Venizelos Intl…" at bounding box center [805, 358] width 1254 height 606
click at [1423, 6] on span at bounding box center [1425, 6] width 15 height 13
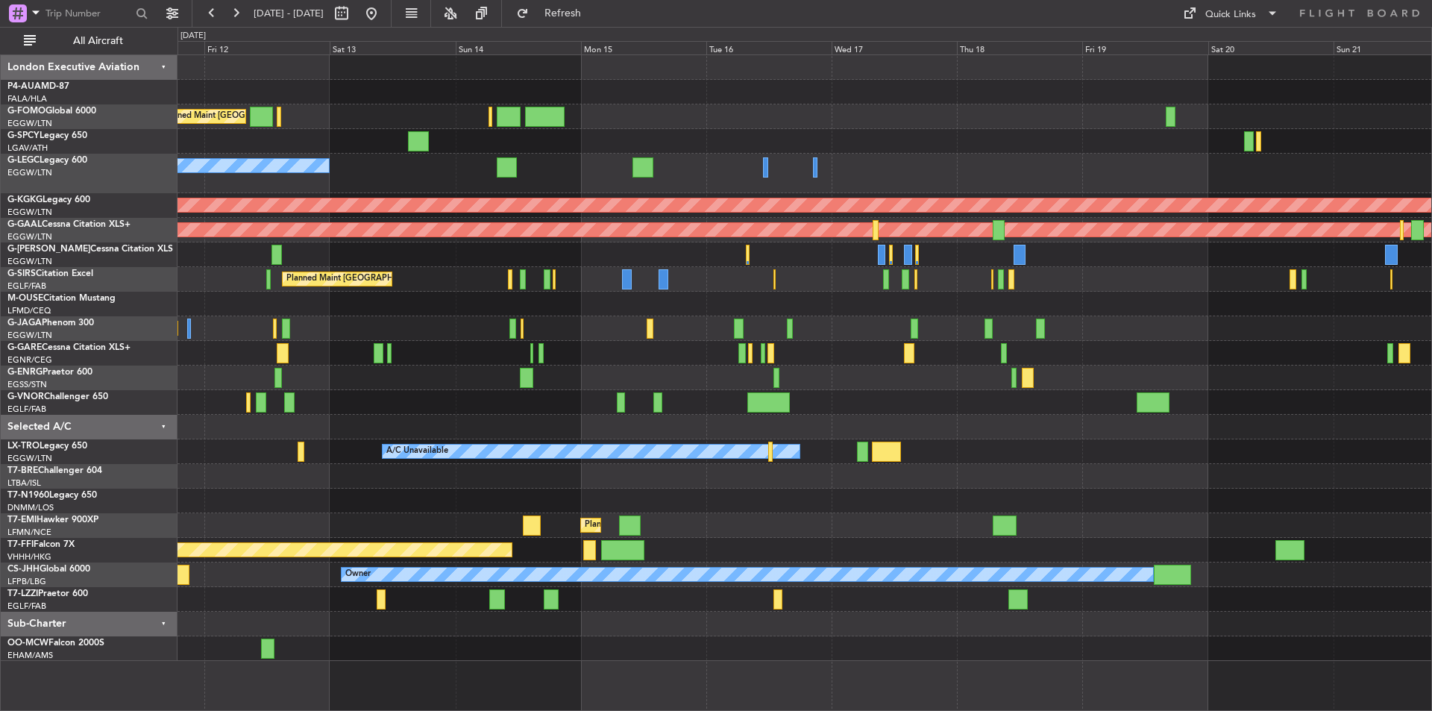
type input "0"
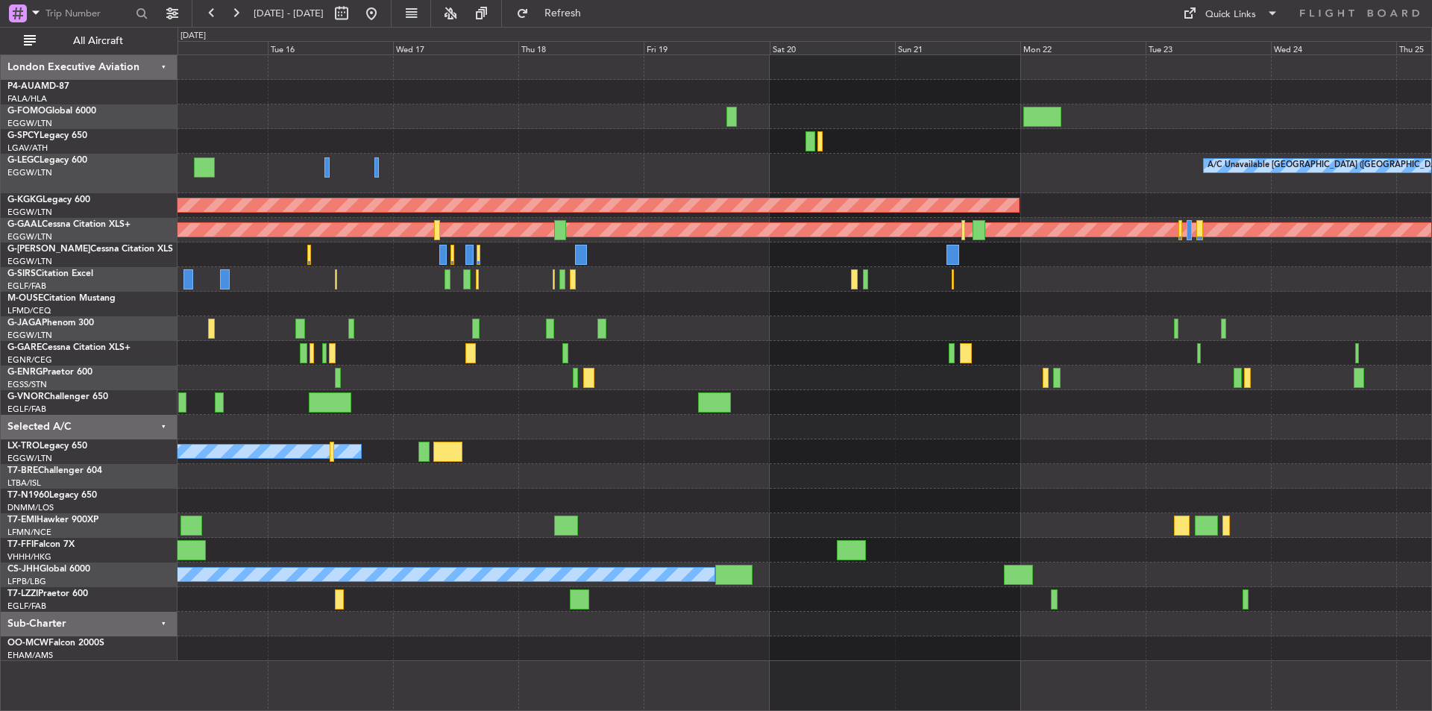
click at [430, 522] on div "A/C Unavailable London (Luton) Owner AOG Maint Istanbul (Ataturk) Planned Maint…" at bounding box center [805, 358] width 1254 height 606
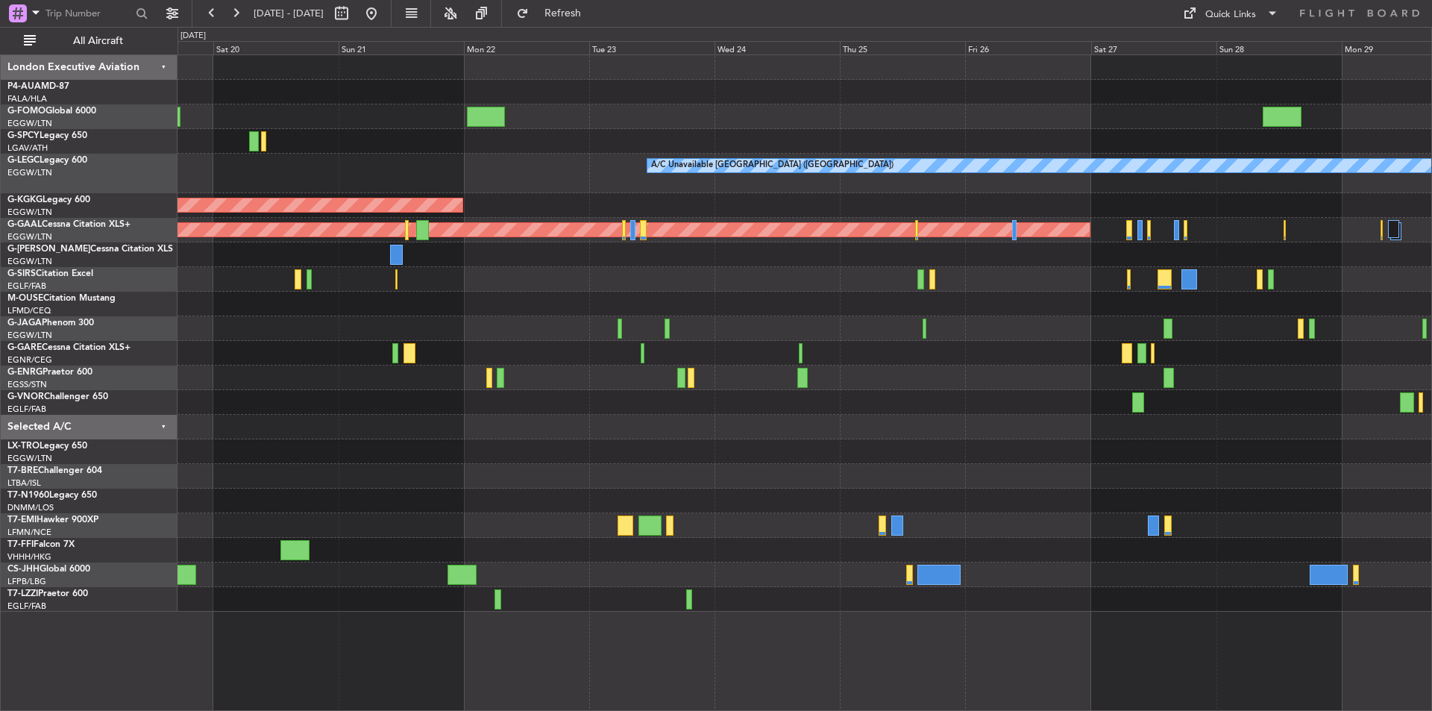
click at [677, 563] on div "A/C Unavailable London (Luton) AOG Maint Istanbul (Ataturk) Planned Maint Dusse…" at bounding box center [805, 333] width 1254 height 557
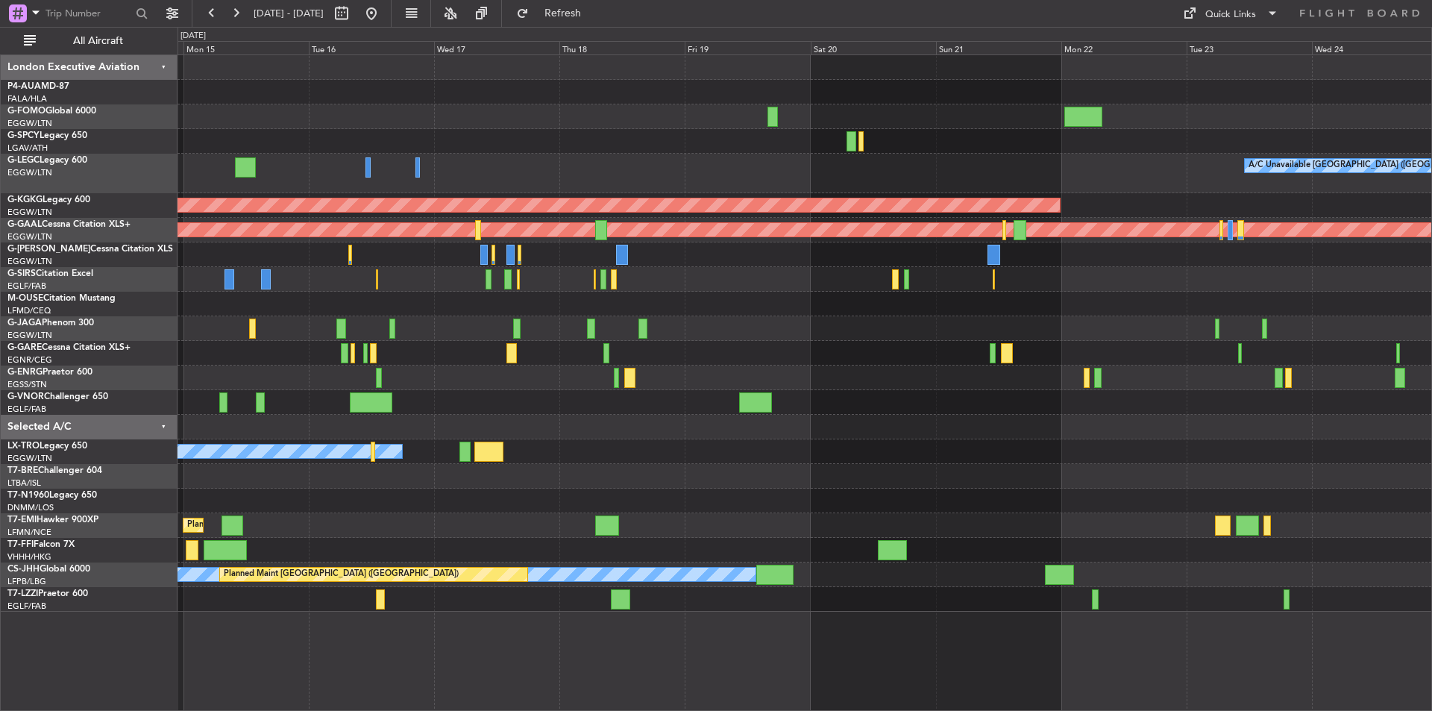
click at [1023, 495] on div "A/C Unavailable London (Luton) Owner AOG Maint Istanbul (Ataturk) Planned Maint…" at bounding box center [805, 333] width 1254 height 557
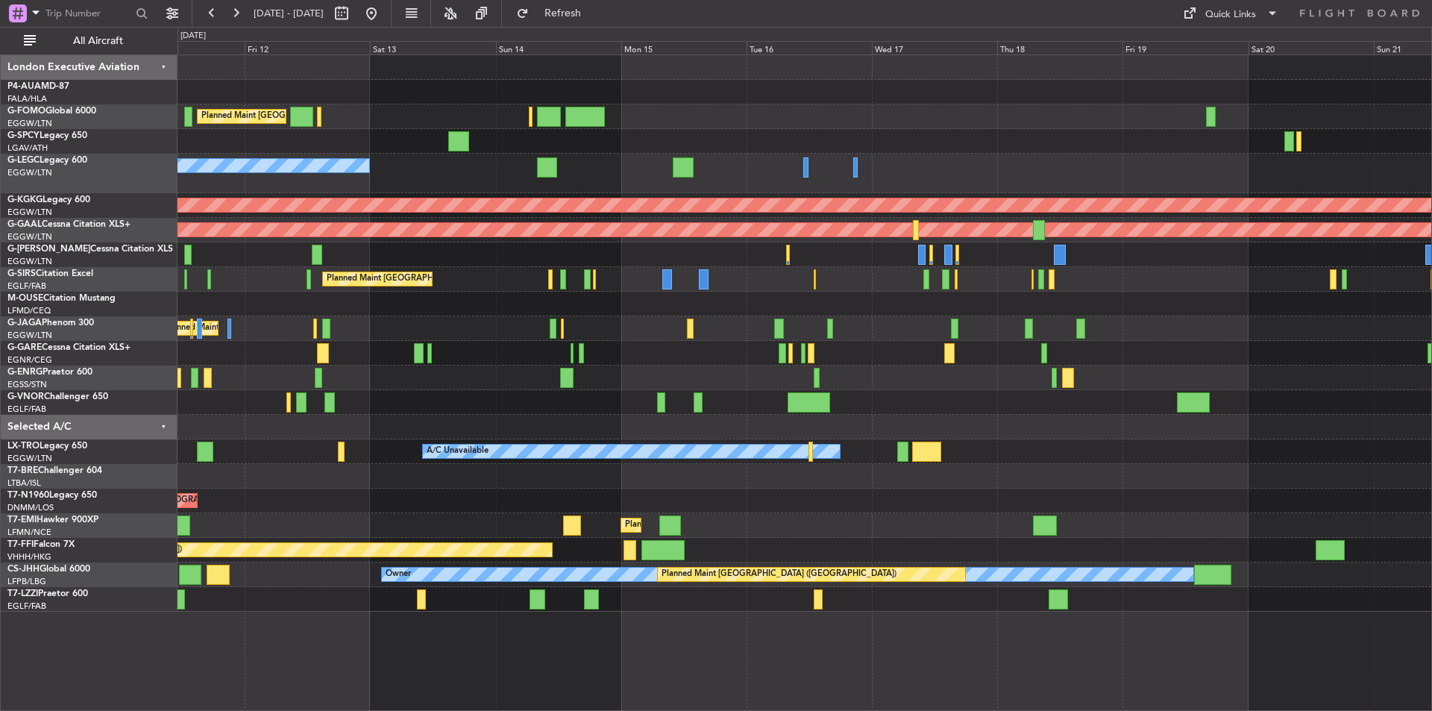
click at [907, 381] on div "Planned Maint London (Luton) Unplanned Maint Athens (Eleftherios Venizelos Intl…" at bounding box center [805, 333] width 1254 height 557
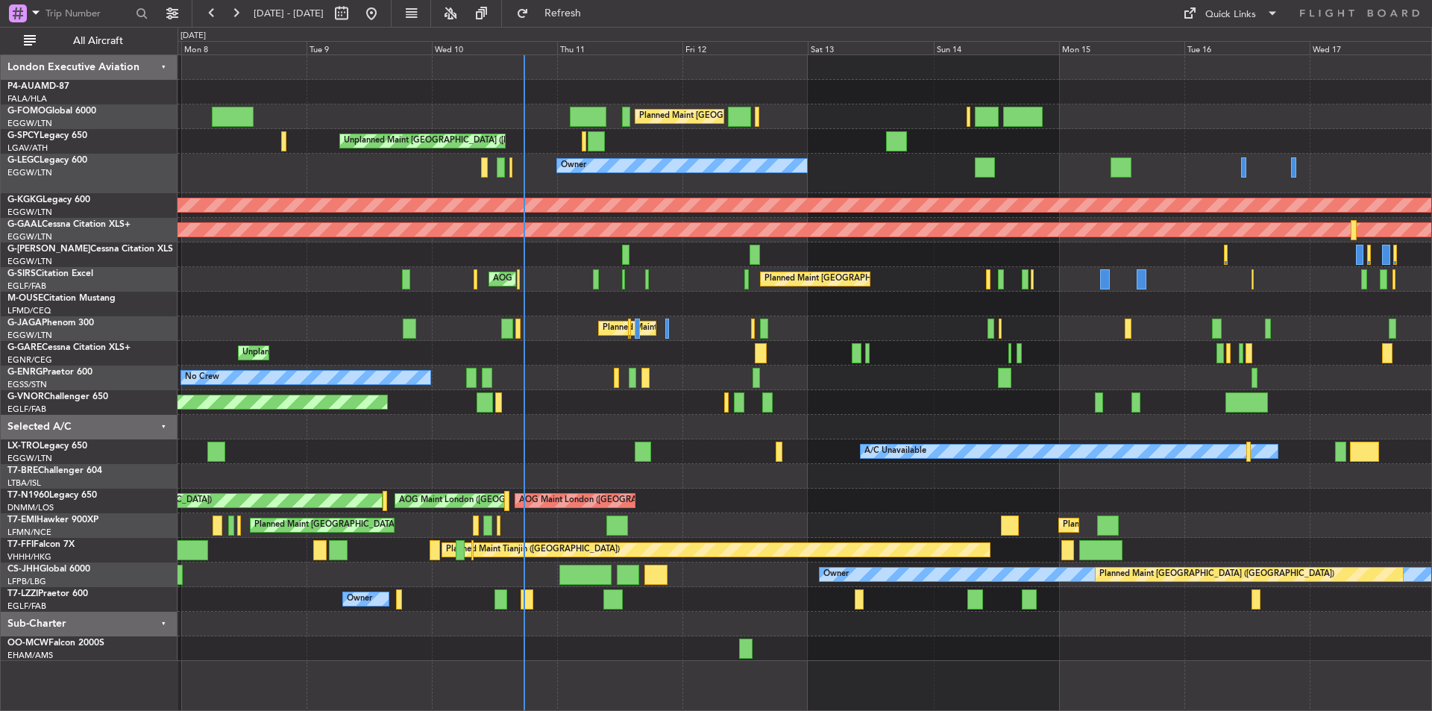
click at [806, 562] on div "Planned Maint London (Luton) Planned Maint London (Luton) Unplanned Maint Athen…" at bounding box center [805, 358] width 1254 height 606
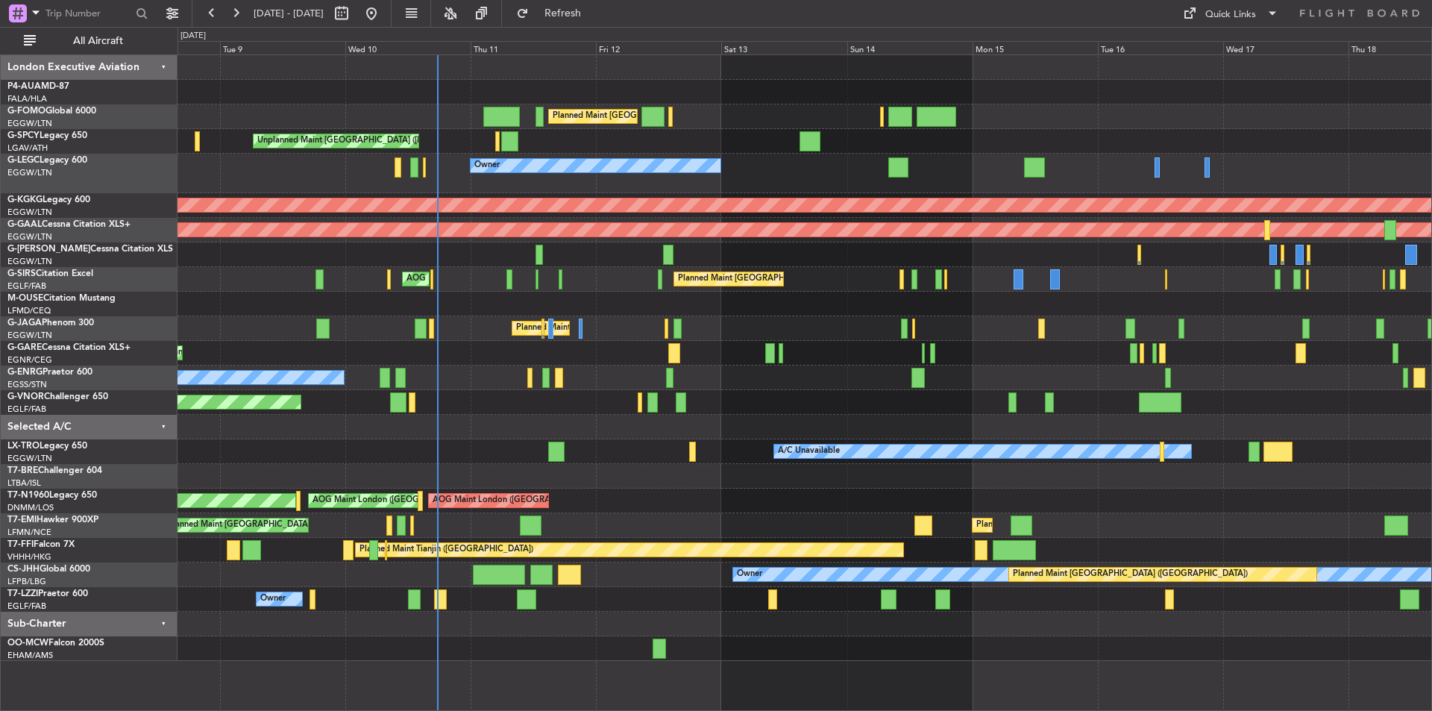
click at [749, 510] on div "AOG Maint London (Stansted) AOG Maint London (Stansted) Unplanned Maint London …" at bounding box center [805, 501] width 1254 height 25
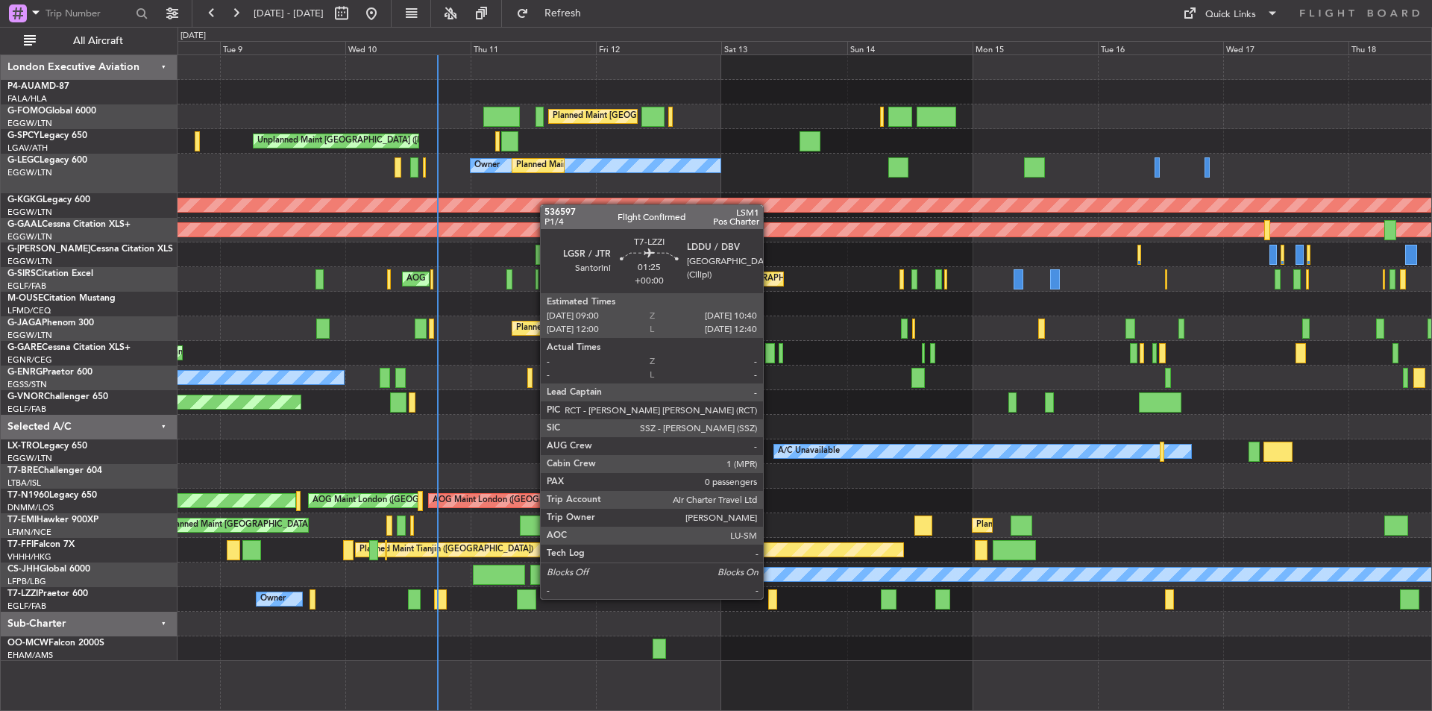
click at [770, 598] on div at bounding box center [772, 599] width 9 height 20
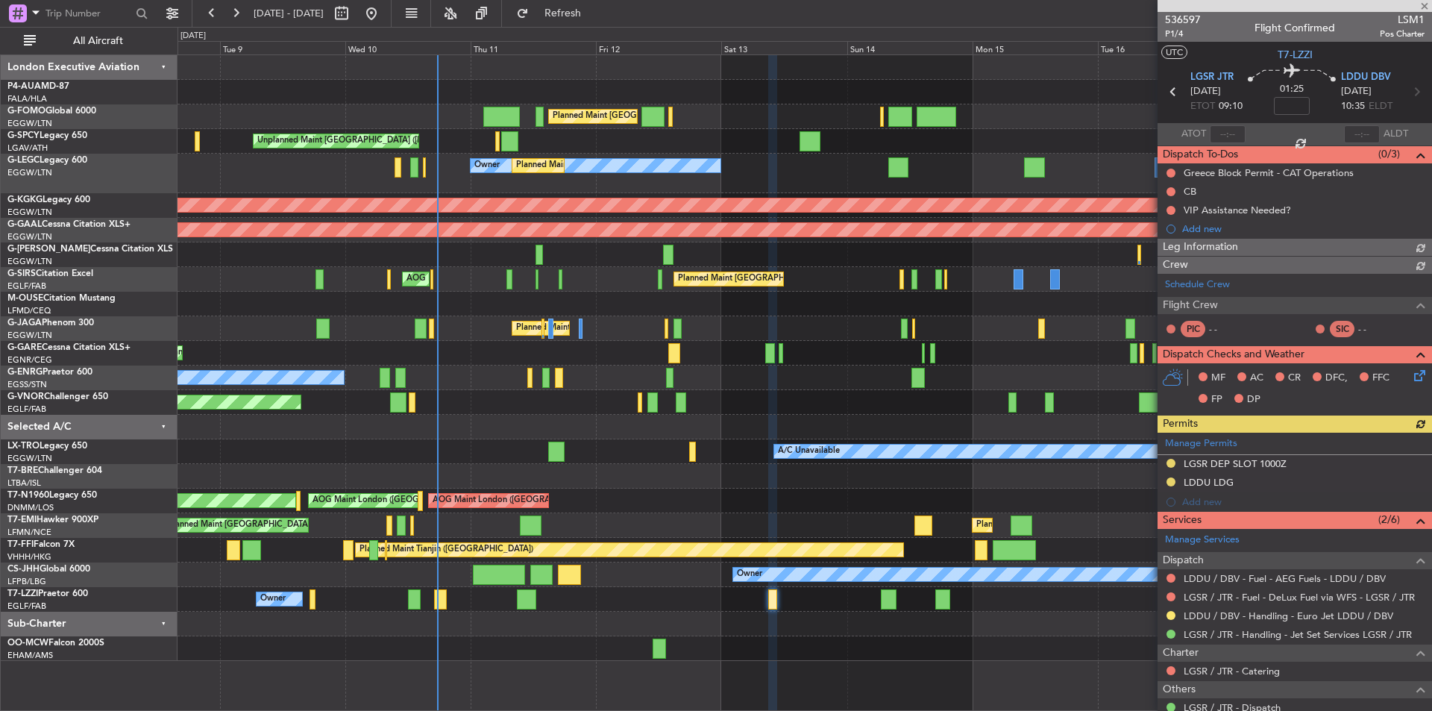
click at [1179, 20] on span "536597" at bounding box center [1183, 20] width 36 height 16
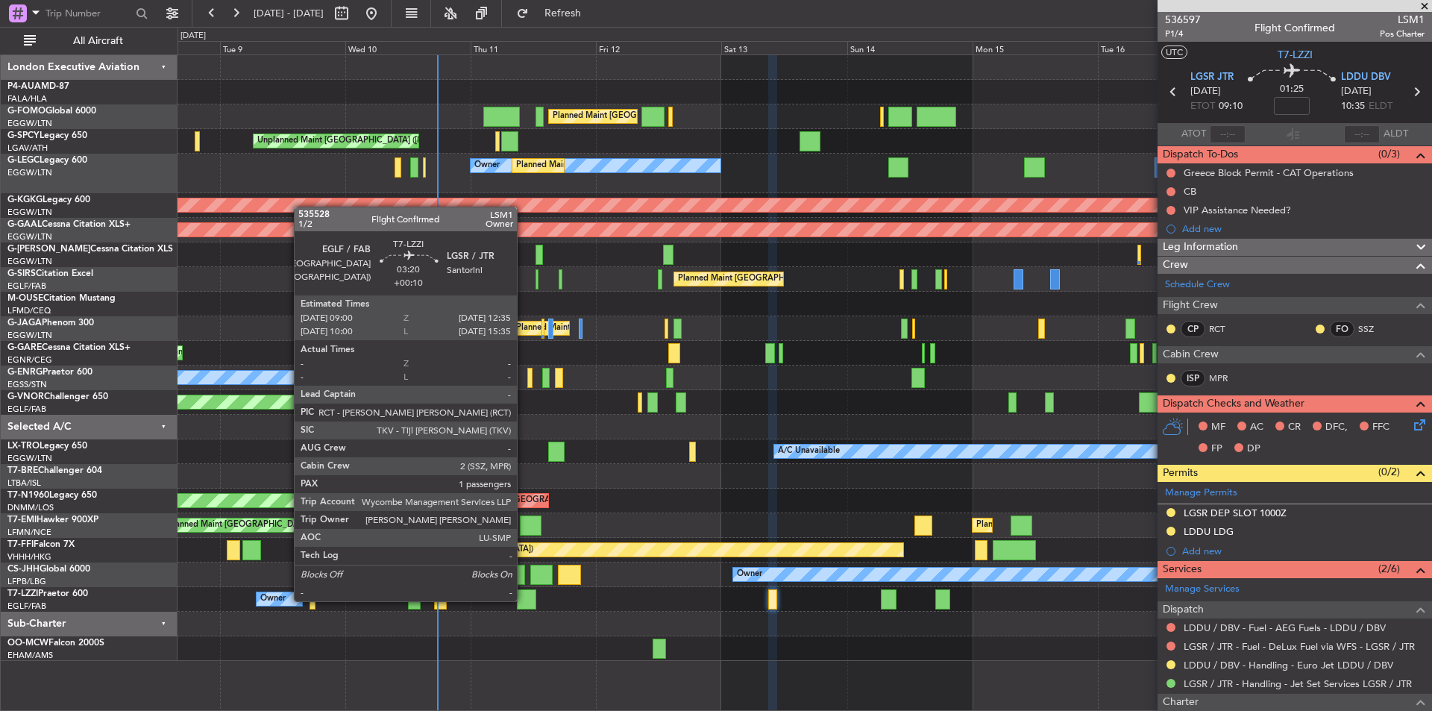
click at [524, 600] on div at bounding box center [526, 599] width 19 height 20
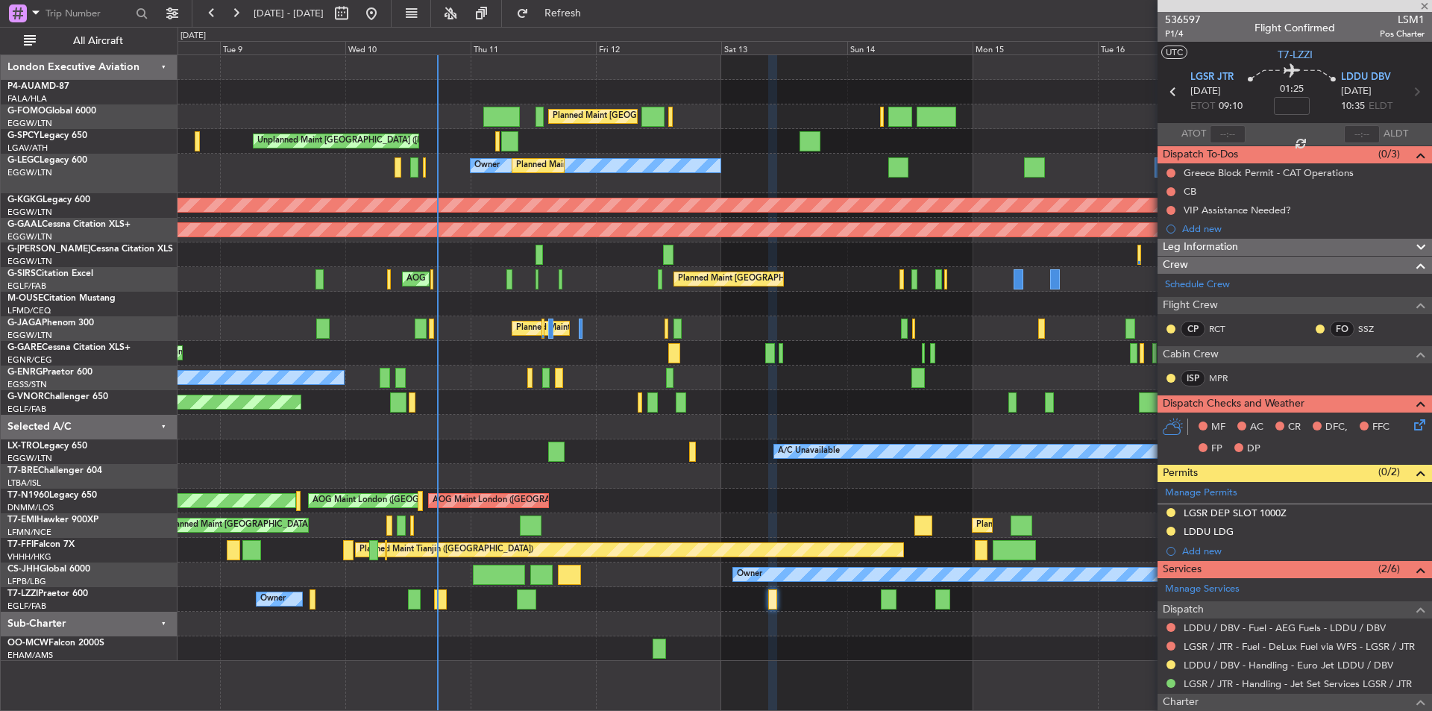
type input "+00:10"
type input "1"
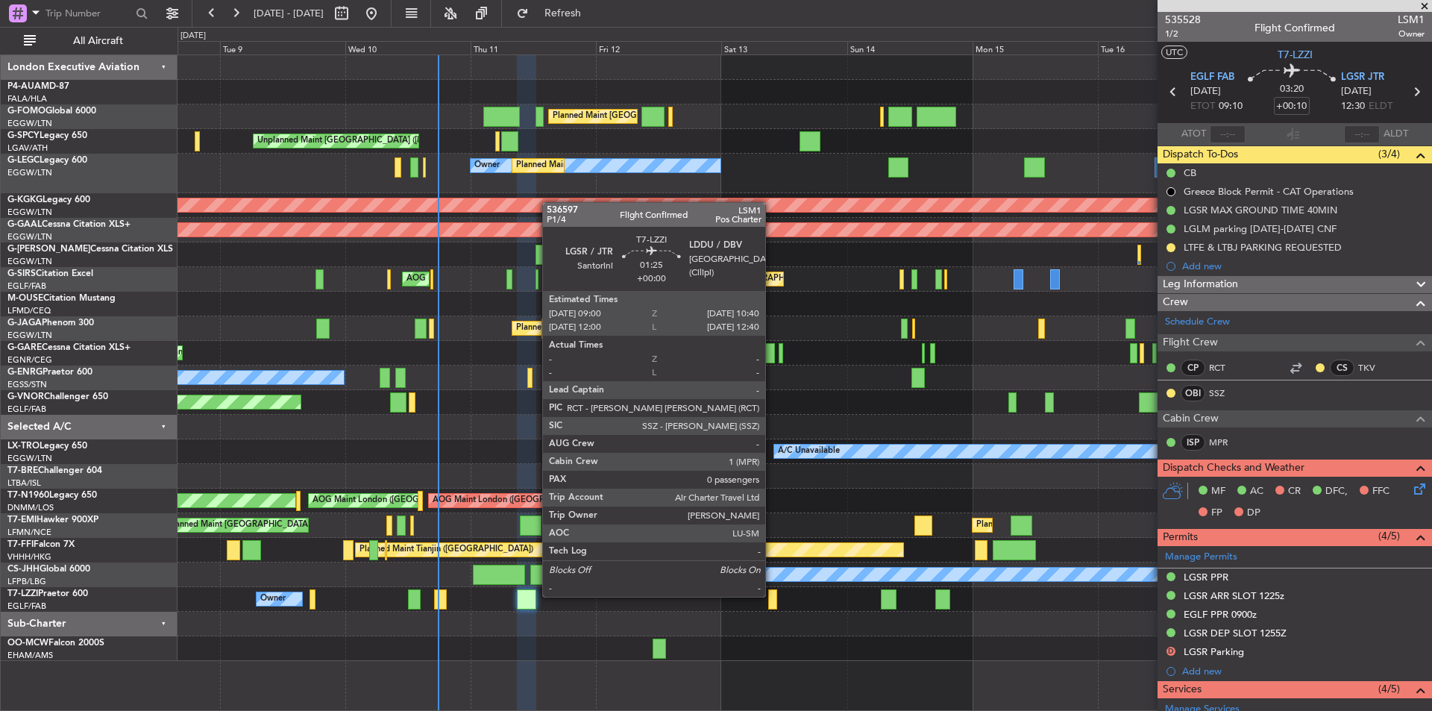
click at [772, 595] on div at bounding box center [772, 599] width 9 height 20
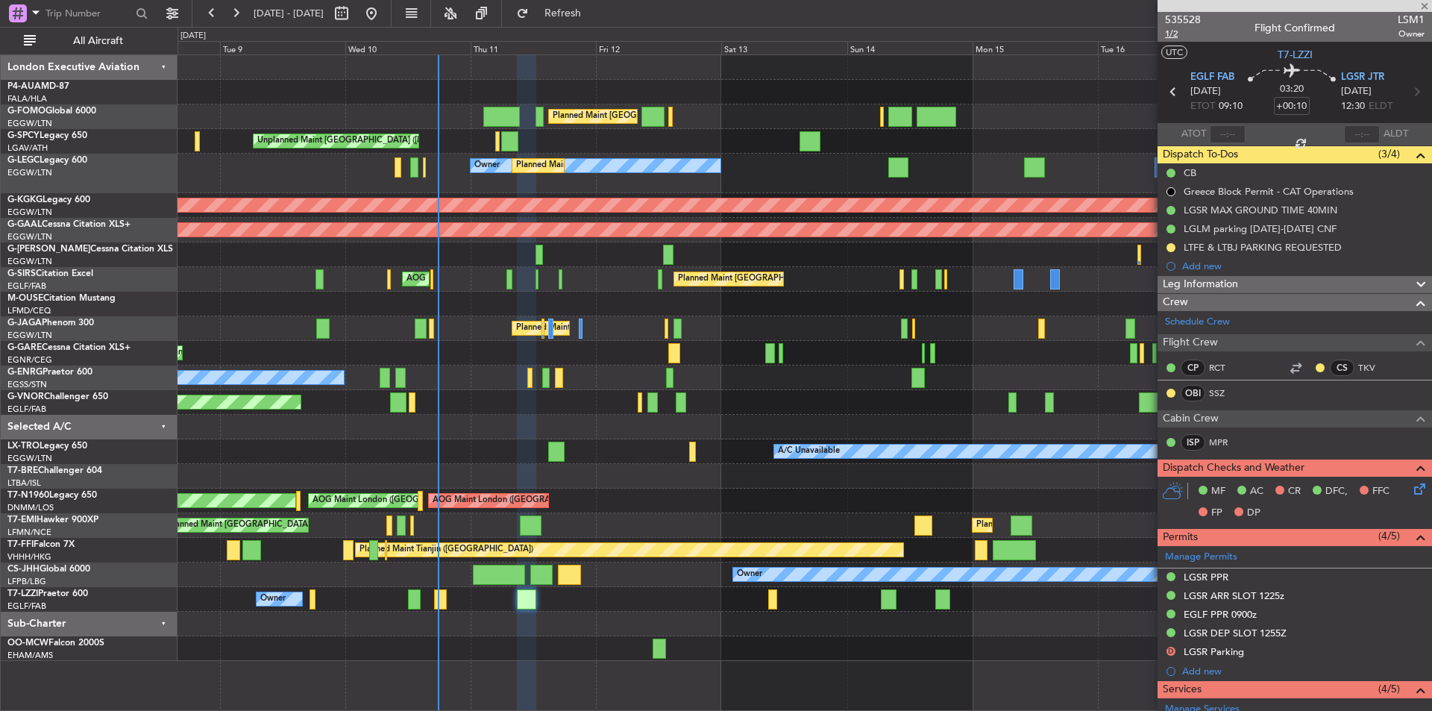
type input "0"
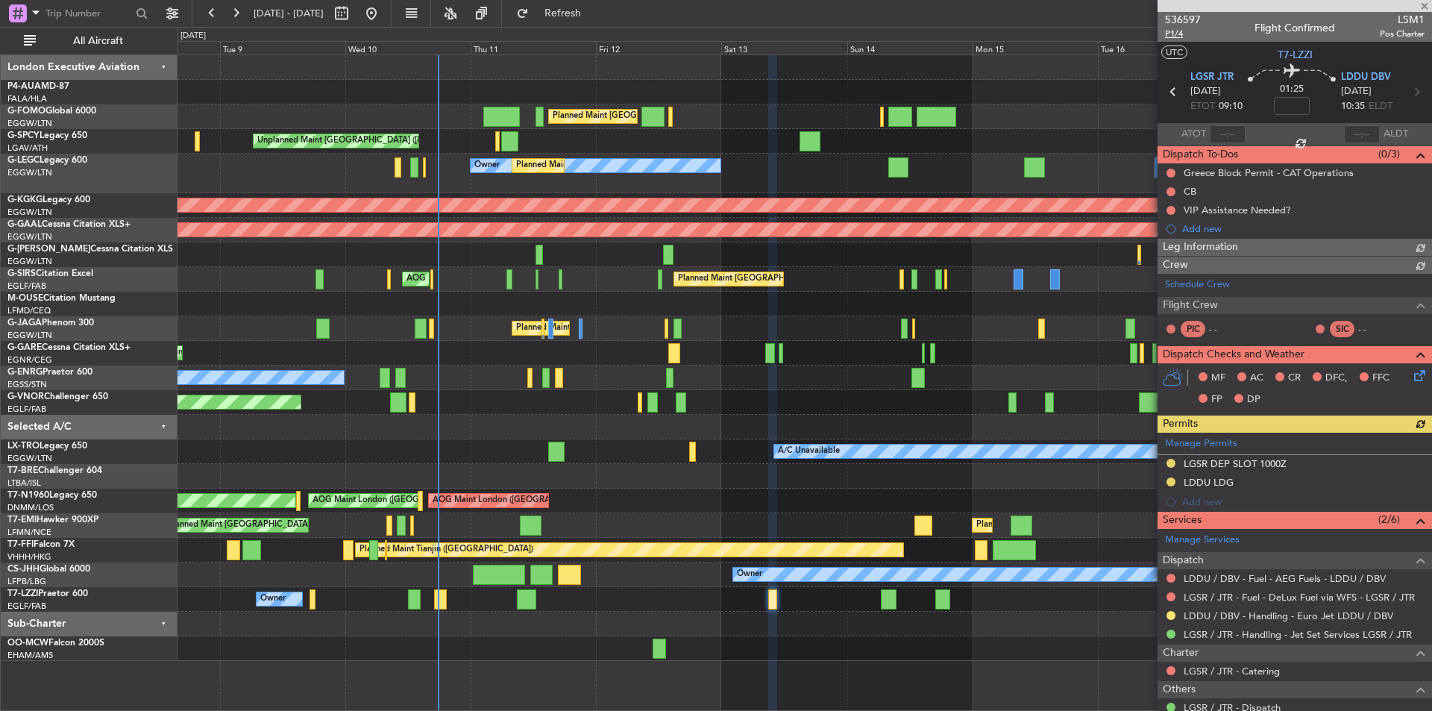
click at [1175, 31] on span "P1/4" at bounding box center [1183, 34] width 36 height 13
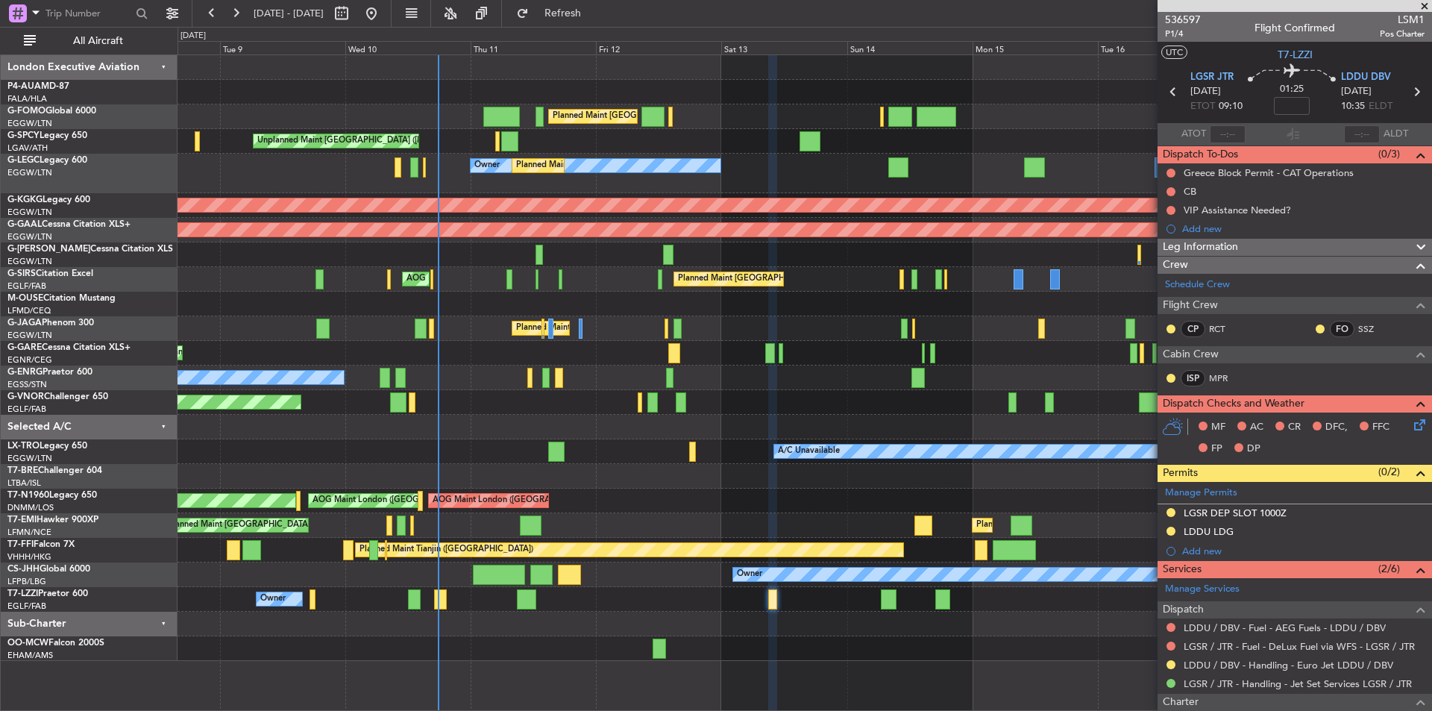
click at [1425, 8] on span at bounding box center [1425, 6] width 15 height 13
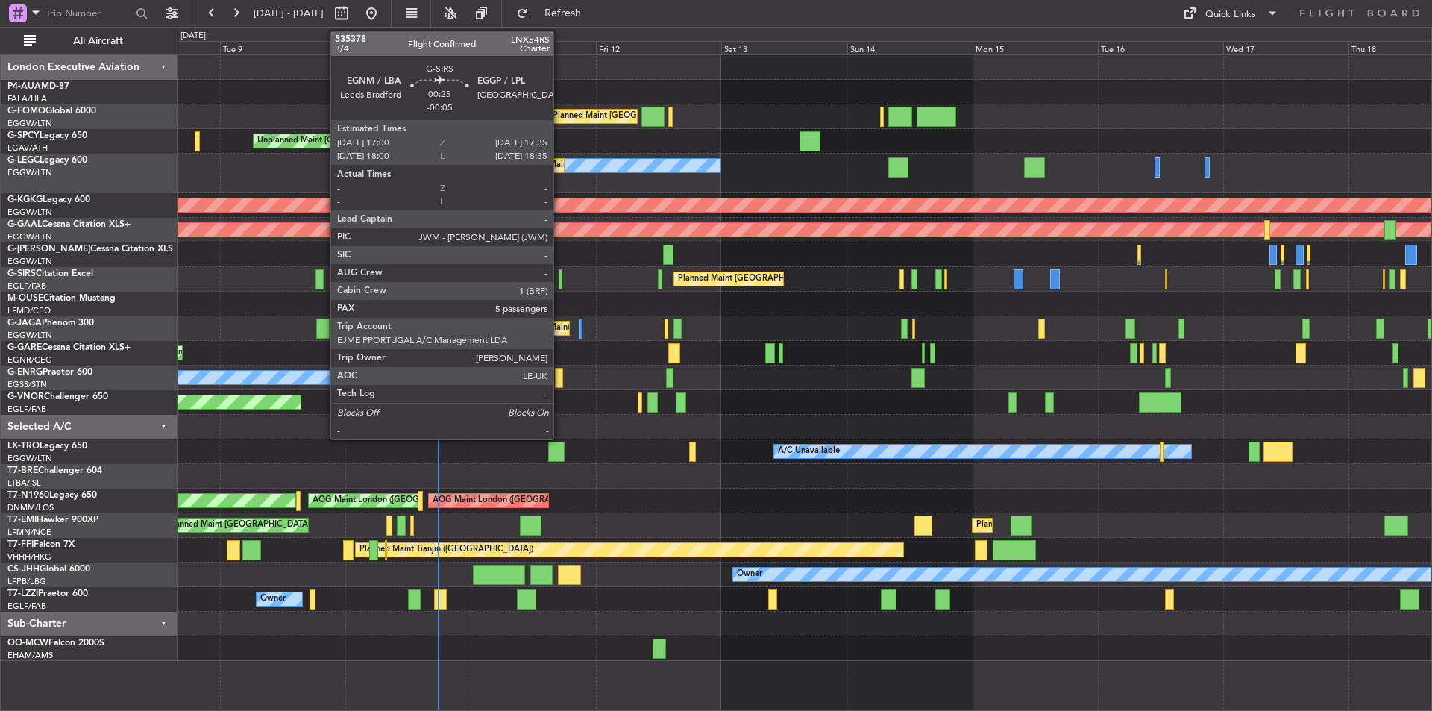
click at [560, 276] on div at bounding box center [561, 279] width 4 height 20
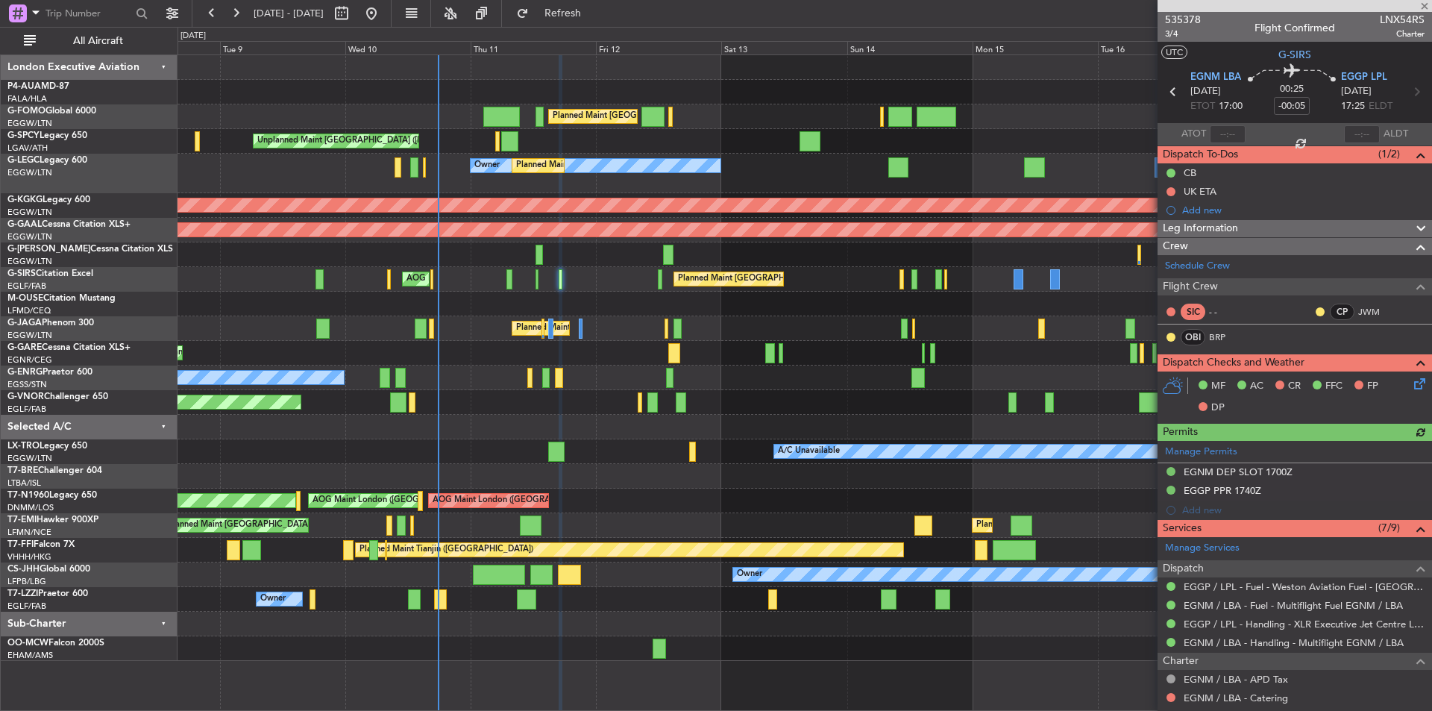
scroll to position [336, 0]
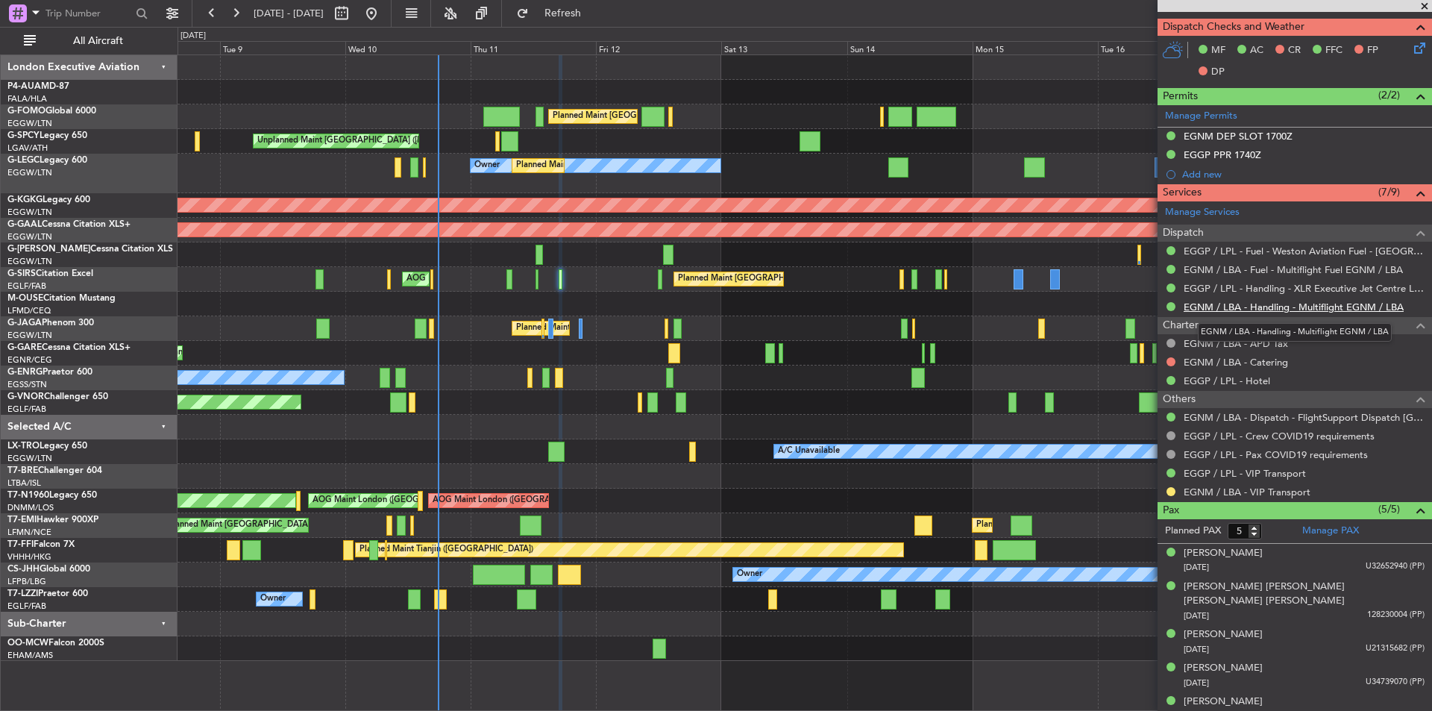
click at [1308, 304] on link "EGNM / LBA - Handling - Multiflight EGNM / LBA" at bounding box center [1294, 307] width 220 height 13
click at [1423, 2] on span at bounding box center [1425, 6] width 15 height 13
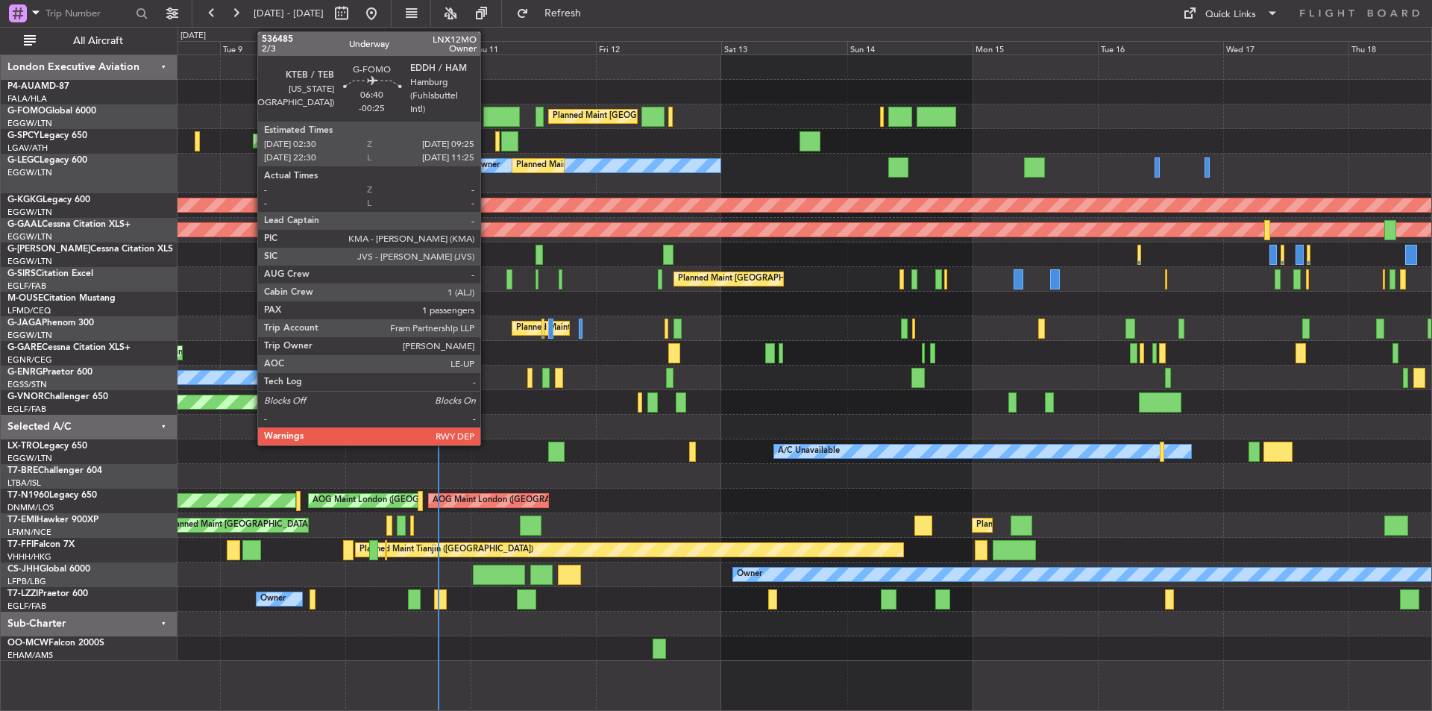
click at [487, 112] on div at bounding box center [501, 117] width 37 height 20
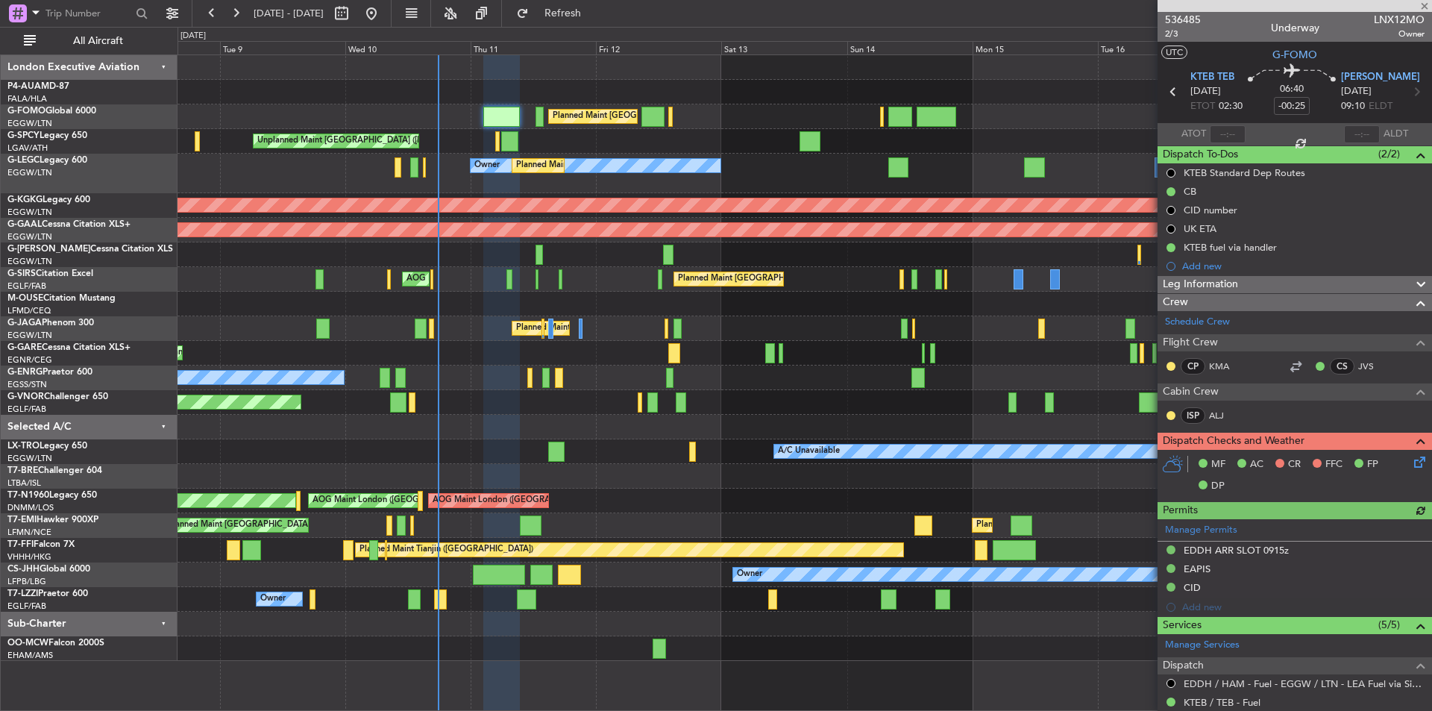
scroll to position [261, 0]
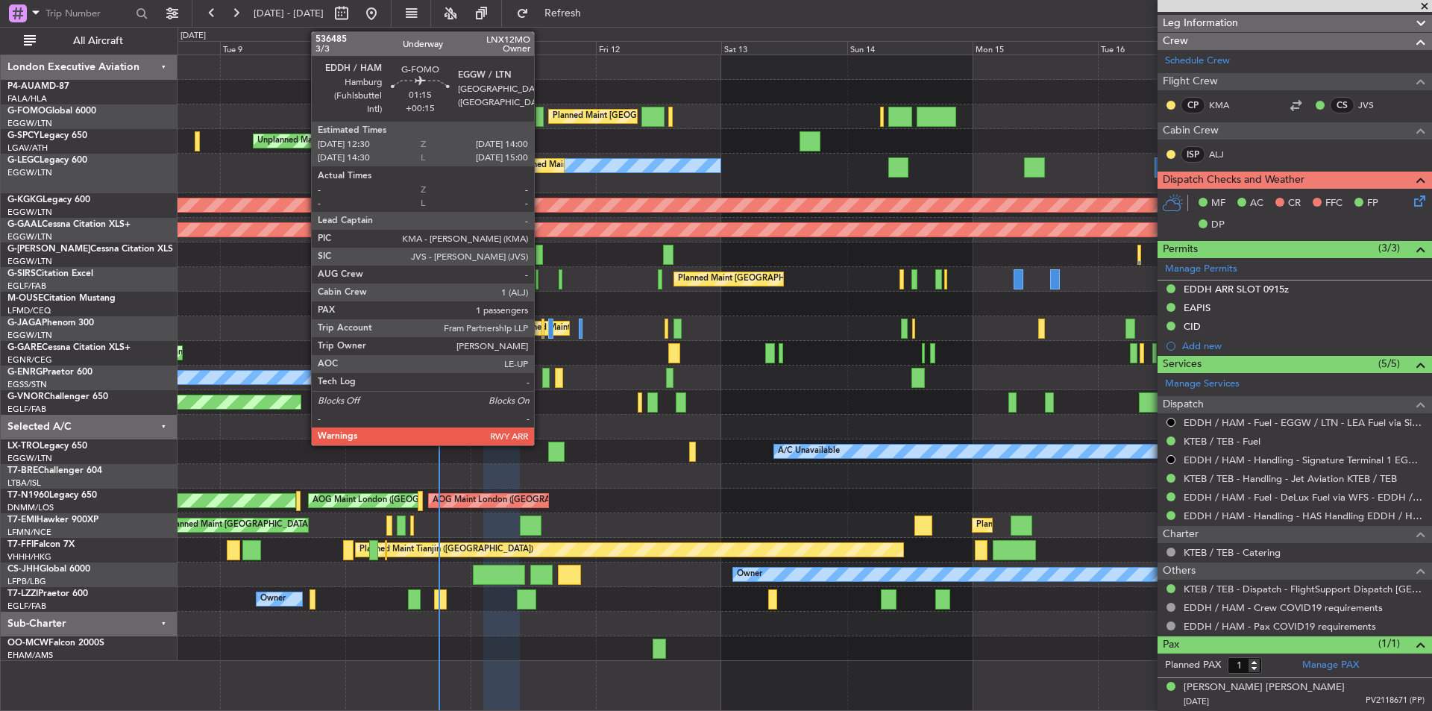
click at [541, 122] on div at bounding box center [540, 117] width 8 height 20
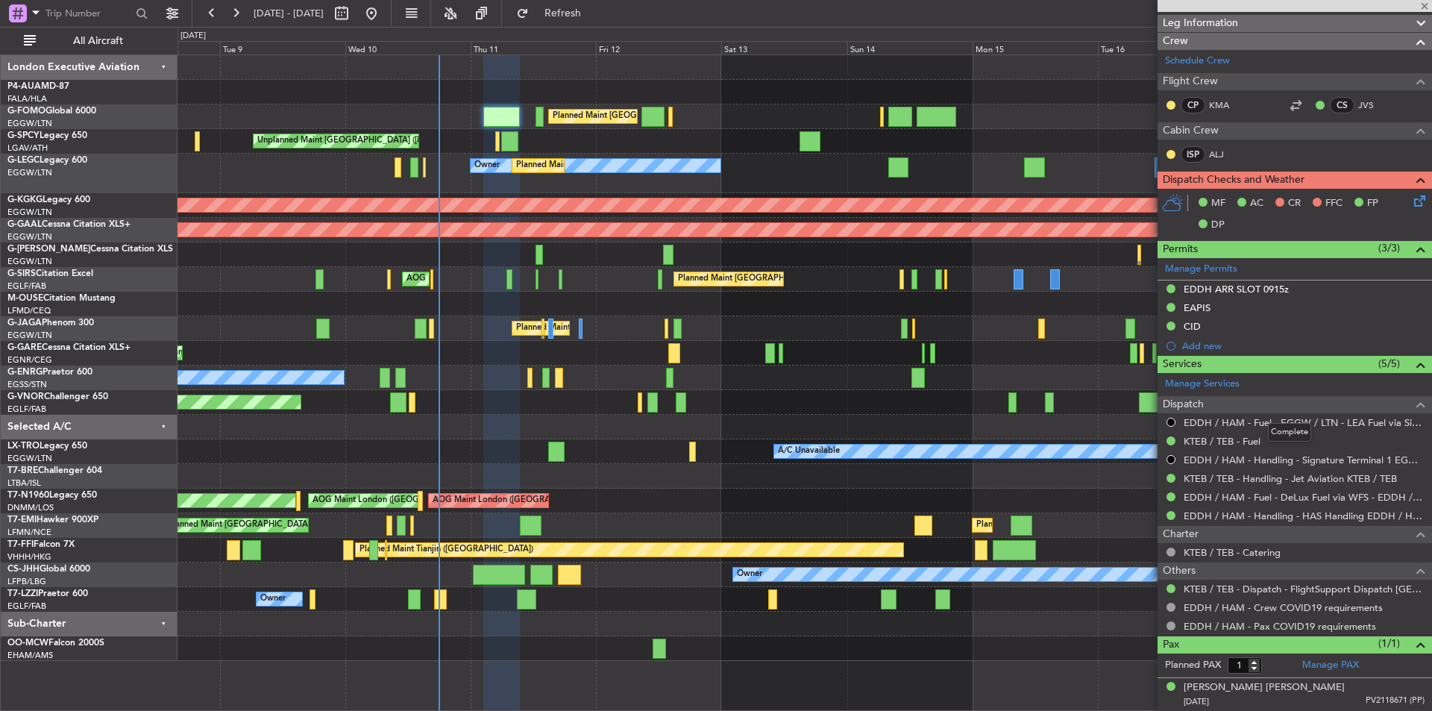
type input "+00:15"
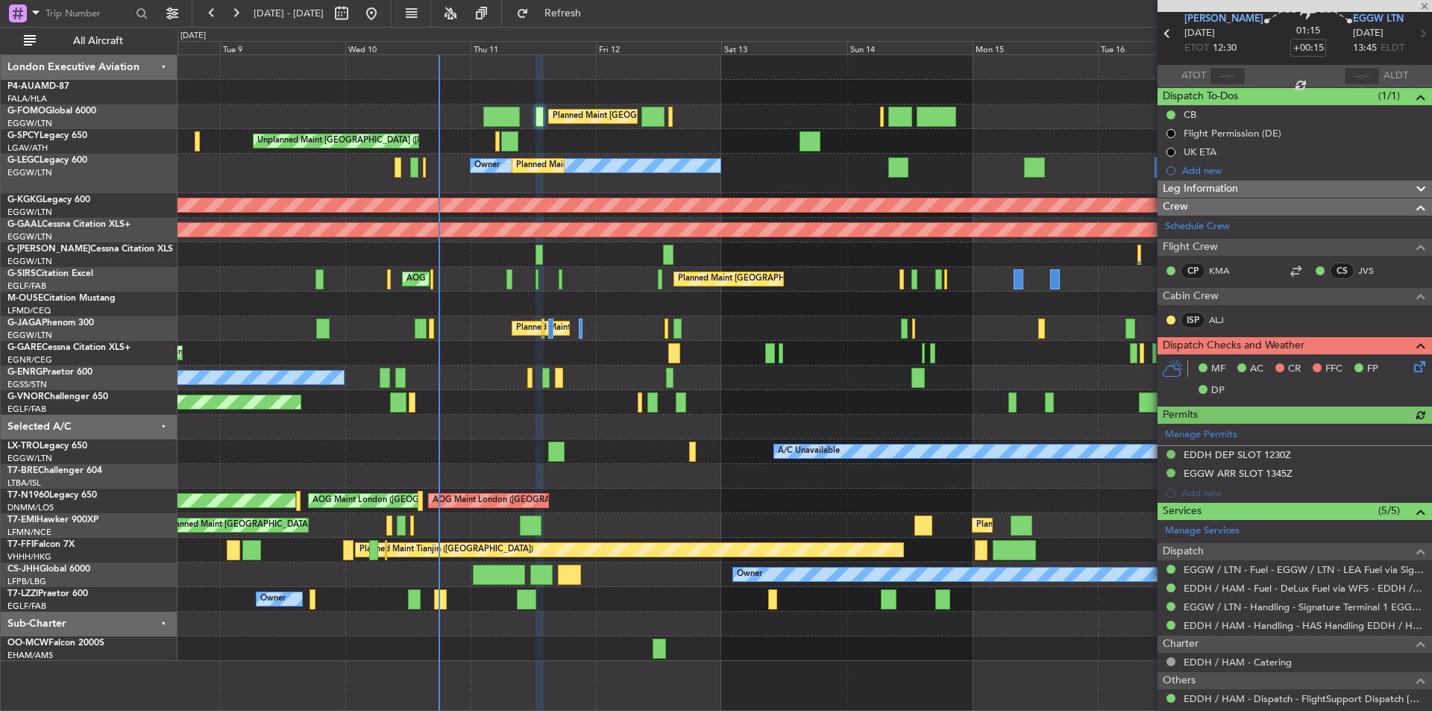
scroll to position [0, 0]
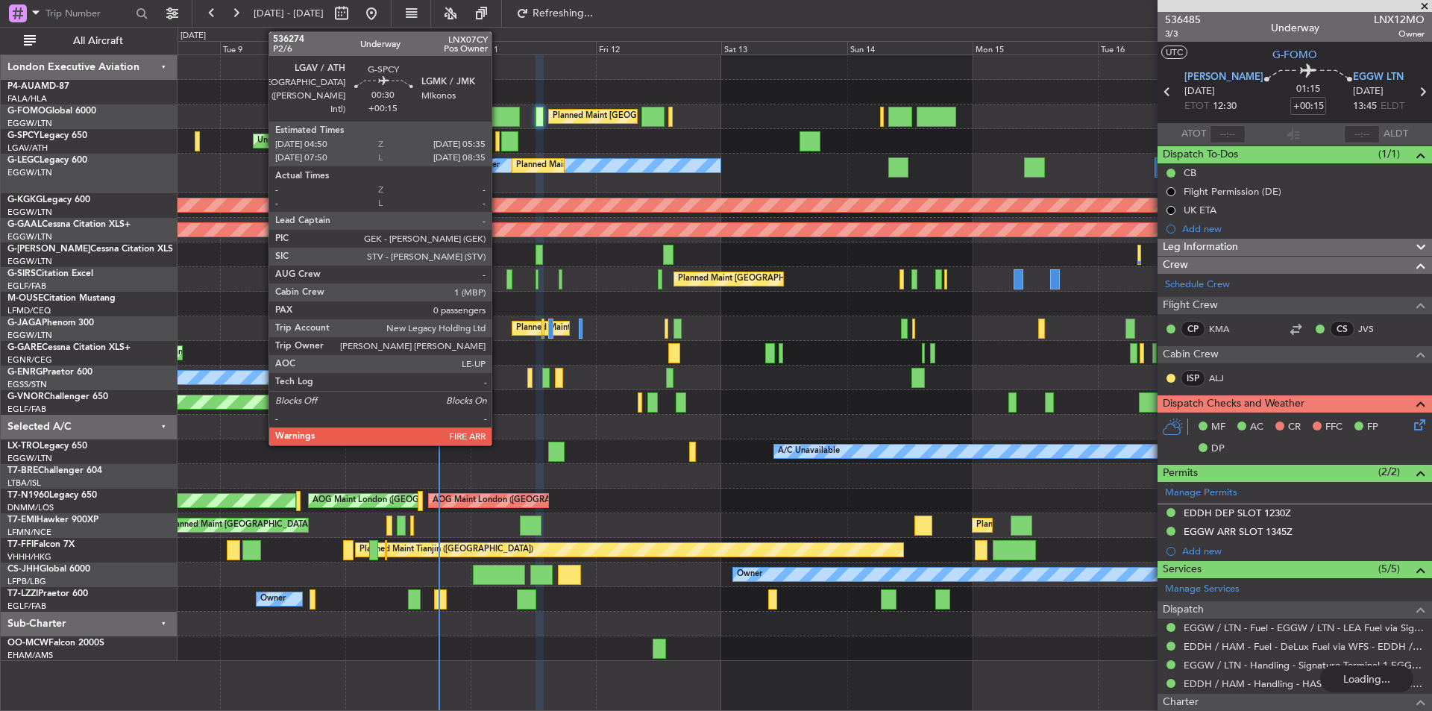
click at [498, 141] on div at bounding box center [497, 141] width 4 height 20
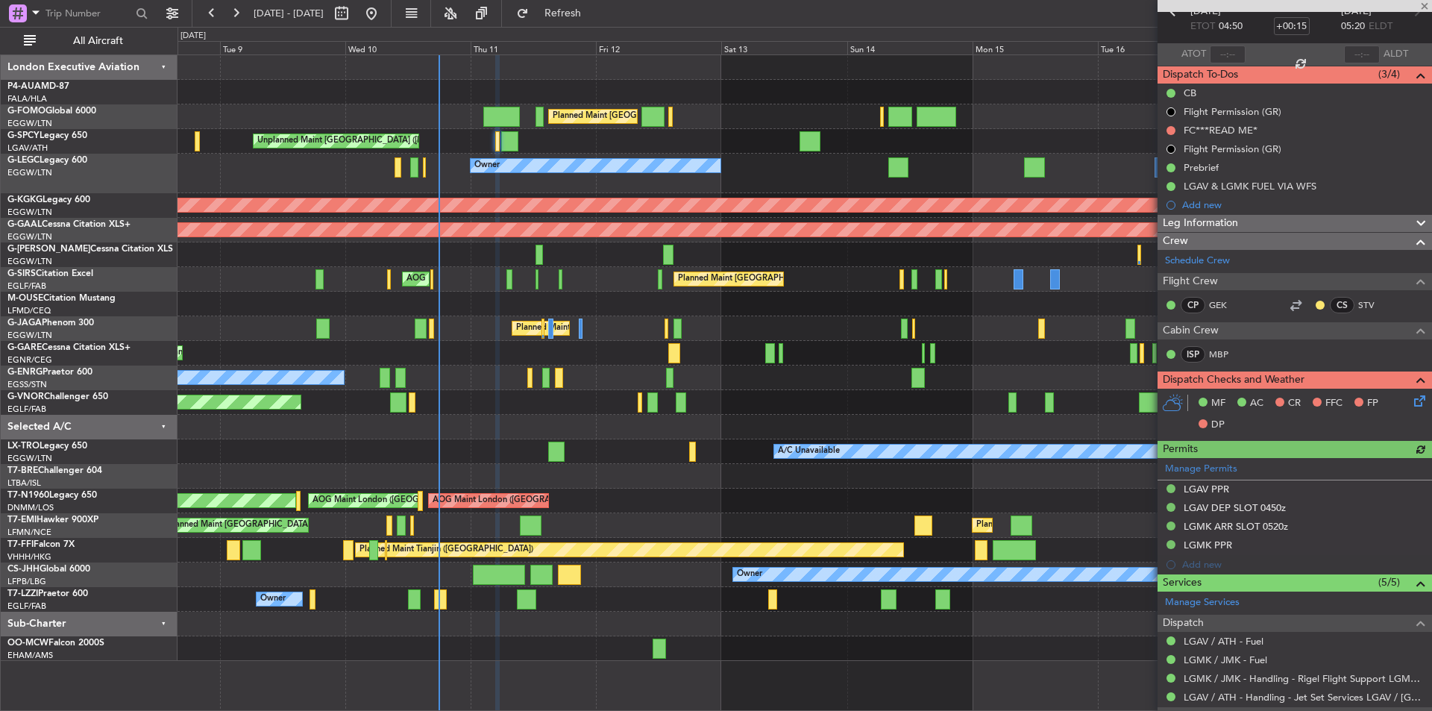
scroll to position [154, 0]
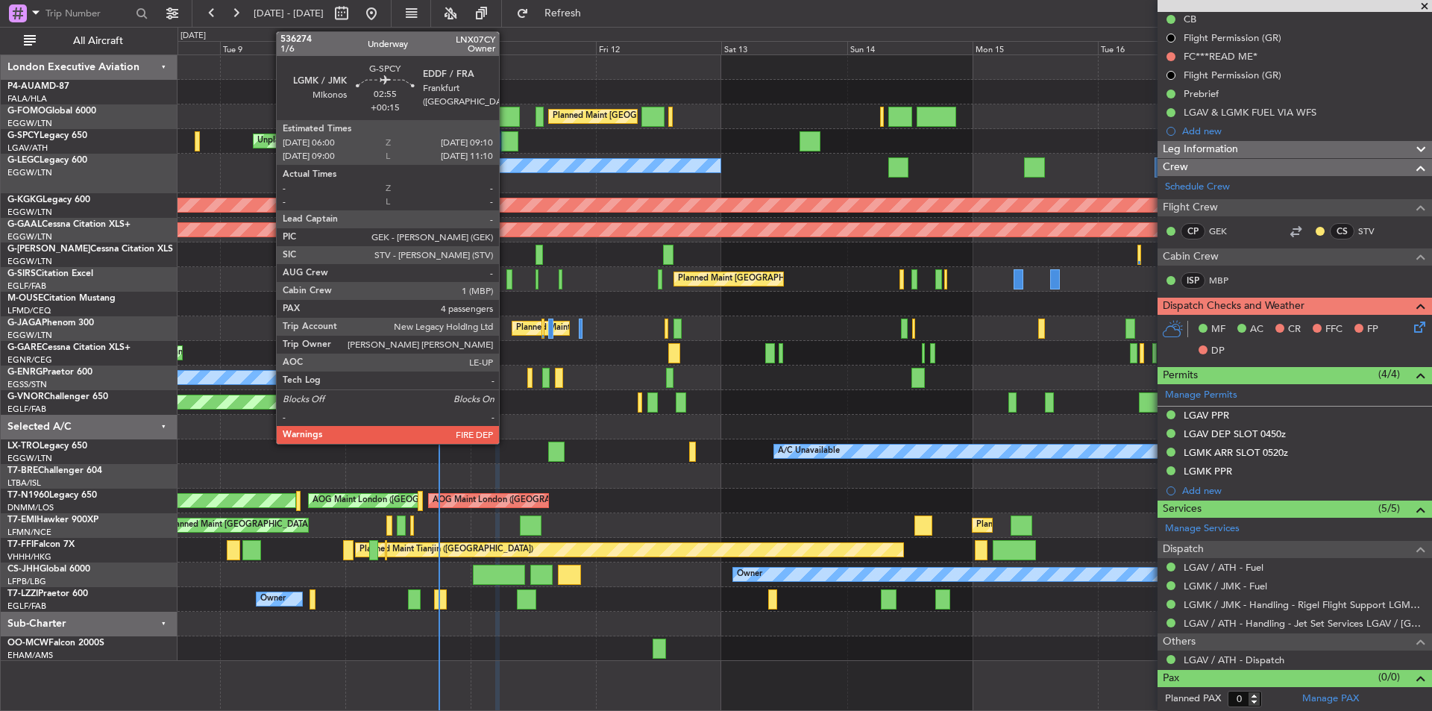
click at [506, 138] on div at bounding box center [509, 141] width 17 height 20
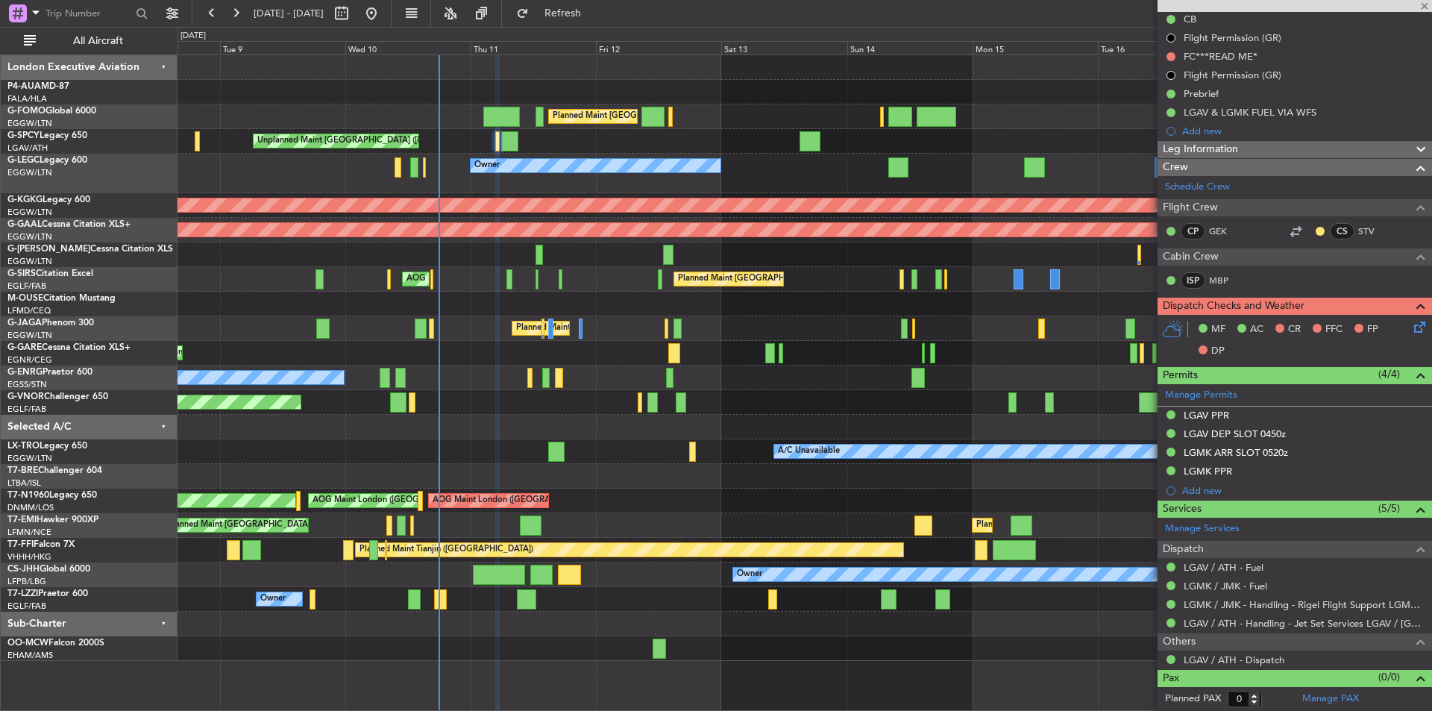
type input "4"
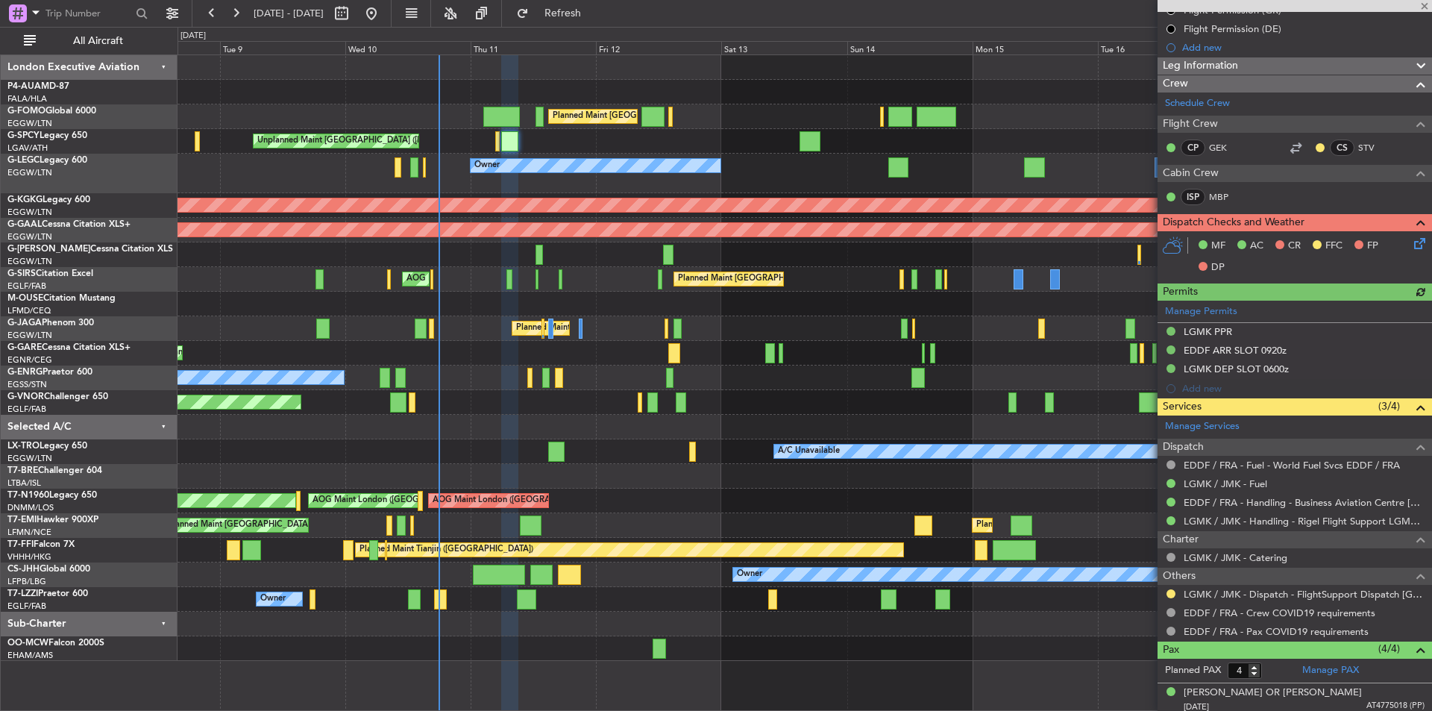
scroll to position [306, 0]
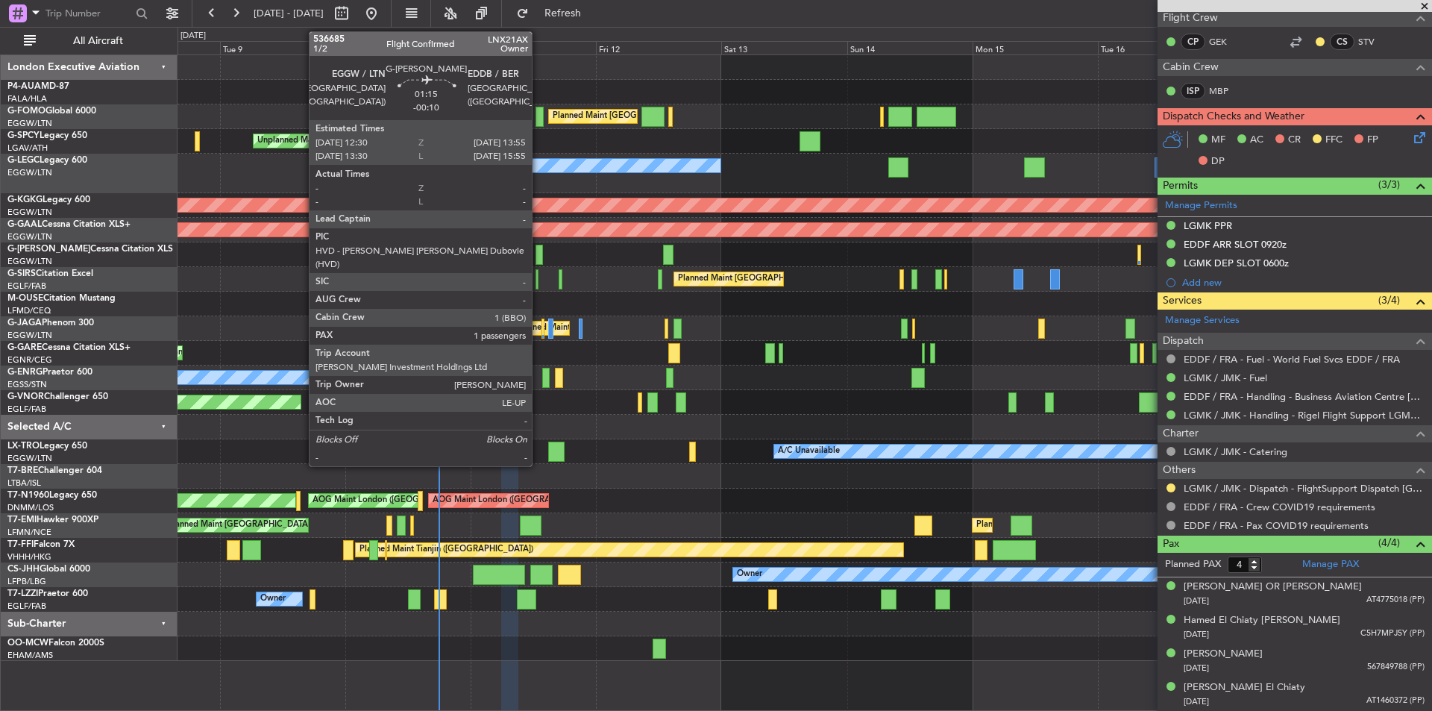
click at [539, 257] on div at bounding box center [539, 255] width 7 height 20
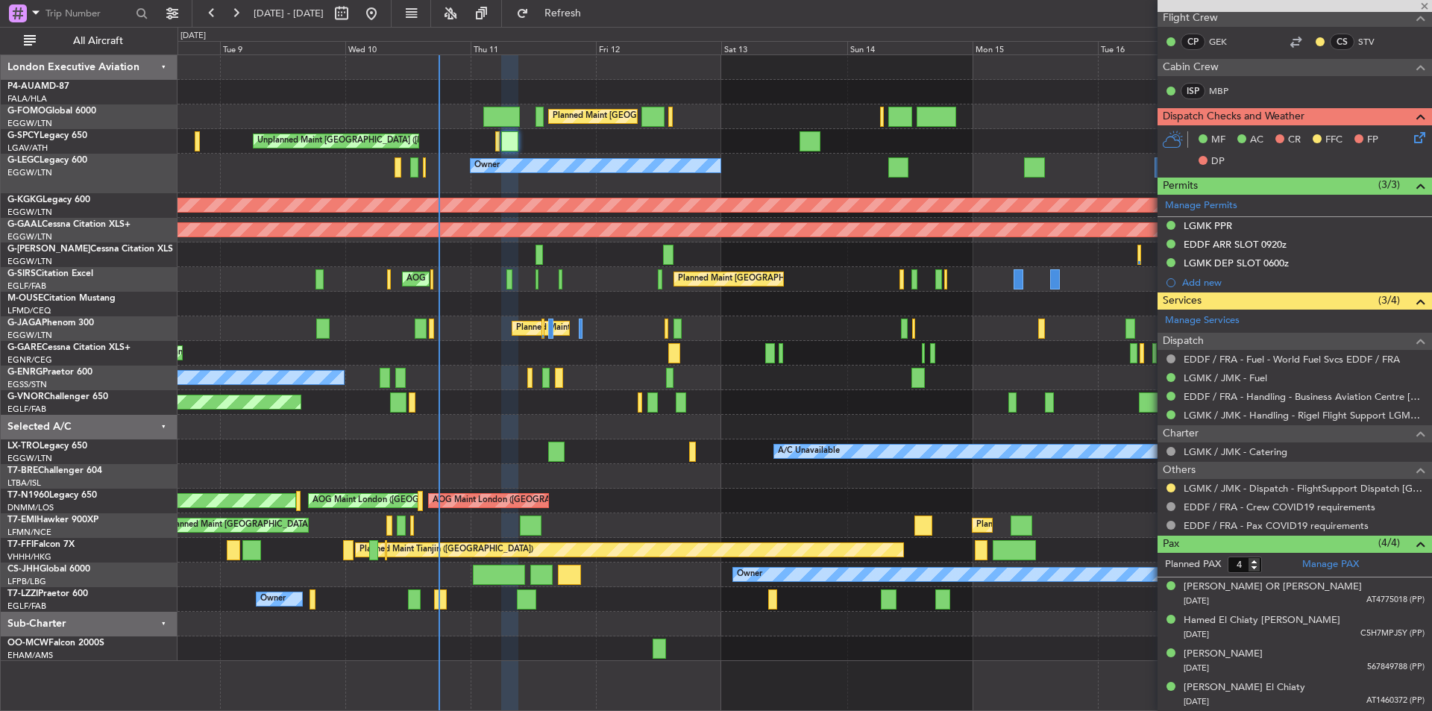
type input "-00:10"
type input "1"
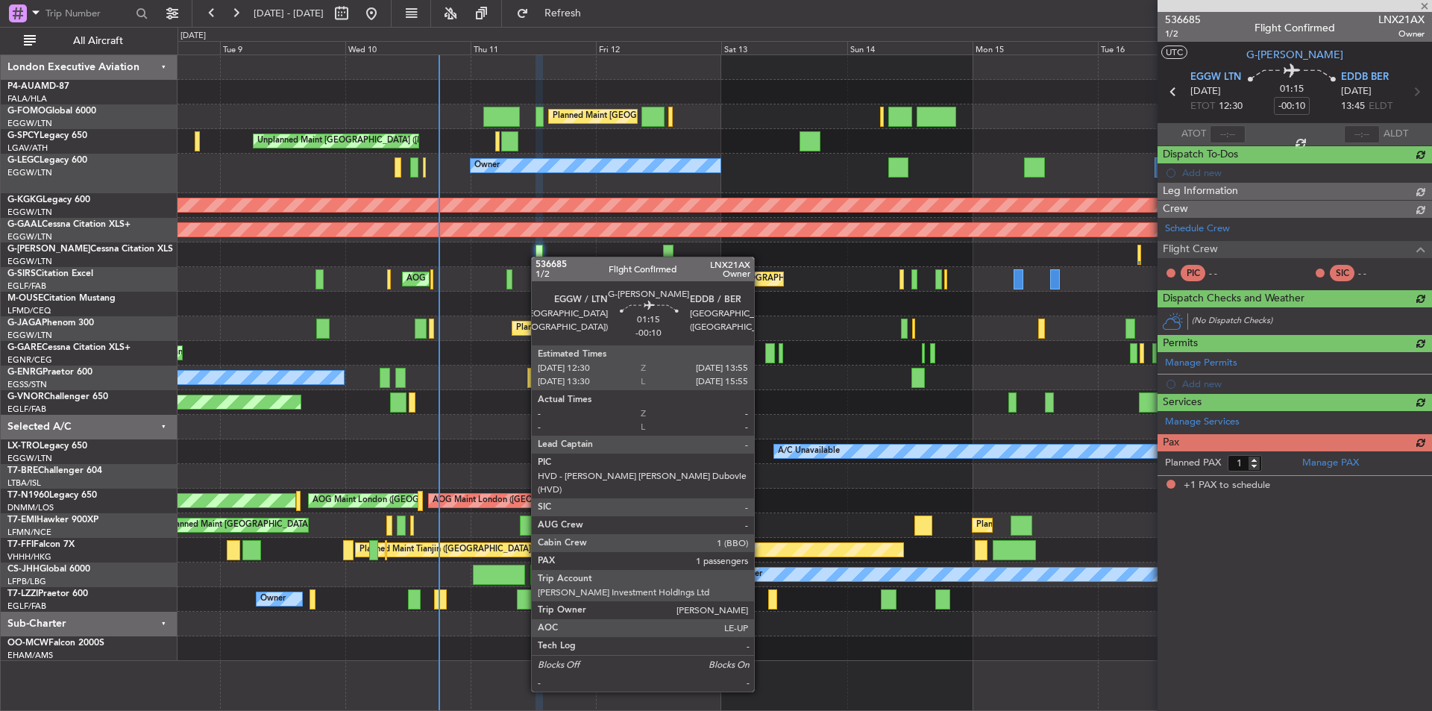
scroll to position [0, 0]
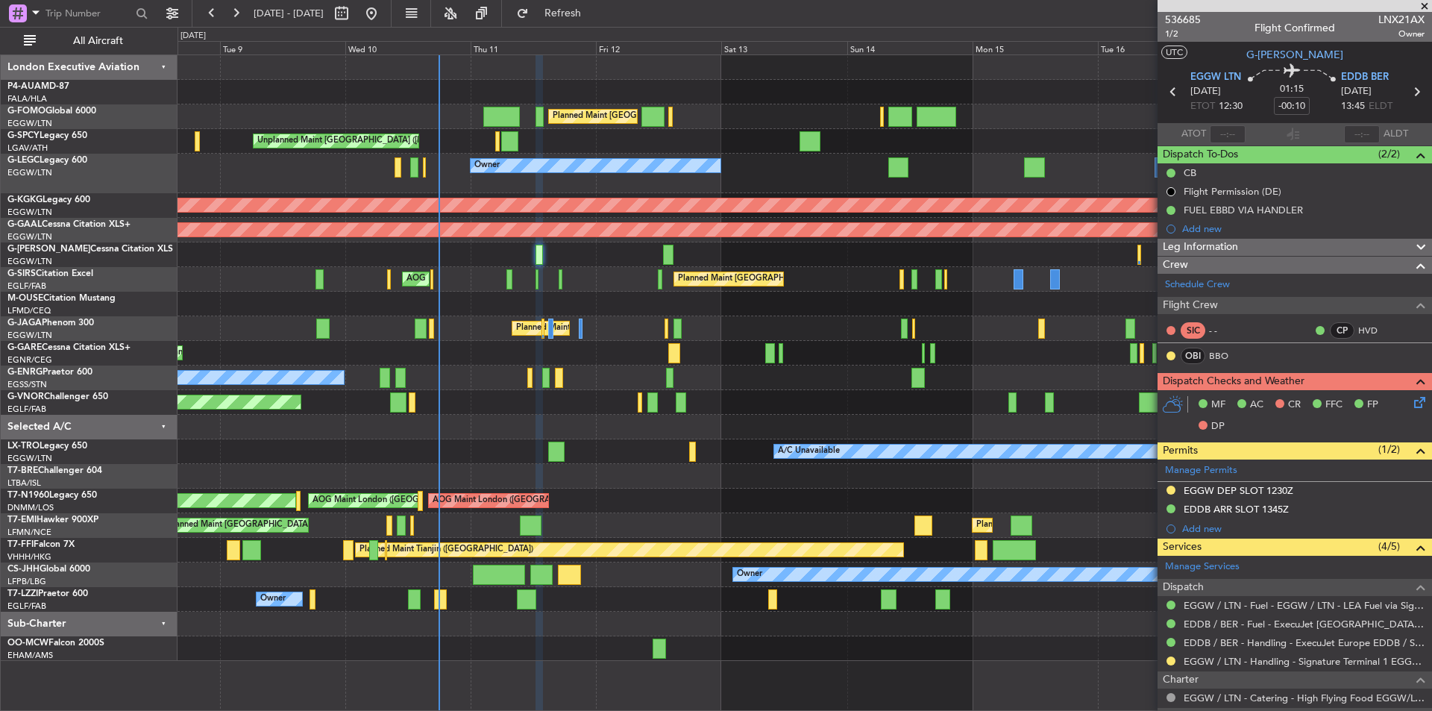
click at [662, 251] on div at bounding box center [805, 254] width 1254 height 25
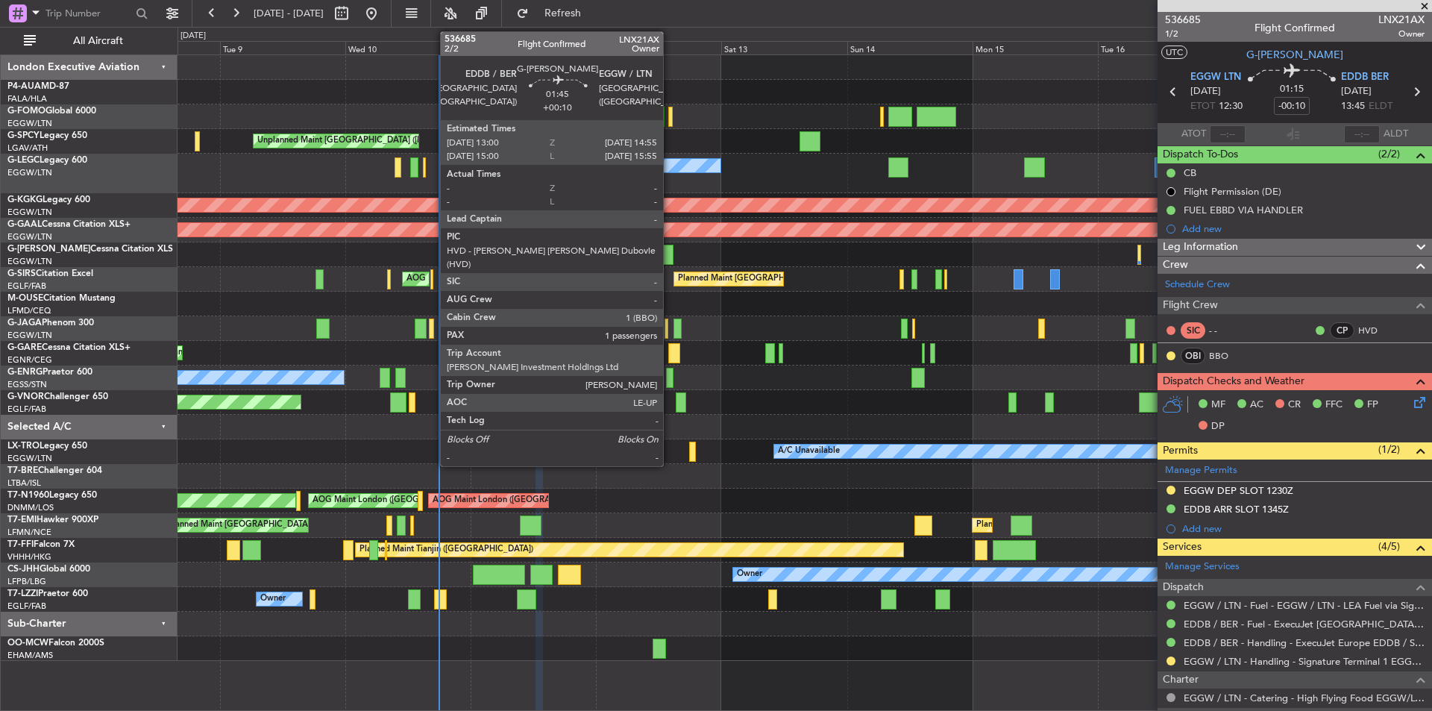
click at [670, 251] on div at bounding box center [668, 255] width 10 height 20
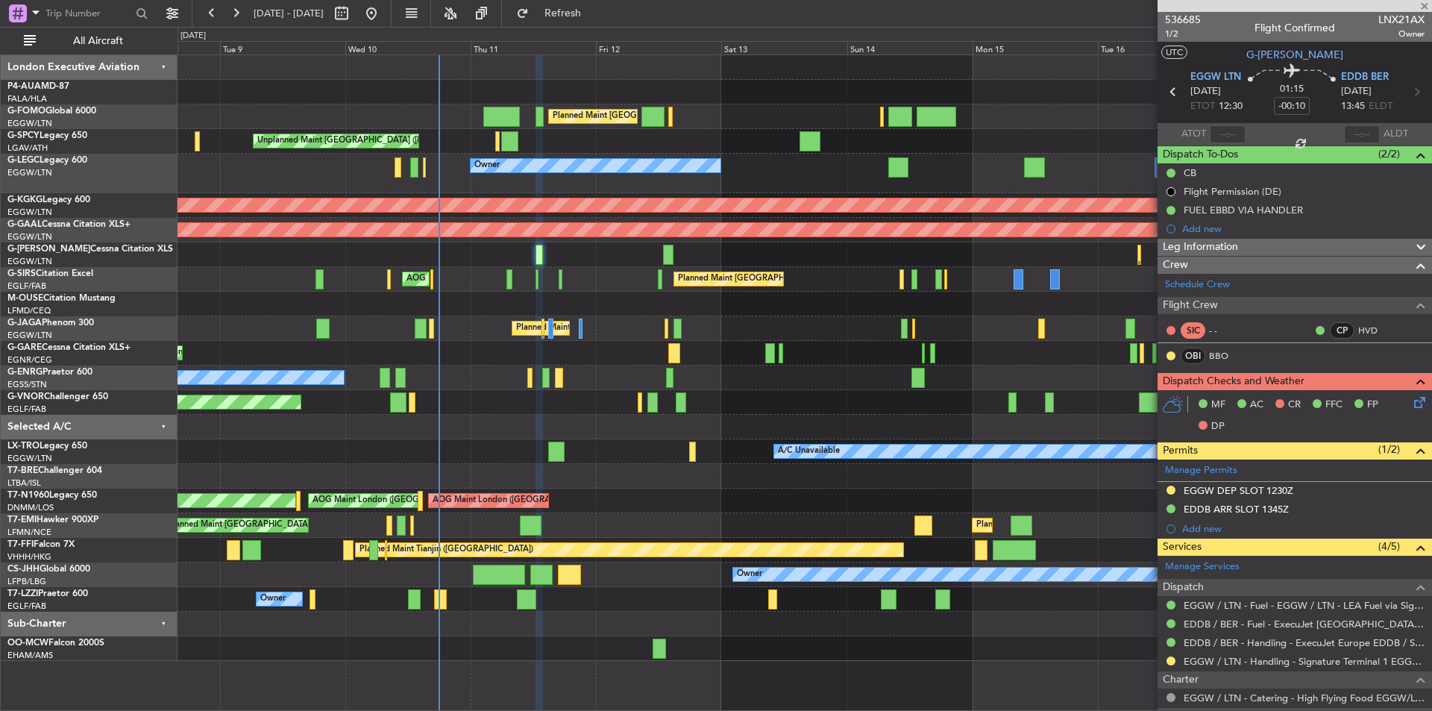
type input "+00:10"
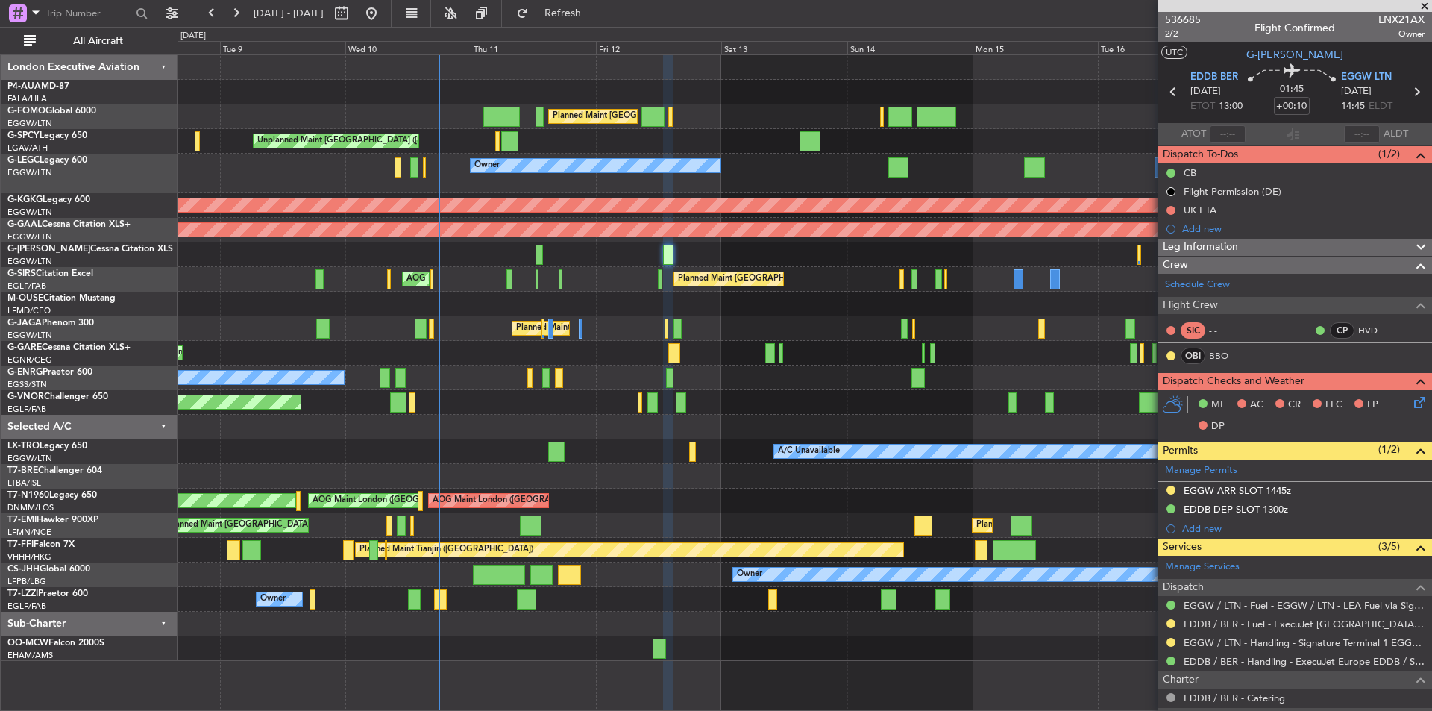
click at [1423, 9] on span at bounding box center [1425, 6] width 15 height 13
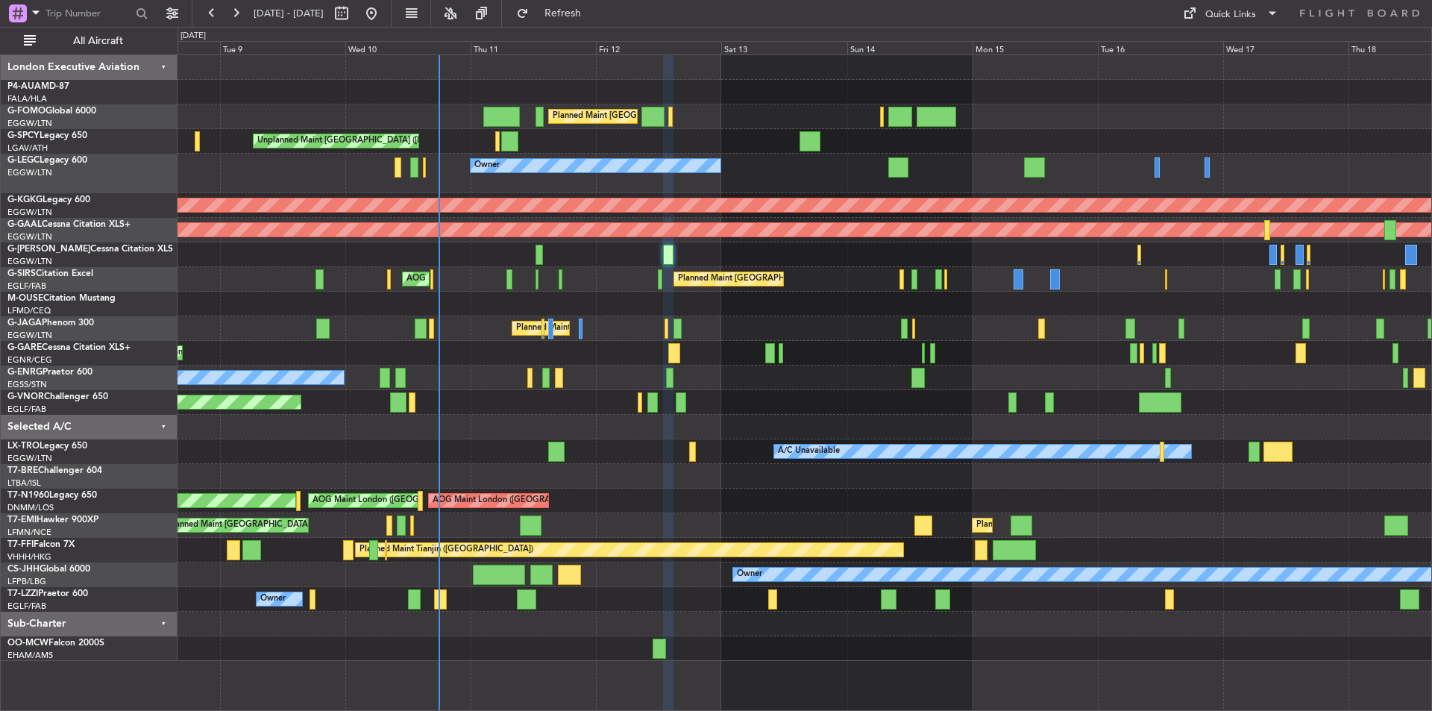
type input "0"
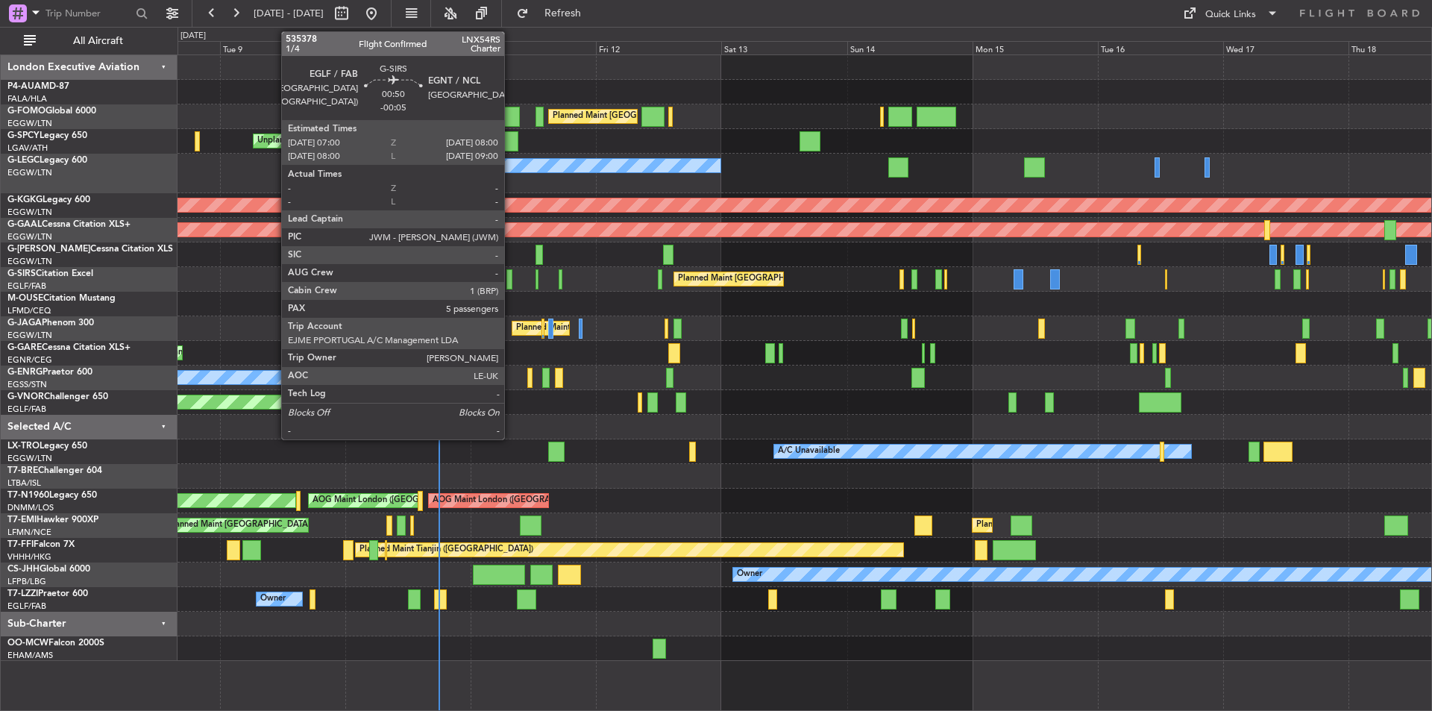
click at [511, 276] on div at bounding box center [510, 279] width 6 height 20
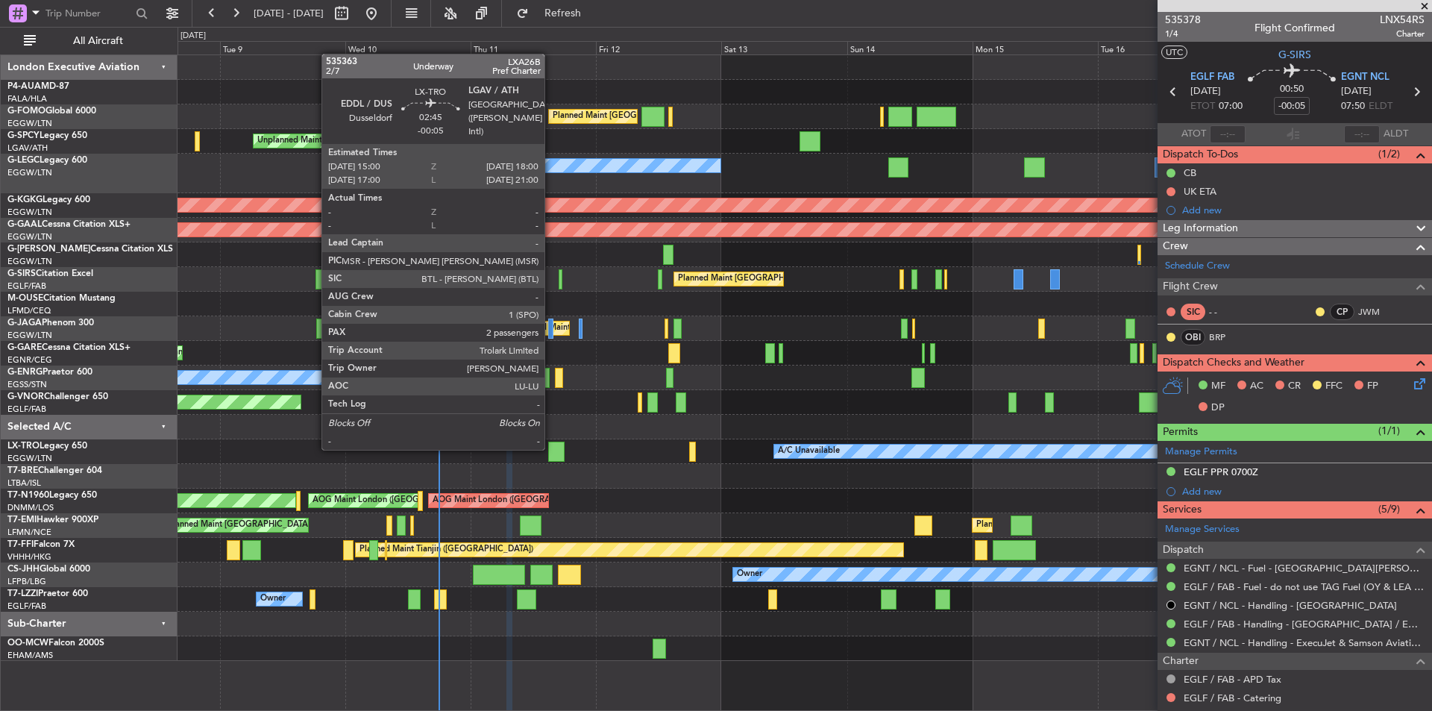
click at [551, 448] on div at bounding box center [556, 452] width 16 height 20
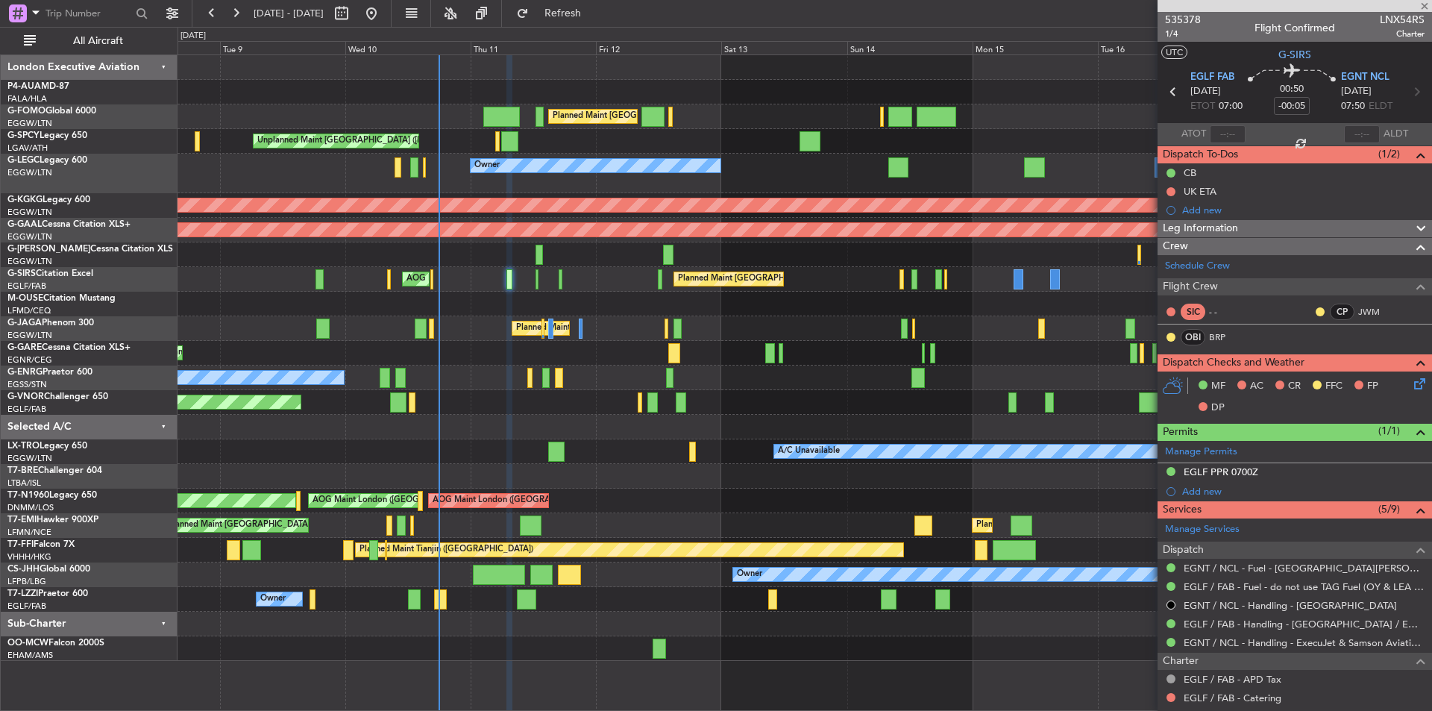
type input "2"
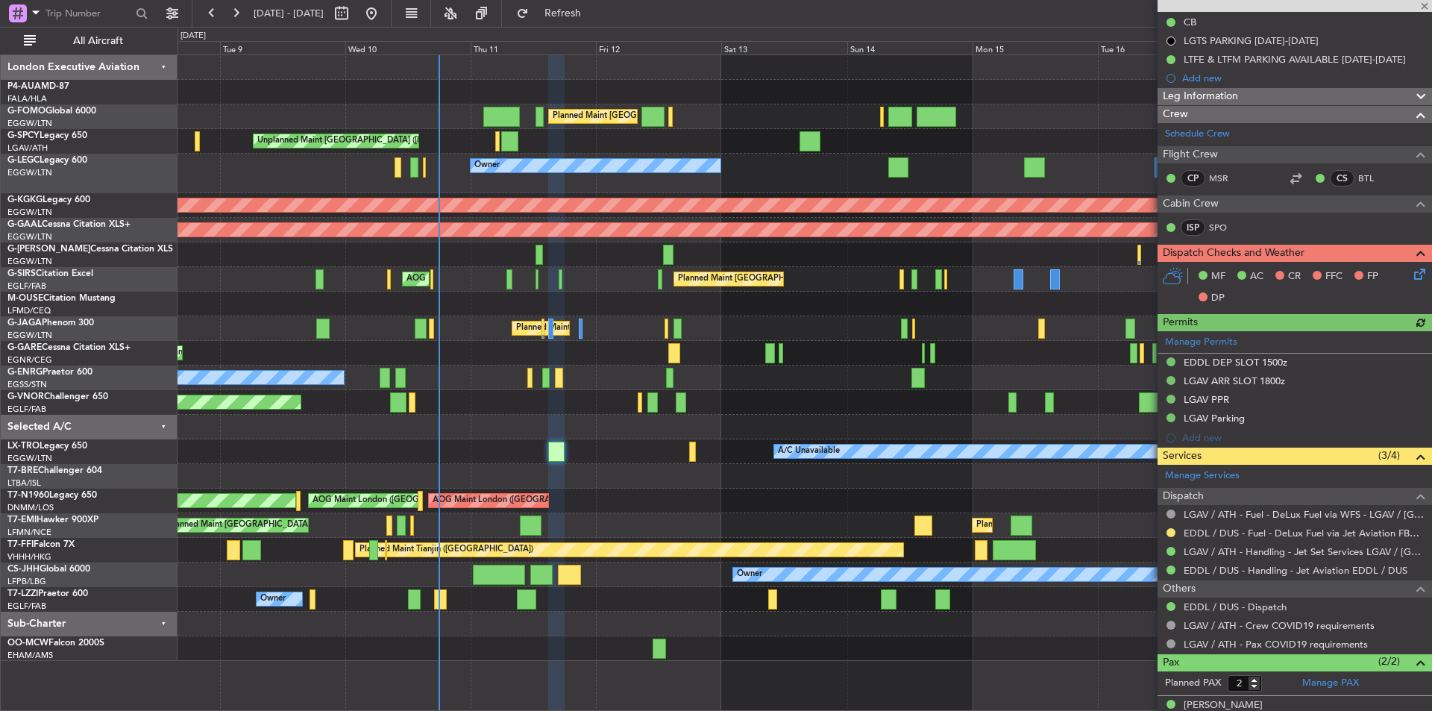
scroll to position [221, 0]
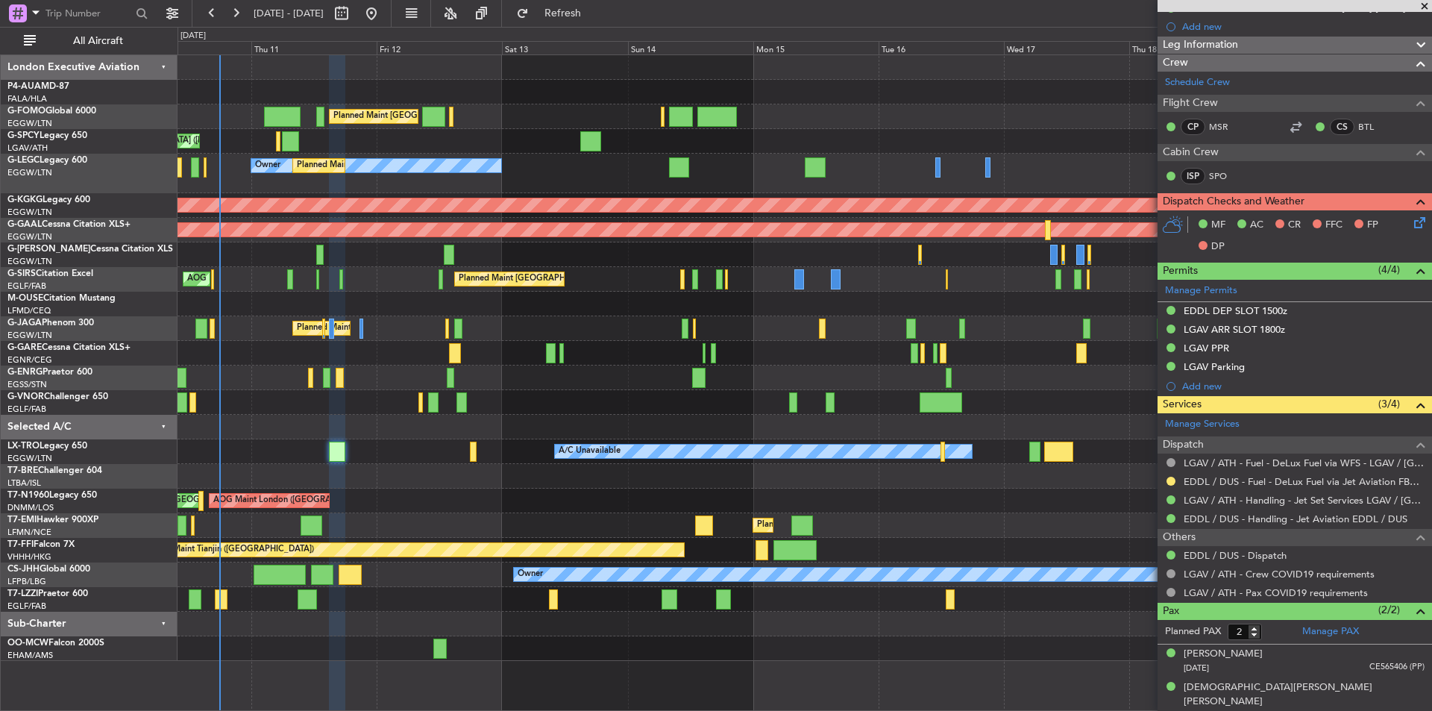
click at [710, 501] on div "Planned Maint London (Luton) Unplanned Maint Athens (Eleftherios Venizelos Intl…" at bounding box center [805, 358] width 1254 height 606
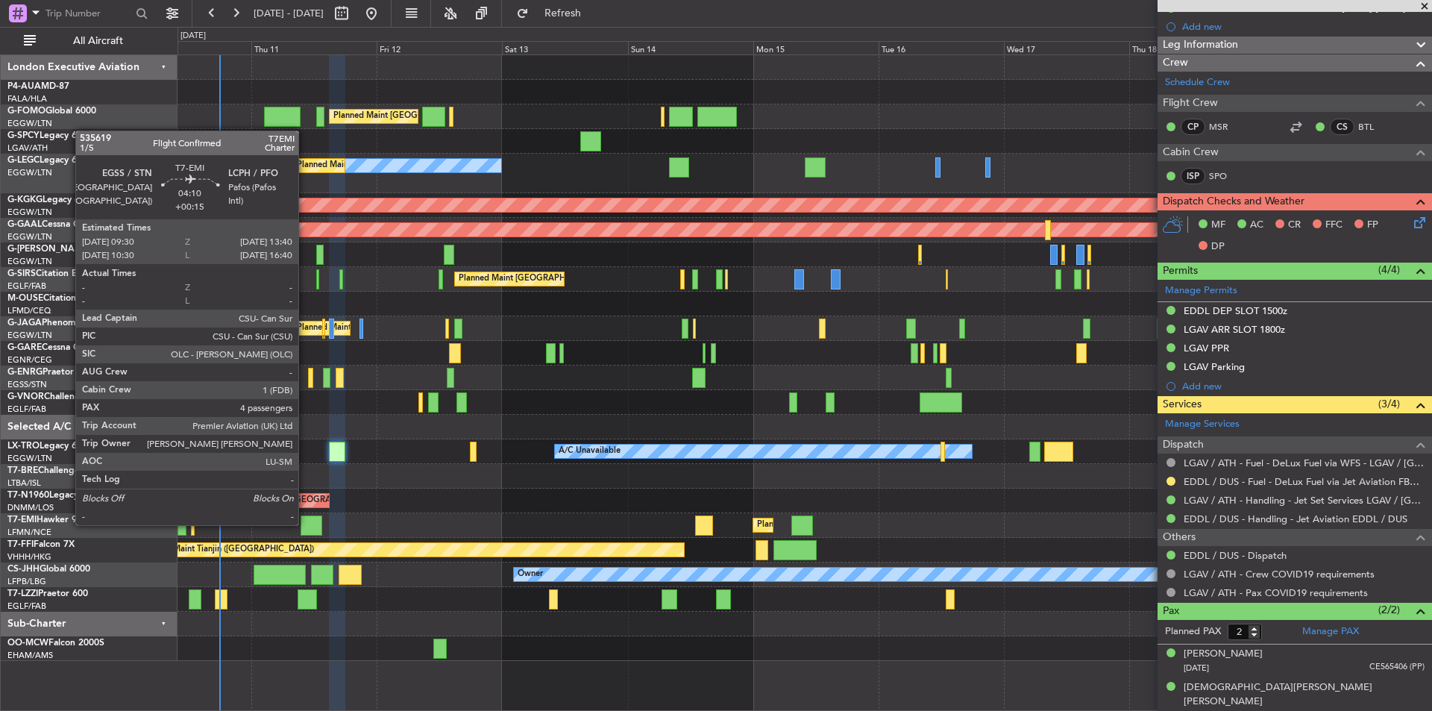
click at [305, 524] on div at bounding box center [312, 526] width 22 height 20
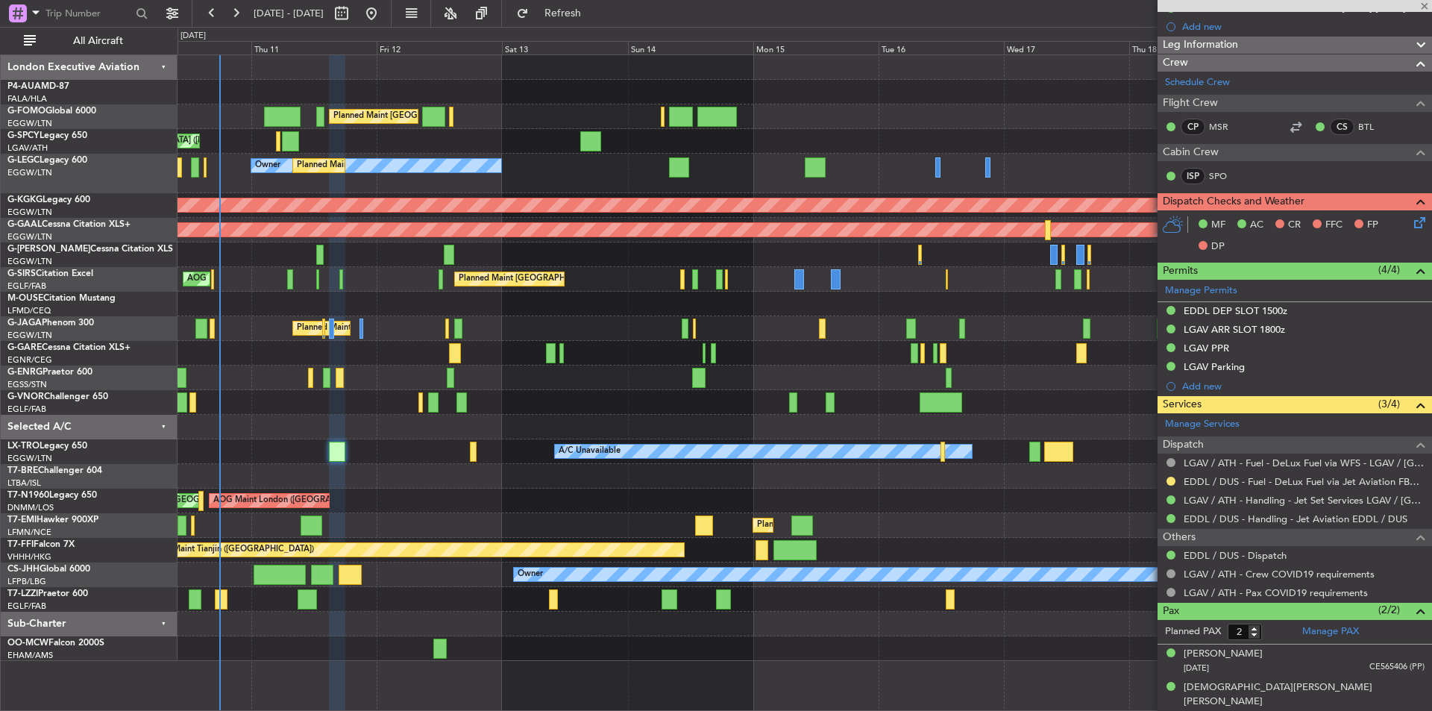
type input "+00:15"
type input "4"
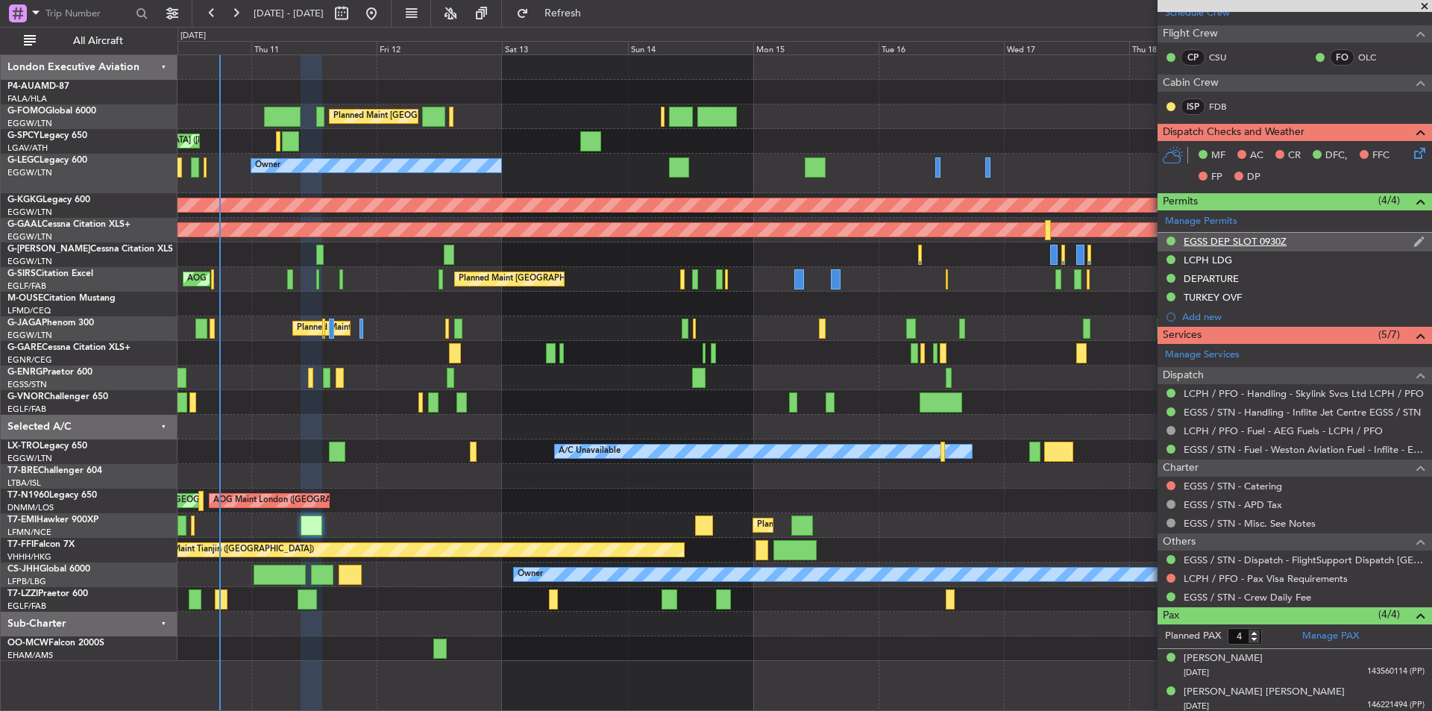
scroll to position [325, 0]
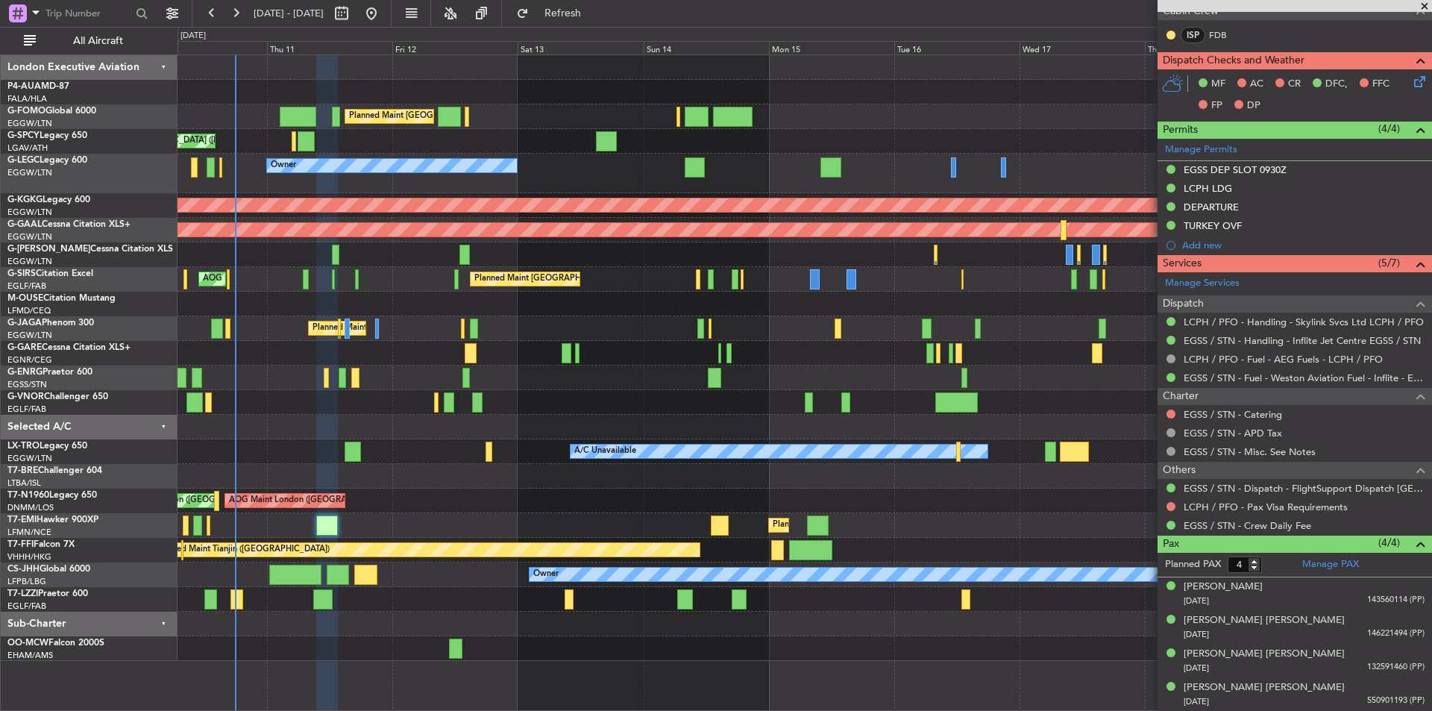
click at [394, 568] on div "Planned Maint London (Luton) Unplanned Maint Athens (Eleftherios Venizelos Intl…" at bounding box center [805, 358] width 1254 height 606
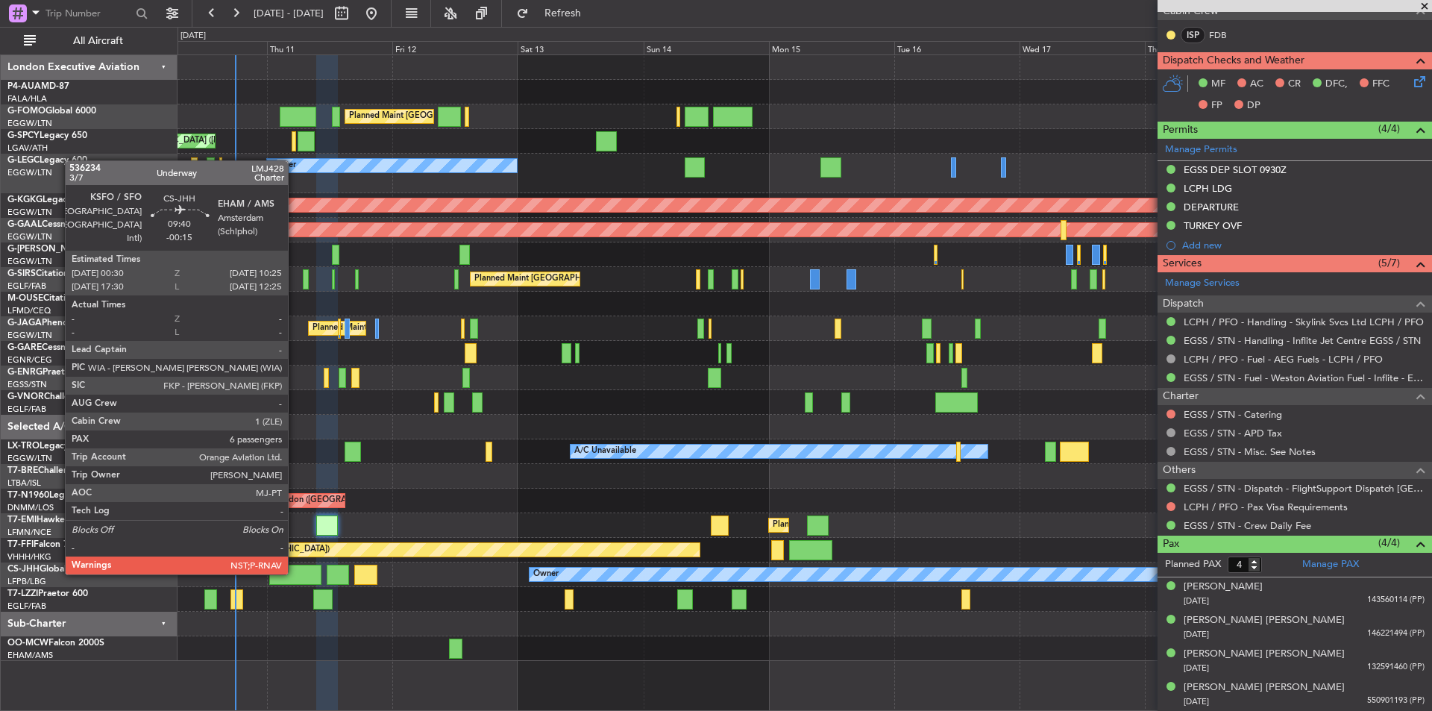
click at [295, 573] on div at bounding box center [295, 575] width 52 height 20
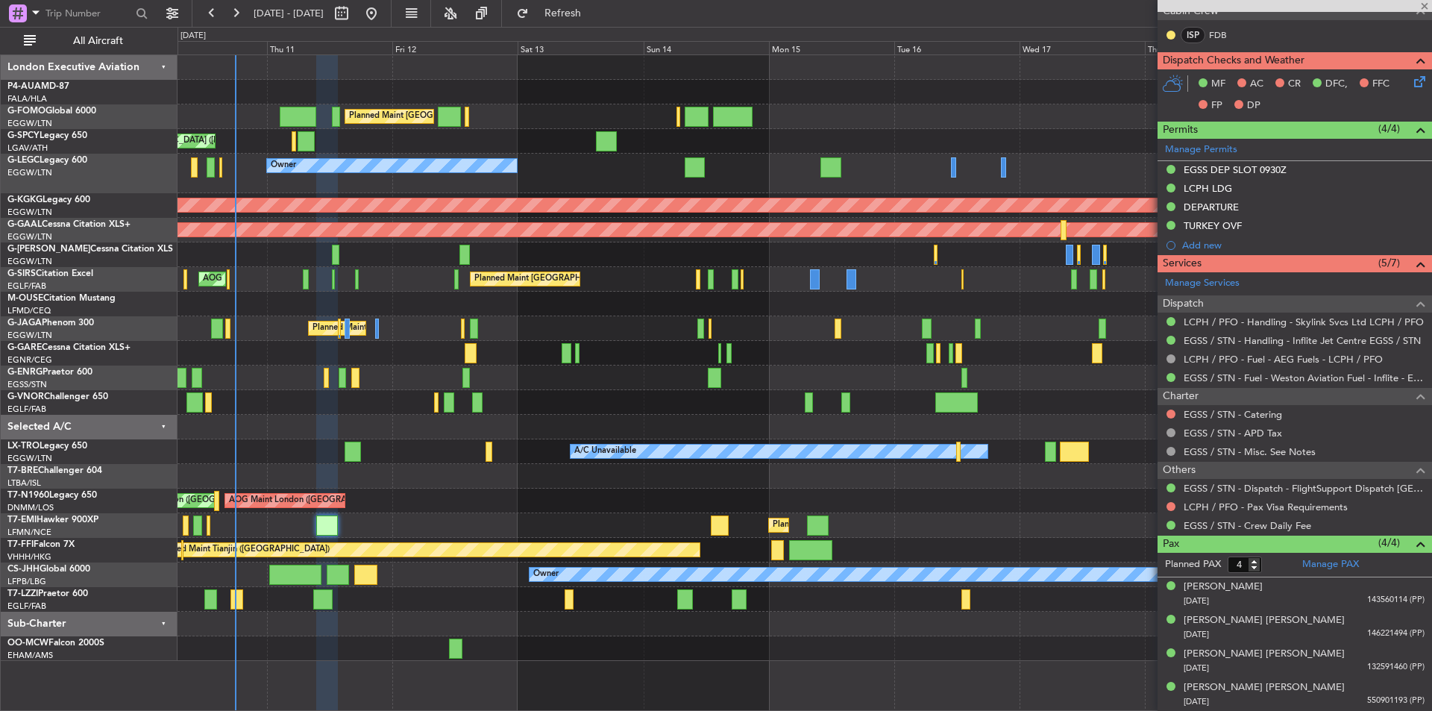
type input "-00:15"
type input "6"
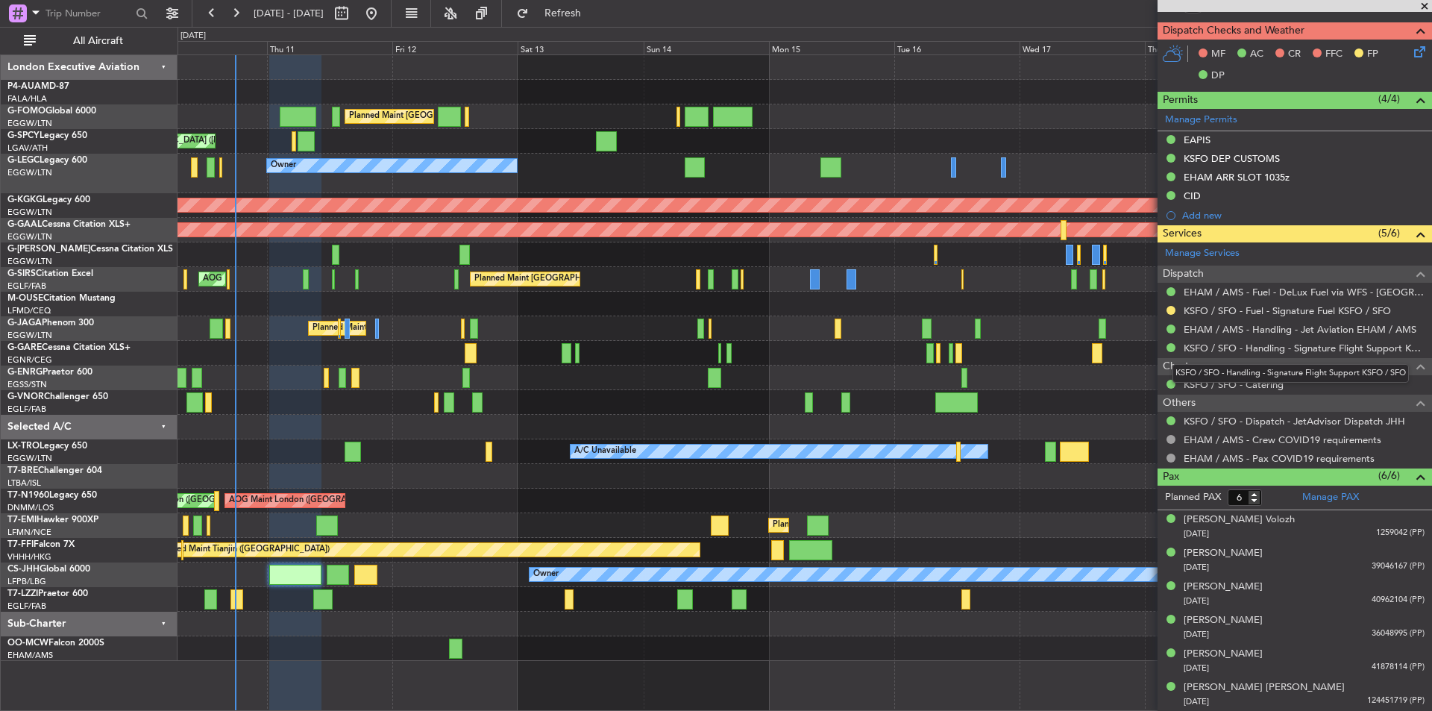
scroll to position [34, 0]
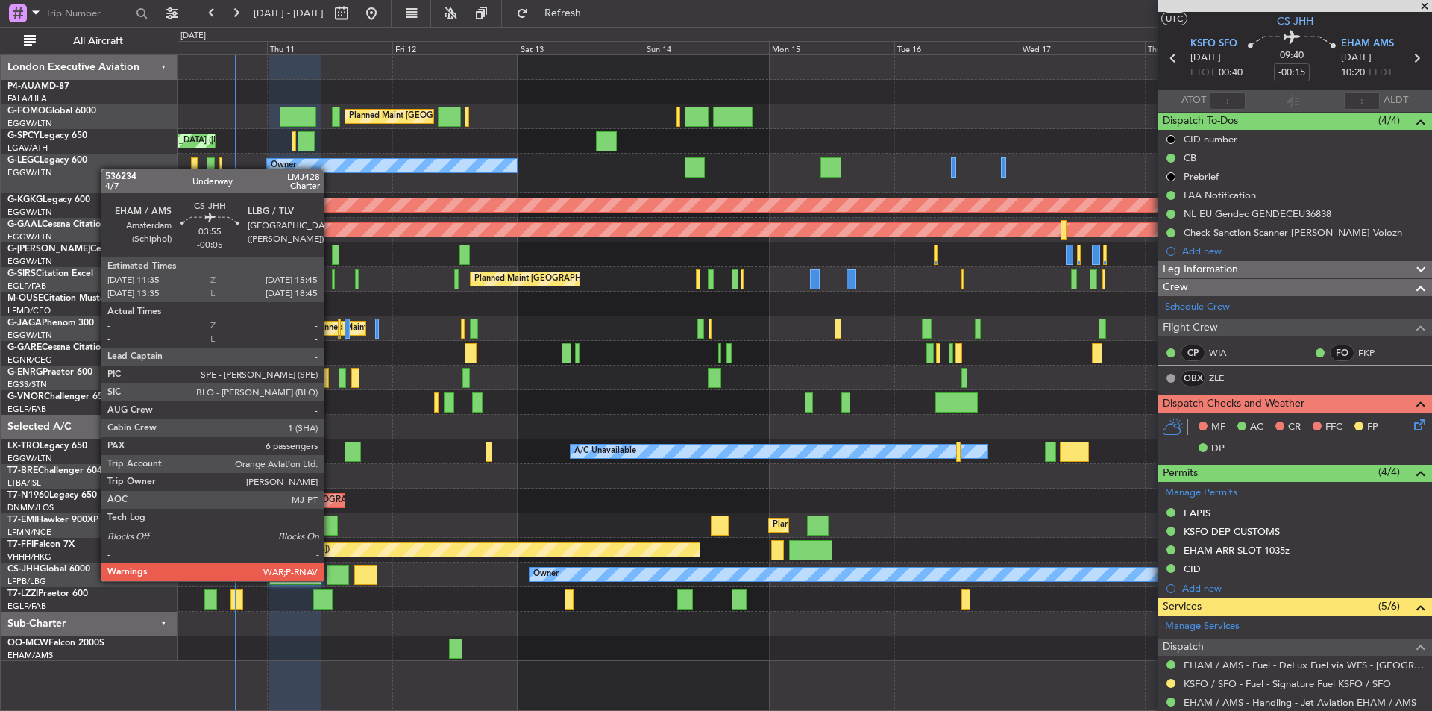
click at [331, 580] on div at bounding box center [338, 575] width 22 height 20
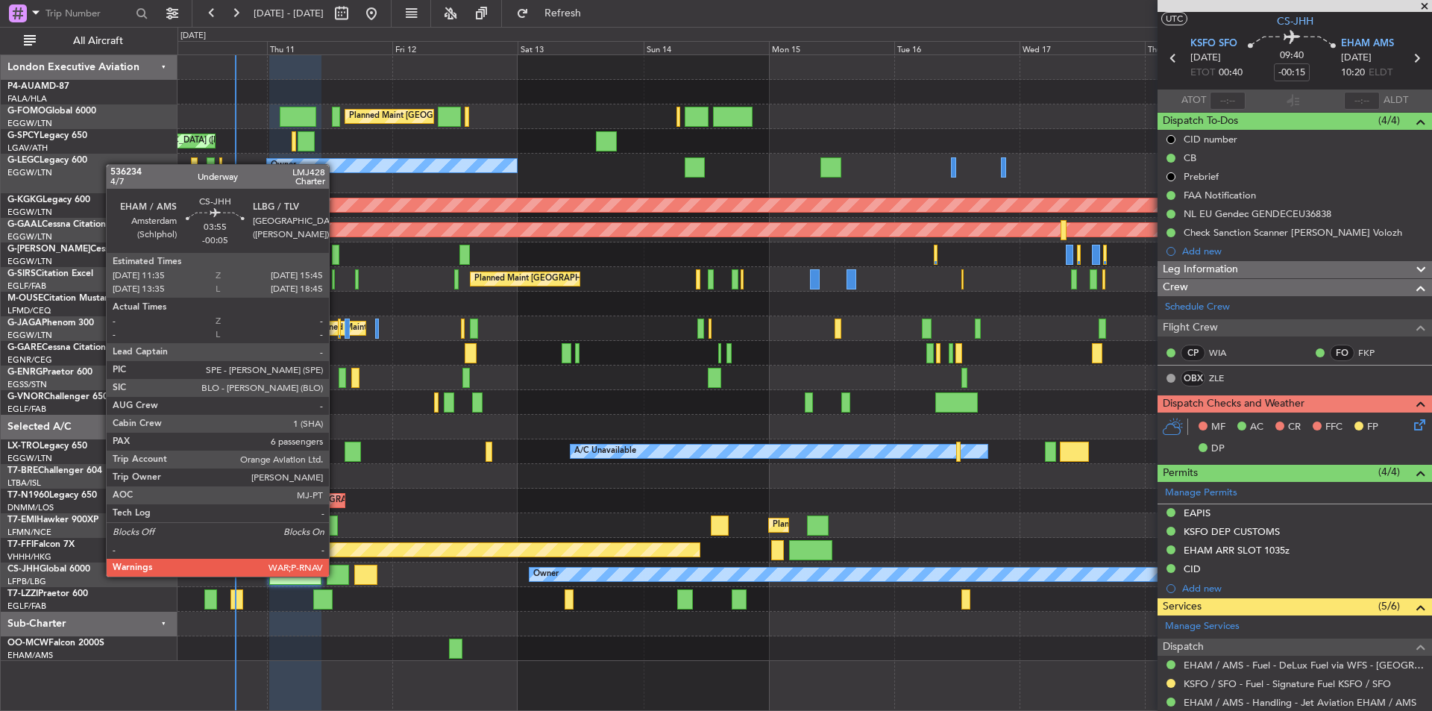
click at [336, 575] on div at bounding box center [338, 575] width 22 height 20
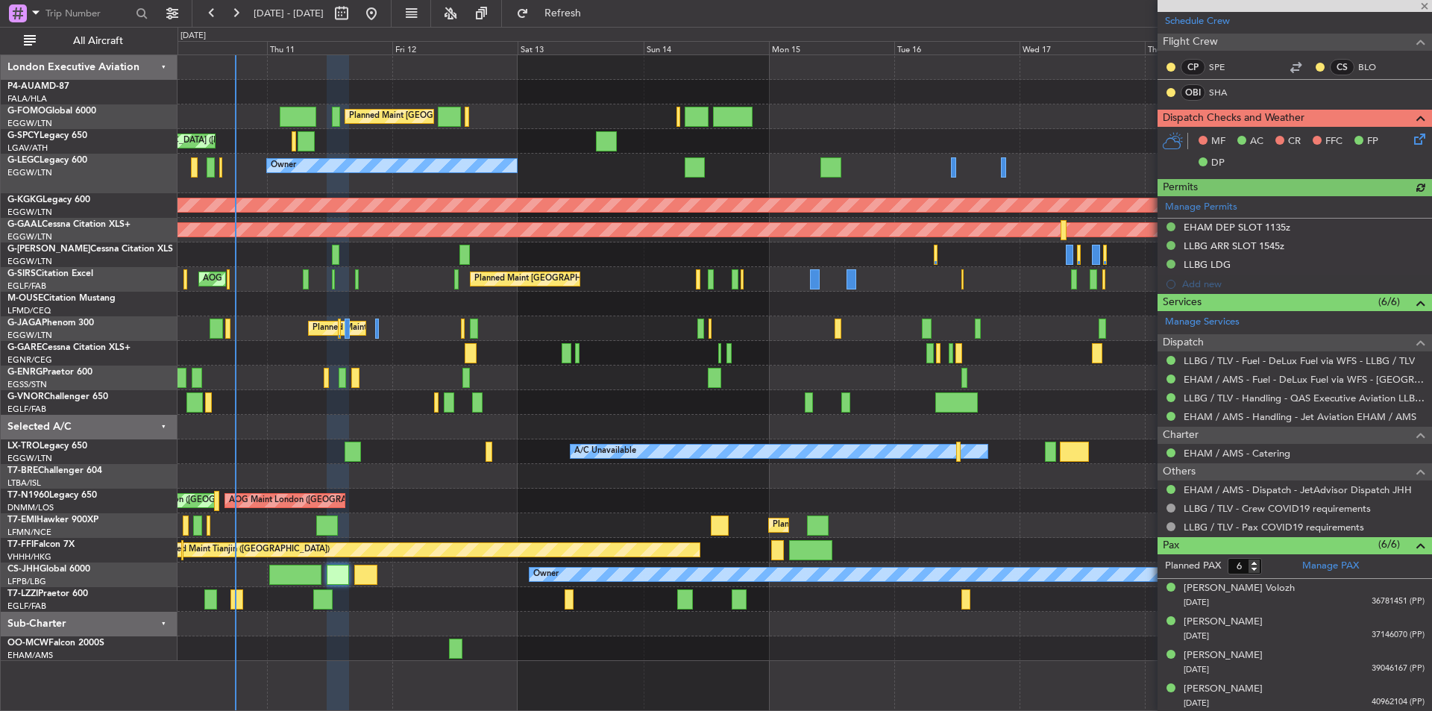
scroll to position [388, 0]
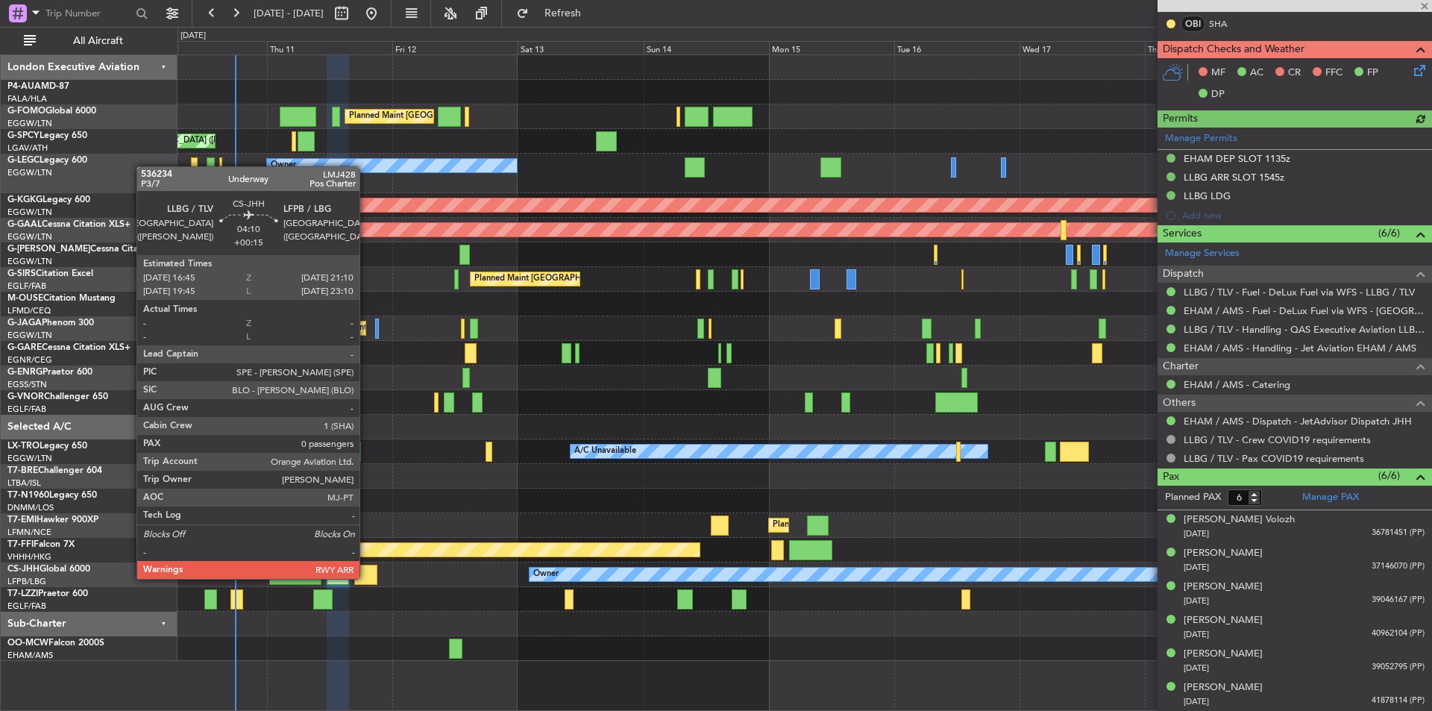
click at [366, 577] on div at bounding box center [365, 575] width 23 height 20
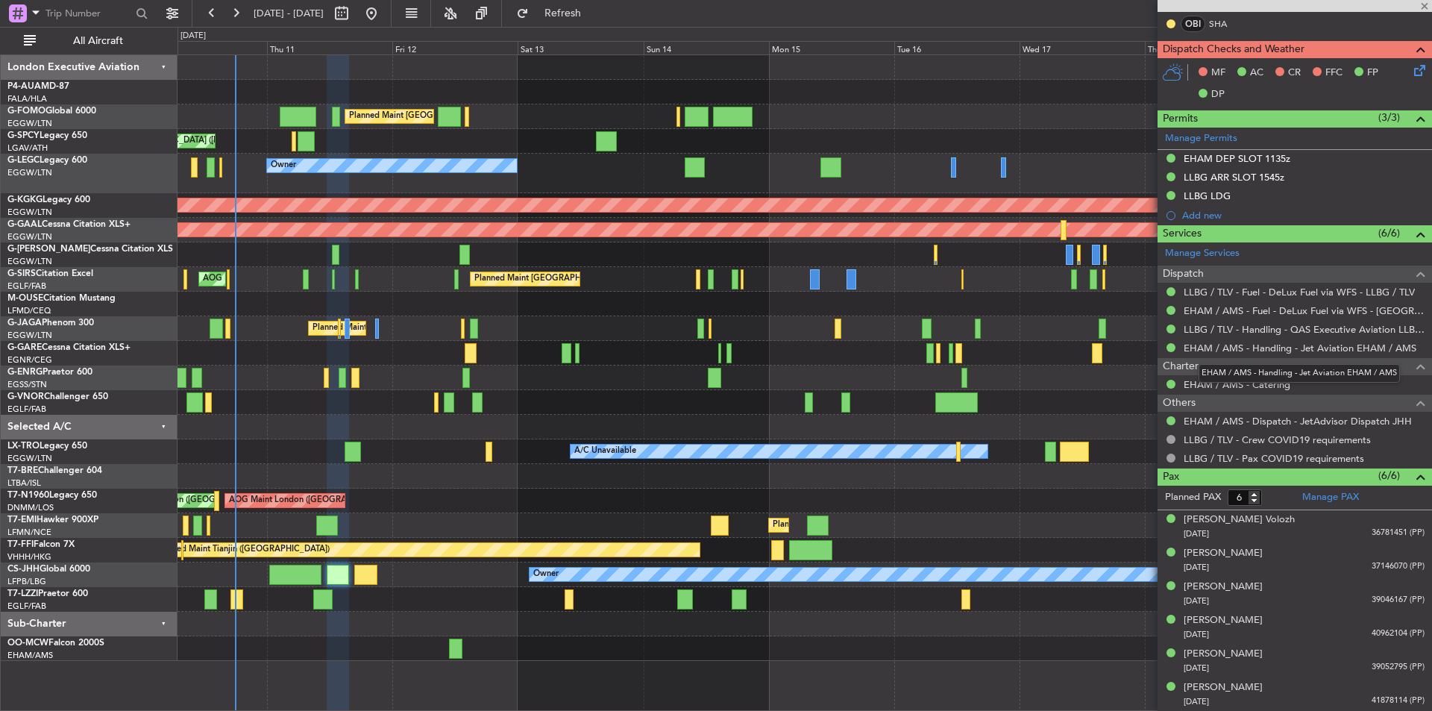
type input "+00:15"
type input "0"
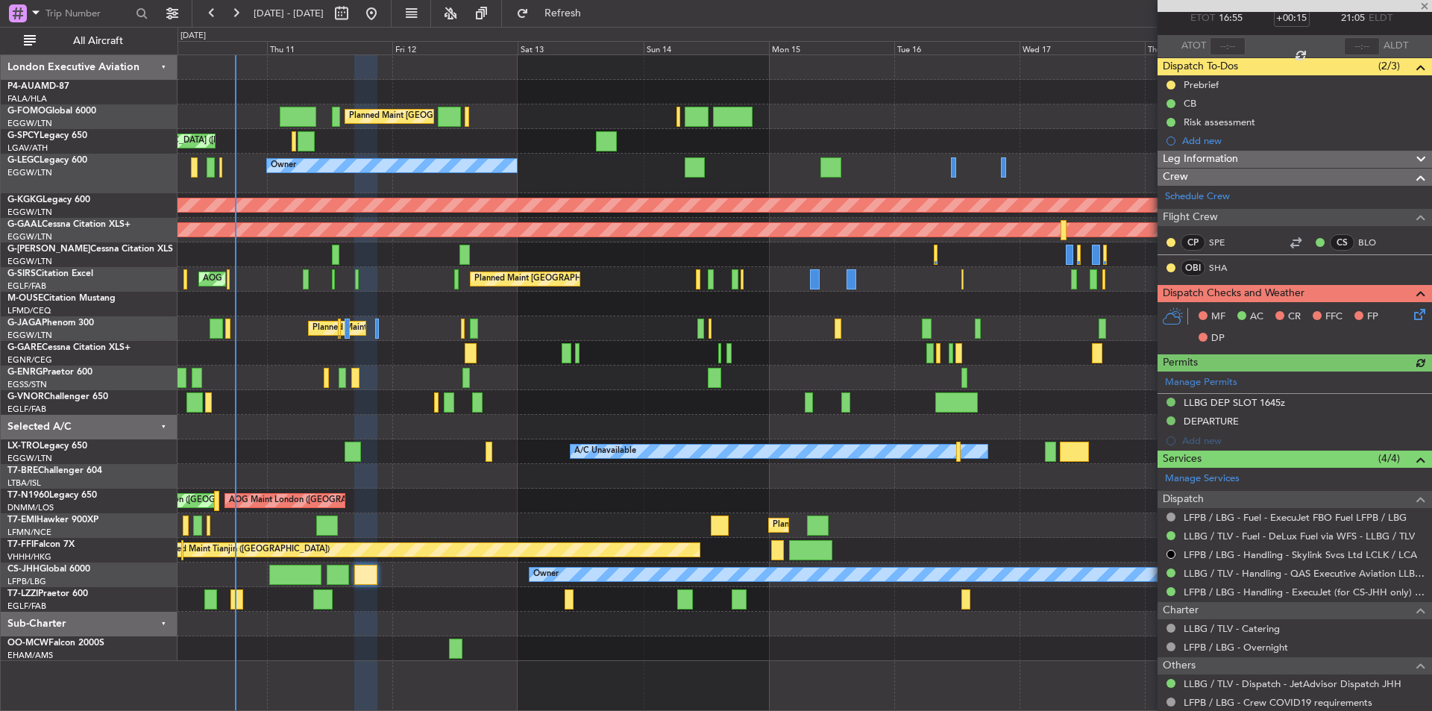
scroll to position [149, 0]
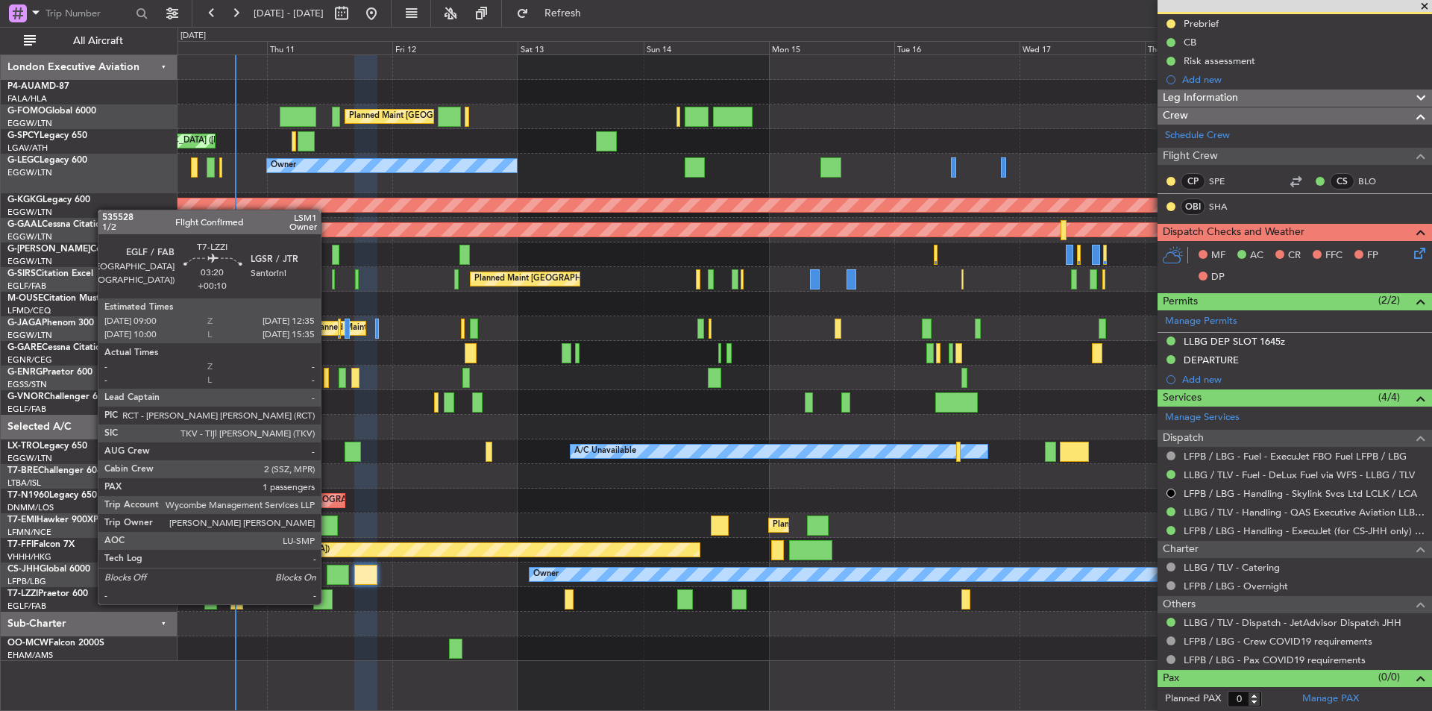
click at [328, 603] on div at bounding box center [322, 599] width 19 height 20
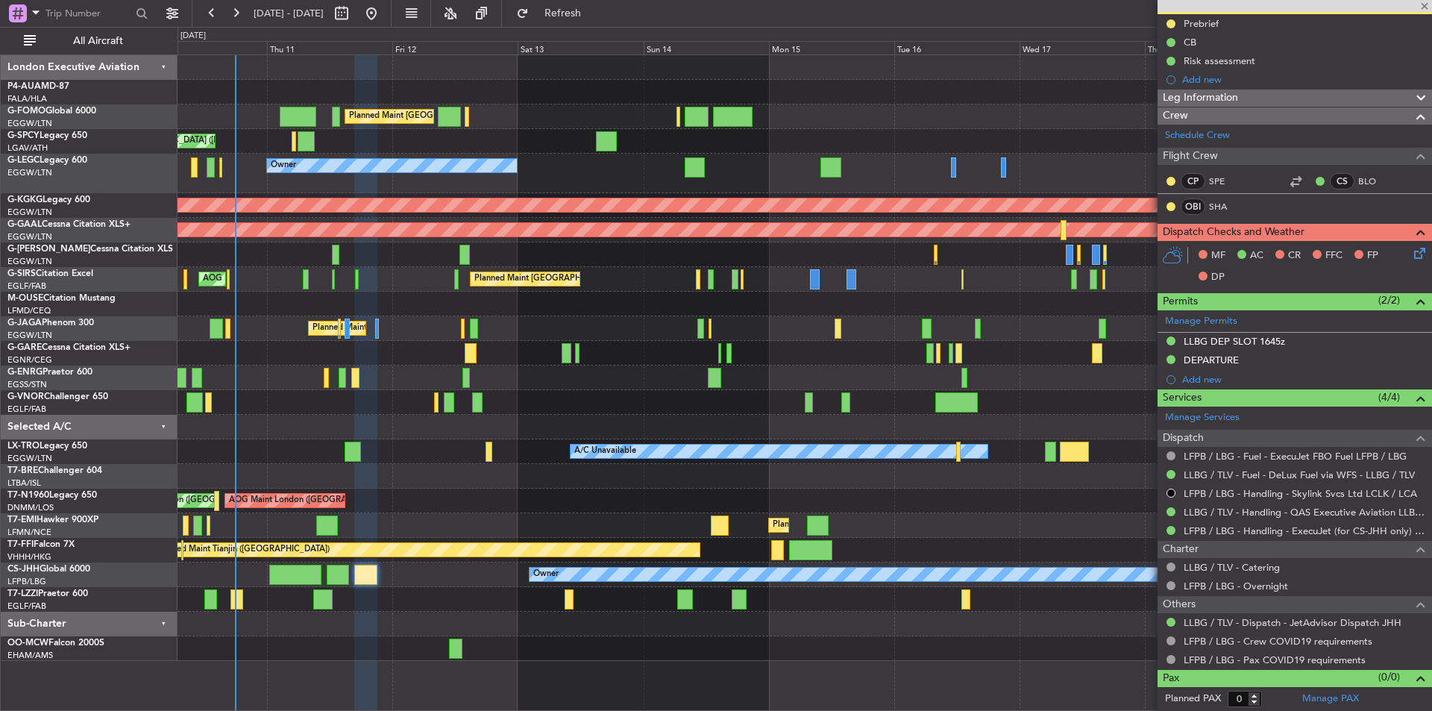
type input "+00:10"
type input "1"
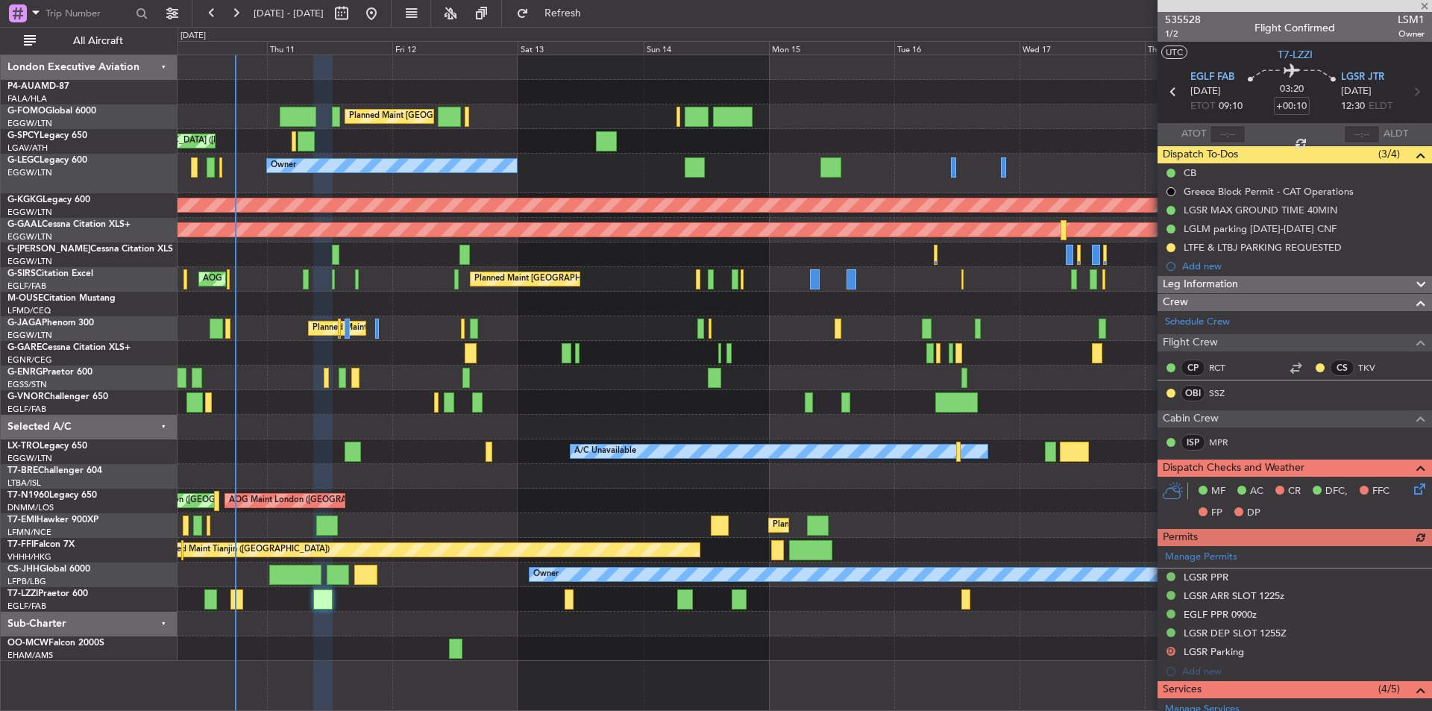
scroll to position [288, 0]
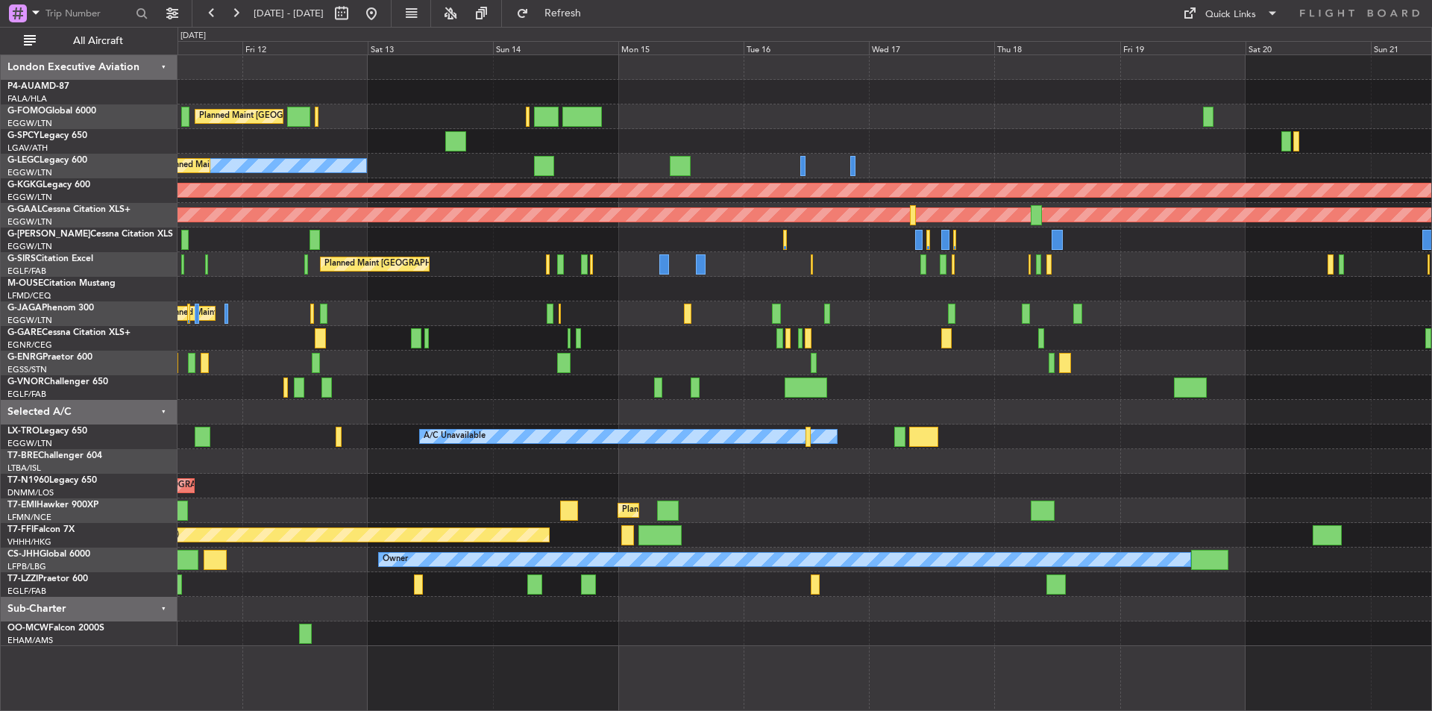
click at [602, 375] on div "Planned Maint [GEOGRAPHIC_DATA] ([GEOGRAPHIC_DATA])" at bounding box center [805, 387] width 1254 height 25
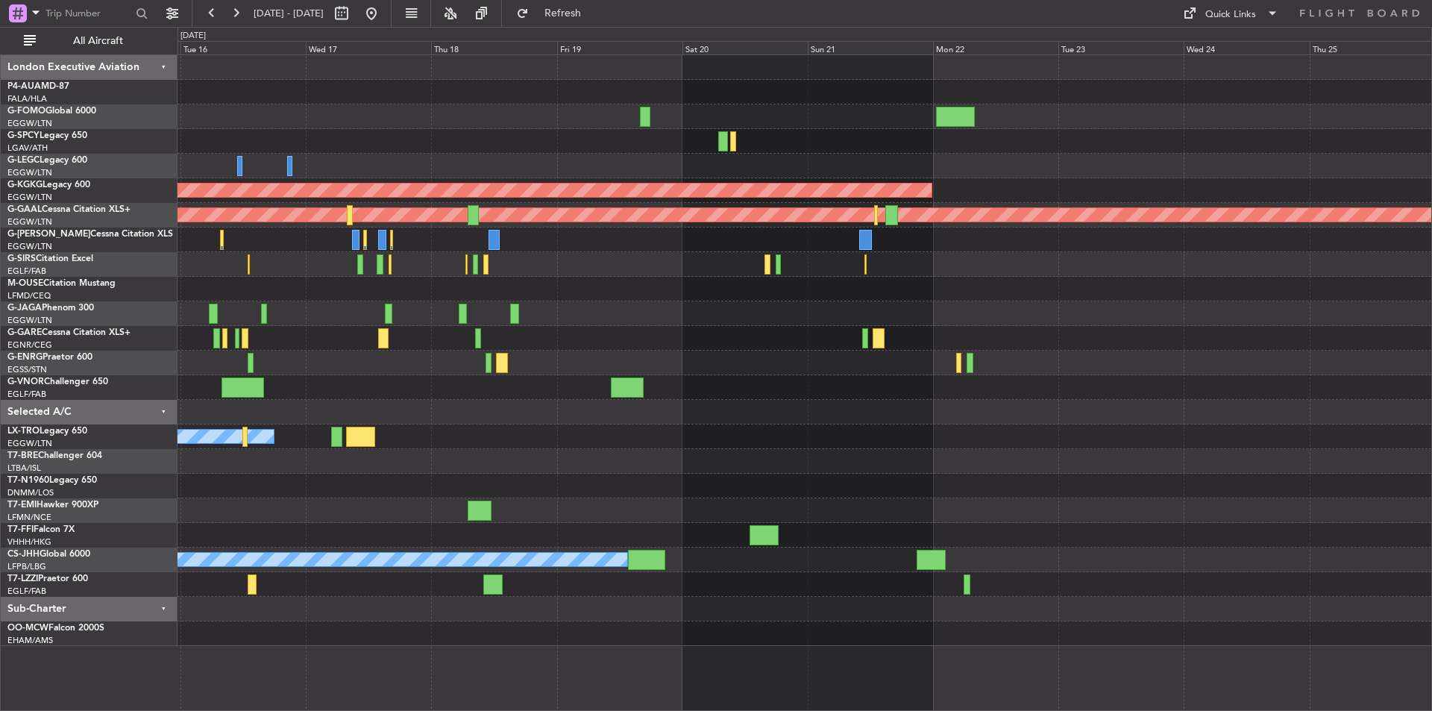
click at [727, 435] on div "AOG Maint [GEOGRAPHIC_DATA] (Ataturk) Planned [GEOGRAPHIC_DATA] Planned Maint […" at bounding box center [805, 350] width 1254 height 591
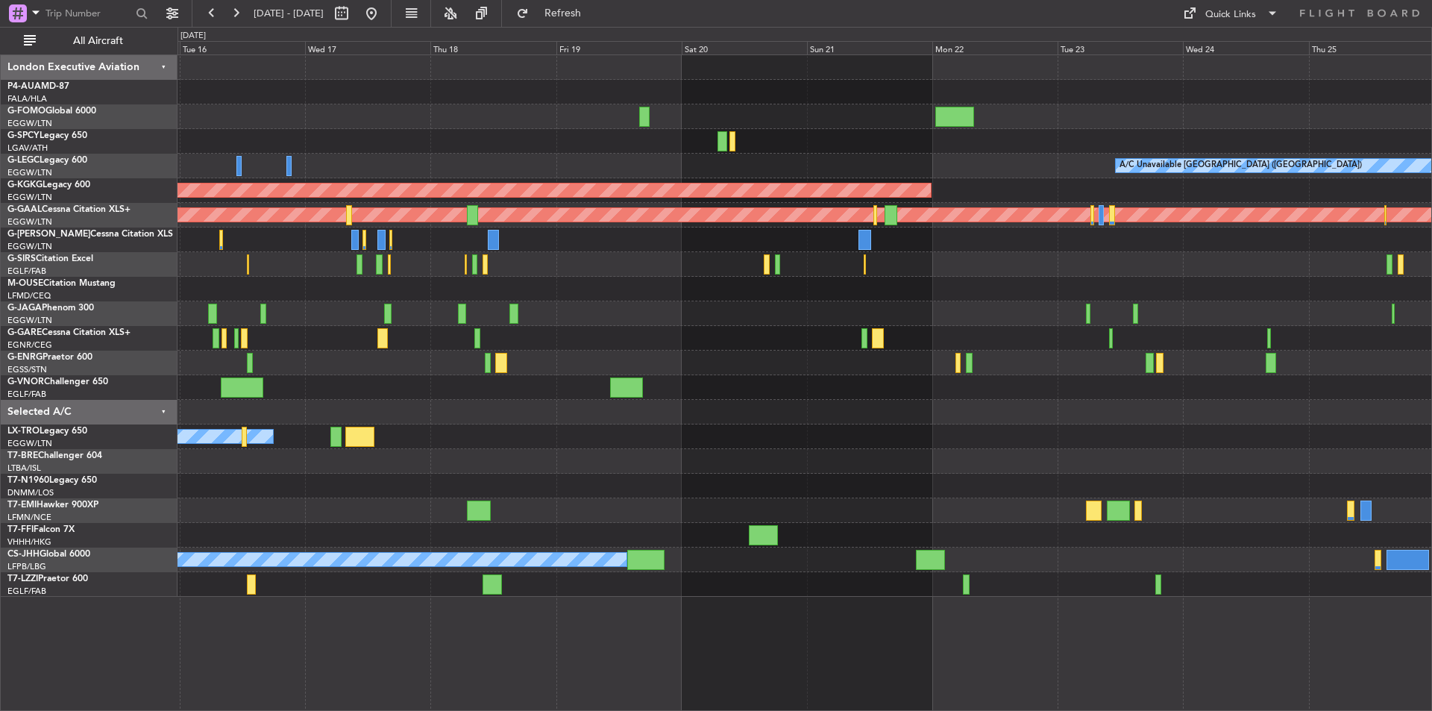
click at [700, 263] on div "A/C Unavailable [GEOGRAPHIC_DATA] ([GEOGRAPHIC_DATA]) AOG Maint [GEOGRAPHIC_DAT…" at bounding box center [805, 326] width 1254 height 542
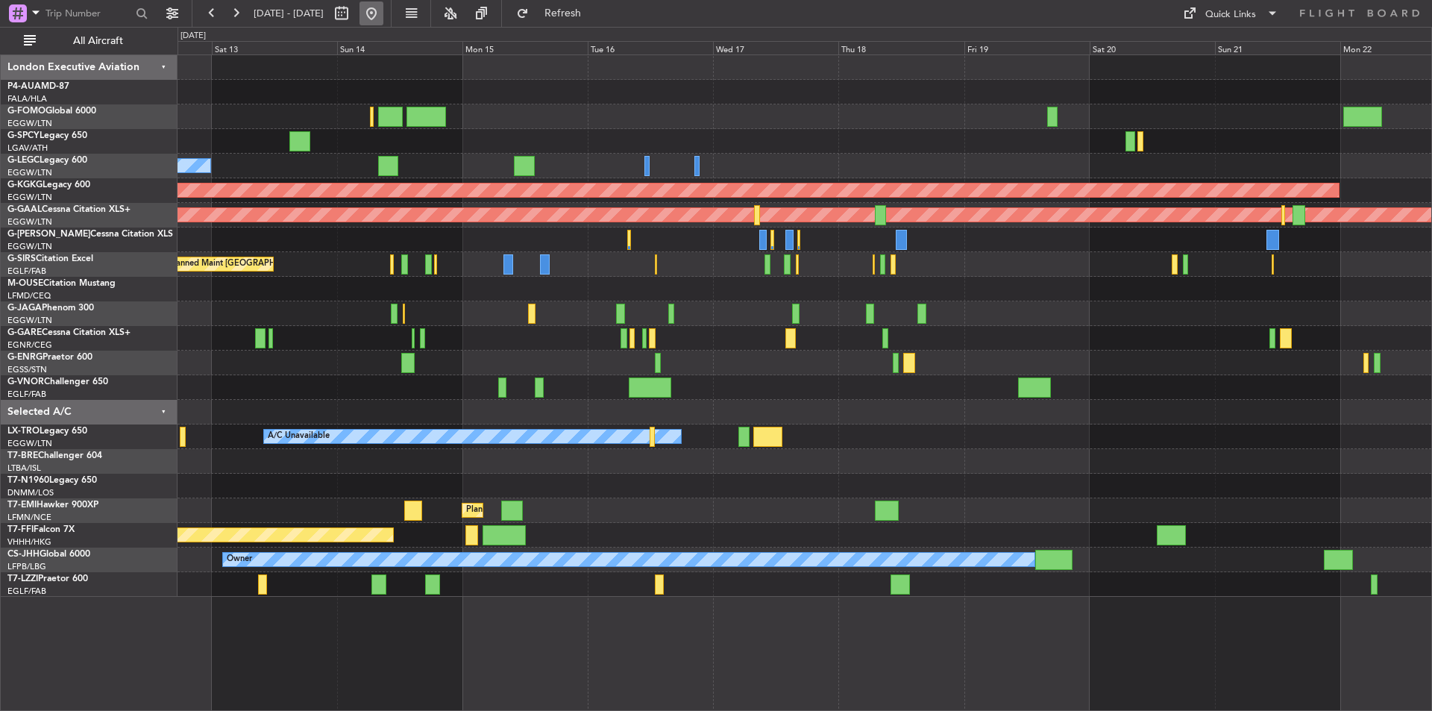
click at [383, 15] on button at bounding box center [372, 13] width 24 height 24
